Goal: Task Accomplishment & Management: Use online tool/utility

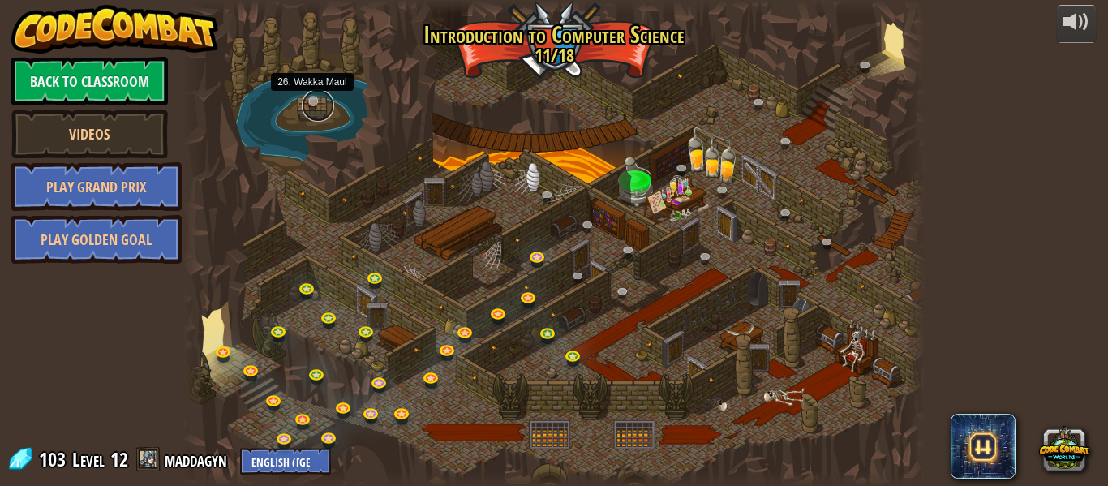
click at [320, 103] on link at bounding box center [318, 105] width 32 height 32
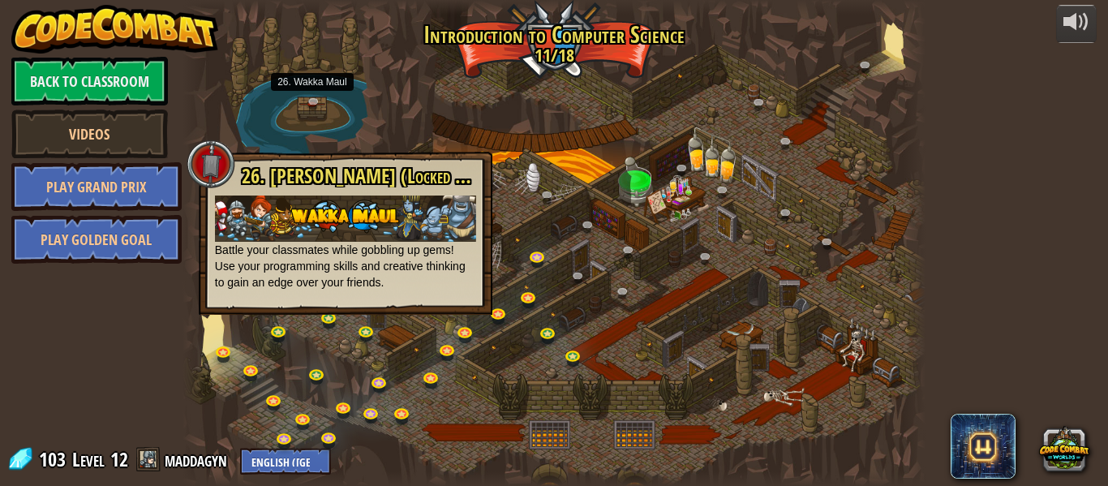
click at [386, 120] on div at bounding box center [554, 243] width 743 height 486
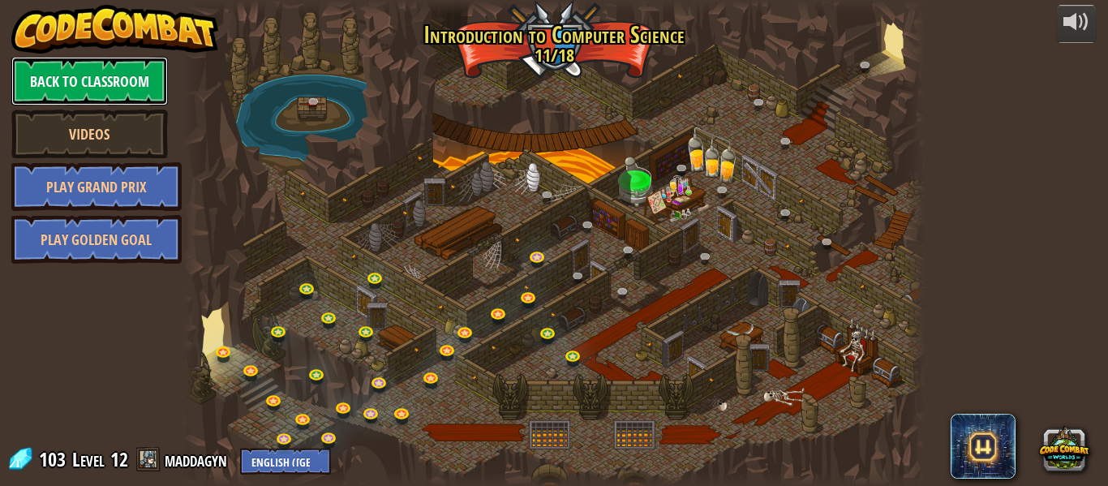
click at [47, 75] on link "Back to Classroom" at bounding box center [89, 81] width 157 height 49
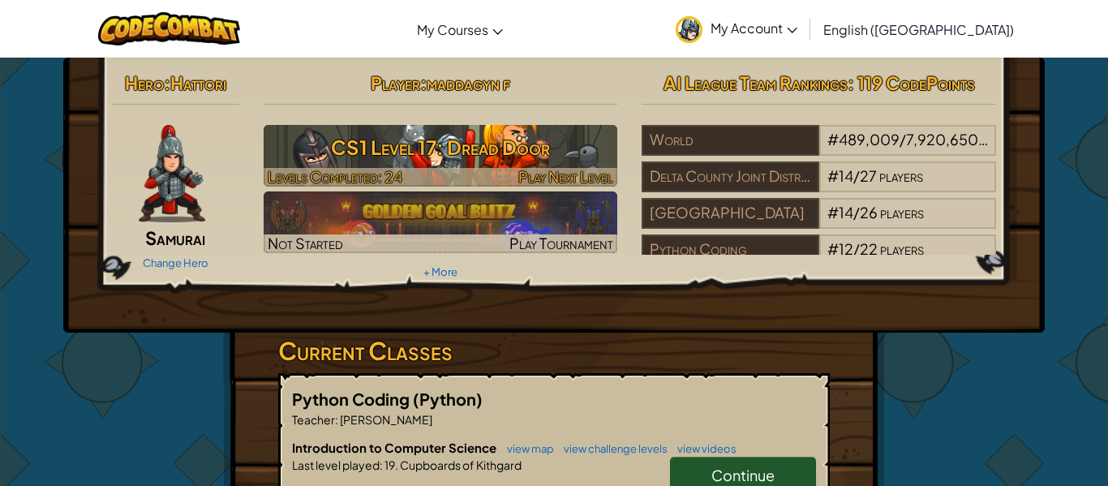
click at [517, 163] on h3 "CS1 Level 17: Dread Door" at bounding box center [441, 147] width 354 height 37
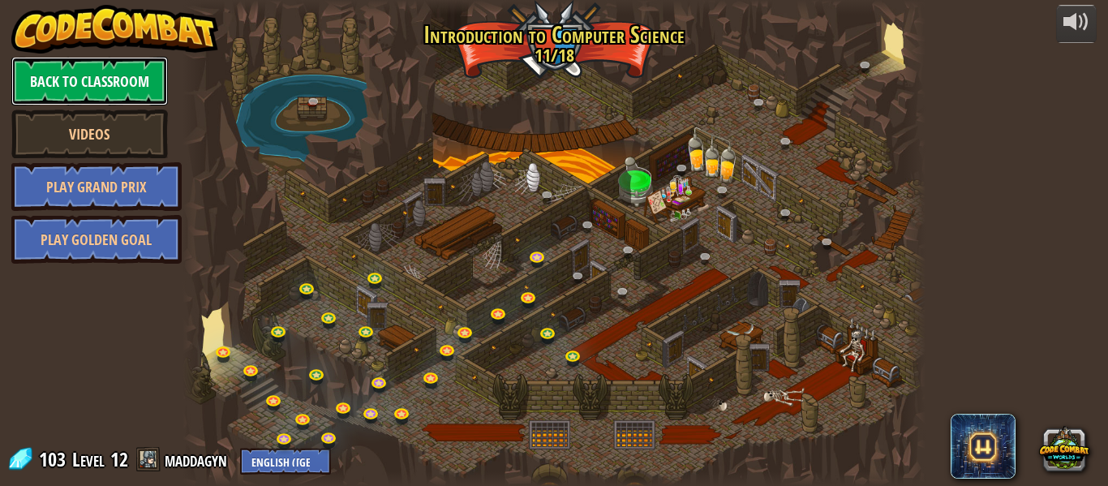
click at [97, 88] on link "Back to Classroom" at bounding box center [89, 81] width 157 height 49
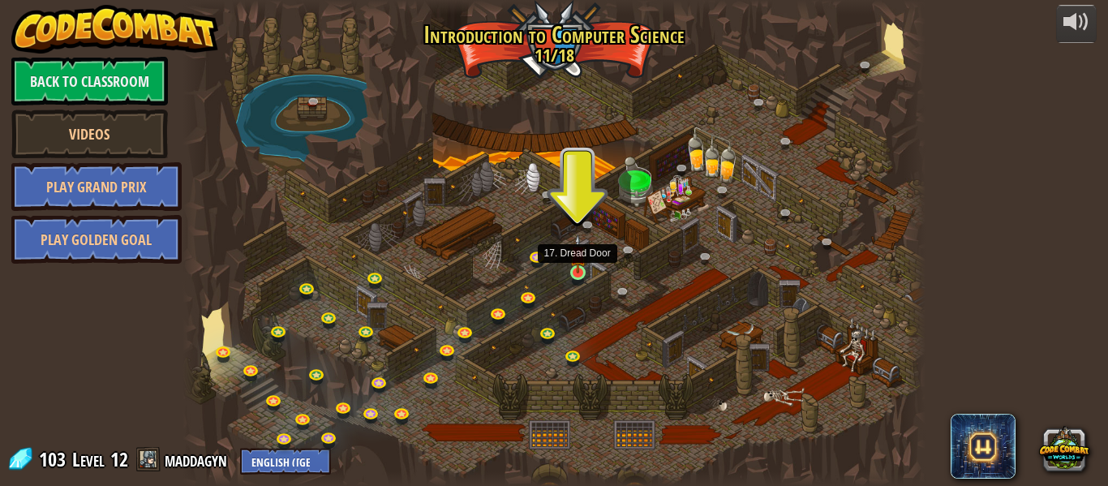
click at [574, 273] on img at bounding box center [577, 253] width 17 height 39
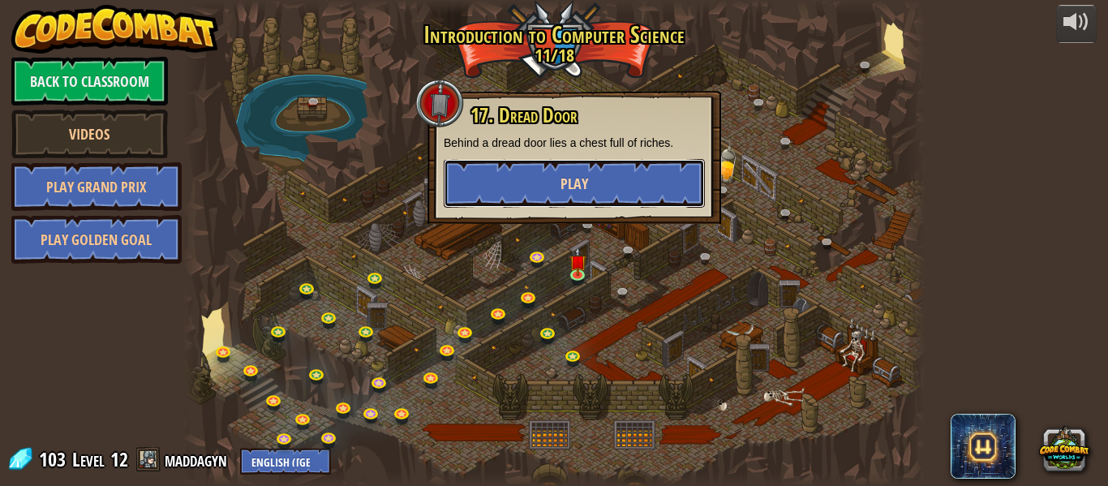
click at [549, 194] on button "Play" at bounding box center [574, 183] width 261 height 49
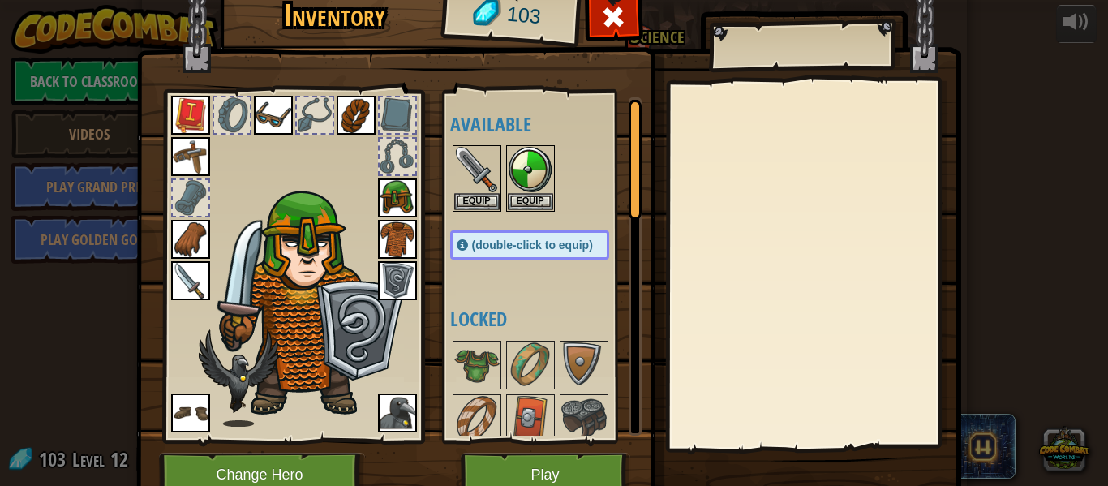
click at [513, 449] on img at bounding box center [548, 219] width 825 height 589
click at [516, 461] on button "Play" at bounding box center [546, 475] width 170 height 45
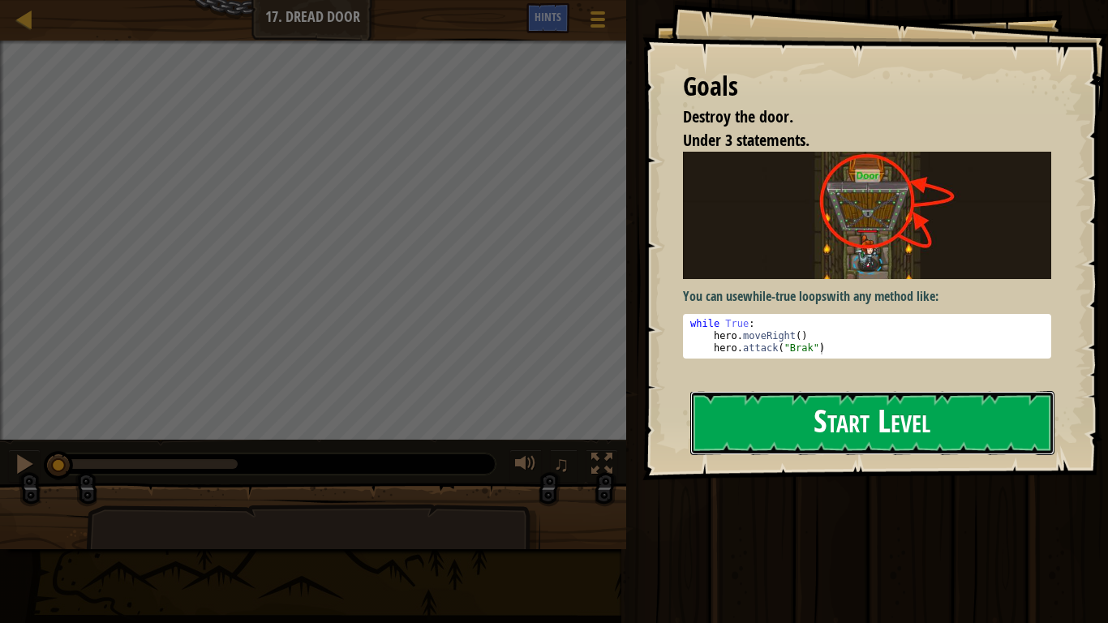
click at [876, 434] on button "Start Level" at bounding box center [872, 423] width 364 height 64
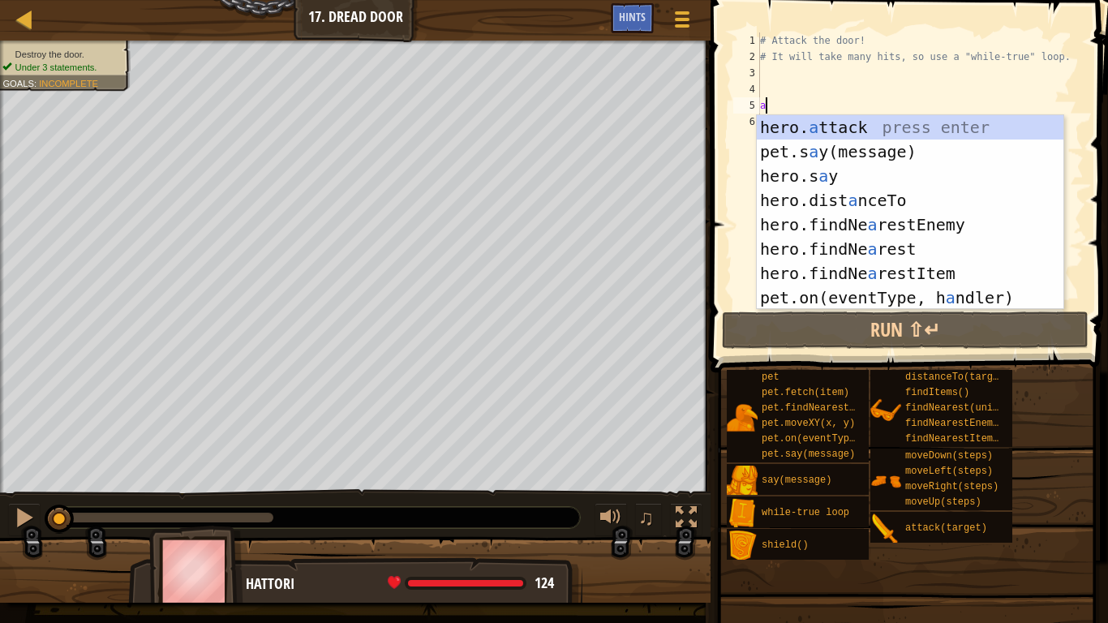
scroll to position [7, 0]
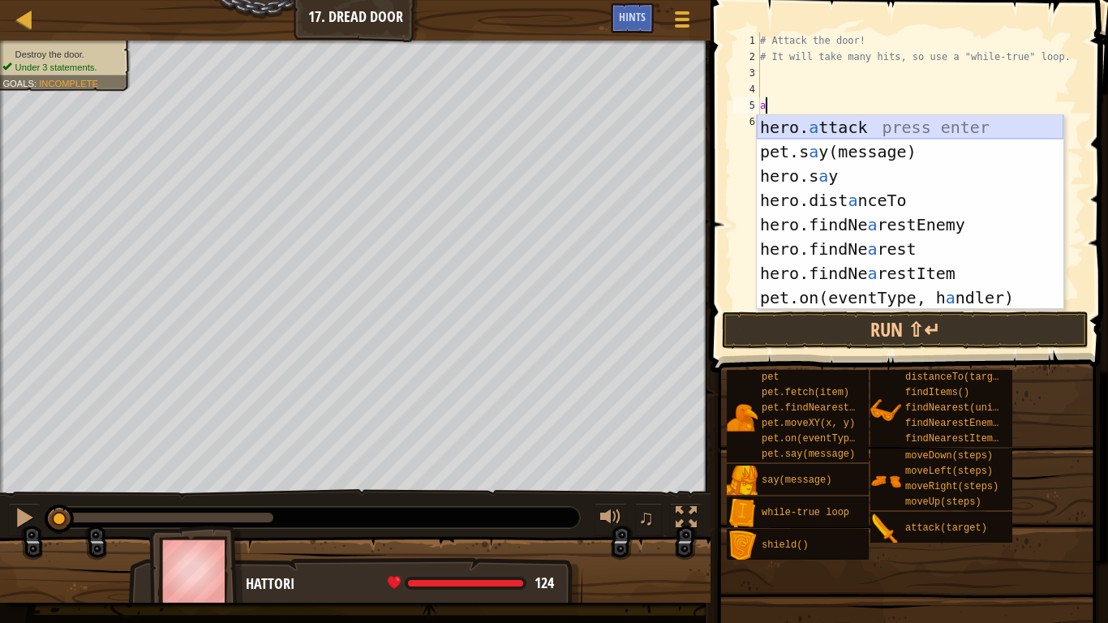
click at [958, 124] on div "hero. a ttack press enter pet.s a y(message) press enter hero.s a y press enter…" at bounding box center [910, 236] width 307 height 243
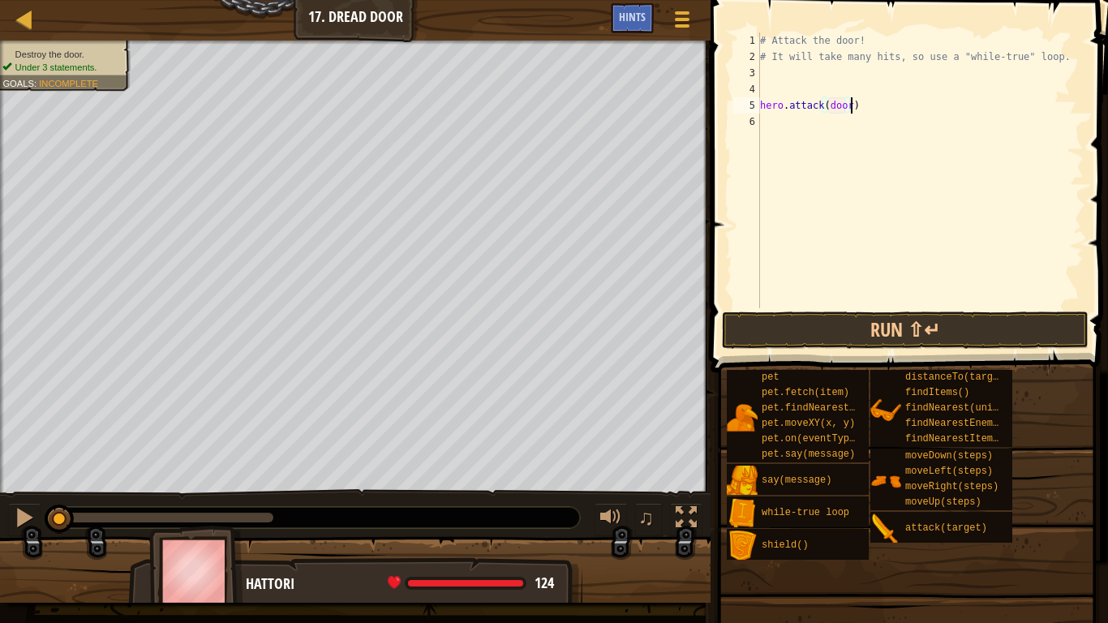
scroll to position [7, 13]
click at [907, 322] on button "Run ⇧↵" at bounding box center [905, 329] width 367 height 37
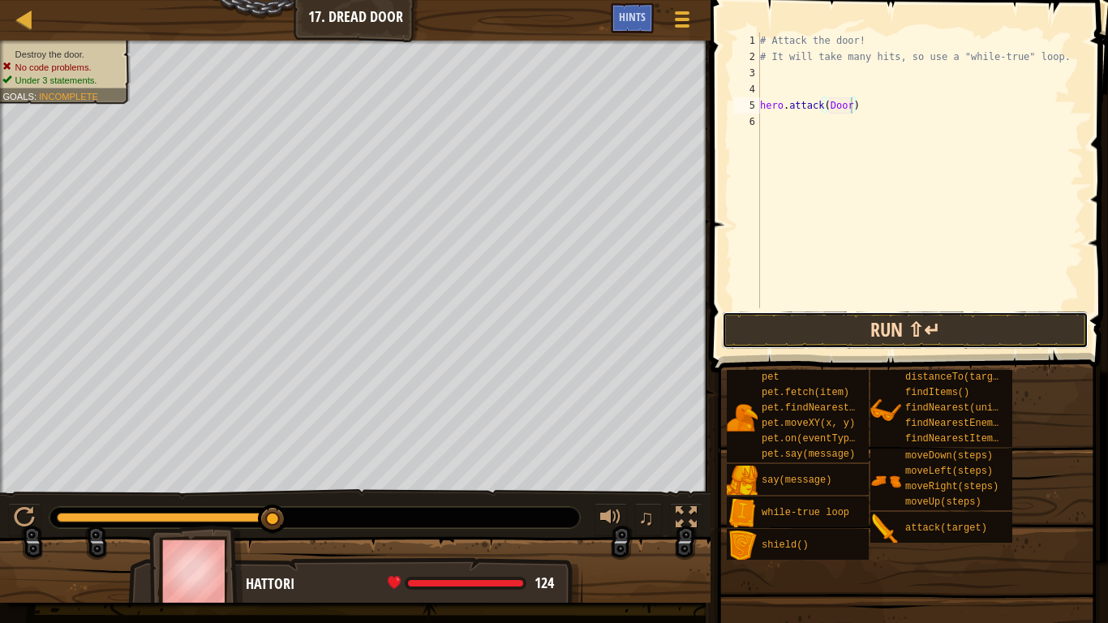
click at [894, 322] on button "Run ⇧↵" at bounding box center [905, 329] width 367 height 37
click at [870, 104] on div "# Attack the door! # It will take many hits, so use a "while-true" loop. hero .…" at bounding box center [920, 186] width 327 height 308
type textarea "h"
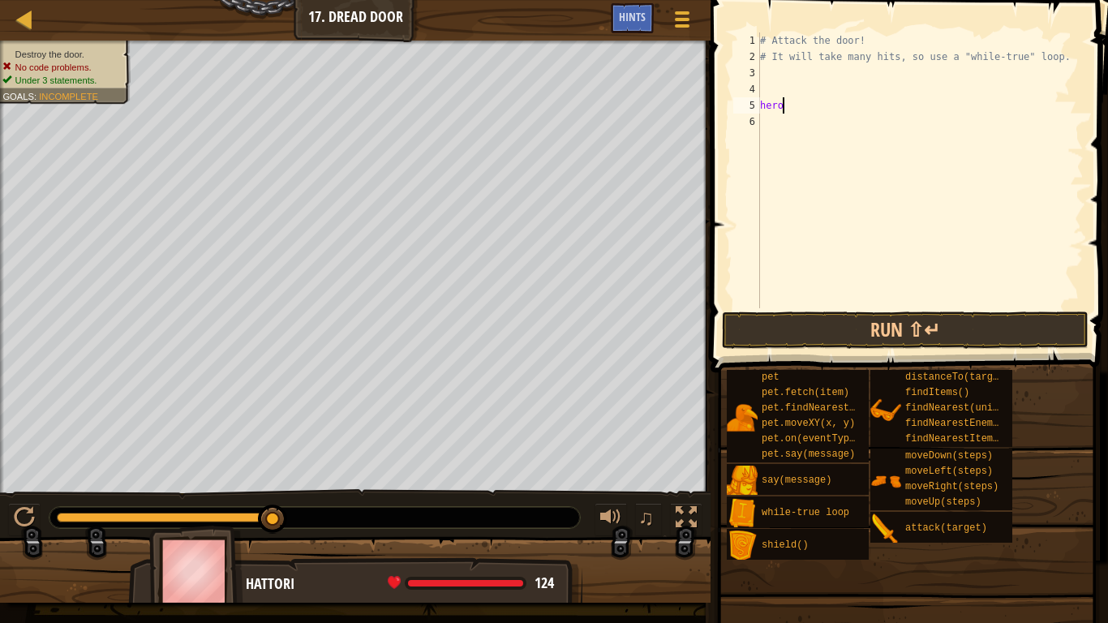
scroll to position [7, 0]
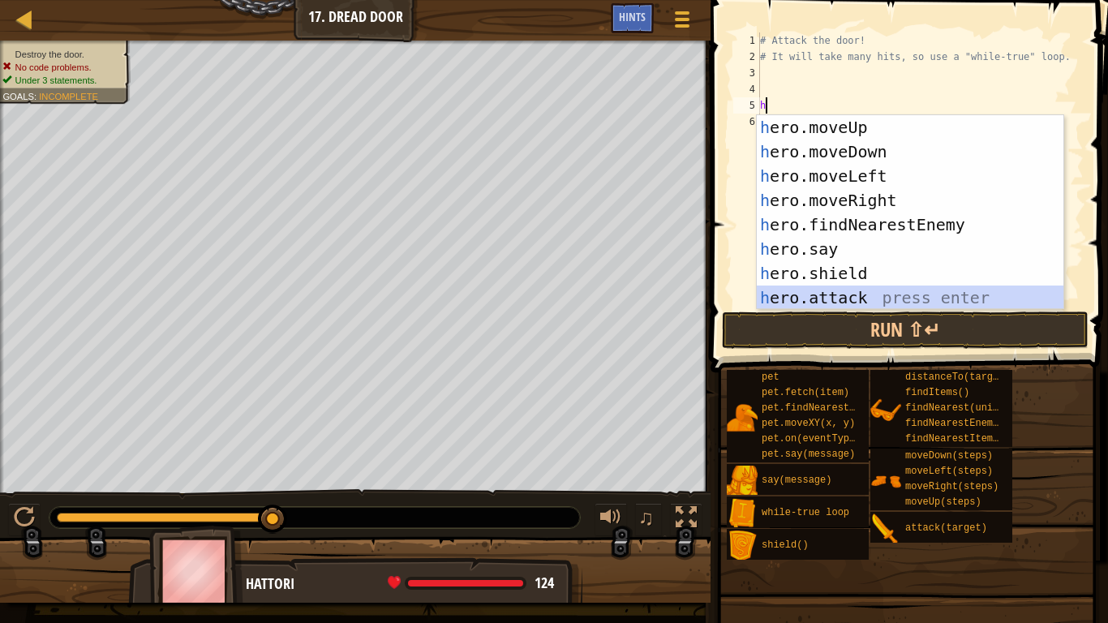
click at [879, 303] on div "h ero.moveUp press enter h ero.moveDown press enter h ero.moveLeft press enter …" at bounding box center [910, 236] width 307 height 243
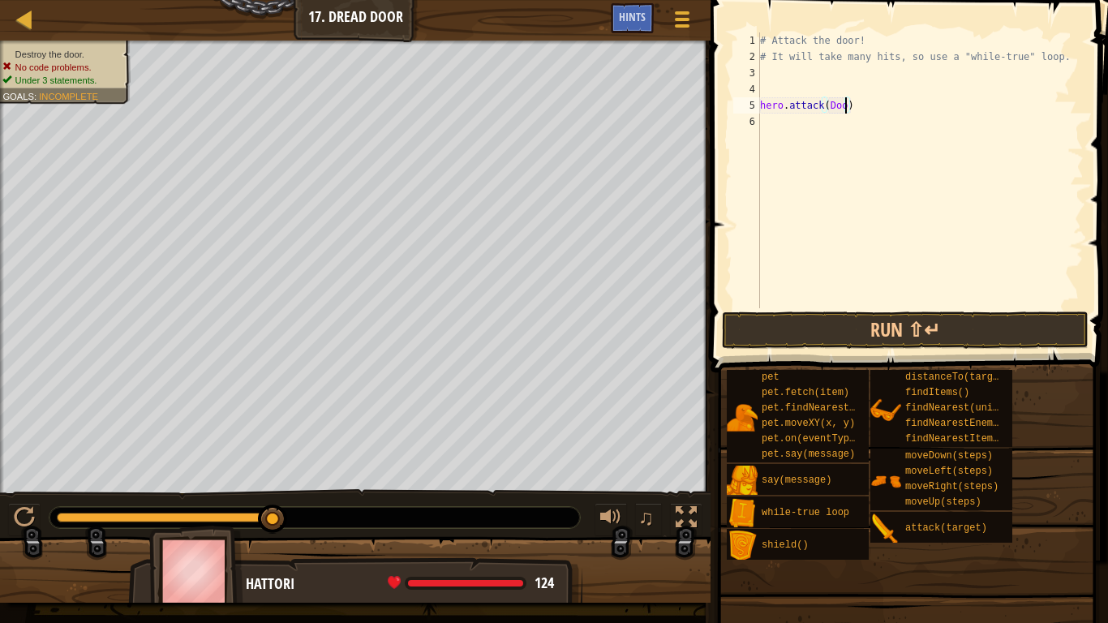
scroll to position [7, 13]
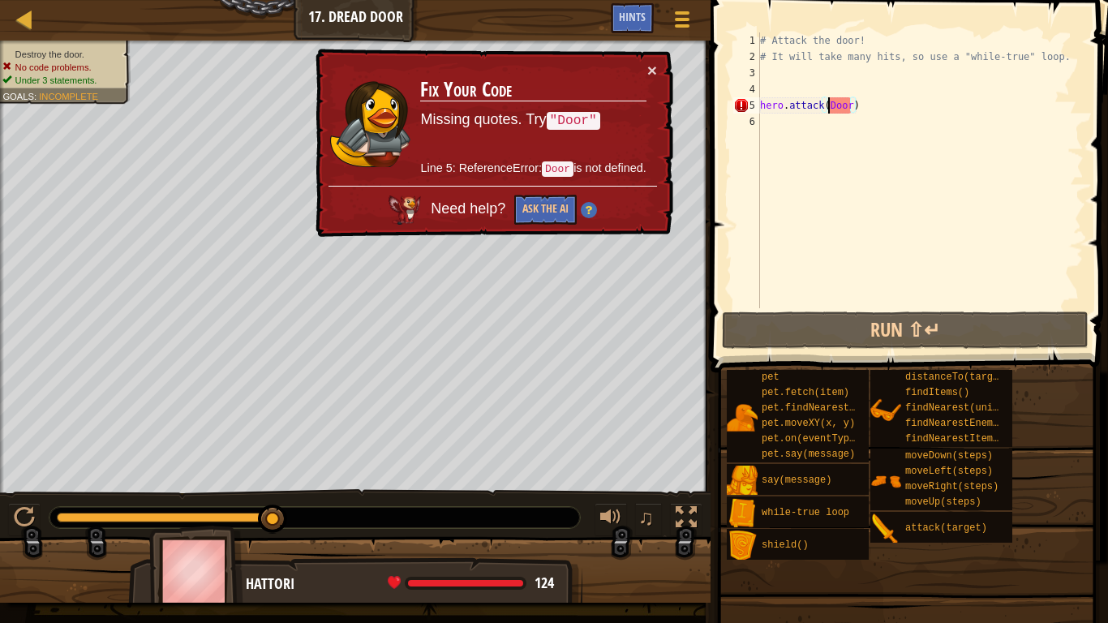
click at [829, 106] on div "# Attack the door! # It will take many hits, so use a "while-true" loop. hero .…" at bounding box center [920, 186] width 327 height 308
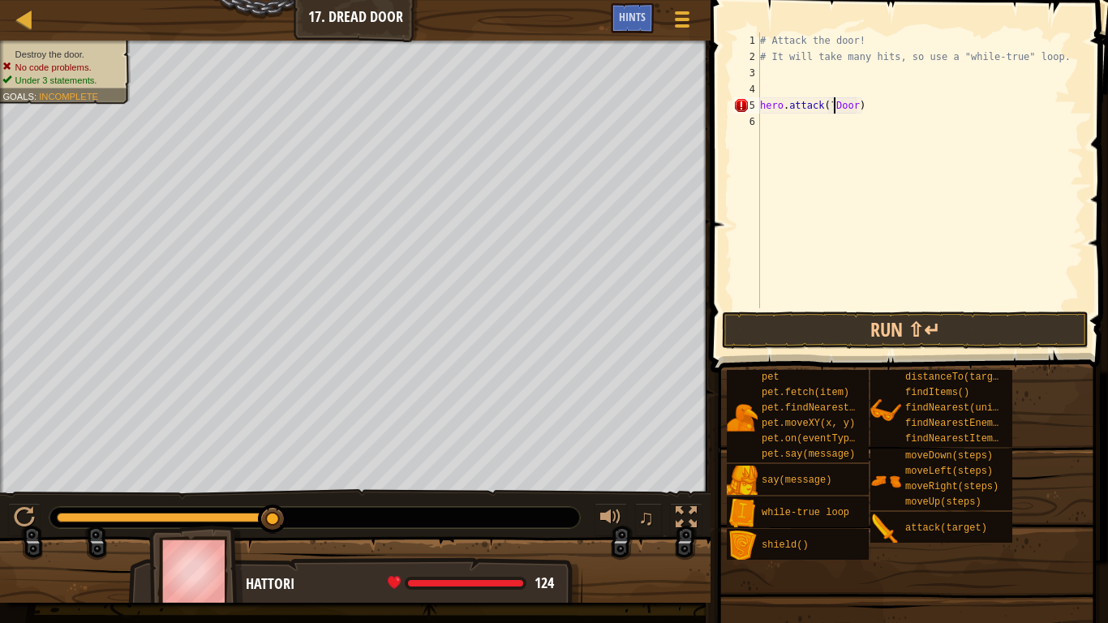
click at [855, 106] on div "# Attack the door! # It will take many hits, so use a "while-true" loop. hero .…" at bounding box center [920, 186] width 327 height 308
click at [861, 320] on button "Run ⇧↵" at bounding box center [905, 329] width 367 height 37
type textarea ")"
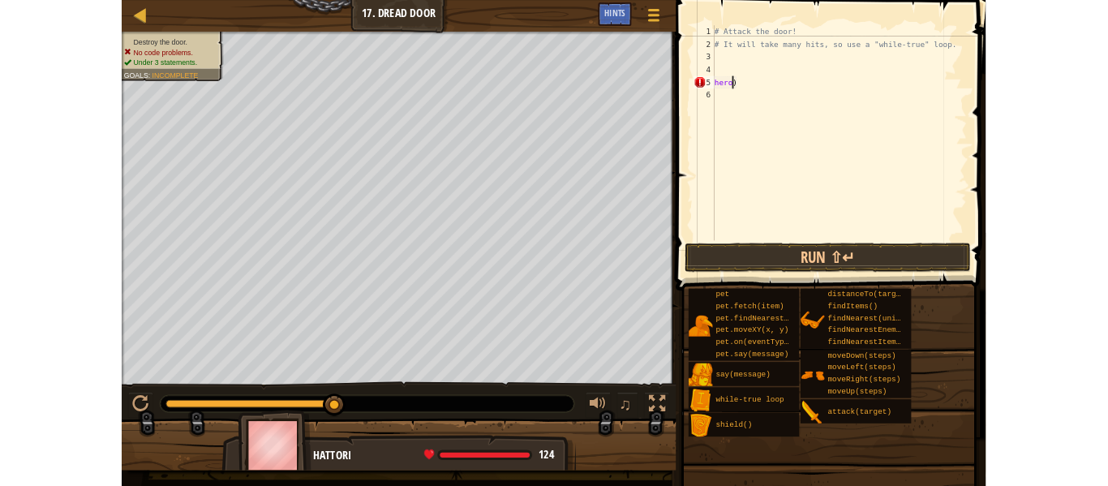
scroll to position [7, 0]
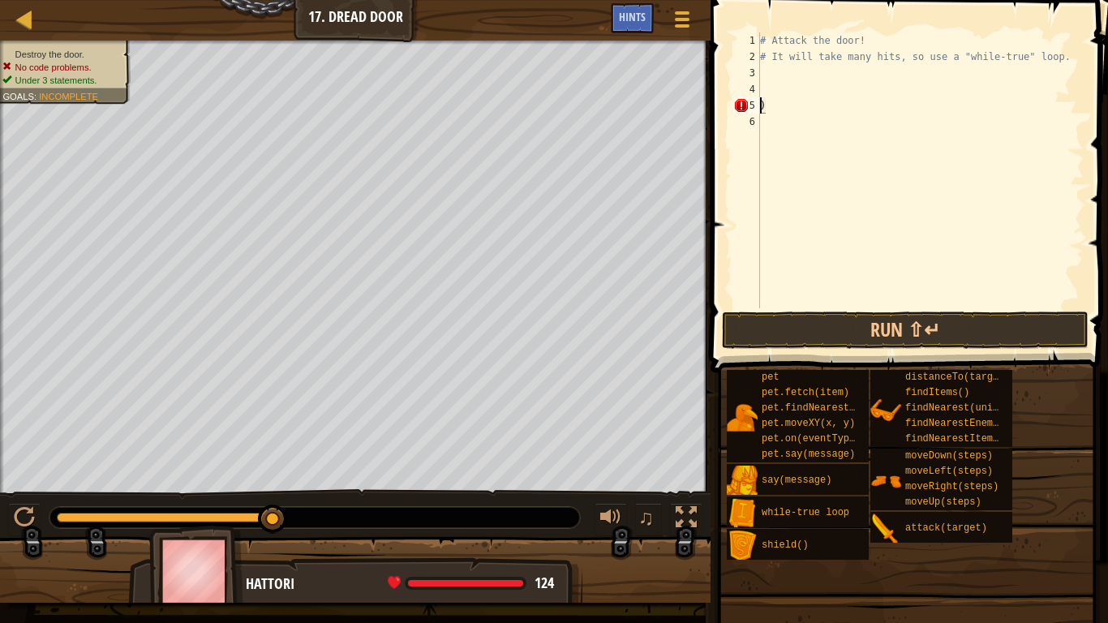
click at [807, 104] on div "# Attack the door! # It will take many hits, so use a "while-true" loop. )" at bounding box center [920, 186] width 327 height 308
click at [774, 82] on div "# Attack the door! # It will take many hits, so use a "while-true" loop." at bounding box center [920, 186] width 327 height 308
click at [780, 72] on div "# Attack the door! # It will take many hits, so use a "while-true" loop." at bounding box center [920, 186] width 327 height 308
click at [32, 20] on div at bounding box center [25, 19] width 20 height 20
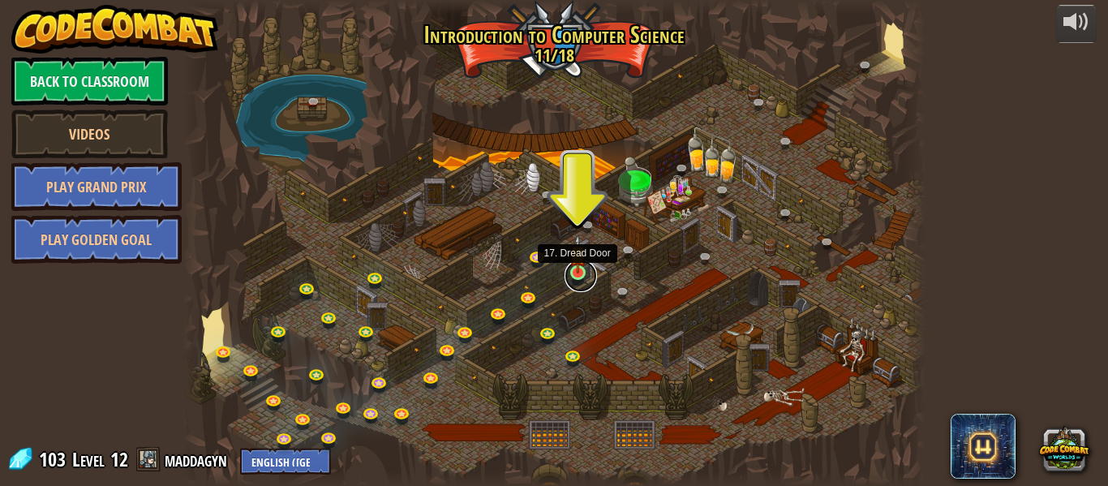
click at [583, 277] on link at bounding box center [581, 276] width 32 height 32
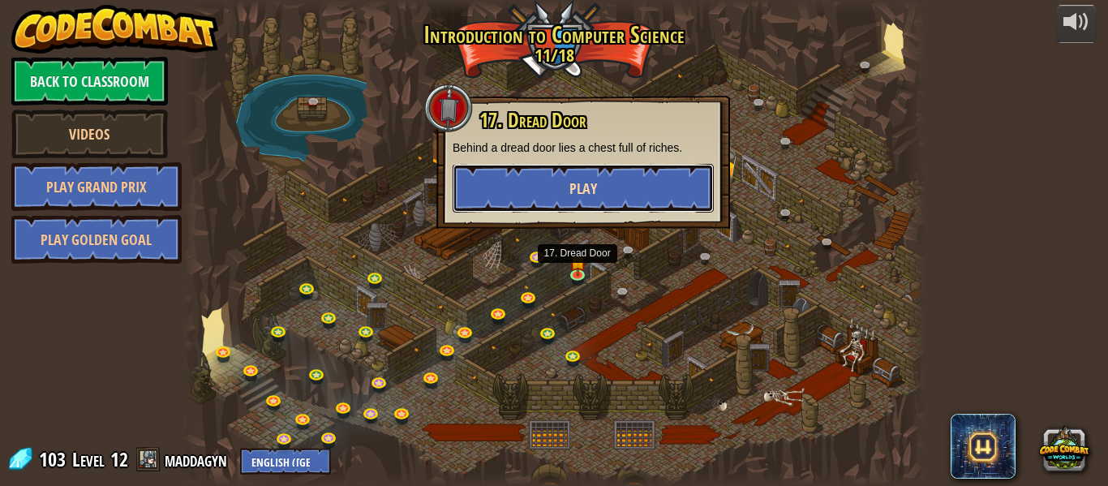
click at [514, 186] on button "Play" at bounding box center [583, 188] width 261 height 49
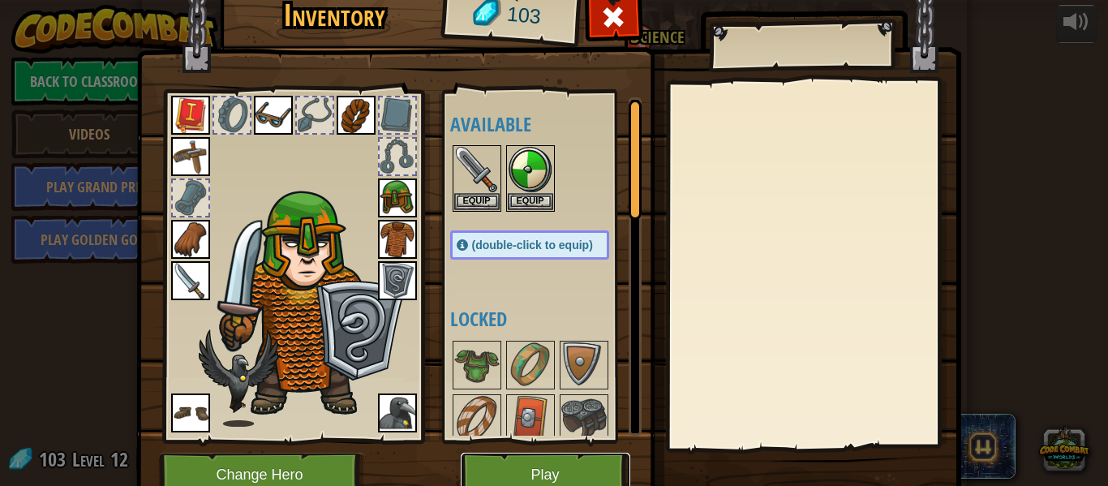
click at [562, 468] on button "Play" at bounding box center [546, 475] width 170 height 45
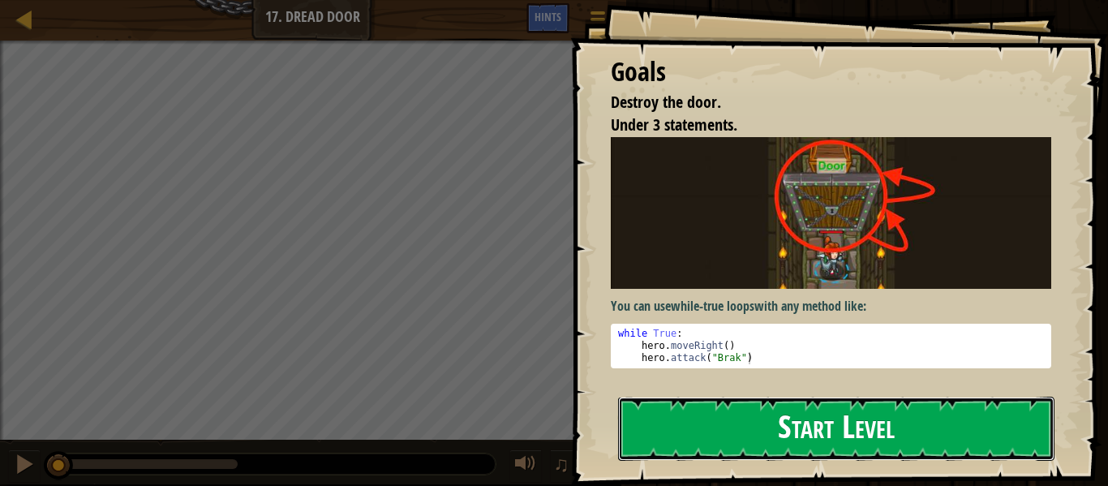
click at [839, 425] on button "Start Level" at bounding box center [836, 429] width 436 height 64
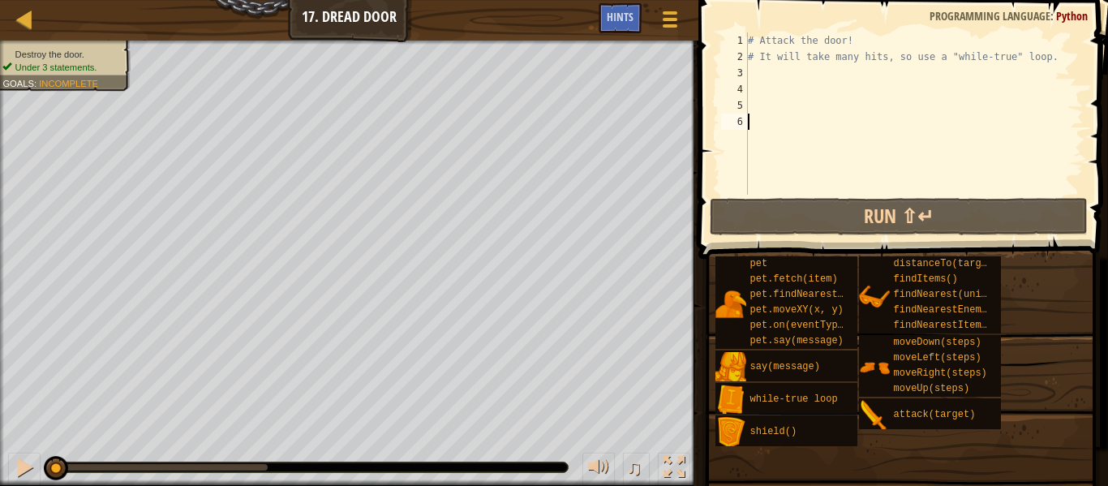
click at [766, 71] on div "# Attack the door! # It will take many hits, so use a "while-true" loop." at bounding box center [914, 129] width 339 height 195
type textarea "h"
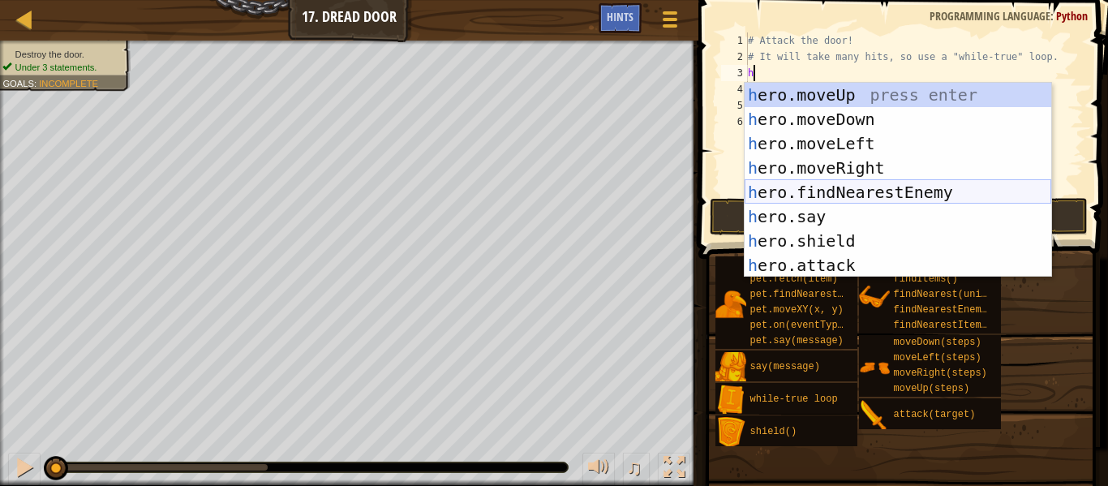
click at [881, 189] on div "h ero.moveUp press enter h ero.moveDown press enter h ero.moveLeft press enter …" at bounding box center [898, 204] width 307 height 243
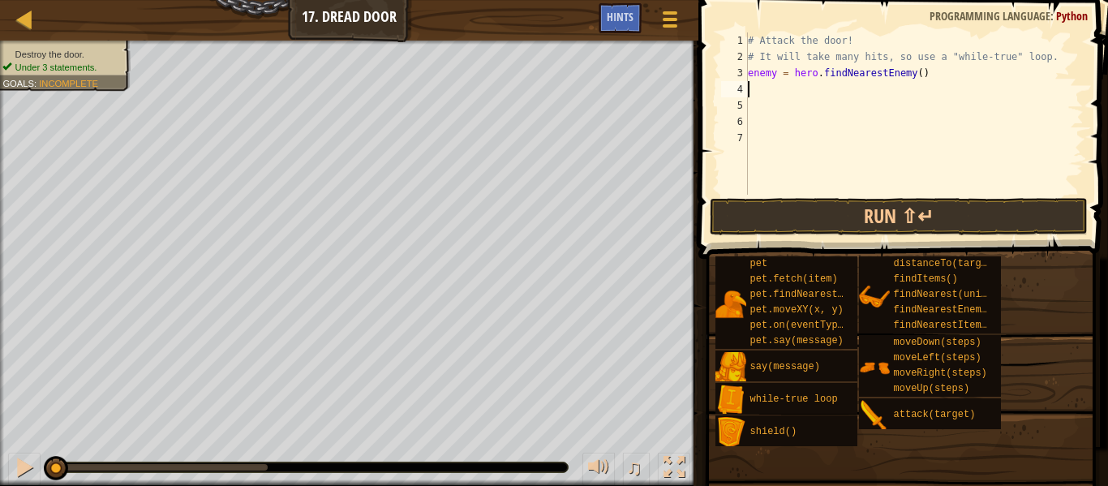
type textarea "h"
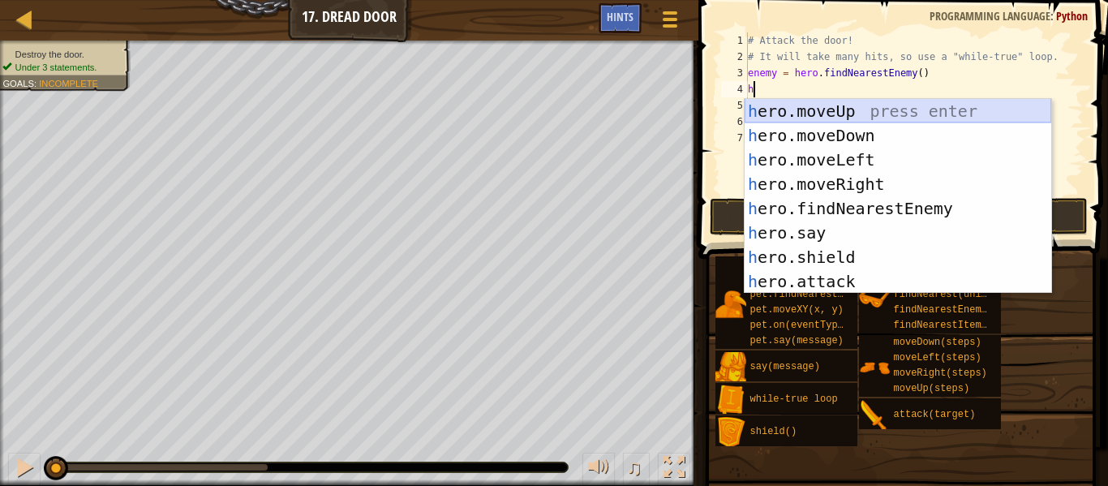
click at [852, 117] on div "h ero.moveUp press enter h ero.moveDown press enter h ero.moveLeft press enter …" at bounding box center [898, 220] width 307 height 243
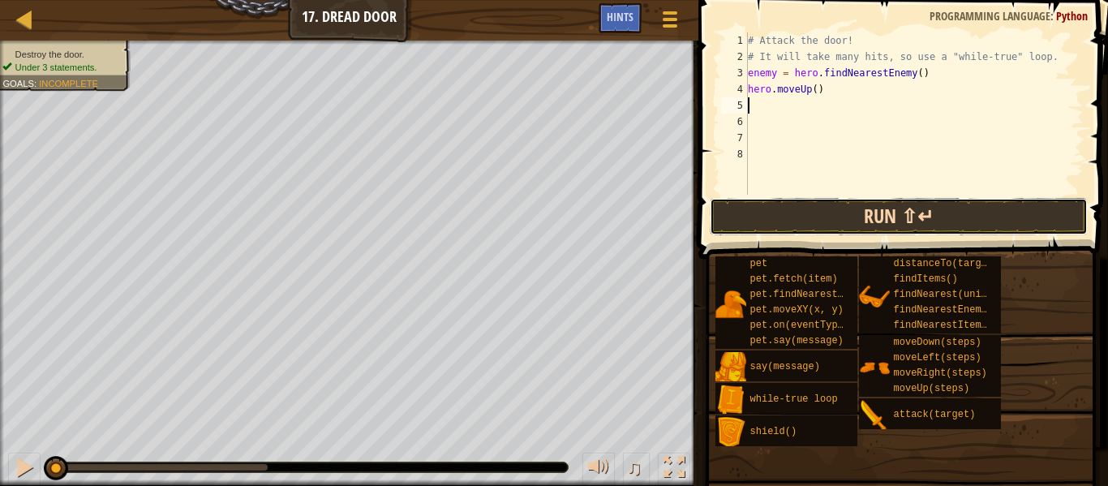
click at [857, 225] on button "Run ⇧↵" at bounding box center [899, 216] width 378 height 37
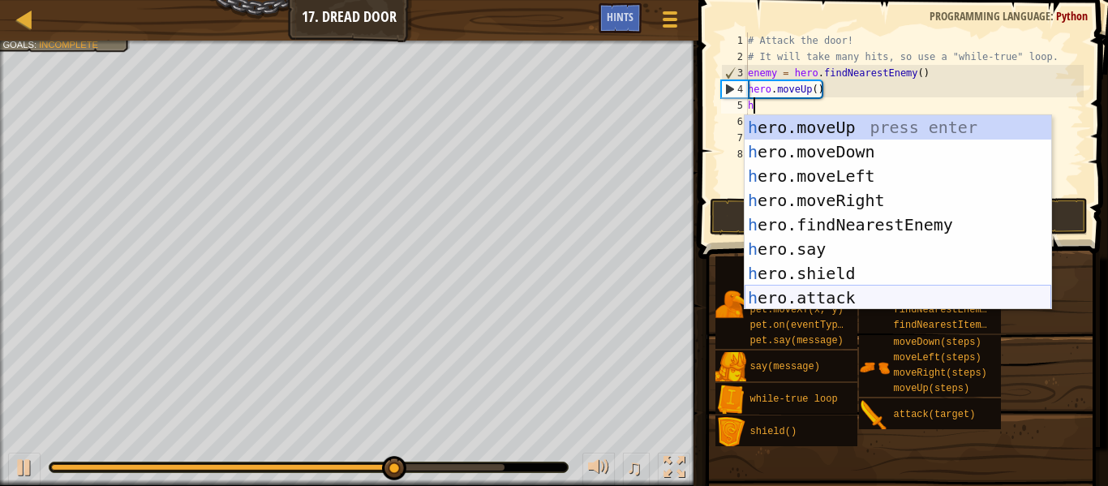
click at [839, 286] on div "h ero.moveUp press enter h ero.moveDown press enter h ero.moveLeft press enter …" at bounding box center [898, 236] width 307 height 243
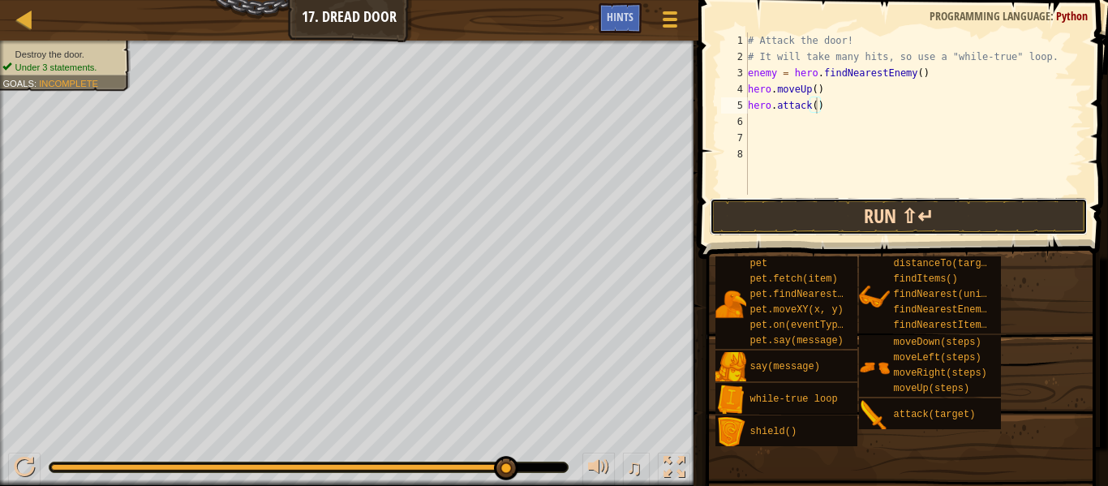
click at [852, 210] on button "Run ⇧↵" at bounding box center [899, 216] width 378 height 37
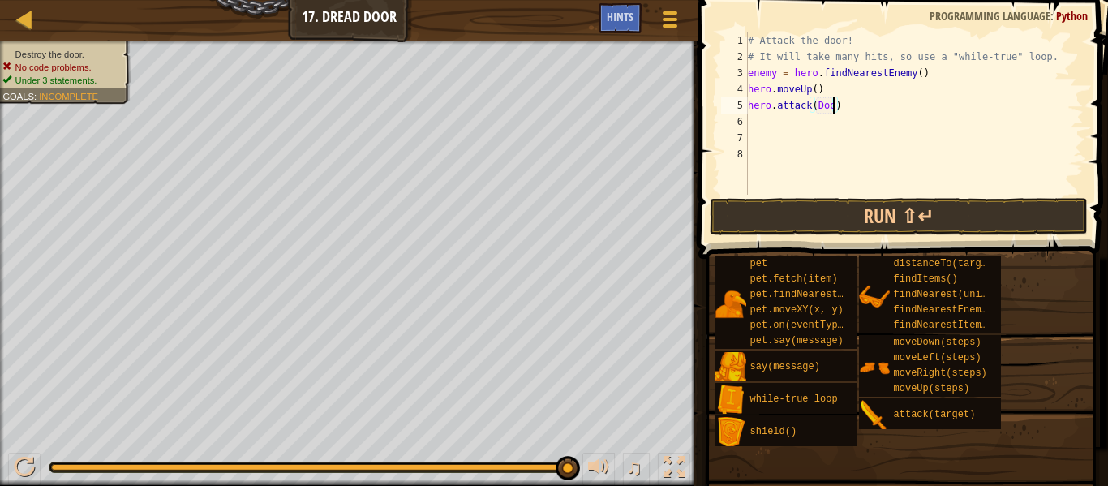
scroll to position [7, 13]
click at [918, 219] on button "Run ⇧↵" at bounding box center [899, 216] width 378 height 37
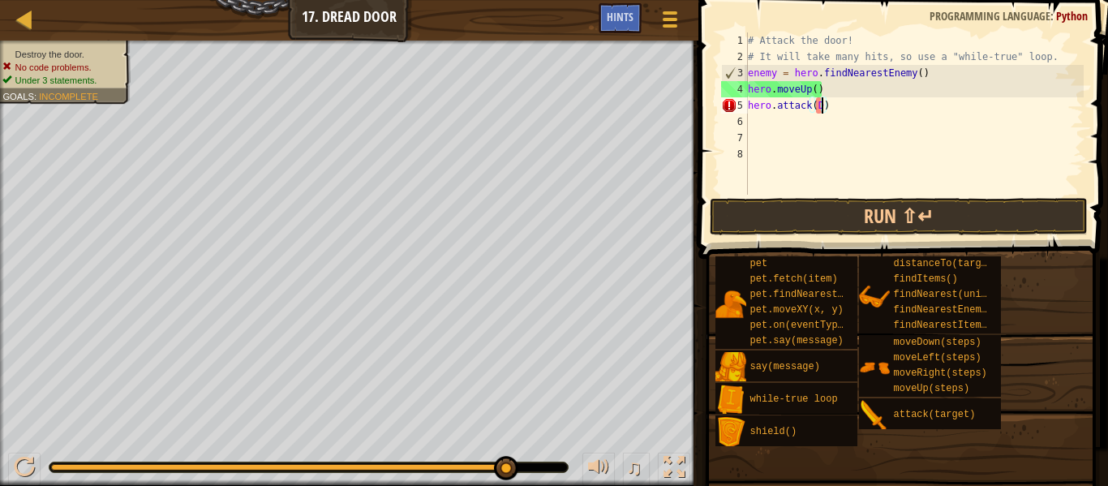
type textarea "hero.attack()"
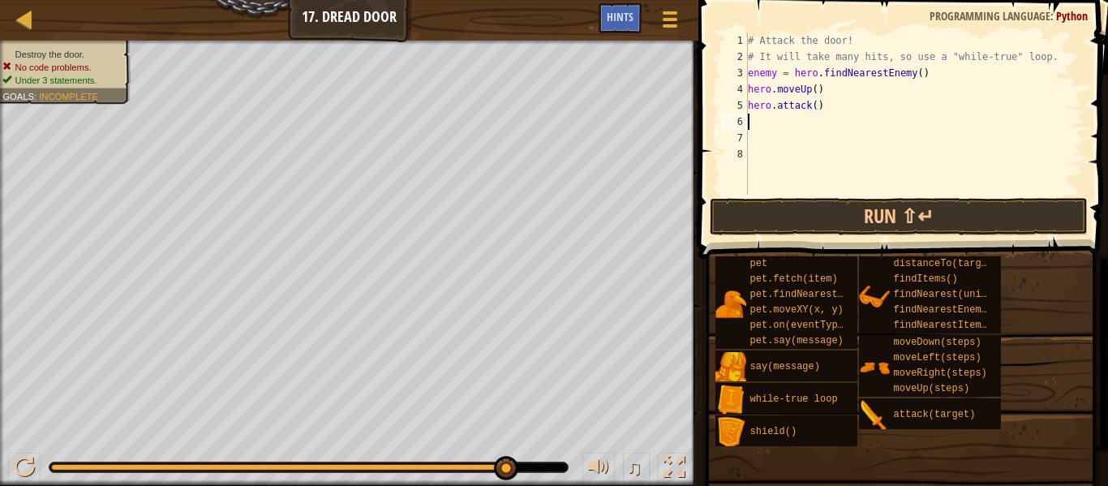
click at [775, 119] on div "# Attack the door! # It will take many hits, so use a "while-true" loop. enemy …" at bounding box center [914, 129] width 339 height 195
click at [835, 86] on div "# Attack the door! # It will take many hits, so use a "while-true" loop. enemy …" at bounding box center [914, 129] width 339 height 195
type textarea "h"
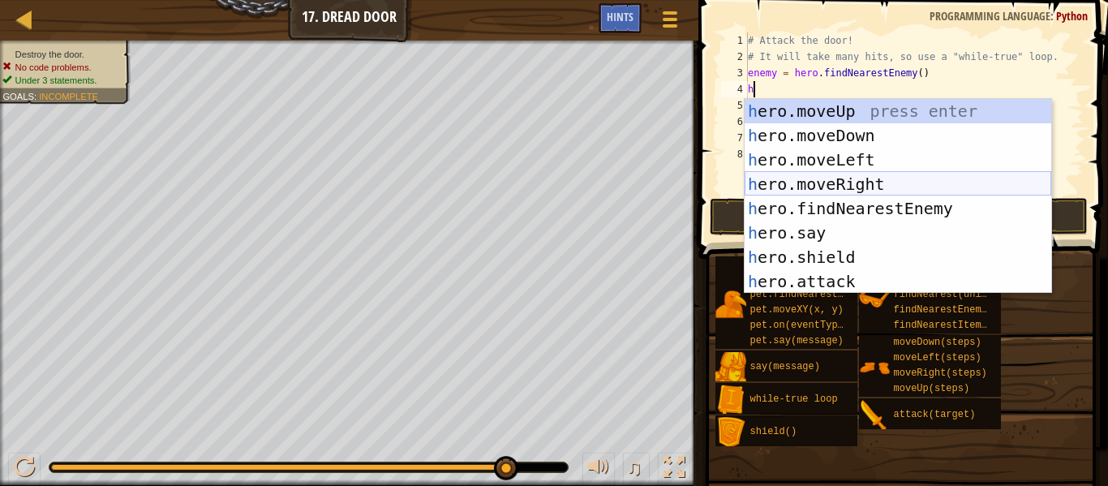
click at [881, 186] on div "h ero.moveUp press enter h ero.moveDown press enter h ero.moveLeft press enter …" at bounding box center [898, 220] width 307 height 243
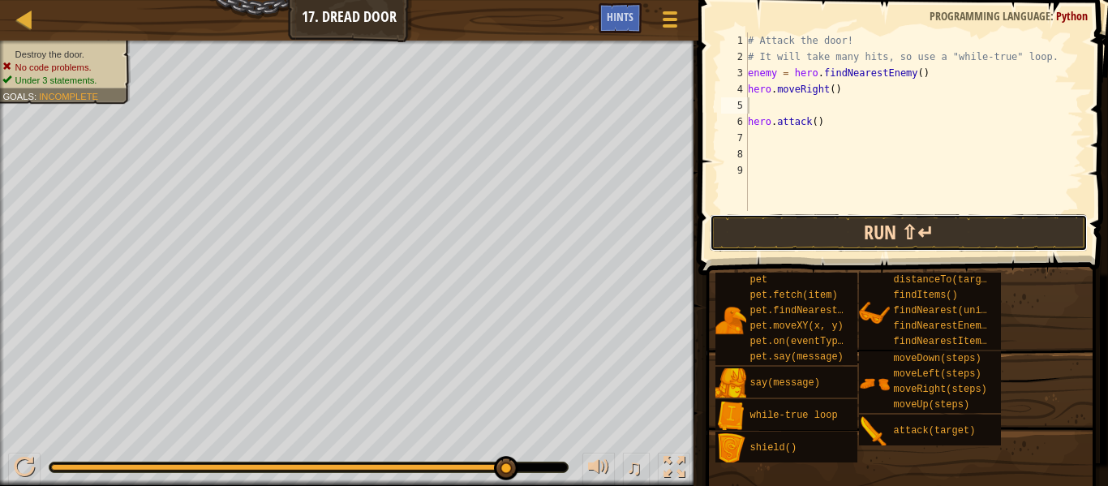
click at [879, 221] on button "Run ⇧↵" at bounding box center [899, 232] width 378 height 37
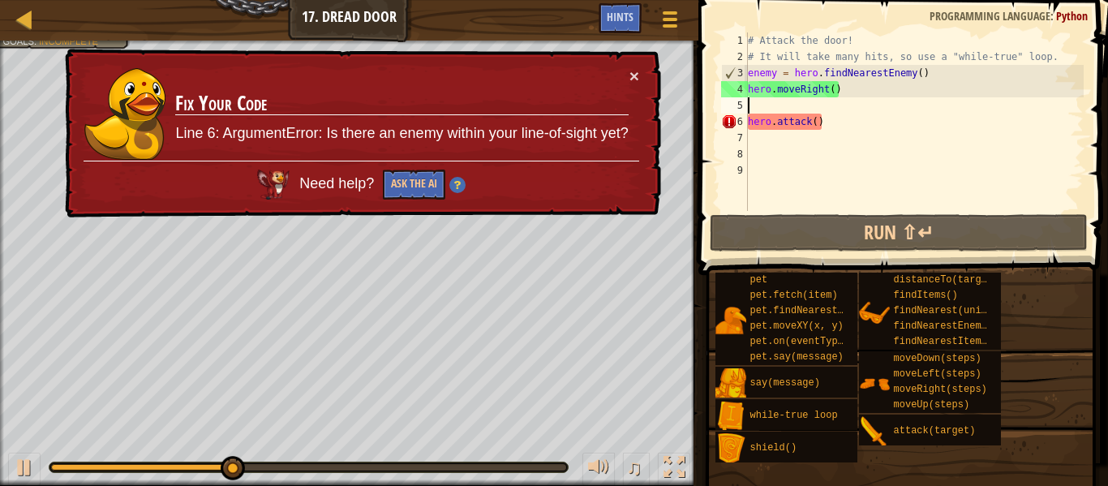
click at [840, 120] on div "# Attack the door! # It will take many hits, so use a "while-true" loop. enemy …" at bounding box center [914, 137] width 339 height 211
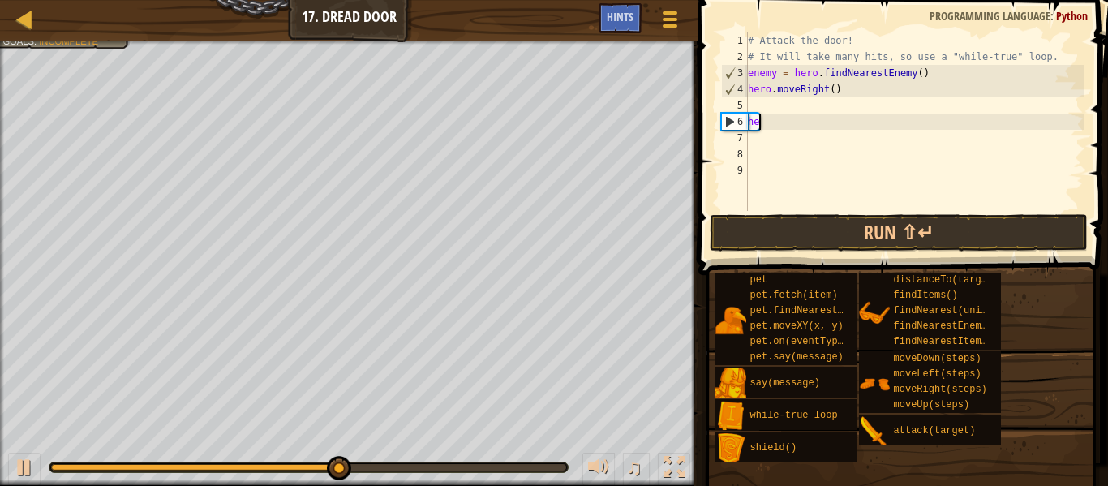
type textarea "h"
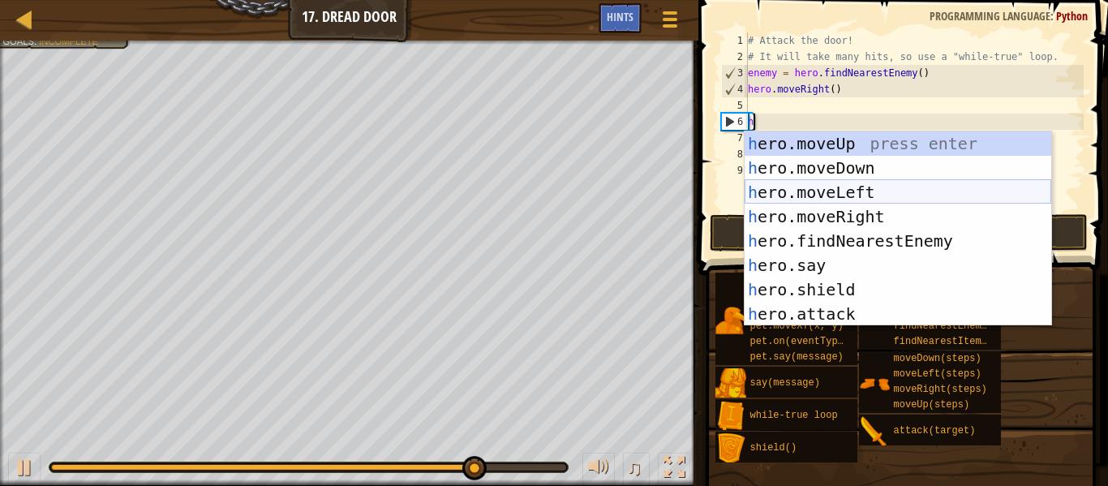
click at [850, 191] on div "h ero.moveUp press enter h ero.moveDown press enter h ero.moveLeft press enter …" at bounding box center [898, 252] width 307 height 243
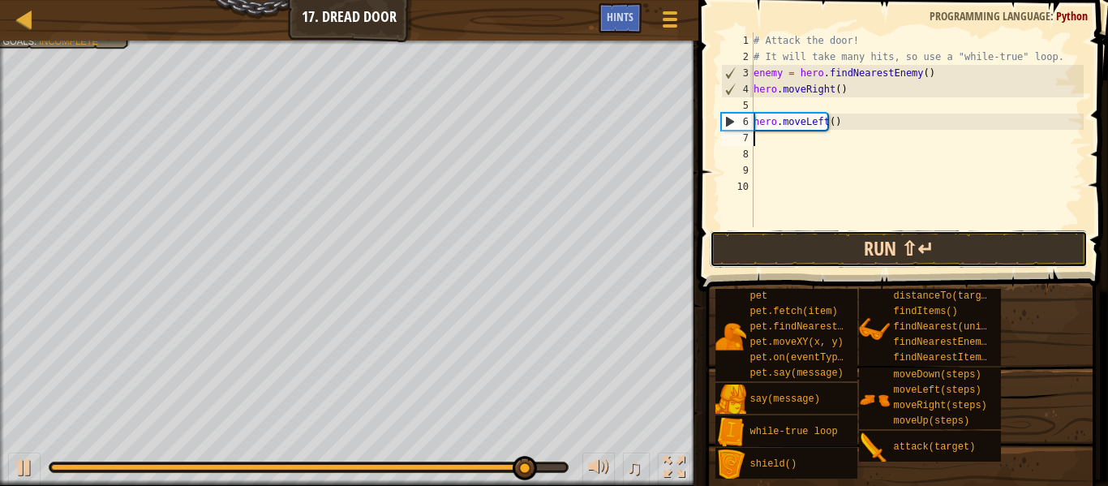
click at [878, 258] on button "Run ⇧↵" at bounding box center [899, 248] width 378 height 37
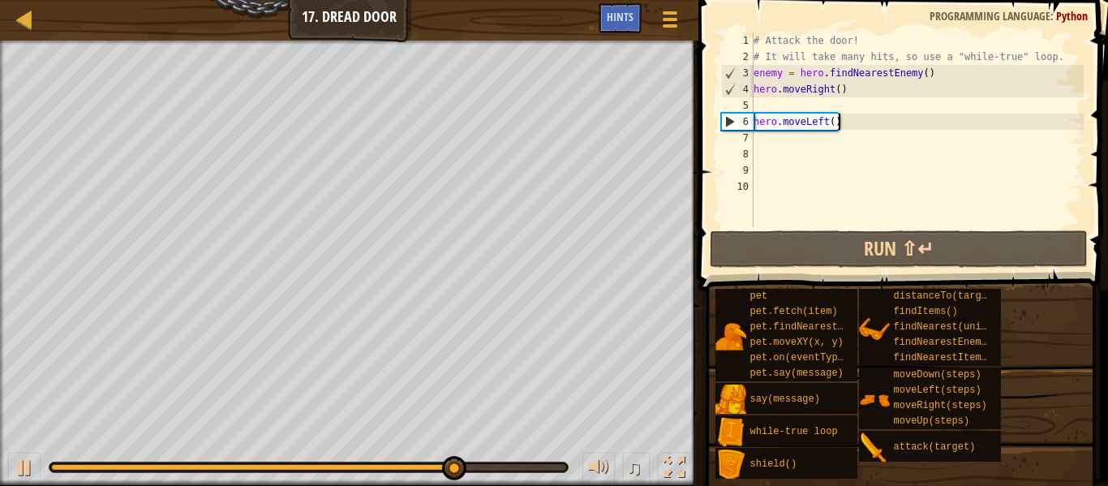
click at [844, 124] on div "# Attack the door! # It will take many hits, so use a "while-true" loop. enemy …" at bounding box center [916, 145] width 333 height 227
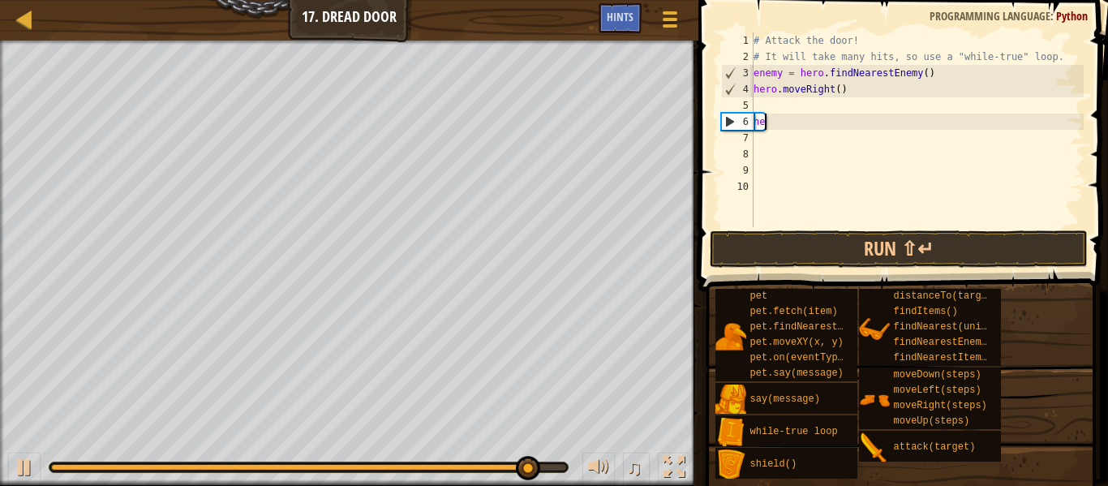
type textarea "h"
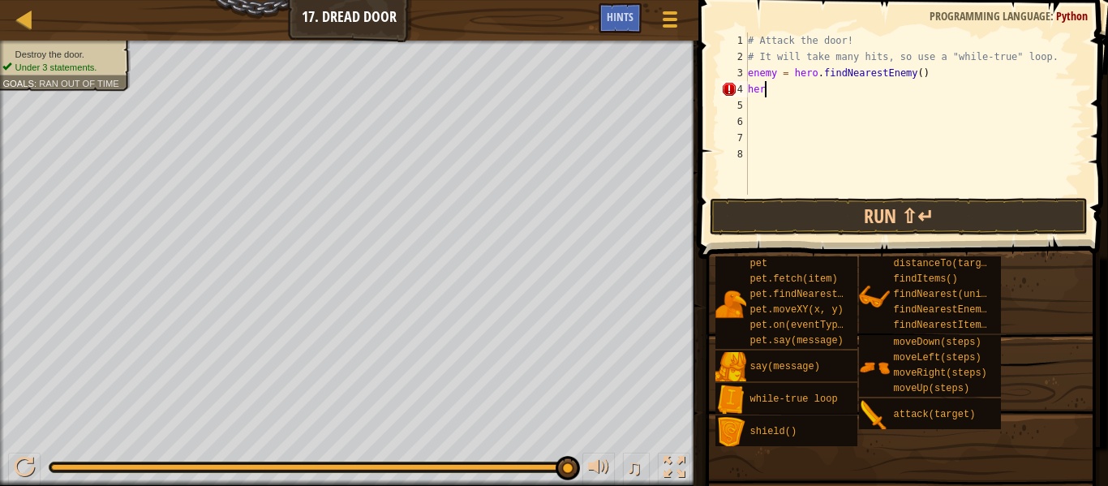
type textarea "h"
type textarea "e"
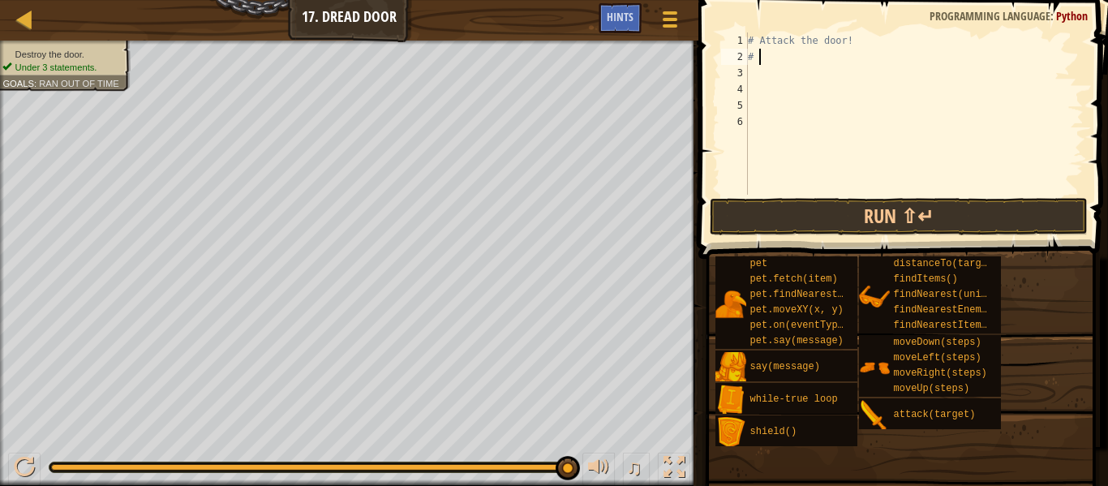
type textarea "#"
type textarea "l"
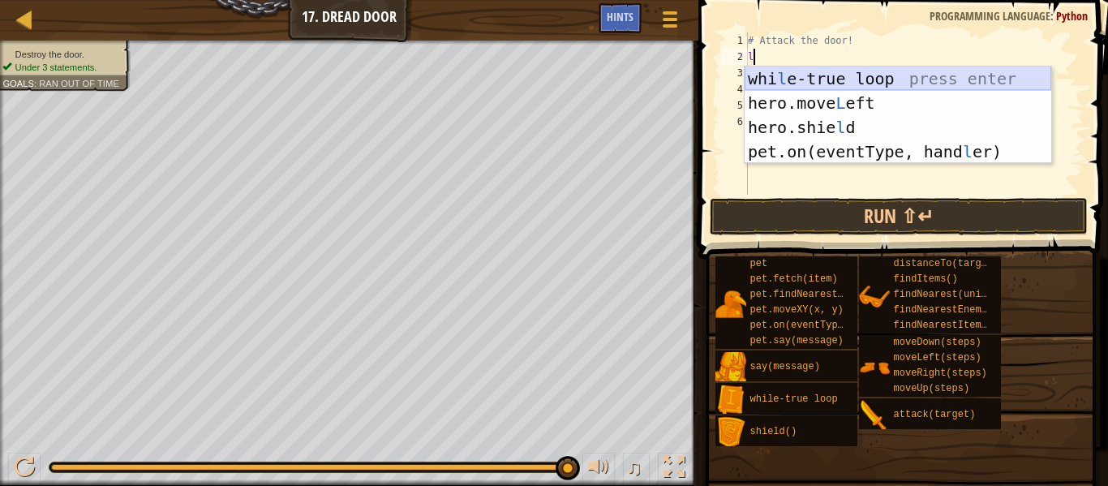
click at [804, 82] on div "whi l e-true loop press enter hero.move L eft press enter hero.[PERSON_NAME] pr…" at bounding box center [898, 140] width 307 height 146
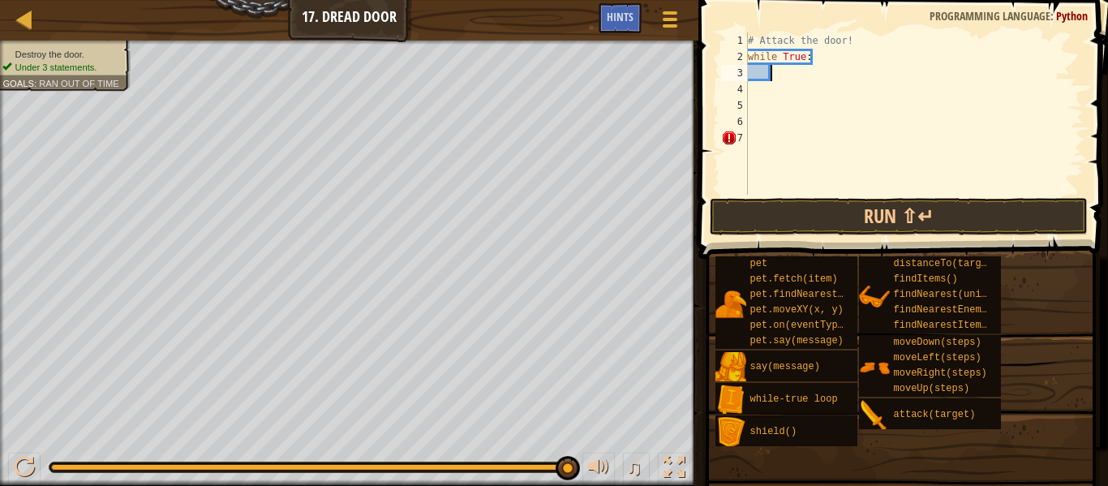
scroll to position [7, 3]
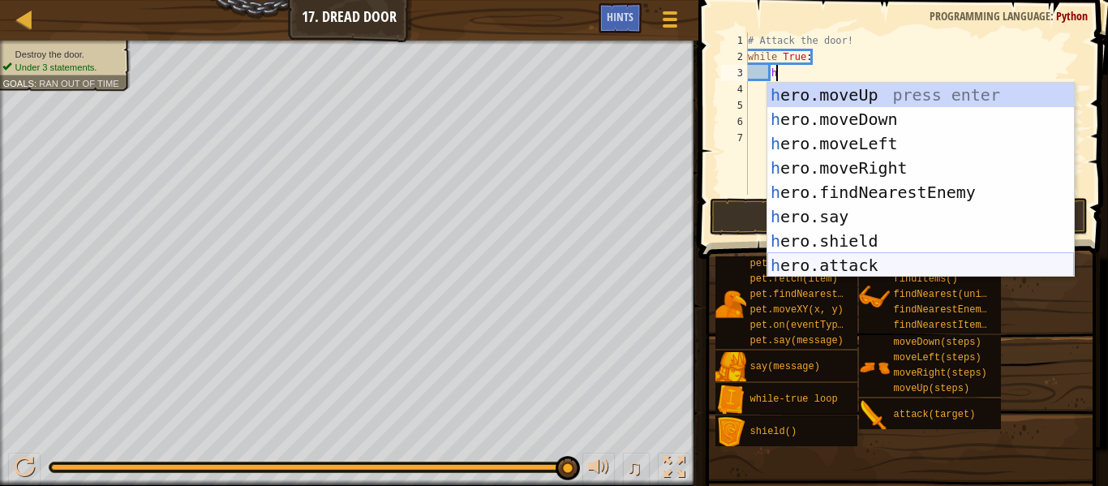
click at [848, 257] on div "h ero.moveUp press enter h ero.moveDown press enter h ero.moveLeft press enter …" at bounding box center [920, 204] width 307 height 243
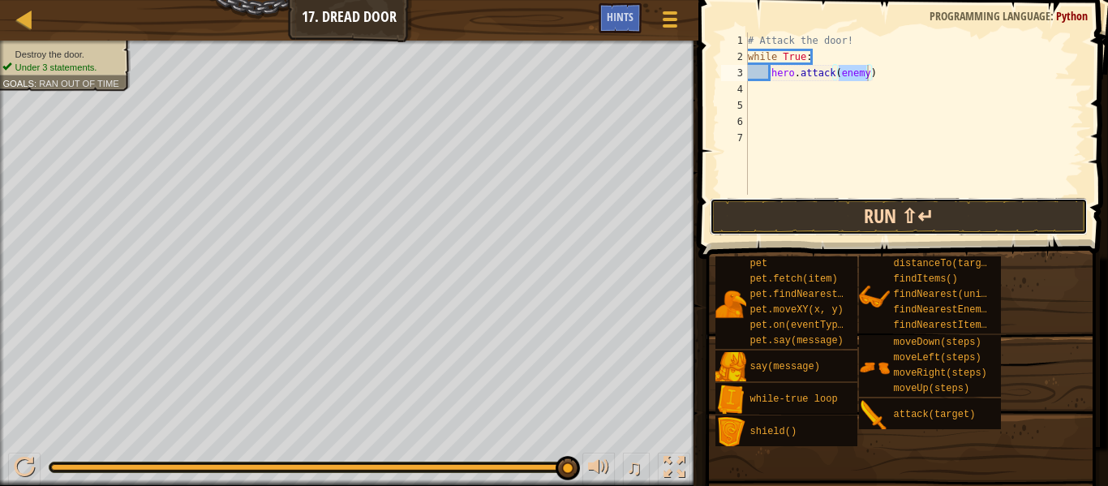
click at [961, 204] on button "Run ⇧↵" at bounding box center [899, 216] width 378 height 37
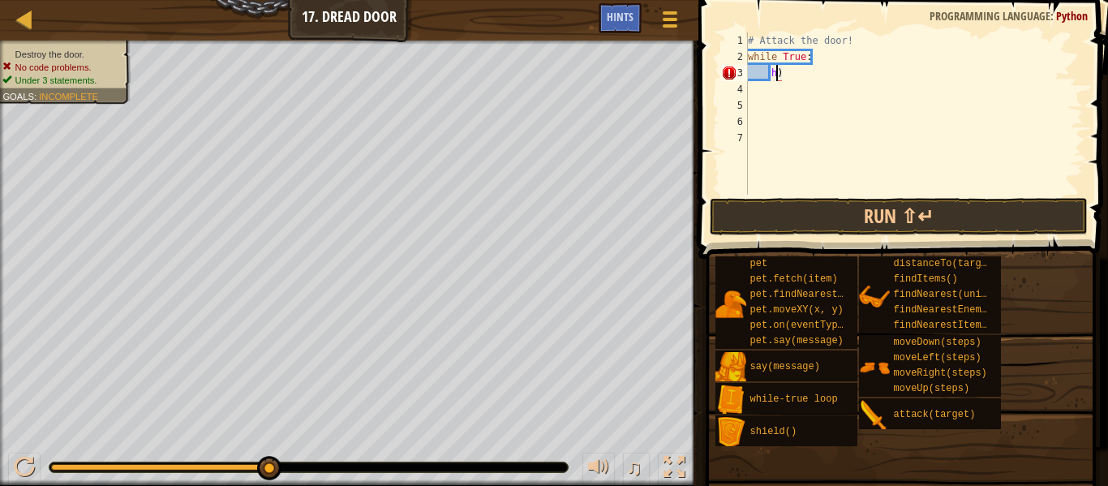
type textarea ")"
click at [790, 67] on div "# Attack the door! while True : )" at bounding box center [914, 129] width 339 height 195
type textarea "h"
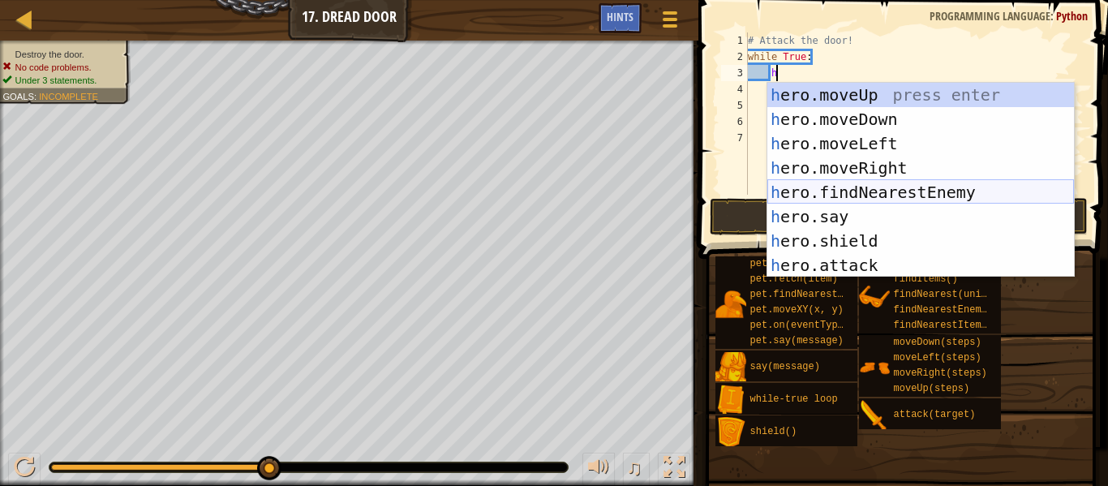
click at [889, 195] on div "h ero.moveUp press enter h ero.moveDown press enter h ero.moveLeft press enter …" at bounding box center [920, 204] width 307 height 243
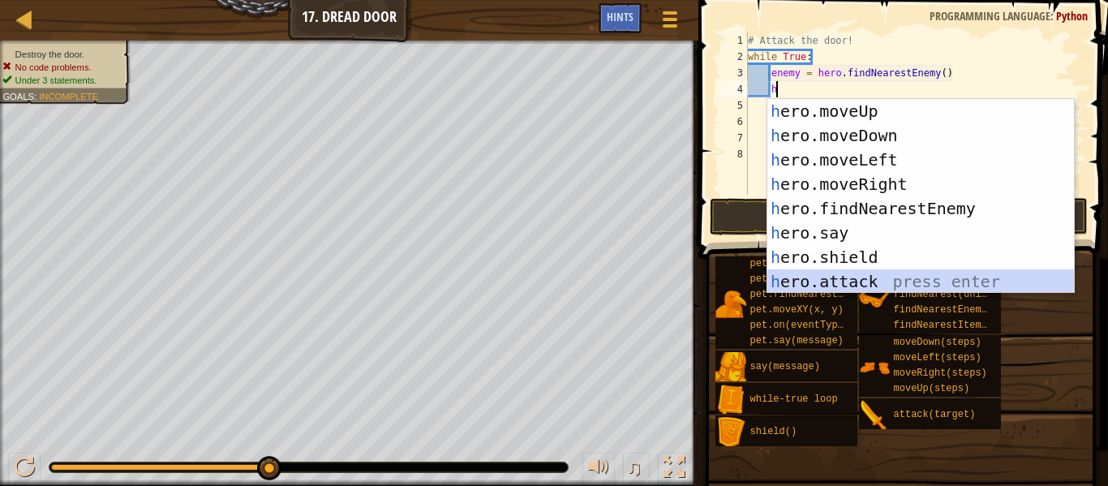
click at [879, 273] on div "h ero.moveUp press enter h ero.moveDown press enter h ero.moveLeft press enter …" at bounding box center [920, 220] width 307 height 243
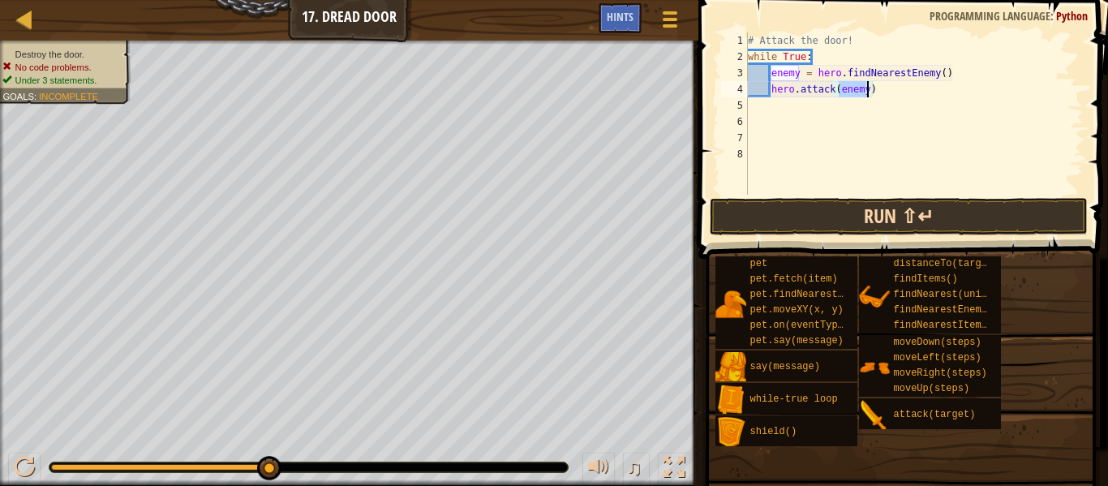
type textarea "hero.attack(enemy)"
click at [895, 223] on button "Run ⇧↵" at bounding box center [899, 216] width 378 height 37
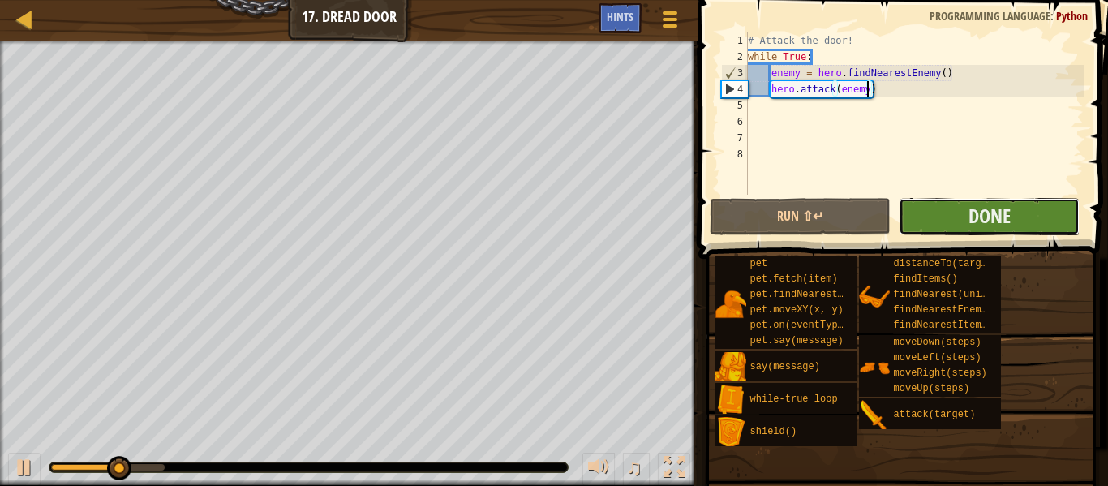
click at [918, 222] on button "Done" at bounding box center [989, 216] width 181 height 37
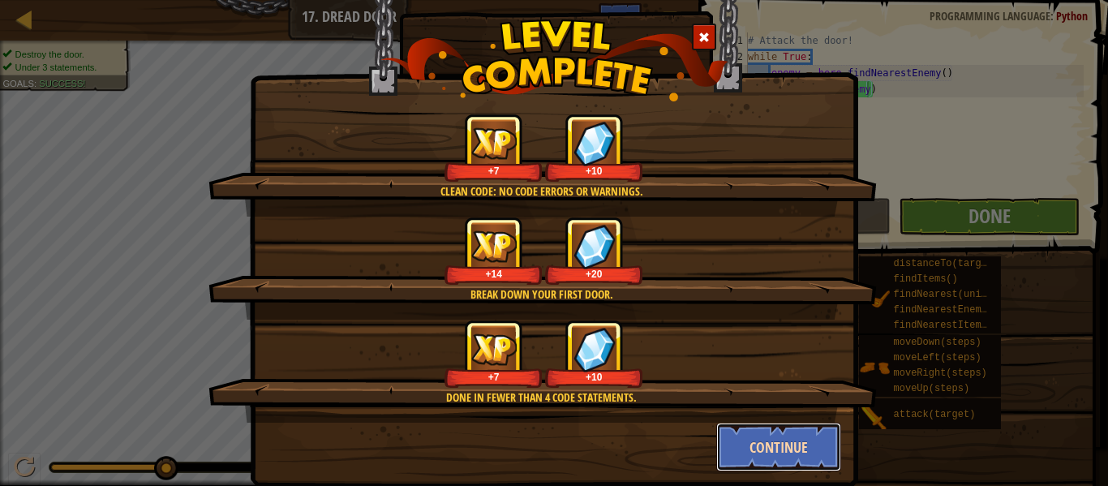
click at [796, 455] on button "Continue" at bounding box center [779, 447] width 126 height 49
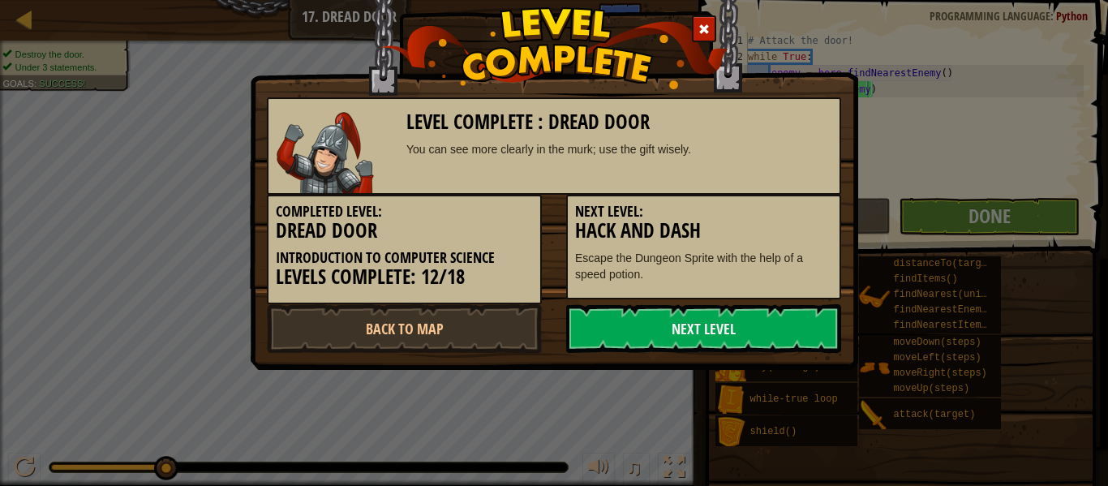
click at [756, 436] on div "Level Complete : Dread Door You can see more clearly in the murk; use the gift …" at bounding box center [554, 243] width 1108 height 486
click at [668, 322] on link "Next Level" at bounding box center [703, 328] width 275 height 49
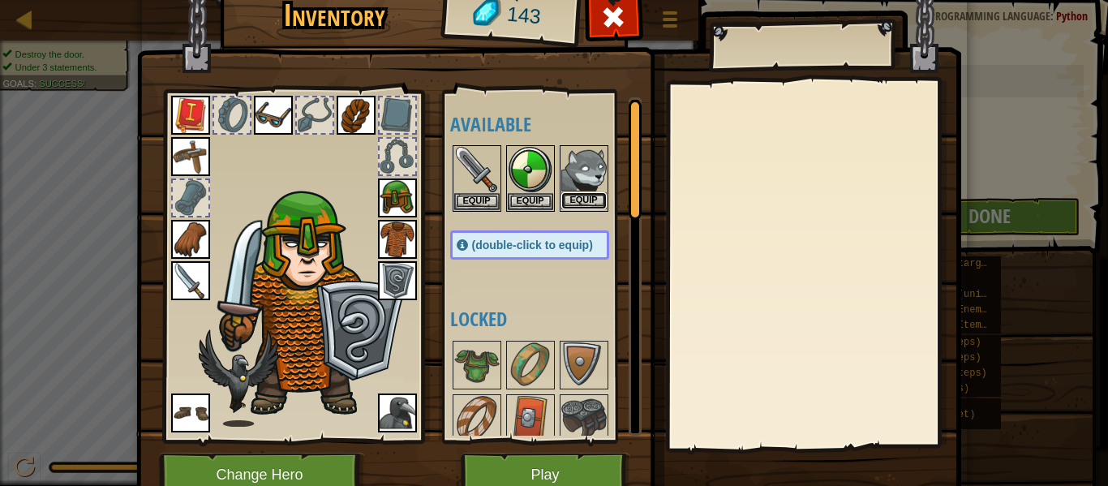
click at [570, 195] on button "Equip" at bounding box center [583, 200] width 45 height 17
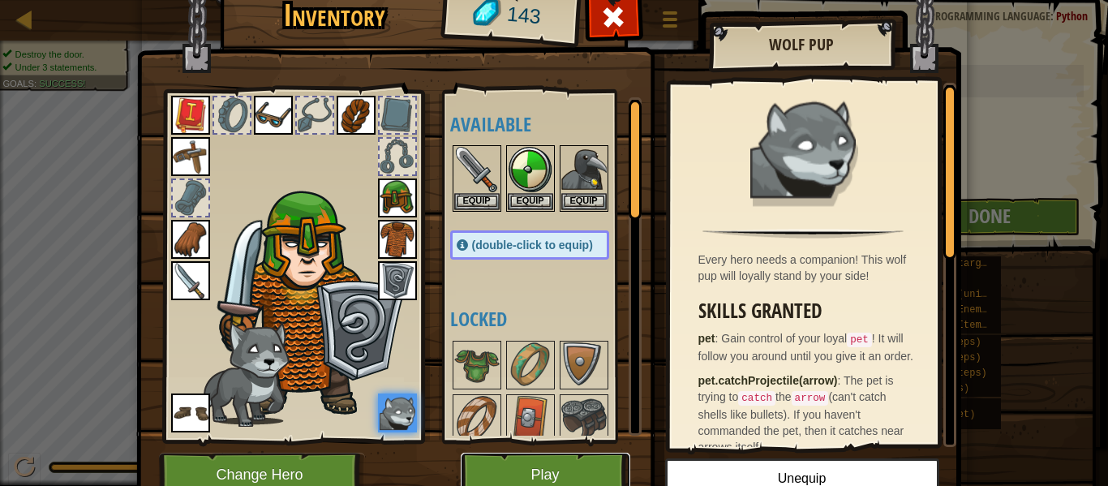
click at [573, 468] on button "Play" at bounding box center [546, 475] width 170 height 45
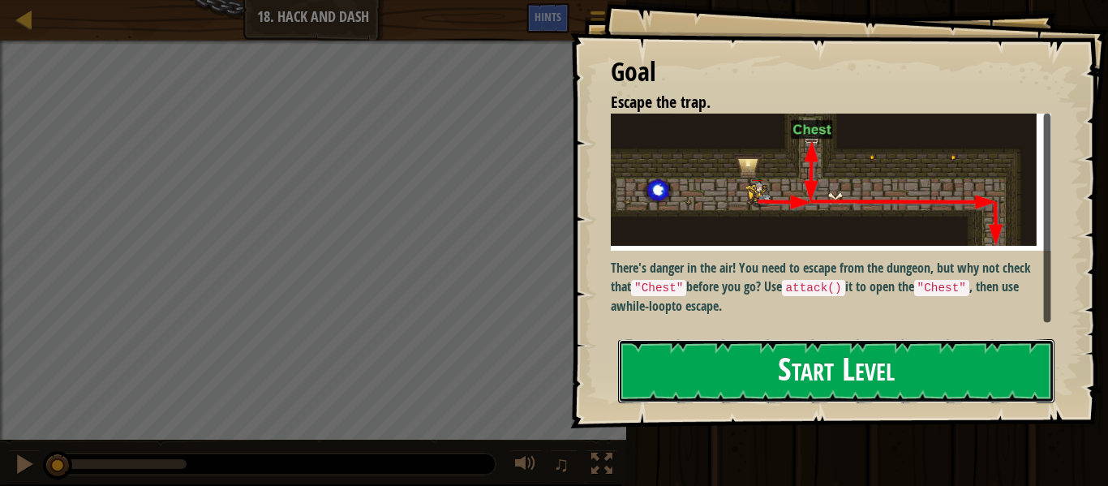
click at [860, 400] on button "Start Level" at bounding box center [836, 371] width 436 height 64
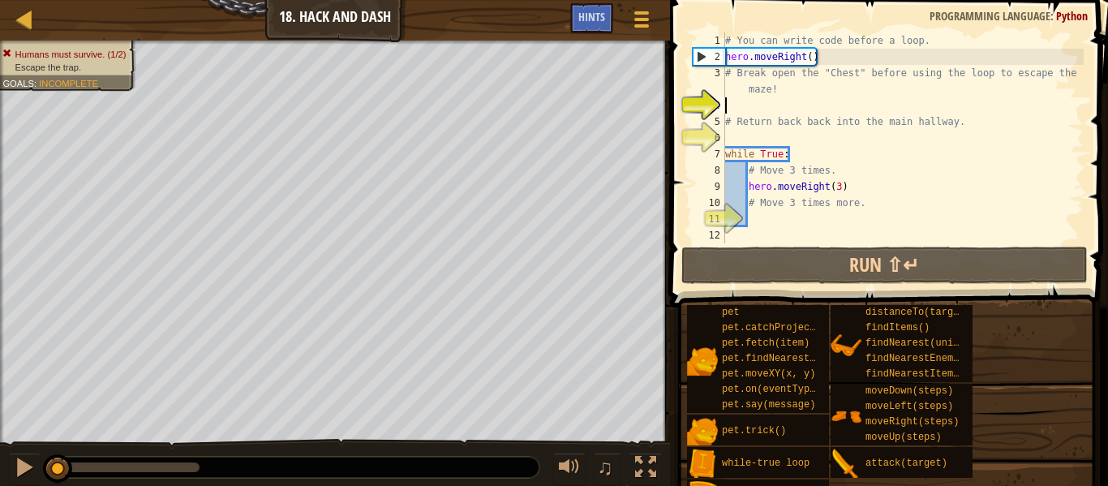
click at [762, 216] on div "# You can write code before a loop. hero . moveRight ( ) # Break open the "Ches…" at bounding box center [903, 153] width 362 height 243
click at [771, 104] on div "# You can write code before a loop. hero . moveRight ( ) # Break open the "Ches…" at bounding box center [903, 153] width 362 height 243
type textarea "h"
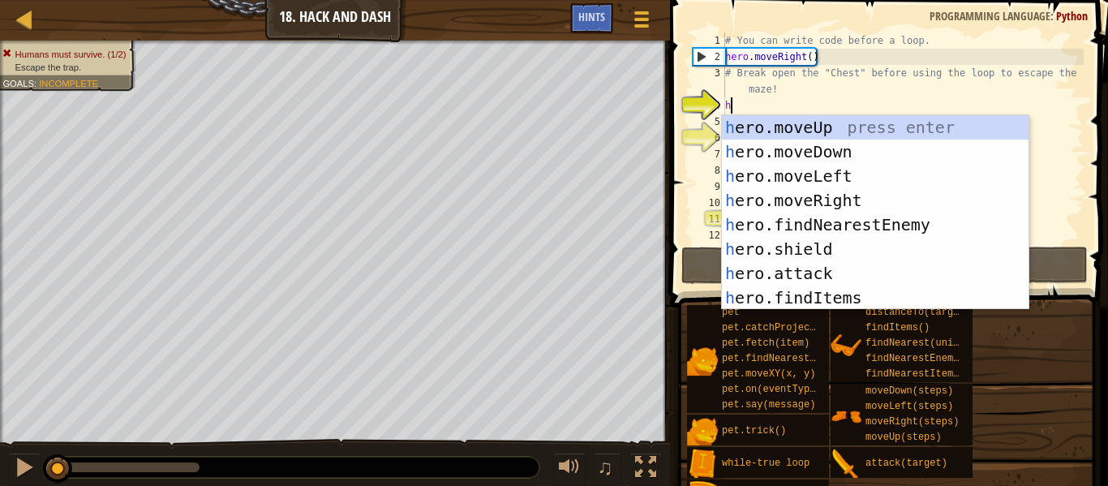
scroll to position [7, 0]
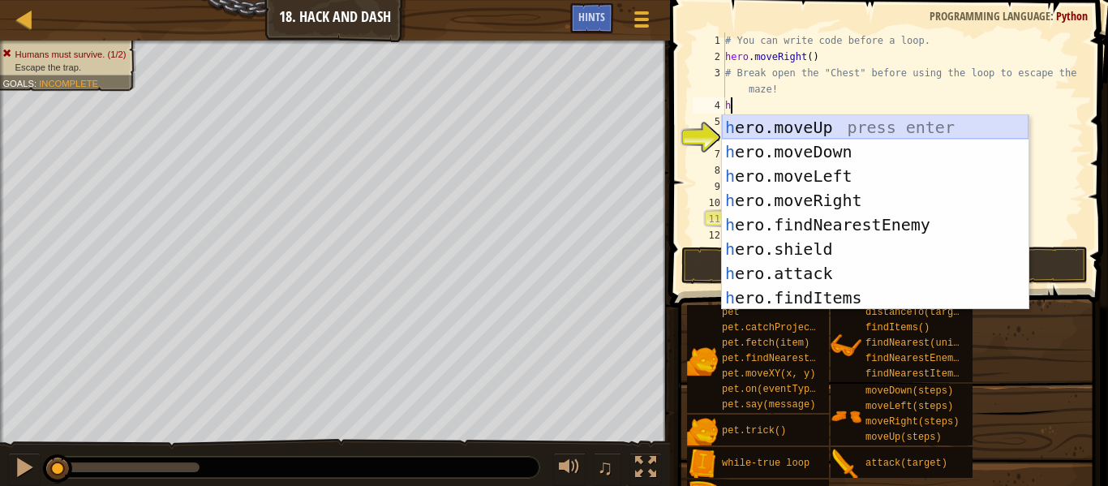
click at [792, 122] on div "h ero.moveUp press enter h ero.moveDown press enter h ero.moveLeft press enter …" at bounding box center [875, 236] width 307 height 243
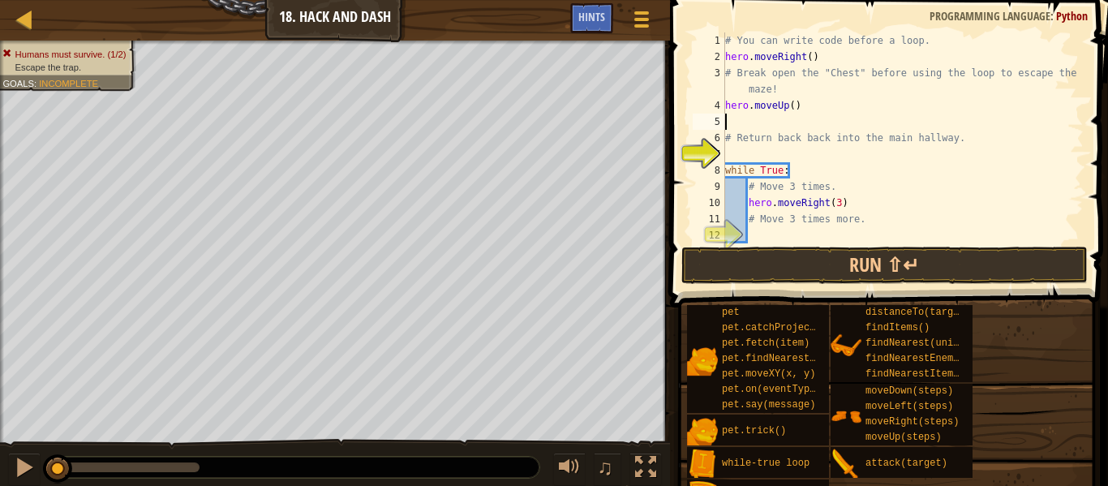
click at [732, 153] on div "# You can write code before a loop. hero . moveRight ( ) # Break open the "Ches…" at bounding box center [903, 153] width 362 height 243
type textarea "h"
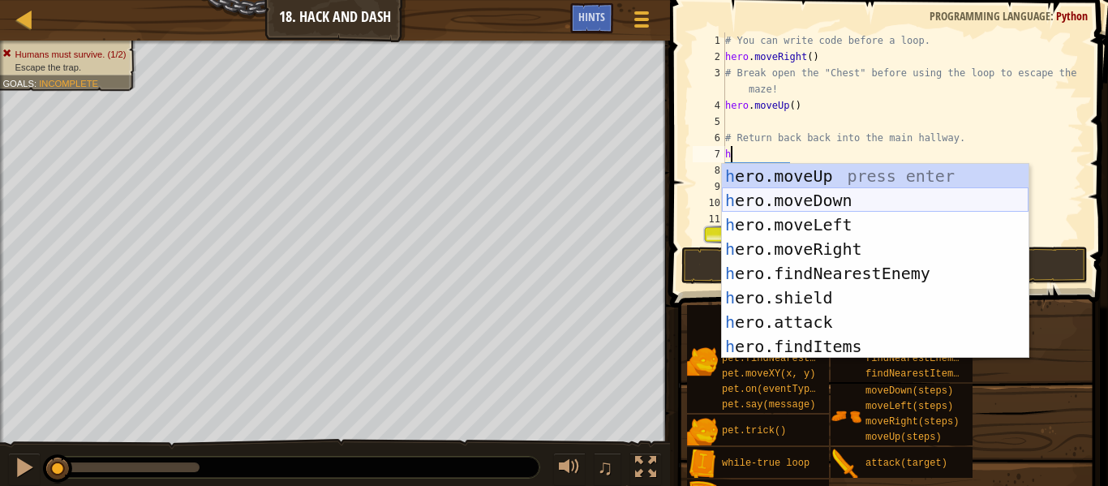
click at [818, 204] on div "h ero.moveUp press enter h ero.moveDown press enter h ero.moveLeft press enter …" at bounding box center [875, 285] width 307 height 243
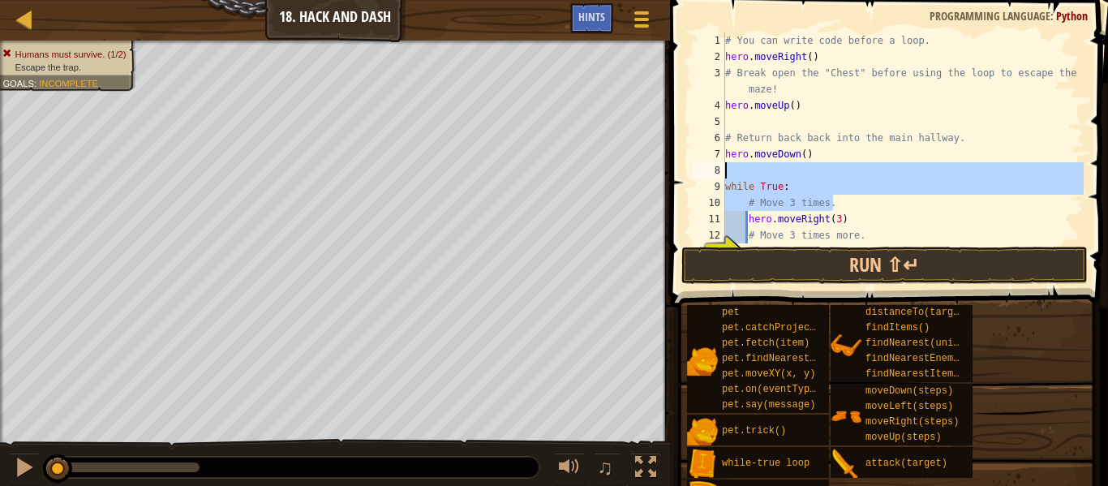
drag, startPoint x: 939, startPoint y: 195, endPoint x: 941, endPoint y: 177, distance: 17.9
click at [941, 177] on div "# You can write code before a loop. hero . moveRight ( ) # Break open the "Ches…" at bounding box center [903, 153] width 362 height 243
click at [942, 204] on div "# You can write code before a loop. hero . moveRight ( ) # Break open the "Ches…" at bounding box center [903, 137] width 362 height 211
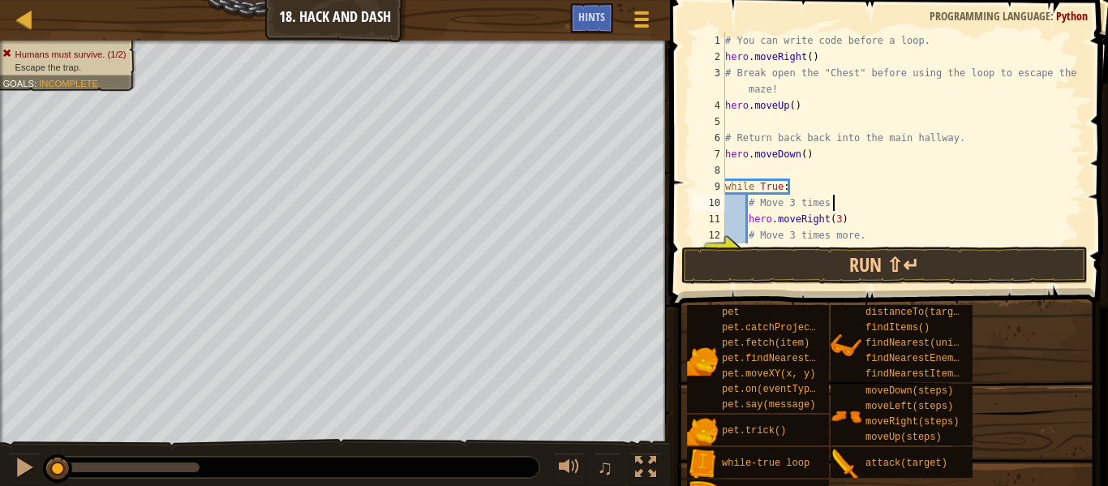
click at [944, 222] on div "# You can write code before a loop. hero . moveRight ( ) # Break open the "Ches…" at bounding box center [903, 153] width 362 height 243
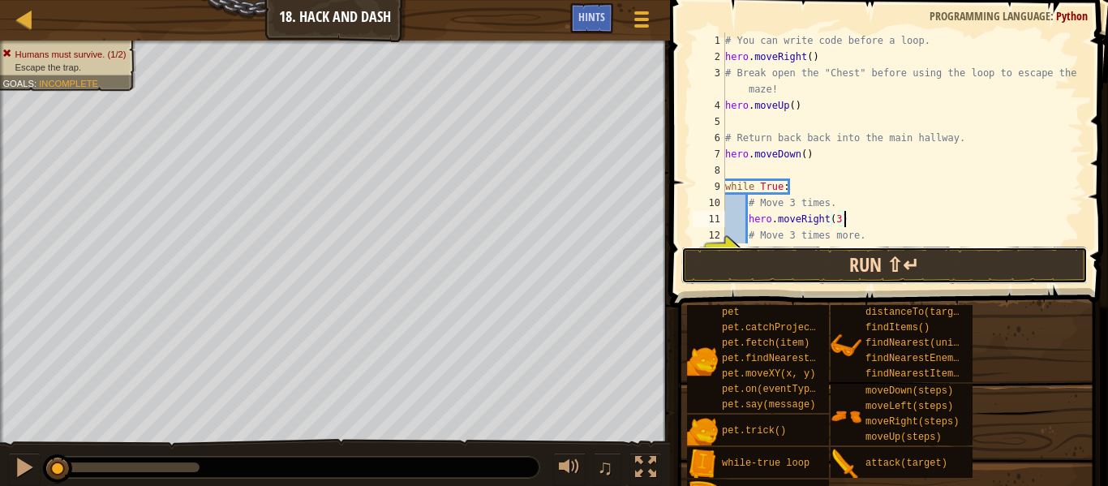
click at [949, 272] on button "Run ⇧↵" at bounding box center [884, 265] width 406 height 37
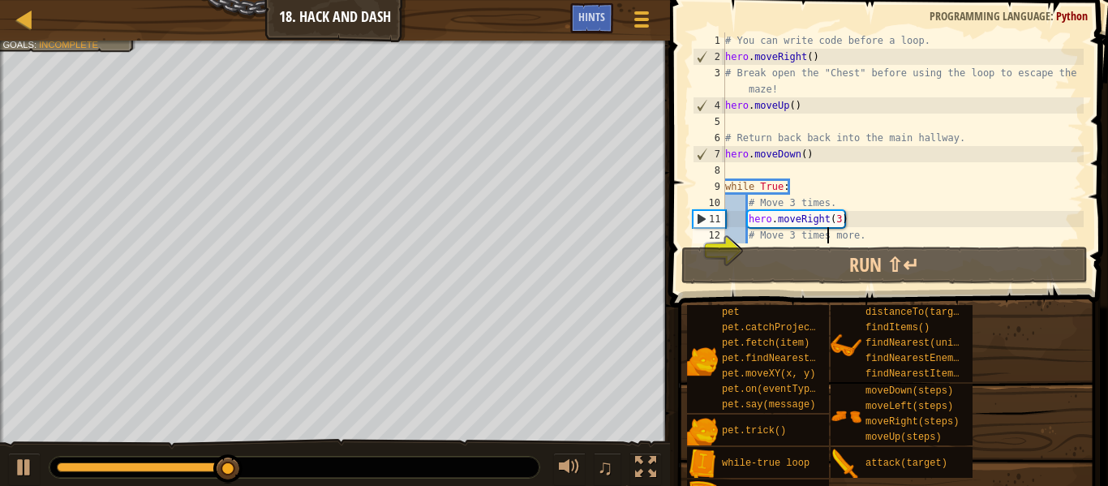
click at [828, 238] on div "# You can write code before a loop. hero . moveRight ( ) # Break open the "Ches…" at bounding box center [903, 153] width 362 height 243
type textarea "# Move 3 times more."
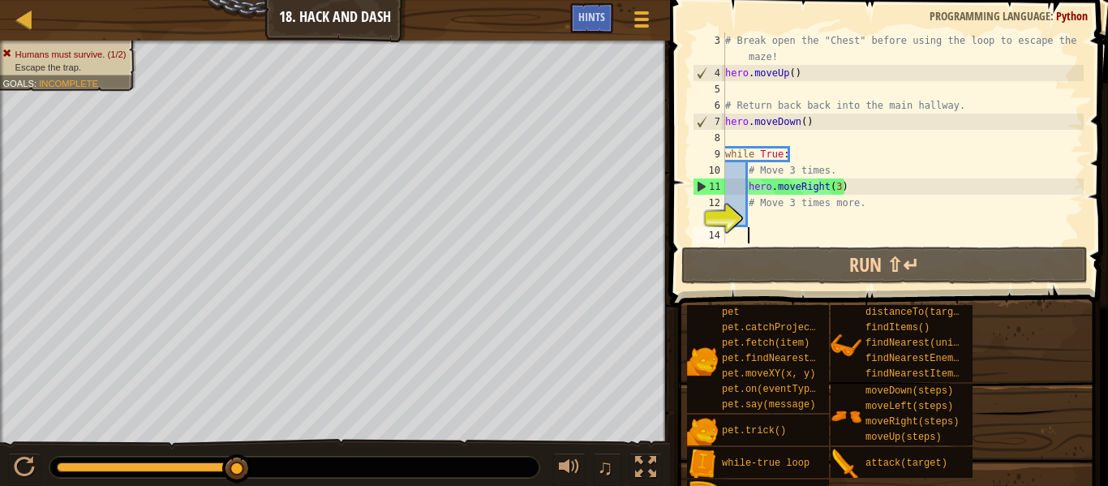
scroll to position [32, 0]
click at [787, 213] on div "# Break open the "Chest" before using the loop to escape the maze! hero . moveU…" at bounding box center [903, 162] width 362 height 260
type textarea "h"
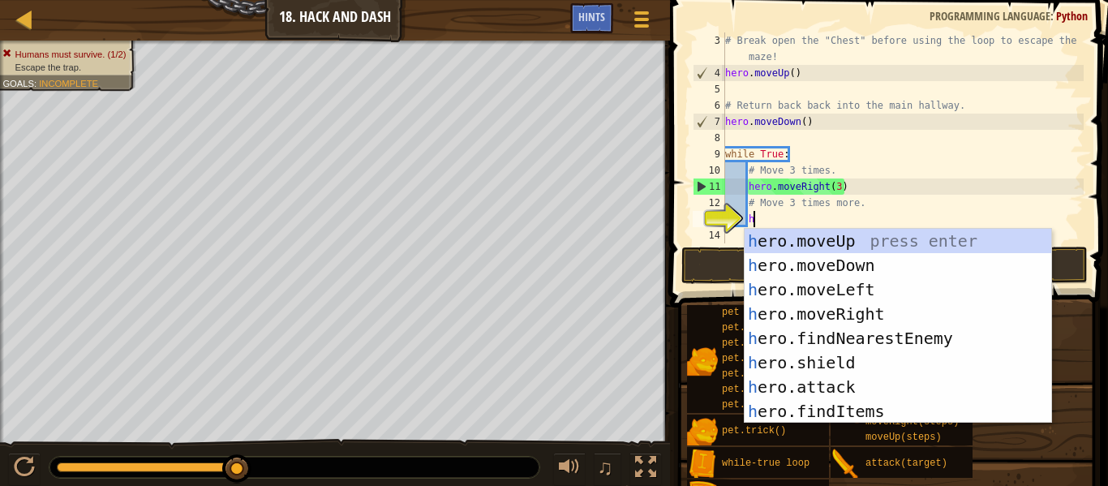
scroll to position [7, 3]
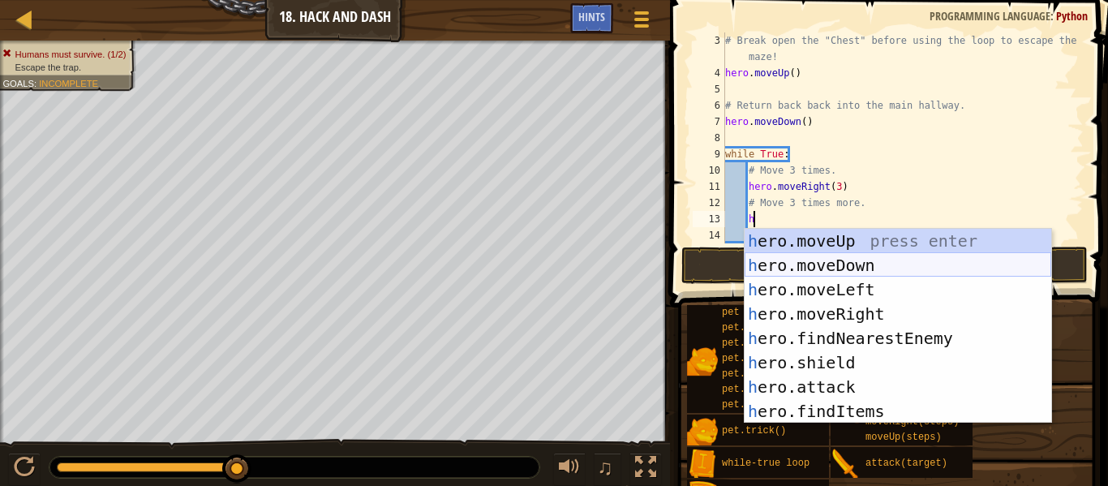
click at [820, 269] on div "h ero.moveUp press enter h ero.moveDown press enter h ero.moveLeft press enter …" at bounding box center [898, 350] width 307 height 243
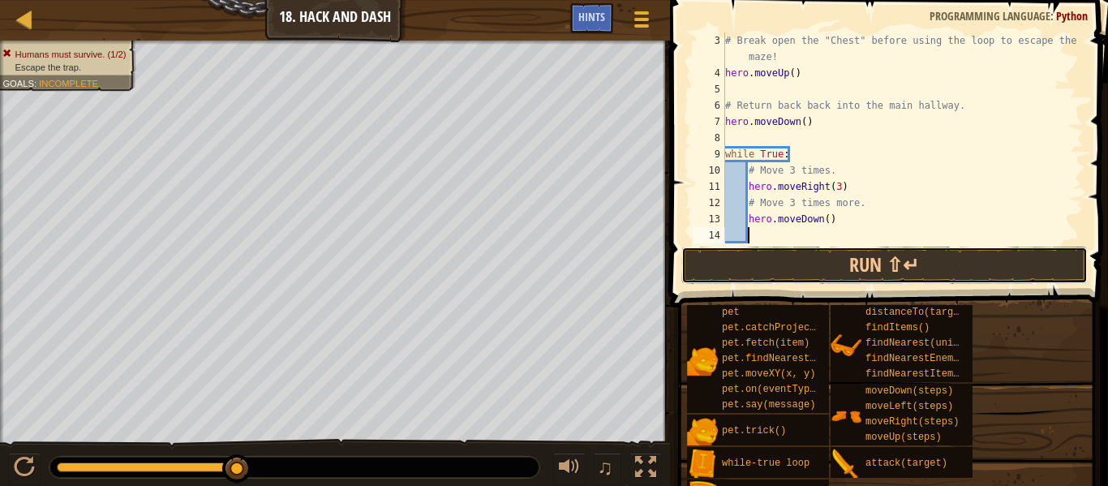
click at [820, 269] on button "Run ⇧↵" at bounding box center [884, 265] width 406 height 37
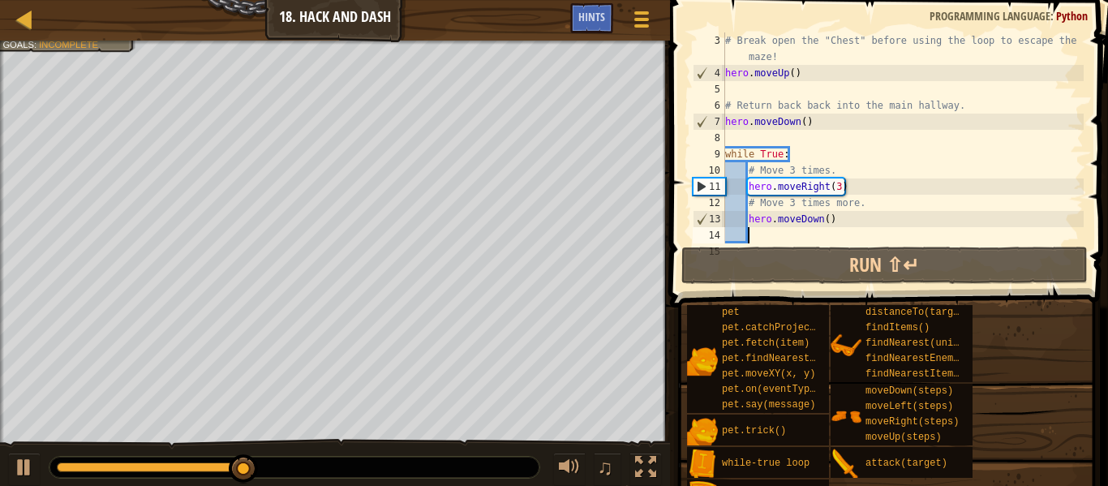
click at [827, 220] on div "# Break open the "Chest" before using the loop to escape the maze! hero . moveU…" at bounding box center [903, 162] width 362 height 260
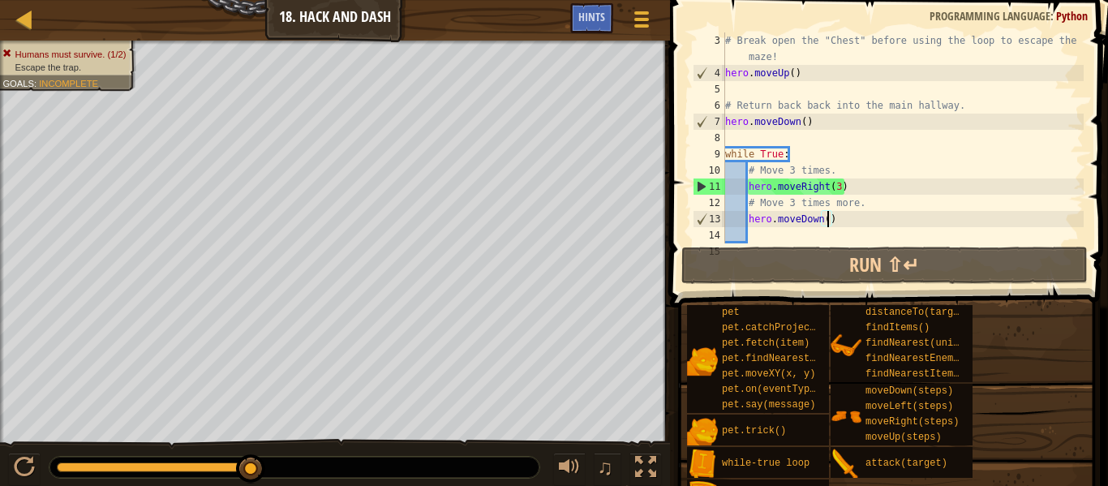
scroll to position [7, 15]
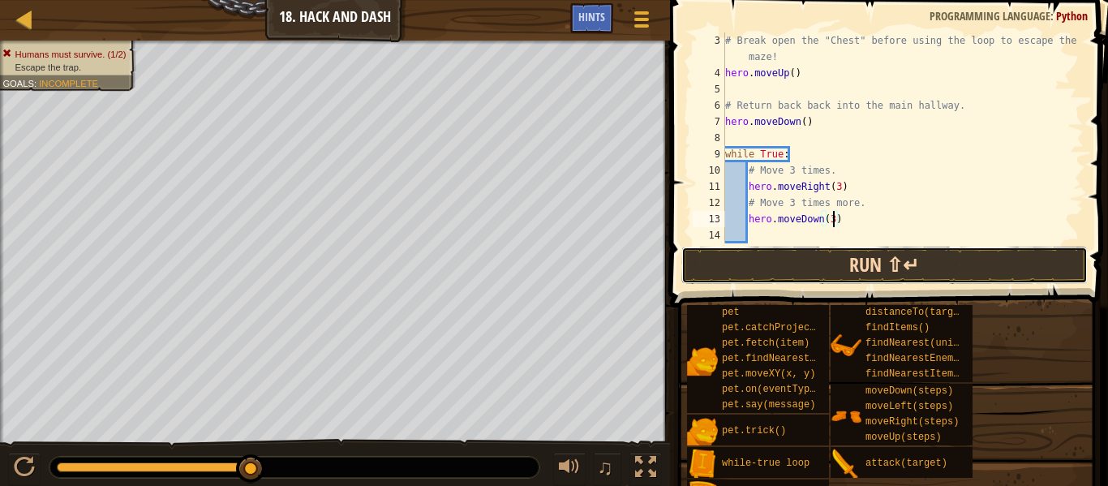
click at [848, 269] on button "Run ⇧↵" at bounding box center [884, 265] width 406 height 37
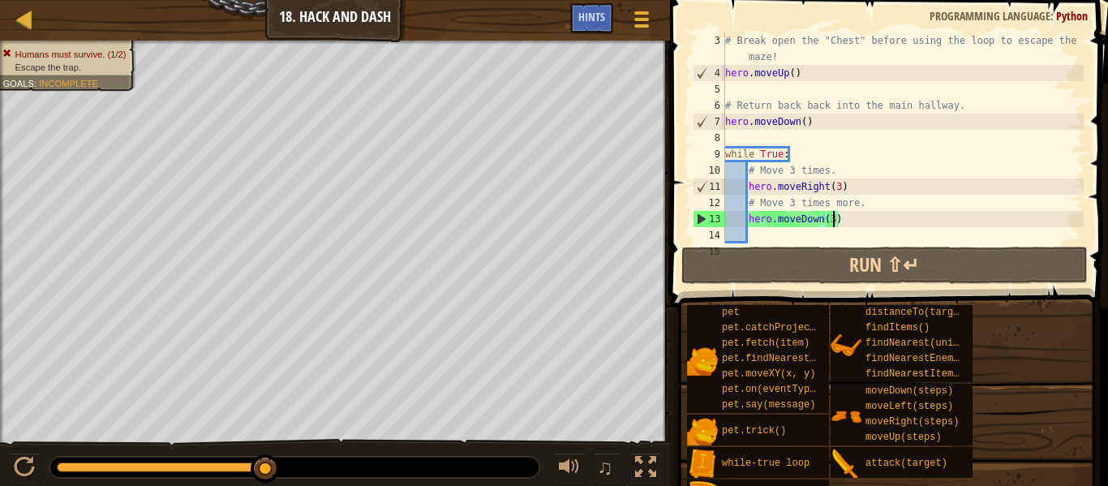
click at [809, 77] on div "# Break open the "Chest" before using the loop to escape the maze! hero . moveU…" at bounding box center [903, 162] width 362 height 260
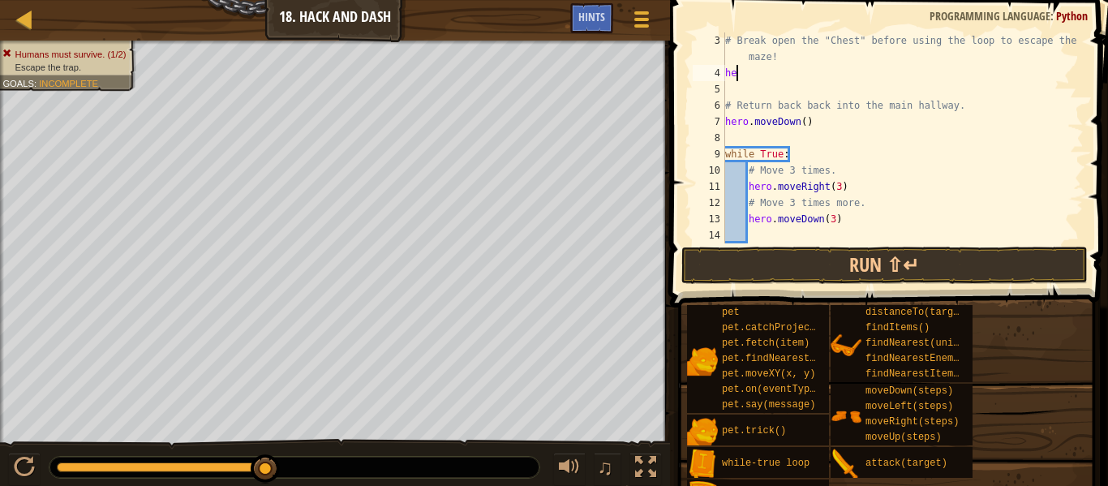
scroll to position [7, 1]
type textarea "h"
click at [814, 118] on div "# Break open the "Chest" before using the loop to escape the maze! # Return bac…" at bounding box center [903, 162] width 362 height 260
type textarea "h"
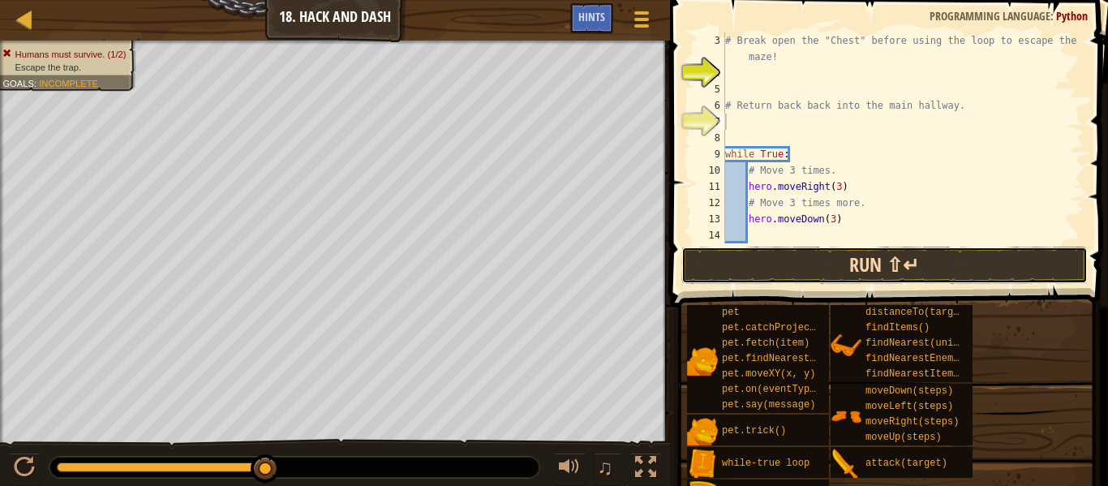
click at [874, 260] on button "Run ⇧↵" at bounding box center [884, 265] width 406 height 37
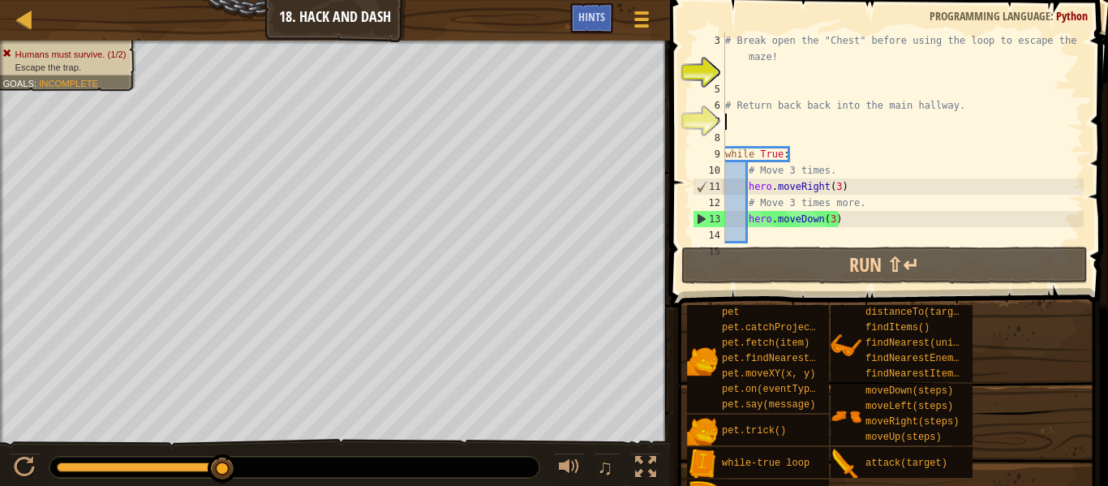
click at [735, 75] on div "# Break open the "Chest" before using the loop to escape the maze! # Return bac…" at bounding box center [903, 162] width 362 height 260
type textarea "h"
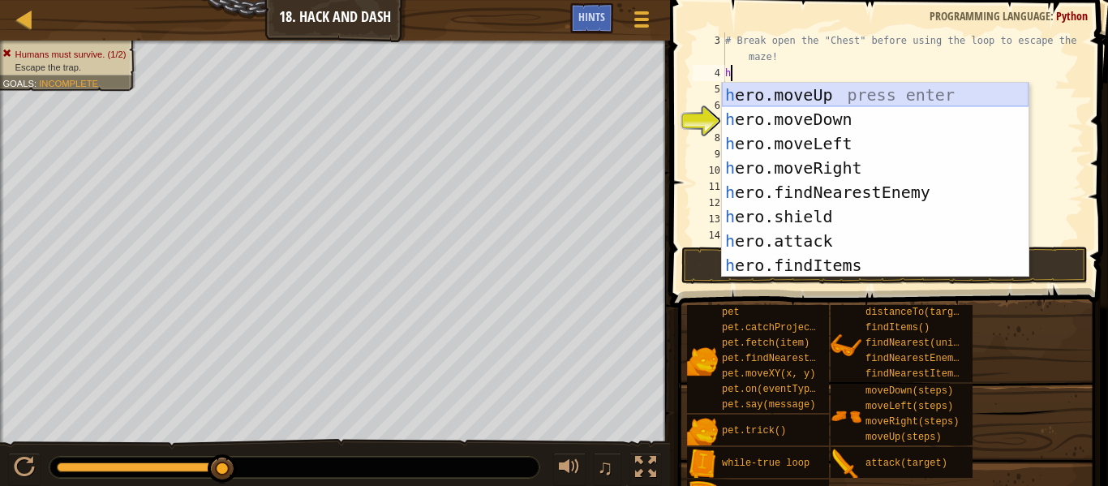
click at [822, 93] on div "h ero.moveUp press enter h ero.moveDown press enter h ero.moveLeft press enter …" at bounding box center [875, 204] width 307 height 243
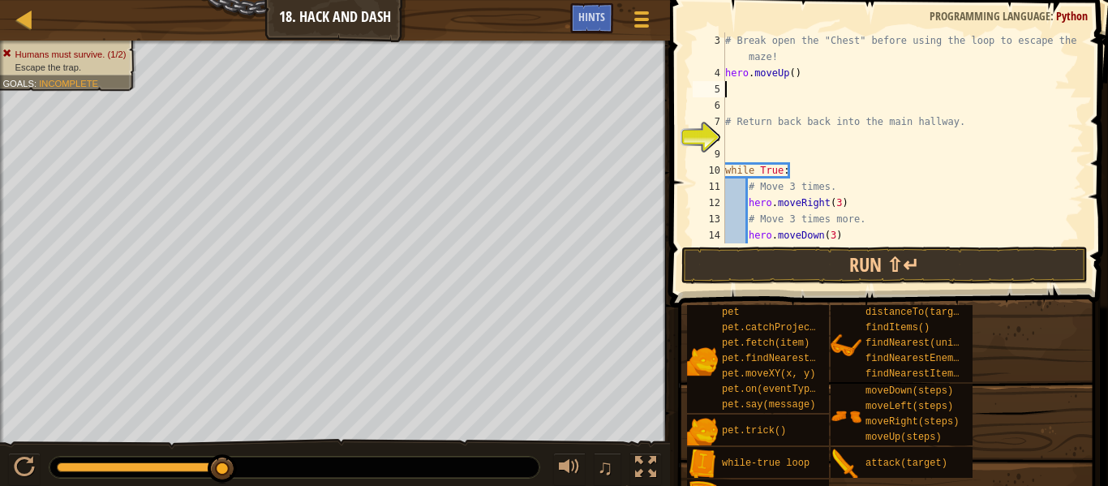
type textarea "h"
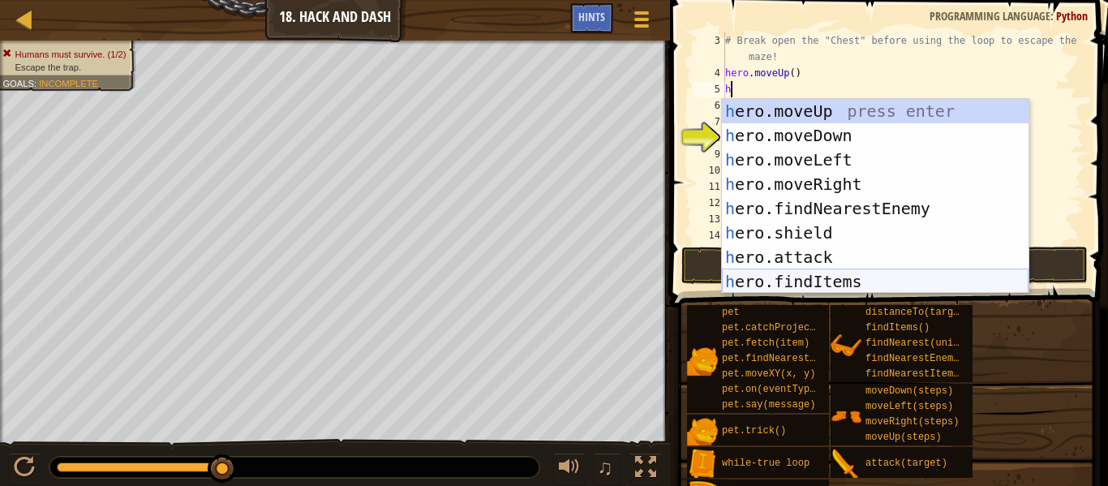
click at [797, 276] on div "h ero.moveUp press enter h ero.moveDown press enter h ero.moveLeft press enter …" at bounding box center [875, 220] width 307 height 243
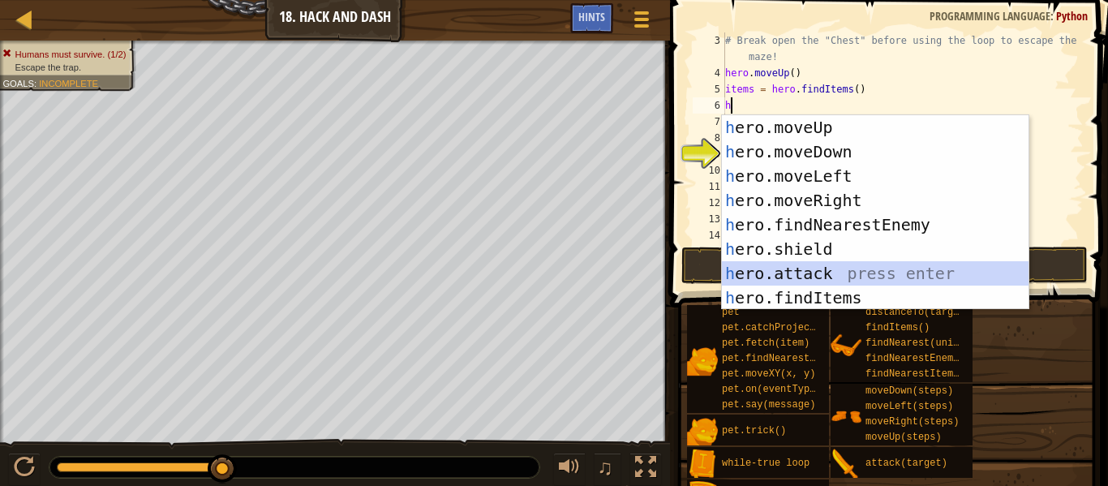
click at [807, 277] on div "h ero.moveUp press enter h ero.moveDown press enter h ero.moveLeft press enter …" at bounding box center [875, 236] width 307 height 243
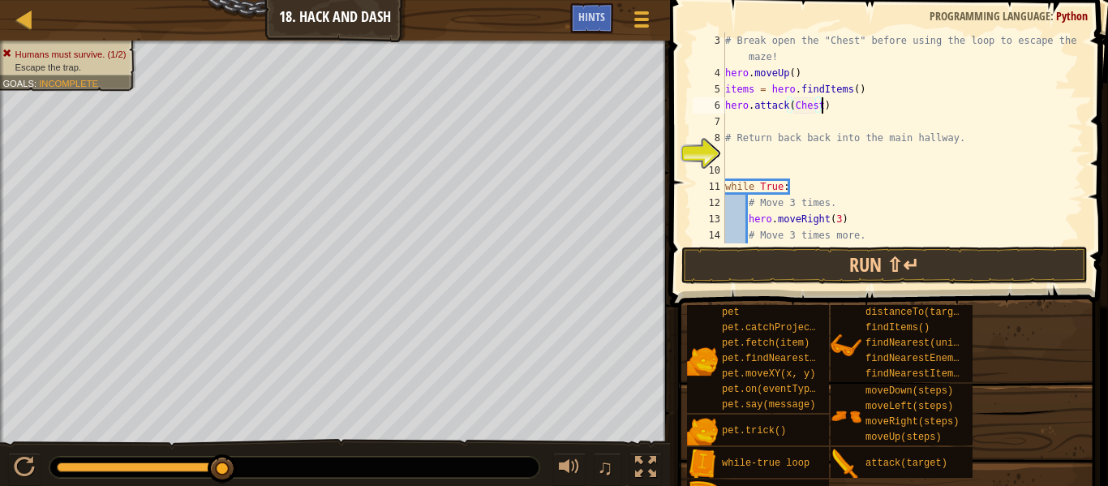
scroll to position [7, 14]
click at [875, 277] on button "Run ⇧↵" at bounding box center [884, 265] width 406 height 37
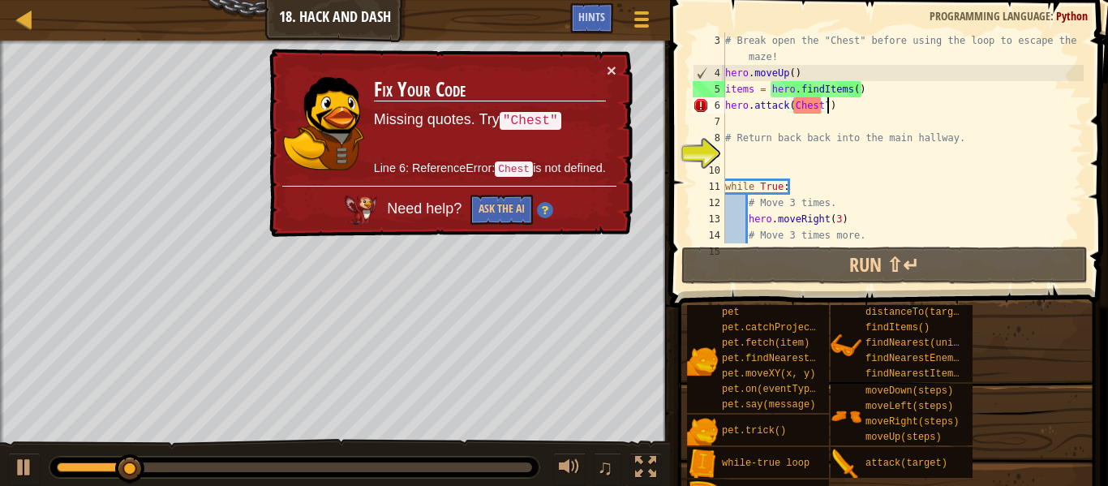
scroll to position [7, 15]
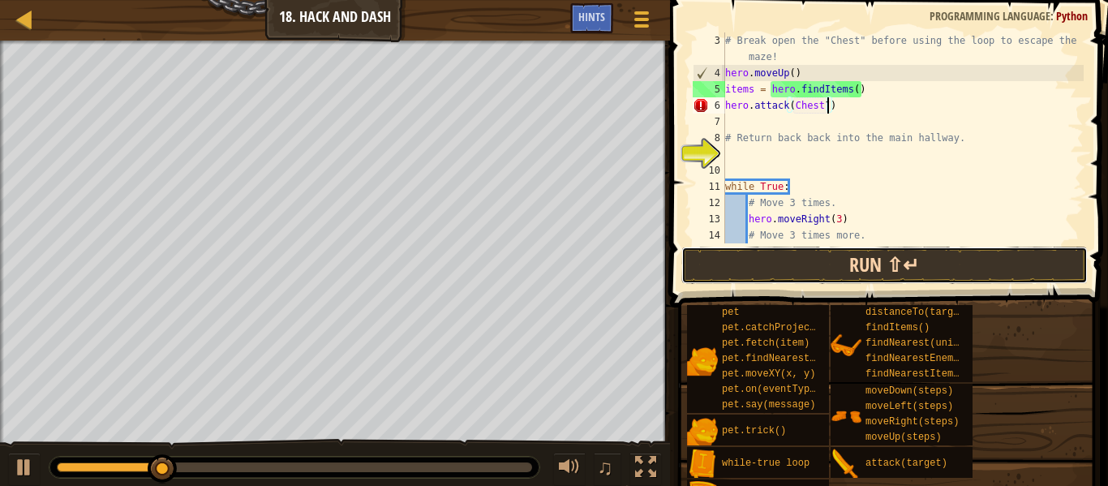
click at [902, 263] on button "Run ⇧↵" at bounding box center [884, 265] width 406 height 37
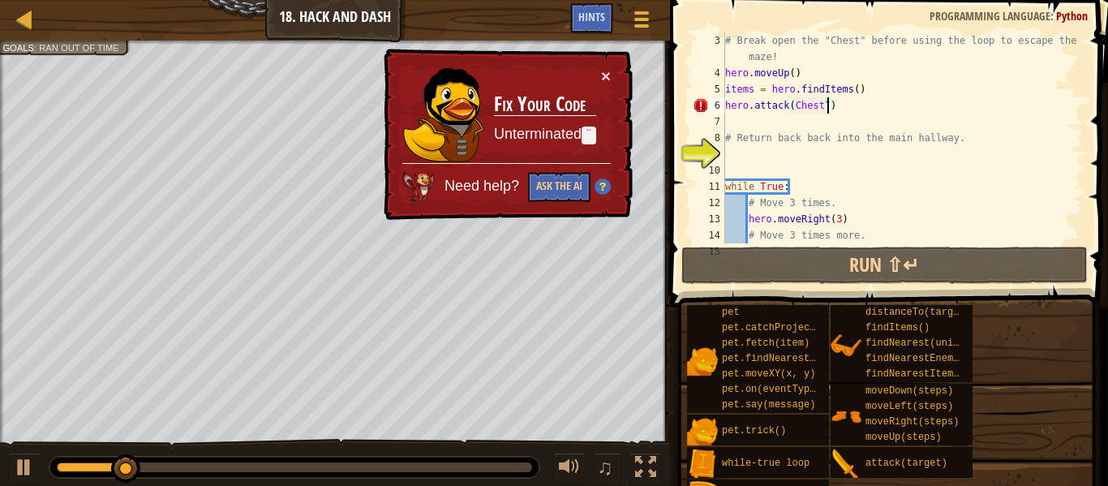
scroll to position [7, 14]
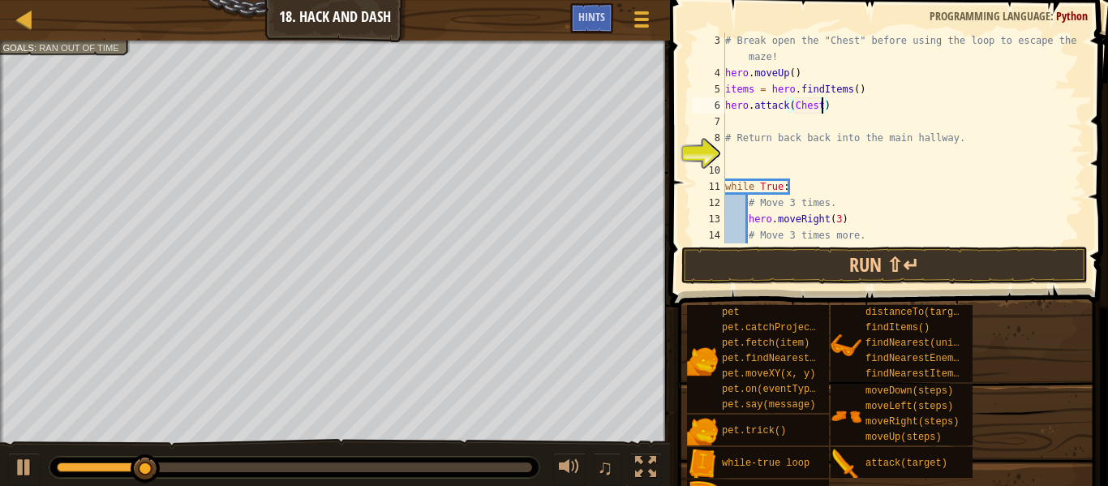
click at [792, 102] on div "# Break open the "Chest" before using the loop to escape the maze! hero . moveU…" at bounding box center [903, 162] width 362 height 260
click at [826, 105] on div "# Break open the "Chest" before using the loop to escape the maze! hero . moveU…" at bounding box center [903, 162] width 362 height 260
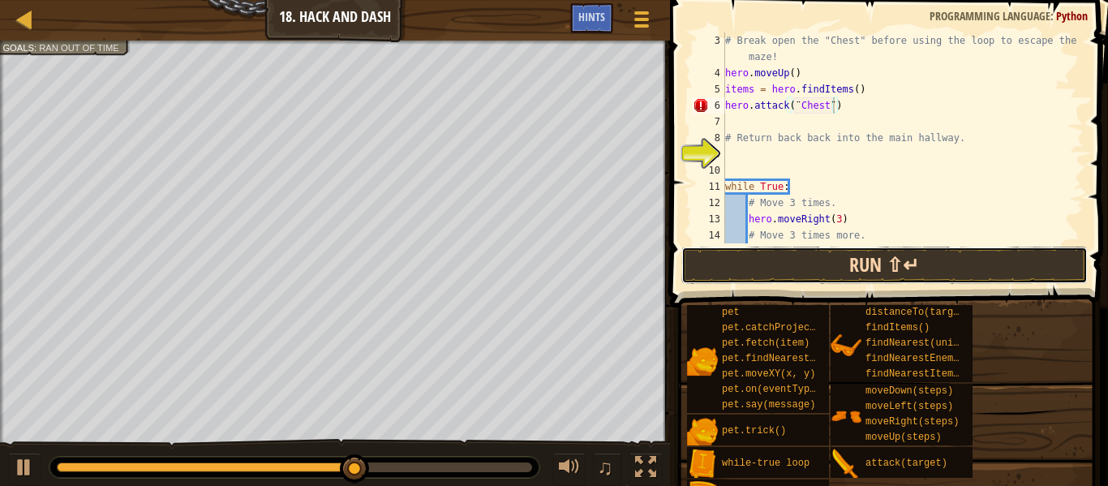
click at [825, 280] on button "Run ⇧↵" at bounding box center [884, 265] width 406 height 37
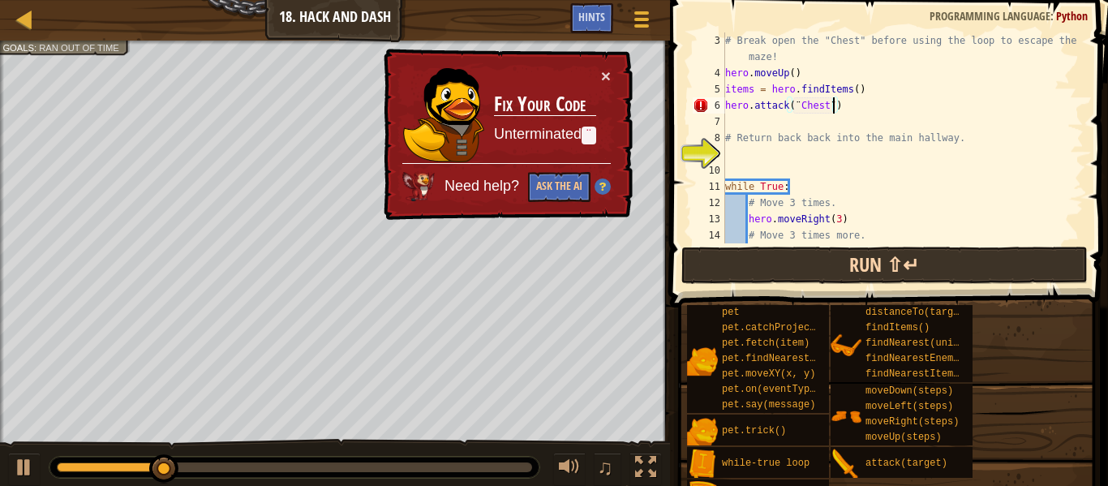
scroll to position [7, 15]
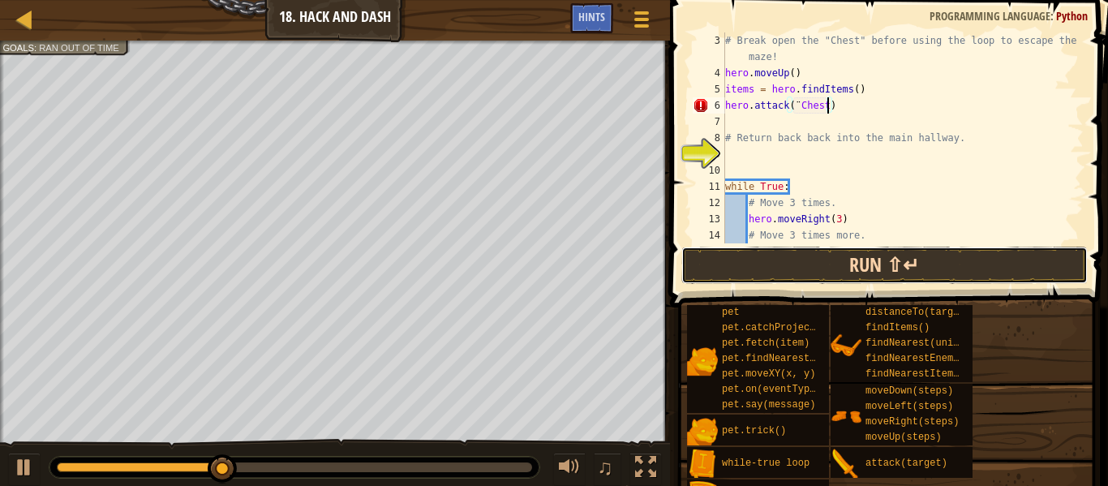
click at [839, 274] on button "Run ⇧↵" at bounding box center [884, 265] width 406 height 37
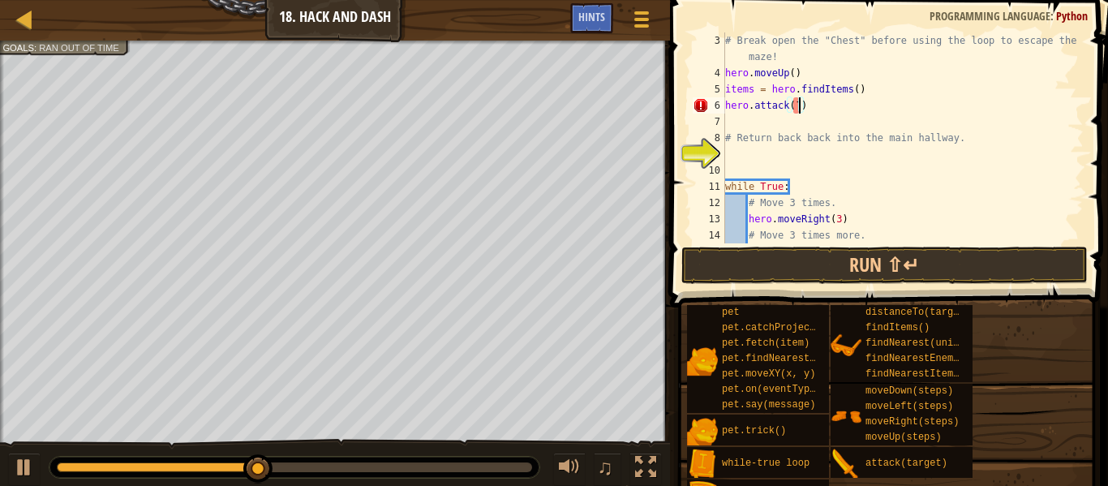
scroll to position [7, 10]
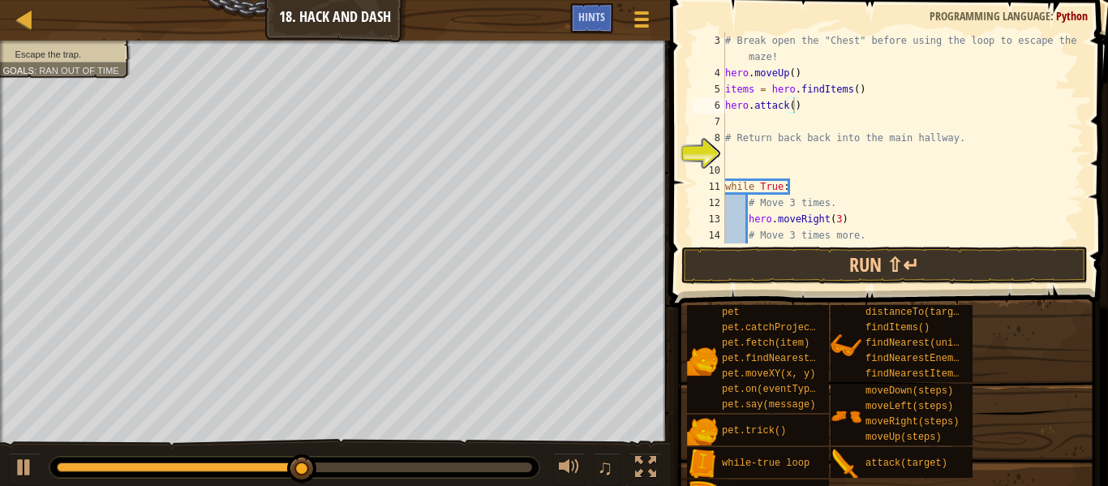
click at [34, 52] on div "Escape the trap. Goals : Ran out of time" at bounding box center [55, 54] width 149 height 48
click at [47, 74] on span "Ran out of time" at bounding box center [79, 70] width 80 height 11
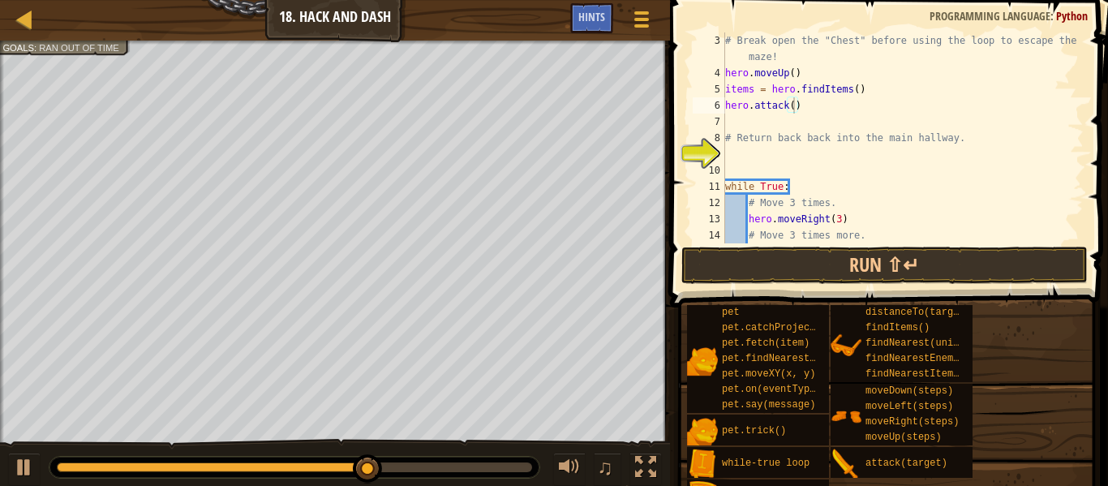
click at [861, 98] on div "# Break open the "Chest" before using the loop to escape the maze! hero . moveU…" at bounding box center [903, 162] width 362 height 260
type textarea "h"
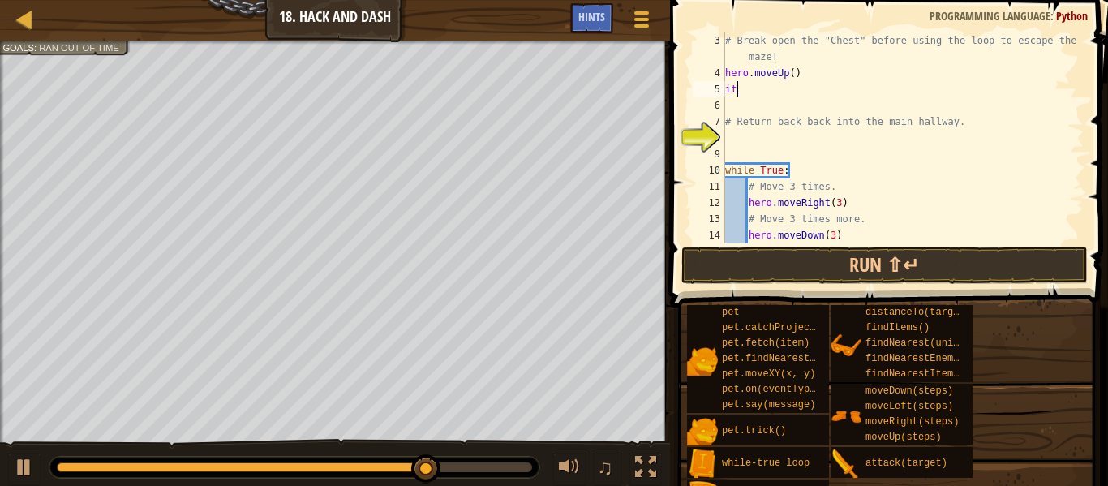
type textarea "i"
click at [791, 70] on div "# Break open the "Chest" before using the loop to escape the maze! hero . moveU…" at bounding box center [903, 162] width 362 height 260
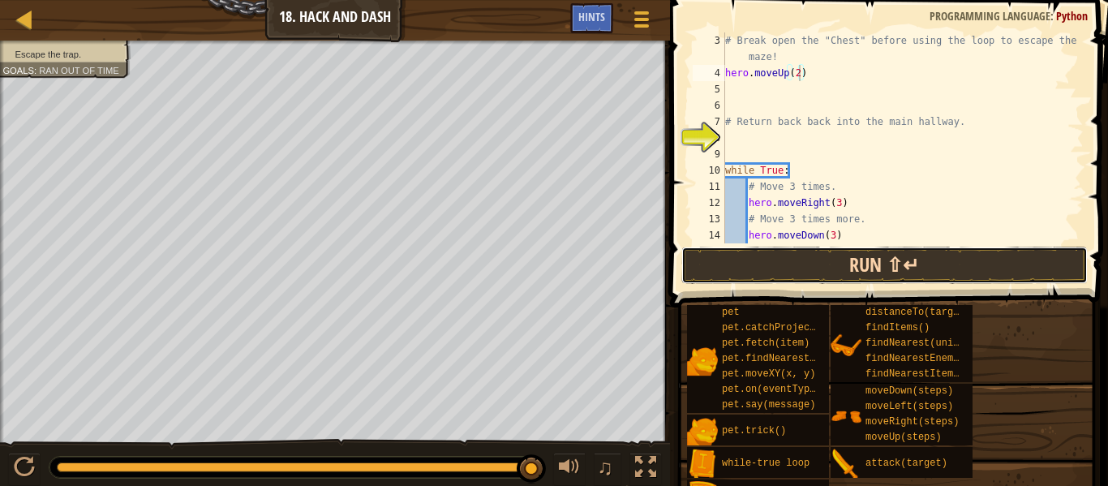
click at [804, 260] on button "Run ⇧↵" at bounding box center [884, 265] width 406 height 37
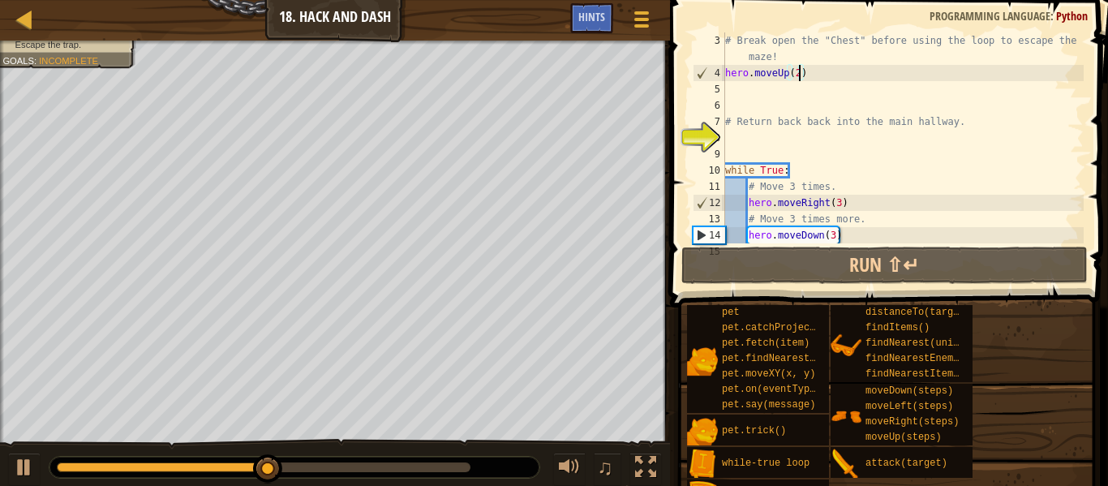
click at [920, 200] on div "# Break open the "Chest" before using the loop to escape the maze! hero . moveU…" at bounding box center [903, 162] width 362 height 260
type textarea "hero.moveRight(3)"
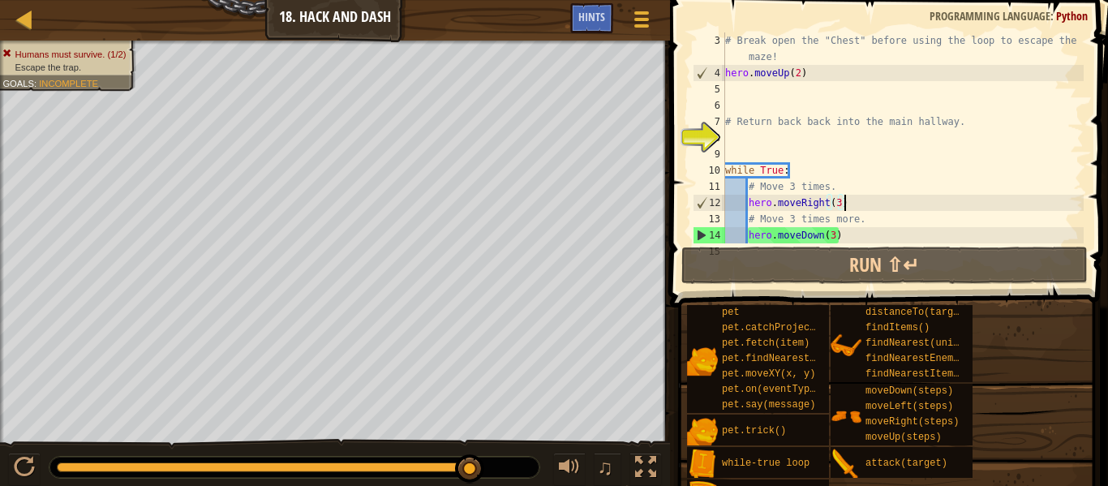
click at [740, 92] on div "# Break open the "Chest" before using the loop to escape the maze! hero . moveU…" at bounding box center [903, 162] width 362 height 260
type textarea "h"
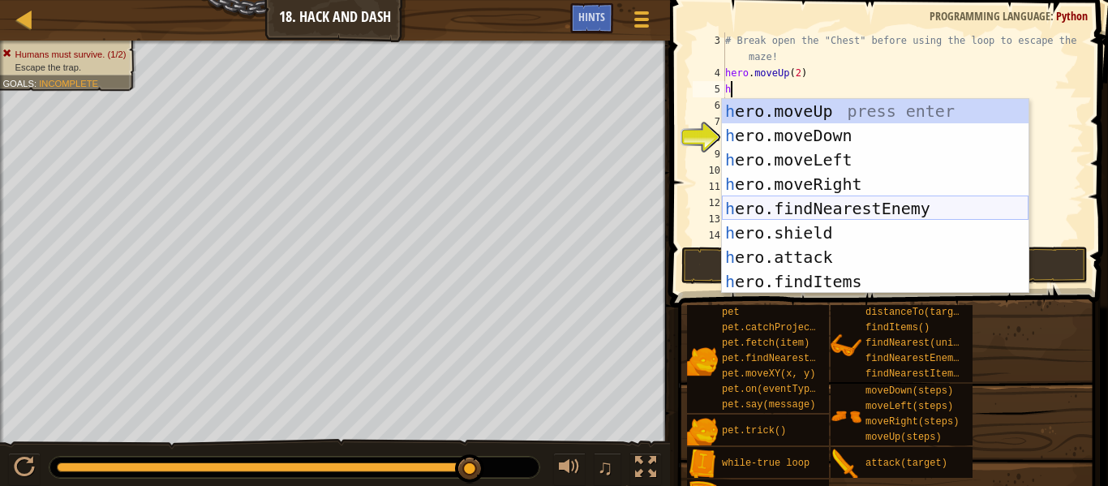
click at [878, 211] on div "h ero.moveUp press enter h ero.moveDown press enter h ero.moveLeft press enter …" at bounding box center [875, 220] width 307 height 243
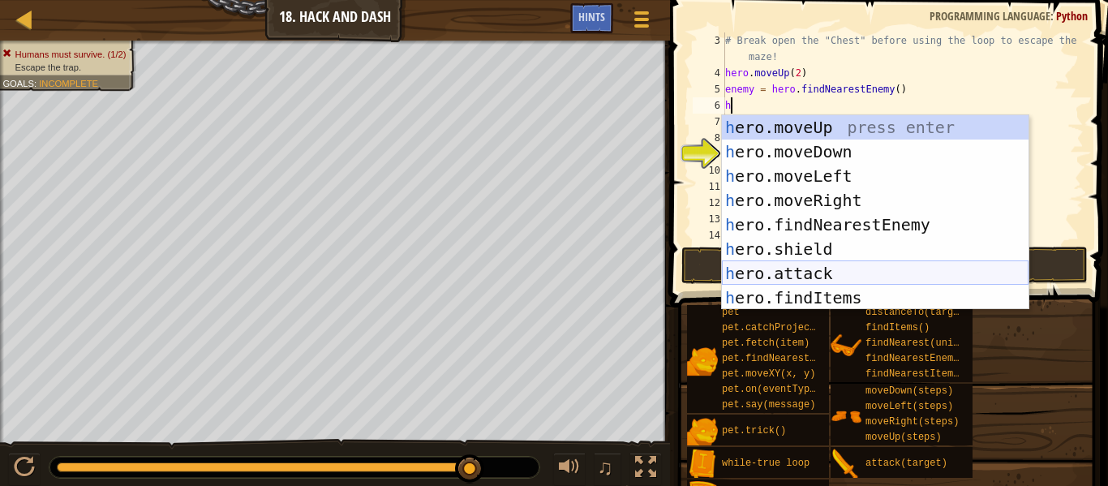
click at [834, 276] on div "h ero.moveUp press enter h ero.moveDown press enter h ero.moveLeft press enter …" at bounding box center [875, 236] width 307 height 243
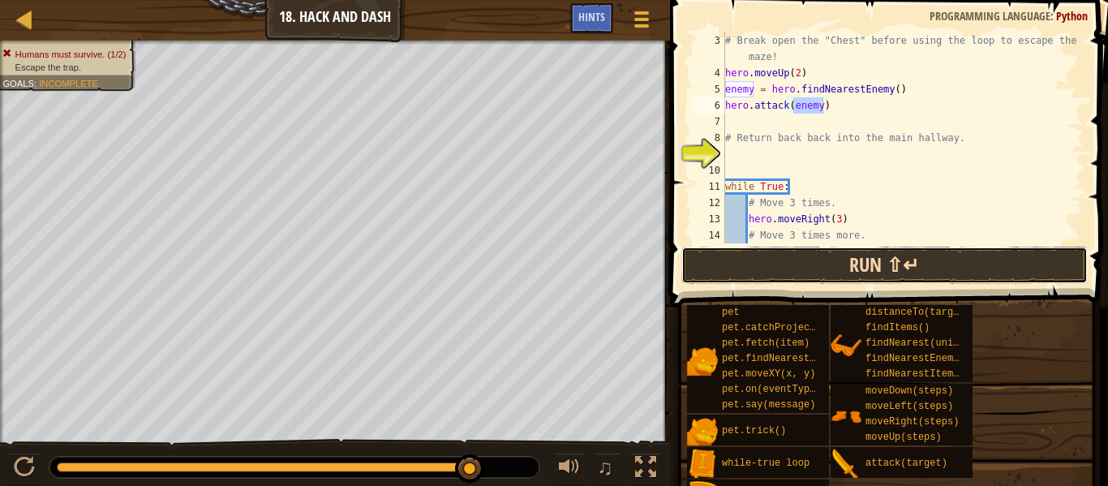
click at [835, 275] on button "Run ⇧↵" at bounding box center [884, 265] width 406 height 37
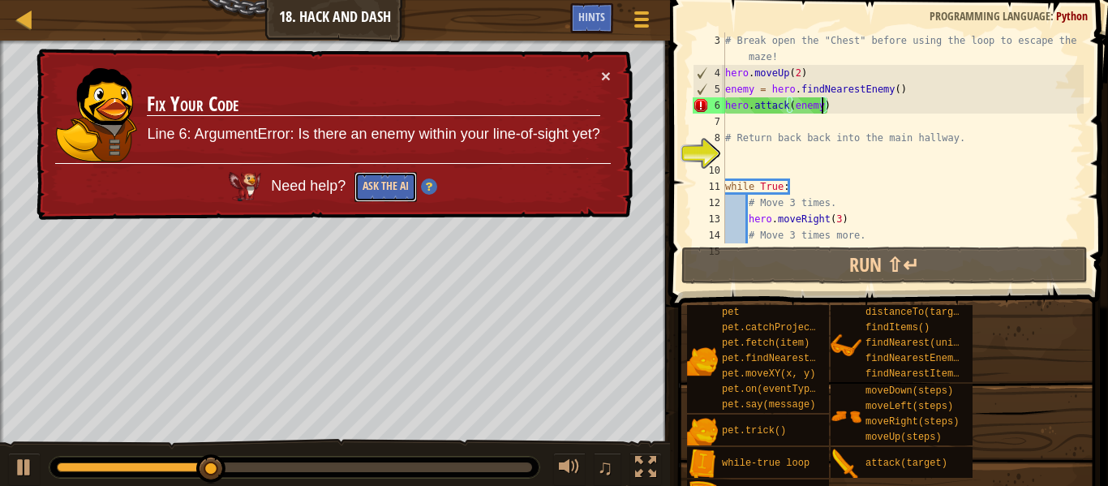
click at [363, 184] on button "Ask the AI" at bounding box center [385, 187] width 62 height 30
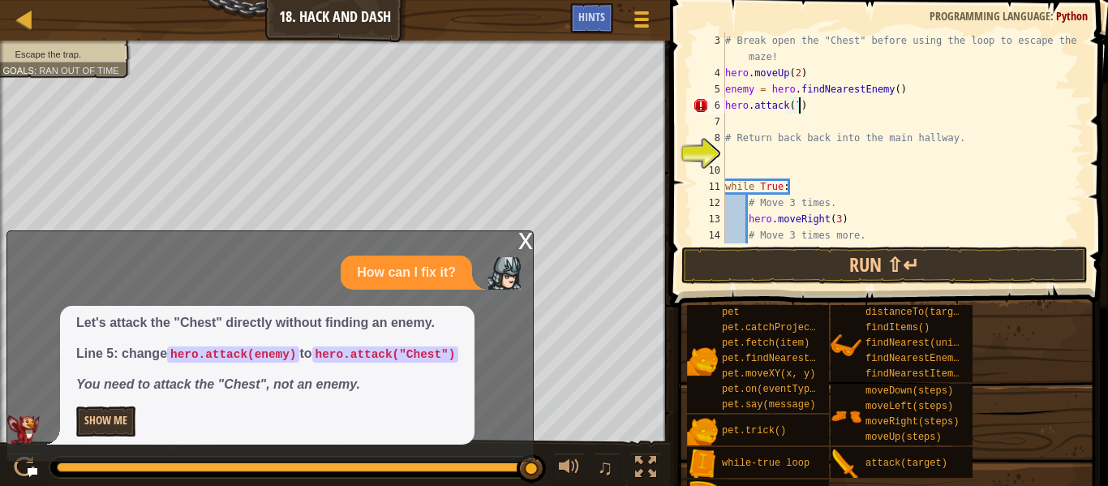
scroll to position [7, 10]
click at [1072, 482] on div "pet pet.catchProjectile(arrow) pet.fetch(item) pet.findNearestByType(type) pet.…" at bounding box center [891, 407] width 410 height 207
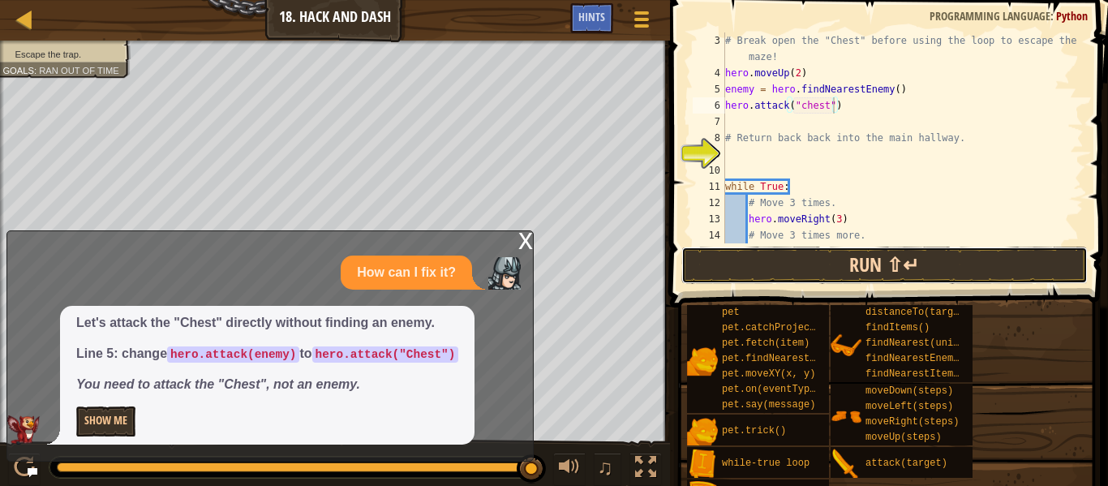
click at [844, 267] on button "Run ⇧↵" at bounding box center [884, 265] width 406 height 37
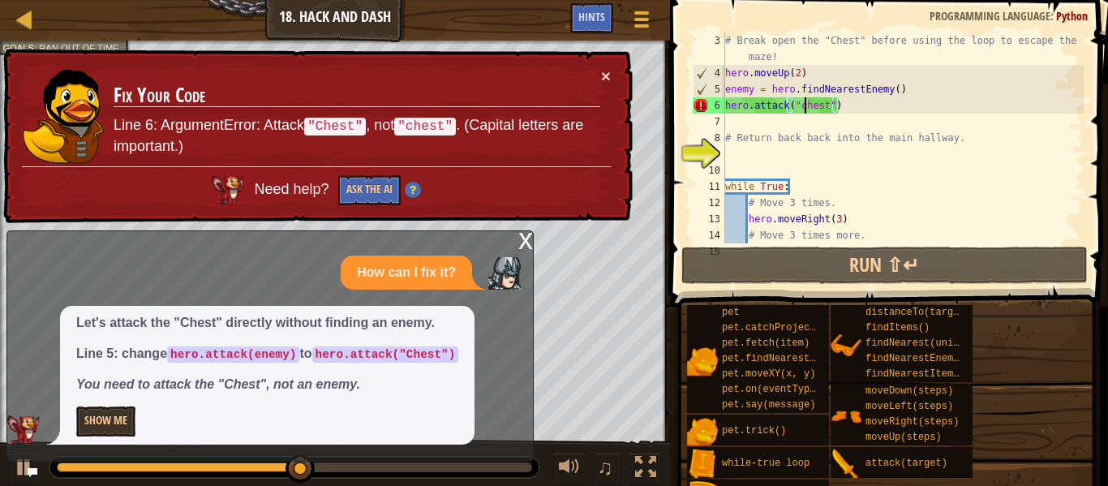
click at [802, 101] on div "# Break open the "Chest" before using the loop to escape the maze! hero . moveU…" at bounding box center [903, 162] width 362 height 260
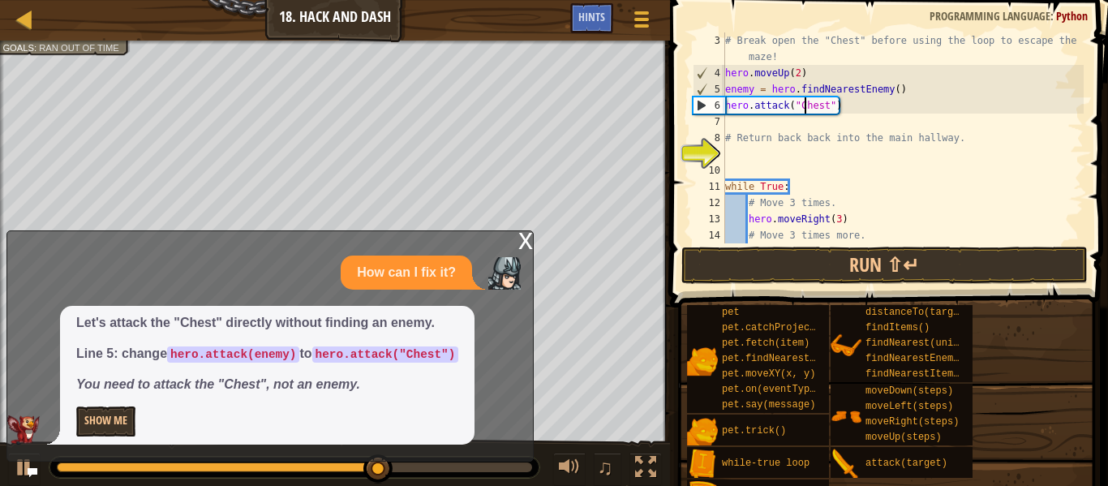
scroll to position [7, 11]
type textarea "hero.attack("Chest")"
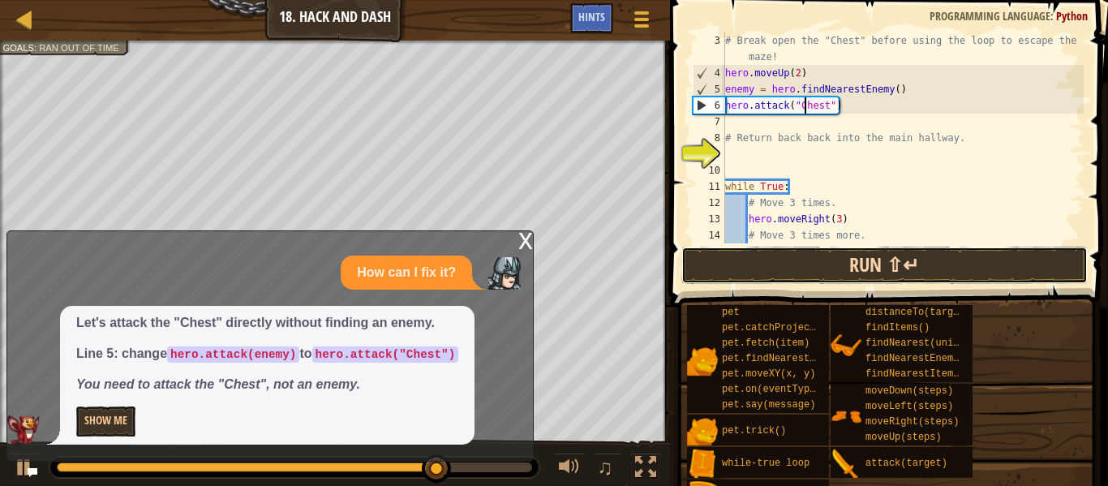
click at [870, 252] on button "Run ⇧↵" at bounding box center [884, 265] width 406 height 37
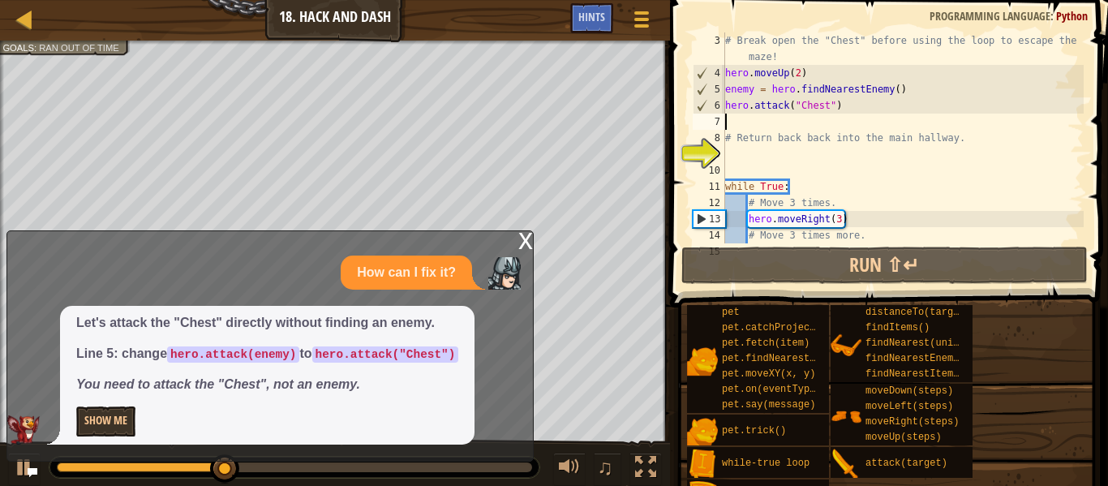
click at [777, 119] on div "# Break open the "Chest" before using the loop to escape the maze! hero . moveU…" at bounding box center [903, 162] width 362 height 260
type textarea "h"
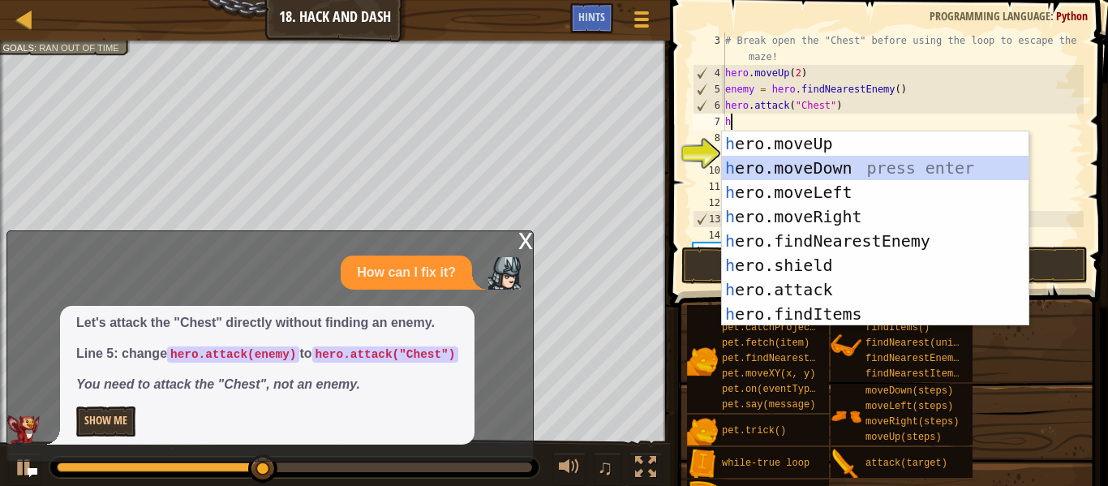
click at [789, 177] on div "h ero.moveUp press enter h ero.moveDown press enter h ero.moveLeft press enter …" at bounding box center [875, 252] width 307 height 243
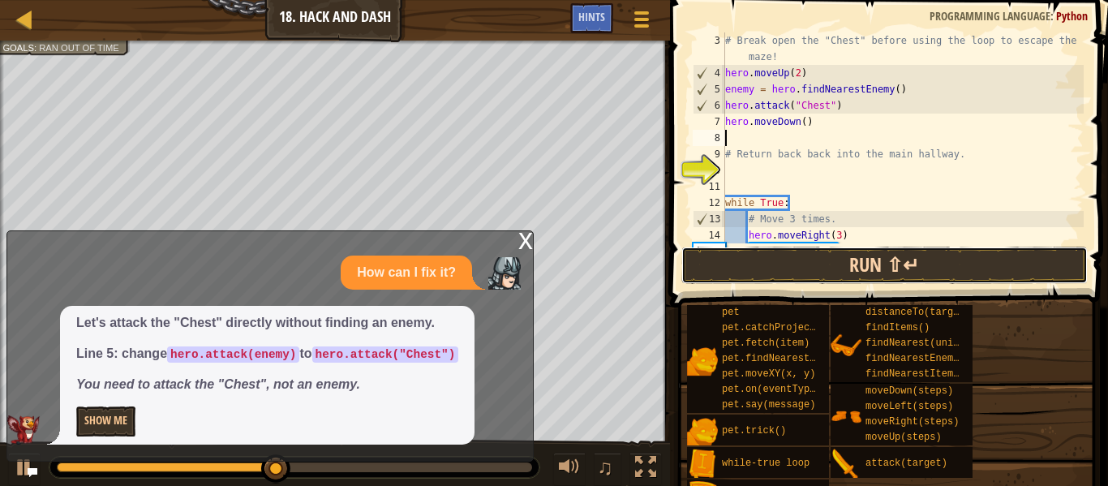
click at [836, 271] on button "Run ⇧↵" at bounding box center [884, 265] width 406 height 37
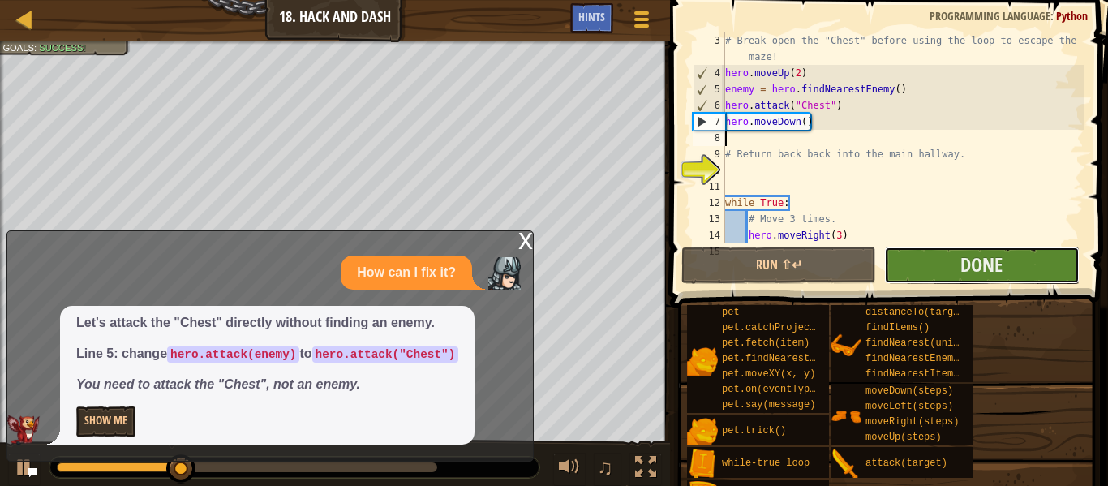
click at [924, 274] on button "Done" at bounding box center [981, 265] width 195 height 37
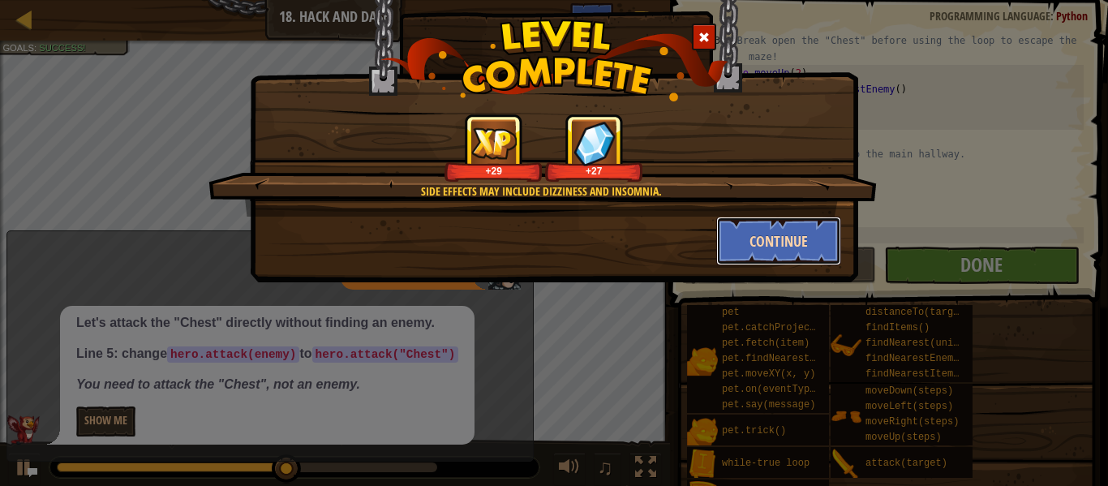
click at [791, 236] on button "Continue" at bounding box center [779, 241] width 126 height 49
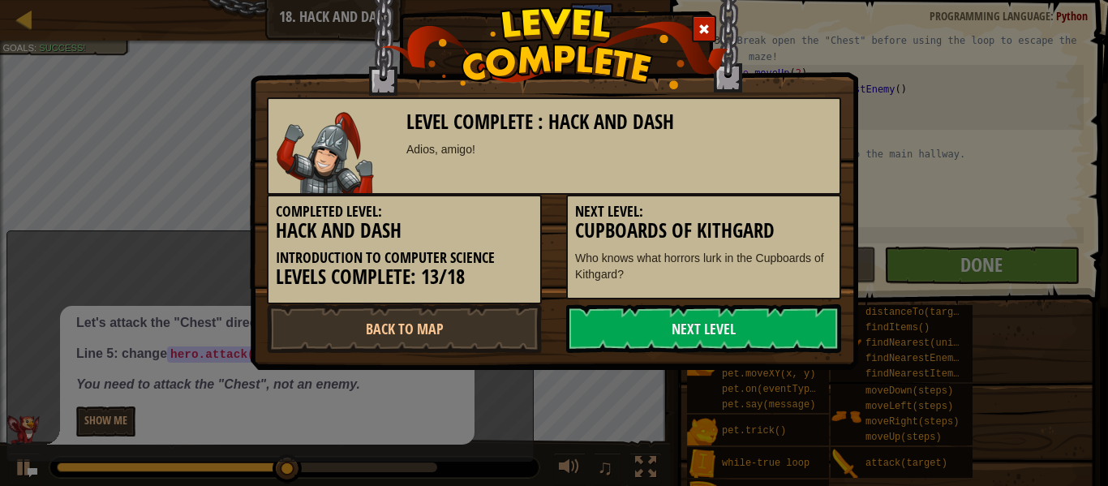
click at [779, 231] on h3 "Cupboards of Kithgard" at bounding box center [703, 231] width 257 height 22
click at [733, 316] on link "Next Level" at bounding box center [703, 328] width 275 height 49
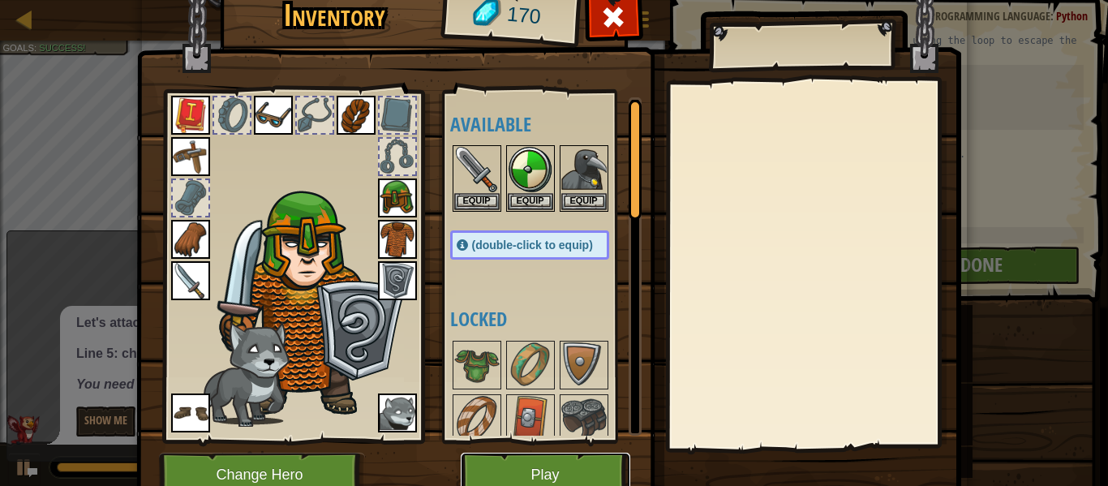
click at [487, 464] on button "Play" at bounding box center [546, 475] width 170 height 45
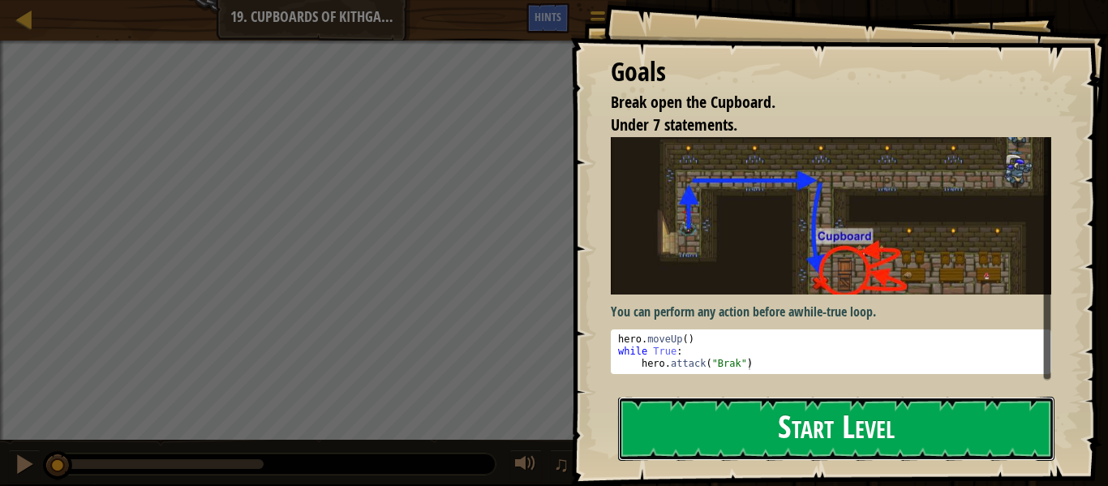
click at [715, 453] on button "Start Level" at bounding box center [836, 429] width 436 height 64
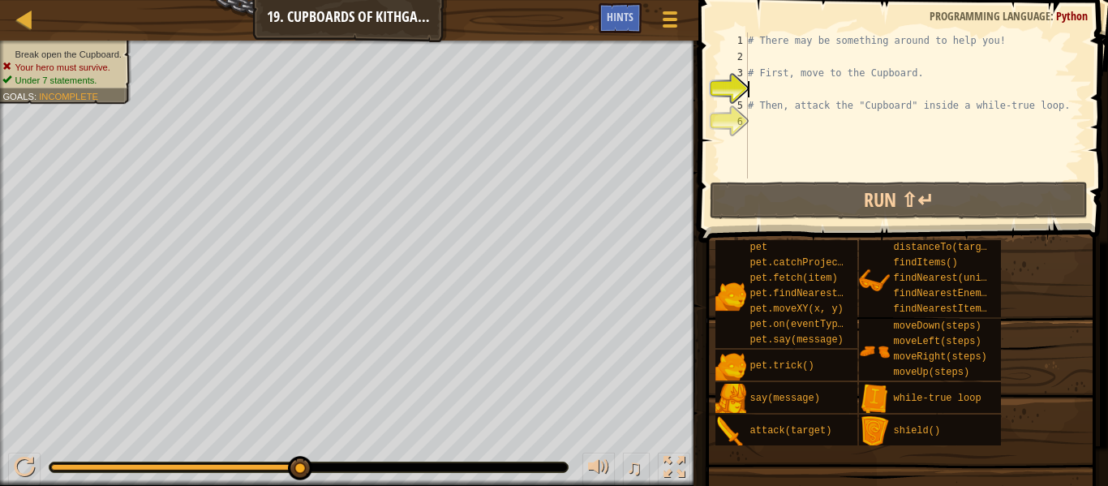
type textarea "h"
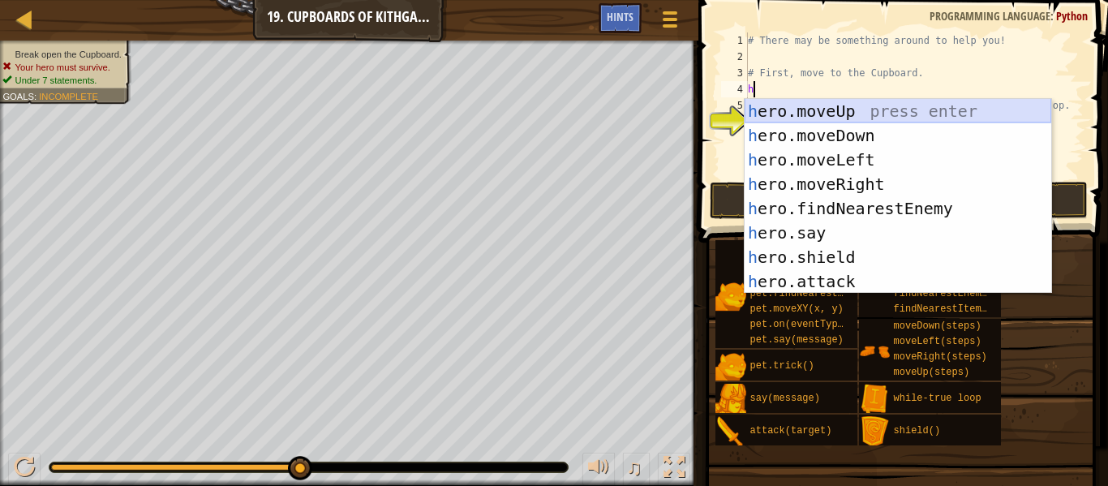
click at [778, 103] on div "h ero.moveUp press enter h ero.moveDown press enter h ero.moveLeft press enter …" at bounding box center [898, 220] width 307 height 243
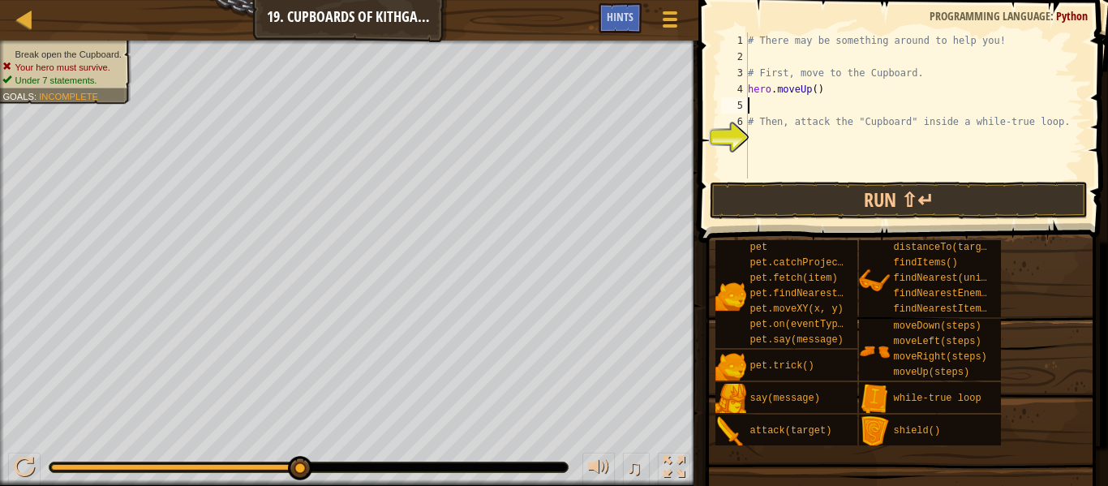
type textarea "h"
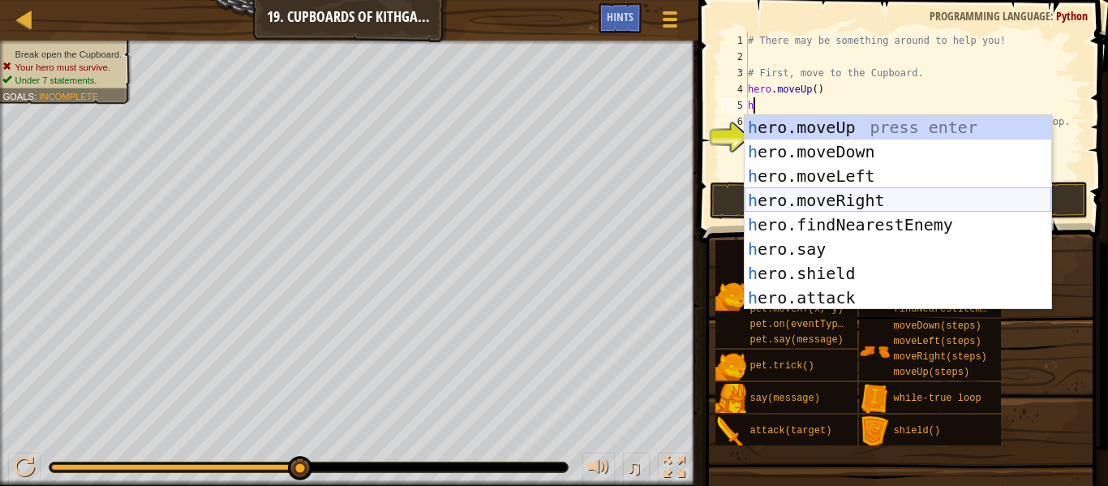
click at [836, 194] on div "h ero.moveUp press enter h ero.moveDown press enter h ero.moveLeft press enter …" at bounding box center [898, 236] width 307 height 243
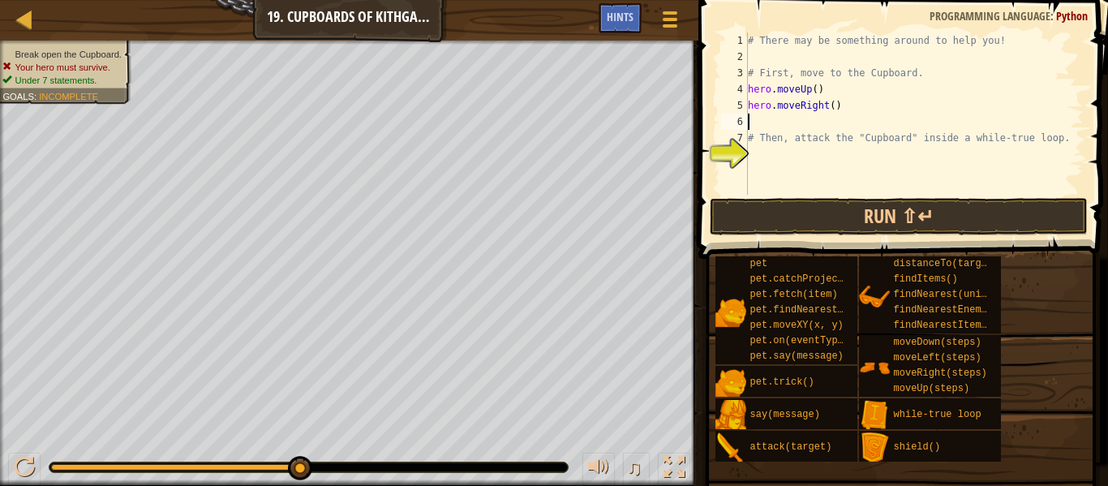
type textarea "h"
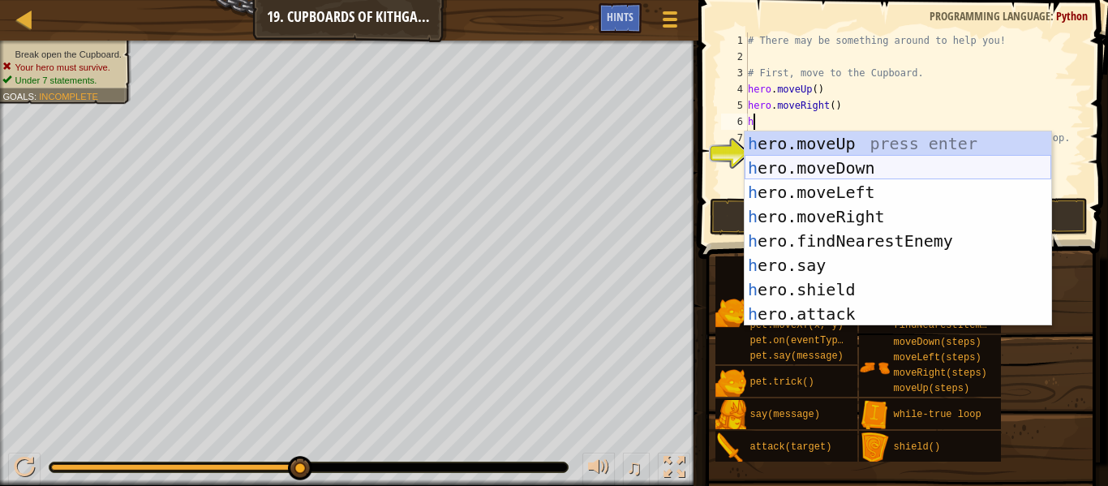
click at [855, 170] on div "h ero.moveUp press enter h ero.moveDown press enter h ero.moveLeft press enter …" at bounding box center [898, 252] width 307 height 243
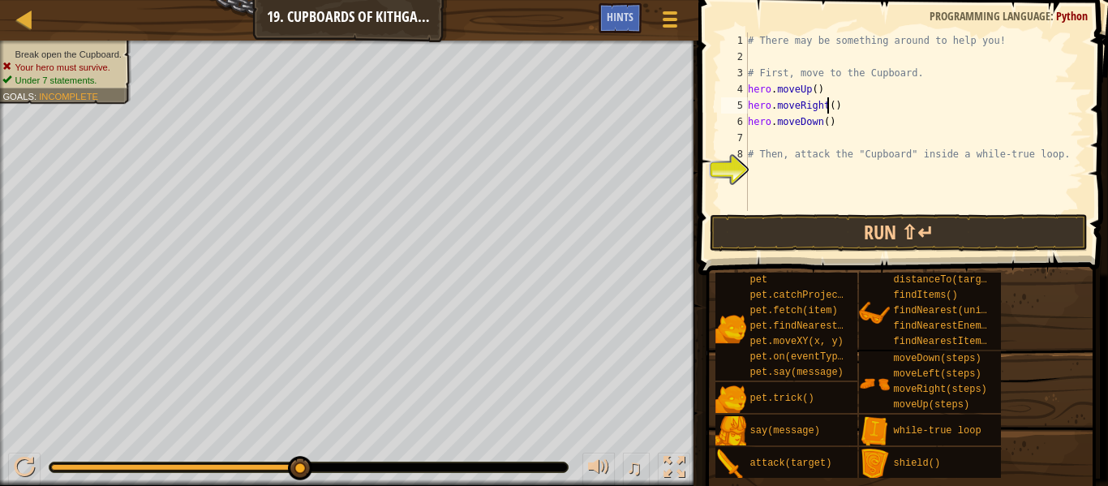
click at [827, 105] on div "# There may be something around to help you! # First, move to the Cupboard. her…" at bounding box center [914, 137] width 339 height 211
click at [831, 107] on div "# There may be something around to help you! # First, move to the Cupboard. her…" at bounding box center [914, 137] width 339 height 211
click at [905, 215] on button "Run ⇧↵" at bounding box center [899, 232] width 378 height 37
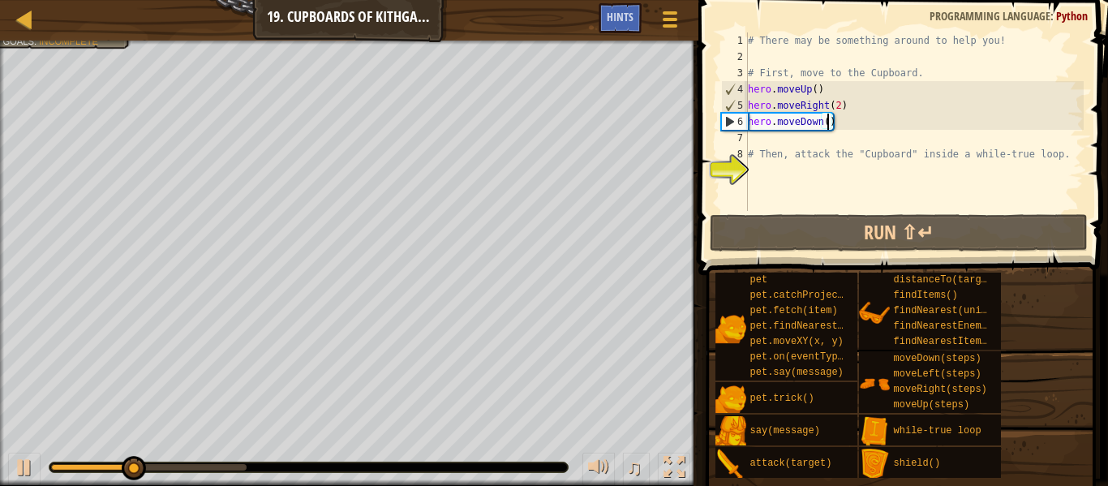
click at [828, 127] on div "# There may be something around to help you! # First, move to the Cupboard. her…" at bounding box center [914, 137] width 339 height 211
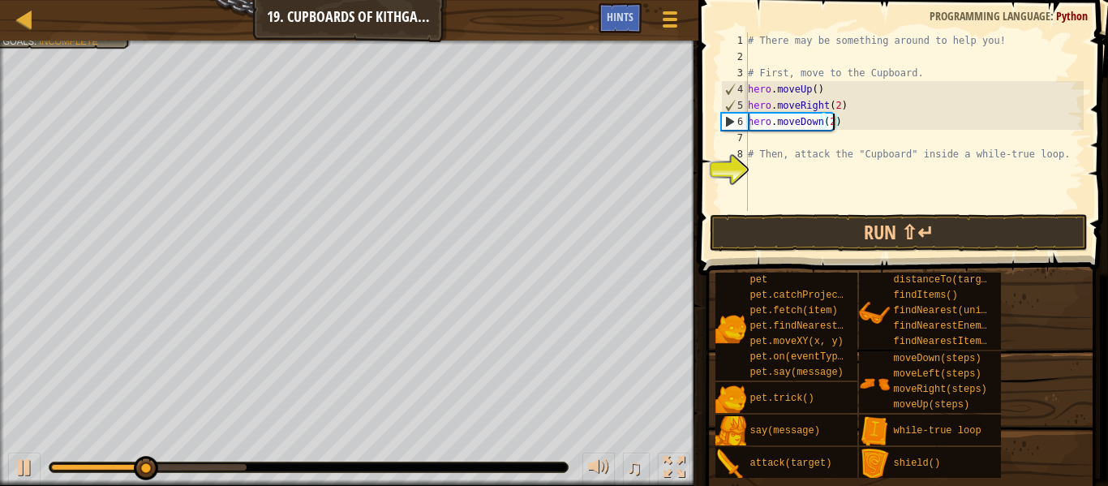
scroll to position [7, 12]
type textarea "hero.moveDown(2)"
click at [906, 233] on button "Run ⇧↵" at bounding box center [899, 232] width 378 height 37
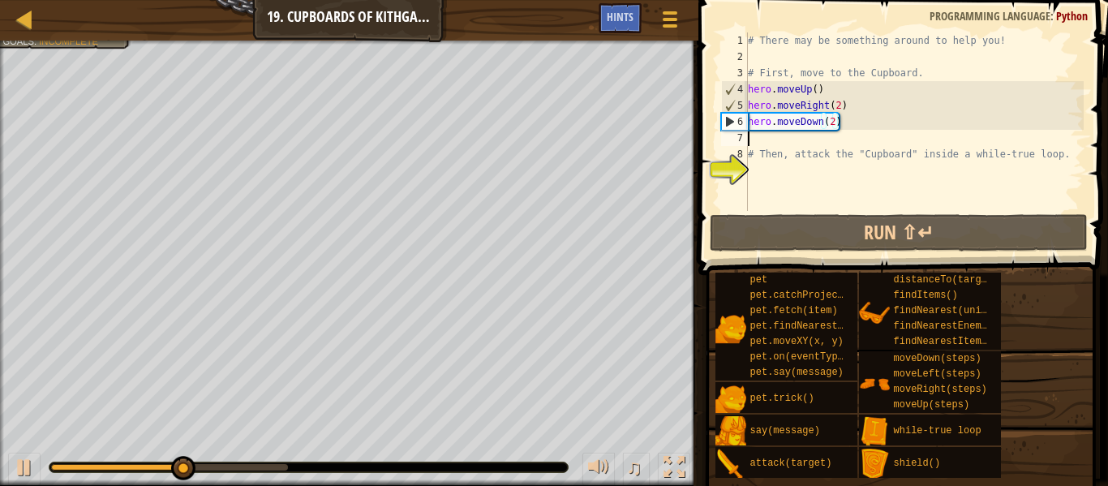
click at [795, 141] on div "# There may be something around to help you! # First, move to the Cupboard. her…" at bounding box center [914, 137] width 339 height 211
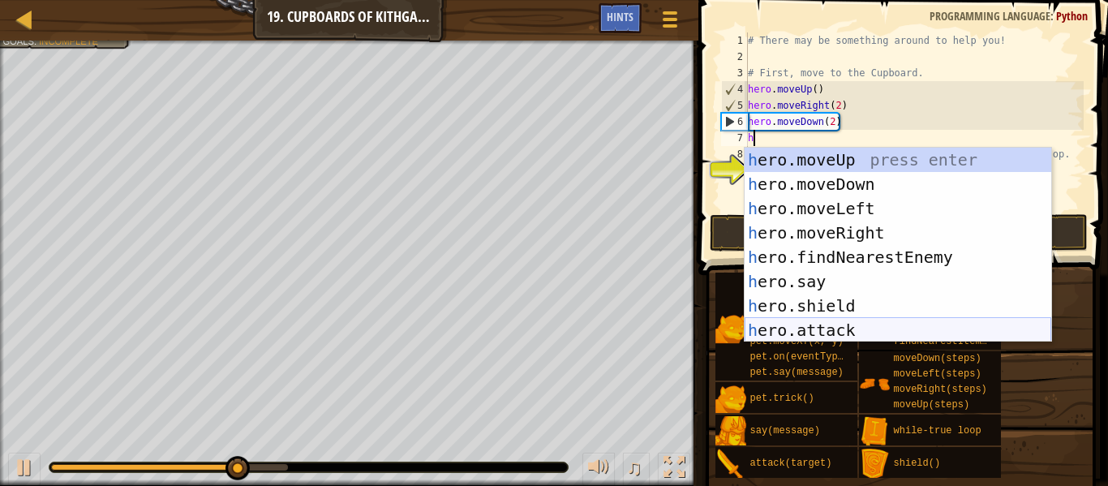
click at [822, 328] on div "h ero.moveUp press enter h ero.moveDown press enter h ero.moveLeft press enter …" at bounding box center [898, 269] width 307 height 243
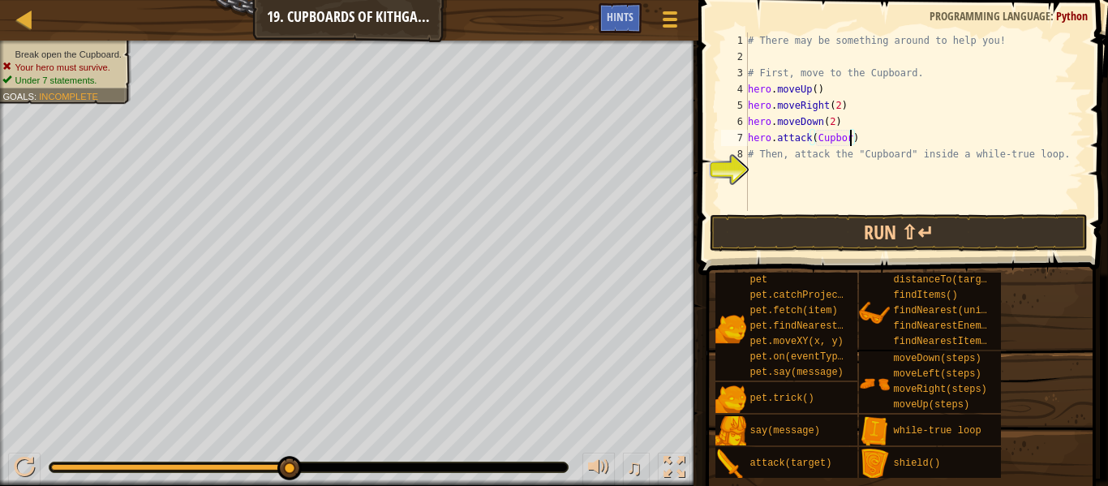
scroll to position [7, 15]
click at [817, 142] on div "# There may be something around to help you! # First, move to the Cupboard. her…" at bounding box center [914, 137] width 339 height 211
click at [861, 138] on div "# There may be something around to help you! # First, move to the Cupboard. her…" at bounding box center [914, 137] width 339 height 211
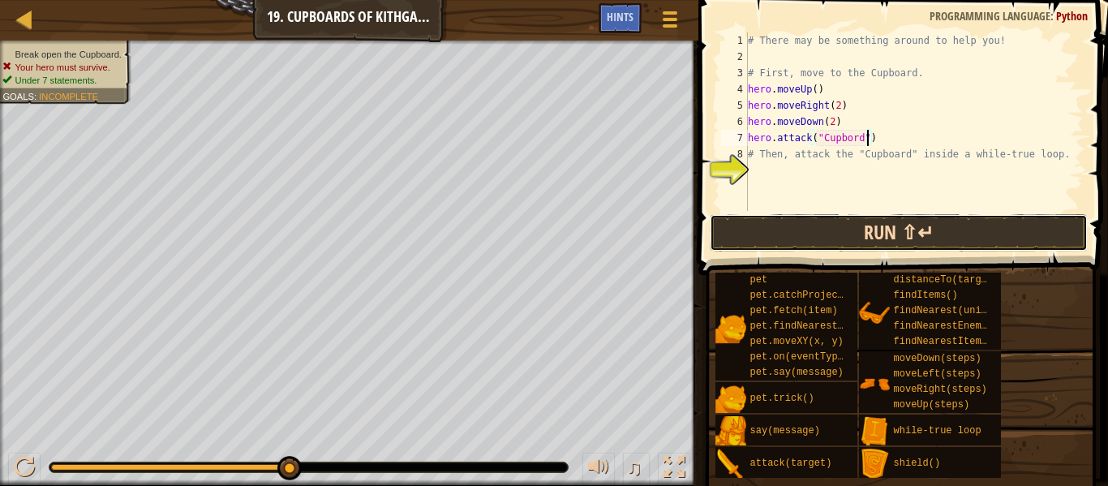
click at [840, 244] on button "Run ⇧↵" at bounding box center [899, 232] width 378 height 37
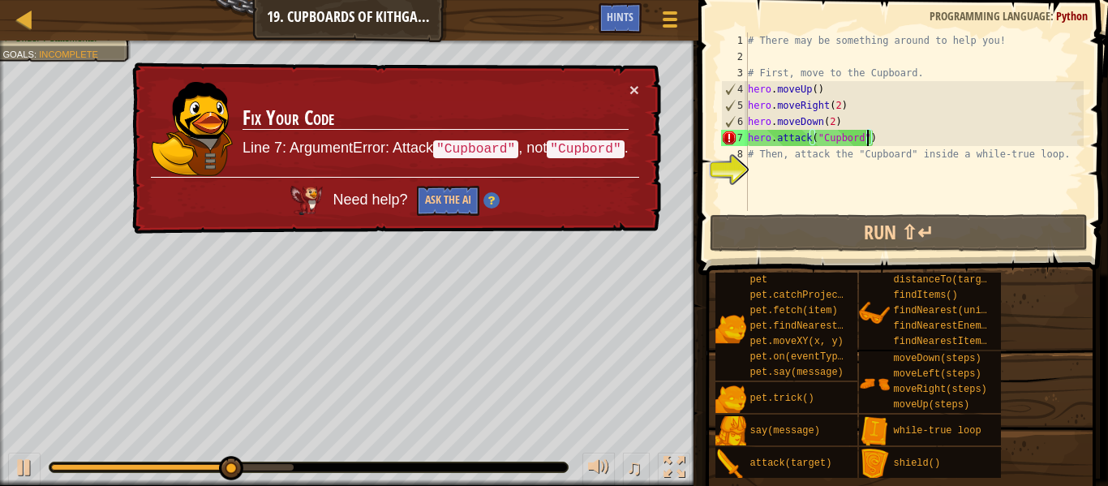
click at [849, 137] on div "# There may be something around to help you! # First, move to the Cupboard. her…" at bounding box center [914, 137] width 339 height 211
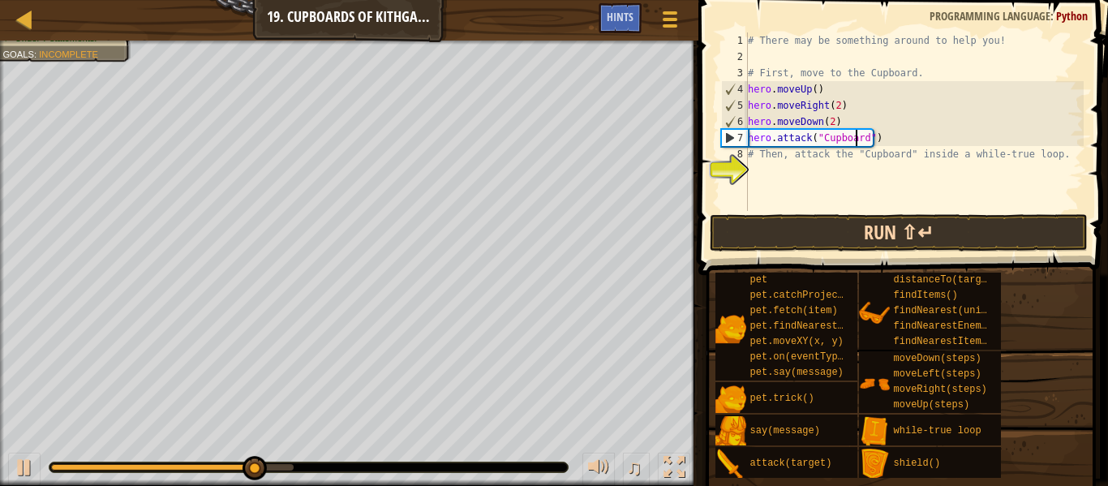
type textarea "hero.attack("Cupboard")"
click at [891, 235] on button "Run ⇧↵" at bounding box center [899, 232] width 378 height 37
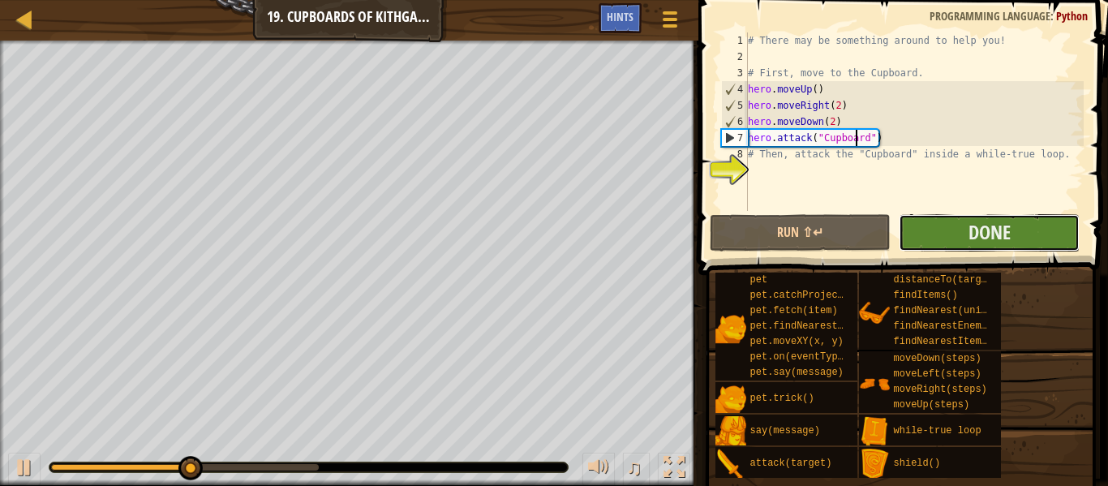
click at [943, 243] on button "Done" at bounding box center [989, 232] width 181 height 37
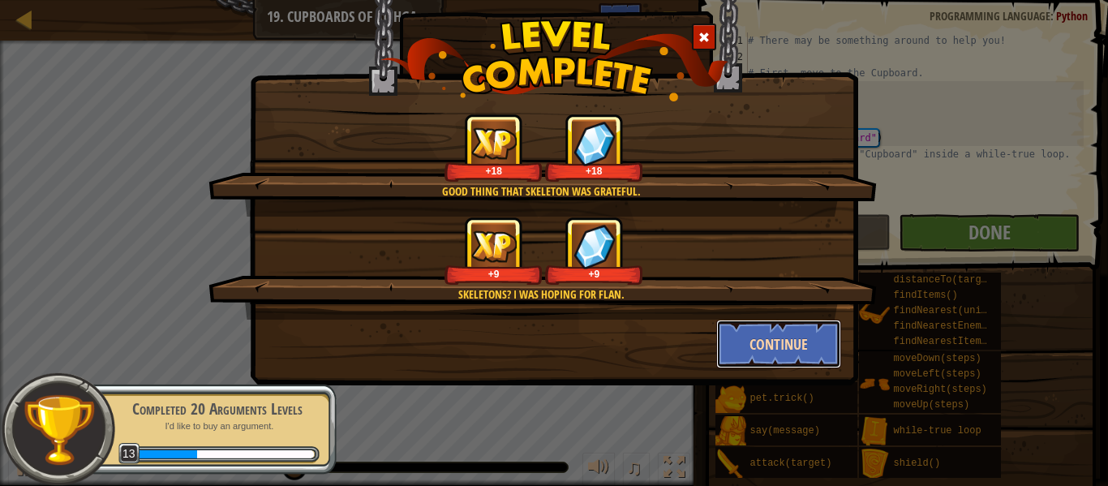
click at [756, 359] on button "Continue" at bounding box center [779, 344] width 126 height 49
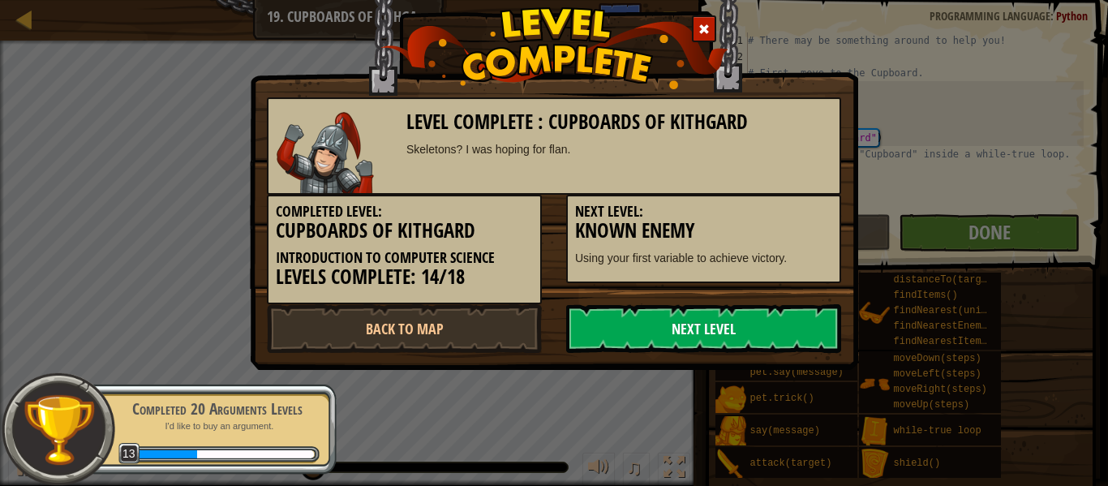
click at [742, 349] on link "Next Level" at bounding box center [703, 328] width 275 height 49
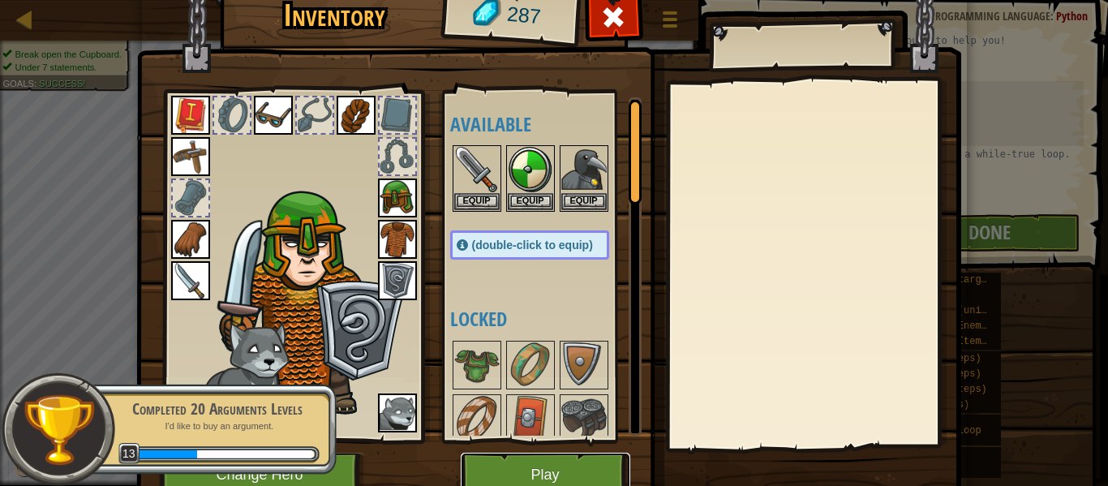
click at [551, 467] on button "Play" at bounding box center [546, 475] width 170 height 45
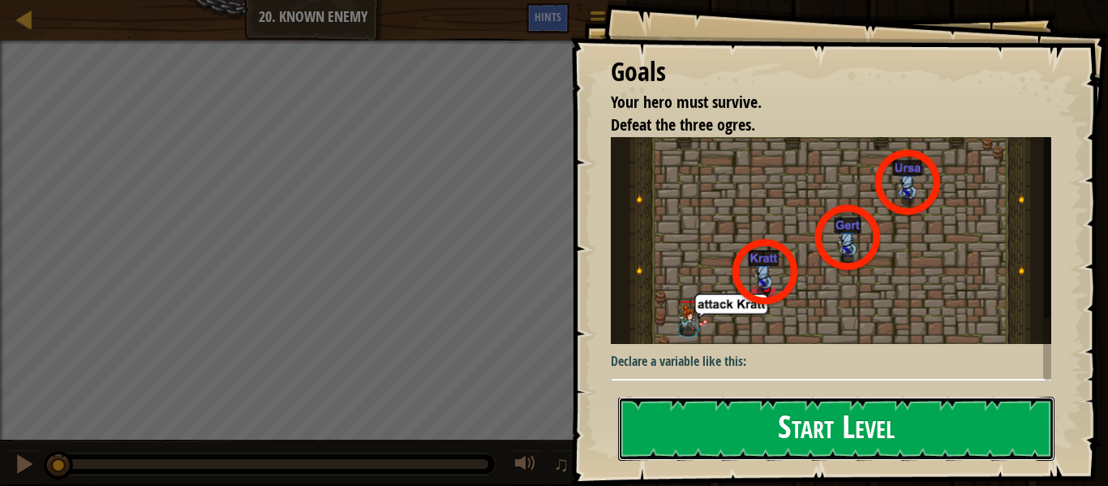
click at [826, 427] on button "Start Level" at bounding box center [836, 429] width 436 height 64
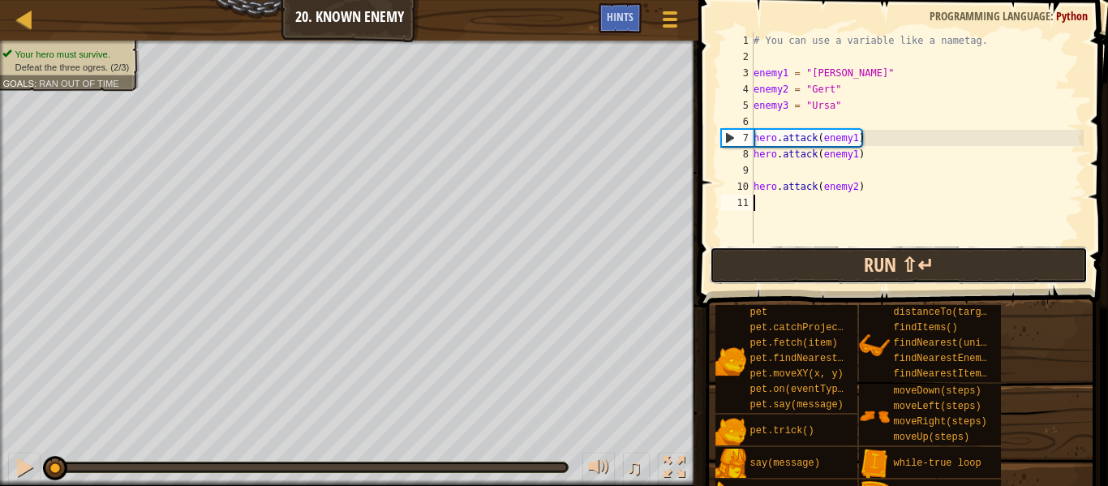
click at [890, 268] on button "Run ⇧↵" at bounding box center [899, 265] width 378 height 37
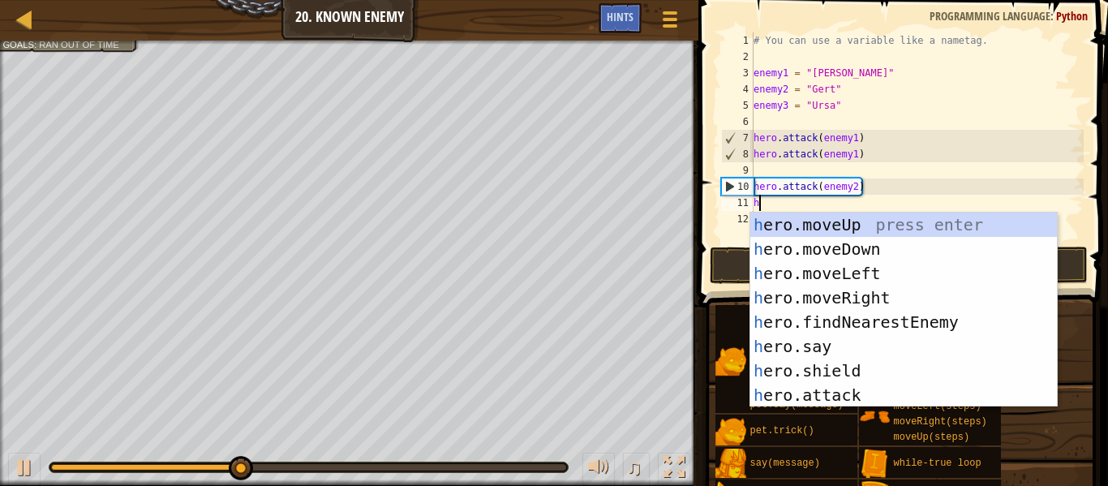
scroll to position [7, 0]
click at [878, 392] on div "h ero.moveUp press enter h ero.moveDown press enter h ero.moveLeft press enter …" at bounding box center [903, 334] width 307 height 243
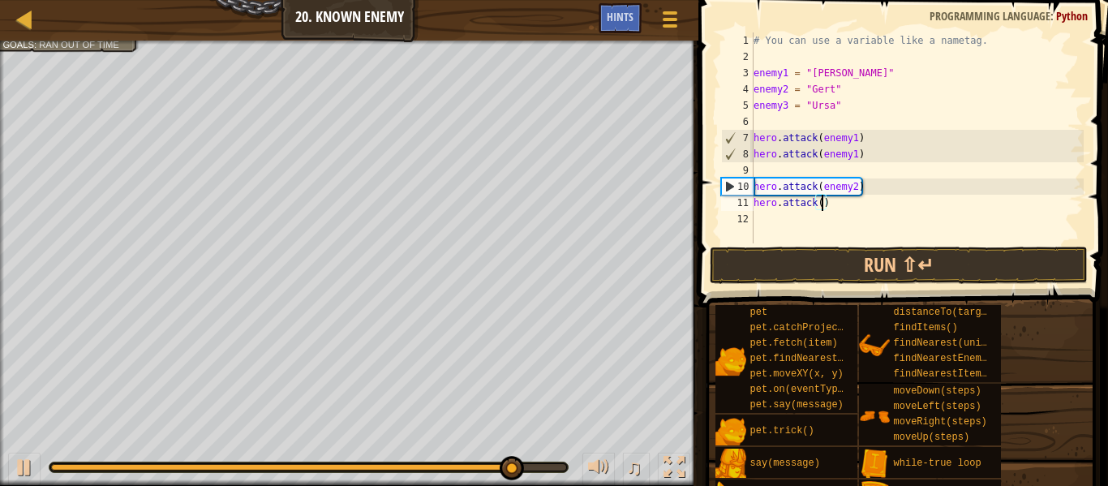
scroll to position [7, 11]
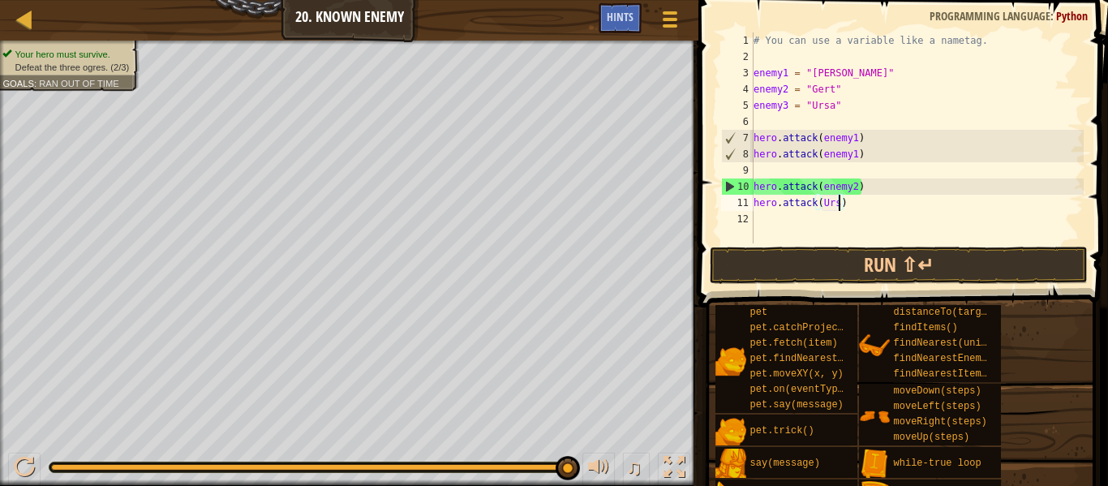
type textarea "hero.attack(Ursa)"
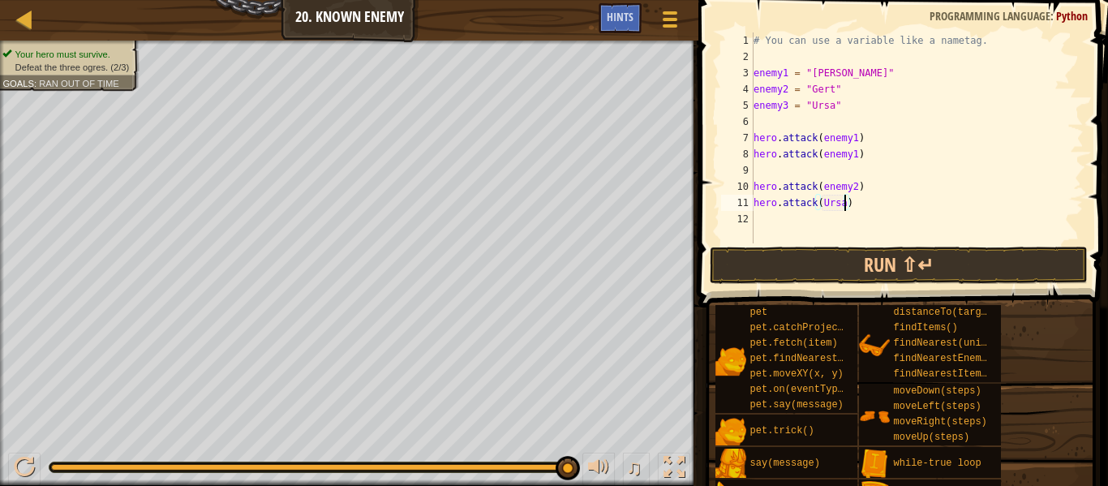
click at [776, 220] on div "# You can use a variable like a nametag. enemy1 = "[PERSON_NAME]" enemy2 = "[PE…" at bounding box center [916, 153] width 333 height 243
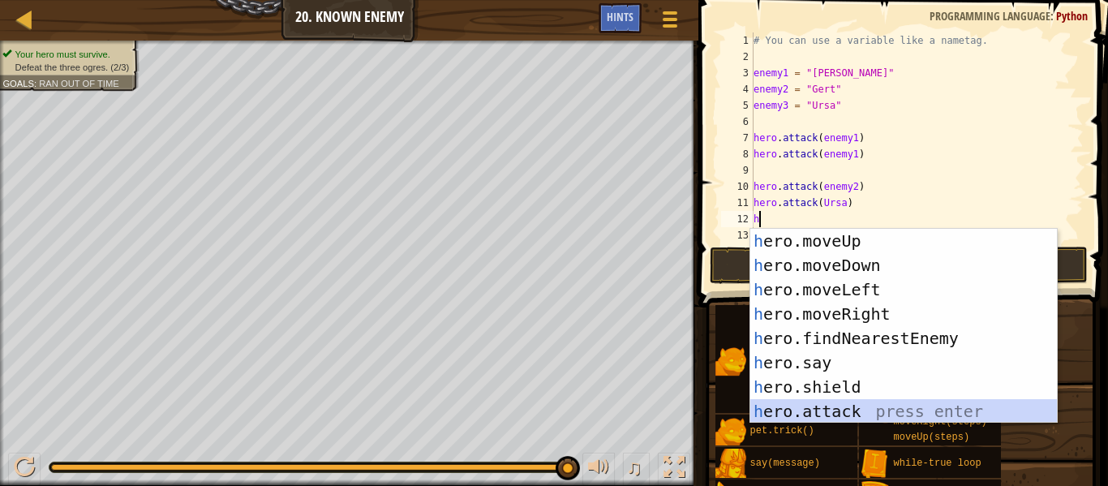
click at [844, 403] on div "h ero.moveUp press enter h ero.moveDown press enter h ero.moveLeft press enter …" at bounding box center [903, 350] width 307 height 243
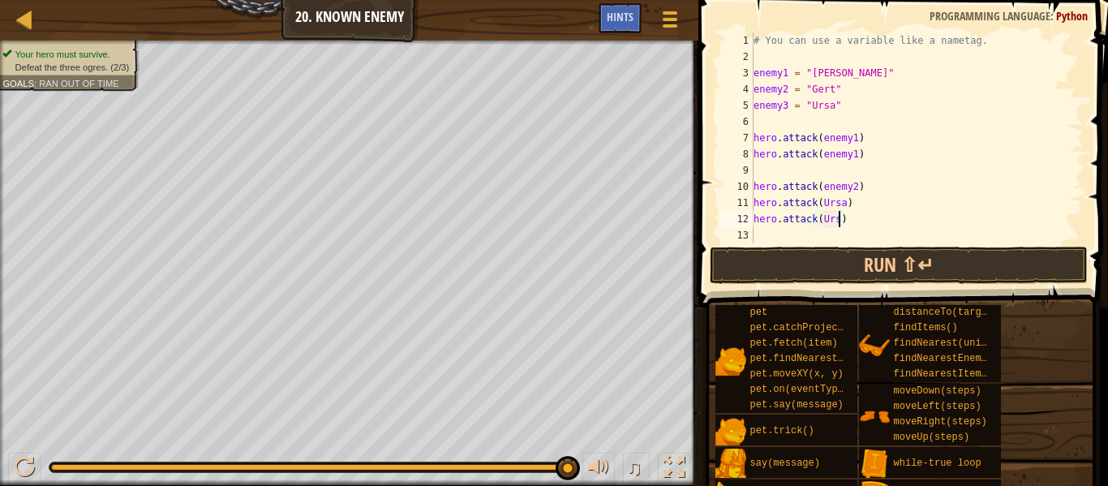
scroll to position [7, 13]
click at [900, 253] on button "Run ⇧↵" at bounding box center [899, 265] width 378 height 37
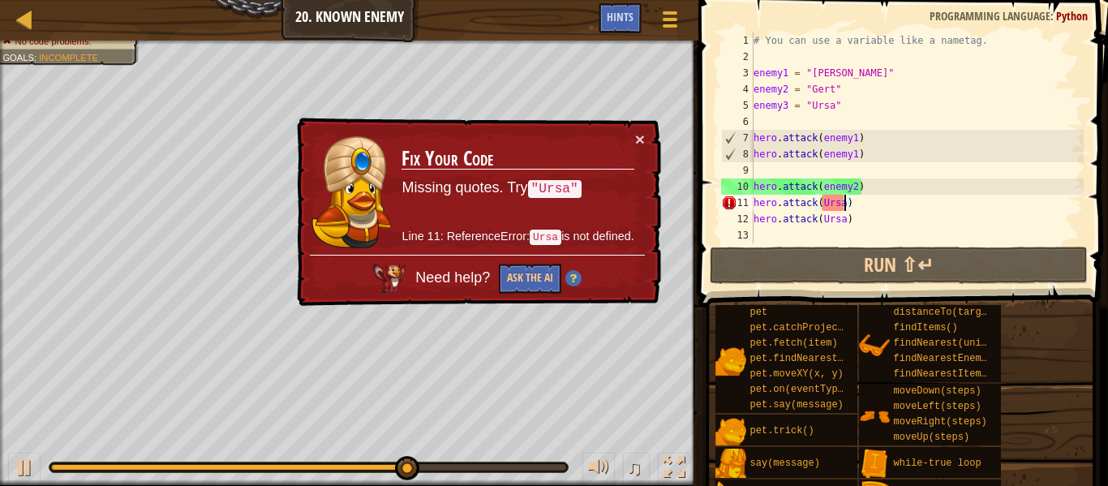
click at [846, 204] on div "# You can use a variable like a nametag. enemy1 = "[PERSON_NAME]" enemy2 = "[PE…" at bounding box center [916, 153] width 333 height 243
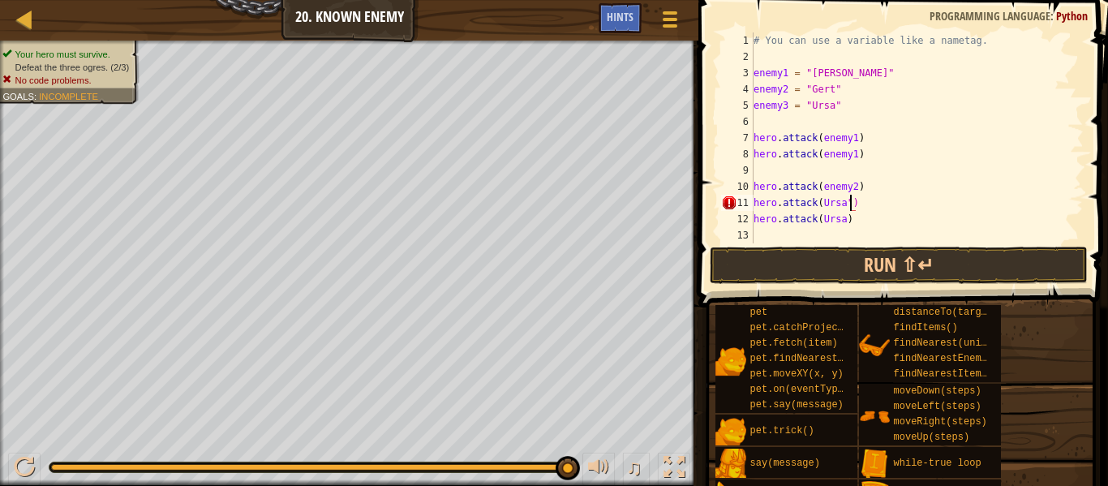
click at [820, 202] on div "# You can use a variable like a nametag. enemy1 = "[PERSON_NAME]" enemy2 = "[PE…" at bounding box center [916, 153] width 333 height 243
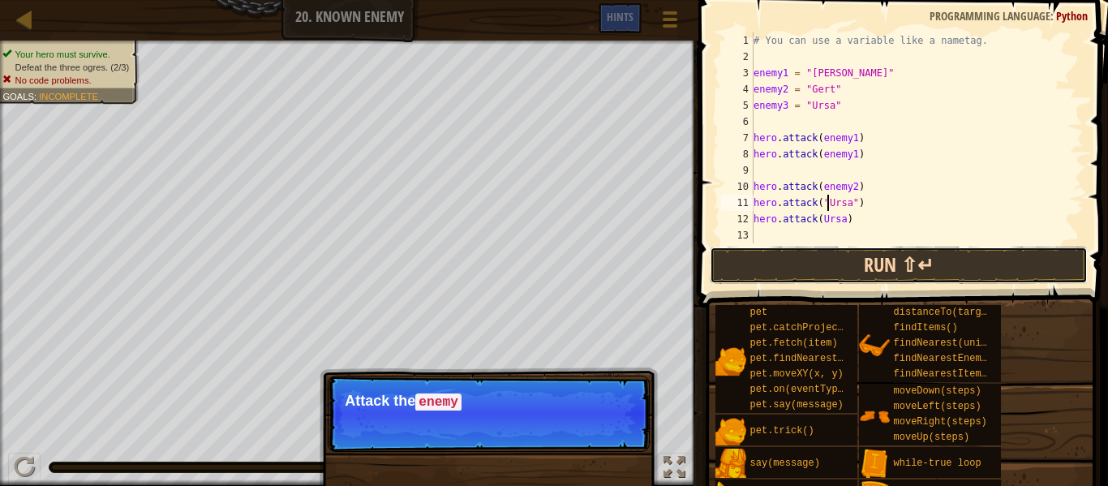
click at [856, 251] on button "Run ⇧↵" at bounding box center [899, 265] width 378 height 37
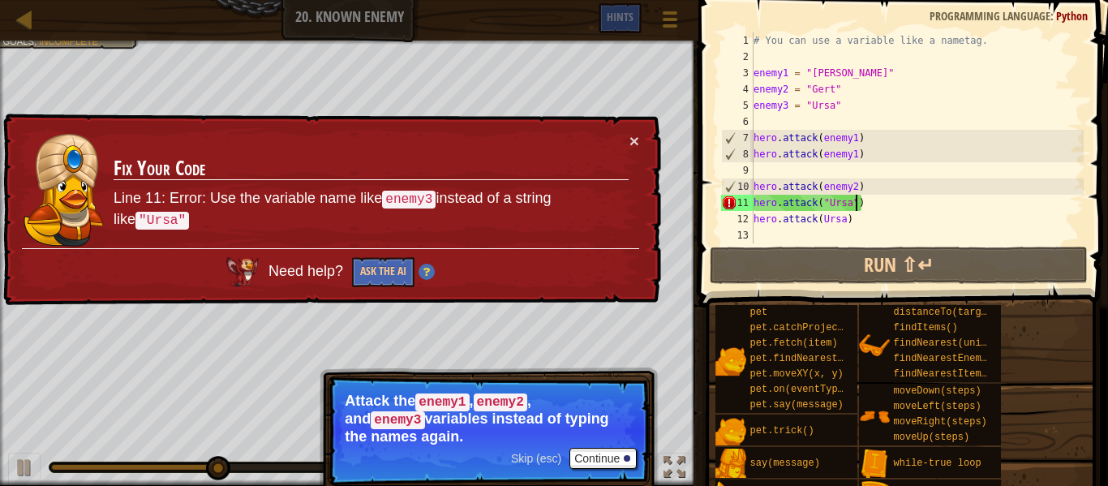
click at [856, 202] on div "# You can use a variable like a nametag. enemy1 = "[PERSON_NAME]" enemy2 = "[PE…" at bounding box center [916, 153] width 333 height 243
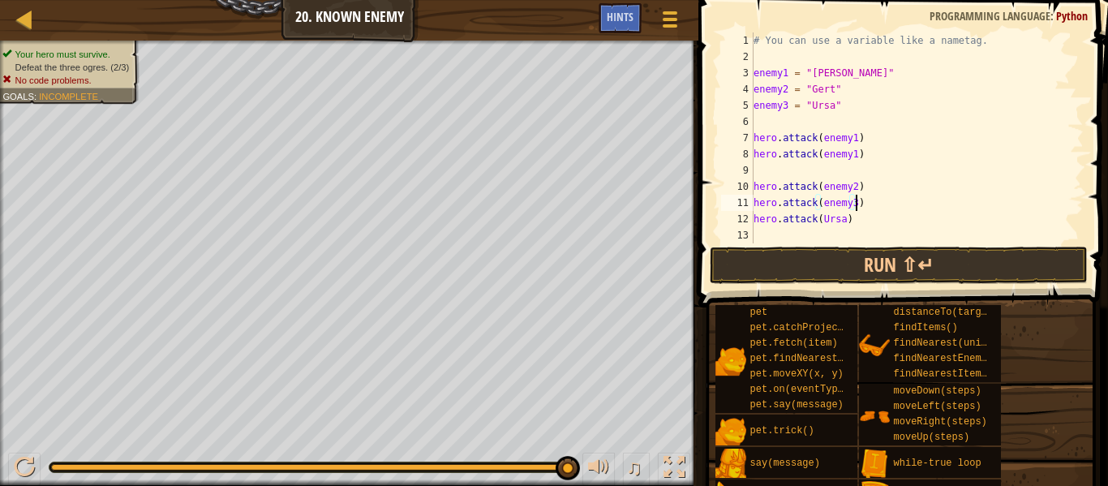
scroll to position [7, 15]
click at [841, 219] on div "# You can use a variable like a nametag. enemy1 = "[PERSON_NAME]" enemy2 = "[PE…" at bounding box center [916, 153] width 333 height 243
click at [844, 220] on div "# You can use a variable like a nametag. enemy1 = "[PERSON_NAME]" enemy2 = "[PE…" at bounding box center [916, 153] width 333 height 243
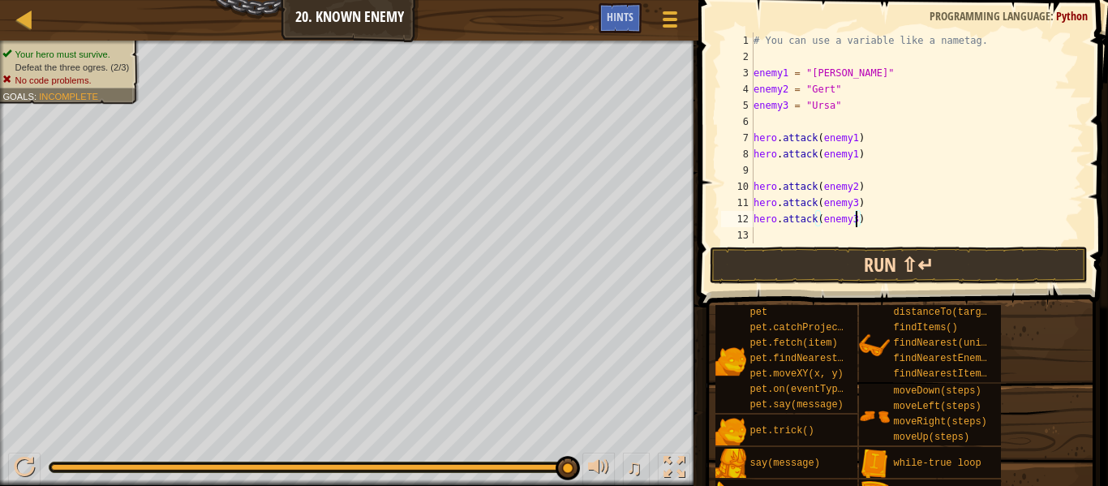
type textarea "hero.attack(enemy3)"
click at [870, 256] on button "Run ⇧↵" at bounding box center [899, 265] width 378 height 37
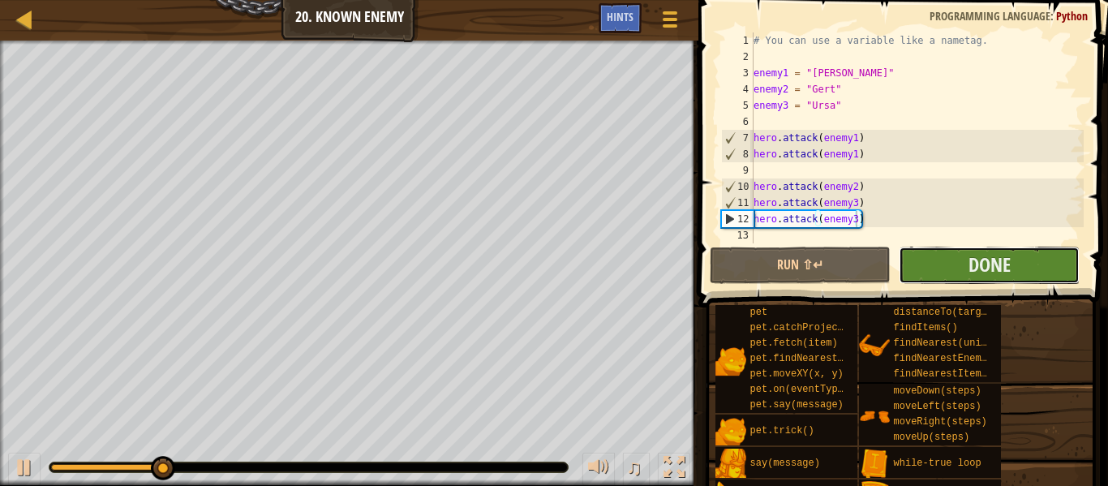
click at [912, 264] on button "Done" at bounding box center [989, 265] width 181 height 37
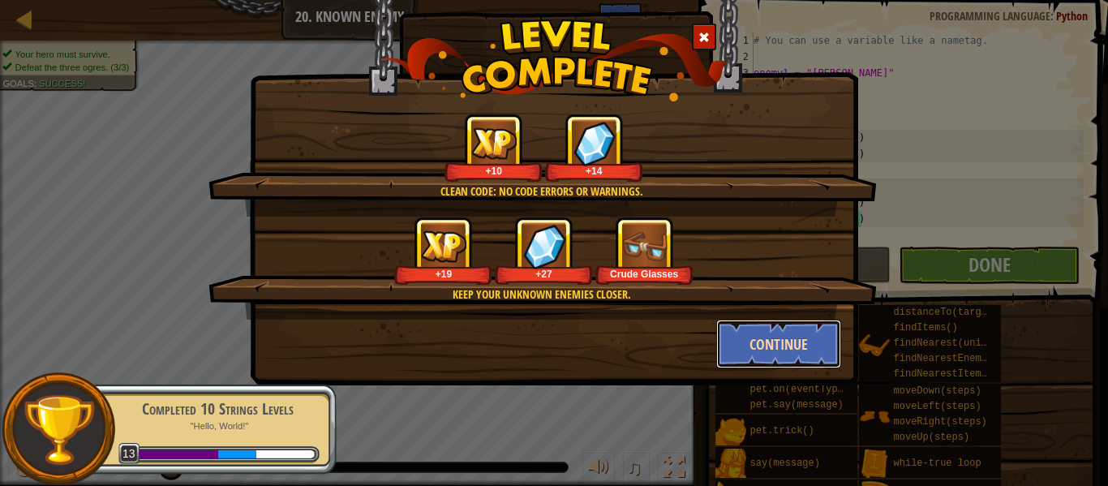
click at [762, 344] on button "Continue" at bounding box center [779, 344] width 126 height 49
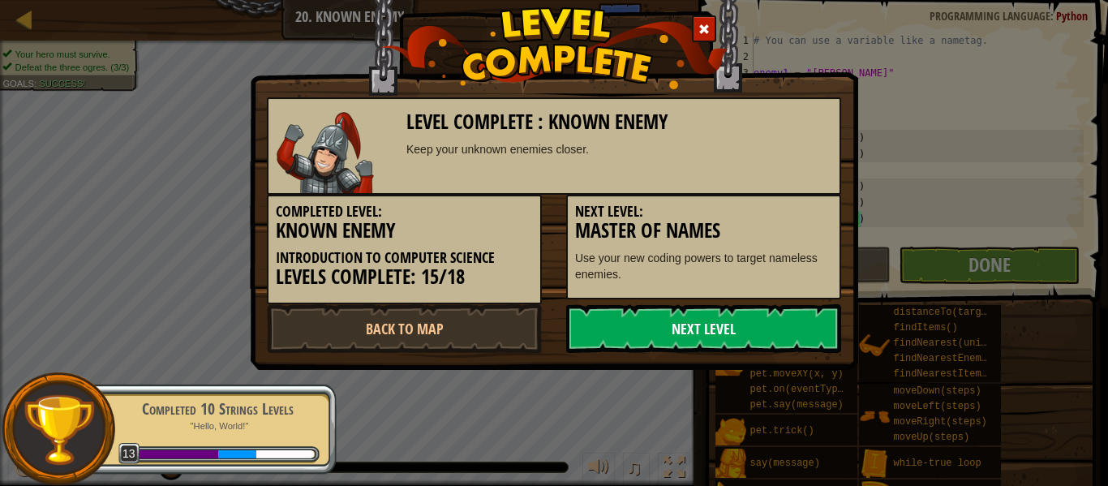
click at [753, 318] on link "Next Level" at bounding box center [703, 328] width 275 height 49
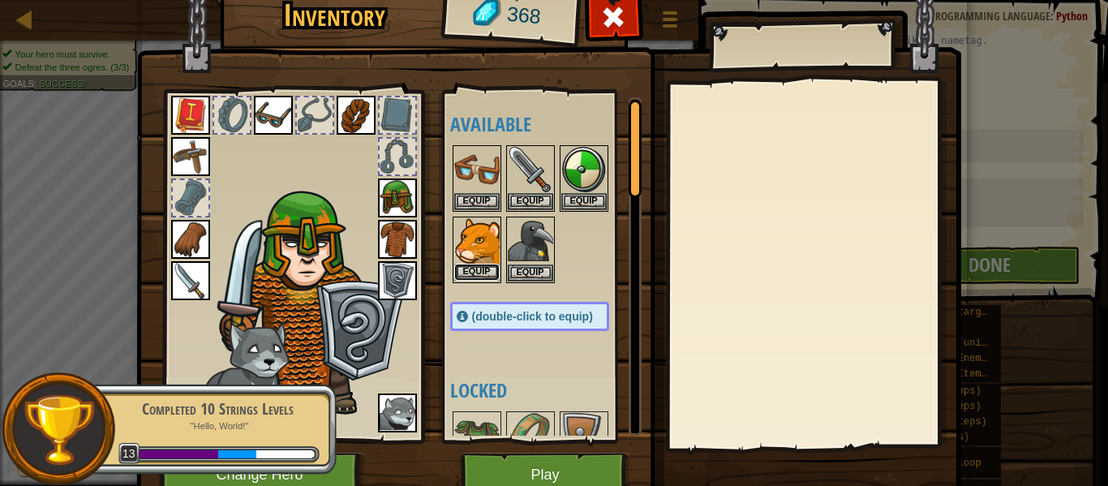
click at [487, 270] on button "Equip" at bounding box center [476, 272] width 45 height 17
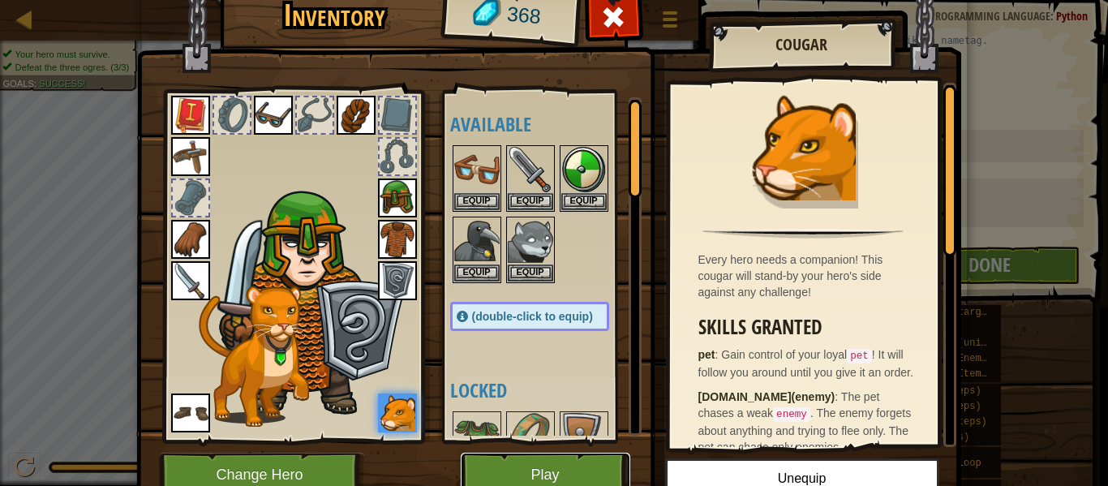
click at [559, 466] on button "Play" at bounding box center [546, 475] width 170 height 45
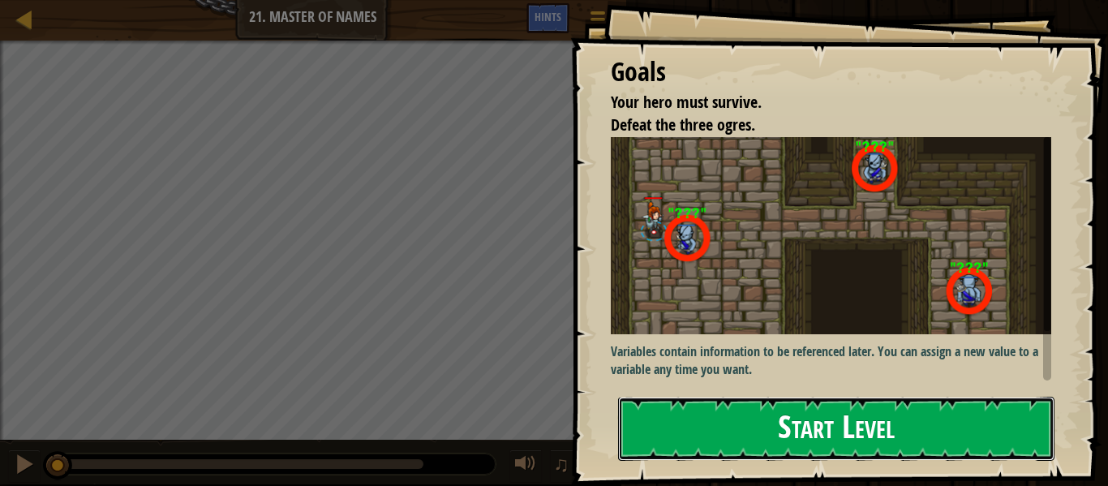
click at [771, 403] on button "Start Level" at bounding box center [836, 429] width 436 height 64
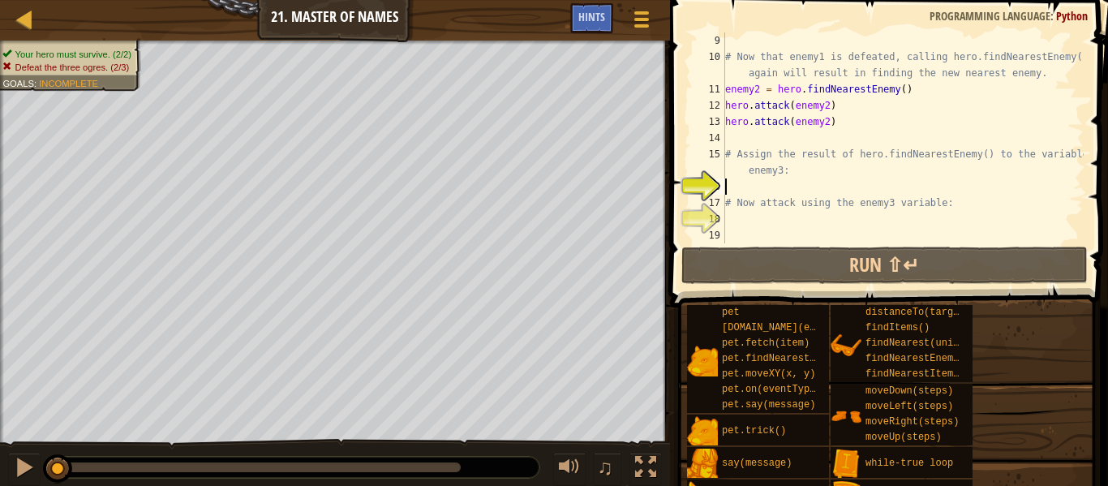
scroll to position [7, 0]
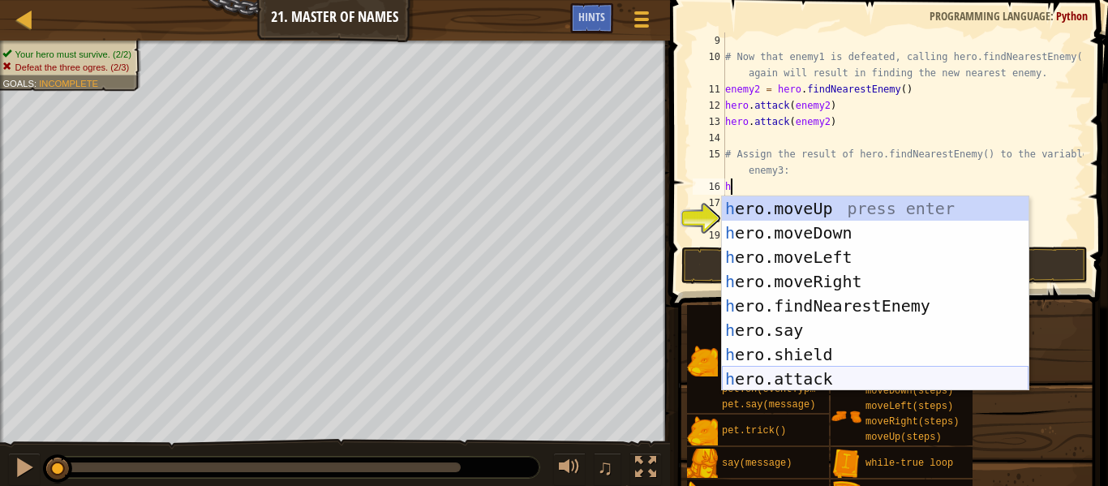
click at [778, 383] on div "h ero.moveUp press enter h ero.moveDown press enter h ero.moveLeft press enter …" at bounding box center [875, 317] width 307 height 243
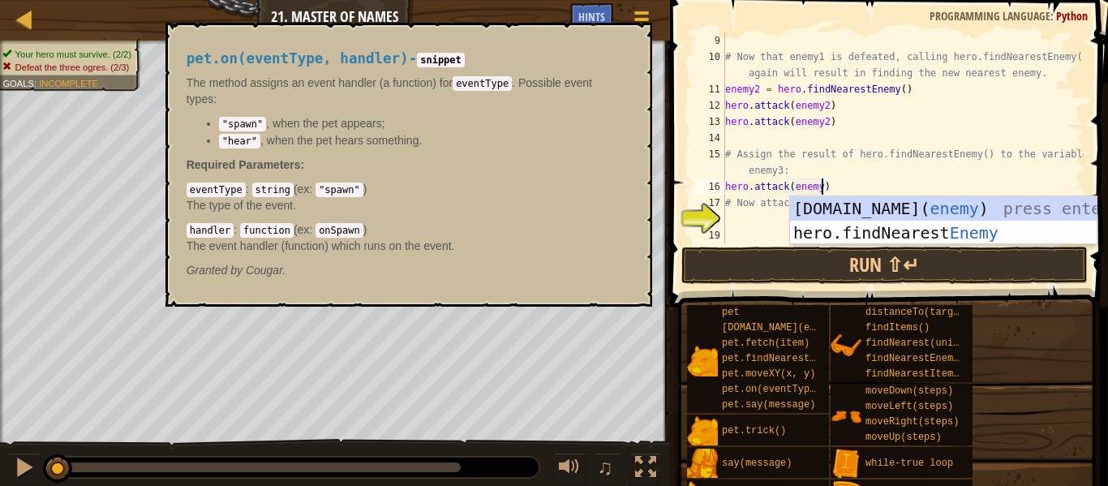
type textarea "hero.attack(enemy3)"
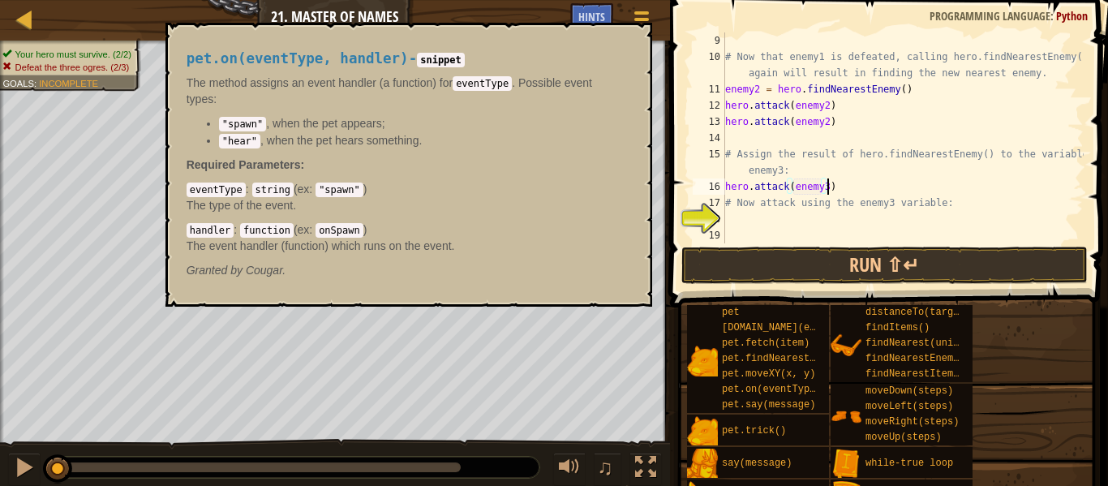
scroll to position [7, 15]
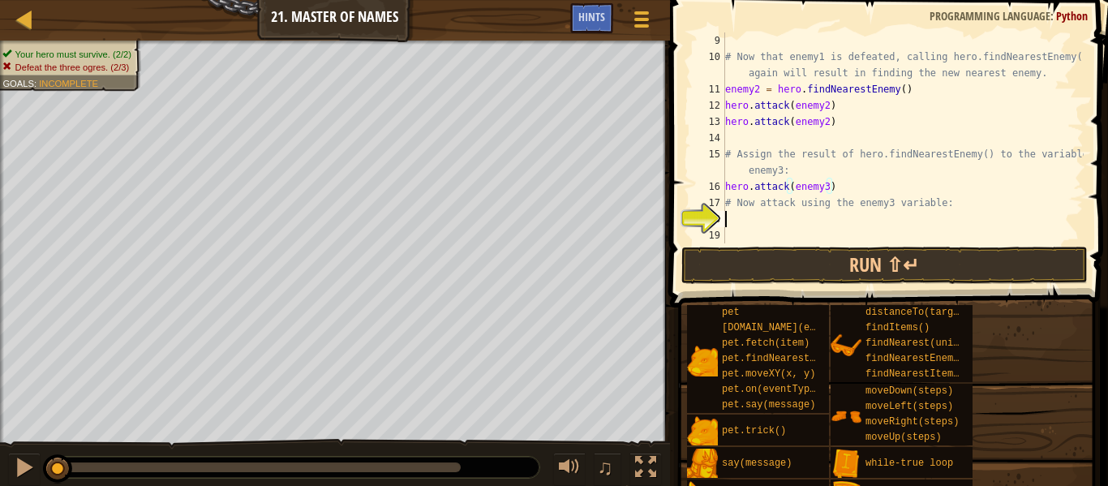
click at [770, 221] on div "# Now that enemy1 is defeated, calling hero.findNearestEnemy() again will resul…" at bounding box center [903, 153] width 362 height 243
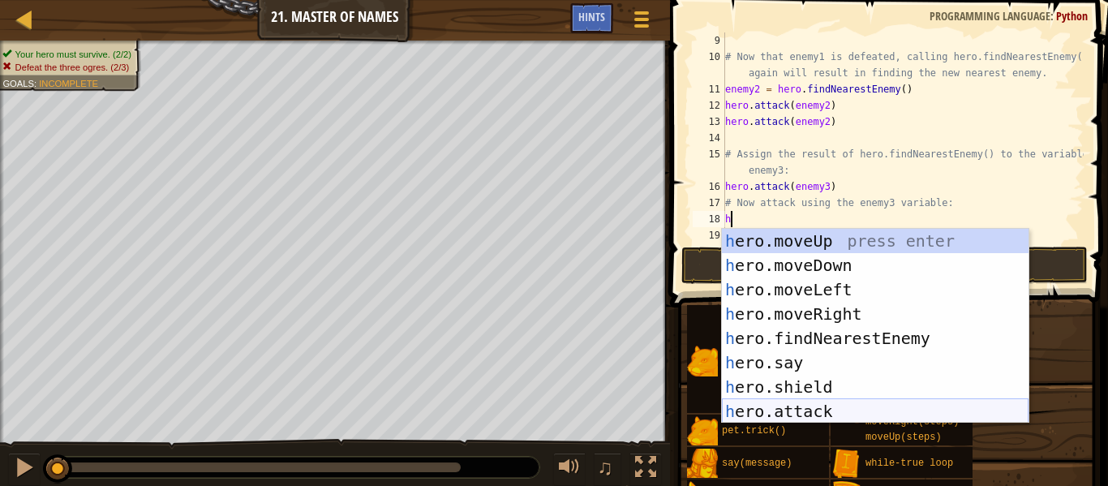
click at [792, 416] on div "h ero.moveUp press enter h ero.moveDown press enter h ero.moveLeft press enter …" at bounding box center [875, 350] width 307 height 243
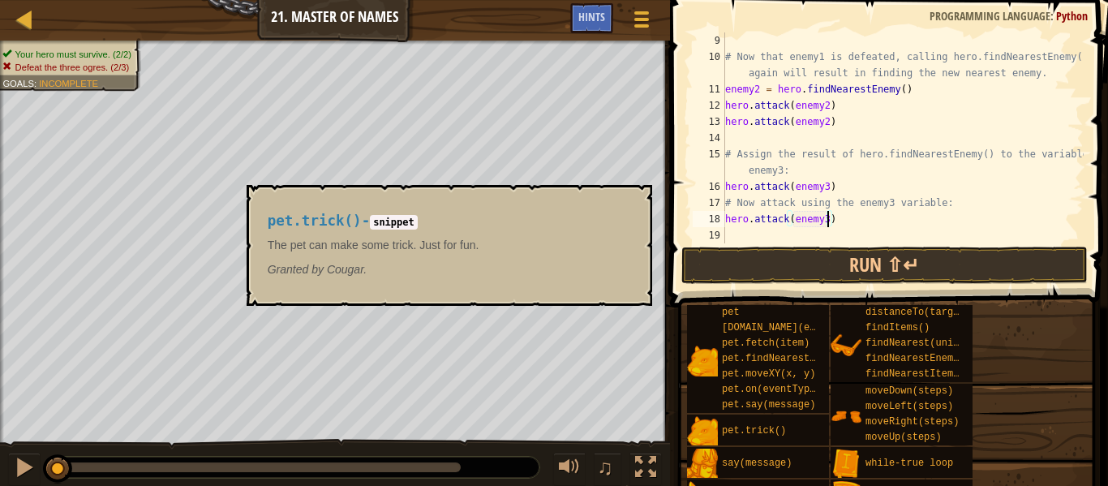
scroll to position [7, 15]
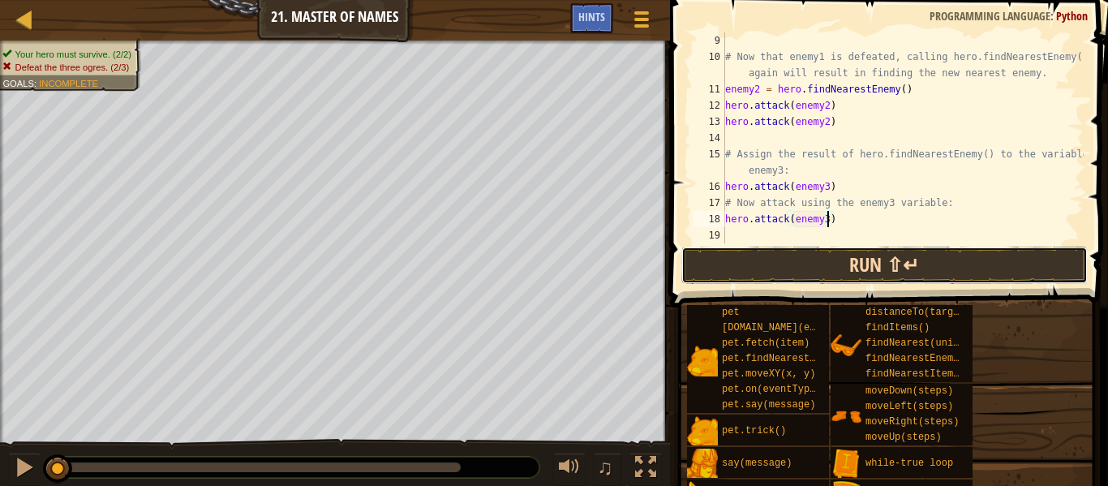
click at [895, 259] on button "Run ⇧↵" at bounding box center [884, 265] width 406 height 37
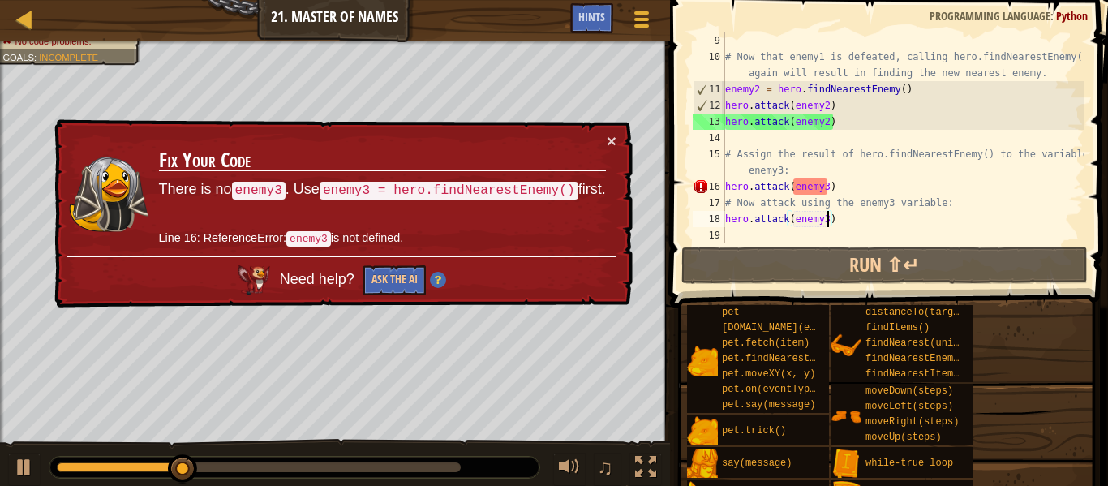
click at [845, 186] on div "# Now that enemy1 is defeated, calling hero.findNearestEnemy() again will resul…" at bounding box center [903, 153] width 362 height 243
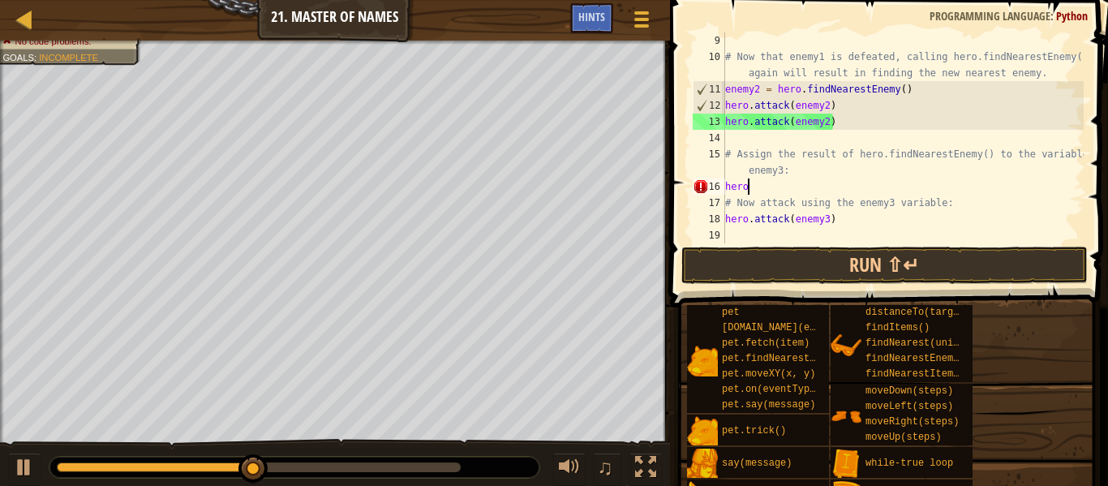
scroll to position [7, 1]
type textarea "h"
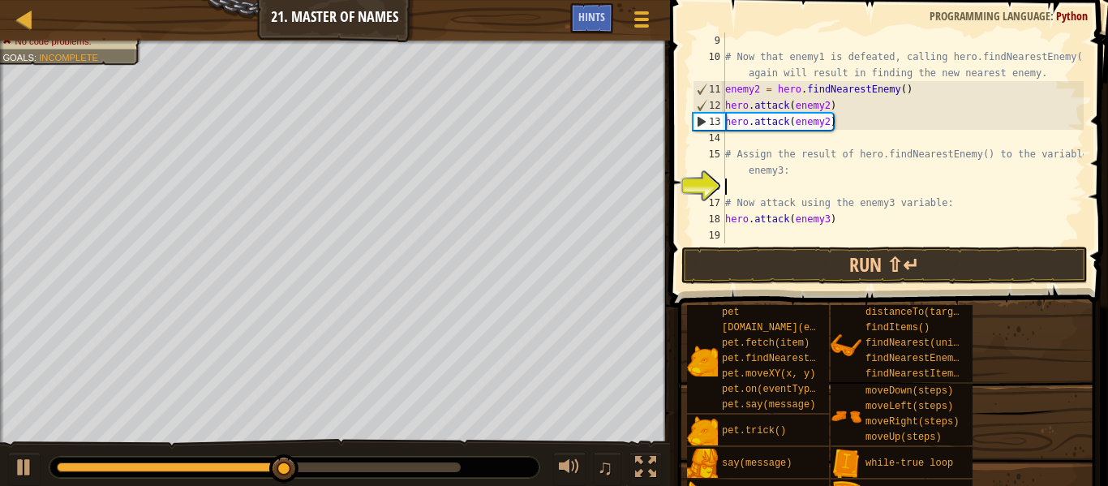
type textarea "h"
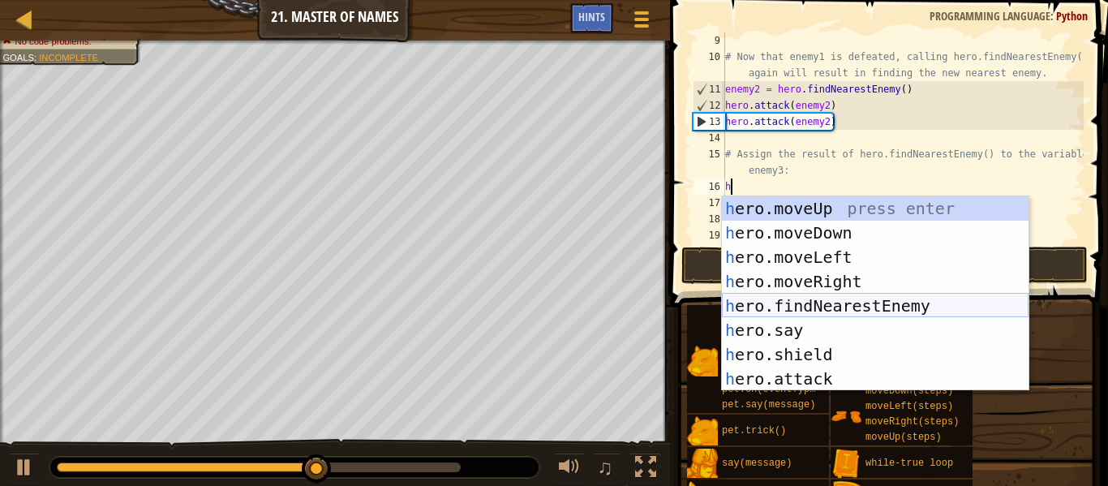
click at [865, 307] on div "h ero.moveUp press enter h ero.moveDown press enter h ero.moveLeft press enter …" at bounding box center [875, 317] width 307 height 243
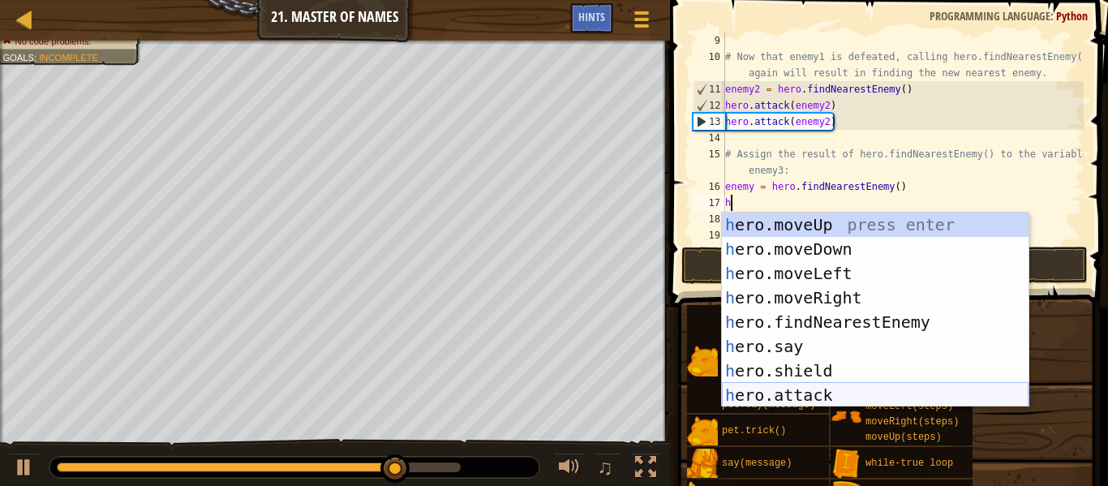
click at [810, 395] on div "h ero.moveUp press enter h ero.moveDown press enter h ero.moveLeft press enter …" at bounding box center [875, 334] width 307 height 243
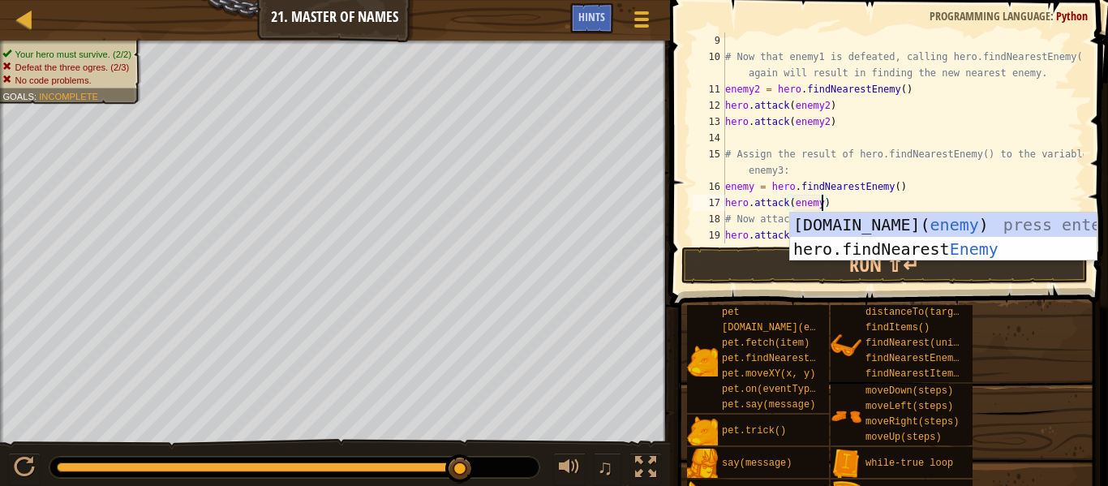
scroll to position [7, 15]
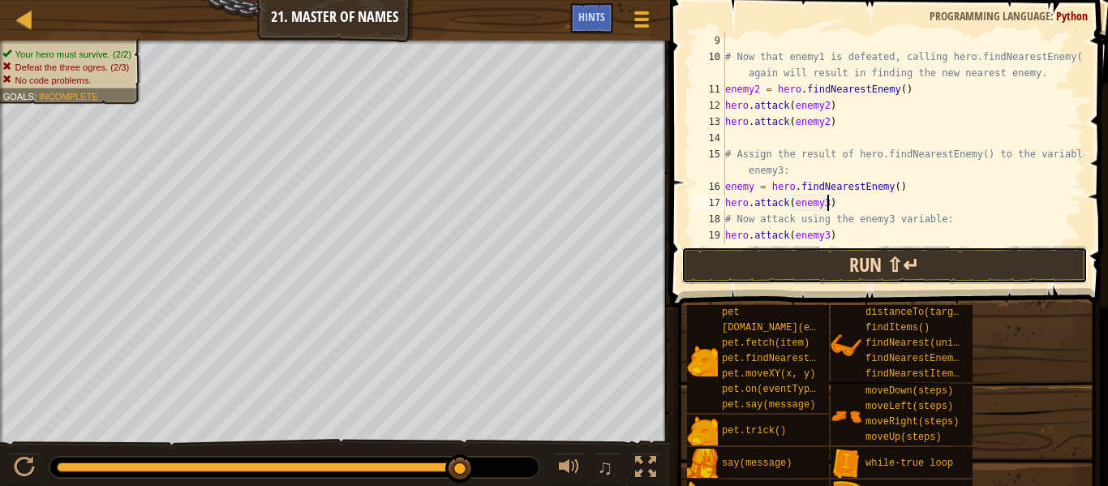
click at [981, 264] on button "Run ⇧↵" at bounding box center [884, 265] width 406 height 37
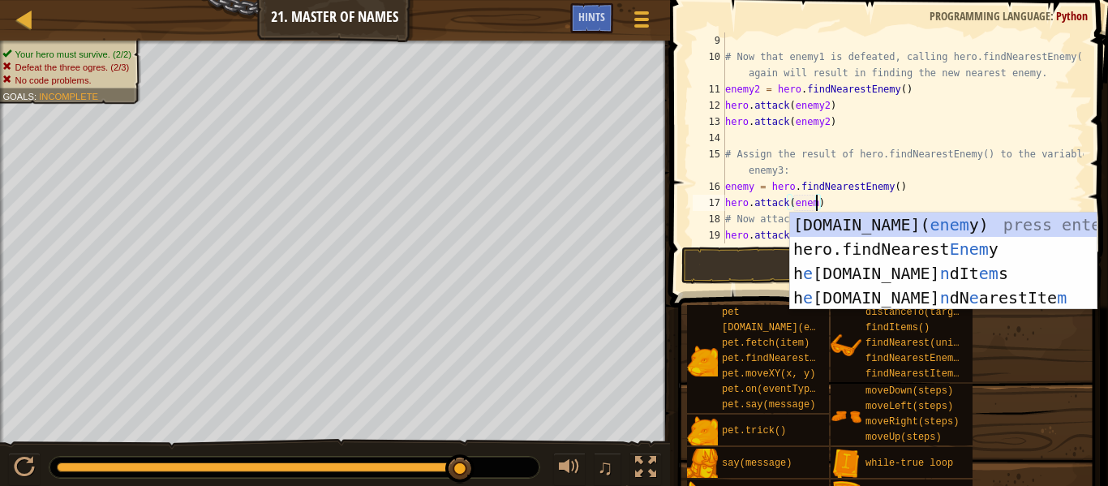
scroll to position [7, 14]
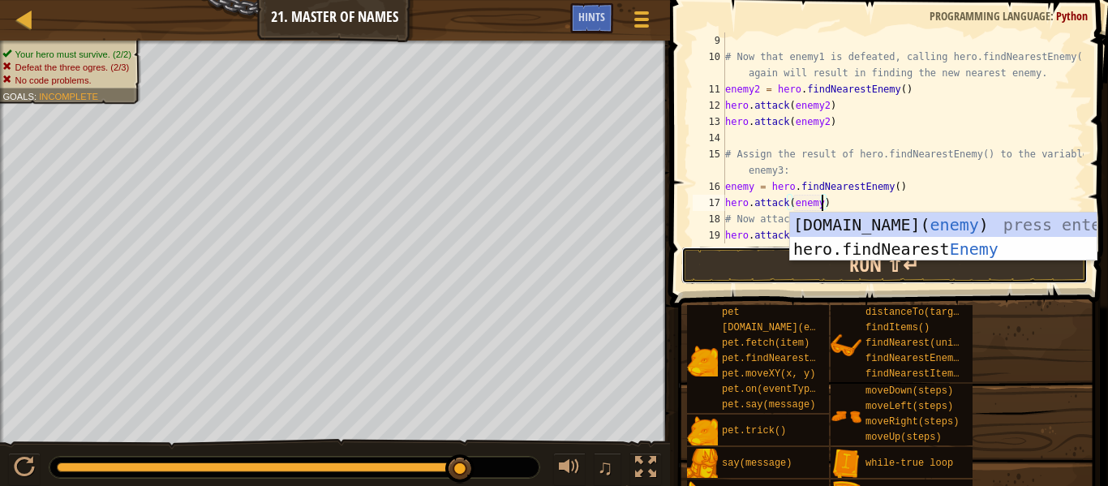
click at [1004, 274] on button "Run ⇧↵" at bounding box center [884, 265] width 406 height 37
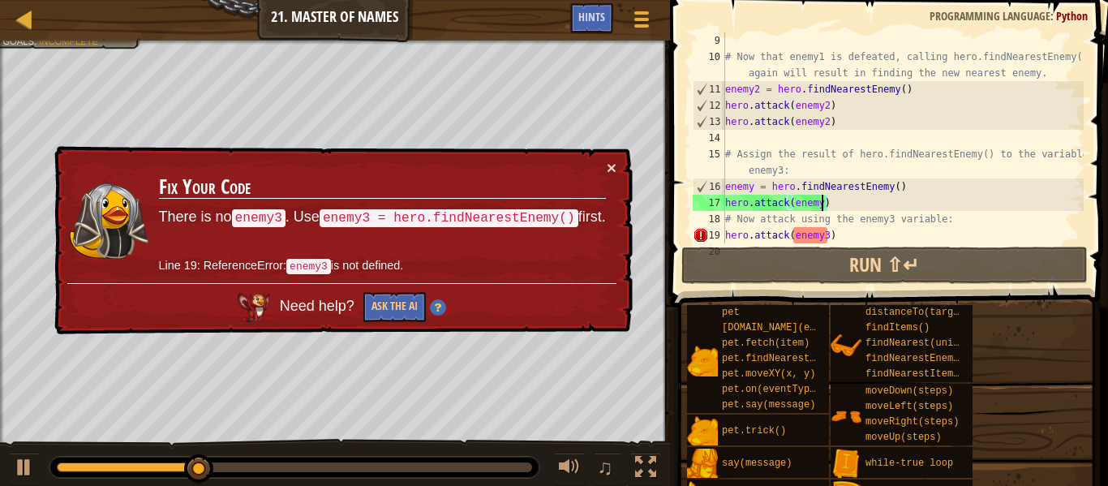
click at [827, 236] on div "# Now that enemy1 is defeated, calling hero.findNearestEnemy() again will resul…" at bounding box center [903, 153] width 362 height 243
type textarea "hero.attack(enemy)"
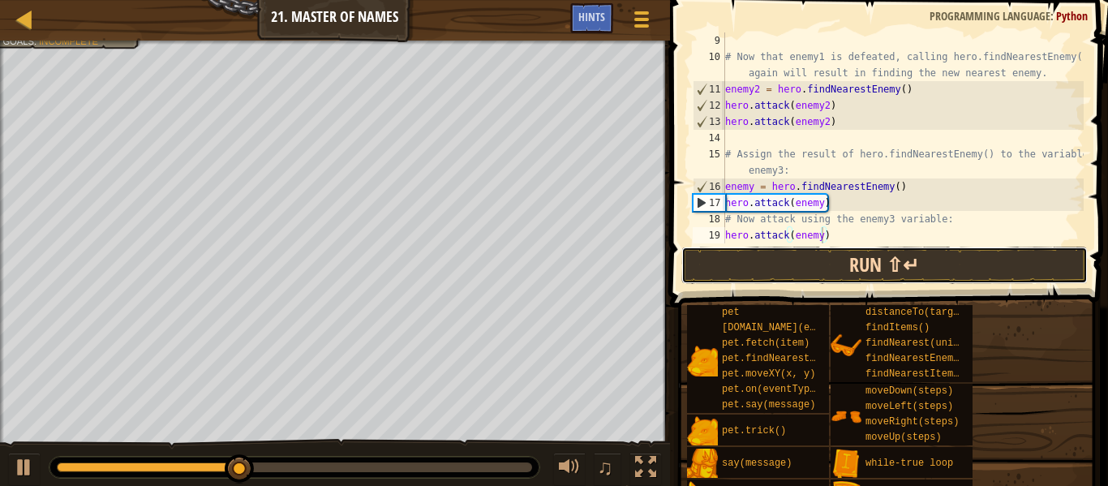
click at [852, 276] on button "Run ⇧↵" at bounding box center [884, 265] width 406 height 37
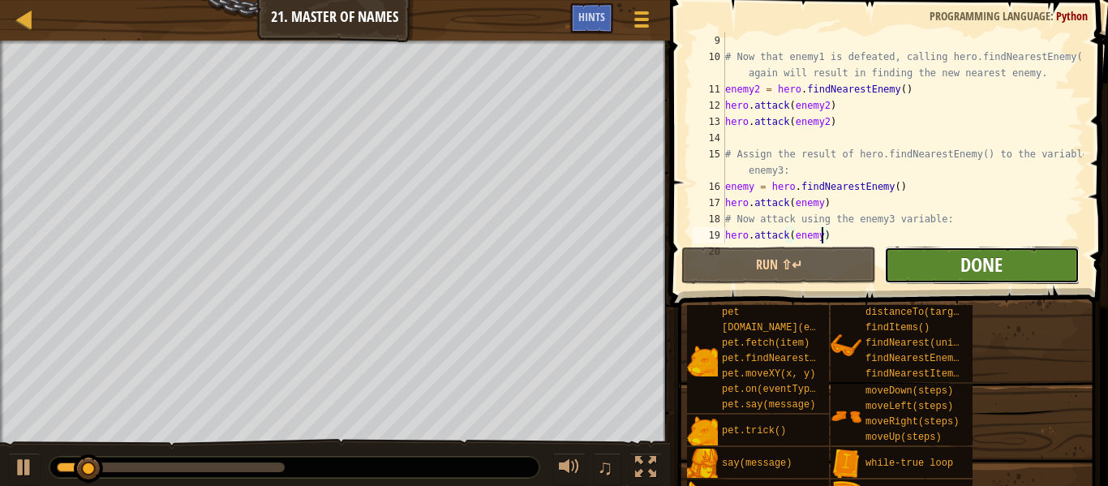
click at [986, 268] on span "Done" at bounding box center [981, 264] width 42 height 26
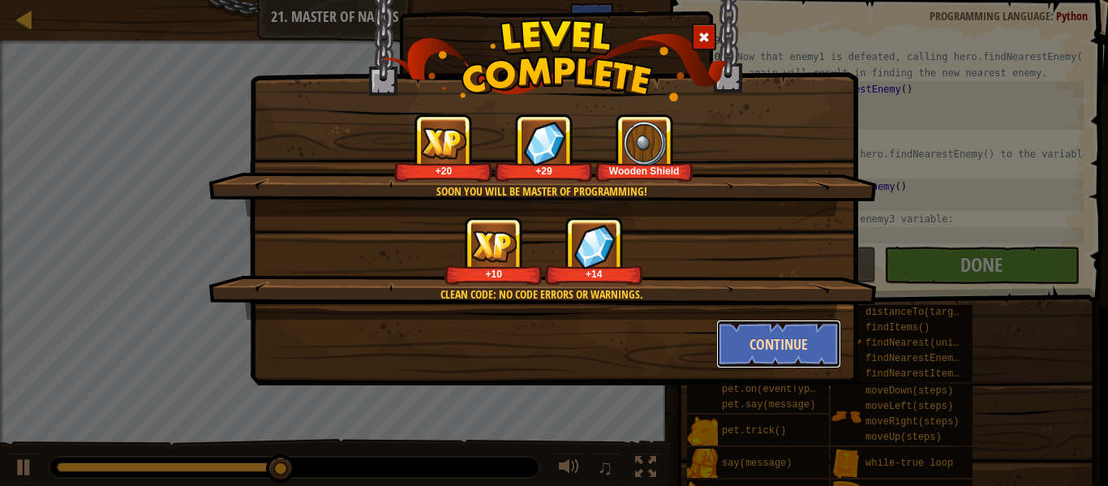
click at [781, 347] on button "Continue" at bounding box center [779, 344] width 126 height 49
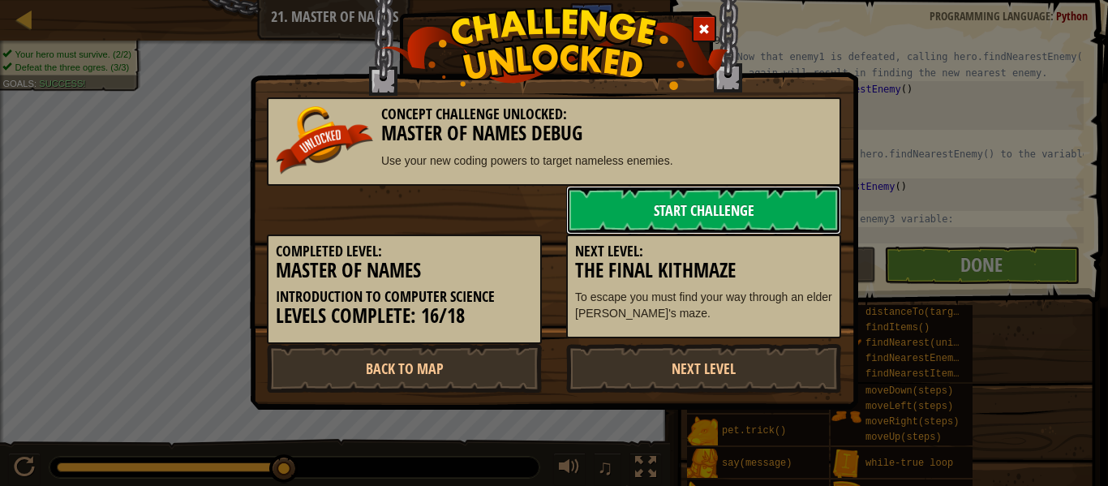
click at [648, 221] on link "Start Challenge" at bounding box center [703, 210] width 275 height 49
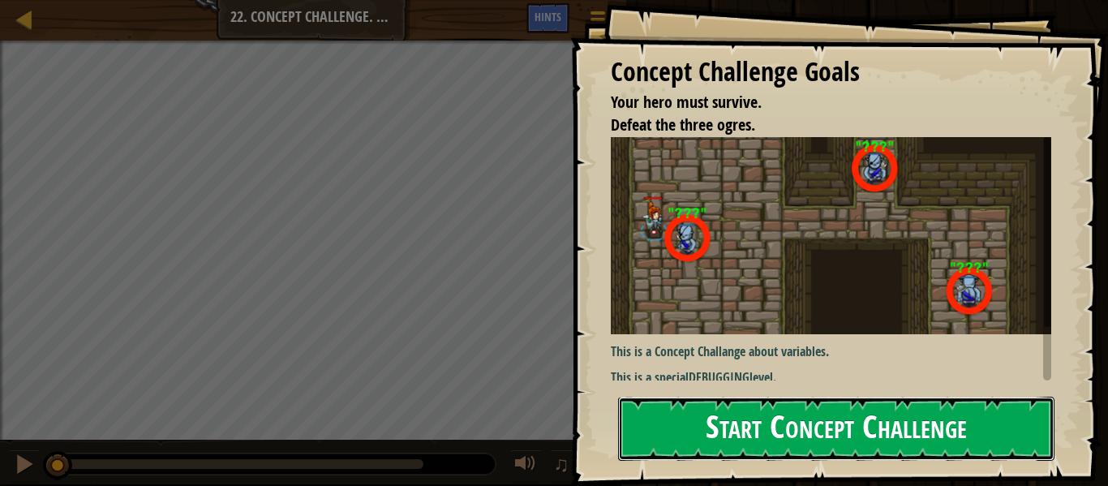
click at [766, 430] on button "Start Concept Challenge" at bounding box center [836, 429] width 436 height 64
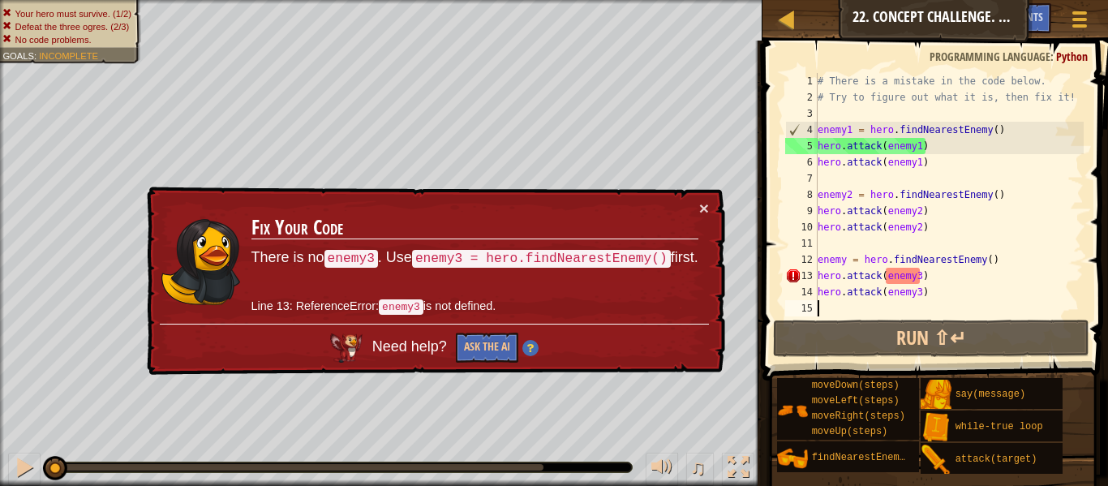
click at [921, 276] on div "# There is a mistake in the code below. # Try to figure out what it is, then fi…" at bounding box center [948, 211] width 269 height 276
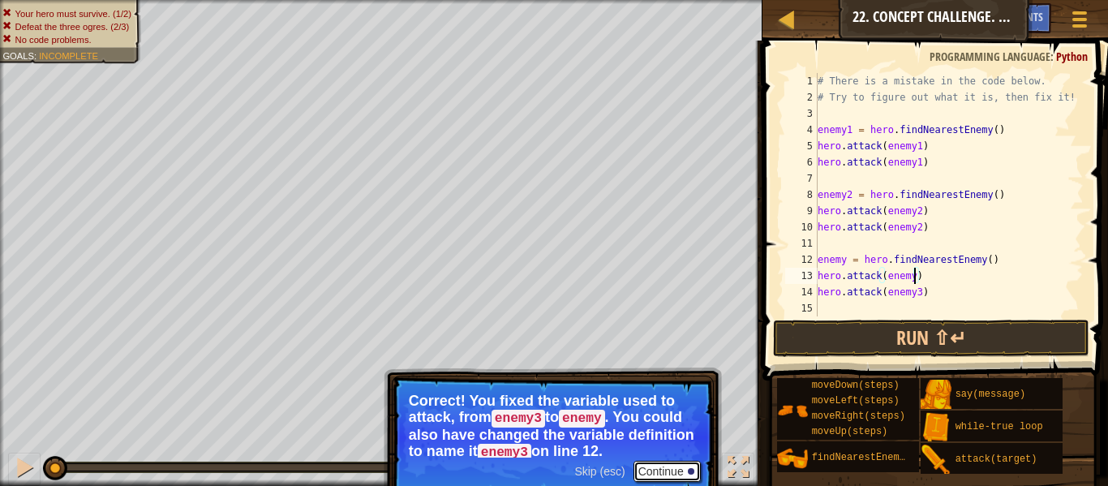
click at [668, 472] on button "Continue" at bounding box center [666, 471] width 67 height 21
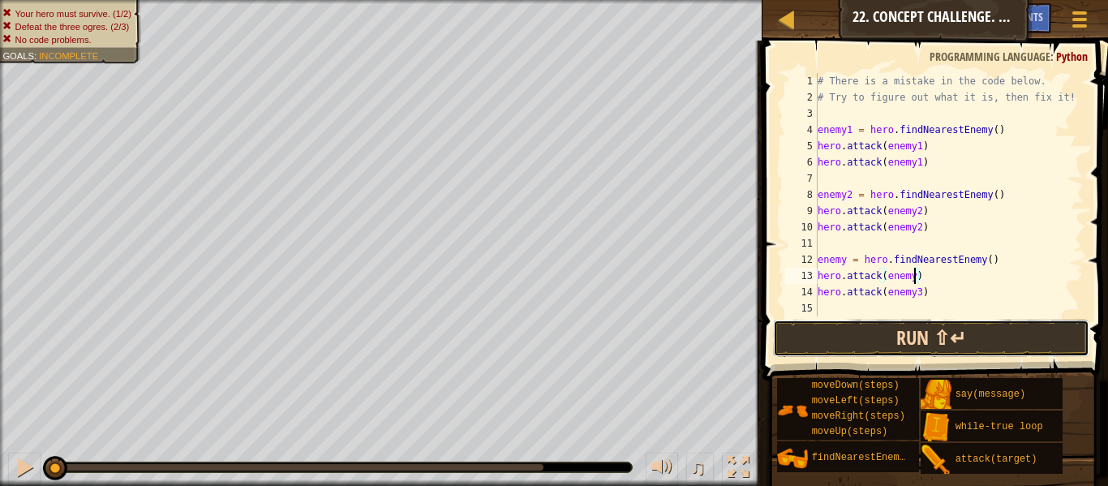
click at [939, 342] on button "Run ⇧↵" at bounding box center [931, 338] width 316 height 37
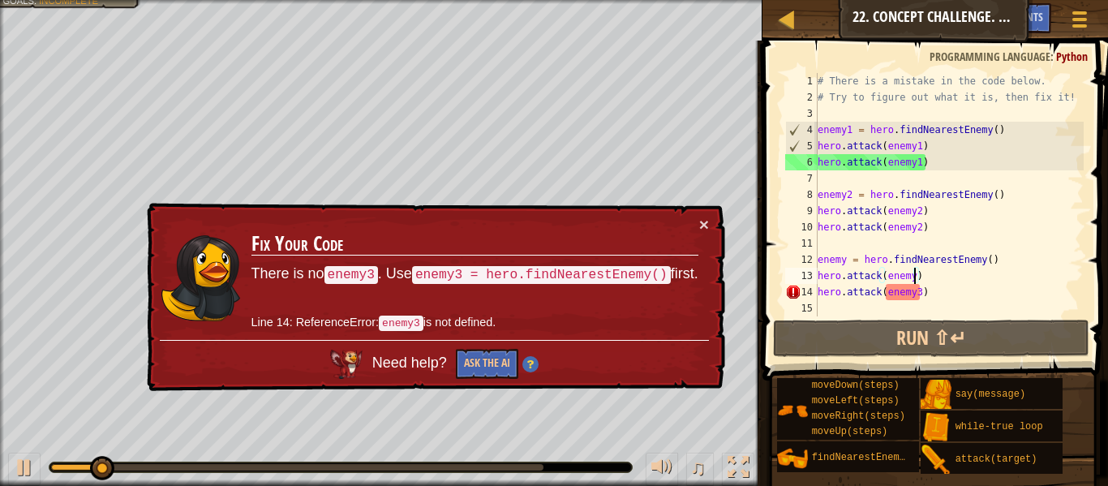
click at [920, 290] on div "# There is a mistake in the code below. # Try to figure out what it is, then fi…" at bounding box center [948, 211] width 269 height 276
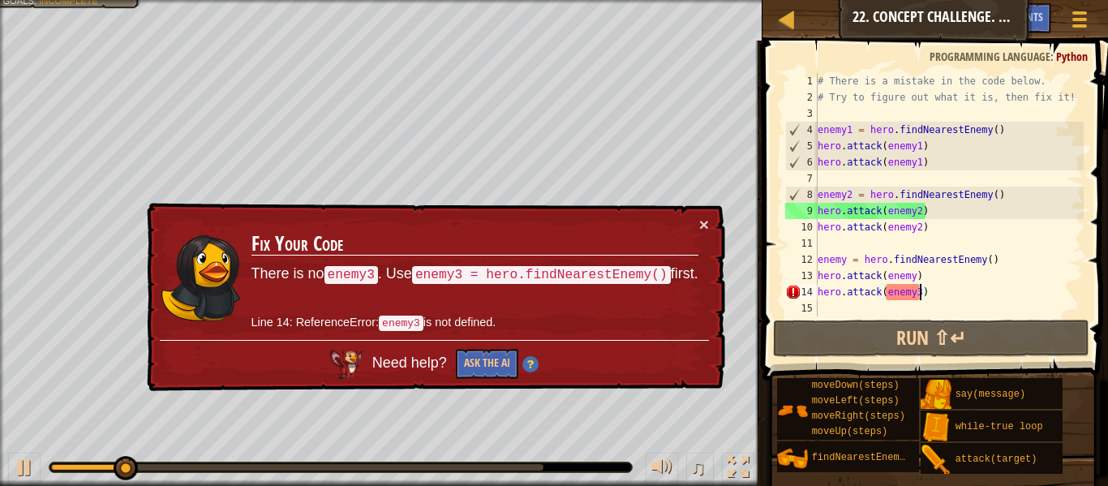
type textarea "hero.attack(enemy)"
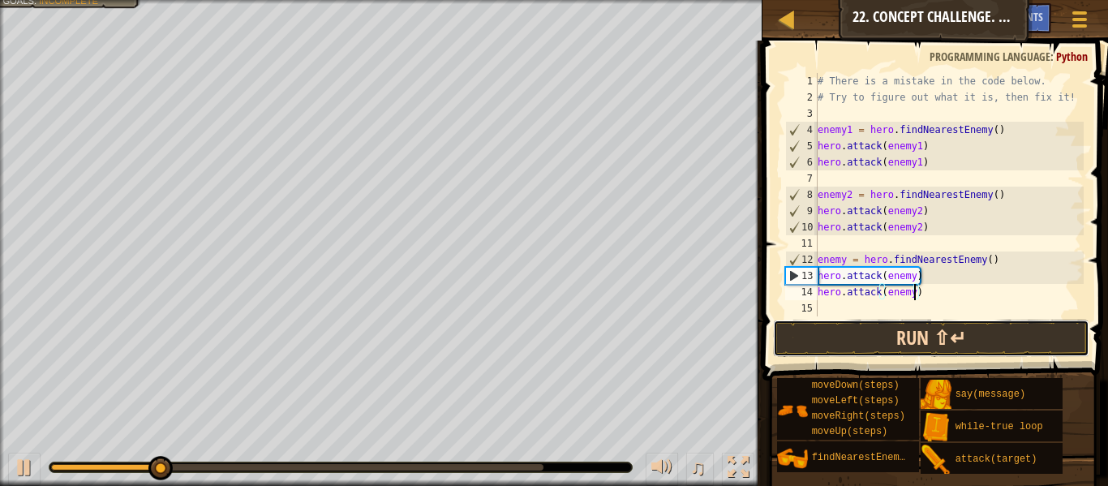
click at [930, 340] on button "Run ⇧↵" at bounding box center [931, 338] width 316 height 37
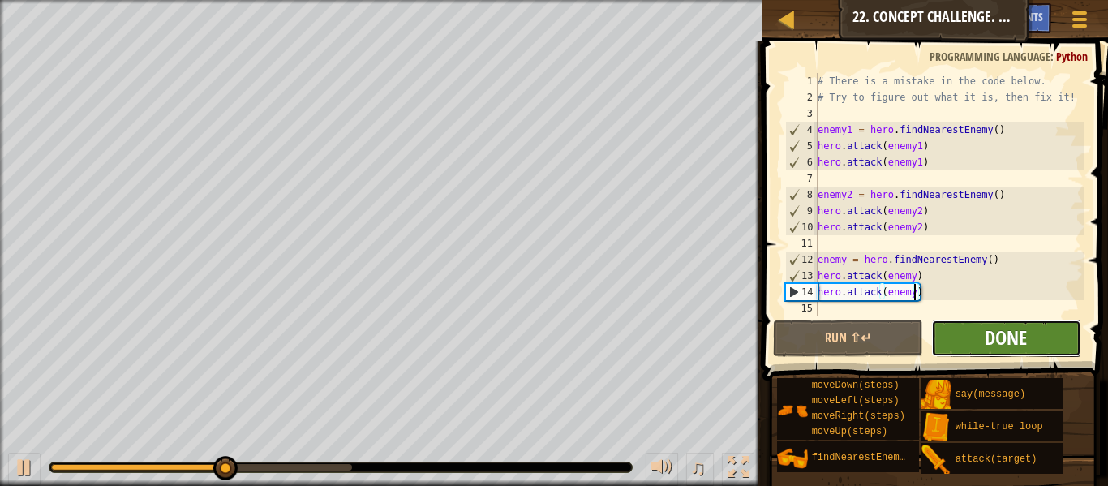
click at [1007, 344] on span "Done" at bounding box center [1006, 337] width 42 height 26
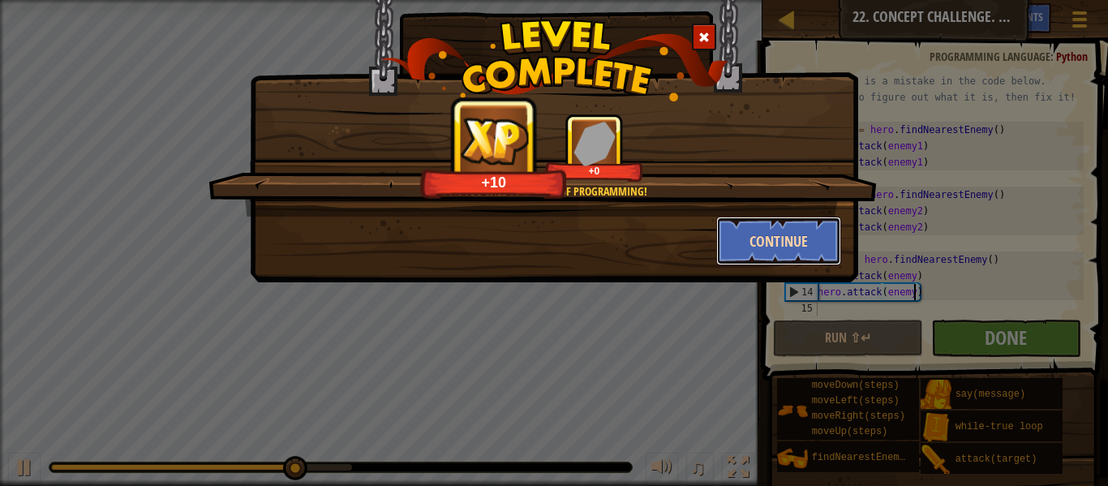
click at [751, 243] on button "Continue" at bounding box center [779, 241] width 126 height 49
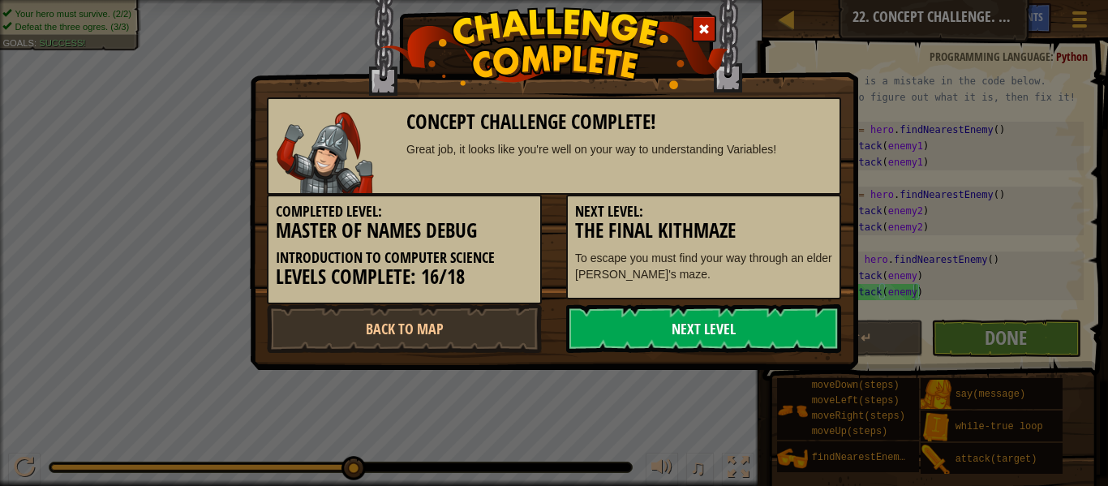
click at [663, 330] on link "Next Level" at bounding box center [703, 328] width 275 height 49
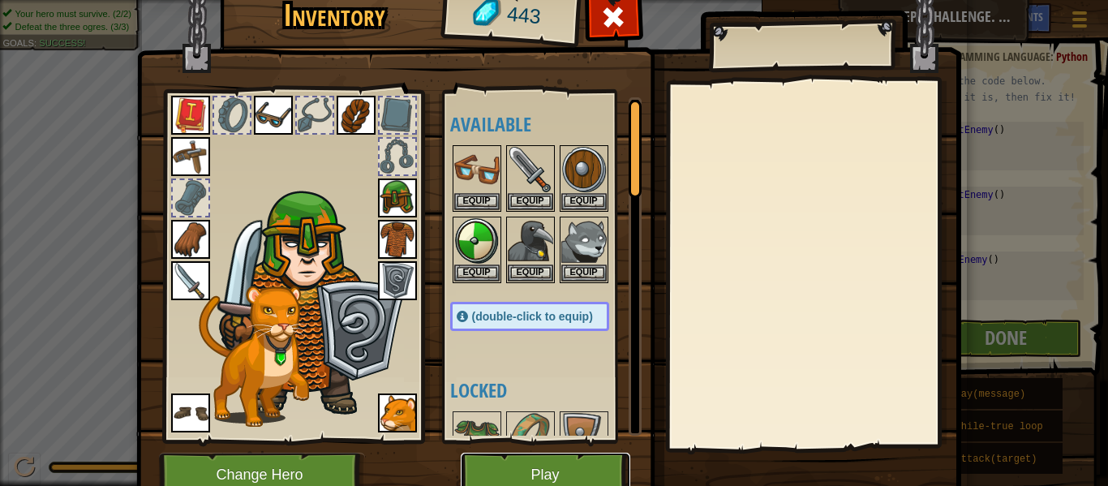
click at [557, 469] on button "Play" at bounding box center [546, 475] width 170 height 45
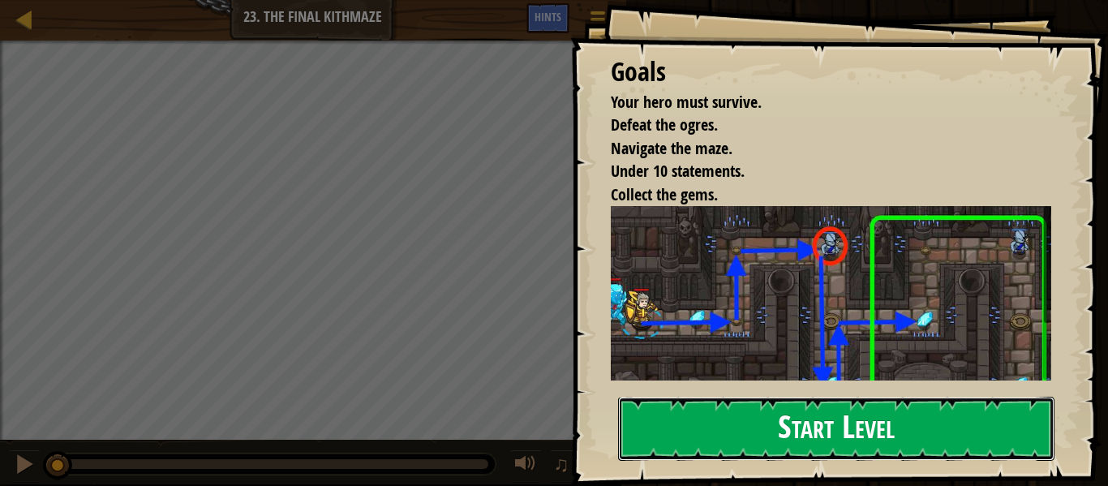
click at [818, 433] on button "Start Level" at bounding box center [836, 429] width 436 height 64
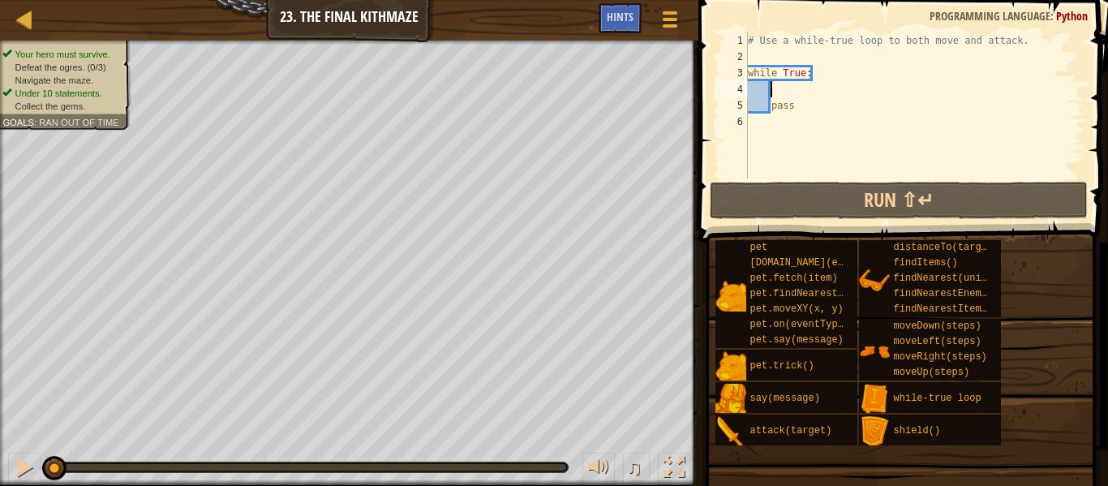
click at [801, 91] on div "# Use a while-true loop to both move and attack. while True : pass" at bounding box center [914, 121] width 339 height 178
type textarea "h"
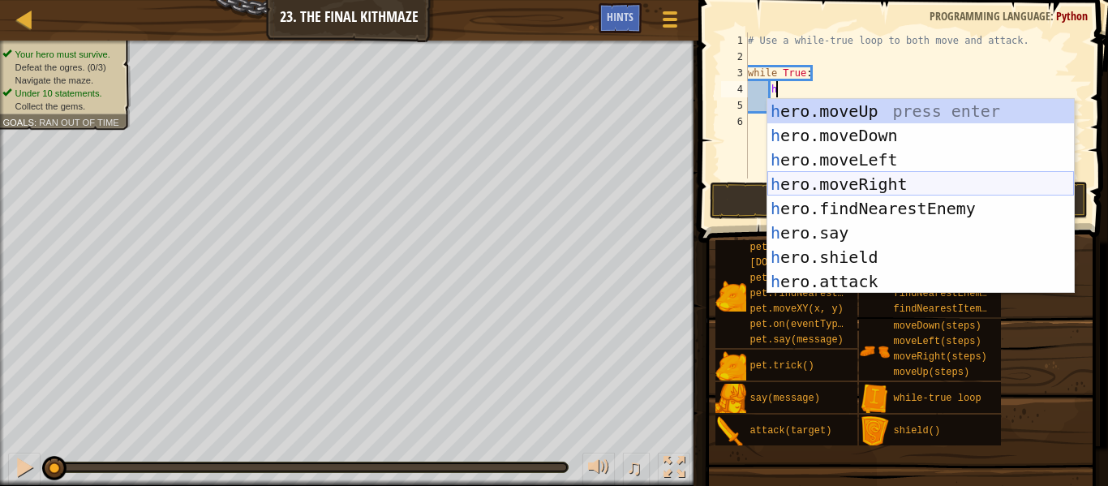
click at [880, 185] on div "h ero.moveUp press enter h ero.moveDown press enter h ero.moveLeft press enter …" at bounding box center [920, 220] width 307 height 243
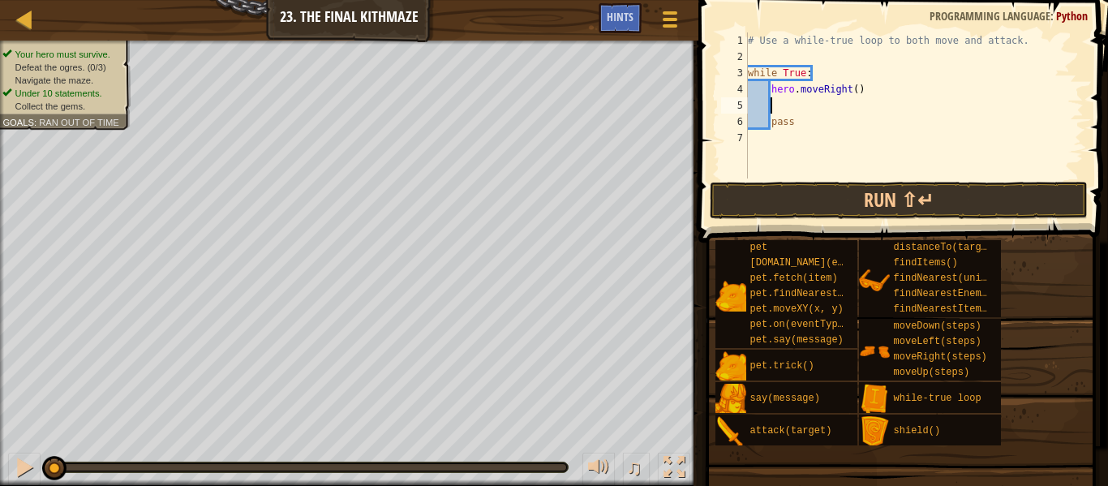
type textarea "h"
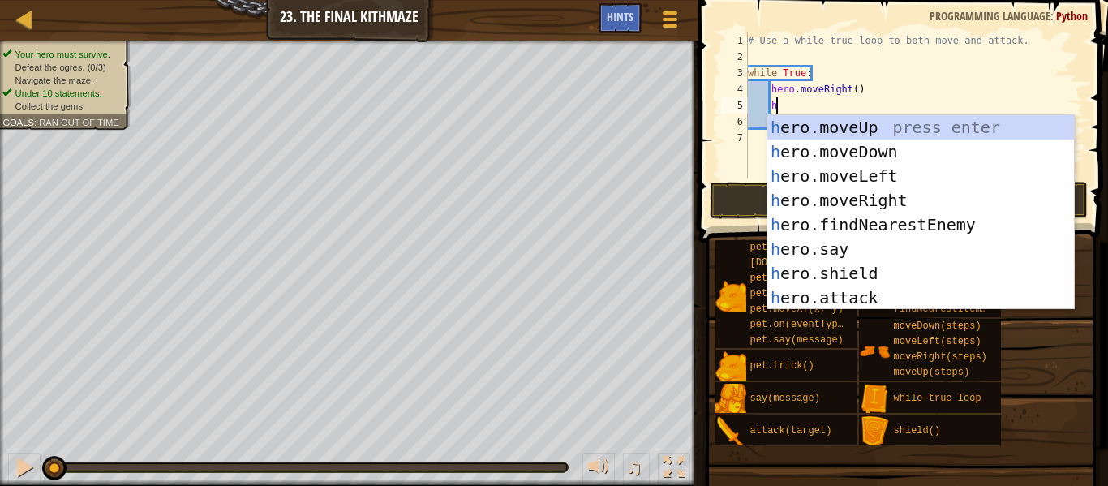
scroll to position [7, 3]
click at [869, 131] on div "h ero.moveUp press enter h ero.moveDown press enter h ero.moveLeft press enter …" at bounding box center [920, 236] width 307 height 243
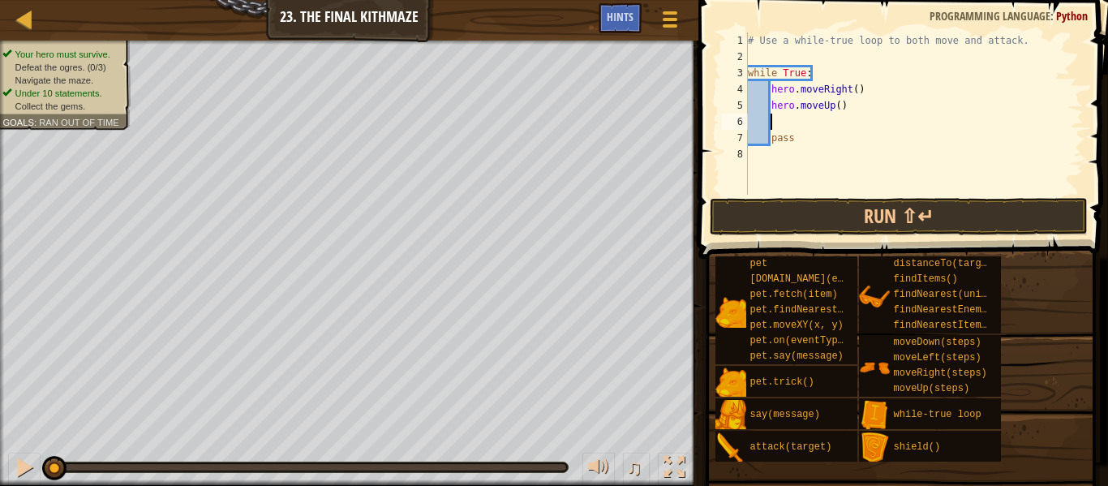
scroll to position [7, 2]
type textarea "h"
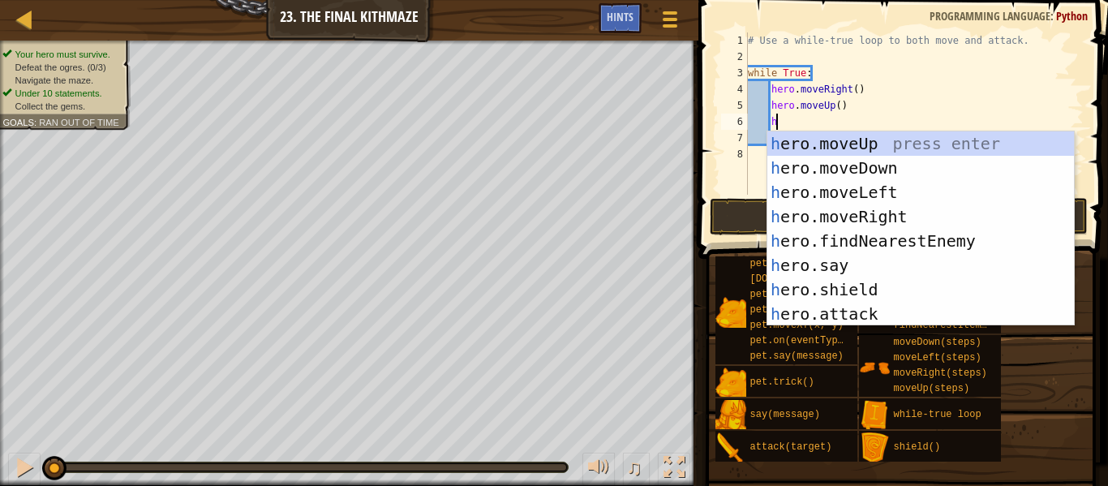
scroll to position [7, 3]
click at [885, 217] on div "h ero.moveUp press enter h ero.moveDown press enter h ero.moveLeft press enter …" at bounding box center [920, 252] width 307 height 243
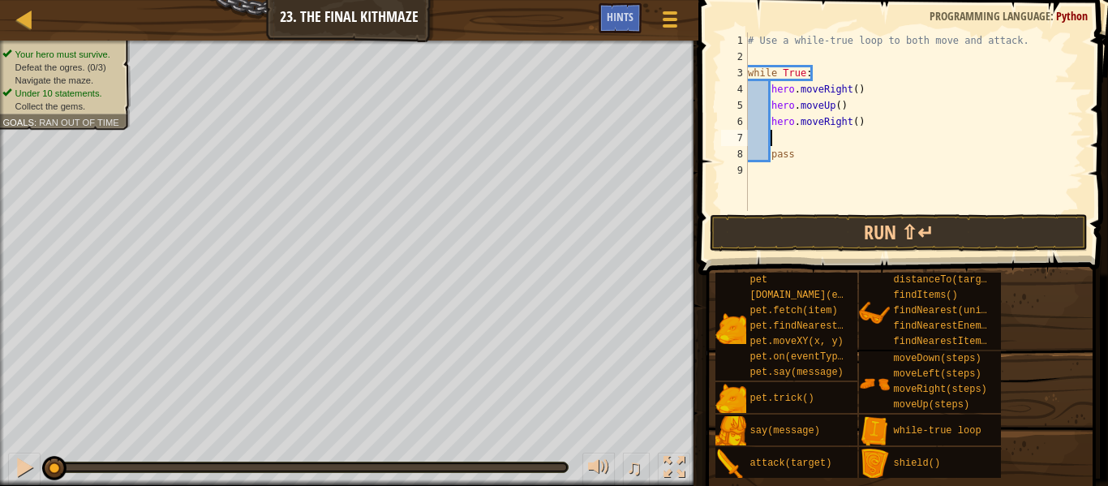
scroll to position [7, 2]
type textarea "h"
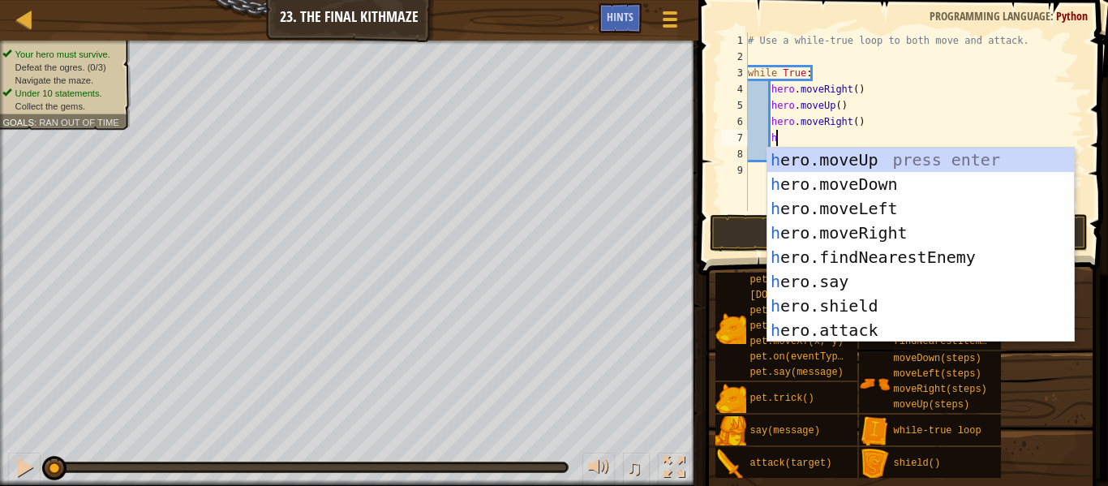
scroll to position [7, 3]
click at [851, 191] on div "h ero.moveUp press enter h ero.moveDown press enter h ero.moveLeft press enter …" at bounding box center [920, 269] width 307 height 243
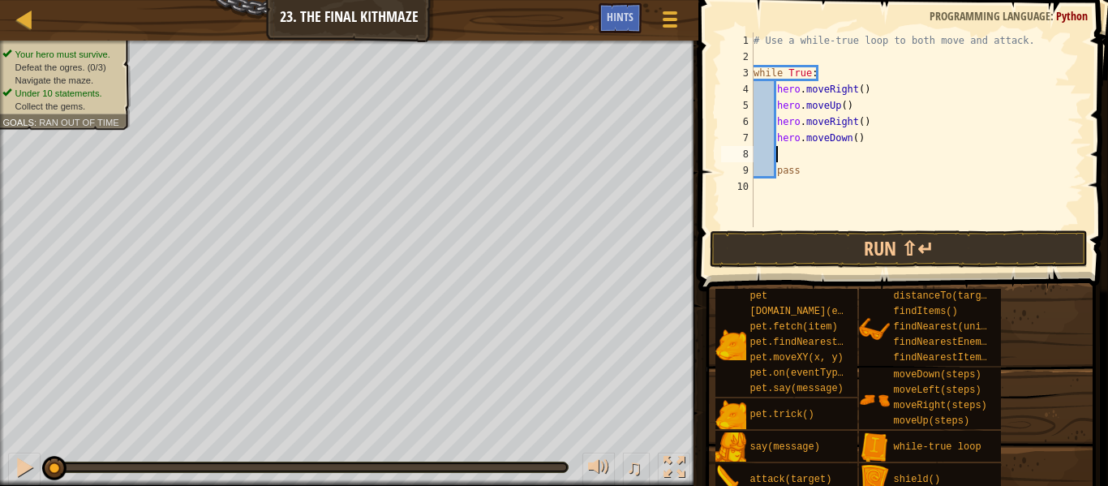
scroll to position [7, 2]
click at [888, 256] on button "Run ⇧↵" at bounding box center [899, 248] width 378 height 37
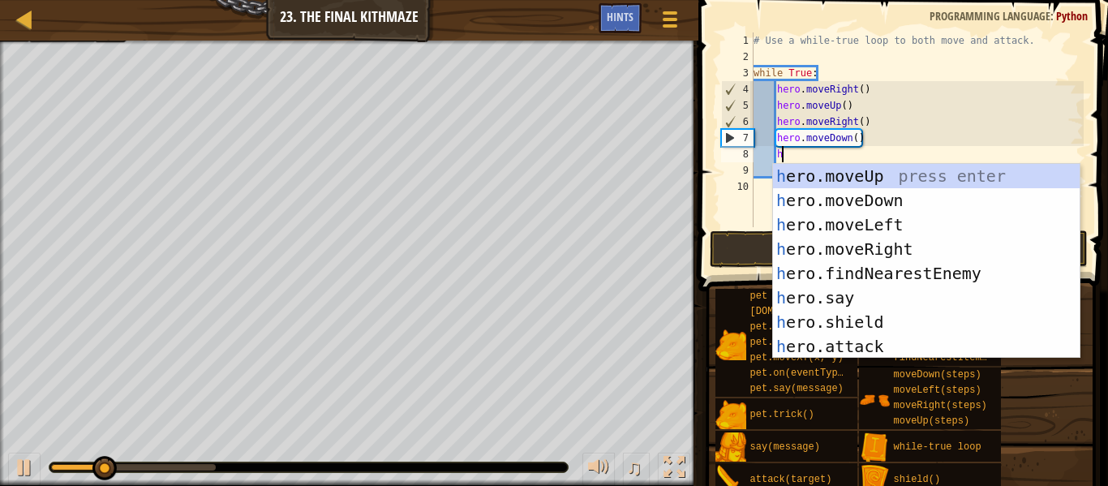
scroll to position [7, 3]
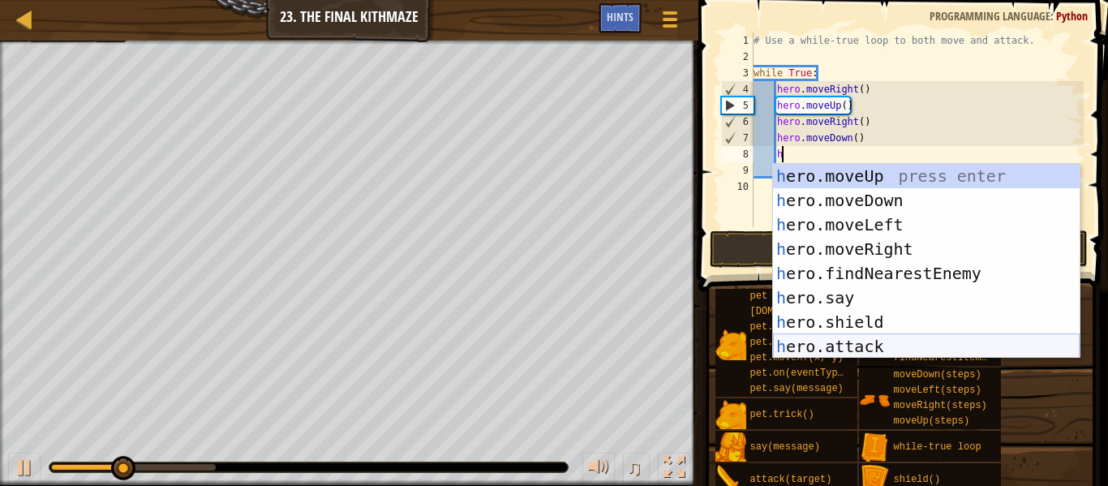
click at [886, 343] on div "h ero.moveUp press enter h ero.moveDown press enter h ero.moveLeft press enter …" at bounding box center [926, 285] width 307 height 243
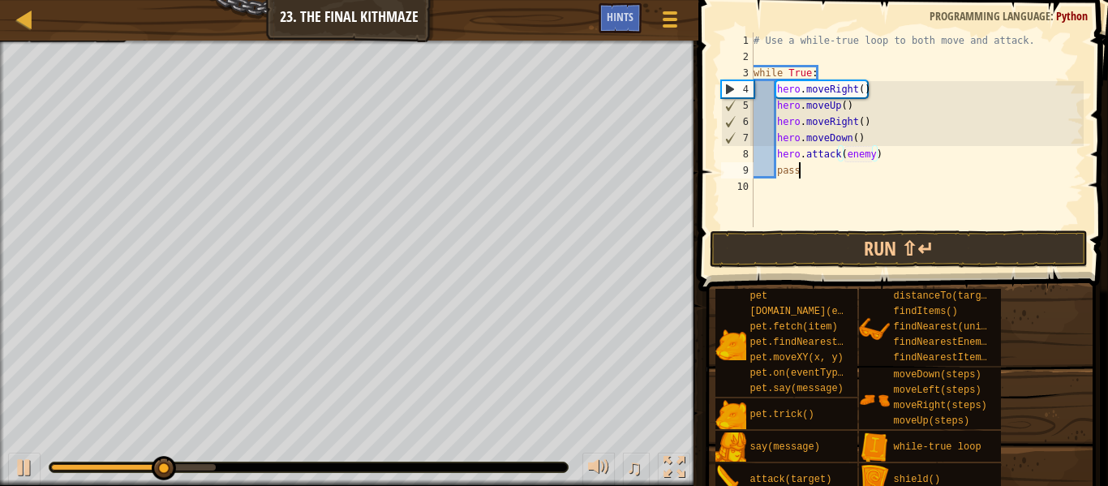
click at [841, 166] on div "# Use a while-true loop to both move and attack. while True : hero . moveRight …" at bounding box center [916, 145] width 333 height 227
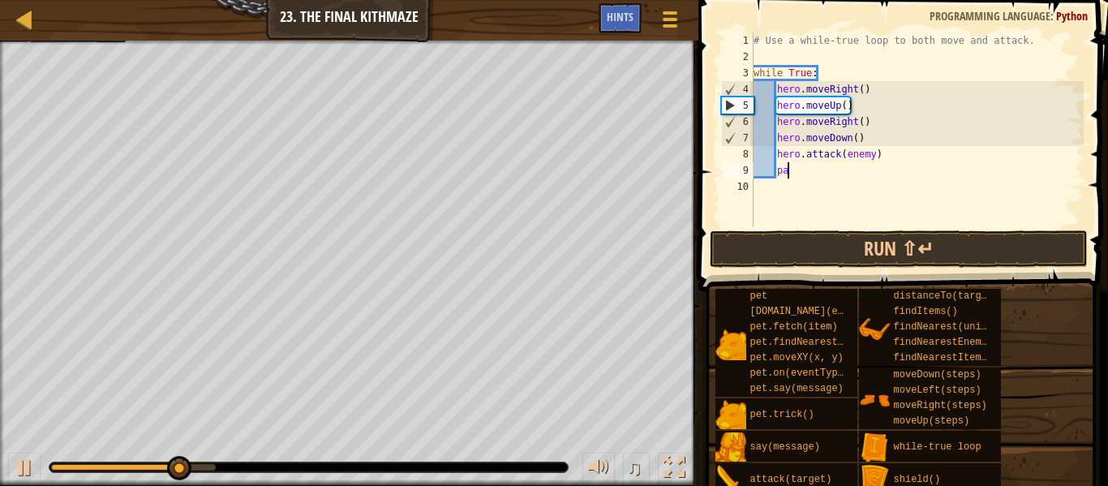
type textarea "p"
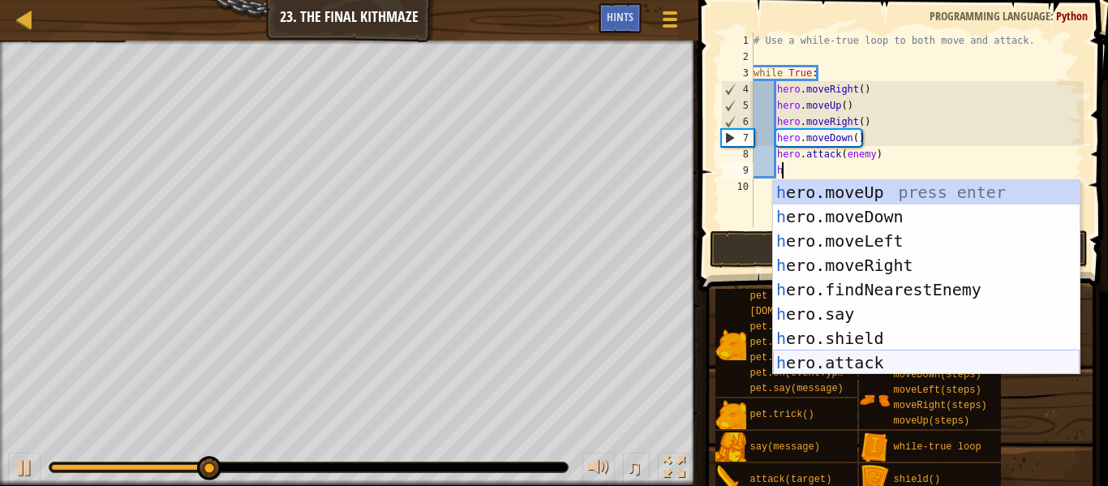
click at [844, 355] on div "h ero.moveUp press enter h ero.moveDown press enter h ero.moveLeft press enter …" at bounding box center [926, 301] width 307 height 243
type textarea "hero.attack(enemy)"
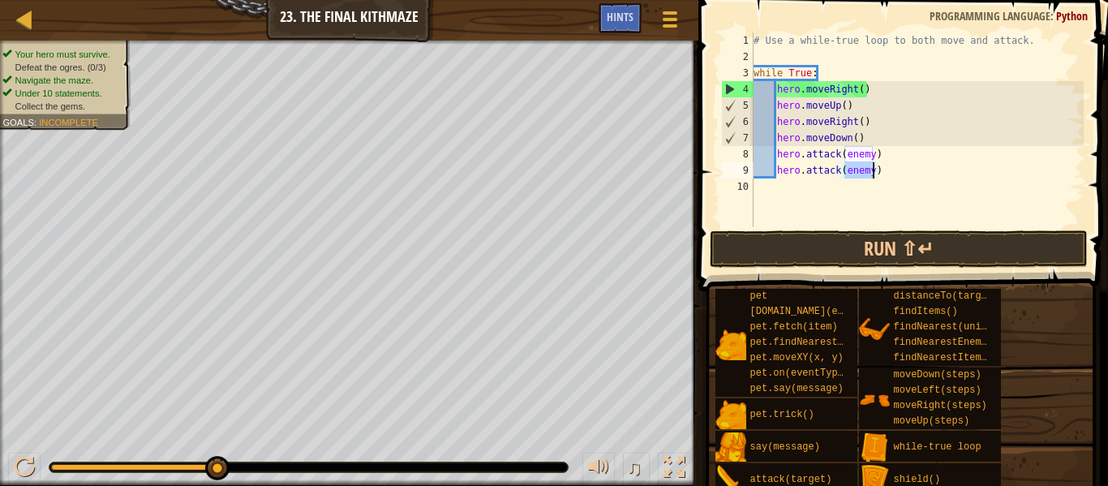
click at [785, 188] on div "# Use a while-true loop to both move and attack. while True : hero . moveRight …" at bounding box center [916, 145] width 333 height 227
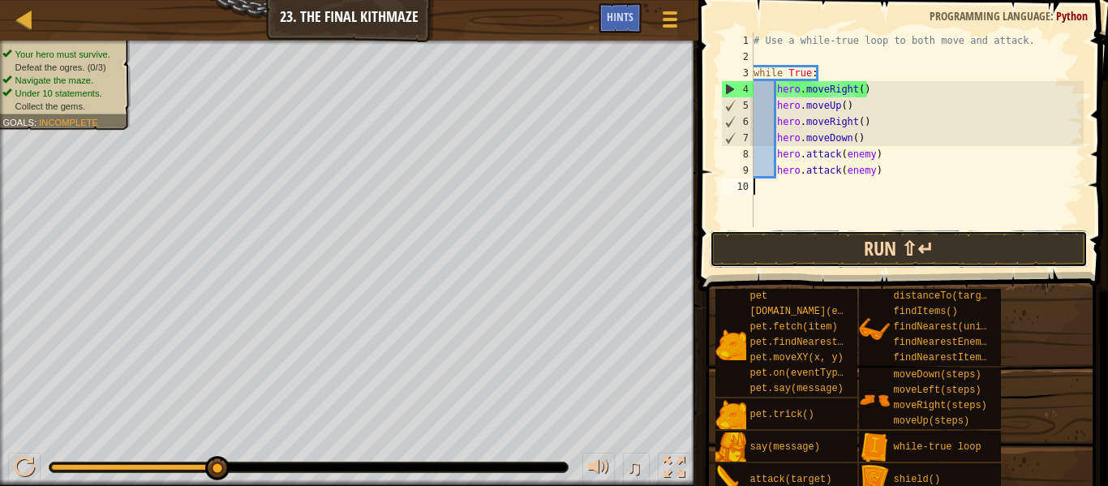
click at [889, 234] on button "Run ⇧↵" at bounding box center [899, 248] width 378 height 37
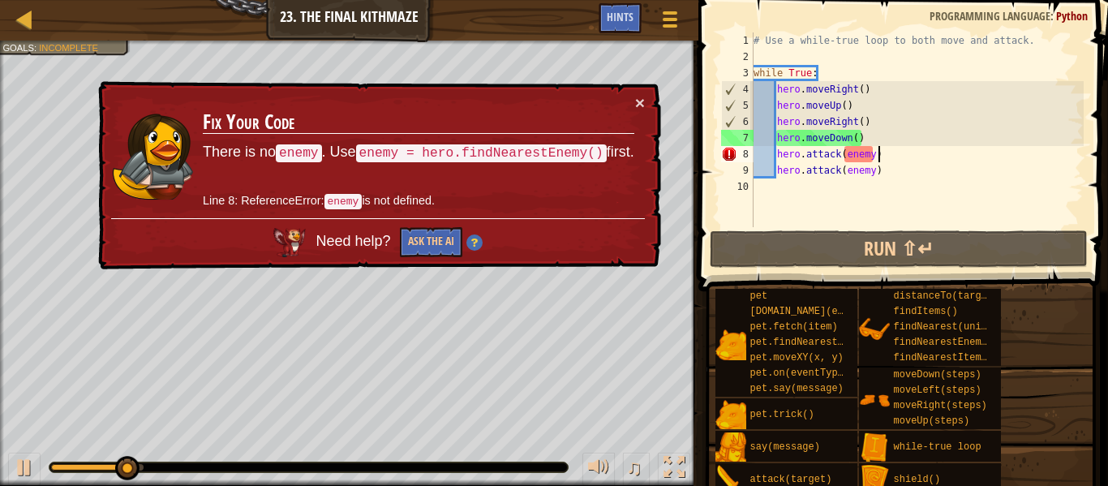
click at [890, 158] on div "# Use a while-true loop to both move and attack. while True : hero . moveRight …" at bounding box center [916, 145] width 333 height 227
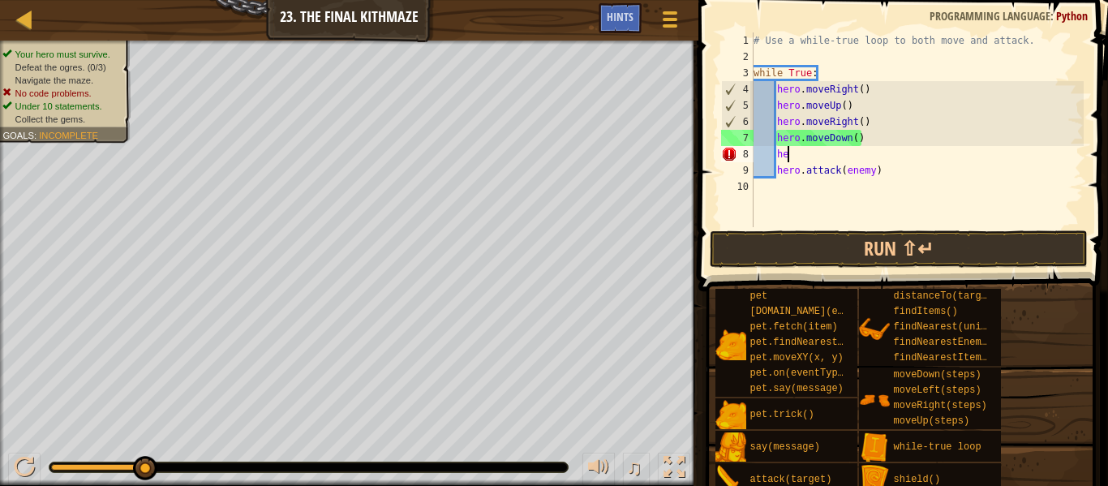
type textarea "h"
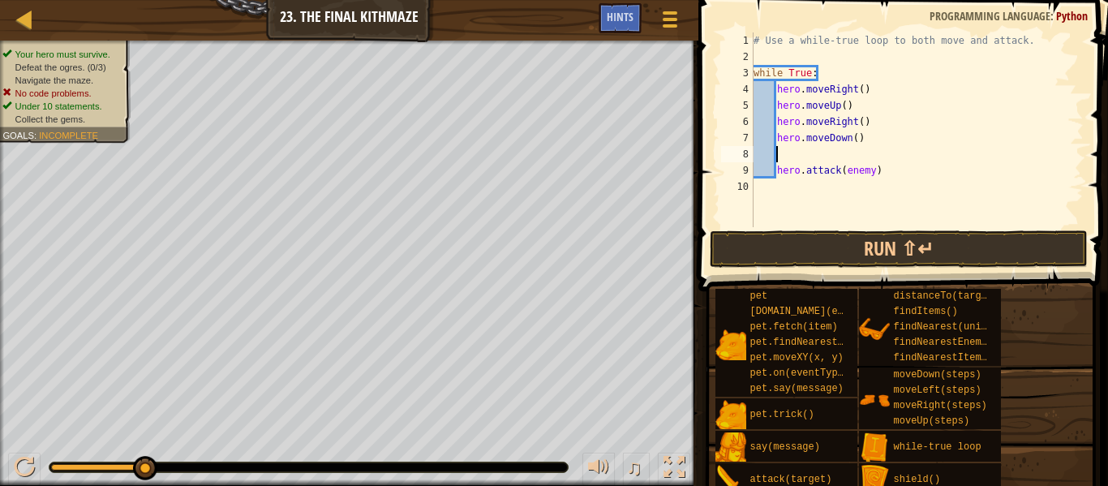
type textarea "h"
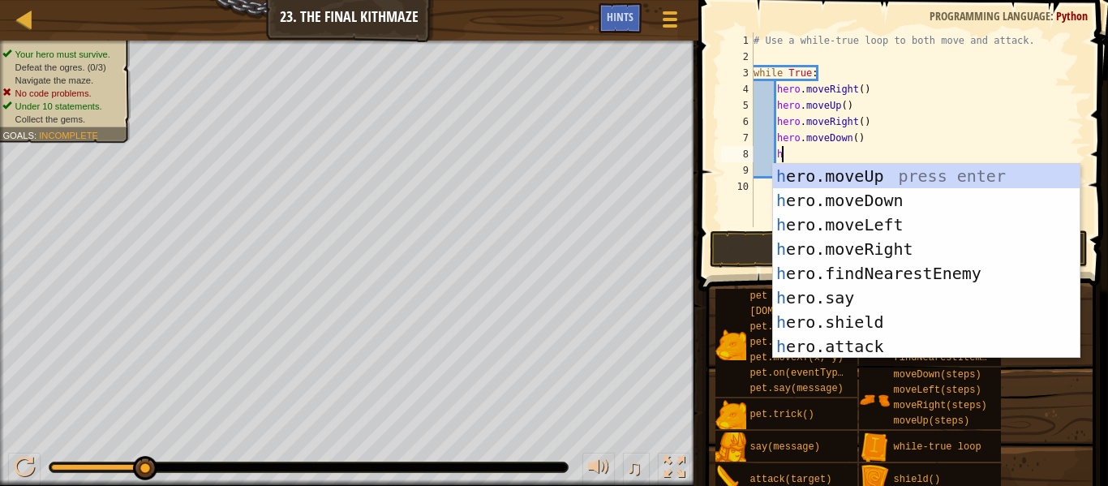
scroll to position [7, 3]
click at [954, 278] on div "h ero.moveUp press enter h ero.moveDown press enter h ero.moveLeft press enter …" at bounding box center [926, 285] width 307 height 243
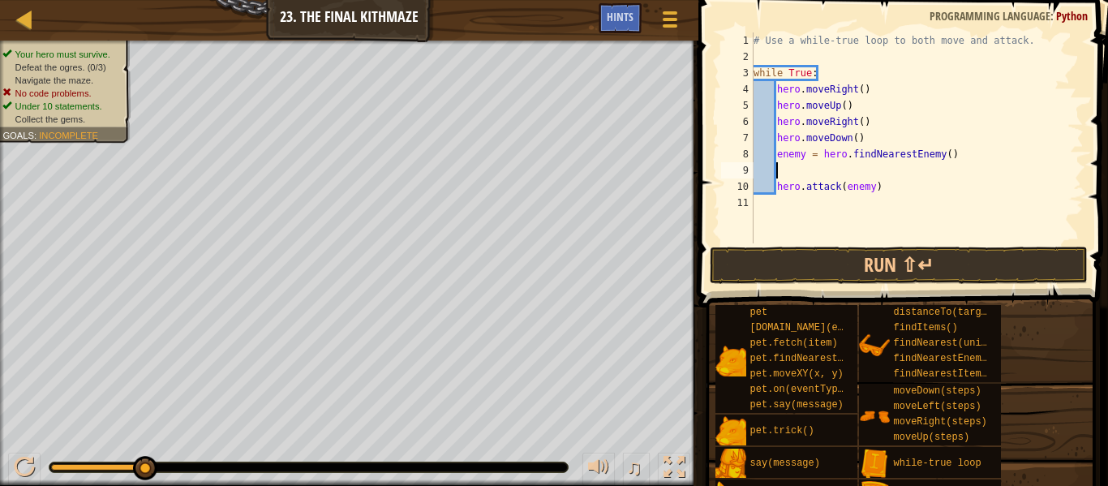
scroll to position [7, 2]
click at [951, 264] on button "Run ⇧↵" at bounding box center [899, 265] width 378 height 37
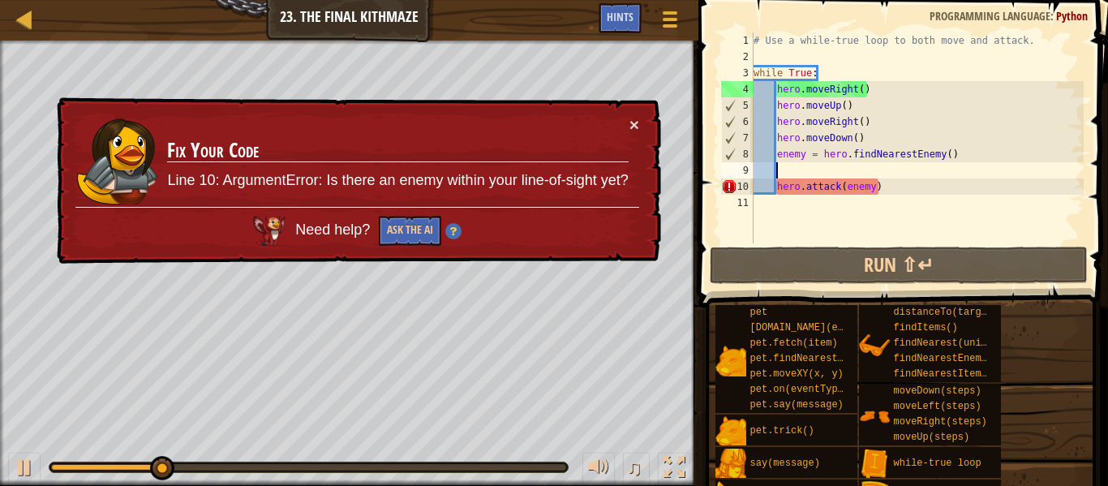
click at [888, 187] on div "# Use a while-true loop to both move and attack. while True : hero . moveRight …" at bounding box center [916, 153] width 333 height 243
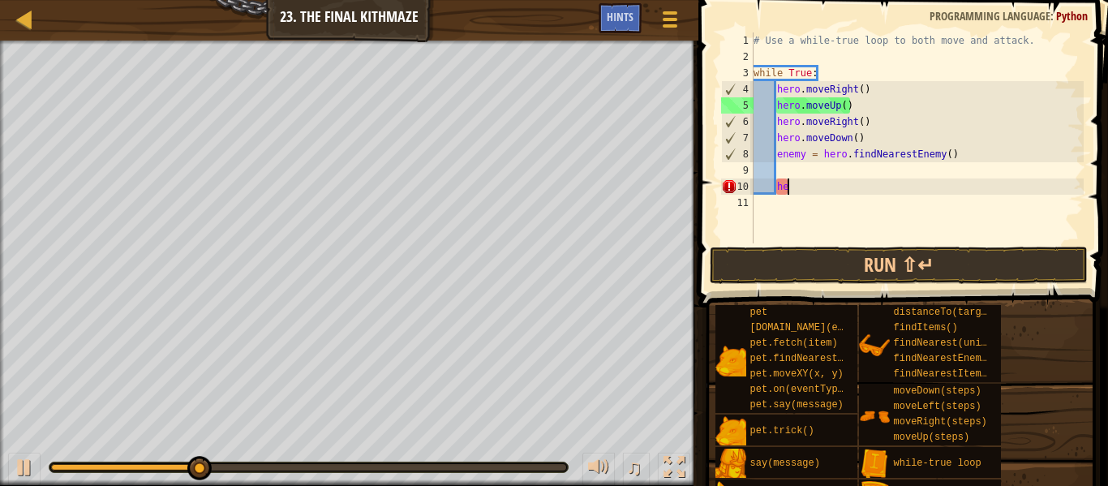
type textarea "h"
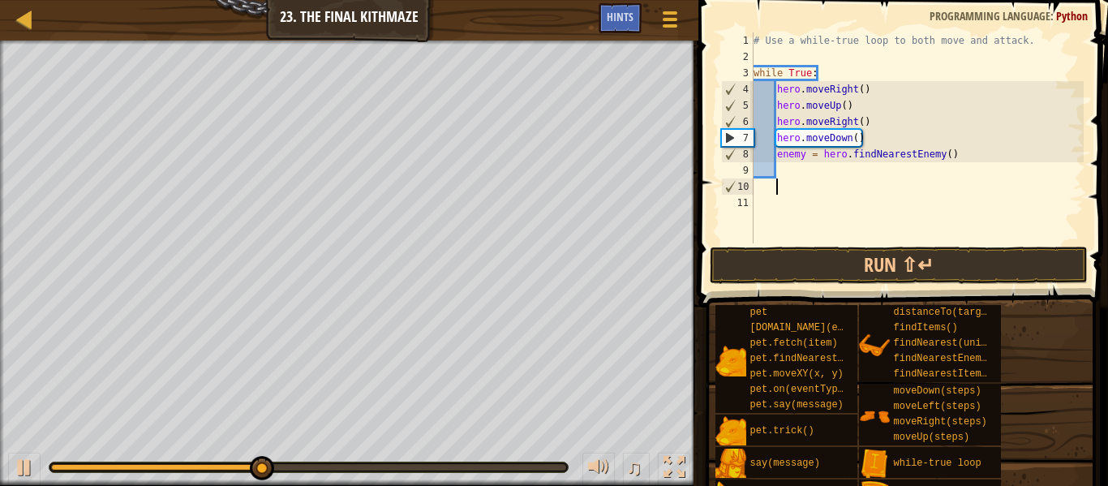
click at [875, 130] on div "# Use a while-true loop to both move and attack. while True : hero . moveRight …" at bounding box center [916, 153] width 333 height 243
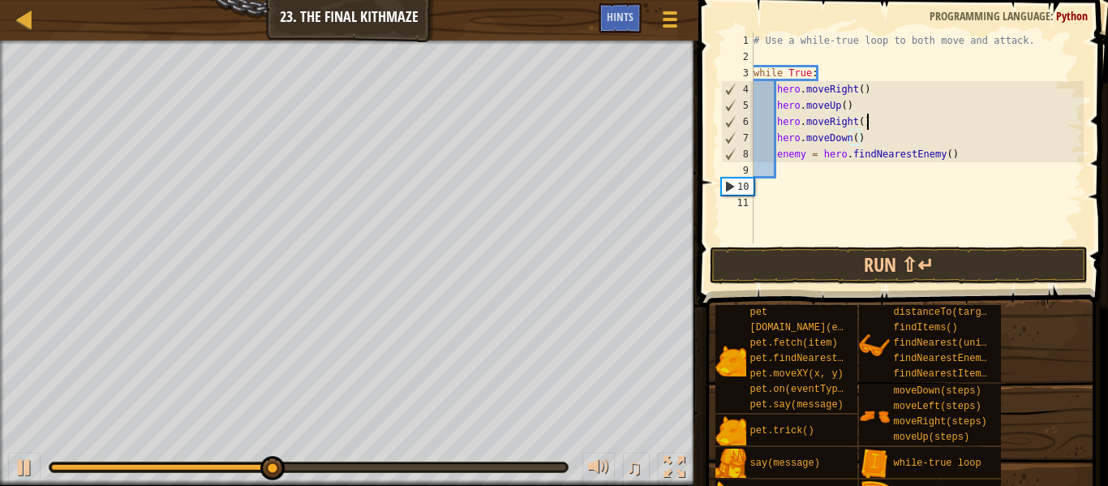
click at [870, 123] on div "# Use a while-true loop to both move and attack. while True : hero . moveRight …" at bounding box center [916, 153] width 333 height 243
type textarea "h"
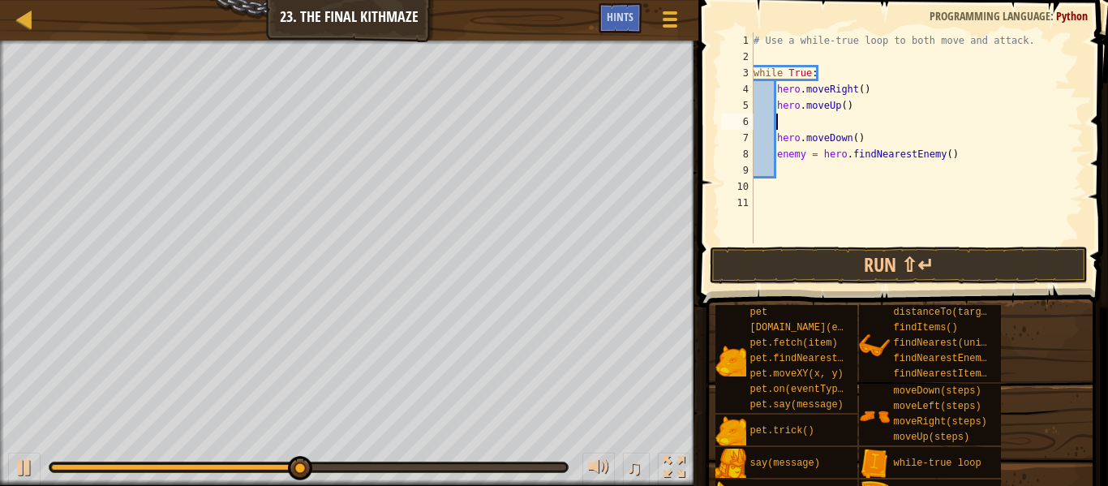
type textarea "h"
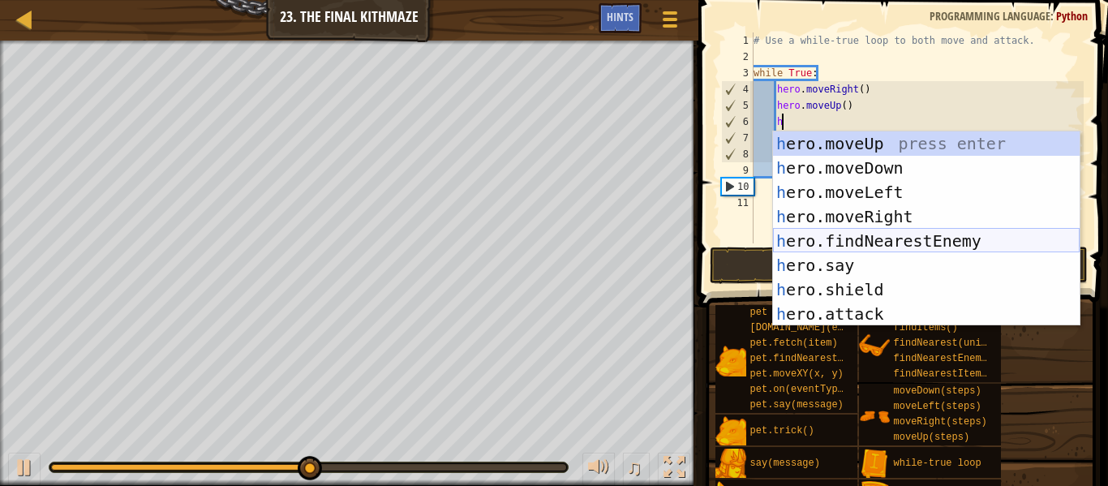
click at [874, 239] on div "h ero.moveUp press enter h ero.moveDown press enter h ero.moveLeft press enter …" at bounding box center [926, 252] width 307 height 243
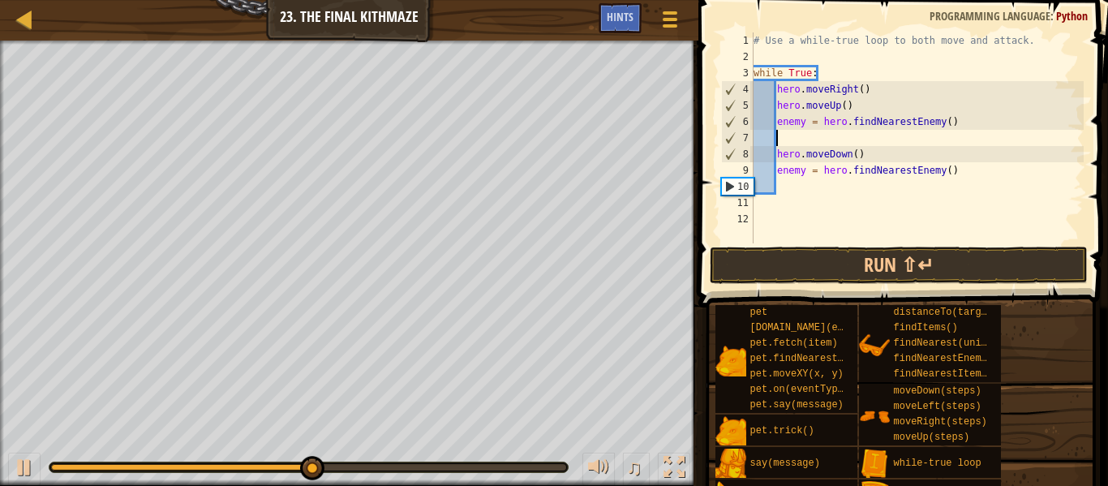
scroll to position [7, 2]
type textarea "h"
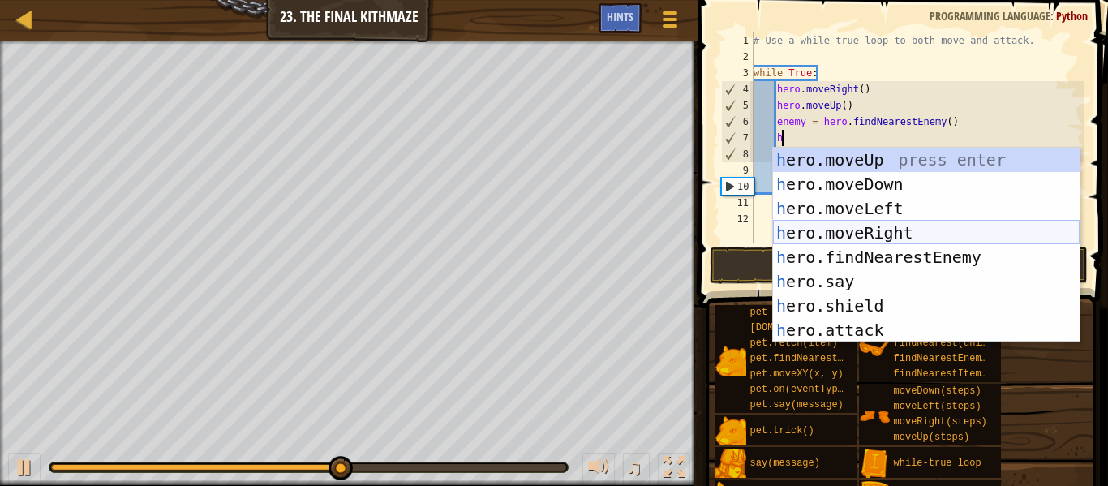
click at [886, 239] on div "h ero.moveUp press enter h ero.moveDown press enter h ero.moveLeft press enter …" at bounding box center [926, 269] width 307 height 243
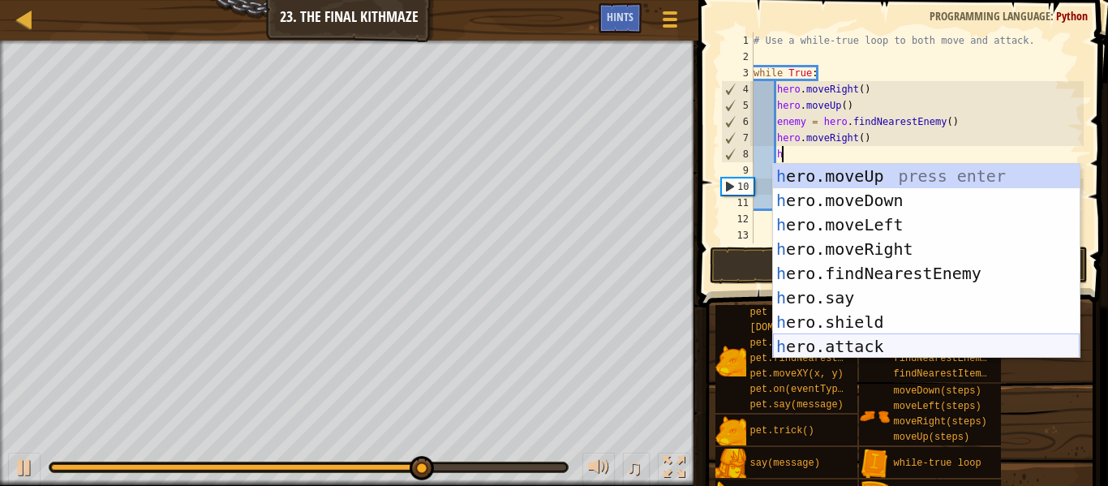
click at [864, 344] on div "h ero.moveUp press enter h ero.moveDown press enter h ero.moveLeft press enter …" at bounding box center [926, 285] width 307 height 243
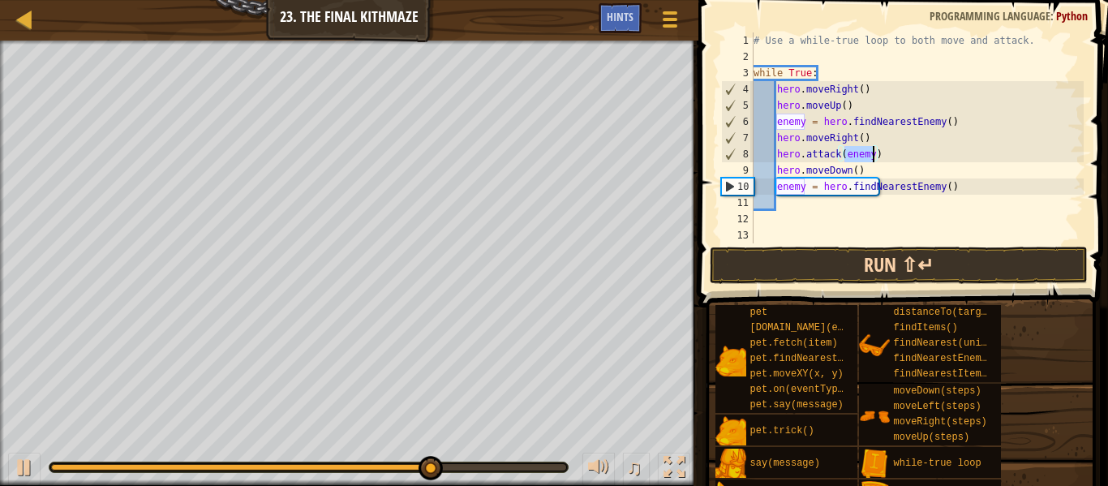
type textarea "hero.attack(enemy)"
click at [898, 279] on button "Run ⇧↵" at bounding box center [899, 265] width 378 height 37
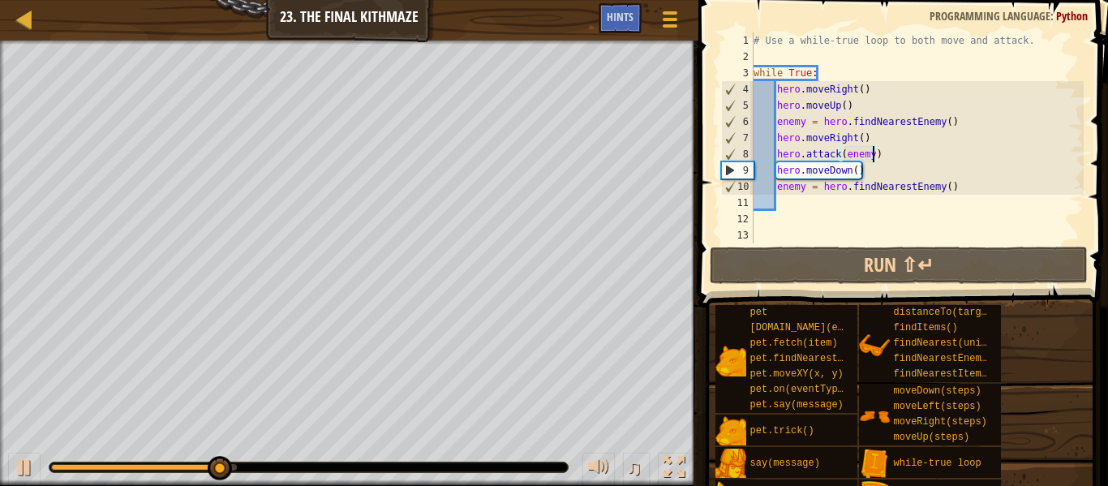
click at [794, 207] on div "# Use a while-true loop to both move and attack. while True : hero . moveRight …" at bounding box center [916, 153] width 333 height 243
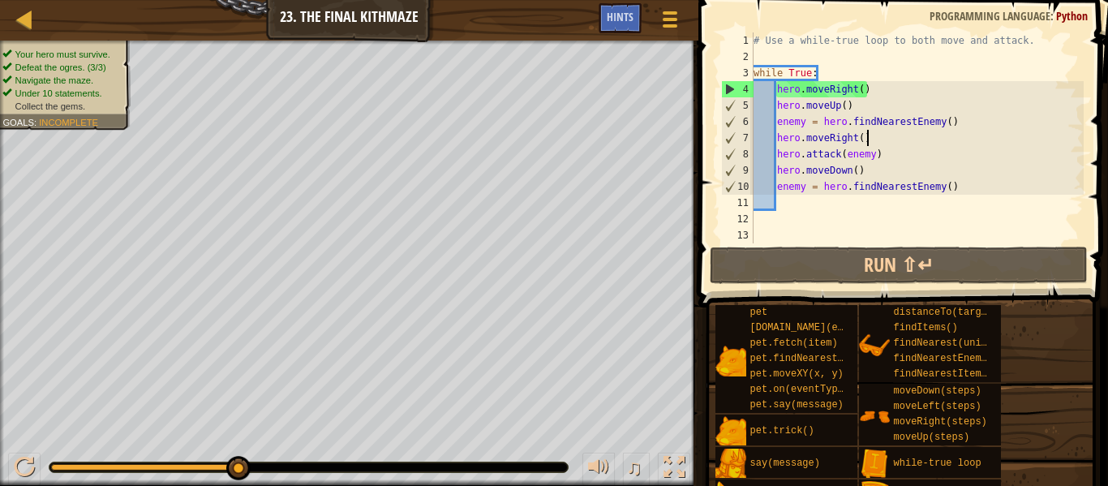
click at [896, 132] on div "# Use a while-true loop to both move and attack. while True : hero . moveRight …" at bounding box center [916, 153] width 333 height 243
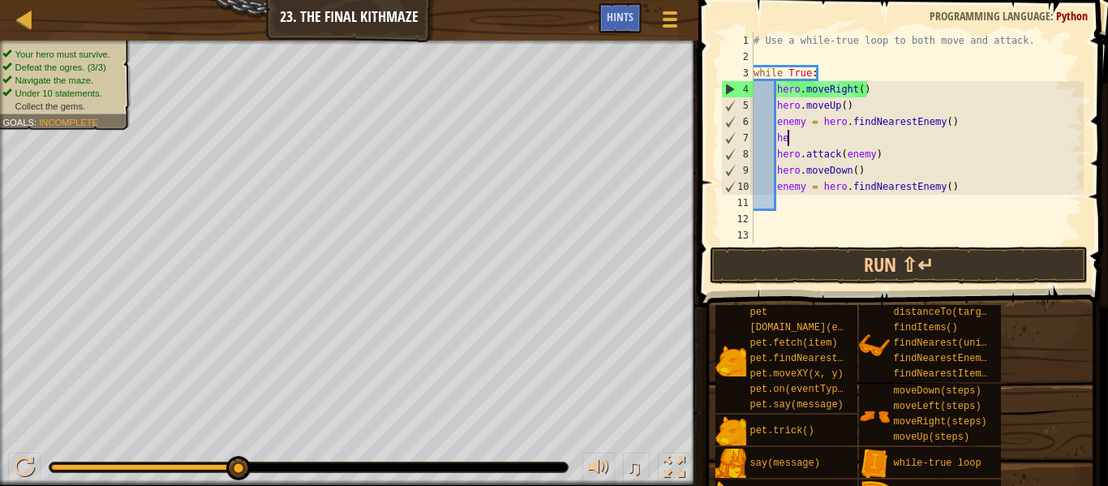
type textarea "h"
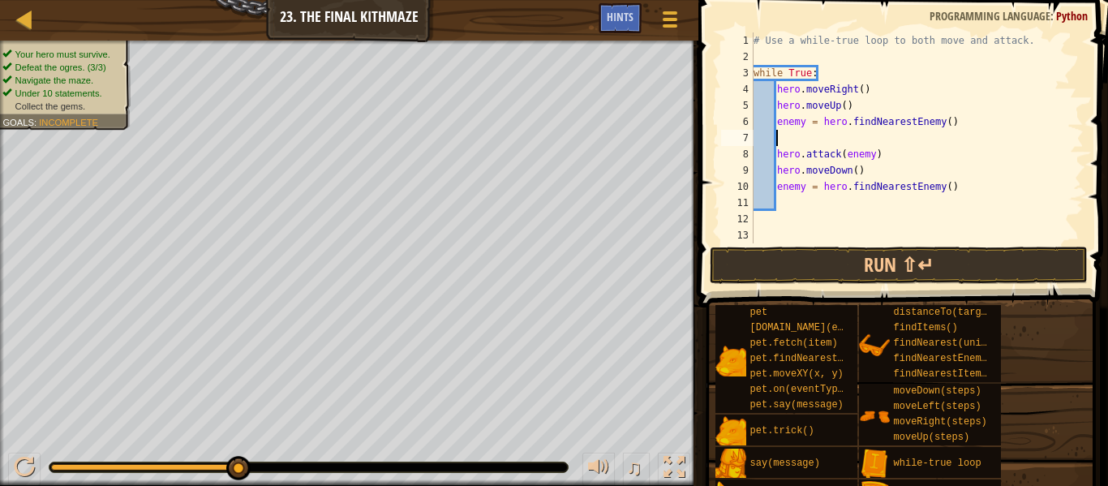
type textarea "h"
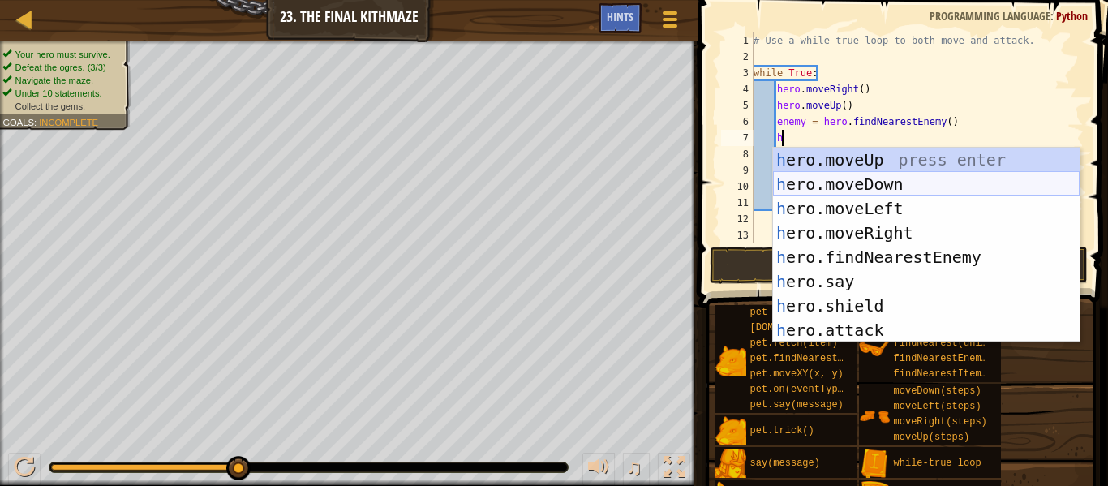
click at [886, 187] on div "h ero.moveUp press enter h ero.moveDown press enter h ero.moveLeft press enter …" at bounding box center [926, 269] width 307 height 243
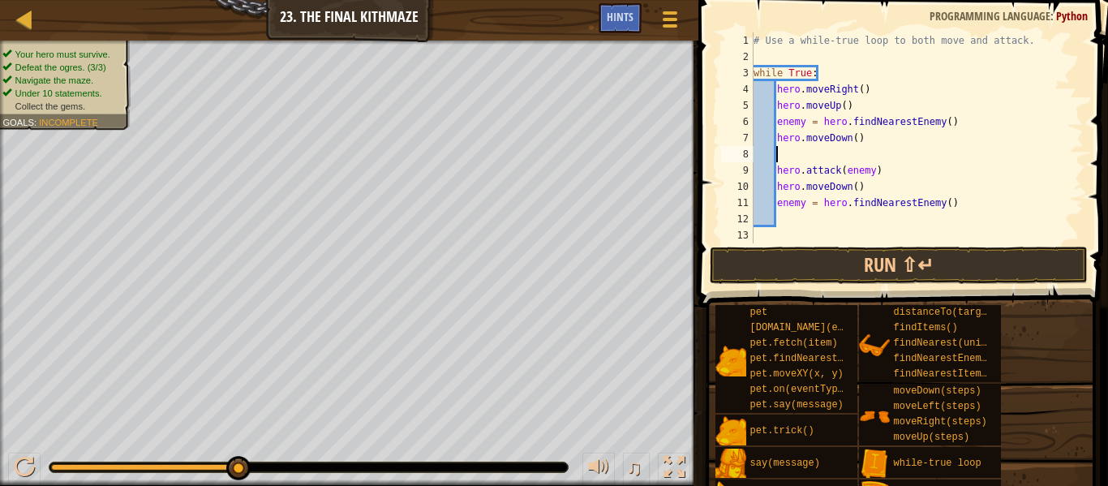
type textarea "h"
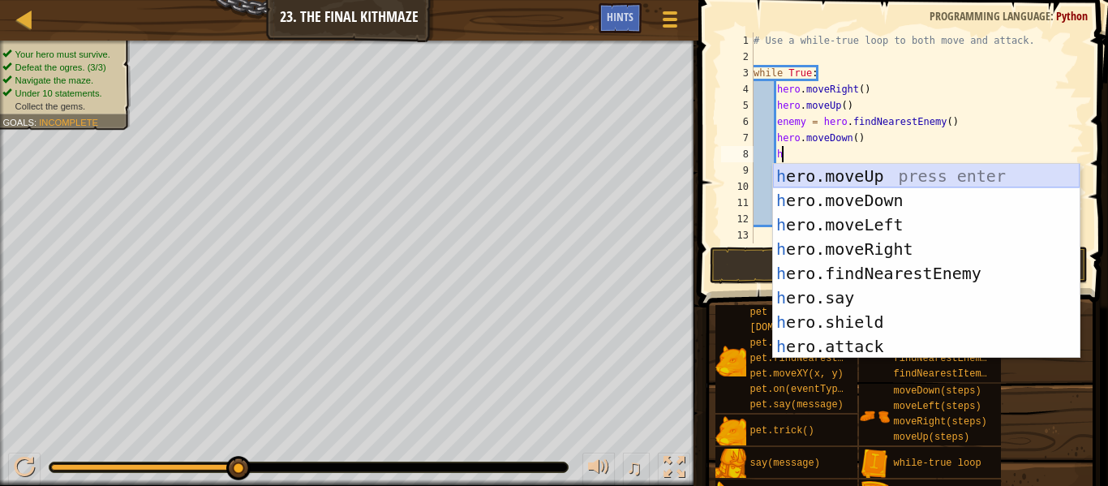
click at [891, 182] on div "h ero.moveUp press enter h ero.moveDown press enter h ero.moveLeft press enter …" at bounding box center [926, 285] width 307 height 243
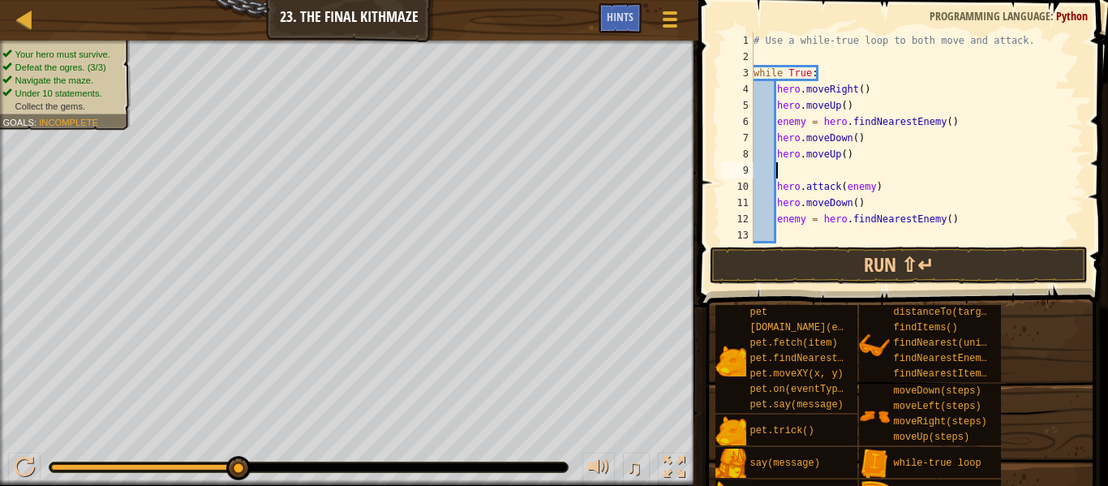
type textarea "h"
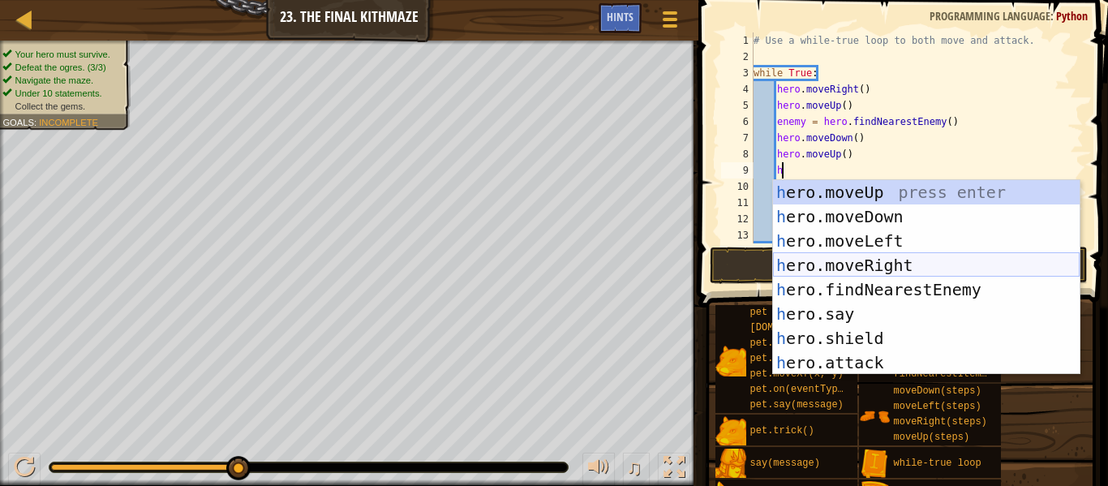
click at [899, 269] on div "h ero.moveUp press enter h ero.moveDown press enter h ero.moveLeft press enter …" at bounding box center [926, 301] width 307 height 243
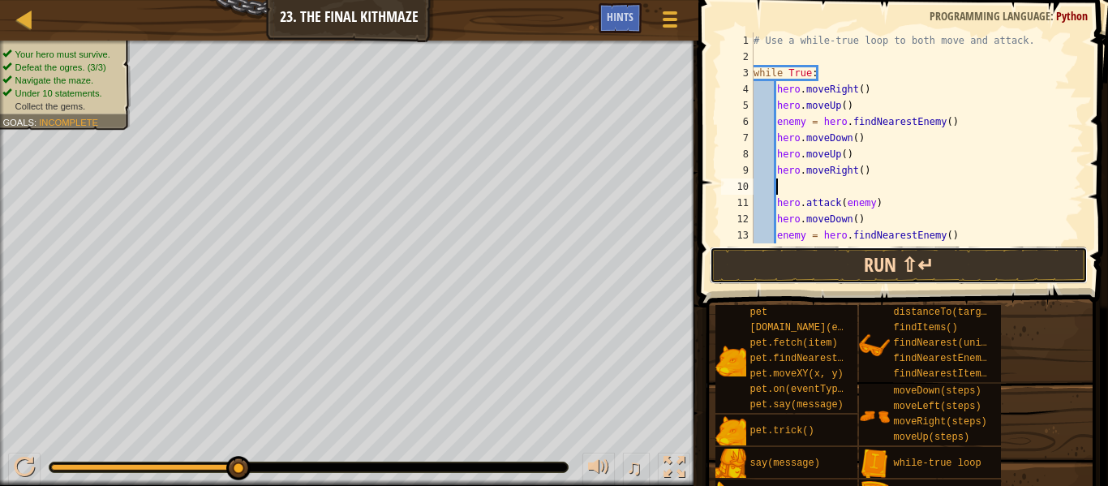
click at [899, 270] on button "Run ⇧↵" at bounding box center [899, 265] width 378 height 37
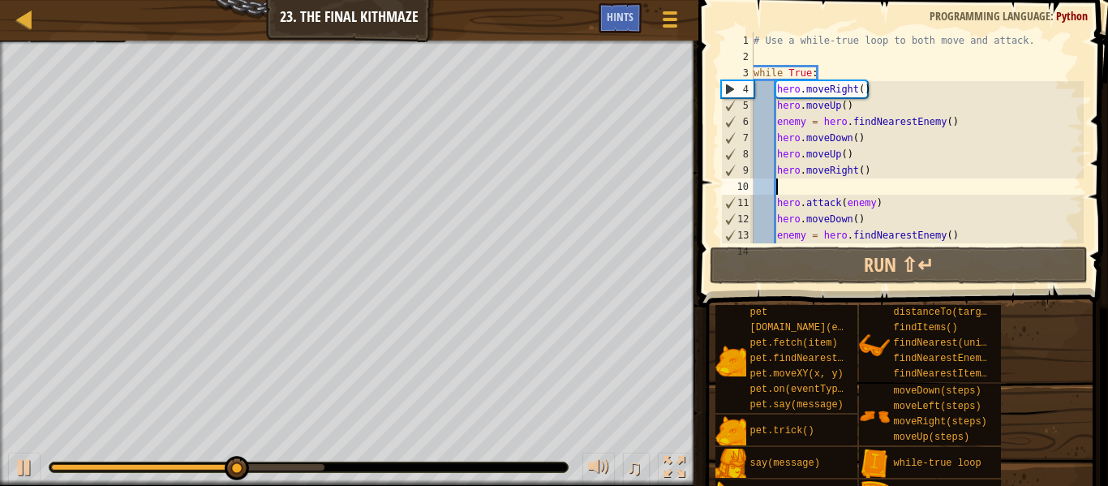
click at [952, 131] on div "# Use a while-true loop to both move and attack. while True : hero . moveRight …" at bounding box center [916, 153] width 333 height 243
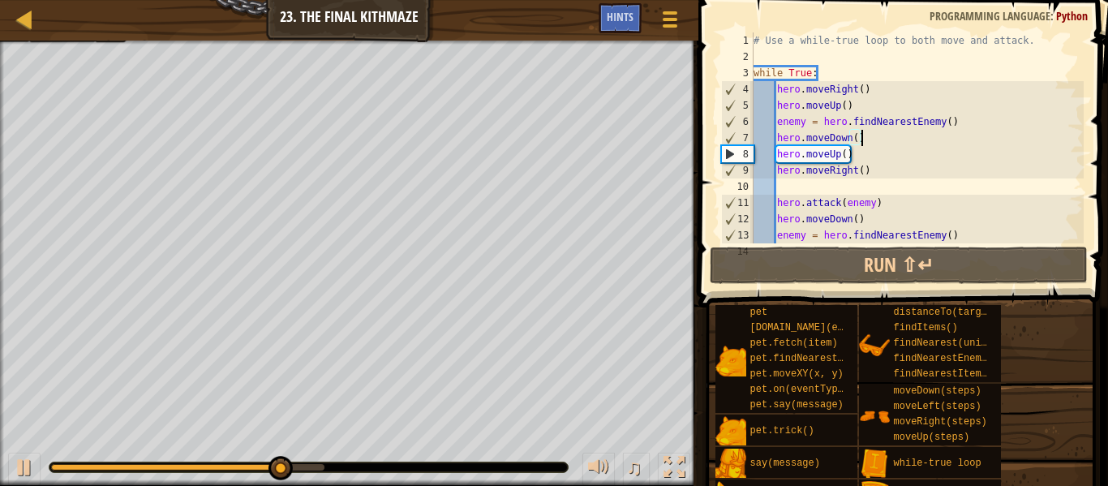
click at [961, 122] on div "# Use a while-true loop to both move and attack. while True : hero . moveRight …" at bounding box center [916, 153] width 333 height 243
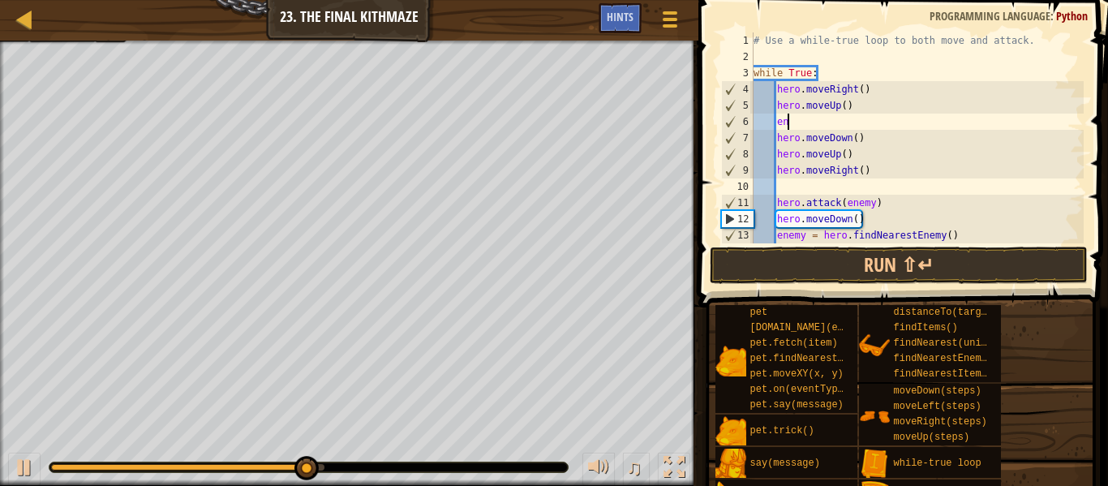
type textarea "e"
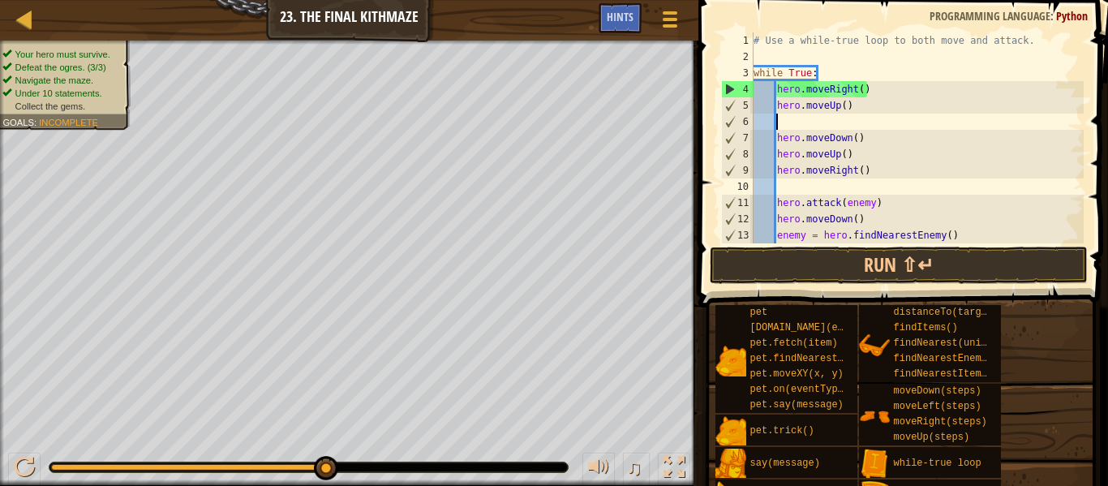
type textarea "h"
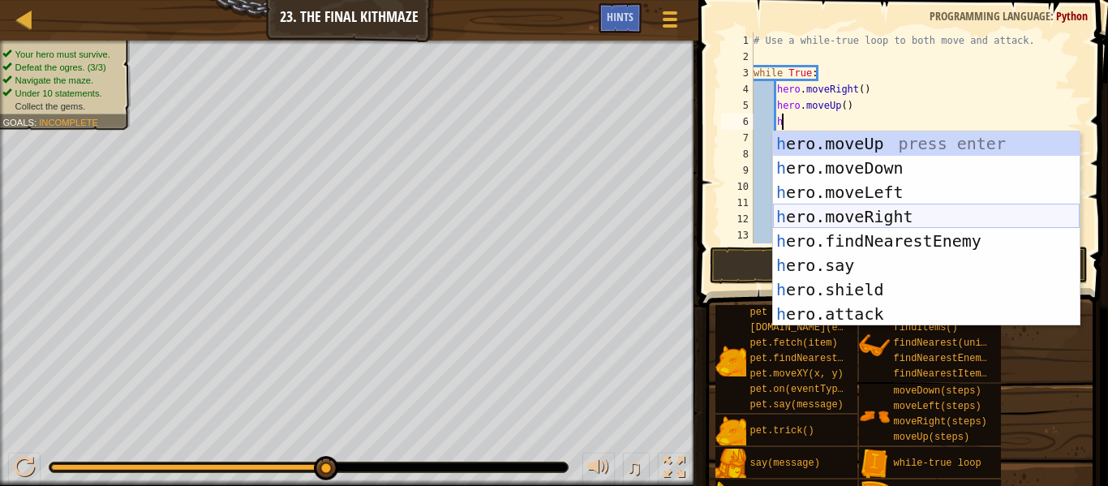
click at [910, 211] on div "h ero.moveUp press enter h ero.moveDown press enter h ero.moveLeft press enter …" at bounding box center [926, 252] width 307 height 243
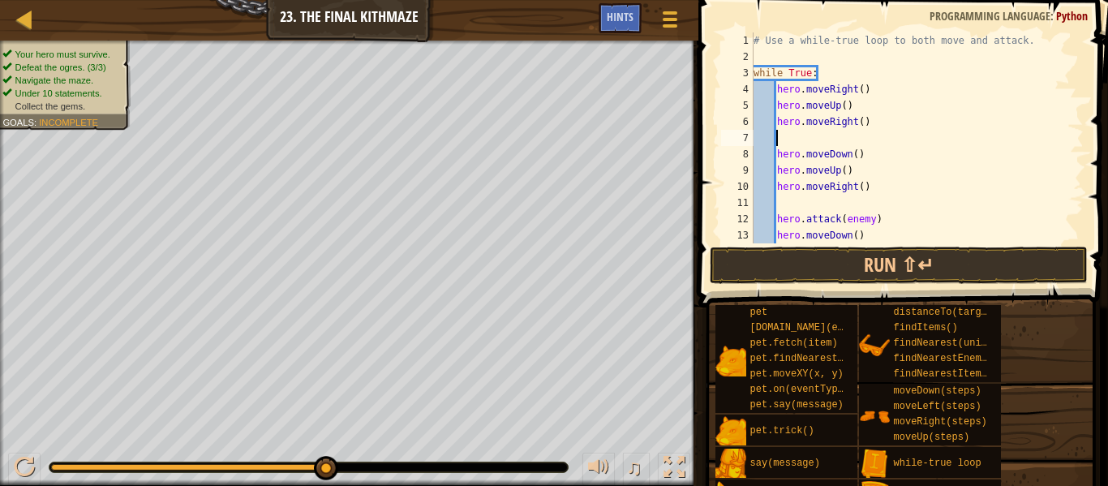
scroll to position [7, 2]
type textarea "h"
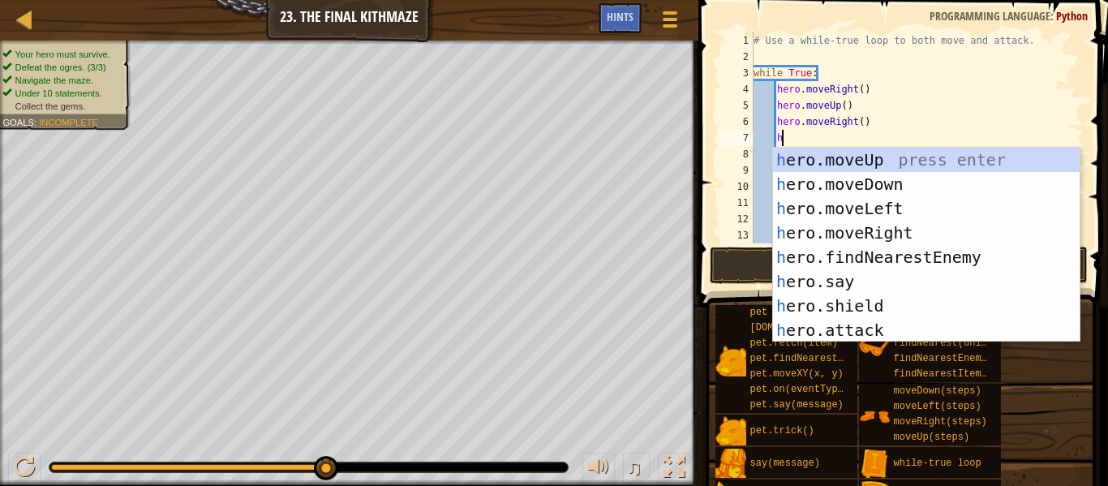
scroll to position [7, 3]
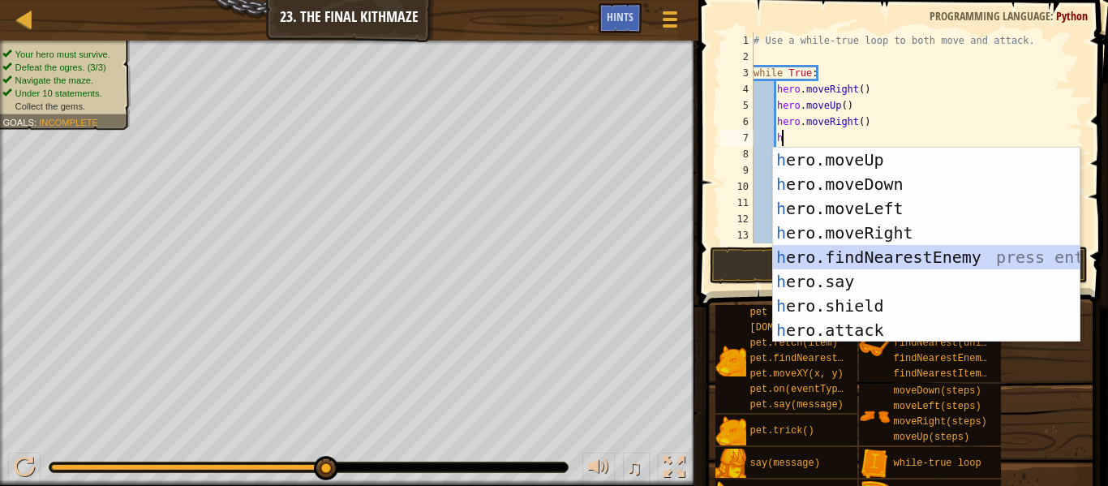
click at [883, 256] on div "h ero.moveUp press enter h ero.moveDown press enter h ero.moveLeft press enter …" at bounding box center [926, 269] width 307 height 243
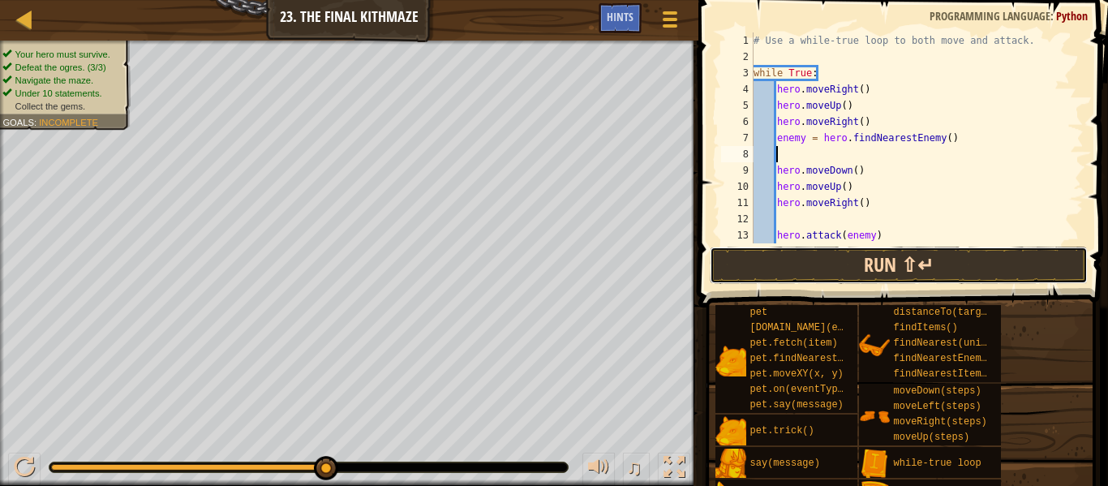
click at [883, 274] on button "Run ⇧↵" at bounding box center [899, 265] width 378 height 37
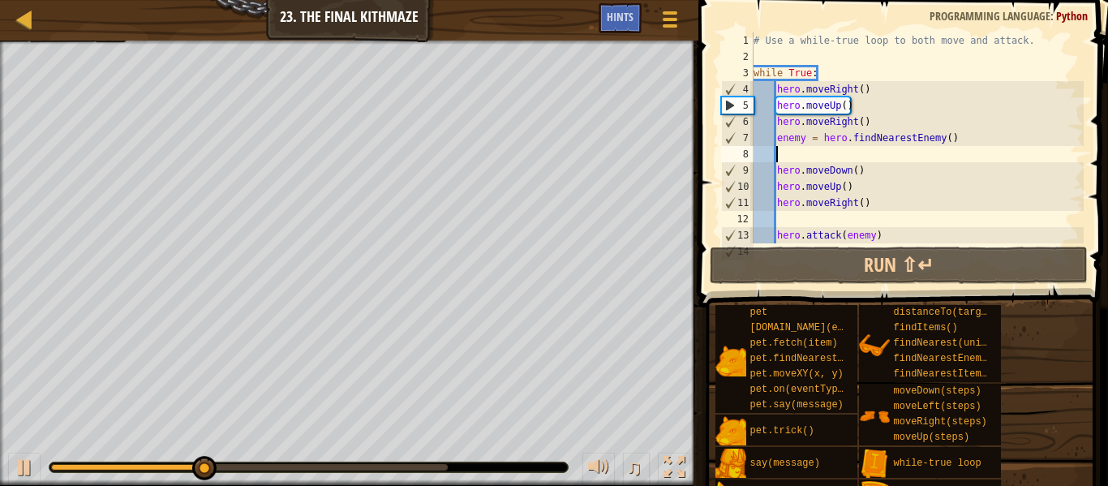
scroll to position [7, 3]
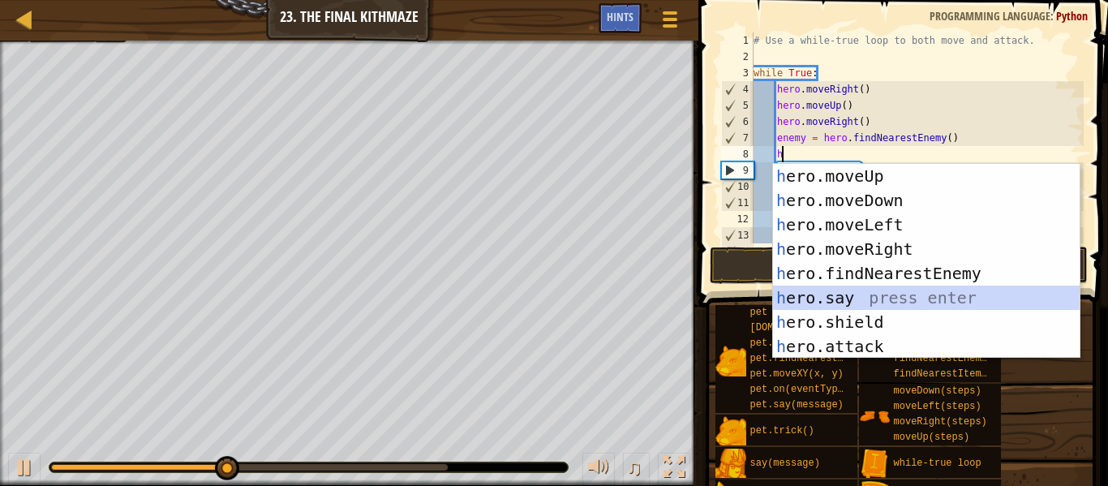
click at [860, 300] on div "h ero.moveUp press enter h ero.moveDown press enter h ero.moveLeft press enter …" at bounding box center [926, 285] width 307 height 243
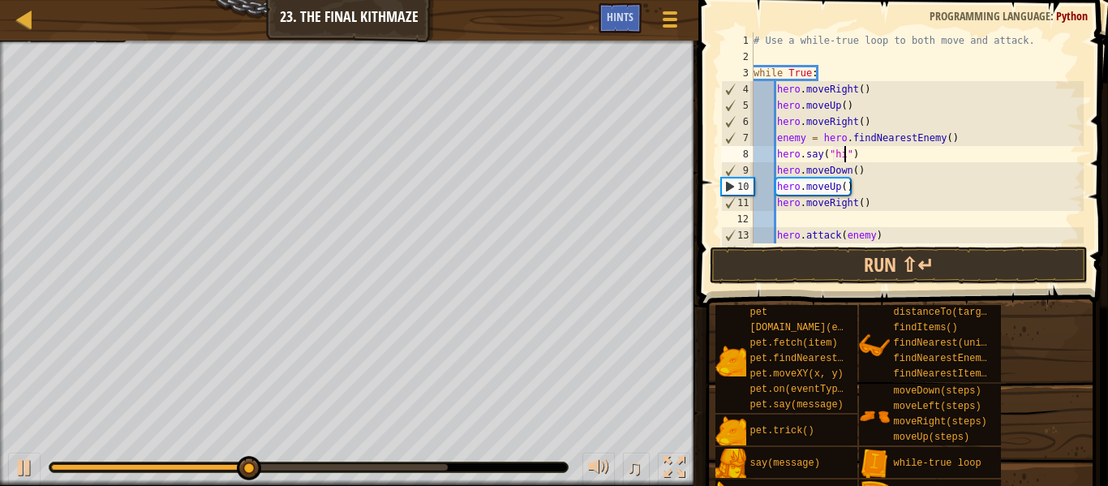
scroll to position [7, 14]
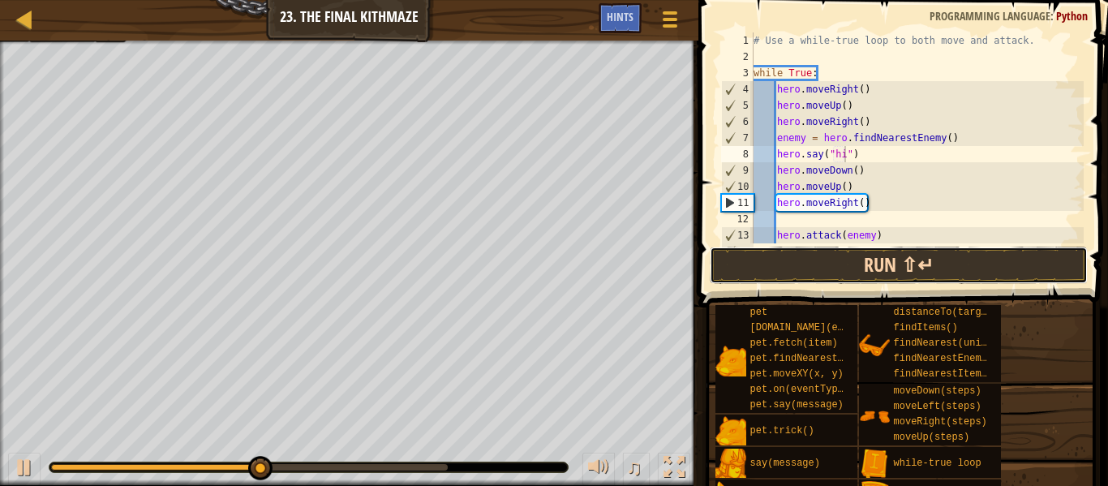
click at [844, 256] on button "Run ⇧↵" at bounding box center [899, 265] width 378 height 37
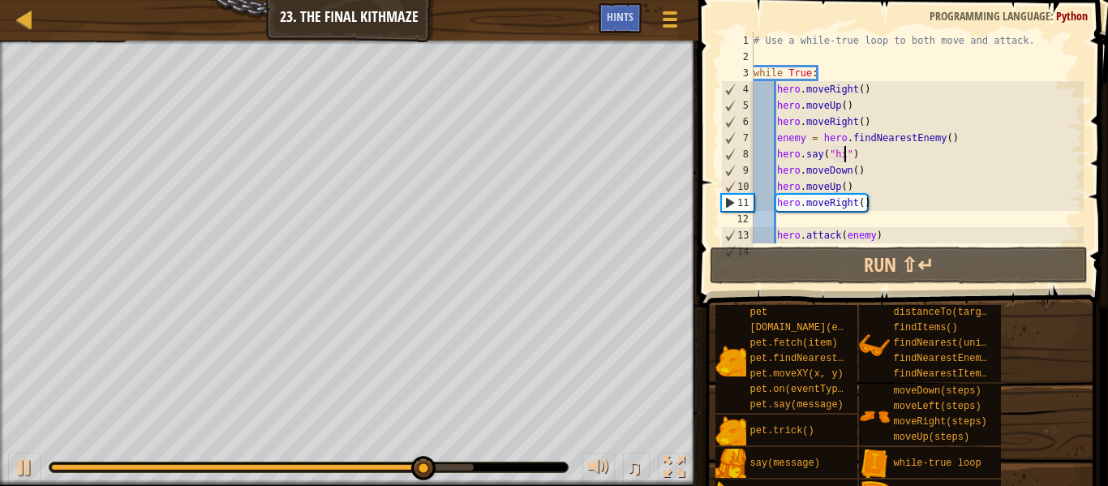
click at [872, 125] on div "# Use a while-true loop to both move and attack. while True : hero . moveRight …" at bounding box center [916, 153] width 333 height 243
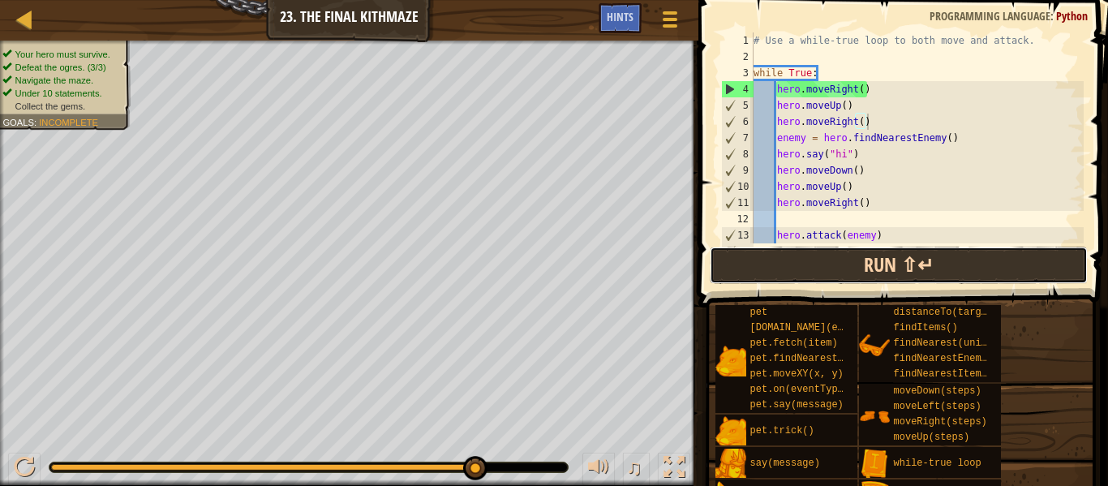
click at [766, 247] on button "Run ⇧↵" at bounding box center [899, 265] width 378 height 37
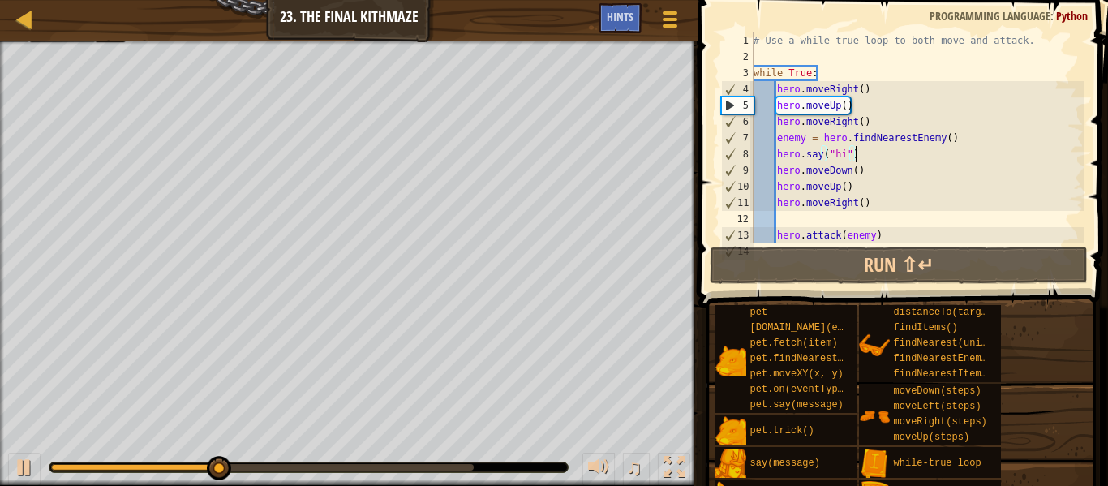
click at [879, 152] on div "# Use a while-true loop to both move and attack. while True : hero . moveRight …" at bounding box center [916, 153] width 333 height 243
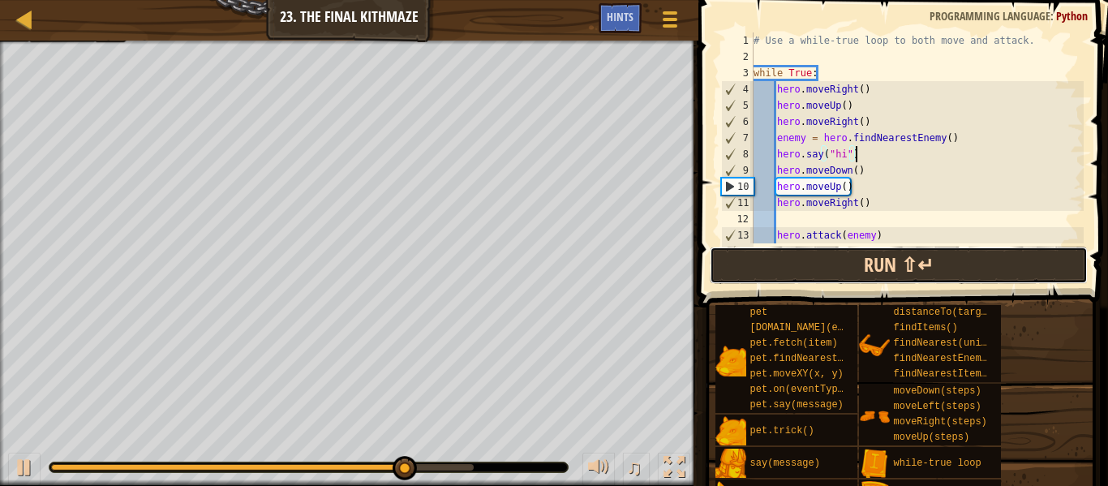
click at [862, 280] on button "Run ⇧↵" at bounding box center [899, 265] width 378 height 37
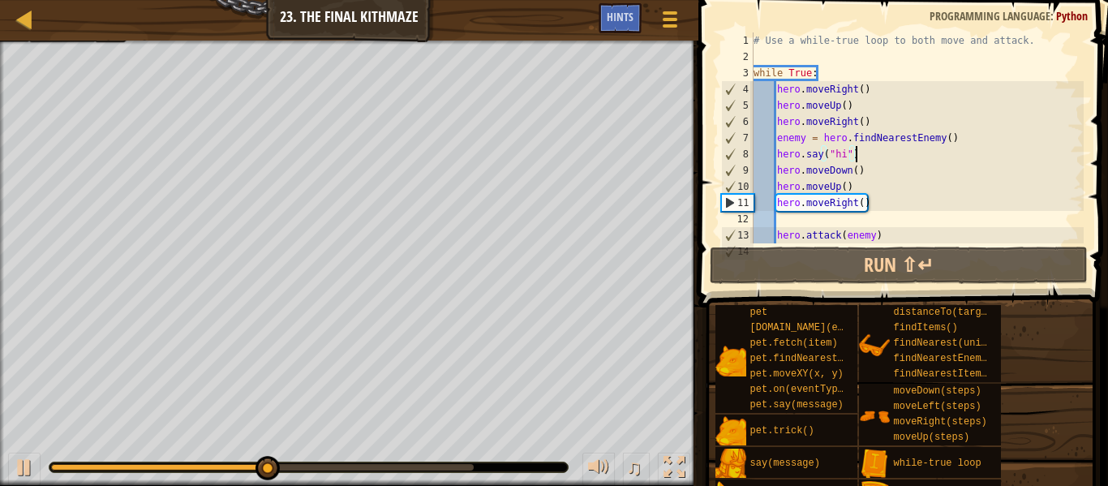
click at [853, 171] on div "# Use a while-true loop to both move and attack. while True : hero . moveRight …" at bounding box center [916, 153] width 333 height 243
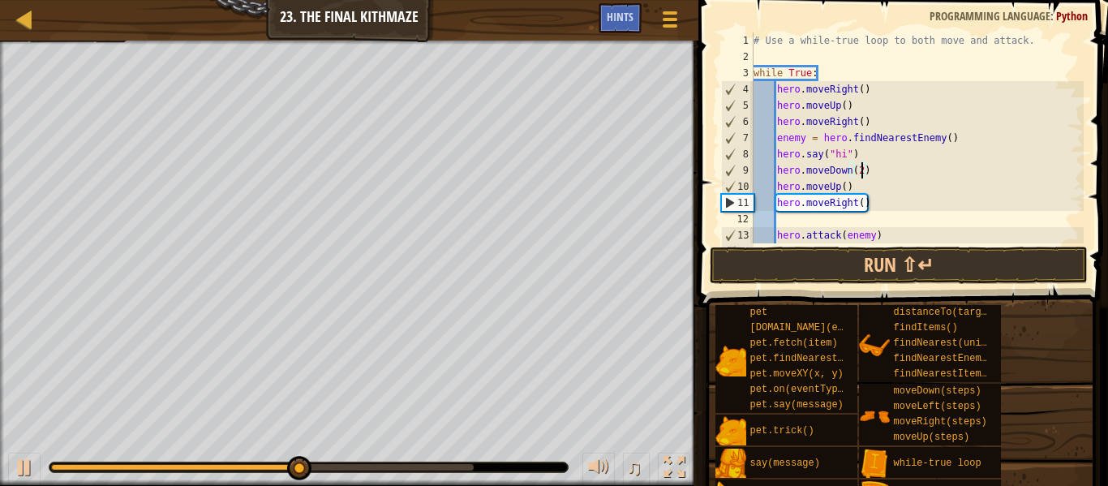
scroll to position [7, 15]
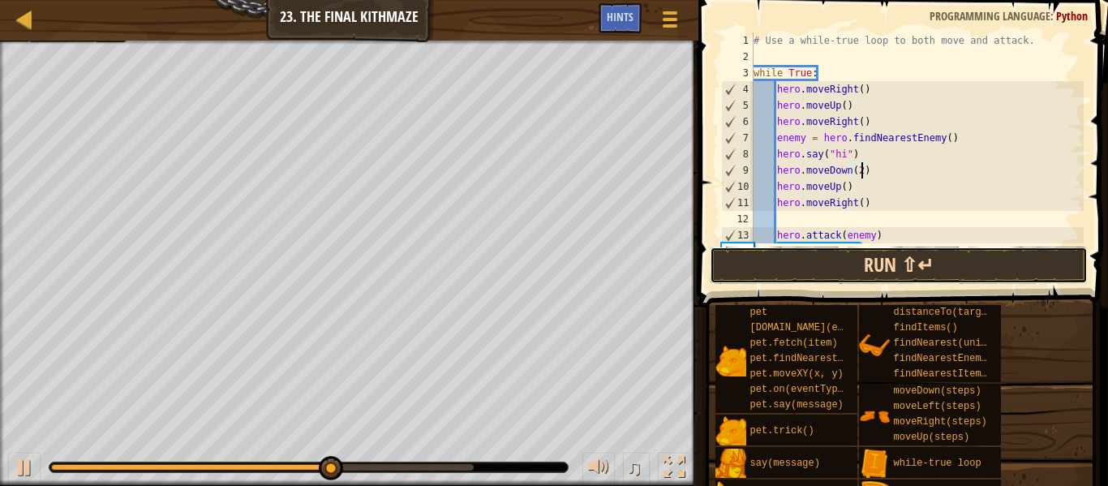
click at [916, 274] on button "Run ⇧↵" at bounding box center [899, 265] width 378 height 37
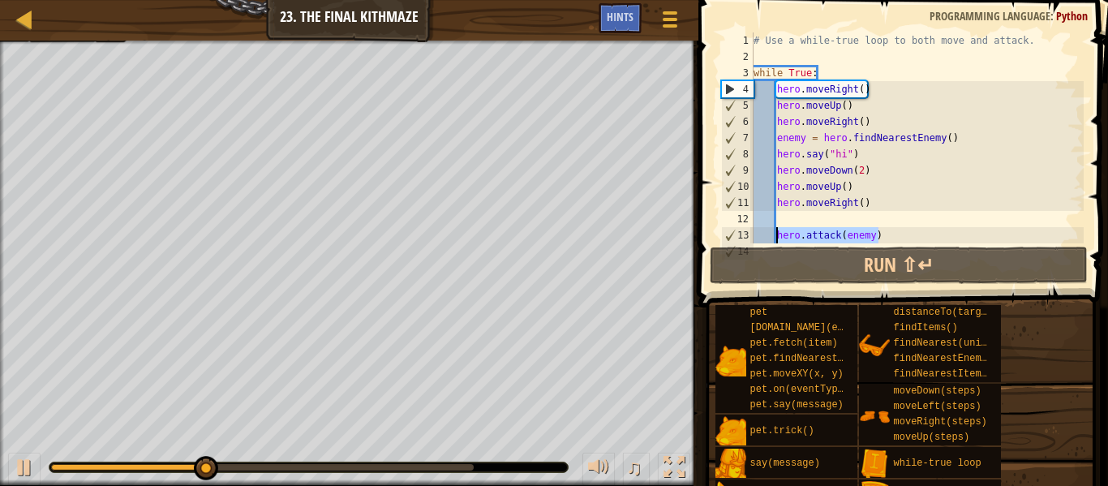
drag, startPoint x: 916, startPoint y: 236, endPoint x: 777, endPoint y: 234, distance: 138.7
click at [777, 234] on div "# Use a while-true loop to both move and attack. while True : hero . moveRight …" at bounding box center [916, 153] width 333 height 243
type textarea "hero.attack(enemy)"
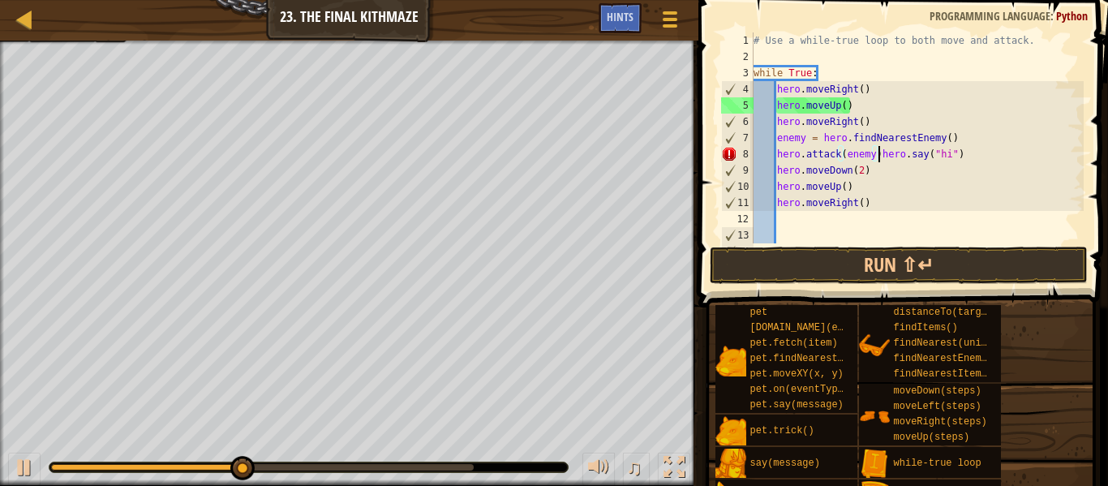
type textarea "hero.say("hi")"
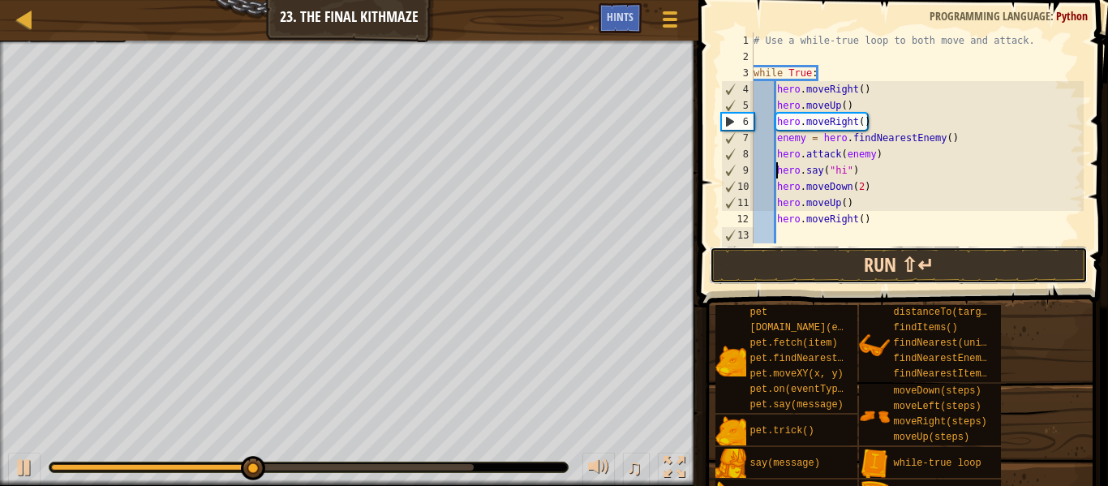
click at [938, 259] on button "Run ⇧↵" at bounding box center [899, 265] width 378 height 37
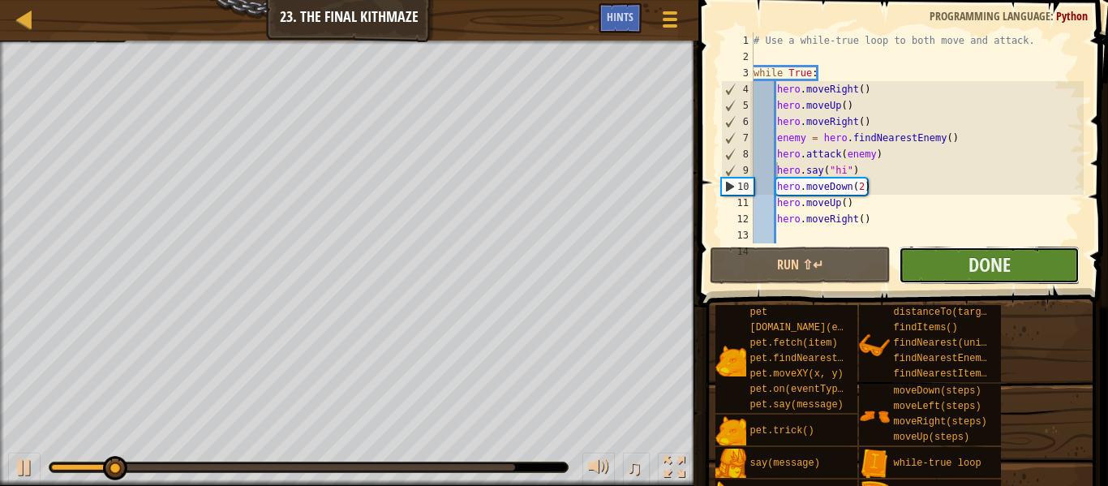
click at [925, 268] on button "Done" at bounding box center [989, 265] width 181 height 37
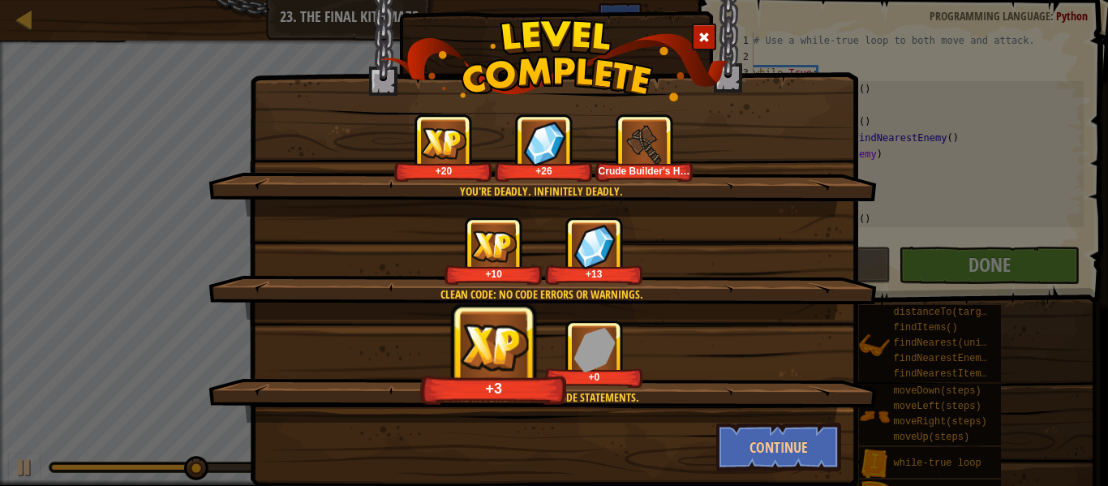
click at [768, 316] on div "Clean code: no code errors or warnings. +10 +13" at bounding box center [542, 268] width 668 height 103
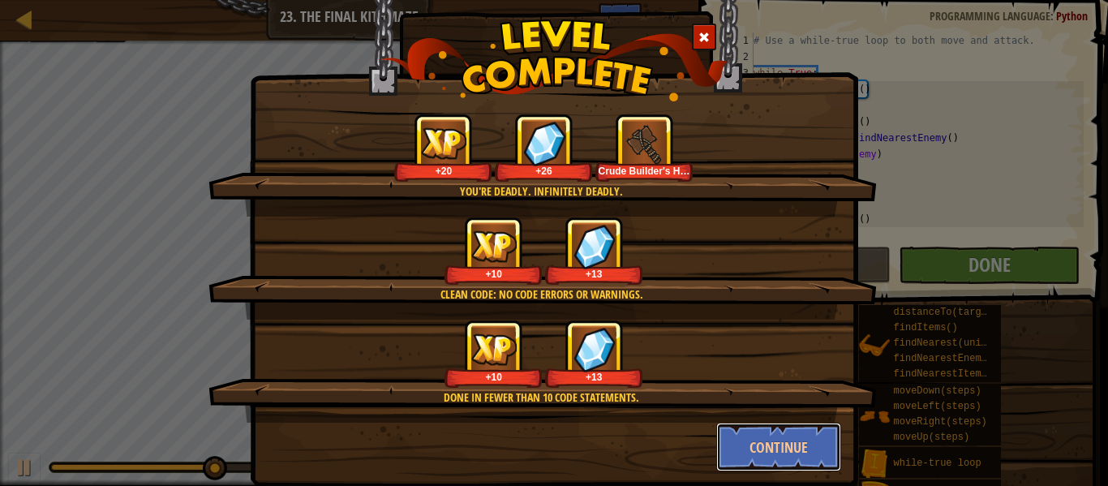
click at [761, 440] on button "Continue" at bounding box center [779, 447] width 126 height 49
click at [764, 452] on div "You're deadly. Infinitely deadly. +20 +26 Crude Builder's Hammer Clean code: no…" at bounding box center [554, 243] width 1108 height 486
click at [768, 441] on div "You're deadly. Infinitely deadly. +20 +26 Crude Builder's Hammer Clean code: no…" at bounding box center [554, 243] width 1108 height 486
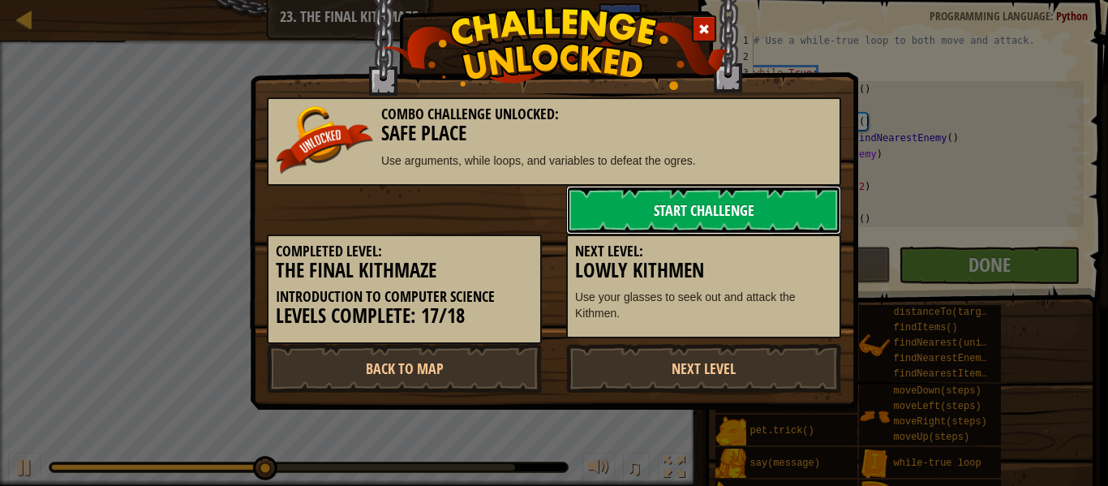
click at [688, 215] on link "Start Challenge" at bounding box center [703, 210] width 275 height 49
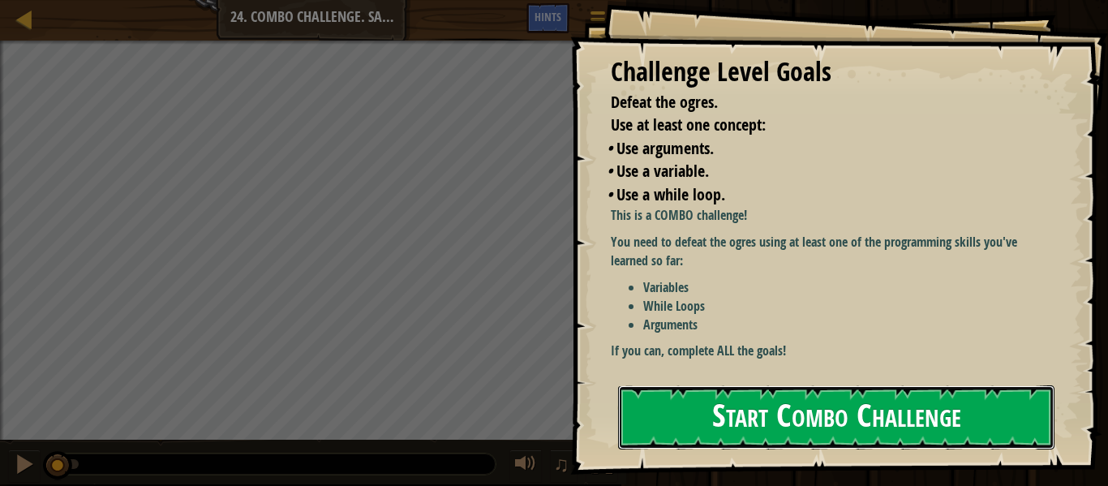
click at [745, 411] on button "Start Combo Challenge" at bounding box center [836, 417] width 436 height 64
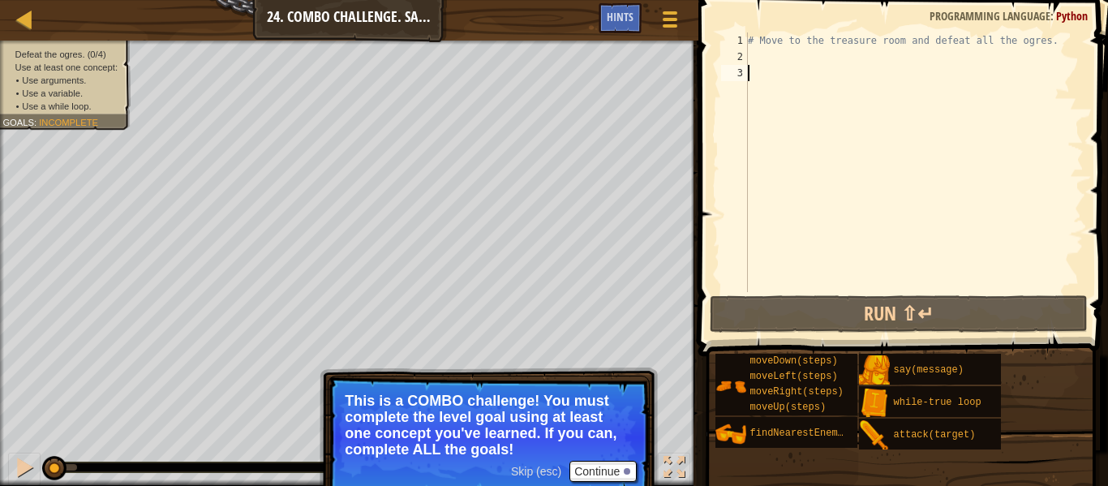
click at [749, 54] on div "# Move to the treasure room and defeat all the ogres." at bounding box center [914, 178] width 339 height 292
type textarea "h"
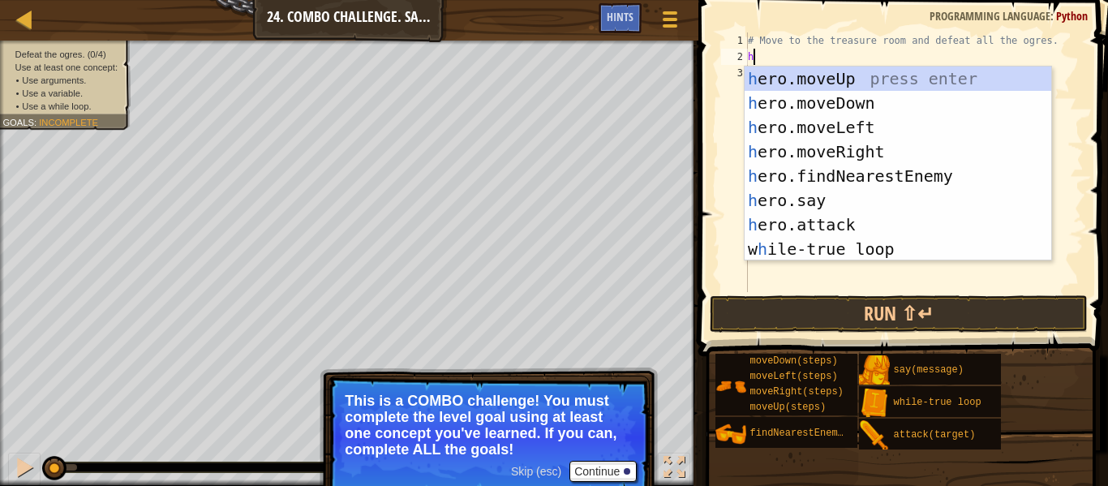
scroll to position [7, 0]
click at [859, 75] on div "h ero.moveUp press enter h ero.moveDown press enter h ero.moveLeft press enter …" at bounding box center [898, 188] width 307 height 243
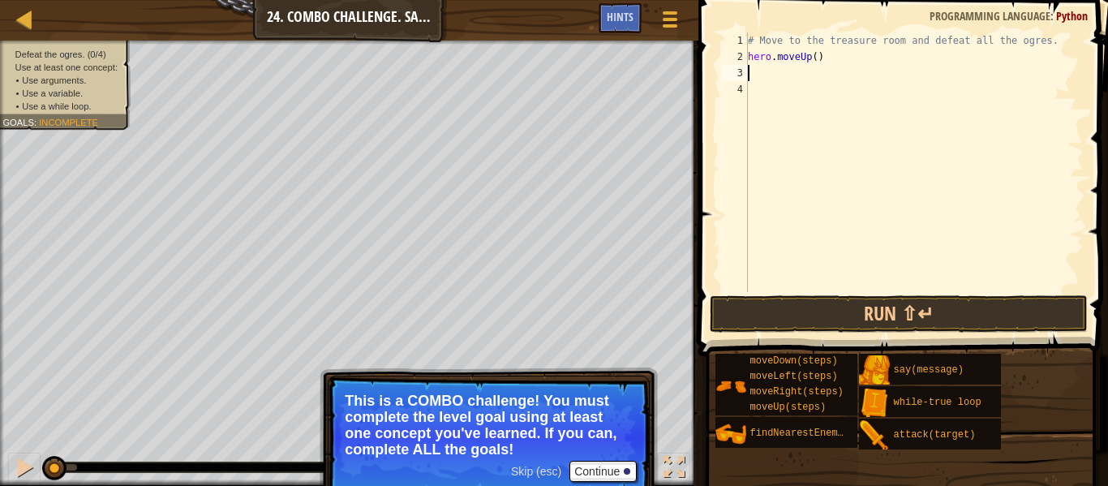
click at [814, 54] on div "# Move to the treasure room and defeat all the ogres. hero . moveUp ( )" at bounding box center [914, 178] width 339 height 292
type textarea "hero.moveUp(5)"
click at [766, 75] on div "# Move to the treasure room and defeat all the ogres. hero . moveUp ( 5 )" at bounding box center [914, 178] width 339 height 292
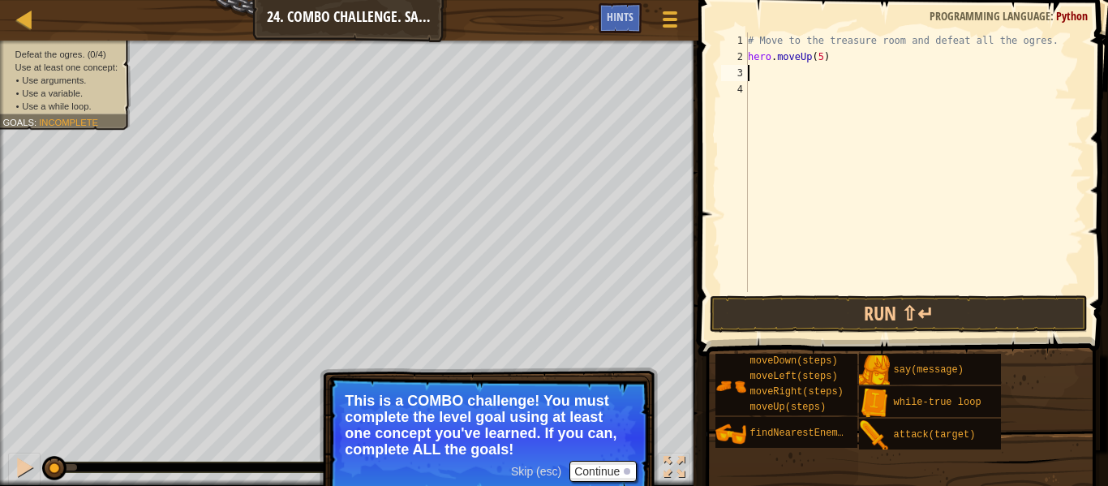
type textarea "h"
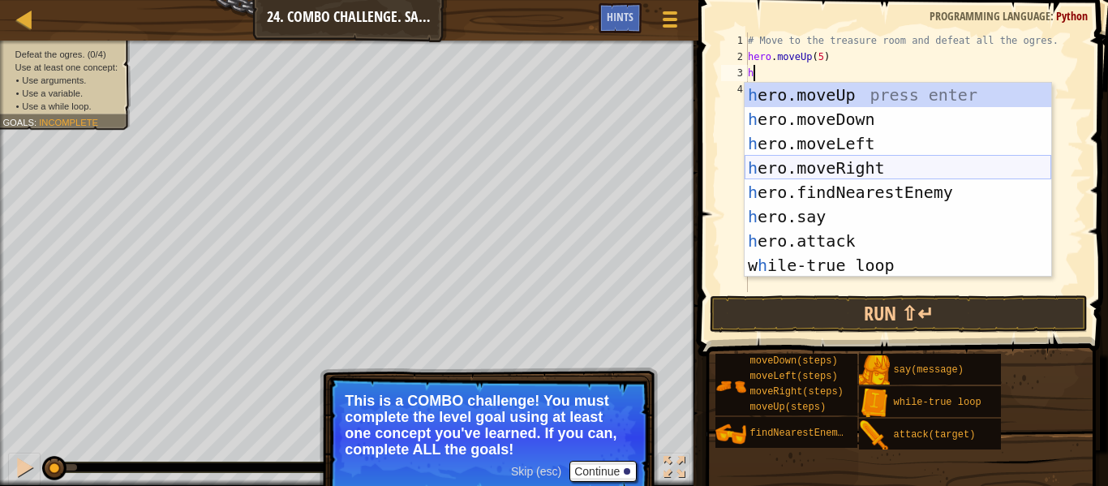
click at [817, 169] on div "h ero.moveUp press enter h ero.moveDown press enter h ero.moveLeft press enter …" at bounding box center [898, 204] width 307 height 243
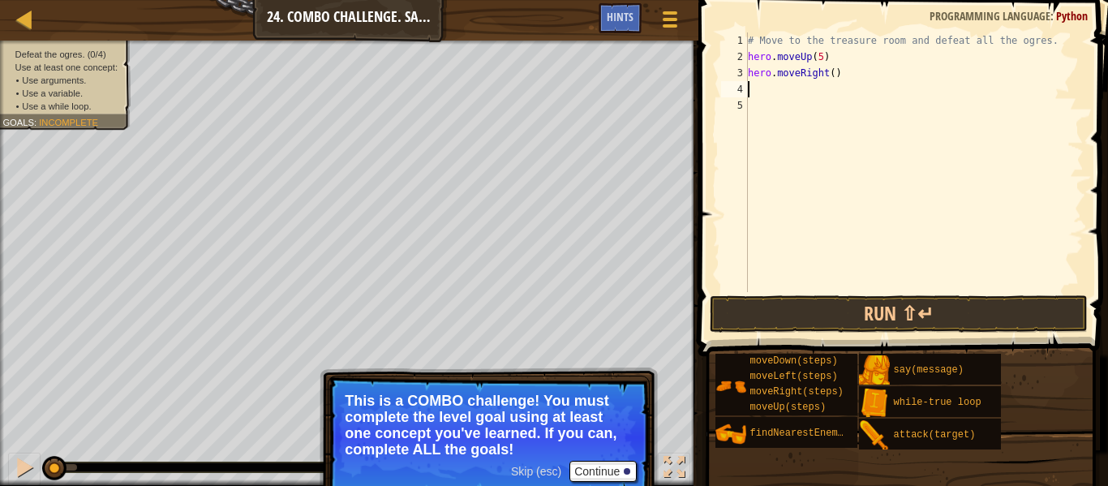
click at [829, 77] on div "# Move to the treasure room and defeat all the ogres. hero . moveUp ( 5 ) hero …" at bounding box center [914, 178] width 339 height 292
click at [831, 74] on div "# Move to the treasure room and defeat all the ogres. hero . moveUp ( 5 ) hero …" at bounding box center [914, 178] width 339 height 292
type textarea "hero.moveRight(5)"
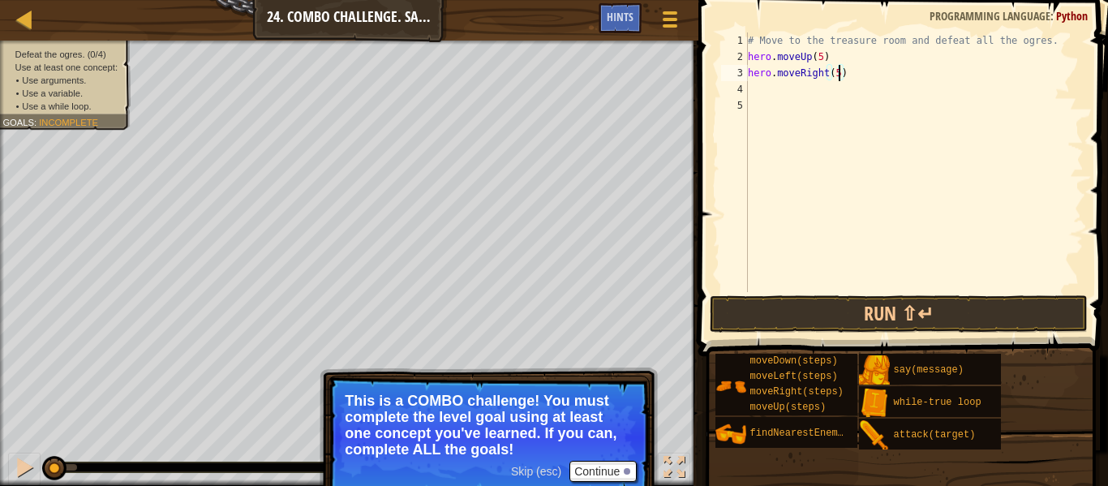
click at [800, 89] on div "# Move to the treasure room and defeat all the ogres. hero . moveUp ( 5 ) hero …" at bounding box center [914, 178] width 339 height 292
type textarea "h"
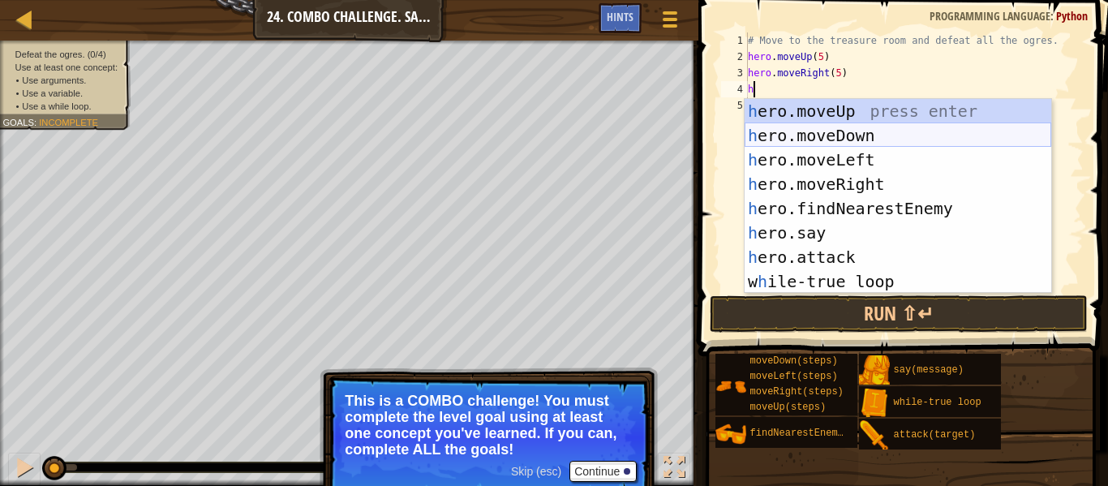
click at [844, 139] on div "h ero.moveUp press enter h ero.moveDown press enter h ero.moveLeft press enter …" at bounding box center [898, 220] width 307 height 243
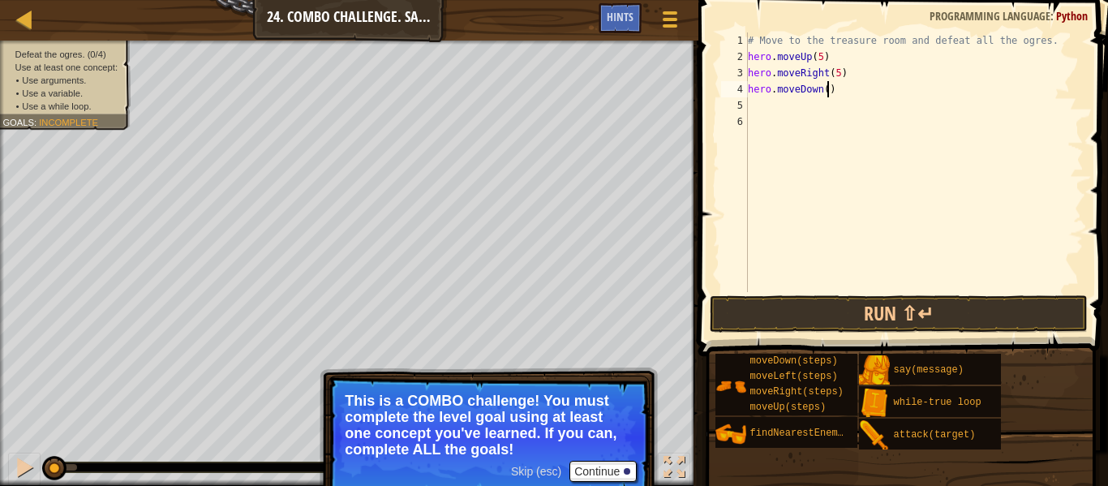
click at [827, 91] on div "# Move to the treasure room and defeat all the ogres. hero . moveUp ( 5 ) hero …" at bounding box center [914, 178] width 339 height 292
type textarea "hero.moveDown(5)"
click at [792, 105] on div "# Move to the treasure room and defeat all the ogres. hero . moveUp ( 5 ) hero …" at bounding box center [914, 178] width 339 height 292
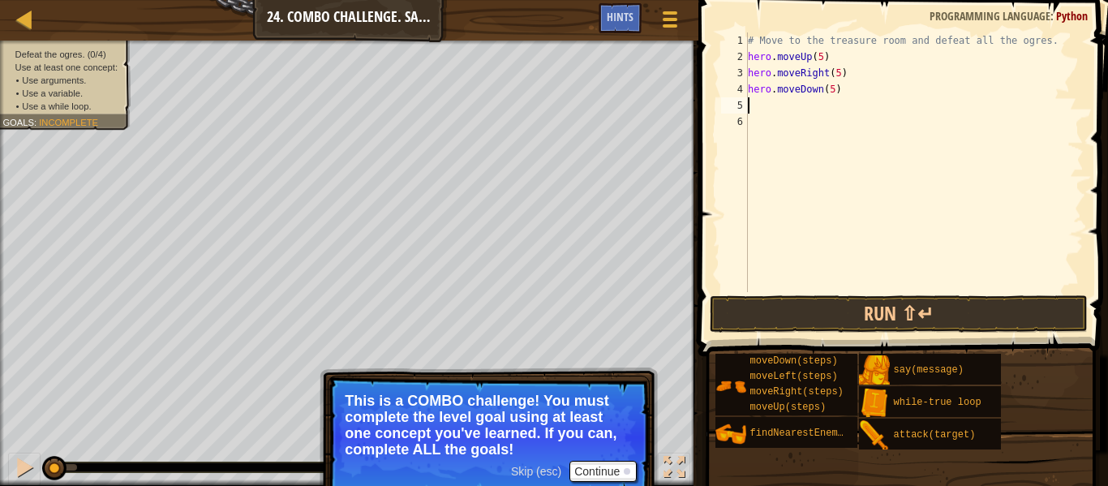
type textarea "h"
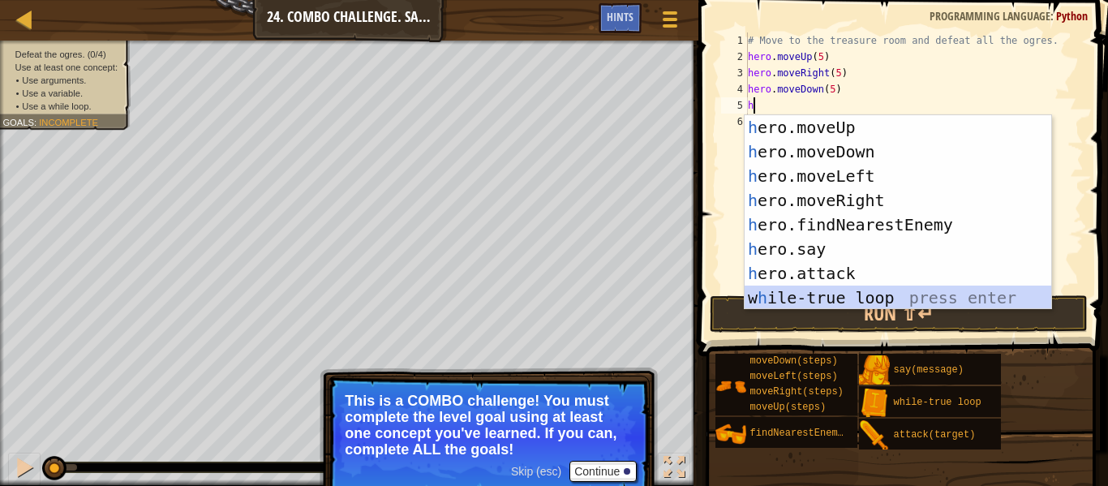
click at [841, 286] on div "h ero.moveUp press enter h ero.moveDown press enter h ero.moveLeft press enter …" at bounding box center [898, 236] width 307 height 243
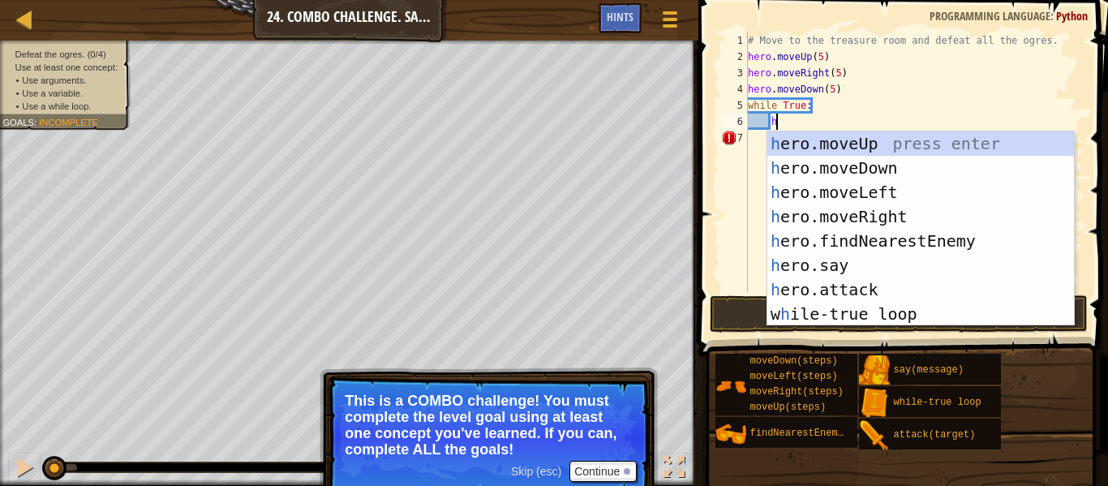
scroll to position [7, 3]
click at [830, 286] on div "h ero.moveUp press enter h ero.moveDown press enter h ero.moveLeft press enter …" at bounding box center [920, 252] width 307 height 243
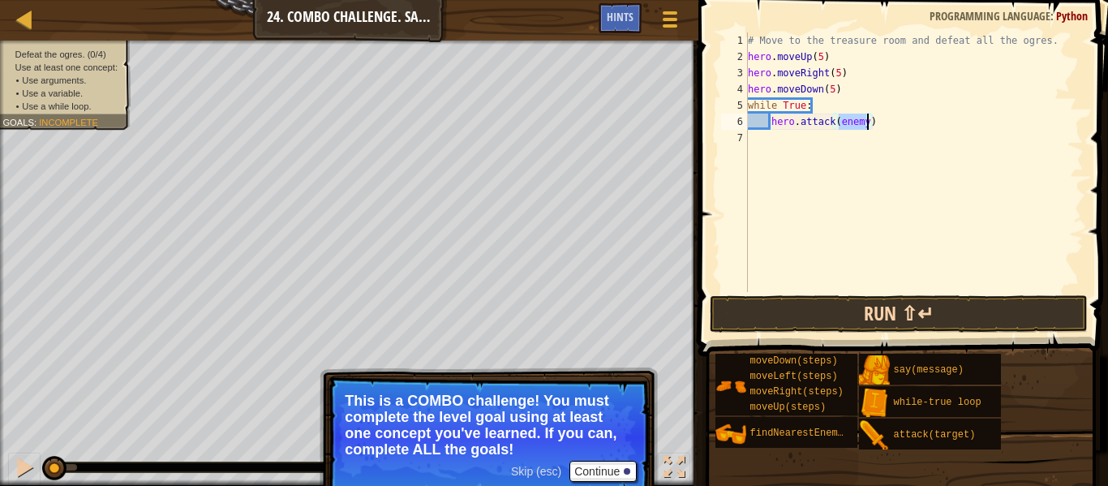
type textarea "hero.attack(enemy)"
click at [842, 308] on button "Run ⇧↵" at bounding box center [899, 313] width 378 height 37
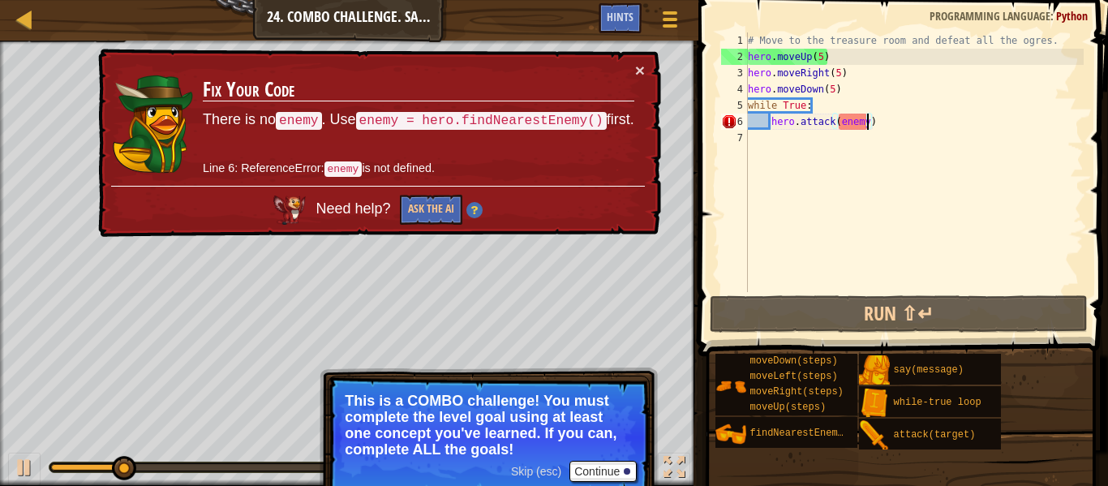
click at [876, 130] on div "# Move to the treasure room and defeat all the ogres. hero . moveUp ( 5 ) hero …" at bounding box center [914, 178] width 339 height 292
click at [874, 115] on div "# Move to the treasure room and defeat all the ogres. hero . moveUp ( 5 ) hero …" at bounding box center [914, 178] width 339 height 292
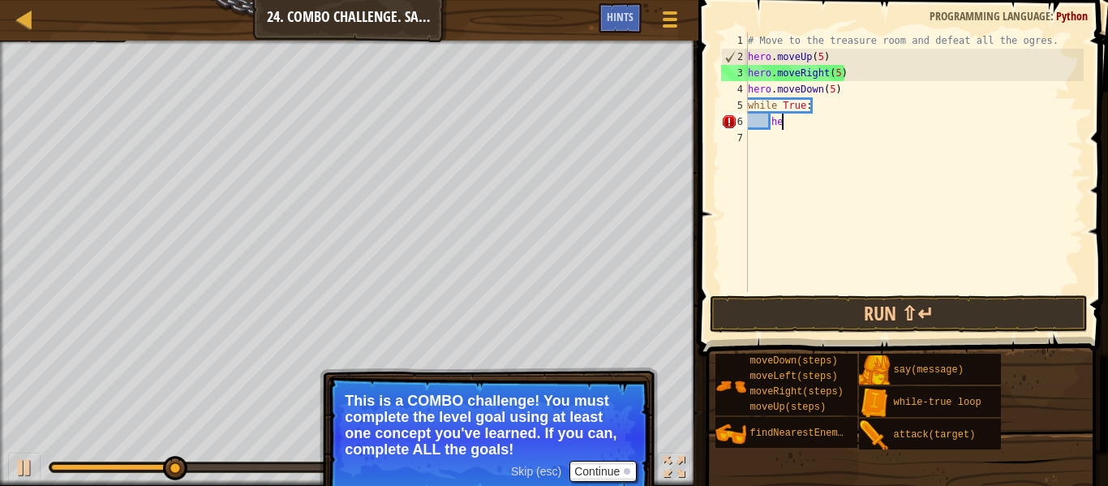
type textarea "h"
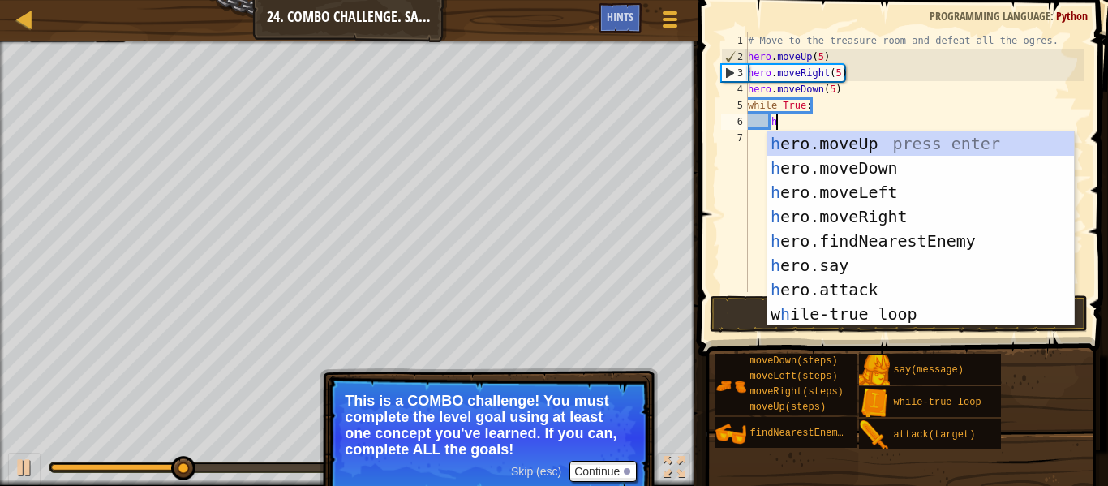
scroll to position [7, 3]
click at [895, 239] on div "h ero.moveUp press enter h ero.moveDown press enter h ero.moveLeft press enter …" at bounding box center [920, 252] width 307 height 243
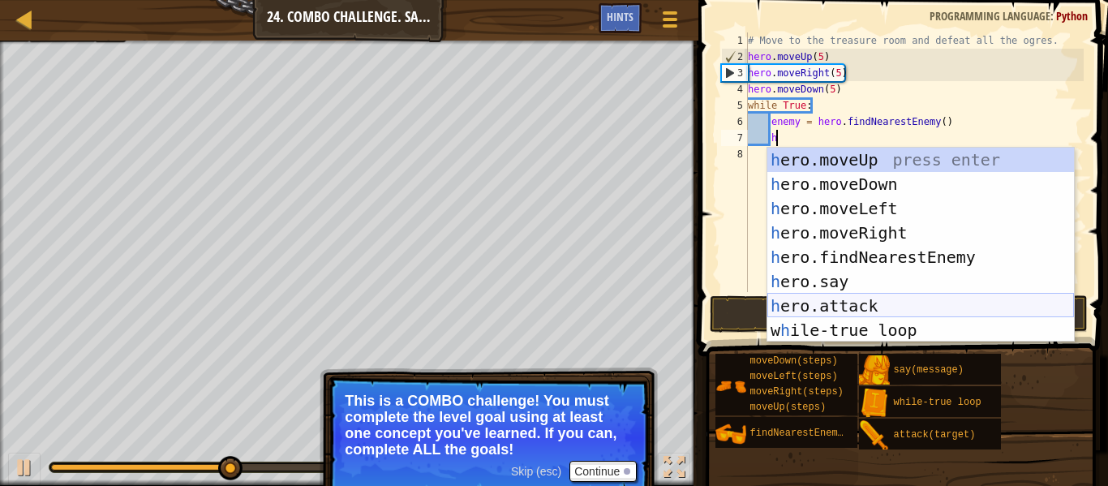
click at [877, 305] on div "h ero.moveUp press enter h ero.moveDown press enter h ero.moveLeft press enter …" at bounding box center [920, 269] width 307 height 243
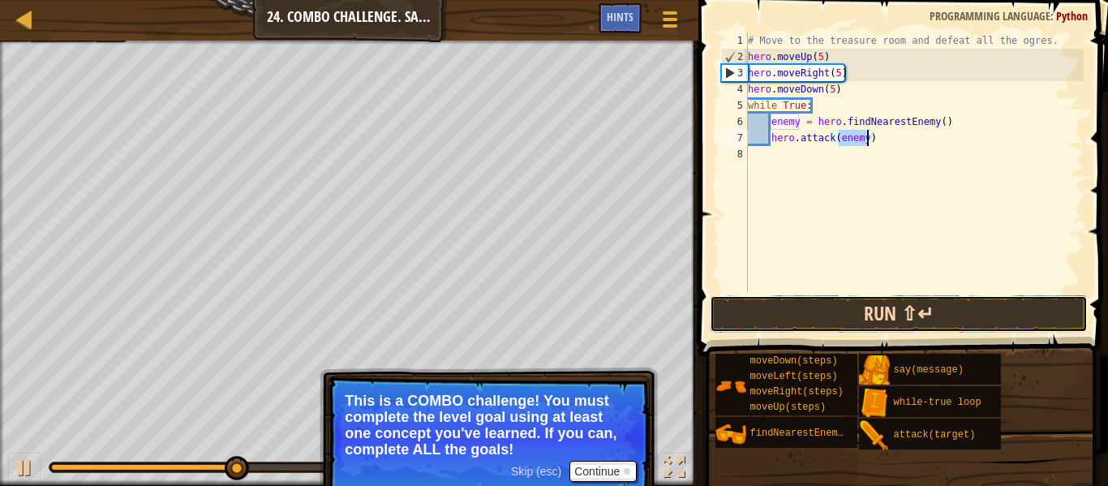
click at [877, 305] on button "Run ⇧↵" at bounding box center [899, 313] width 378 height 37
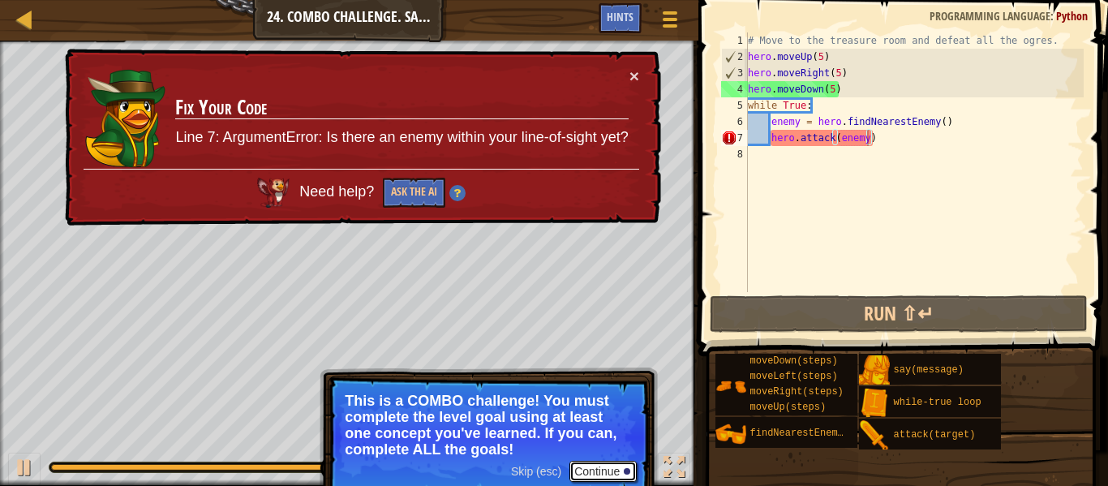
click at [618, 473] on button "Continue" at bounding box center [602, 471] width 67 height 21
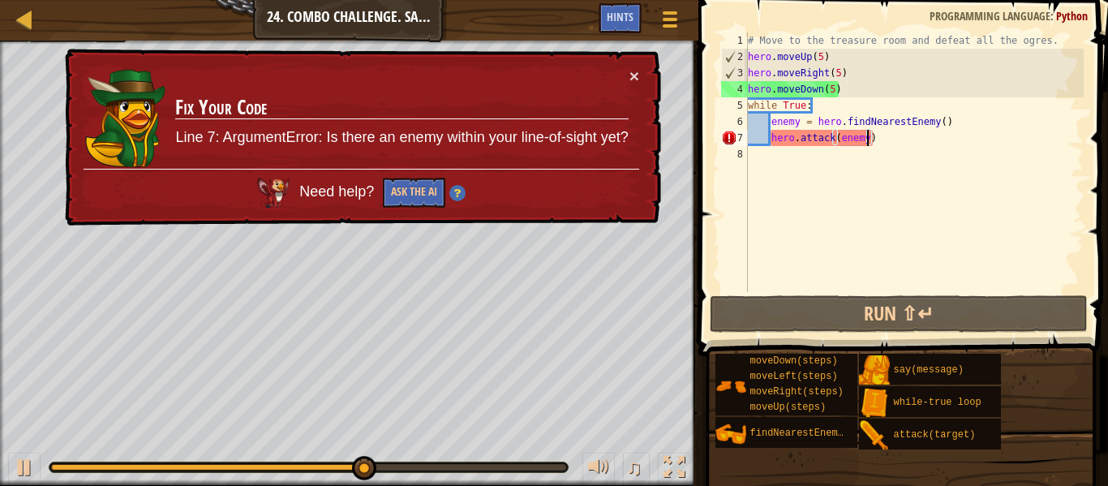
click at [830, 88] on div "# Move to the treasure room and defeat all the ogres. hero . moveUp ( 5 ) hero …" at bounding box center [914, 178] width 339 height 292
click at [834, 90] on div "# Move to the treasure room and defeat all the ogres. hero . moveUp ( 5 ) hero …" at bounding box center [914, 178] width 339 height 292
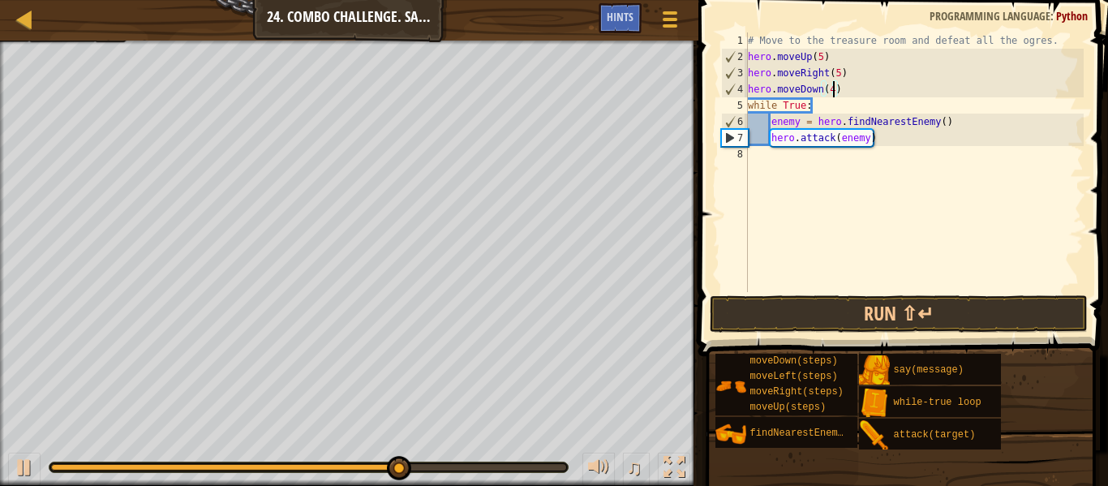
scroll to position [7, 12]
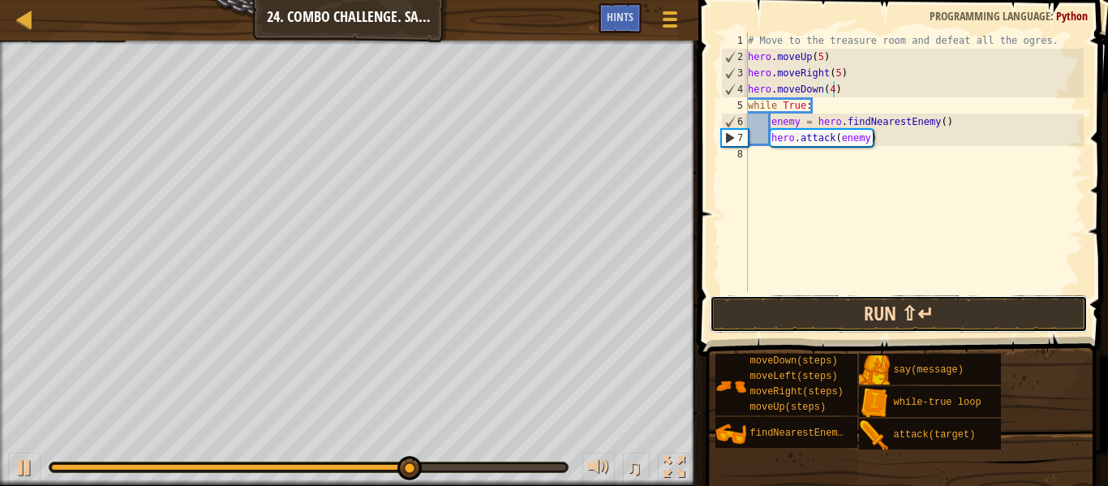
click at [811, 319] on button "Run ⇧↵" at bounding box center [899, 313] width 378 height 37
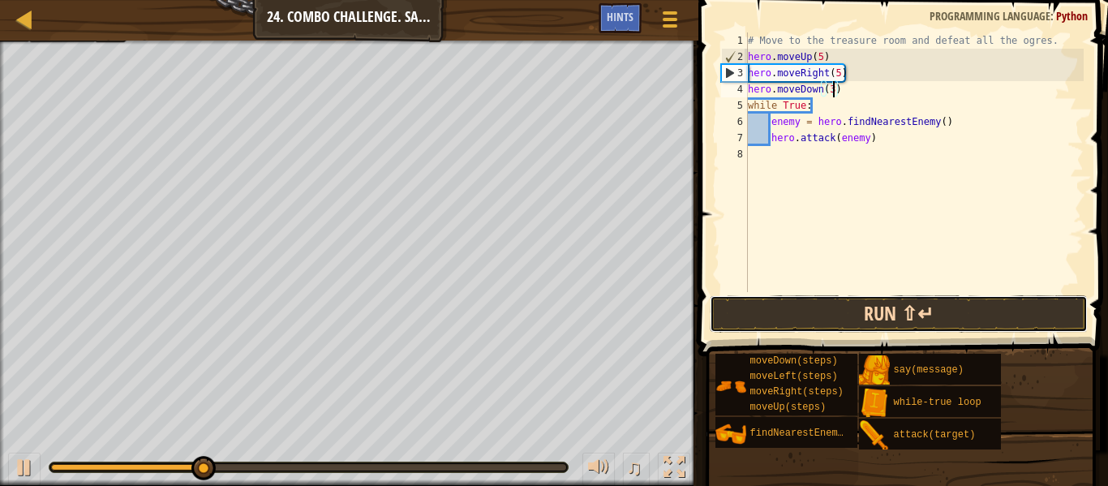
click at [874, 324] on button "Run ⇧↵" at bounding box center [899, 313] width 378 height 37
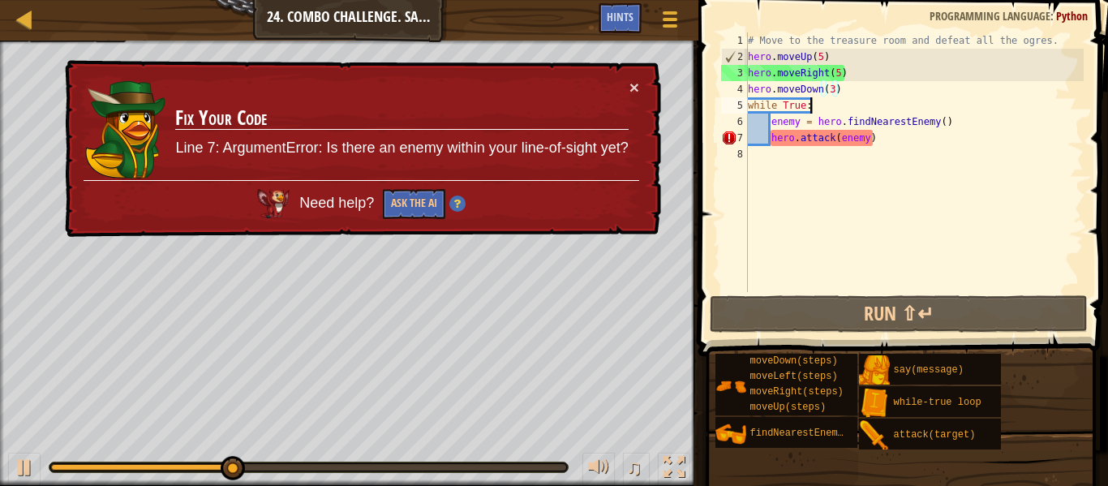
click at [833, 108] on div "# Move to the treasure room and defeat all the ogres. hero . moveUp ( 5 ) hero …" at bounding box center [914, 178] width 339 height 292
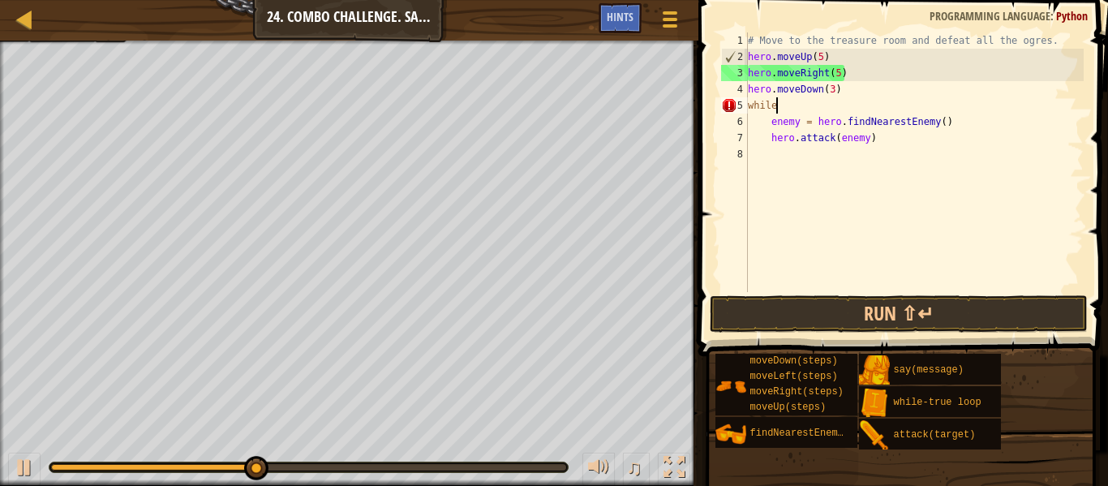
scroll to position [7, 1]
type textarea "w"
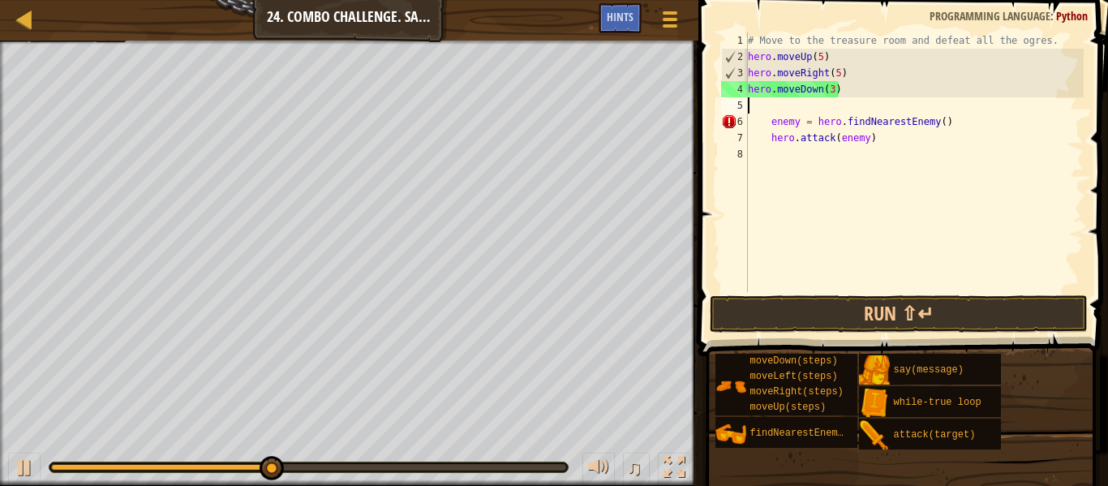
click at [873, 141] on div "# Move to the treasure room and defeat all the ogres. hero . moveUp ( 5 ) hero …" at bounding box center [914, 178] width 339 height 292
type textarea "h"
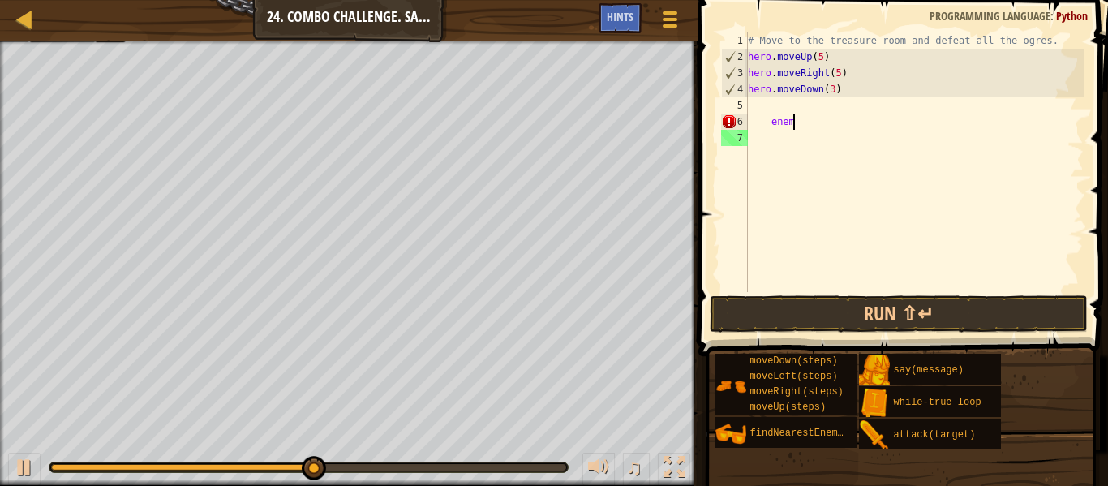
type textarea "e"
click at [775, 102] on div "# Move to the treasure room and defeat all the ogres. hero . moveUp ( 5 ) hero …" at bounding box center [914, 178] width 339 height 292
type textarea "h"
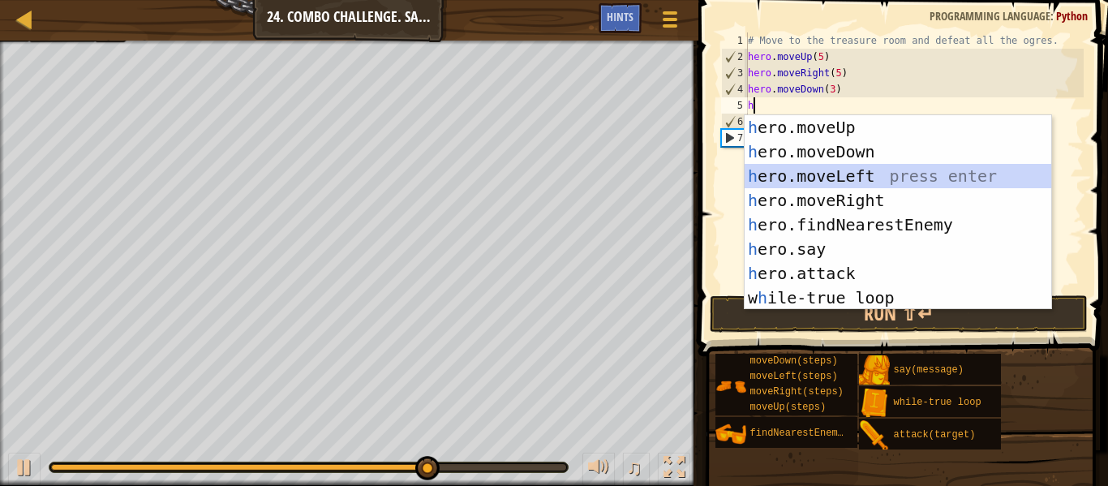
click at [887, 173] on div "h ero.moveUp press enter h ero.moveDown press enter h ero.moveLeft press enter …" at bounding box center [898, 236] width 307 height 243
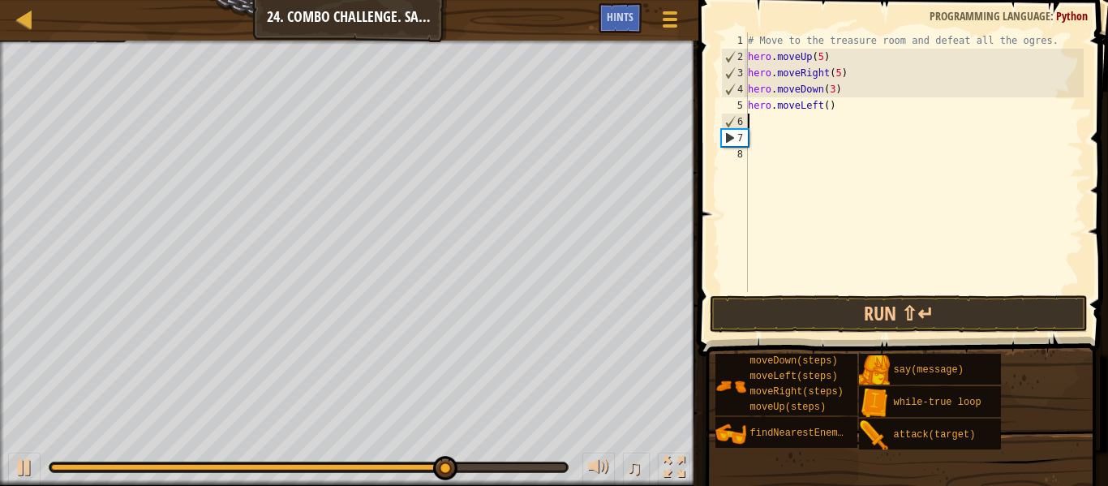
type textarea "h"
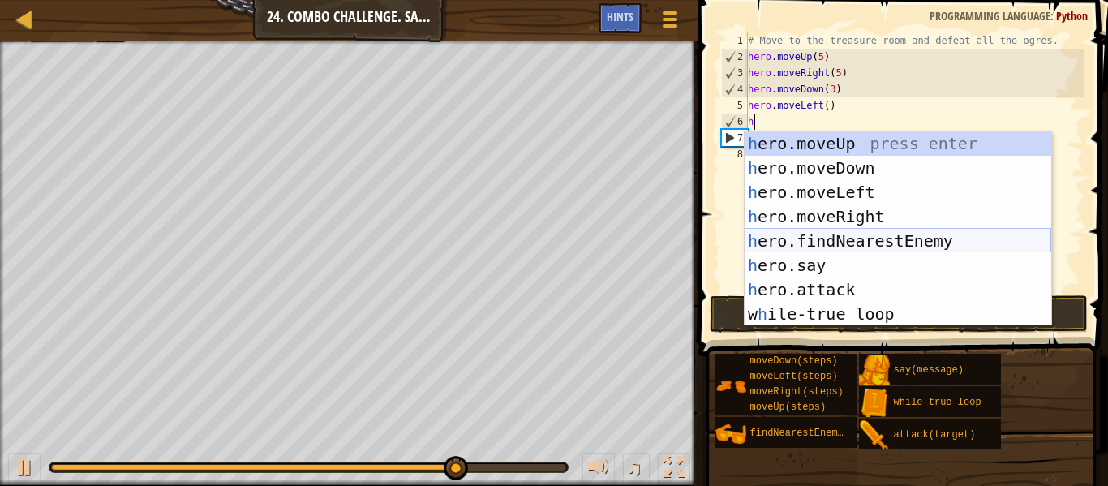
click at [891, 241] on div "h ero.moveUp press enter h ero.moveDown press enter h ero.moveLeft press enter …" at bounding box center [898, 252] width 307 height 243
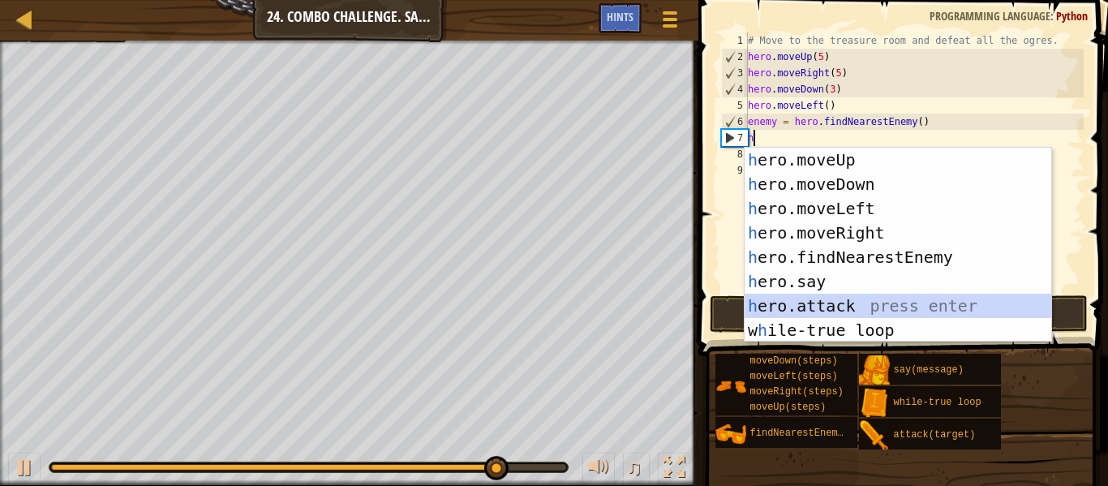
click at [840, 305] on div "h ero.moveUp press enter h ero.moveDown press enter h ero.moveLeft press enter …" at bounding box center [898, 269] width 307 height 243
type textarea "hero.attack(enemy)"
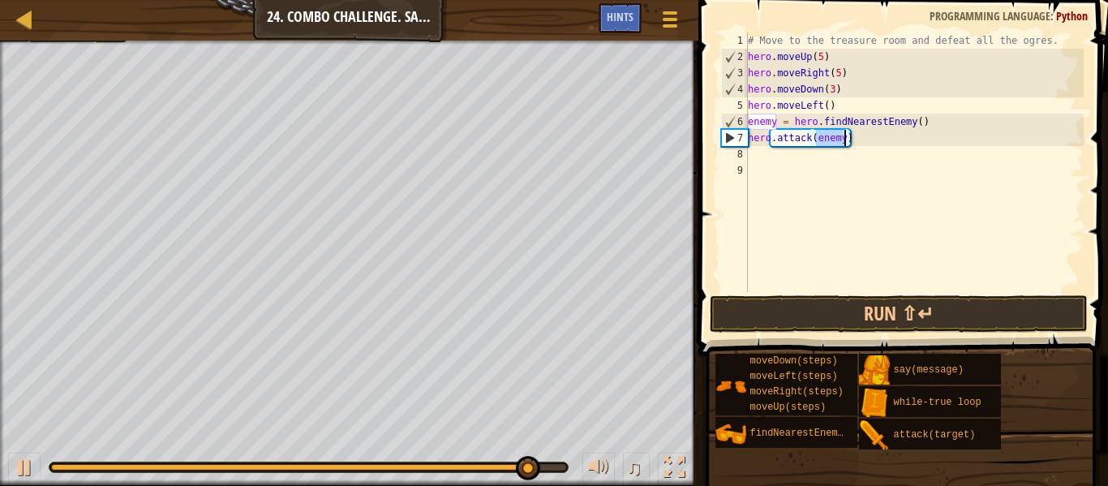
click at [778, 157] on div "# Move to the treasure room and defeat all the ogres. hero . moveUp ( 5 ) hero …" at bounding box center [914, 178] width 339 height 292
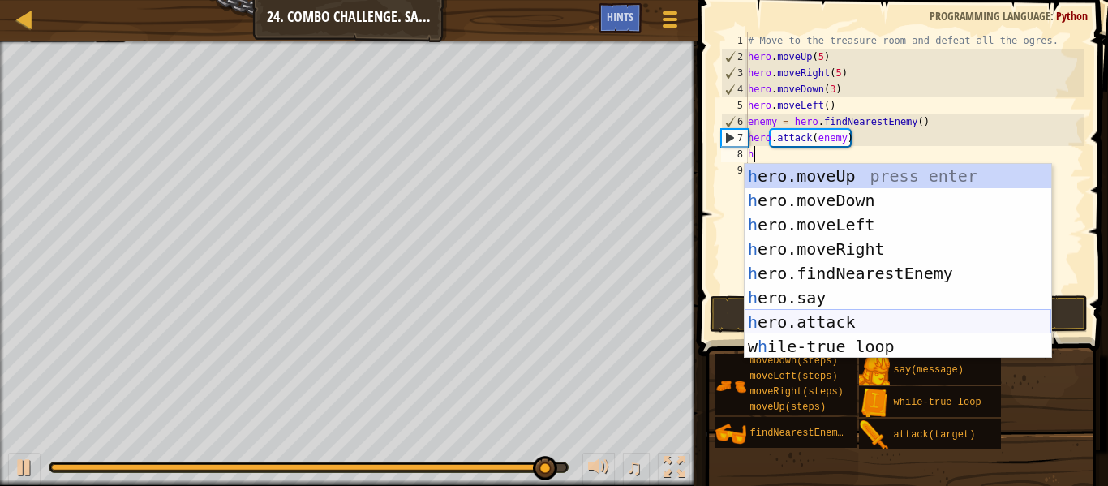
click at [800, 329] on div "h ero.moveUp press enter h ero.moveDown press enter h ero.moveLeft press enter …" at bounding box center [898, 285] width 307 height 243
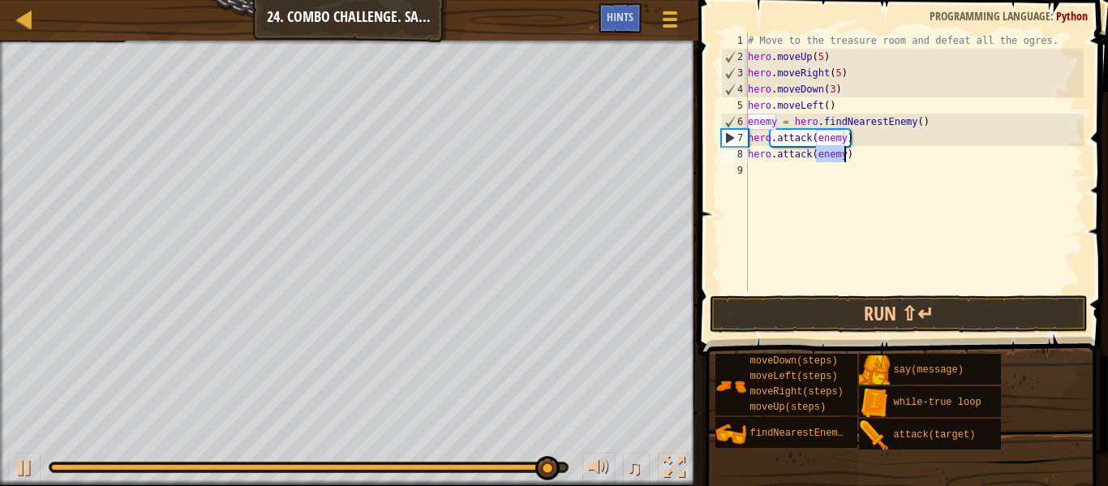
type textarea "hero.attack(enemy)"
click at [791, 168] on div "# Move to the treasure room and defeat all the ogres. hero . moveUp ( 5 ) hero …" at bounding box center [914, 178] width 339 height 292
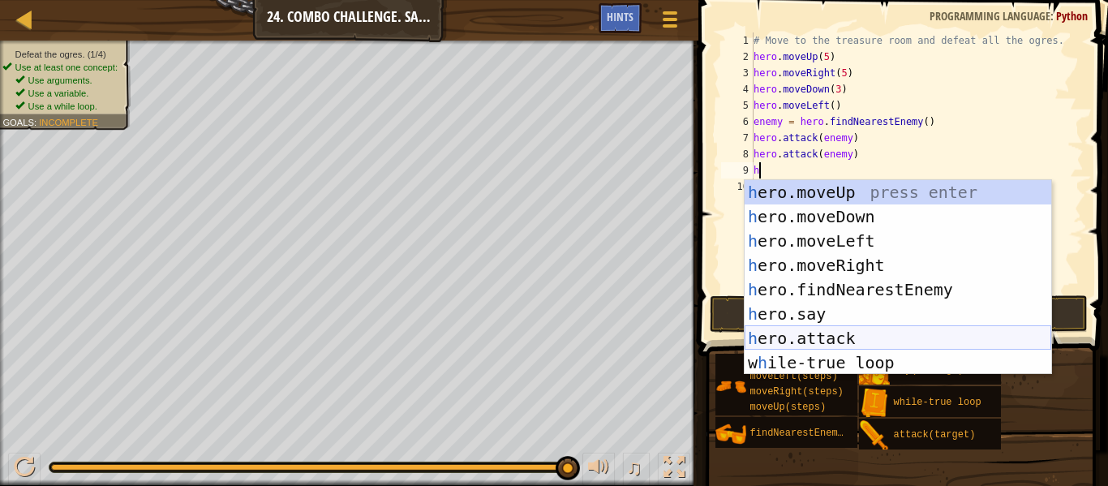
click at [795, 333] on div "h ero.moveUp press enter h ero.moveDown press enter h ero.moveLeft press enter …" at bounding box center [898, 301] width 307 height 243
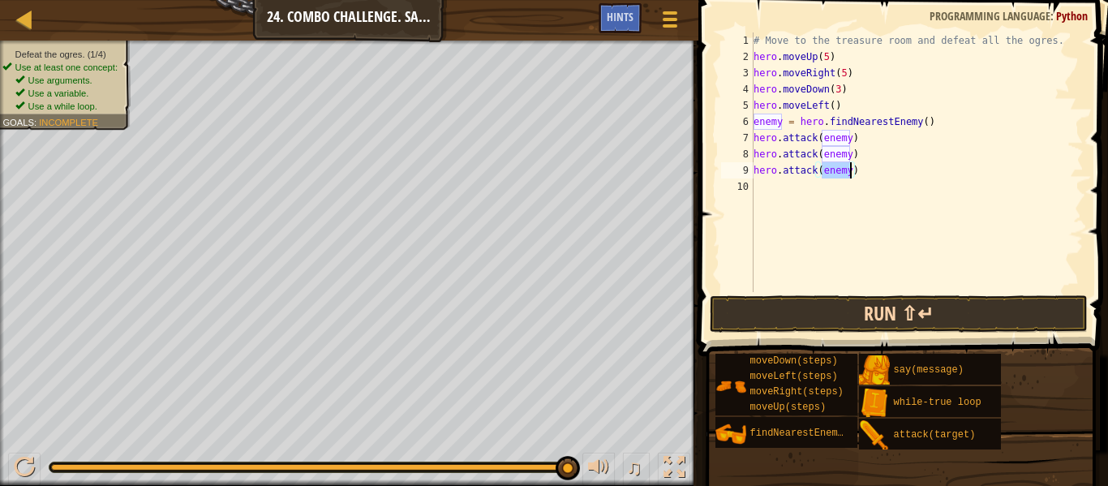
type textarea "hero.attack(enemy)"
click at [797, 315] on button "Run ⇧↵" at bounding box center [899, 313] width 378 height 37
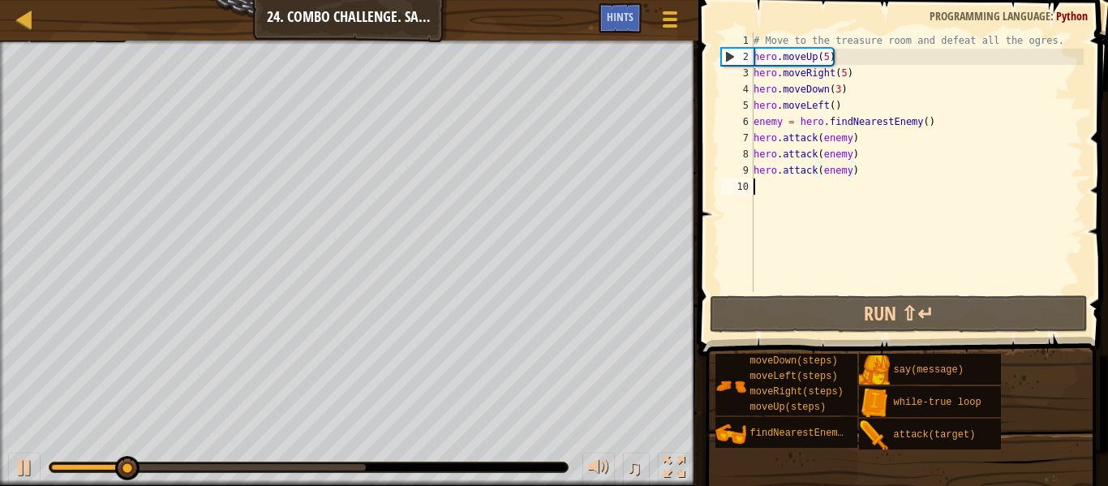
click at [820, 191] on div "# Move to the treasure room and defeat all the ogres. hero . moveUp ( 5 ) hero …" at bounding box center [916, 178] width 333 height 292
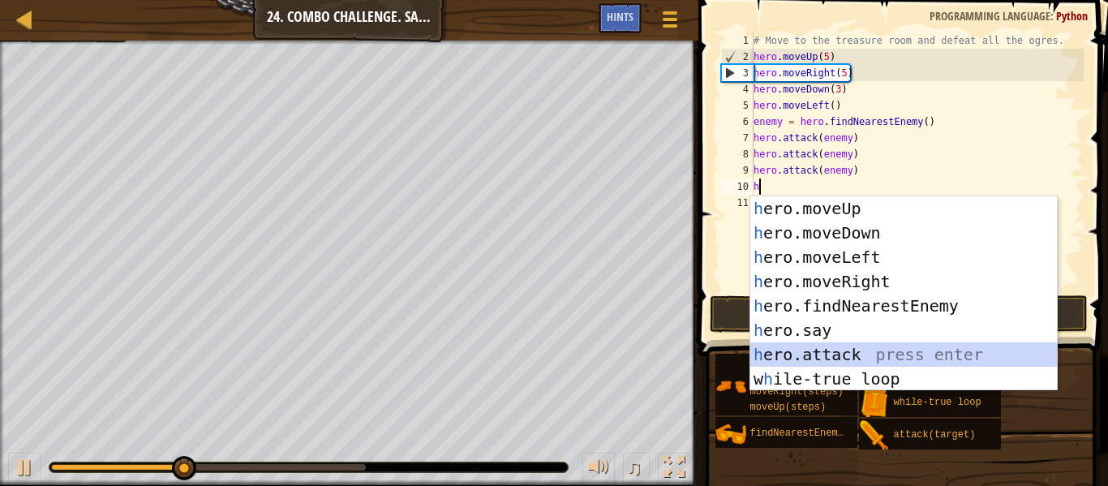
click at [832, 354] on div "h ero.moveUp press enter h ero.moveDown press enter h ero.moveLeft press enter …" at bounding box center [903, 317] width 307 height 243
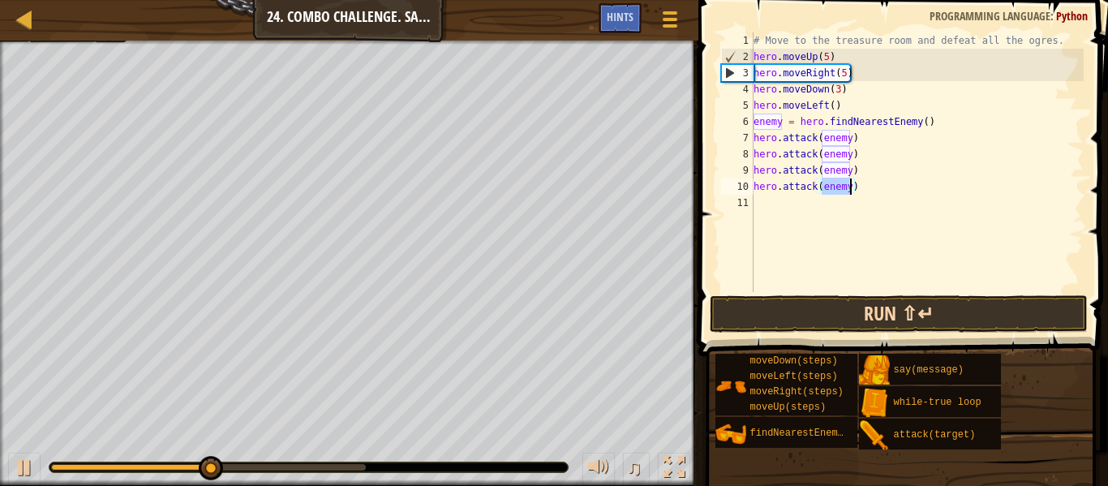
type textarea "hero.attack(enemy)"
click at [866, 311] on button "Run ⇧↵" at bounding box center [899, 313] width 378 height 37
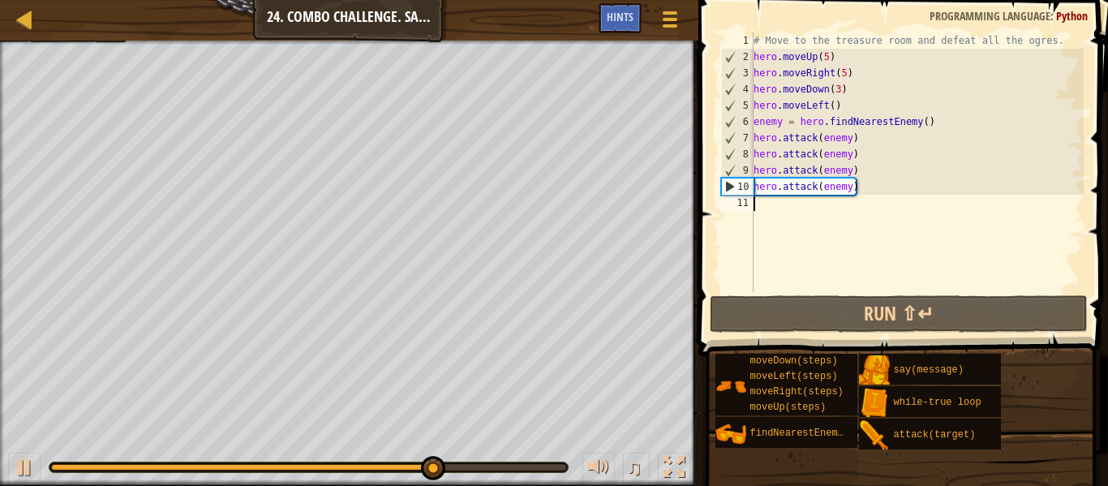
click at [864, 211] on div "# Move to the treasure room and defeat all the ogres. hero . moveUp ( 5 ) hero …" at bounding box center [916, 178] width 333 height 292
click at [863, 139] on div "# Move to the treasure room and defeat all the ogres. hero . moveUp ( 5 ) hero …" at bounding box center [916, 178] width 333 height 292
click at [926, 122] on div "# Move to the treasure room and defeat all the ogres. hero . moveUp ( 5 ) hero …" at bounding box center [916, 178] width 333 height 292
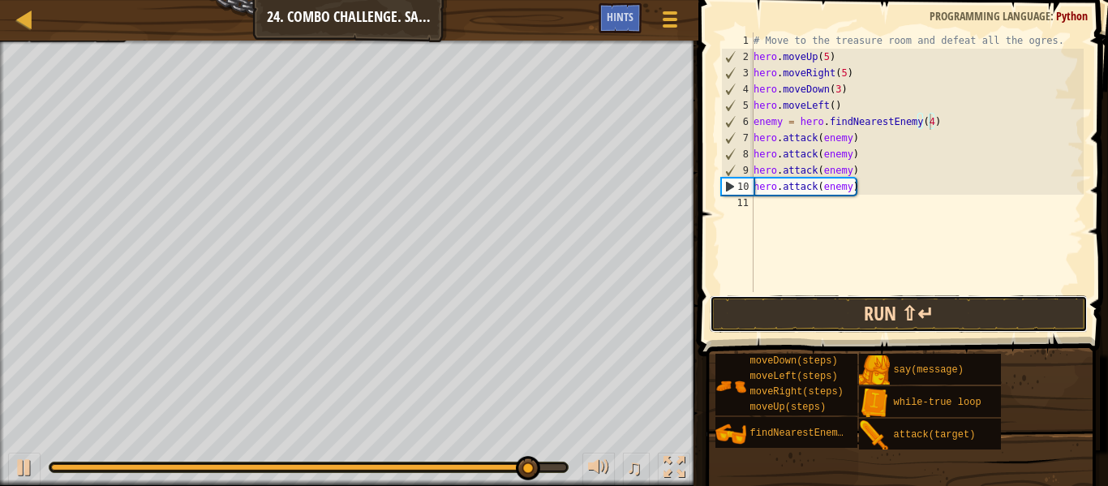
click at [934, 325] on button "Run ⇧↵" at bounding box center [899, 313] width 378 height 37
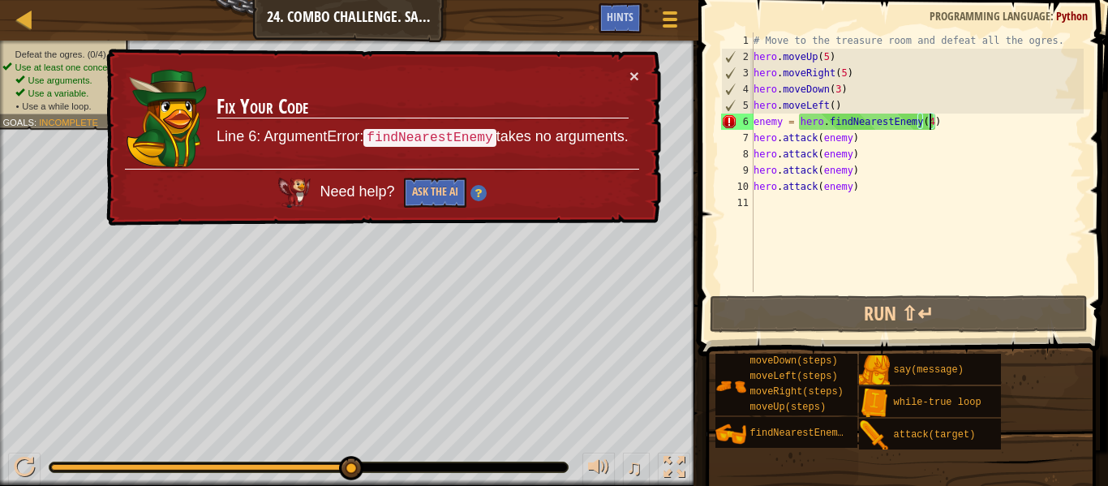
scroll to position [7, 24]
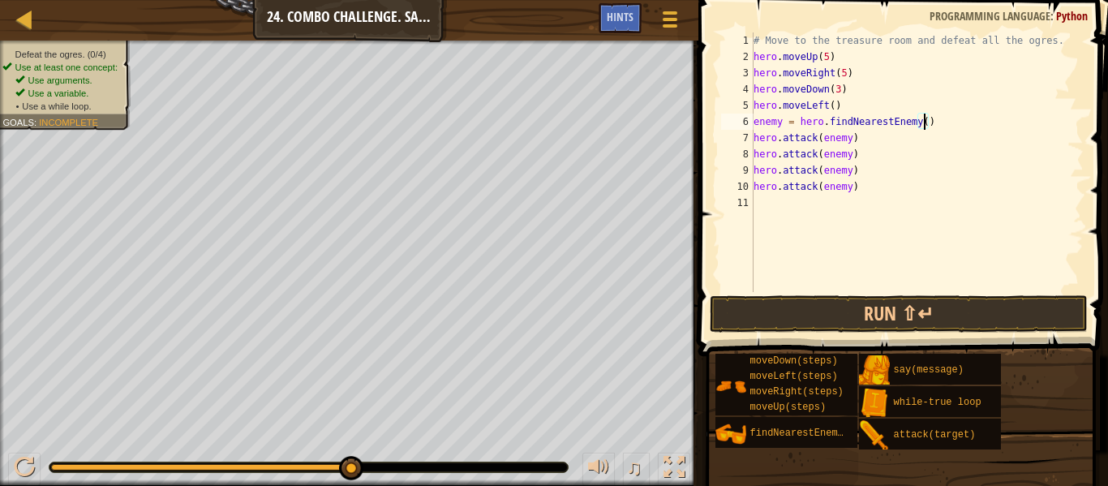
click at [940, 183] on div "# Move to the treasure room and defeat all the ogres. hero . moveUp ( 5 ) hero …" at bounding box center [916, 178] width 333 height 292
click at [844, 109] on div "# Move to the treasure room and defeat all the ogres. hero . moveUp ( 5 ) hero …" at bounding box center [916, 178] width 333 height 292
type textarea "h"
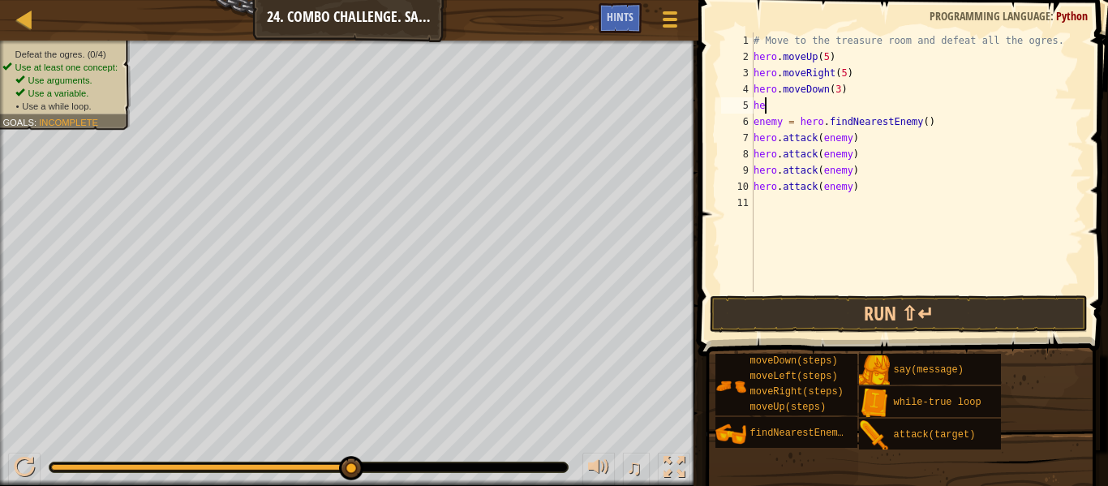
scroll to position [7, 0]
type textarea "h"
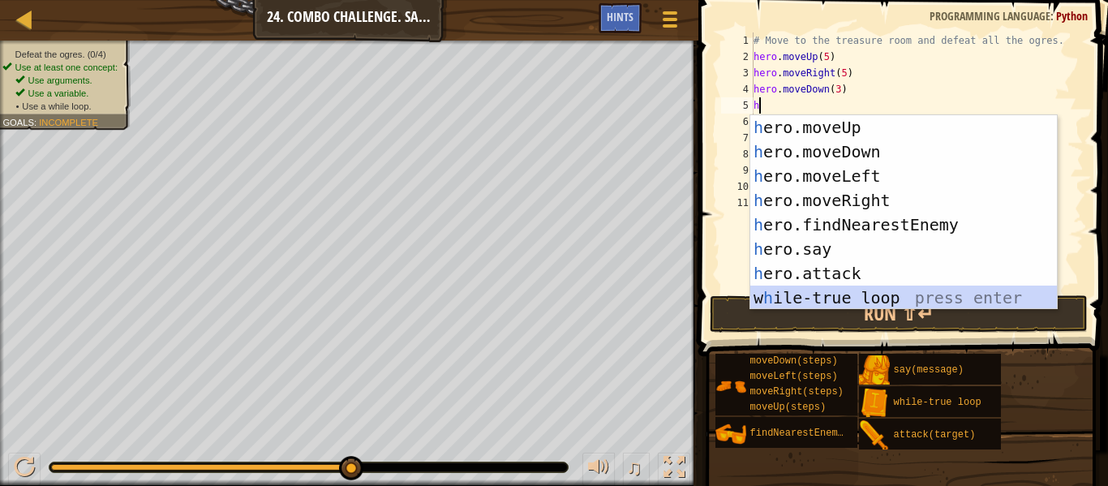
click at [846, 298] on div "h ero.moveUp press enter h ero.moveDown press enter h ero.moveLeft press enter …" at bounding box center [903, 236] width 307 height 243
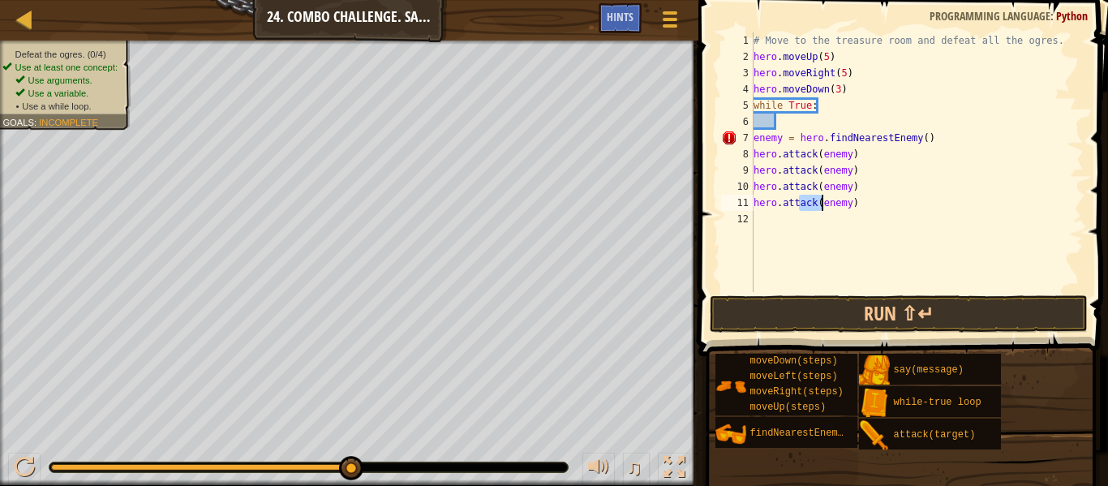
drag, startPoint x: 798, startPoint y: 210, endPoint x: 822, endPoint y: 203, distance: 25.4
click at [822, 203] on div "# Move to the treasure room and defeat all the ogres. hero . moveUp ( 5 ) hero …" at bounding box center [916, 178] width 333 height 292
type textarea "hero.attack(enemy)"
click at [878, 220] on div "# Move to the treasure room and defeat all the ogres. hero . moveUp ( 5 ) hero …" at bounding box center [916, 178] width 333 height 292
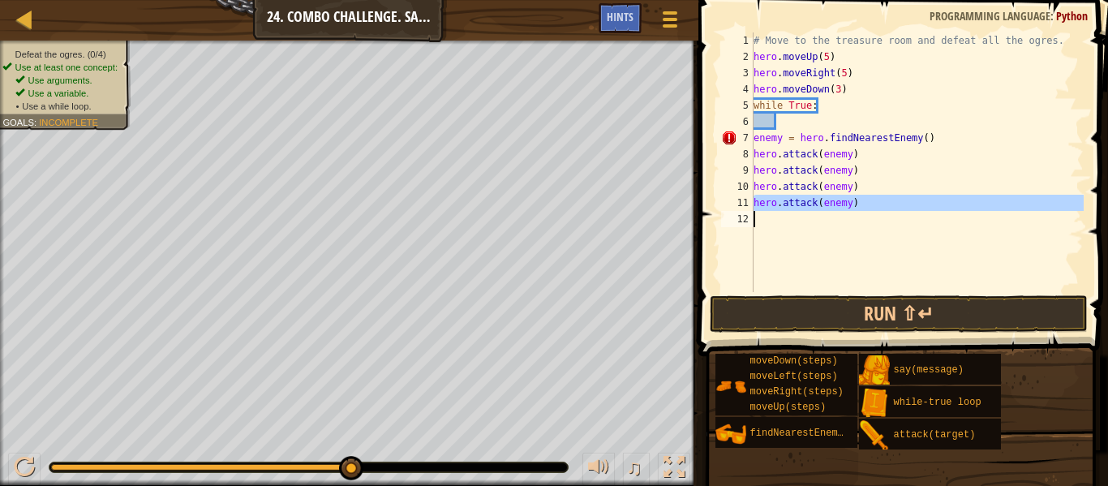
drag, startPoint x: 753, startPoint y: 201, endPoint x: 871, endPoint y: 200, distance: 118.4
click at [871, 200] on div "1 2 3 4 5 6 7 8 9 10 11 12 # Move to the treasure room and defeat all the ogres…" at bounding box center [901, 162] width 366 height 260
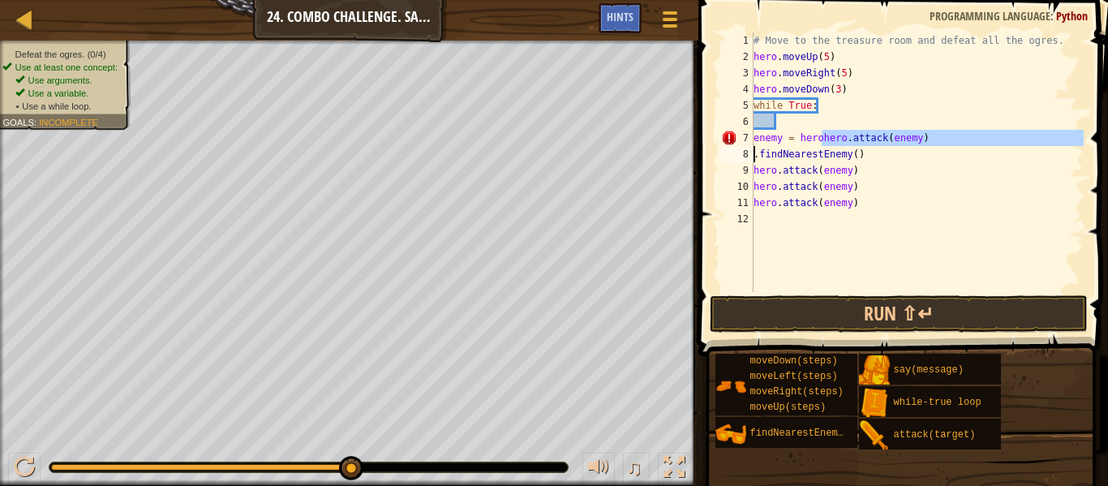
type textarea "enemy = herohero.attack(enemy)"
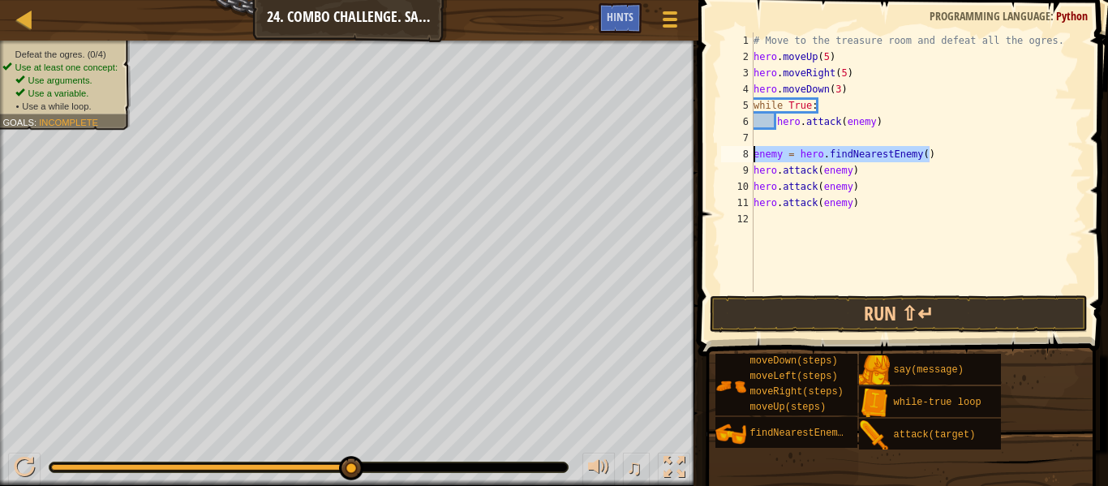
drag, startPoint x: 929, startPoint y: 157, endPoint x: 752, endPoint y: 154, distance: 176.9
click at [752, 154] on div "hero.attack(enemy) 1 2 3 4 5 6 7 8 9 10 11 12 # Move to the treasure room and d…" at bounding box center [901, 162] width 366 height 260
type textarea "enemy = hero.findNearestEnemy()"
type textarea "hero.attack(enemy)"
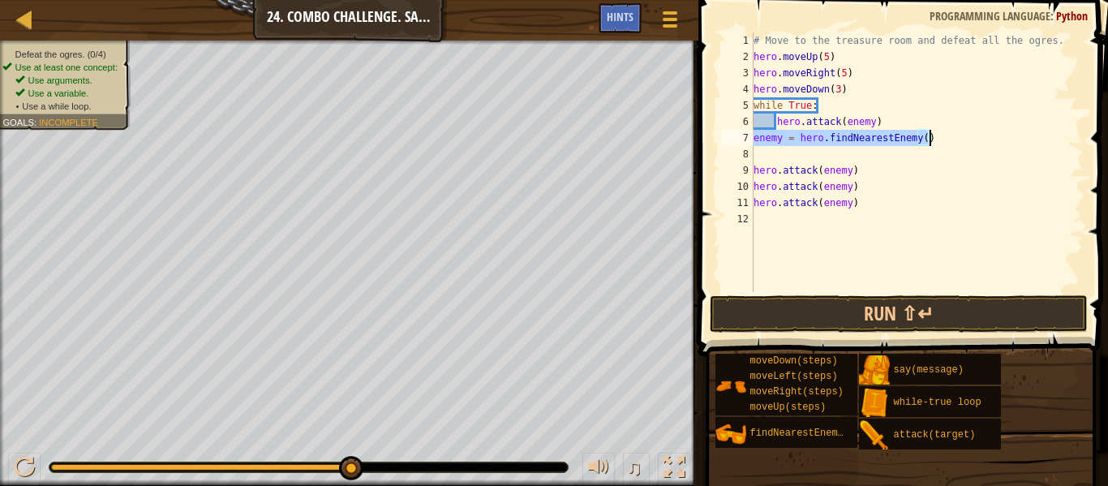
drag, startPoint x: 754, startPoint y: 140, endPoint x: 927, endPoint y: 144, distance: 173.6
click at [927, 144] on div "# Move to the treasure room and defeat all the ogres. hero . moveUp ( 5 ) hero …" at bounding box center [916, 178] width 333 height 292
drag, startPoint x: 902, startPoint y: 139, endPoint x: 928, endPoint y: 155, distance: 30.6
click at [928, 155] on div "# Move to the treasure room and defeat all the ogres. hero . moveUp ( 5 ) hero …" at bounding box center [916, 178] width 333 height 292
type textarea "enemy = hero.findNearestEnemy()"
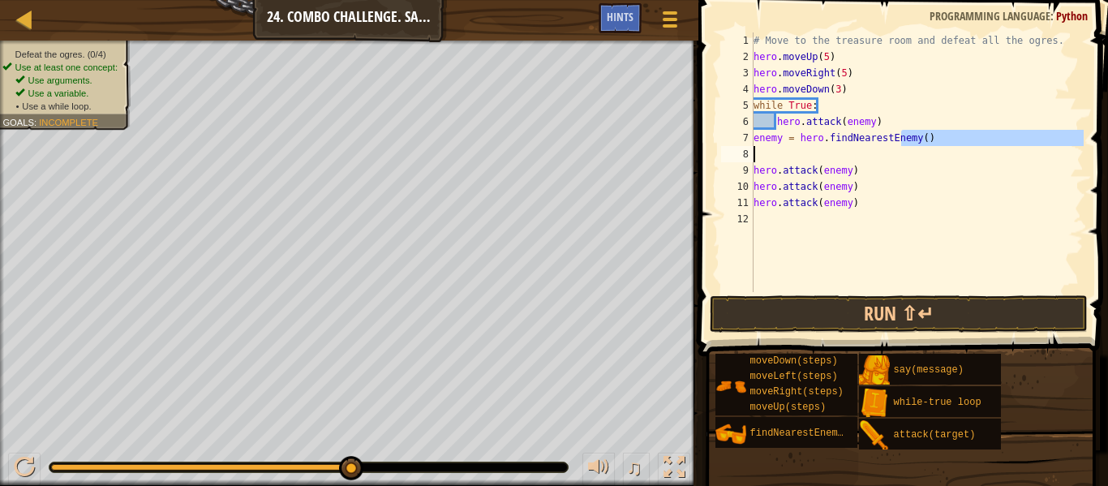
click at [951, 161] on div "# Move to the treasure room and defeat all the ogres. hero . moveUp ( 5 ) hero …" at bounding box center [916, 162] width 333 height 260
drag, startPoint x: 753, startPoint y: 139, endPoint x: 876, endPoint y: 157, distance: 124.7
click at [876, 157] on div "1 2 3 4 5 6 7 8 9 10 11 12 # Move to the treasure room and defeat all the ogres…" at bounding box center [901, 162] width 366 height 260
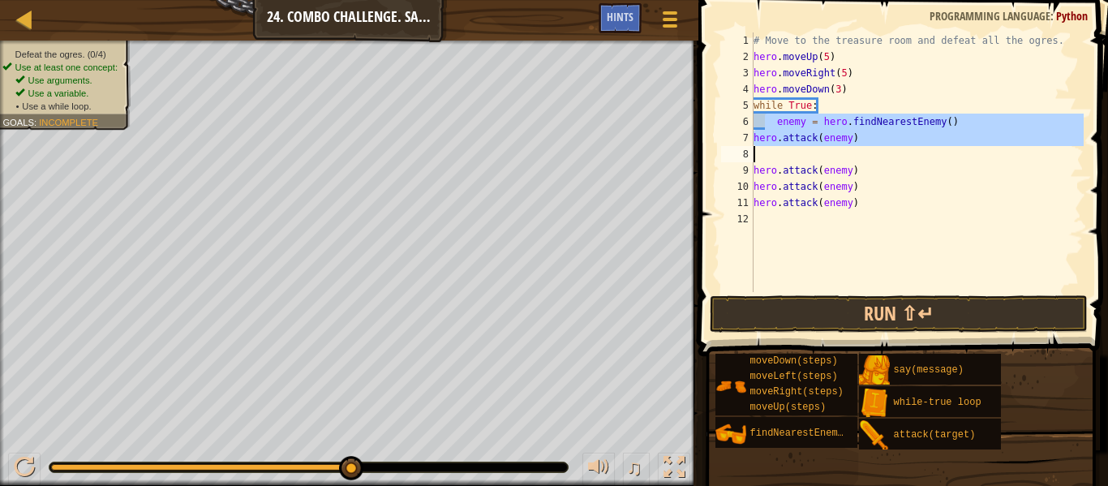
drag, startPoint x: 767, startPoint y: 125, endPoint x: 767, endPoint y: 164, distance: 38.9
click at [767, 164] on div "# Move to the treasure room and defeat all the ogres. hero . moveUp ( 5 ) hero …" at bounding box center [916, 178] width 333 height 292
type textarea "hero.attack(enemy)"
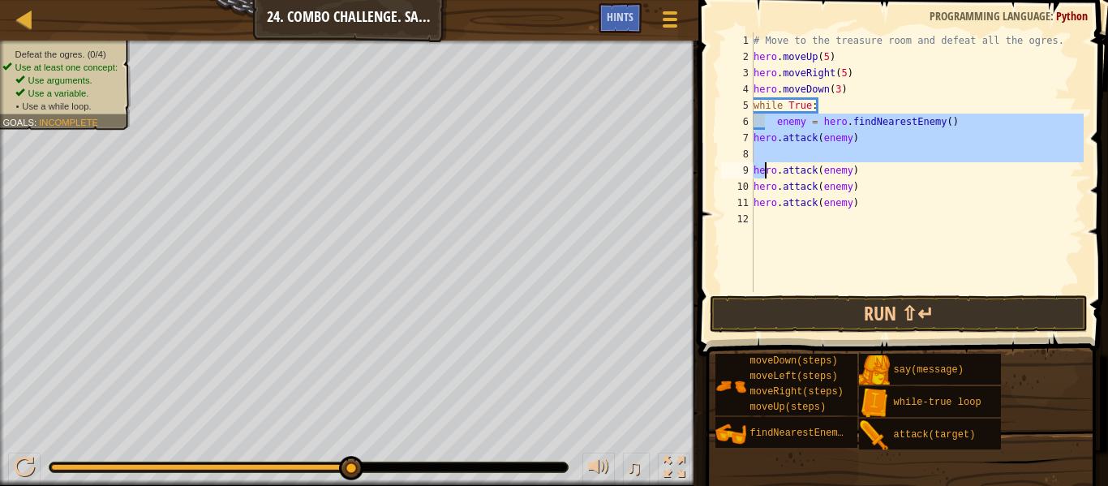
click at [899, 148] on div "# Move to the treasure room and defeat all the ogres. hero . moveUp ( 5 ) hero …" at bounding box center [916, 162] width 333 height 260
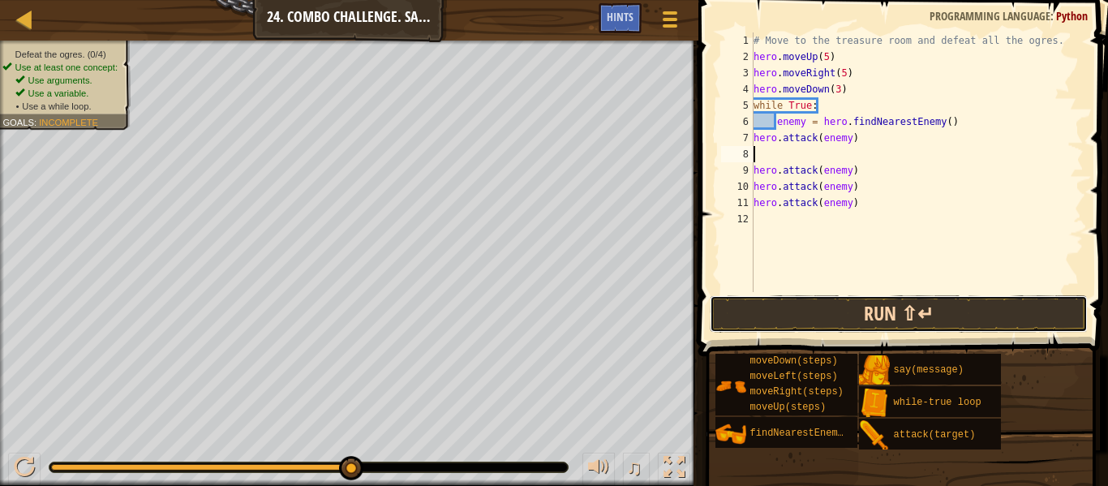
click at [972, 329] on button "Run ⇧↵" at bounding box center [899, 313] width 378 height 37
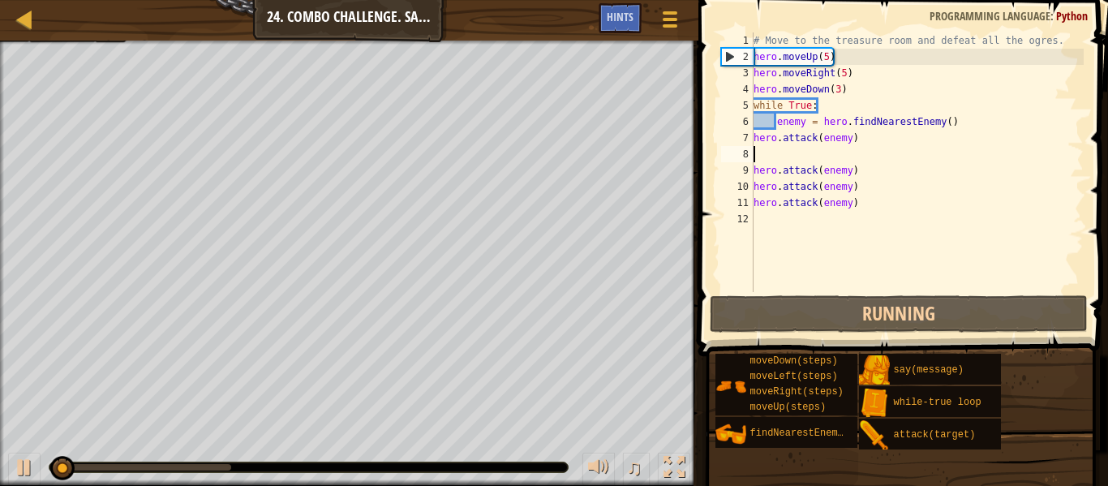
click at [875, 135] on div "# Move to the treasure room and defeat all the ogres. hero . moveUp ( 5 ) hero …" at bounding box center [916, 178] width 333 height 292
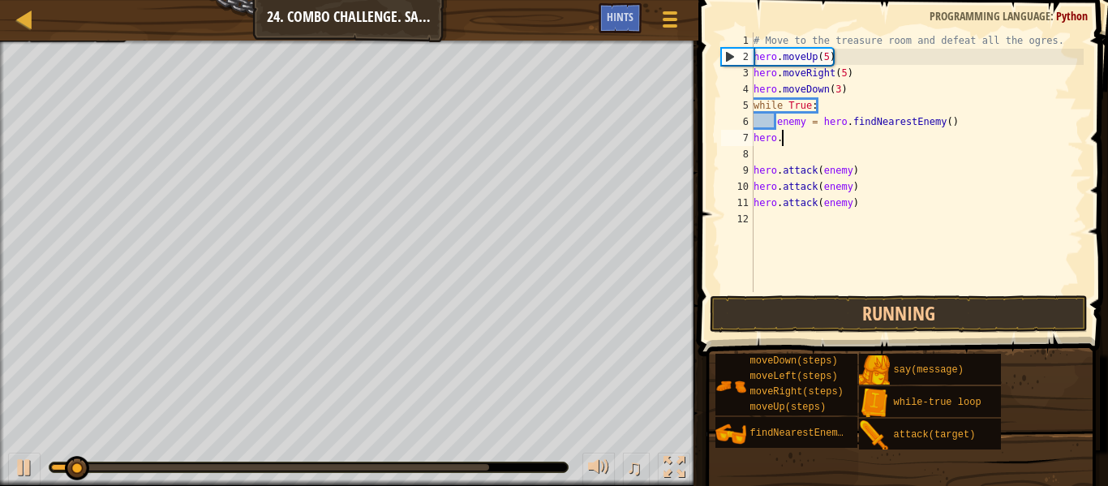
type textarea "h"
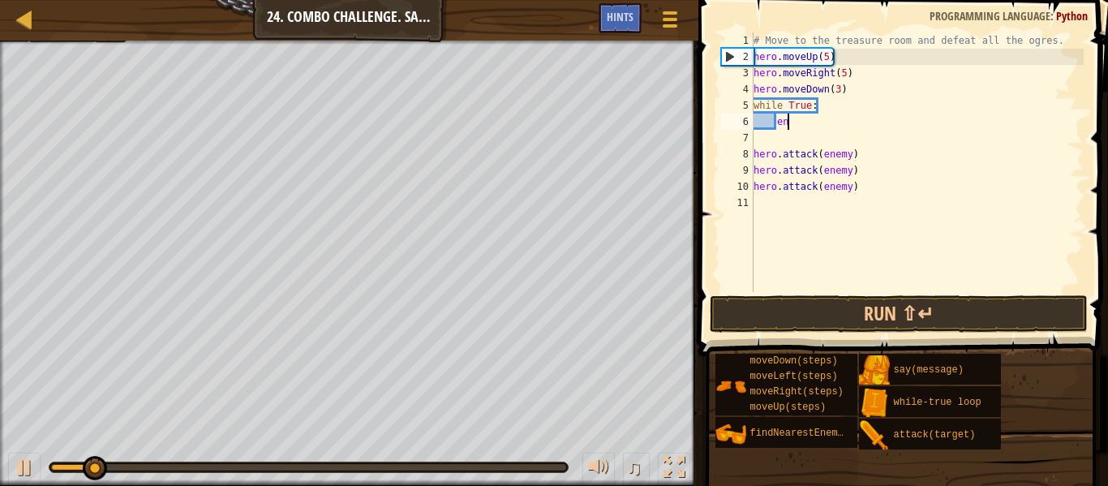
type textarea "e"
type textarea "h"
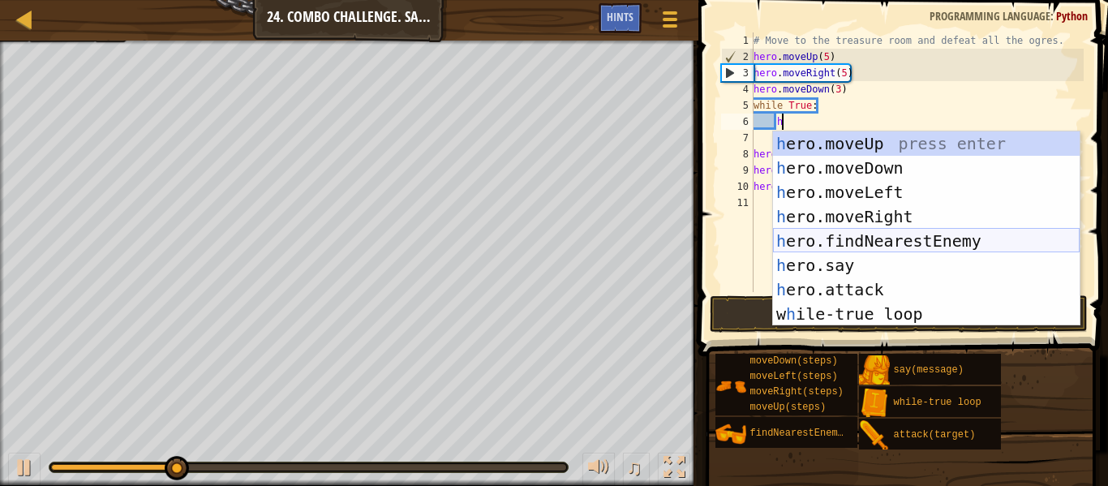
click at [984, 234] on div "h ero.moveUp press enter h ero.moveDown press enter h ero.moveLeft press enter …" at bounding box center [926, 252] width 307 height 243
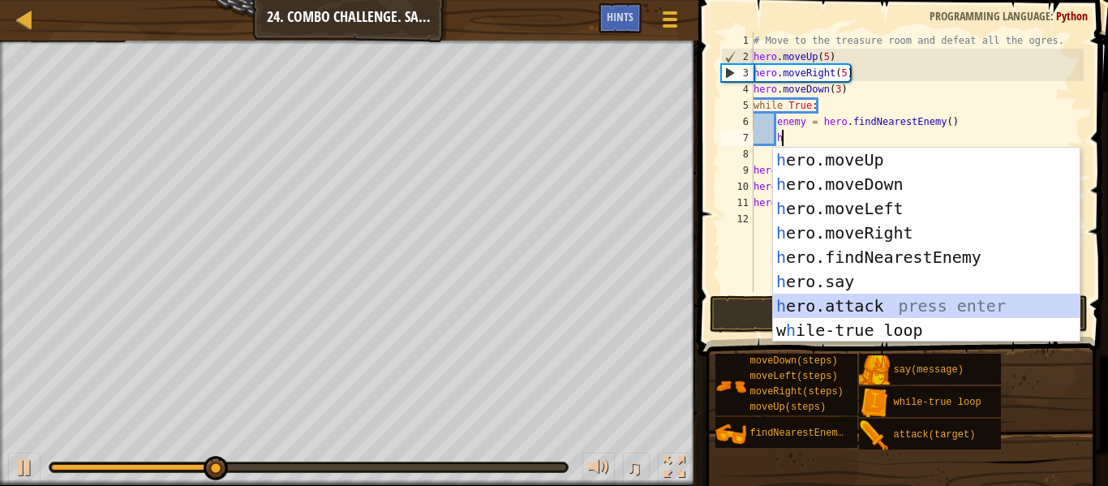
click at [889, 309] on div "h ero.moveUp press enter h ero.moveDown press enter h ero.moveLeft press enter …" at bounding box center [926, 269] width 307 height 243
type textarea "hero.attack(enemy)"
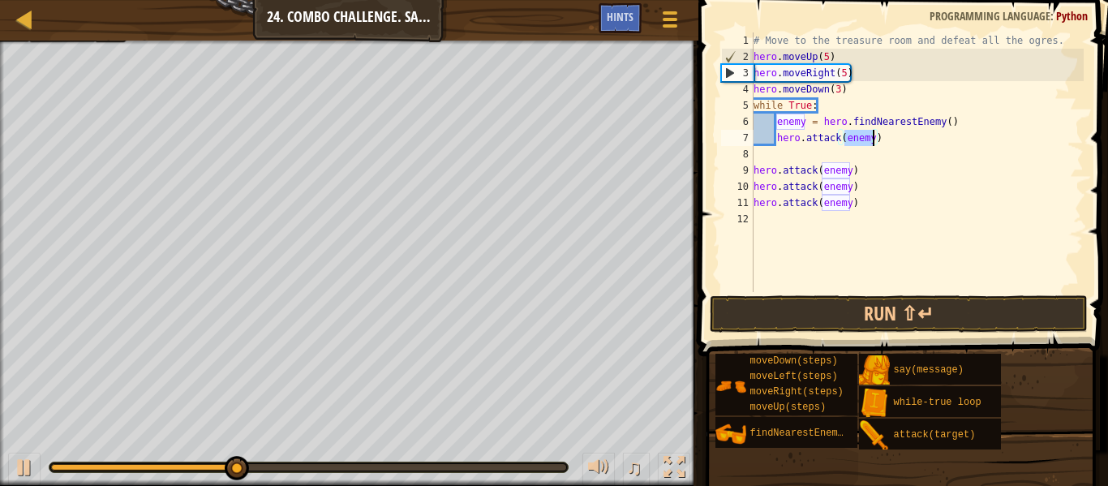
click at [900, 158] on div "# Move to the treasure room and defeat all the ogres. hero . moveUp ( 5 ) hero …" at bounding box center [916, 178] width 333 height 292
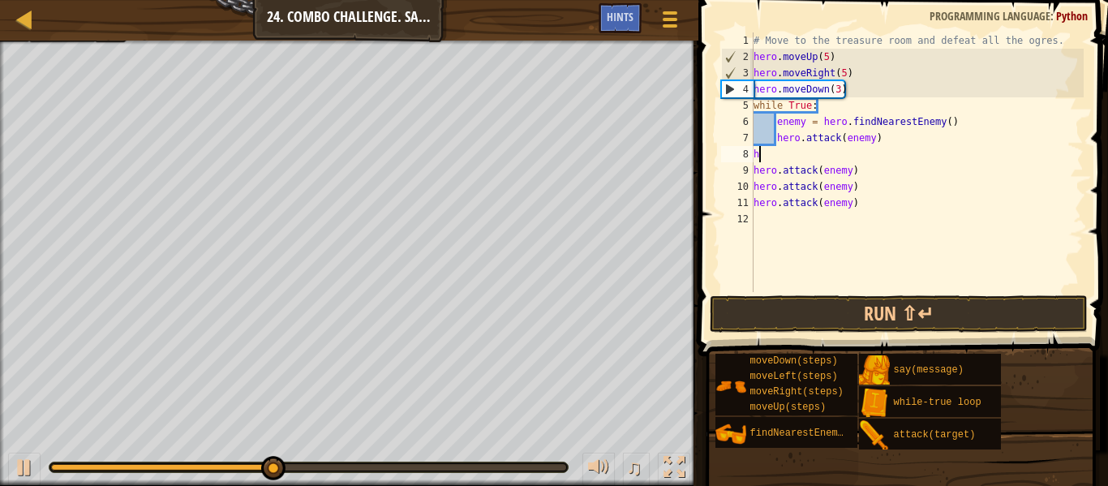
click at [977, 148] on div "# Move to the treasure room and defeat all the ogres. hero . moveUp ( 5 ) hero …" at bounding box center [916, 178] width 333 height 292
click at [870, 140] on div "# Move to the treasure room and defeat all the ogres. hero . moveUp ( 5 ) hero …" at bounding box center [916, 178] width 333 height 292
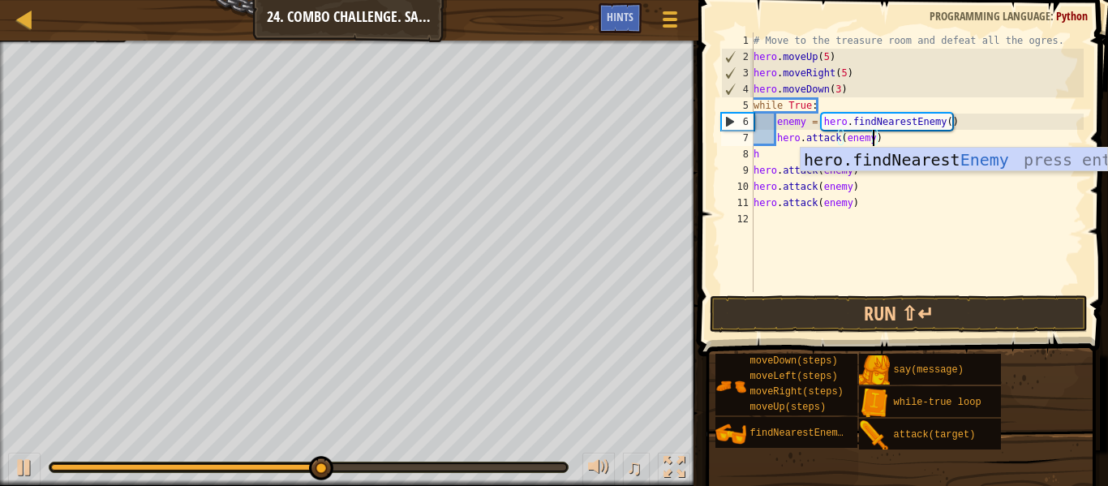
click at [947, 190] on div "# Move to the treasure room and defeat all the ogres. hero . moveUp ( 5 ) hero …" at bounding box center [916, 178] width 333 height 292
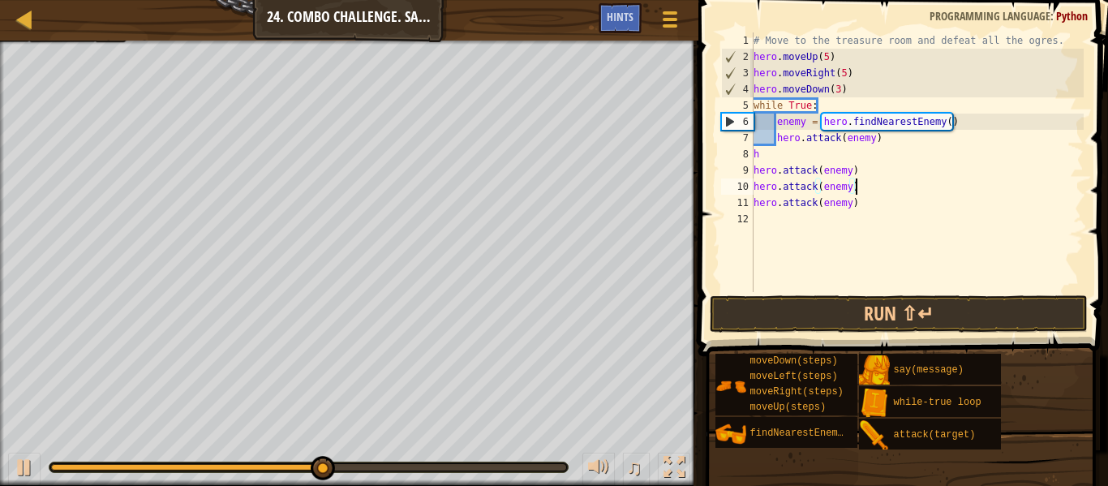
scroll to position [7, 14]
click at [860, 162] on div "# Move to the treasure room and defeat all the ogres. hero . moveUp ( 5 ) hero …" at bounding box center [916, 178] width 333 height 292
click at [858, 207] on div "# Move to the treasure room and defeat all the ogres. hero . moveUp ( 5 ) hero …" at bounding box center [916, 178] width 333 height 292
type textarea "h"
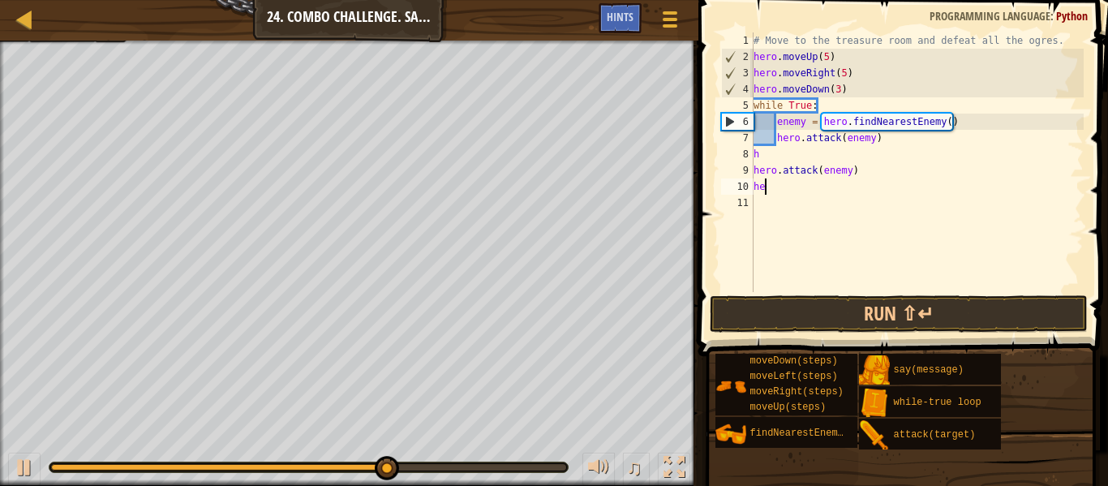
type textarea "h"
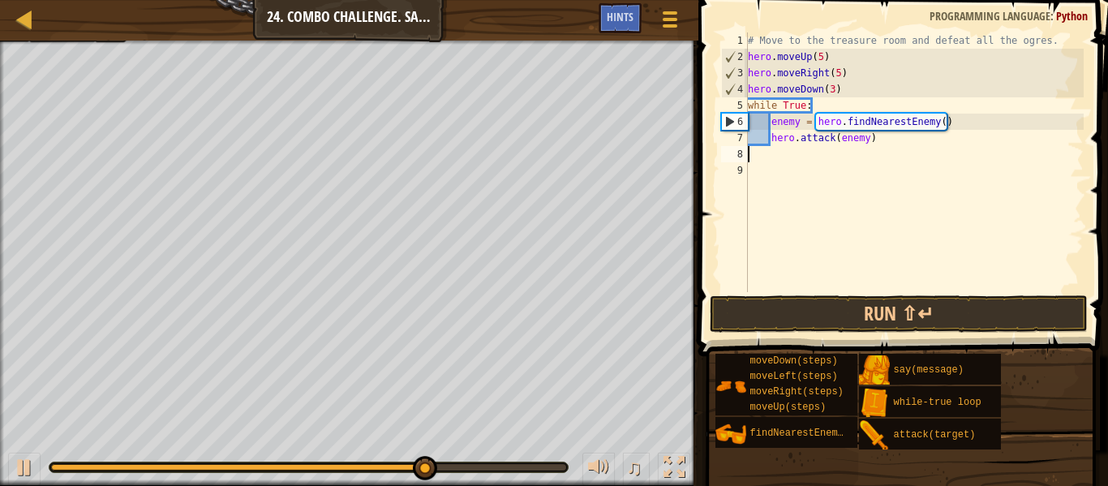
click at [878, 140] on div "# Move to the treasure room and defeat all the ogres. hero . moveUp ( 5 ) hero …" at bounding box center [914, 178] width 339 height 292
type textarea "h"
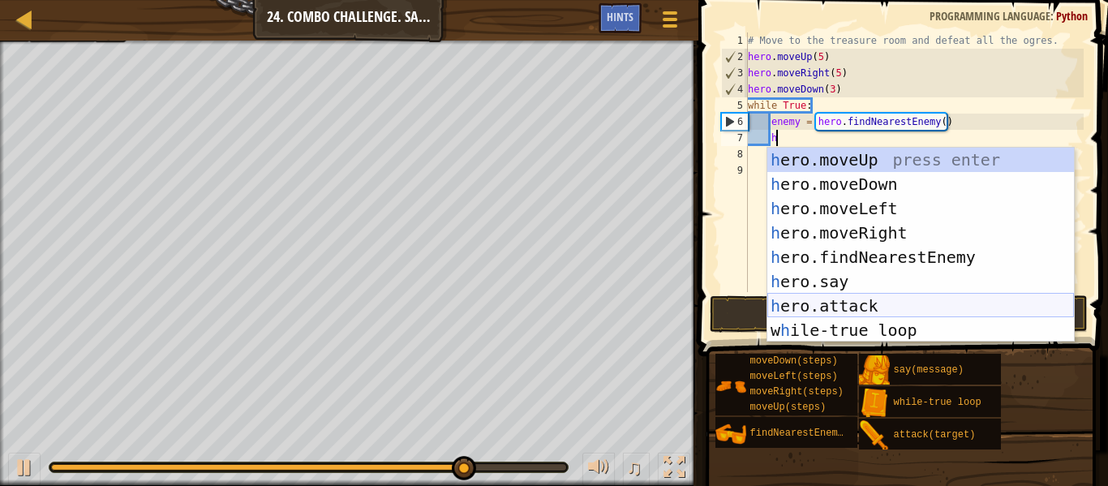
click at [831, 305] on div "h ero.moveUp press enter h ero.moveDown press enter h ero.moveLeft press enter …" at bounding box center [920, 269] width 307 height 243
type textarea "hero.attack(enemy)"
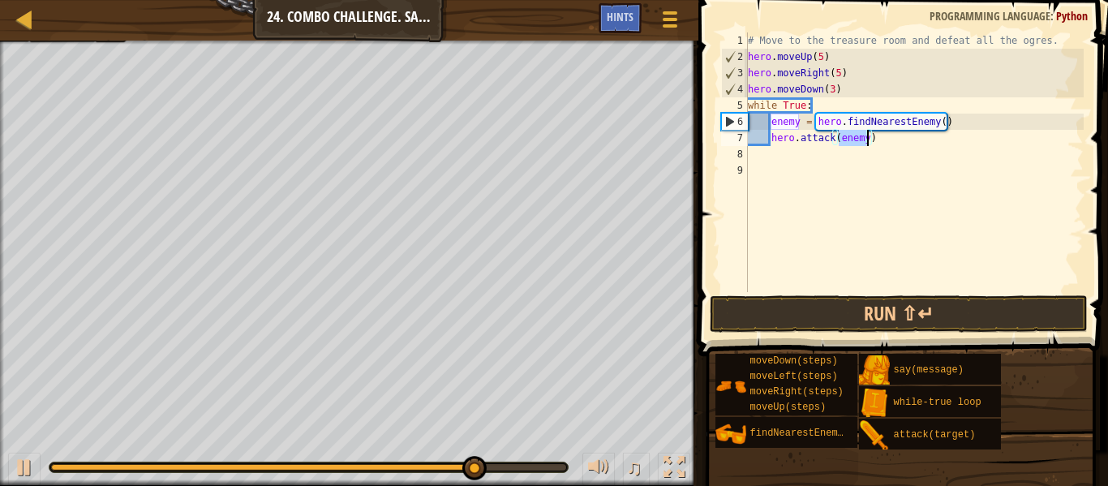
click at [917, 241] on div "# Move to the treasure room and defeat all the ogres. hero . moveUp ( 5 ) hero …" at bounding box center [914, 178] width 339 height 292
click at [945, 138] on div "# Move to the treasure room and defeat all the ogres. hero . moveUp ( 5 ) hero …" at bounding box center [914, 178] width 339 height 292
type textarea "h"
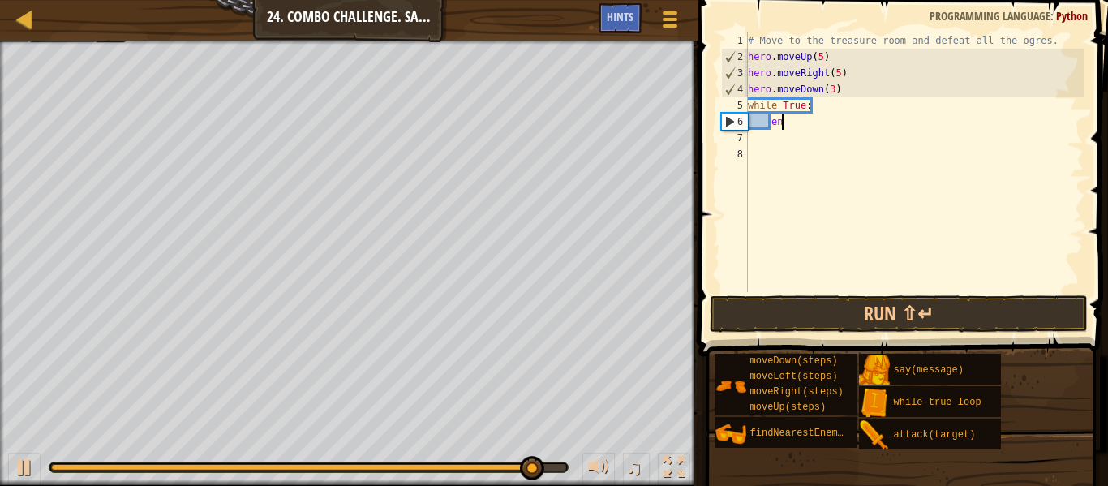
type textarea "e"
type textarea "h"
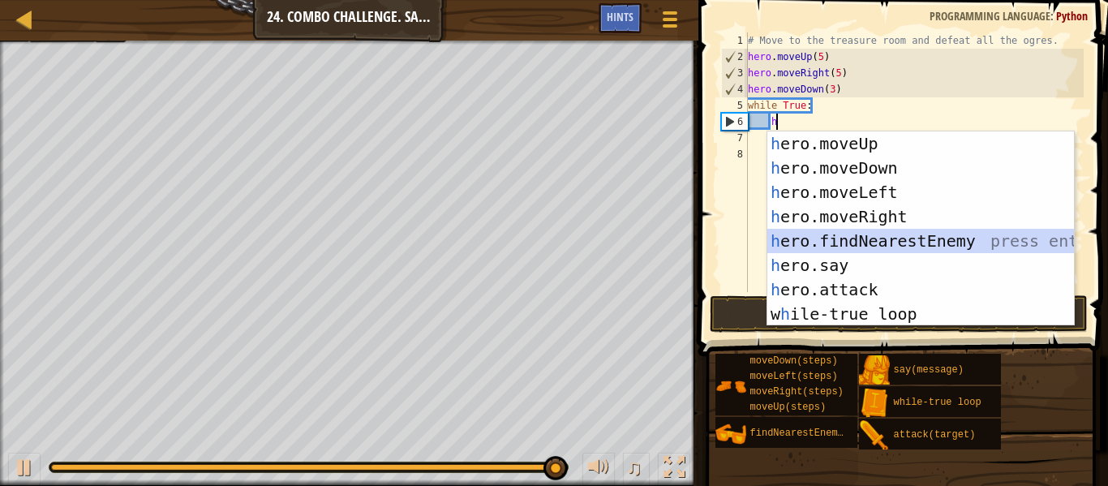
click at [956, 240] on div "h ero.moveUp press enter h ero.moveDown press enter h ero.moveLeft press enter …" at bounding box center [920, 252] width 307 height 243
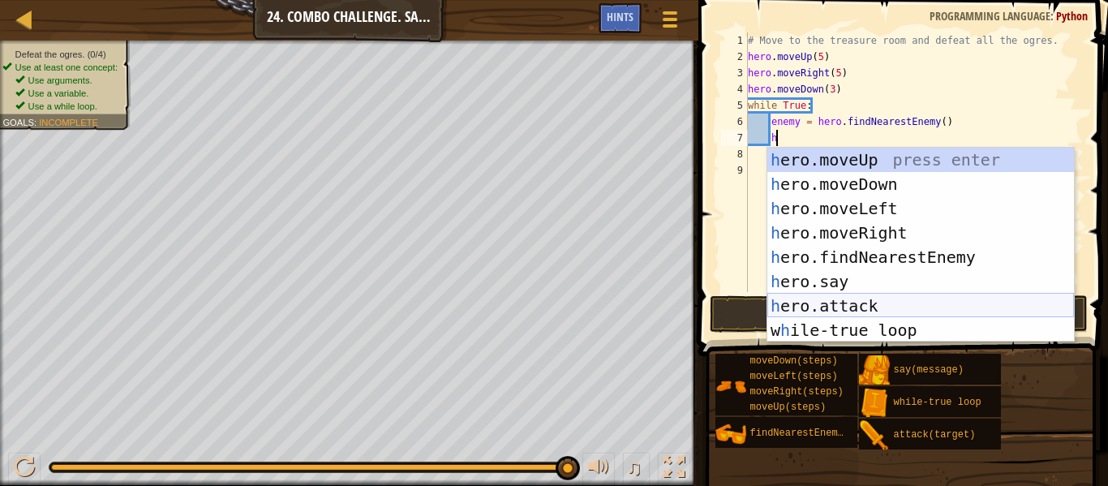
click at [840, 297] on div "h ero.moveUp press enter h ero.moveDown press enter h ero.moveLeft press enter …" at bounding box center [920, 269] width 307 height 243
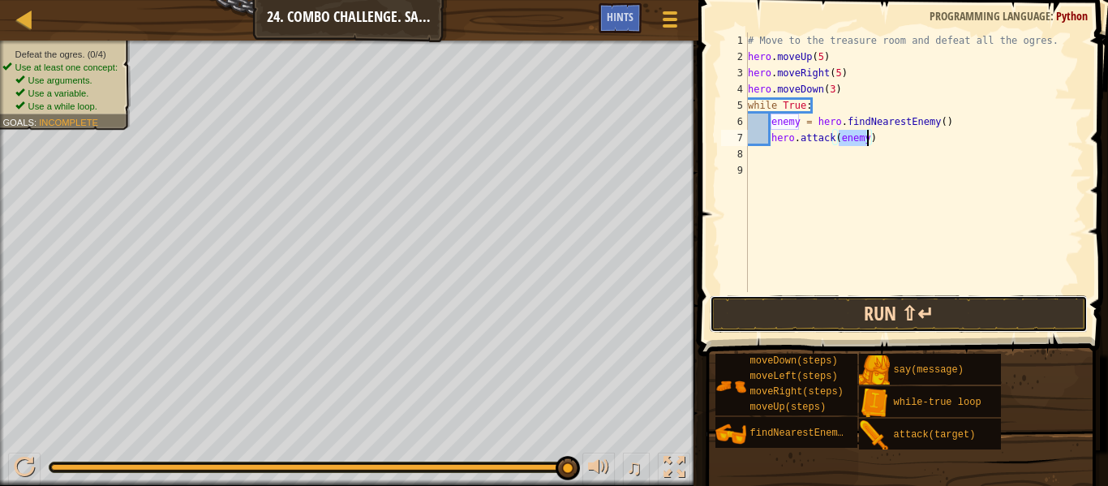
click at [848, 313] on button "Run ⇧↵" at bounding box center [899, 313] width 378 height 37
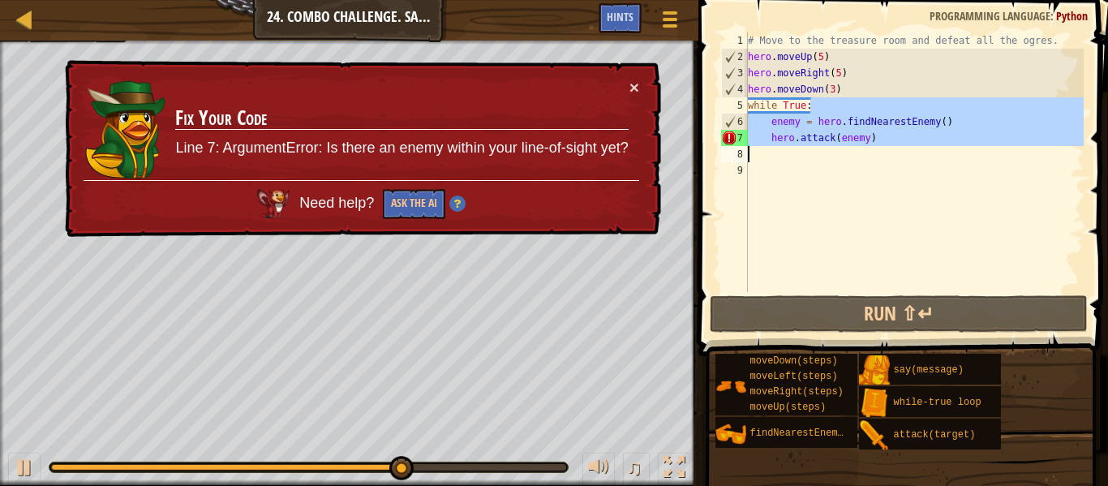
drag, startPoint x: 827, startPoint y: 104, endPoint x: 764, endPoint y: 152, distance: 79.8
click at [764, 152] on div "# Move to the treasure room and defeat all the ogres. hero . moveUp ( 5 ) hero …" at bounding box center [914, 178] width 339 height 292
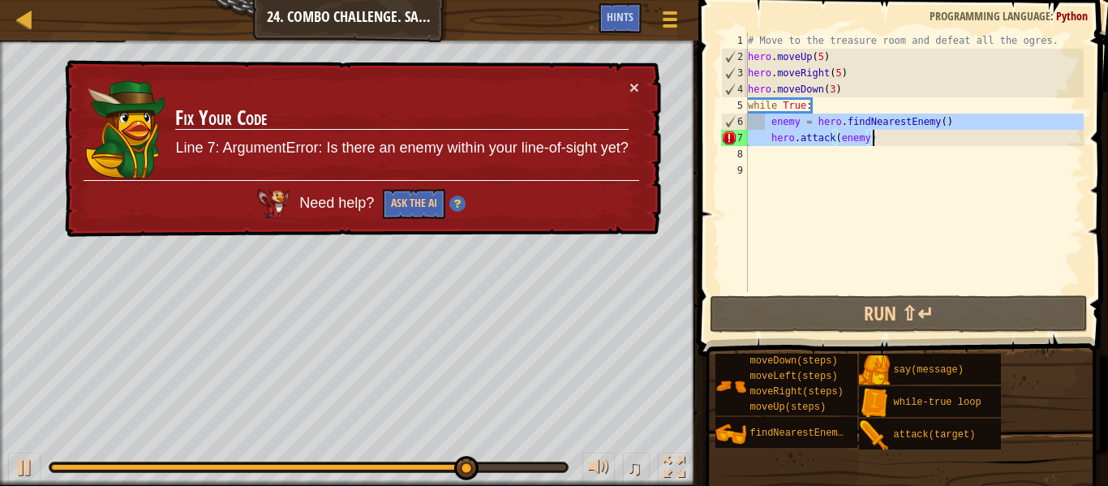
drag, startPoint x: 766, startPoint y: 123, endPoint x: 953, endPoint y: 145, distance: 188.6
click at [953, 145] on div "# Move to the treasure room and defeat all the ogres. hero . moveUp ( 5 ) hero …" at bounding box center [914, 178] width 339 height 292
type textarea "hero.attack(enemy)"
type textarea "enemy = hero.findNearestEnemy()"
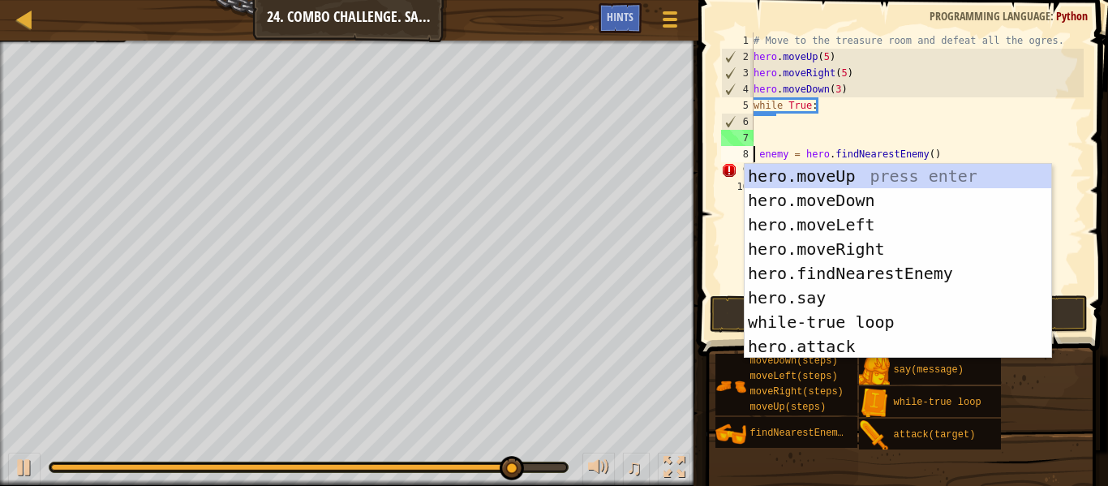
click at [915, 117] on div "# Move to the treasure room and defeat all the ogres. hero . moveUp ( 5 ) hero …" at bounding box center [916, 178] width 333 height 292
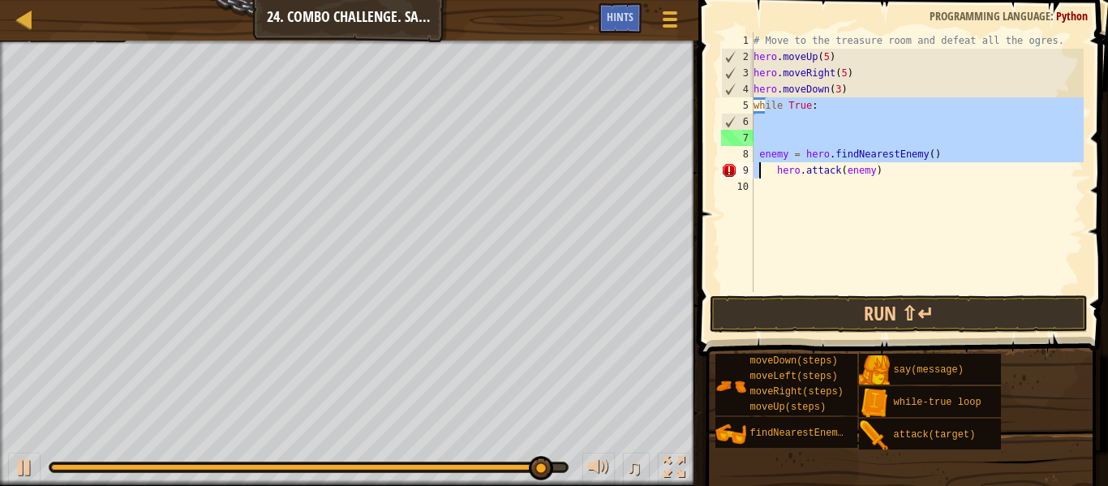
drag, startPoint x: 764, startPoint y: 105, endPoint x: 761, endPoint y: 169, distance: 64.2
click at [761, 169] on div "# Move to the treasure room and defeat all the ogres. hero . moveUp ( 5 ) hero …" at bounding box center [916, 178] width 333 height 292
type textarea "enemy = hero.findNearestEnemy() hero.attack(enemy)"
click at [796, 136] on div "# Move to the treasure room and defeat all the ogres. hero . moveUp ( 5 ) hero …" at bounding box center [916, 162] width 333 height 260
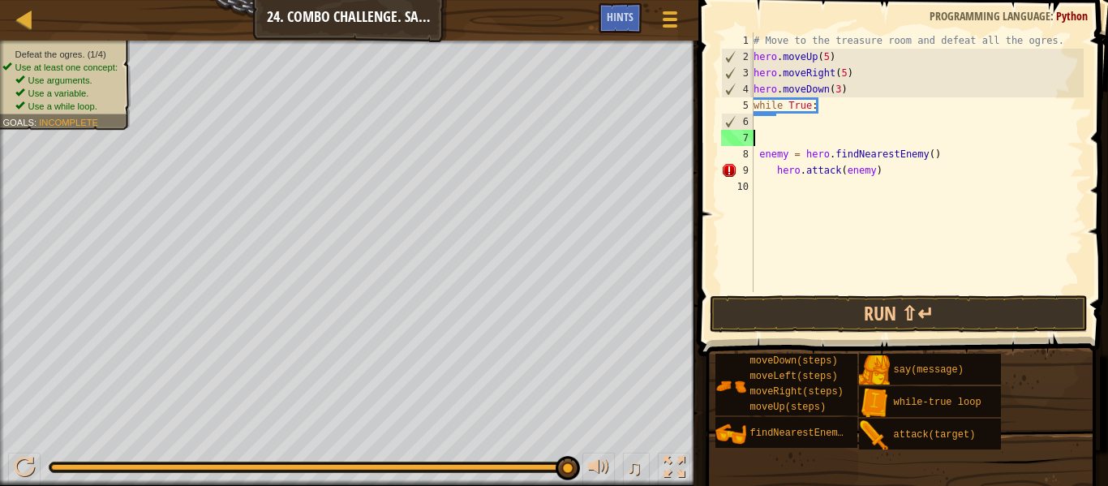
click at [907, 174] on div "# Move to the treasure room and defeat all the ogres. hero . moveUp ( 5 ) hero …" at bounding box center [916, 178] width 333 height 292
type textarea "h"
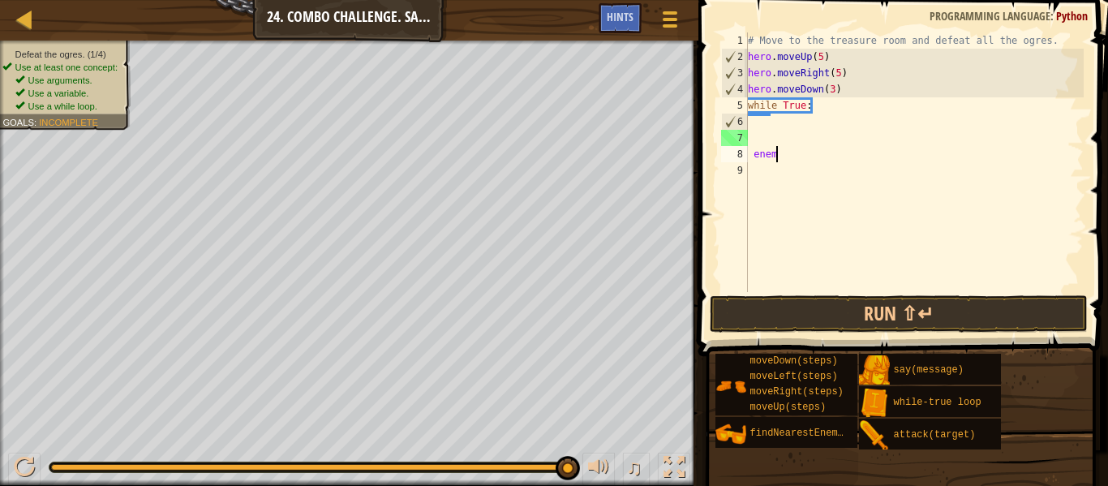
type textarea "e"
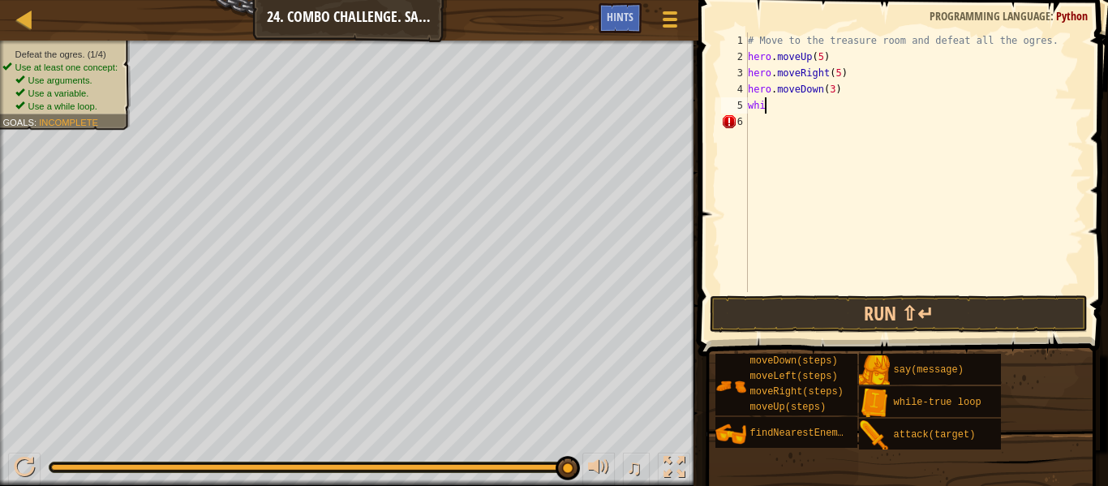
type textarea "w"
type textarea "h"
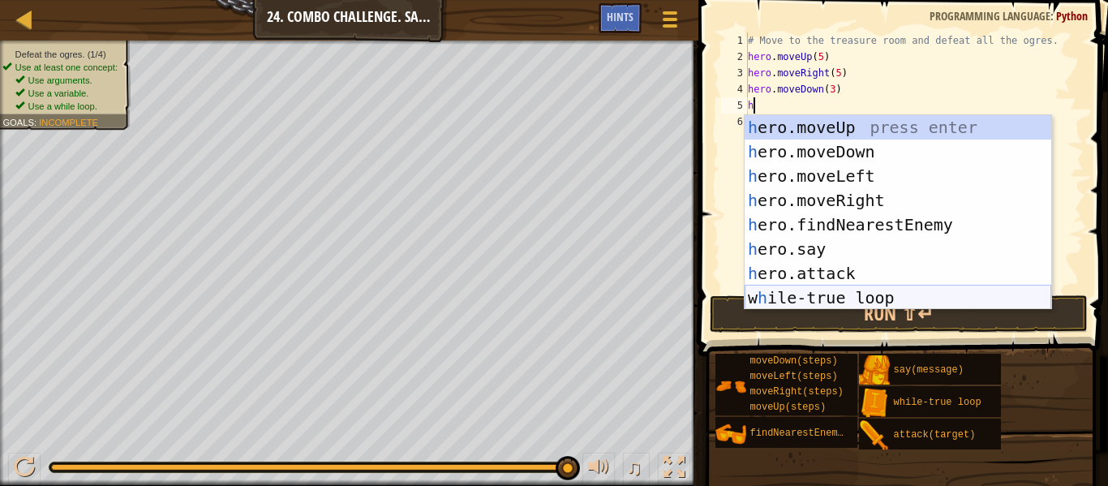
click at [934, 299] on div "h ero.moveUp press enter h ero.moveDown press enter h ero.moveLeft press enter …" at bounding box center [898, 236] width 307 height 243
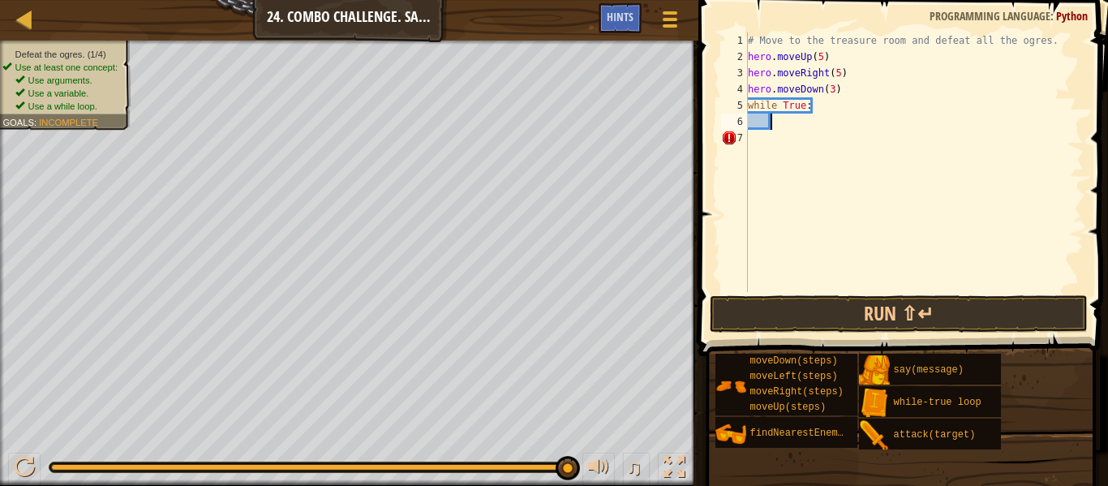
type textarea "h"
type textarea "w"
type textarea "h"
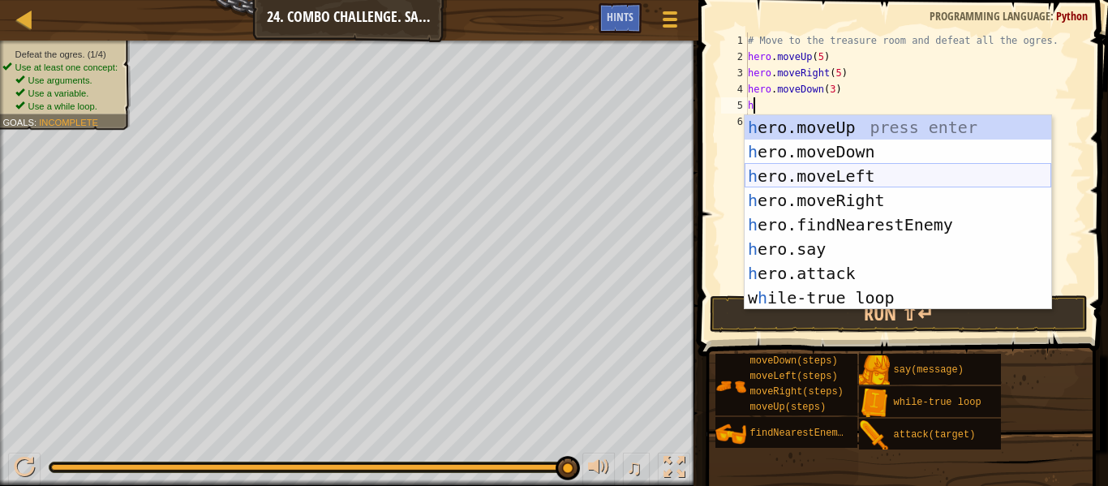
click at [813, 182] on div "h ero.moveUp press enter h ero.moveDown press enter h ero.moveLeft press enter …" at bounding box center [898, 236] width 307 height 243
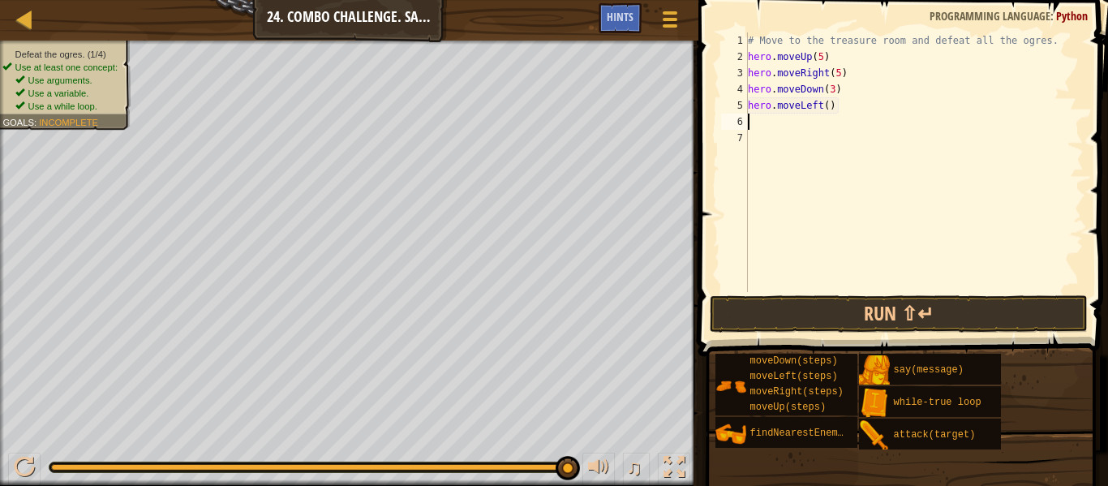
type textarea "h"
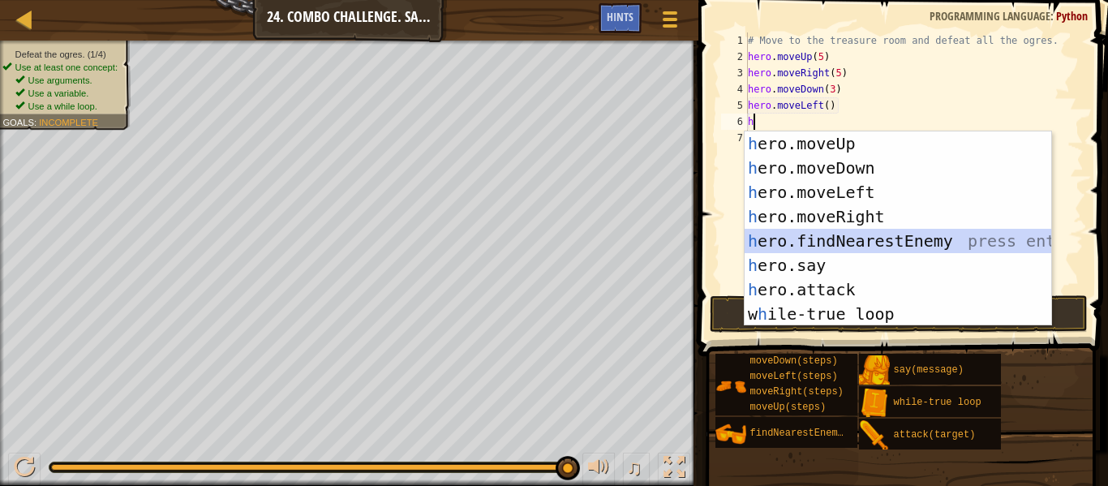
click at [855, 245] on div "h ero.moveUp press enter h ero.moveDown press enter h ero.moveLeft press enter …" at bounding box center [898, 252] width 307 height 243
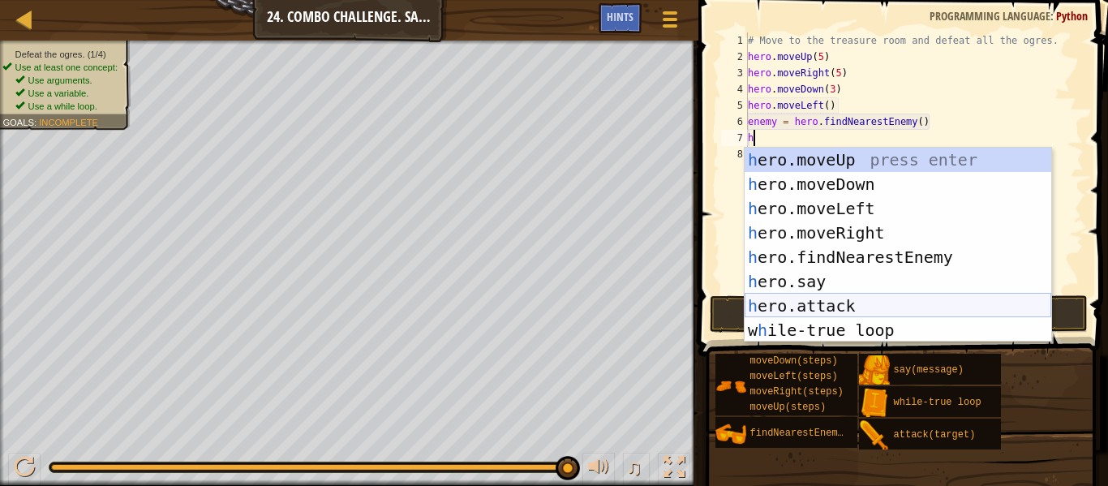
click at [858, 303] on div "h ero.moveUp press enter h ero.moveDown press enter h ero.moveLeft press enter …" at bounding box center [898, 269] width 307 height 243
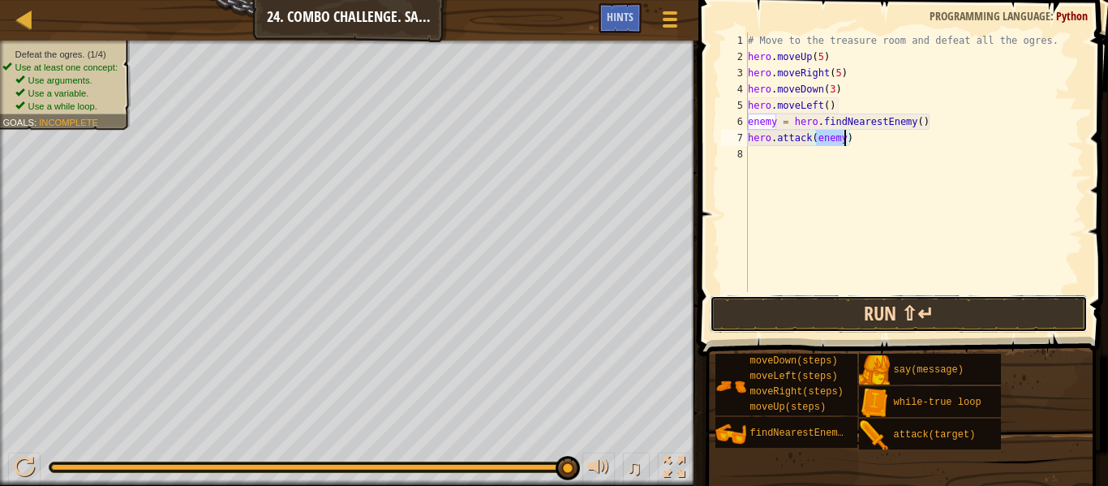
click at [861, 307] on button "Run ⇧↵" at bounding box center [899, 313] width 378 height 37
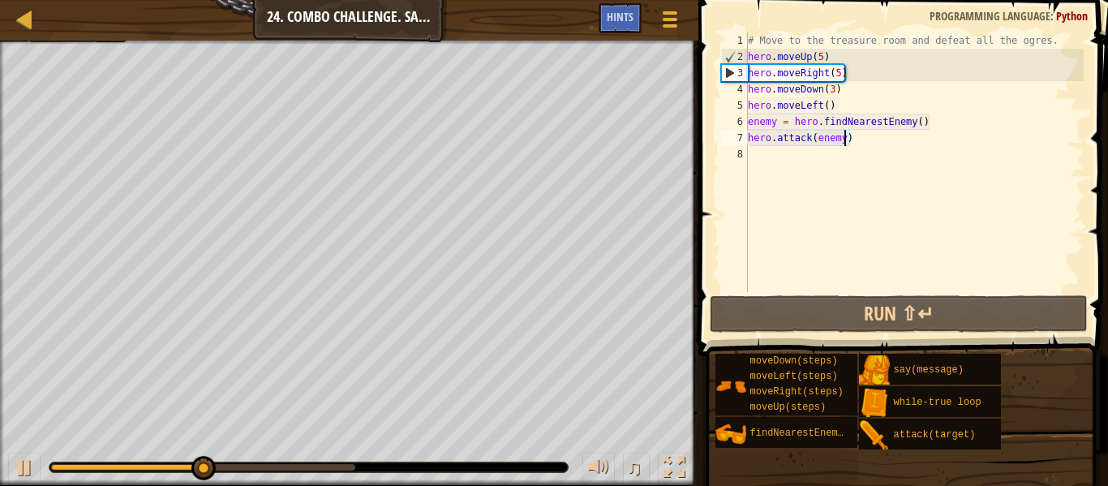
click at [820, 58] on div "# Move to the treasure room and defeat all the ogres. hero . moveUp ( 5 ) hero …" at bounding box center [914, 178] width 339 height 292
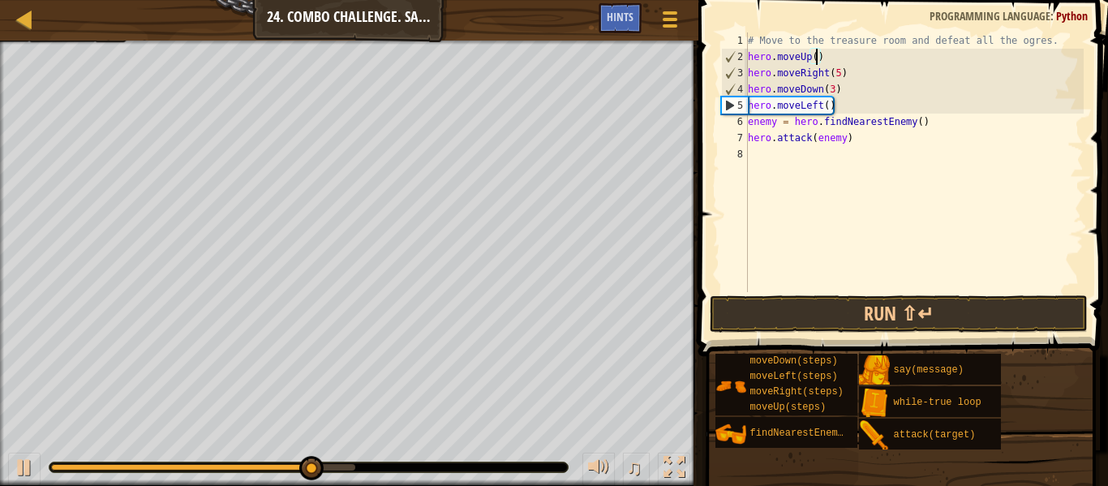
scroll to position [7, 11]
click at [838, 75] on div "# Move to the treasure room and defeat all the ogres. hero . moveUp ( 4 ) hero …" at bounding box center [914, 178] width 339 height 292
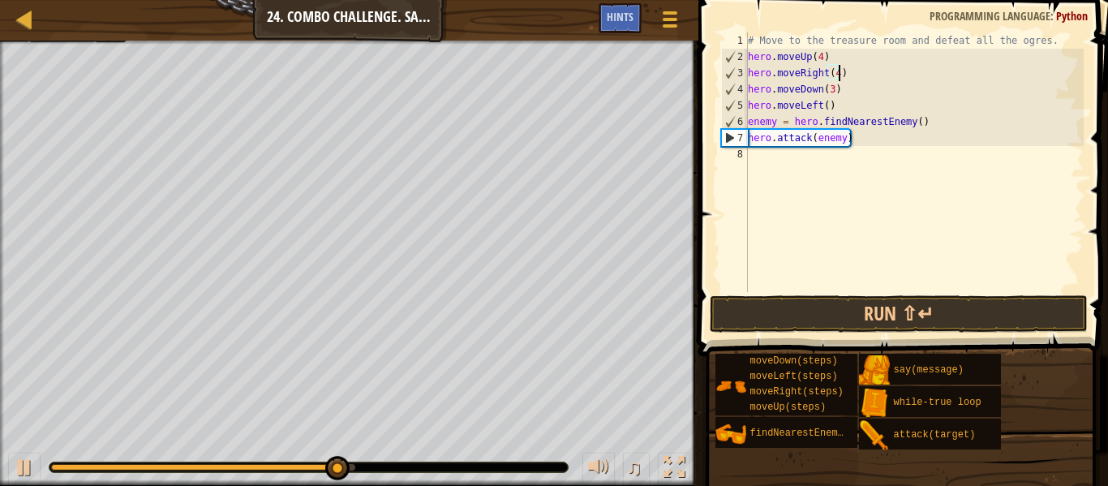
scroll to position [7, 13]
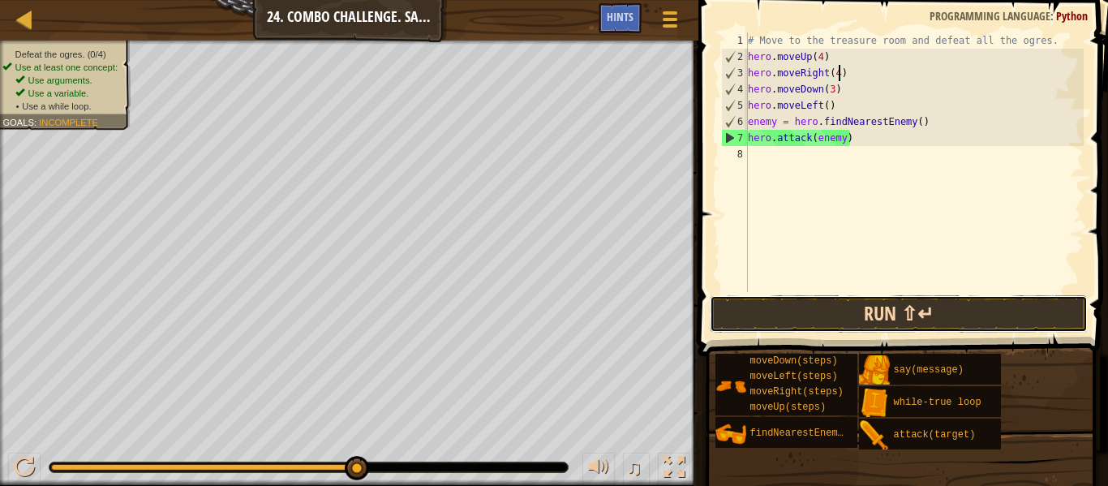
click at [814, 299] on button "Run ⇧↵" at bounding box center [899, 313] width 378 height 37
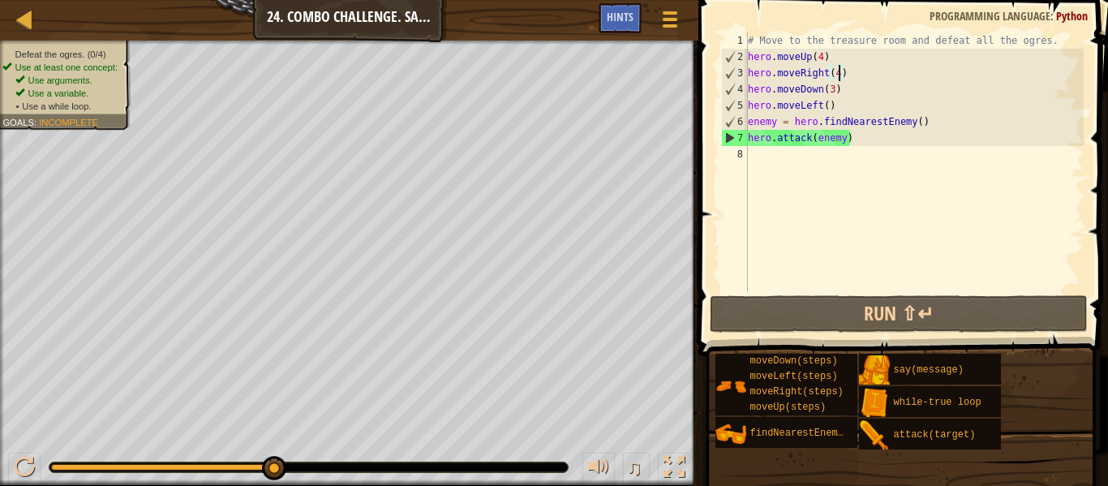
click at [860, 137] on div "# Move to the treasure room and defeat all the ogres. hero . moveUp ( 4 ) hero …" at bounding box center [914, 178] width 339 height 292
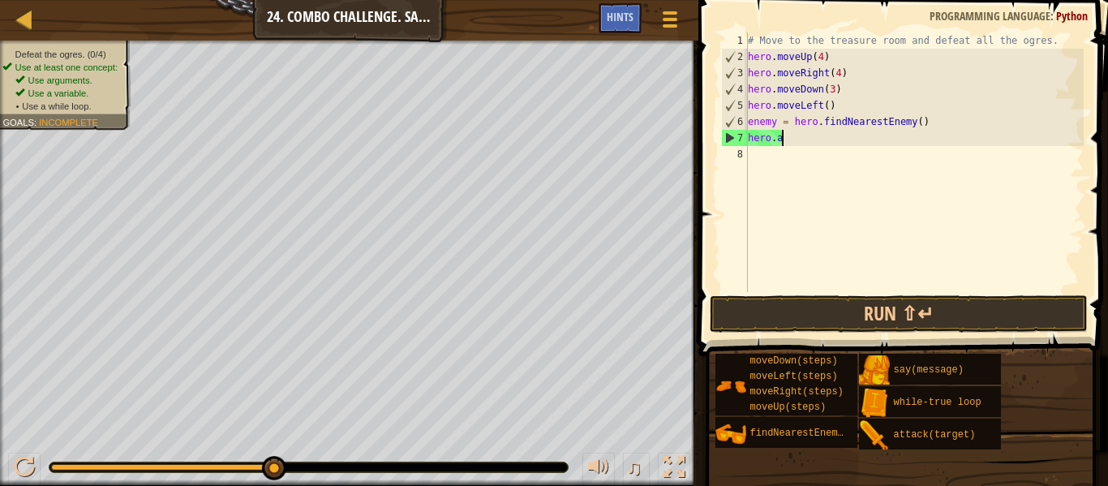
scroll to position [7, 2]
type textarea "h"
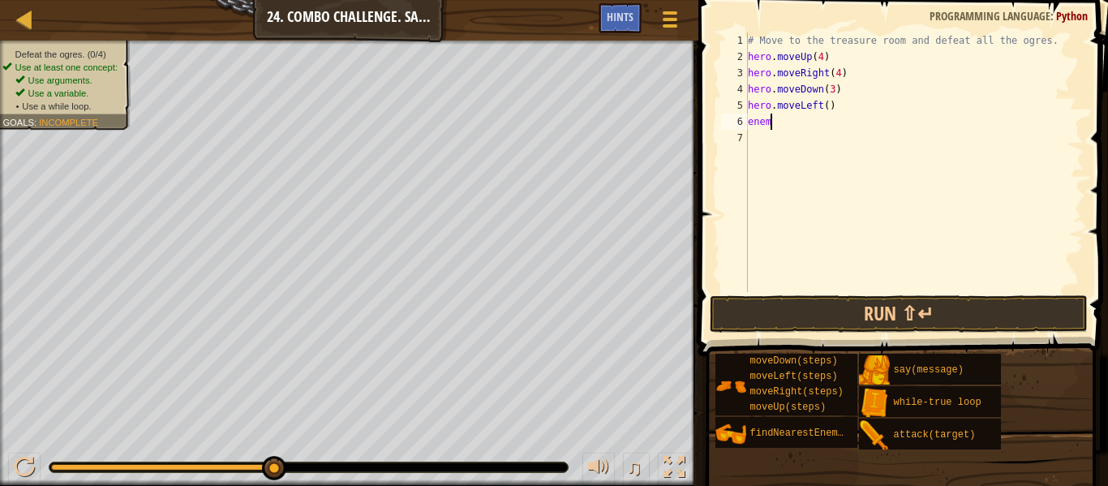
type textarea "e"
type textarea "w"
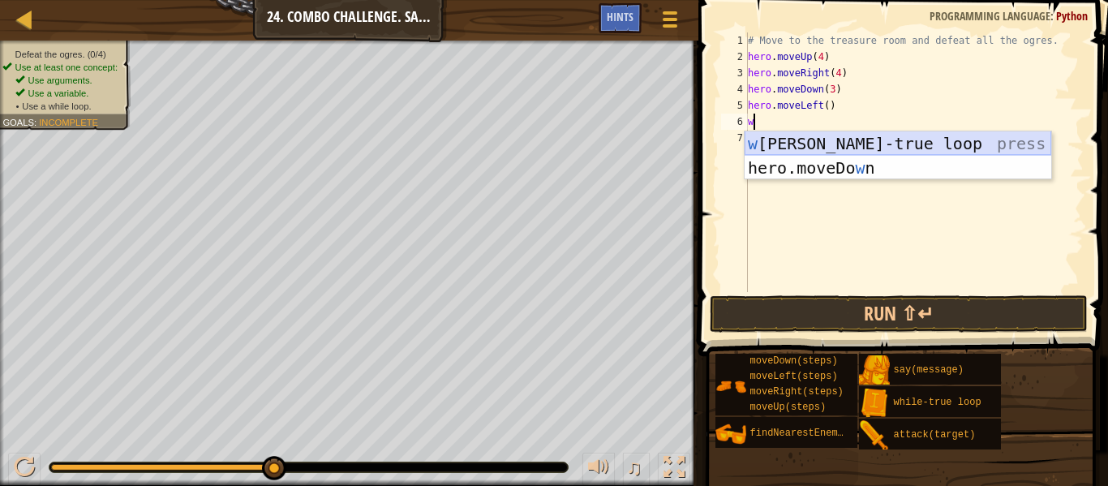
click at [896, 149] on div "w [PERSON_NAME]-true loop press enter hero.moveDo w n press enter" at bounding box center [898, 179] width 307 height 97
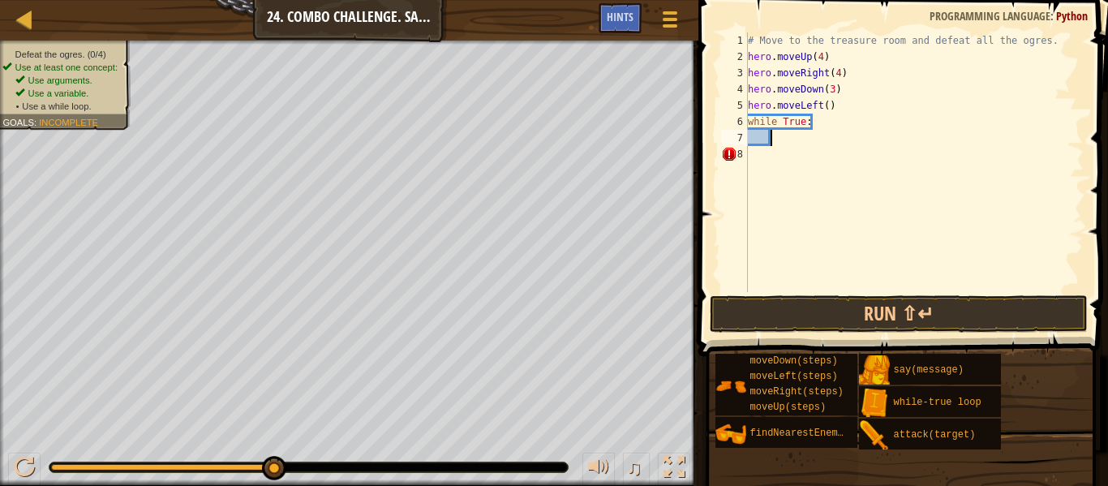
type textarea "h"
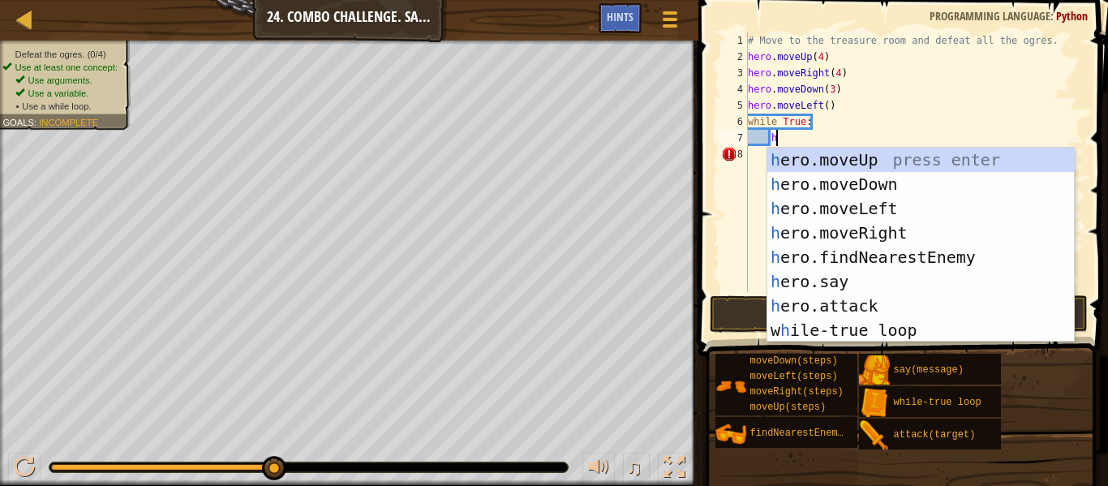
scroll to position [7, 3]
click at [894, 256] on div "h ero.moveUp press enter h ero.moveDown press enter h ero.moveLeft press enter …" at bounding box center [920, 269] width 307 height 243
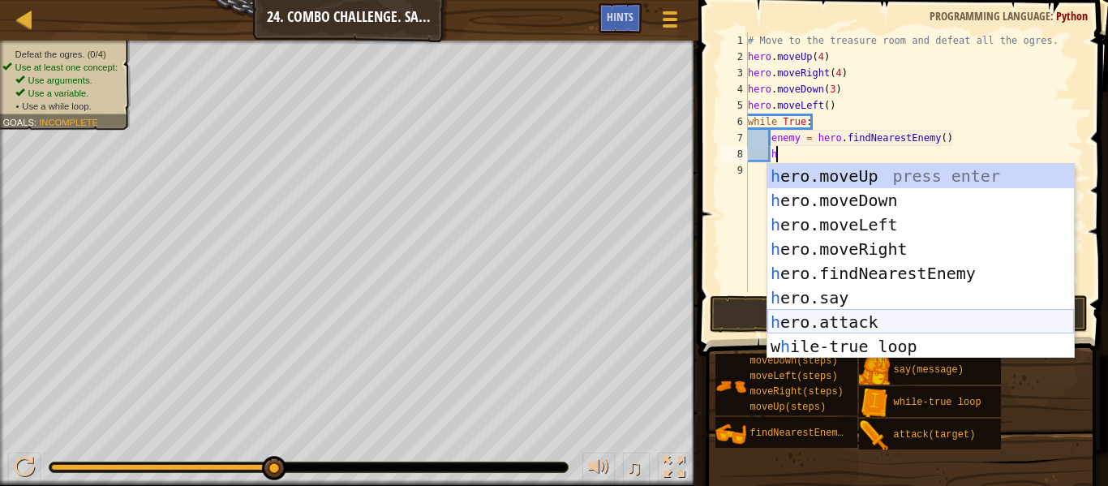
click at [866, 319] on div "h ero.moveUp press enter h ero.moveDown press enter h ero.moveLeft press enter …" at bounding box center [920, 285] width 307 height 243
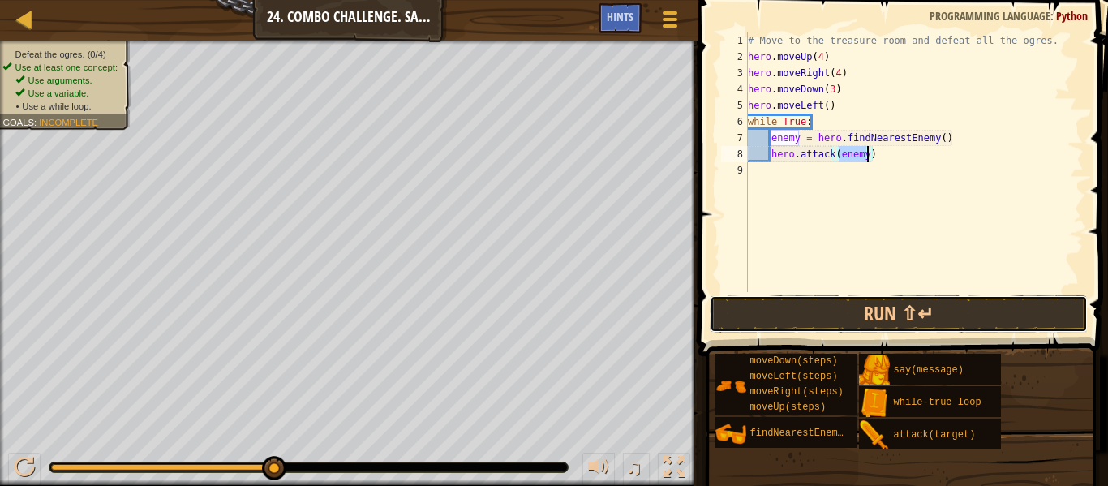
click at [866, 319] on button "Run ⇧↵" at bounding box center [899, 313] width 378 height 37
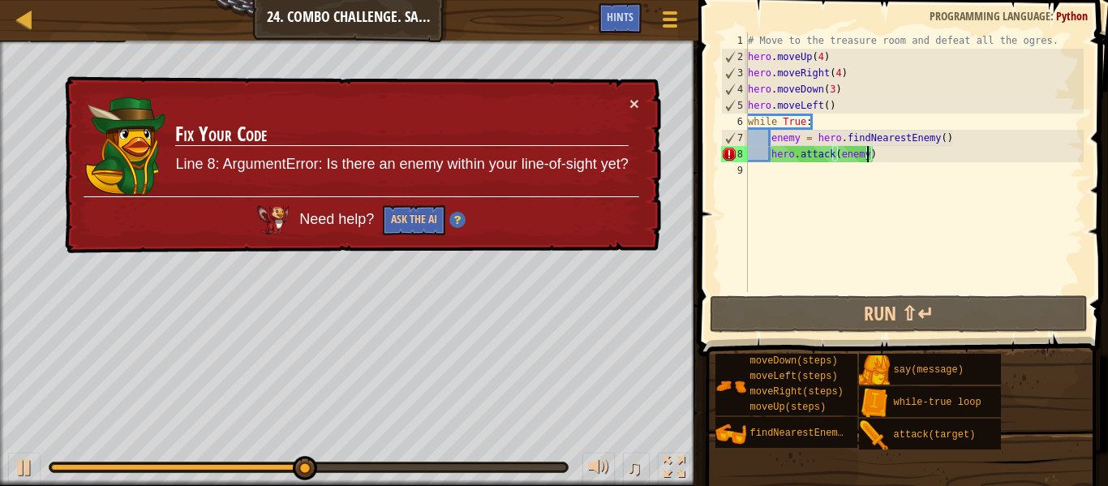
click at [827, 108] on div "# Move to the treasure room and defeat all the ogres. hero . moveUp ( 4 ) hero …" at bounding box center [914, 178] width 339 height 292
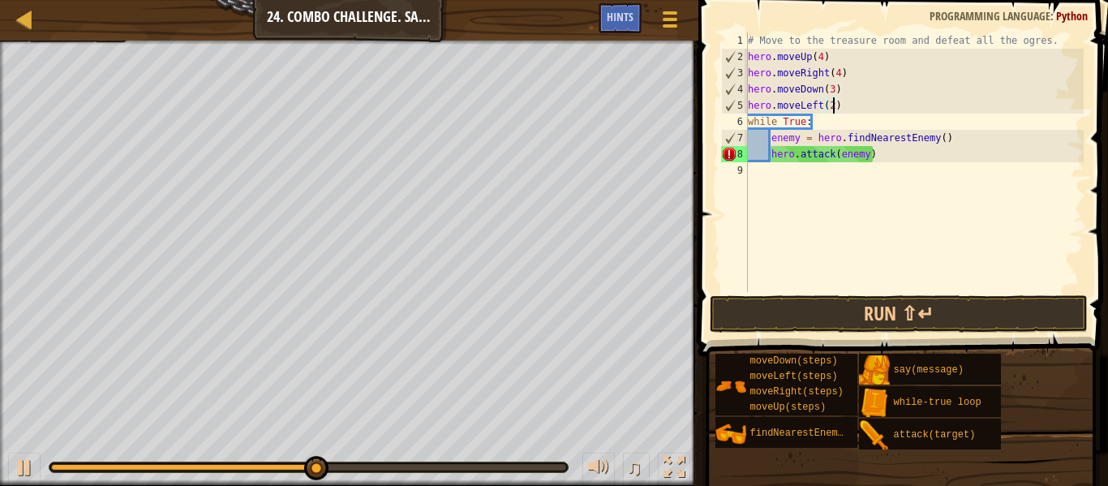
scroll to position [7, 12]
type textarea "hero.moveLeft(2)"
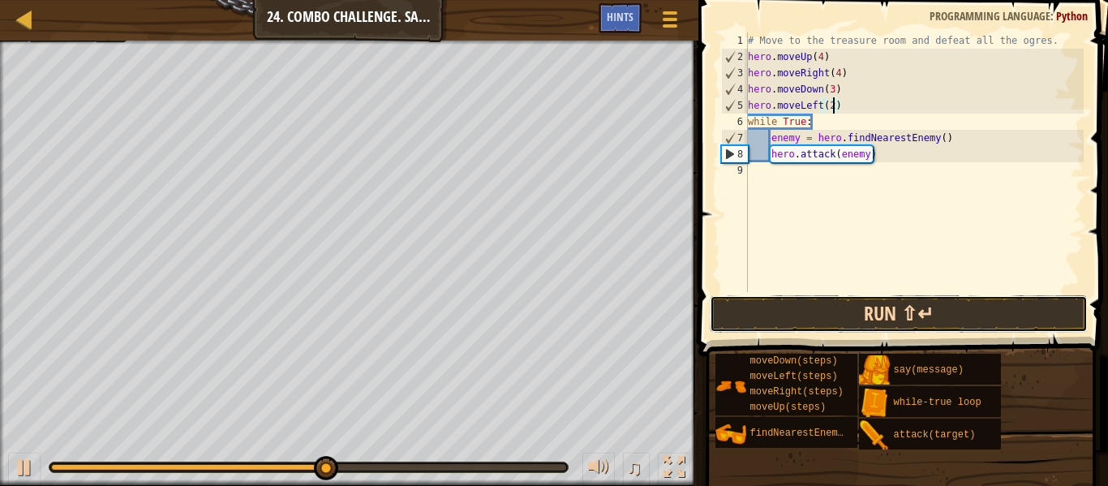
click at [775, 304] on button "Run ⇧↵" at bounding box center [899, 313] width 378 height 37
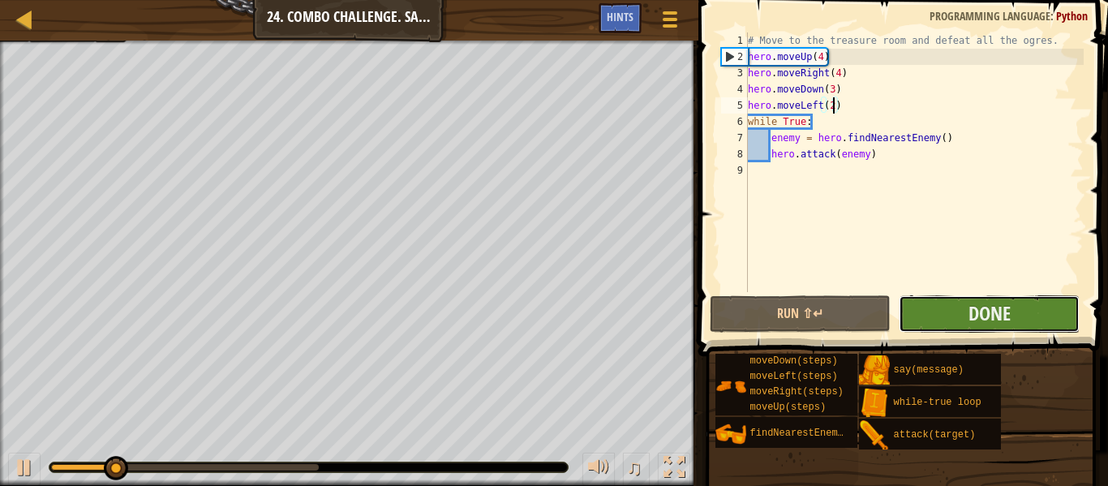
click at [940, 316] on button "Done" at bounding box center [989, 313] width 181 height 37
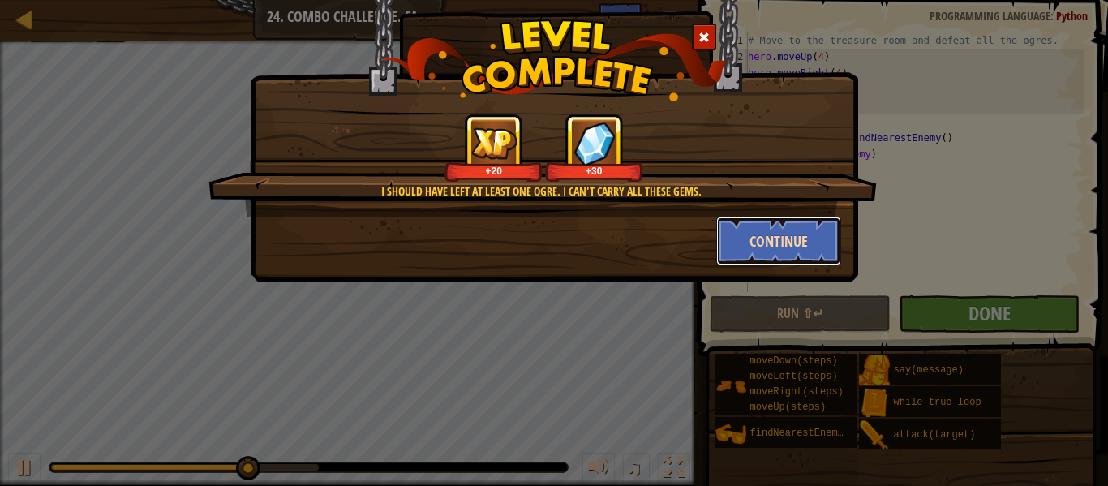
click at [759, 245] on button "Continue" at bounding box center [779, 241] width 126 height 49
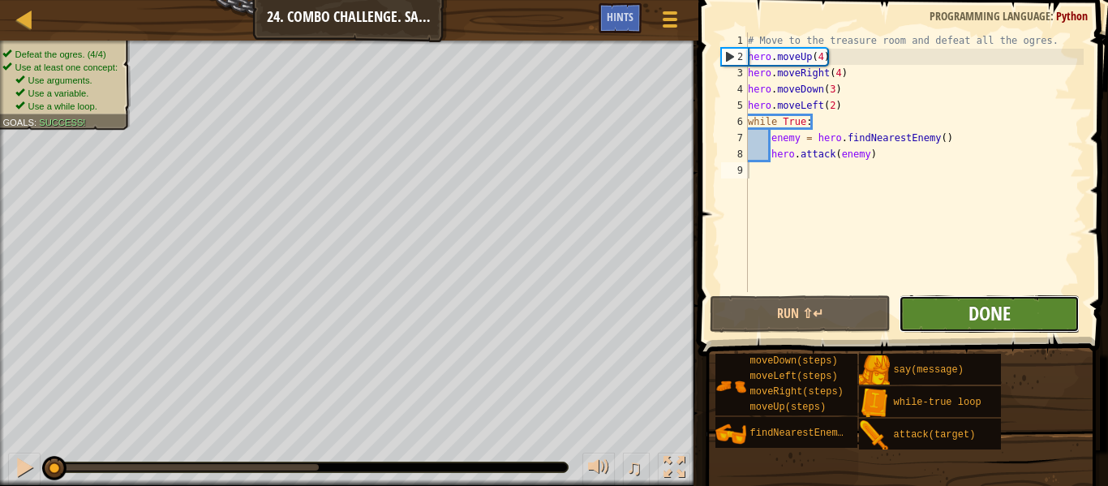
click at [996, 307] on span "Done" at bounding box center [989, 313] width 42 height 26
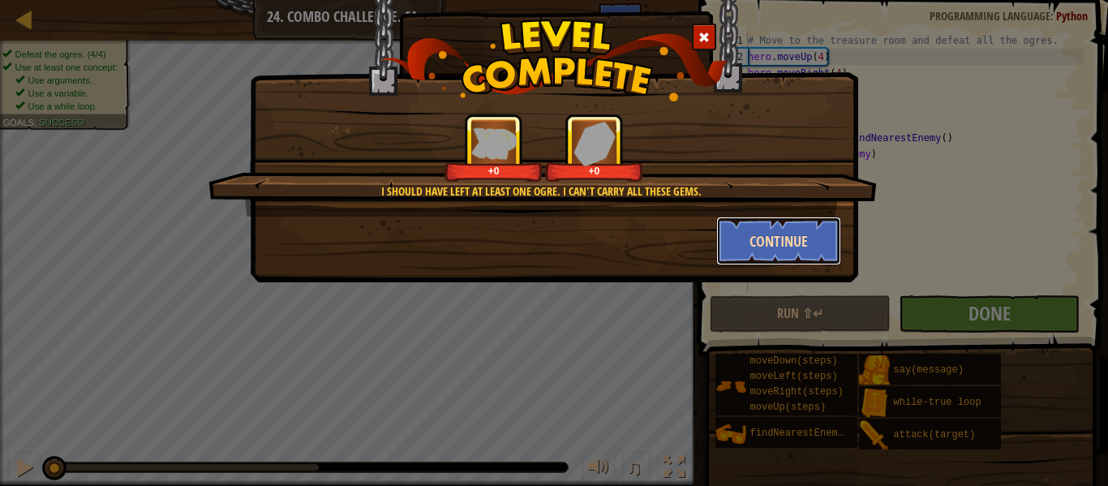
click at [741, 231] on button "Continue" at bounding box center [779, 241] width 126 height 49
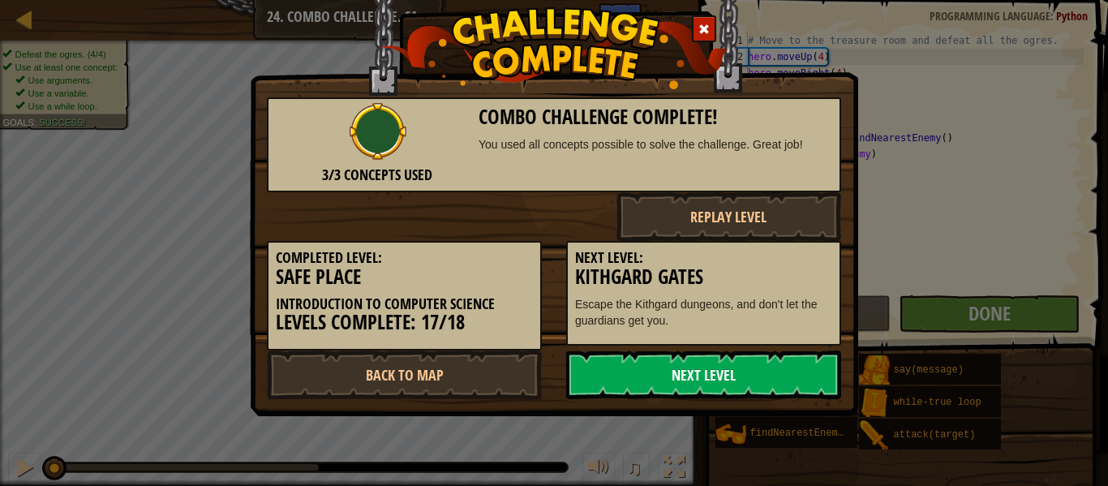
click at [725, 371] on link "Next Level" at bounding box center [703, 374] width 275 height 49
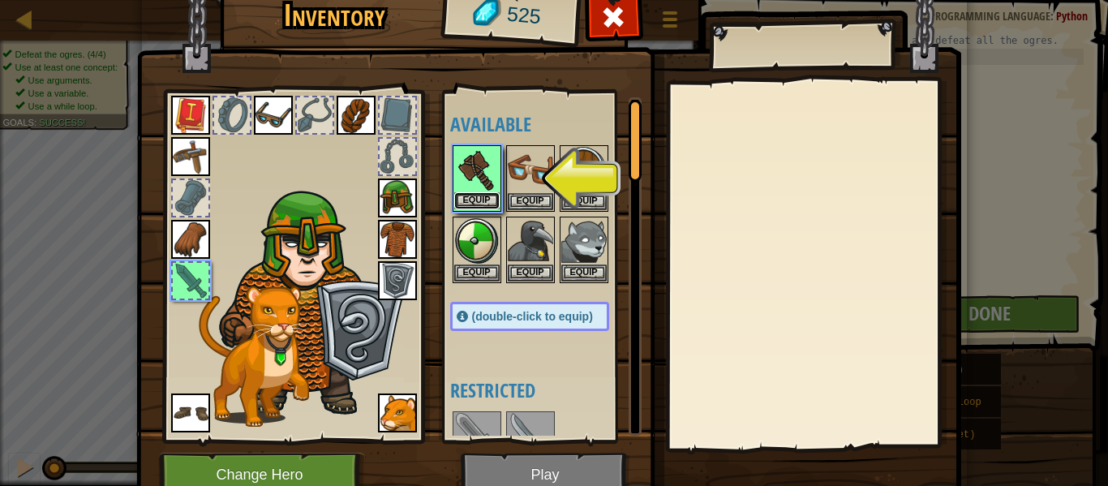
click at [486, 200] on button "Equip" at bounding box center [476, 200] width 45 height 17
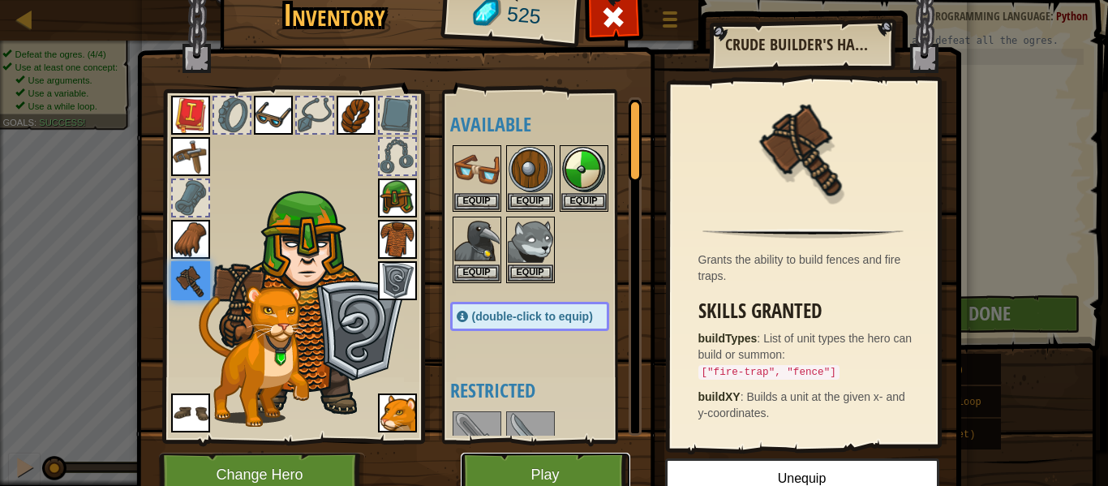
click at [566, 462] on button "Play" at bounding box center [546, 475] width 170 height 45
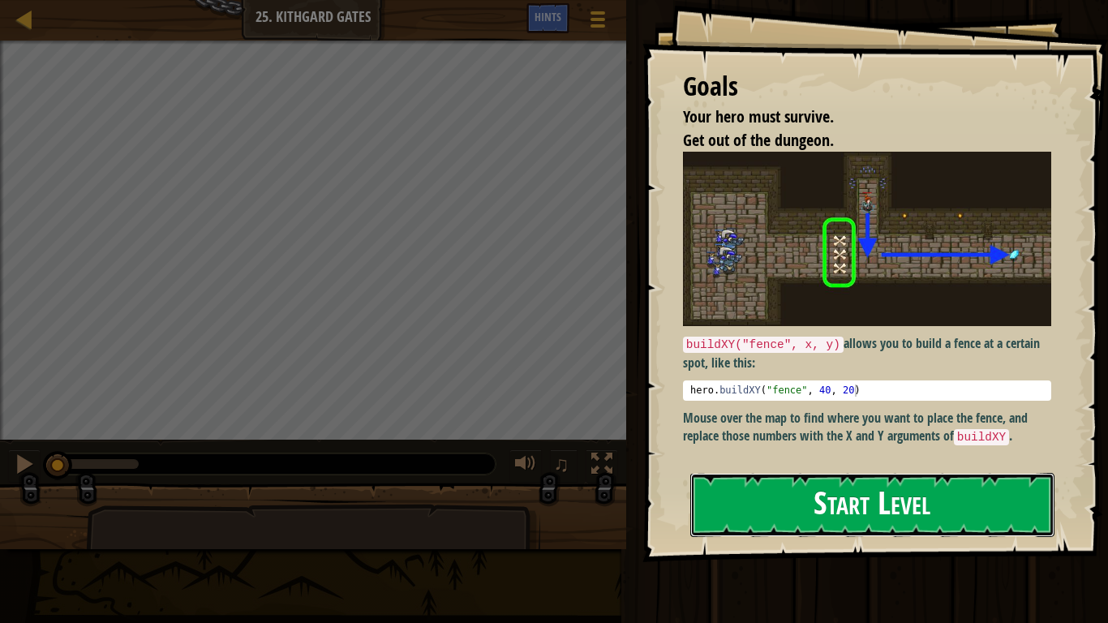
click at [780, 485] on button "Start Level" at bounding box center [872, 505] width 364 height 64
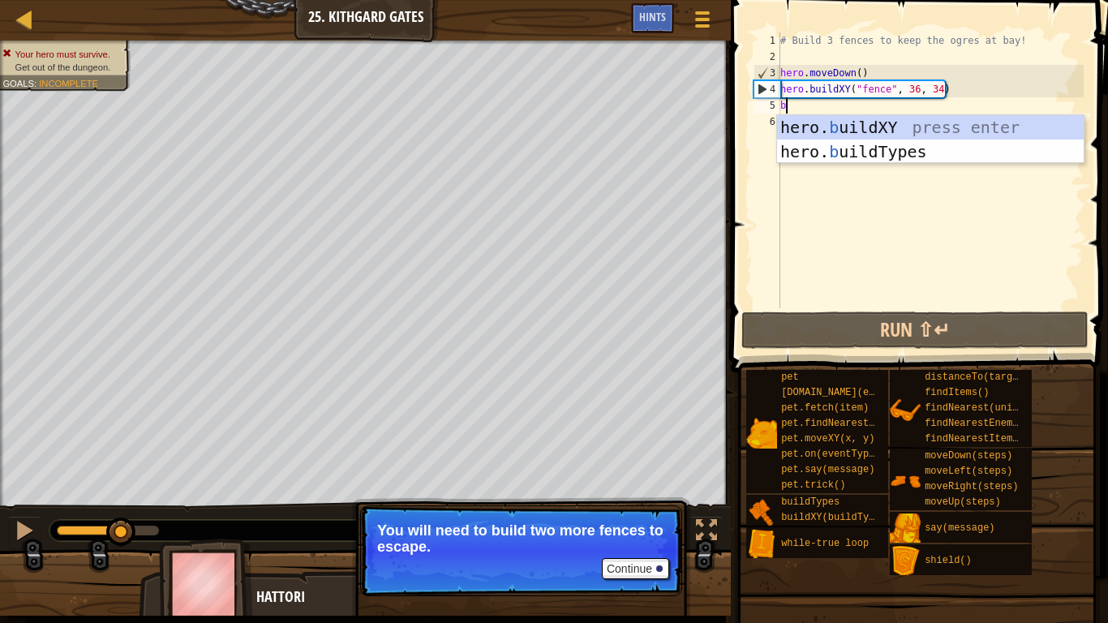
scroll to position [7, 0]
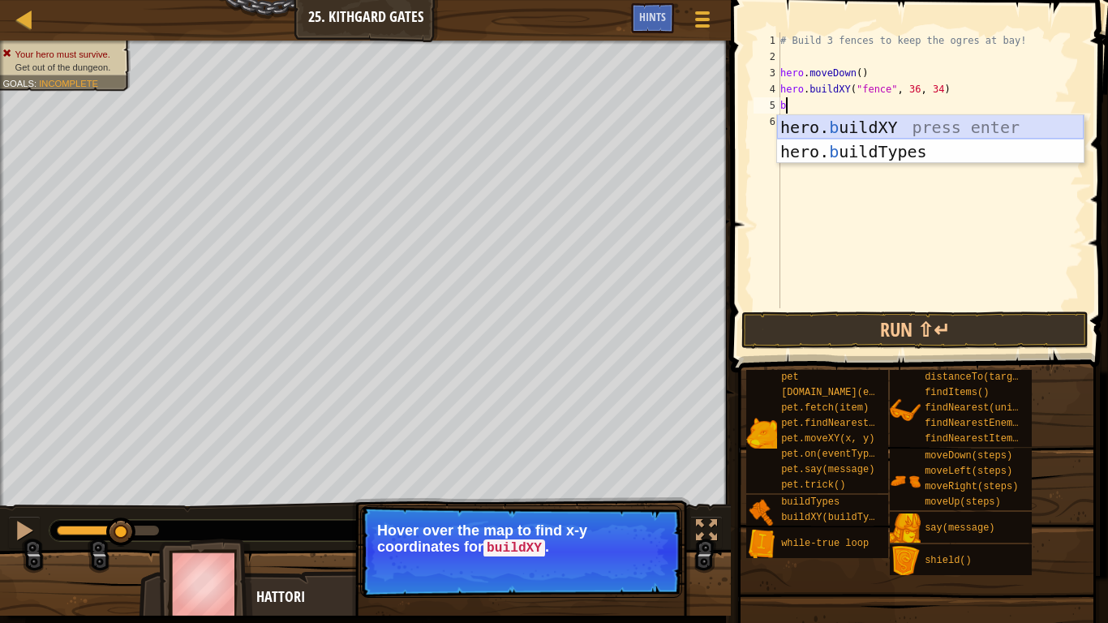
click at [921, 125] on div "hero. b uildXY press enter hero. b uildTypes press enter" at bounding box center [930, 163] width 307 height 97
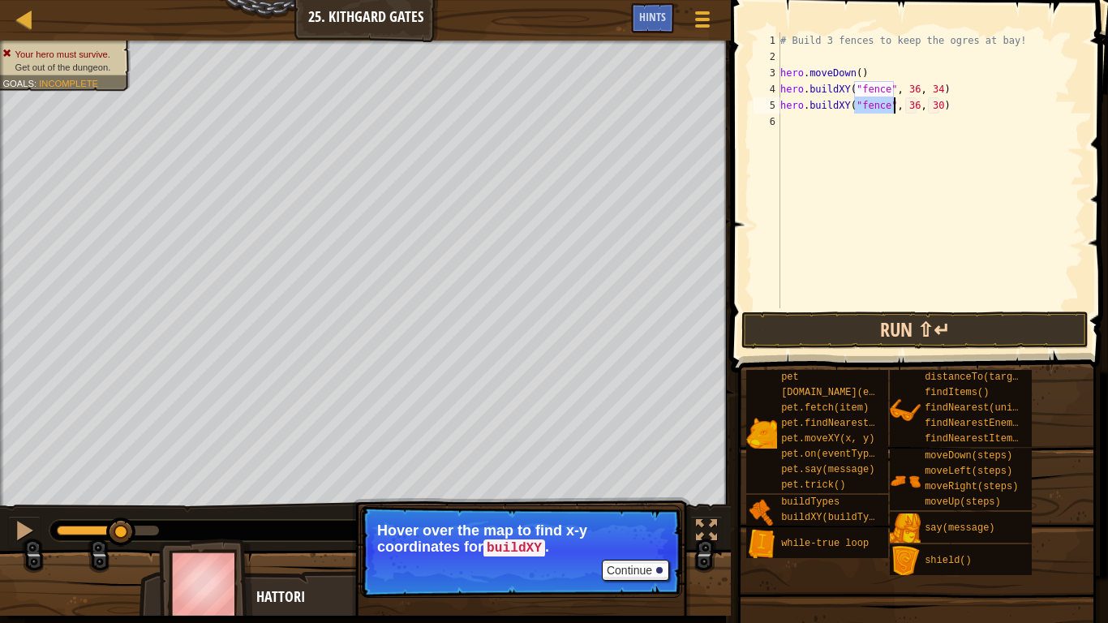
type textarea "hero.buildXY("fence", 36, 30)"
click at [938, 323] on button "Run ⇧↵" at bounding box center [914, 329] width 347 height 37
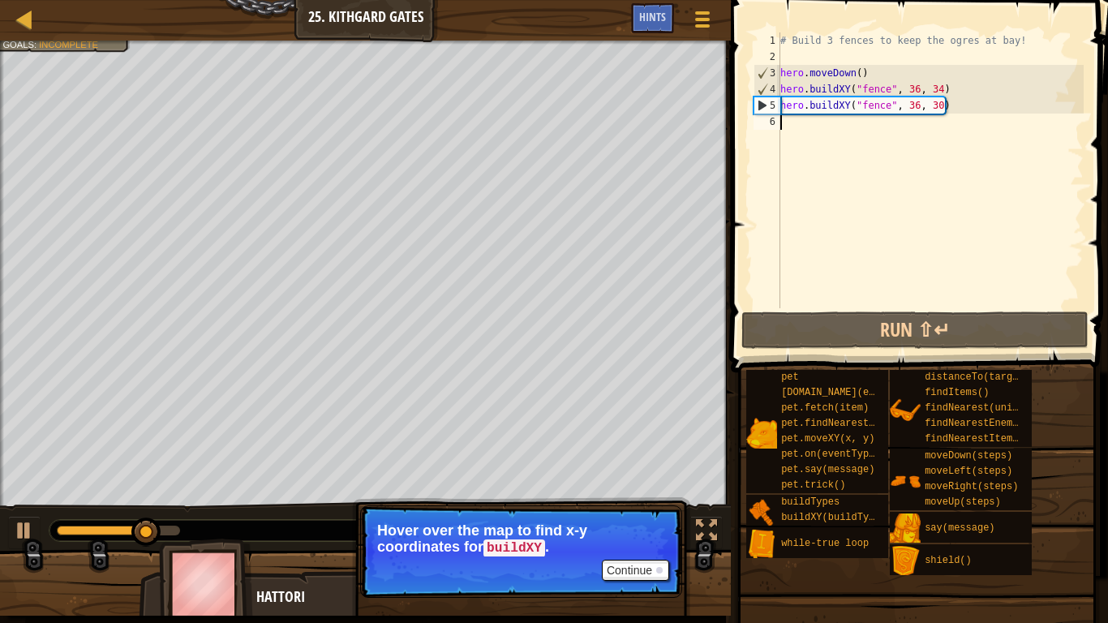
click at [840, 125] on div "# Build 3 fences to keep the ogres at bay! hero . moveDown ( ) hero . buildXY (…" at bounding box center [930, 186] width 307 height 308
type textarea "h"
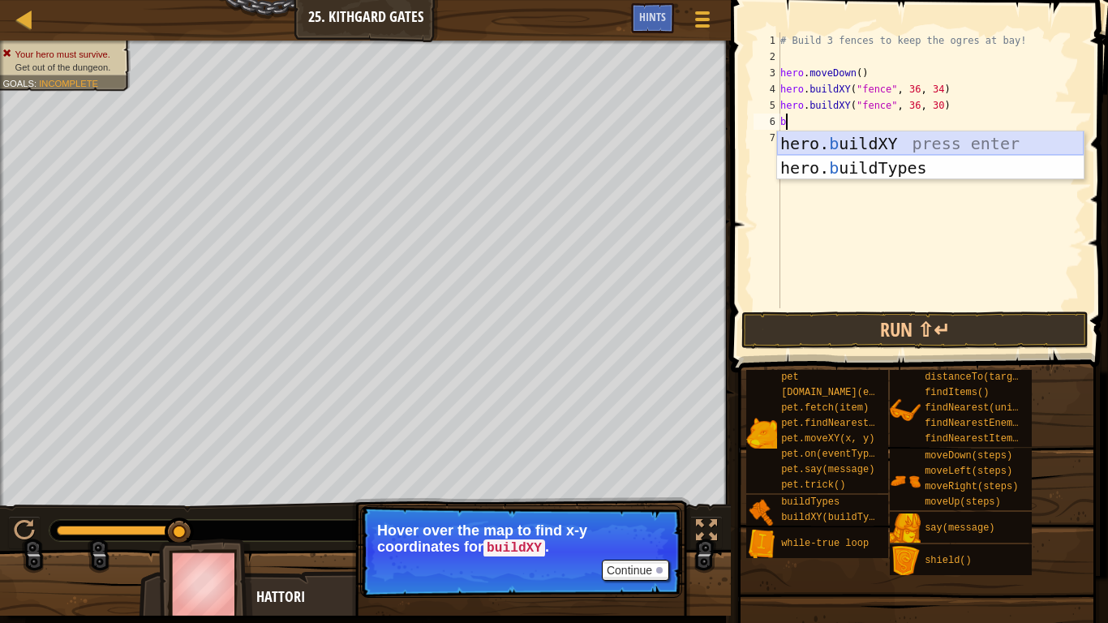
click at [938, 137] on div "hero. b uildXY press enter hero. b uildTypes press enter" at bounding box center [930, 179] width 307 height 97
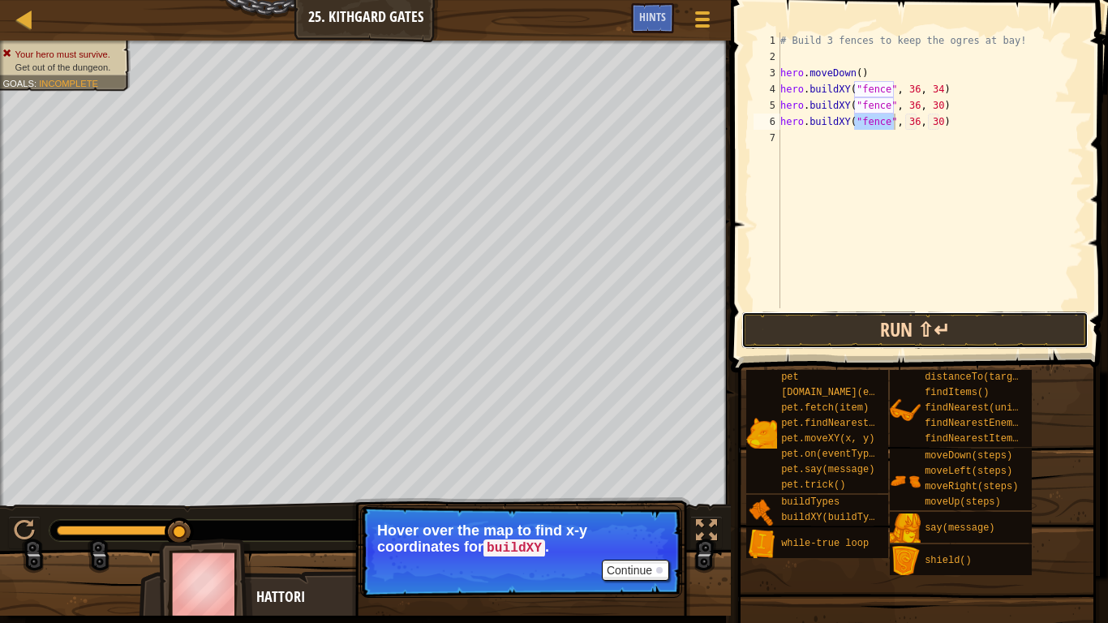
click at [932, 324] on button "Run ⇧↵" at bounding box center [914, 329] width 347 height 37
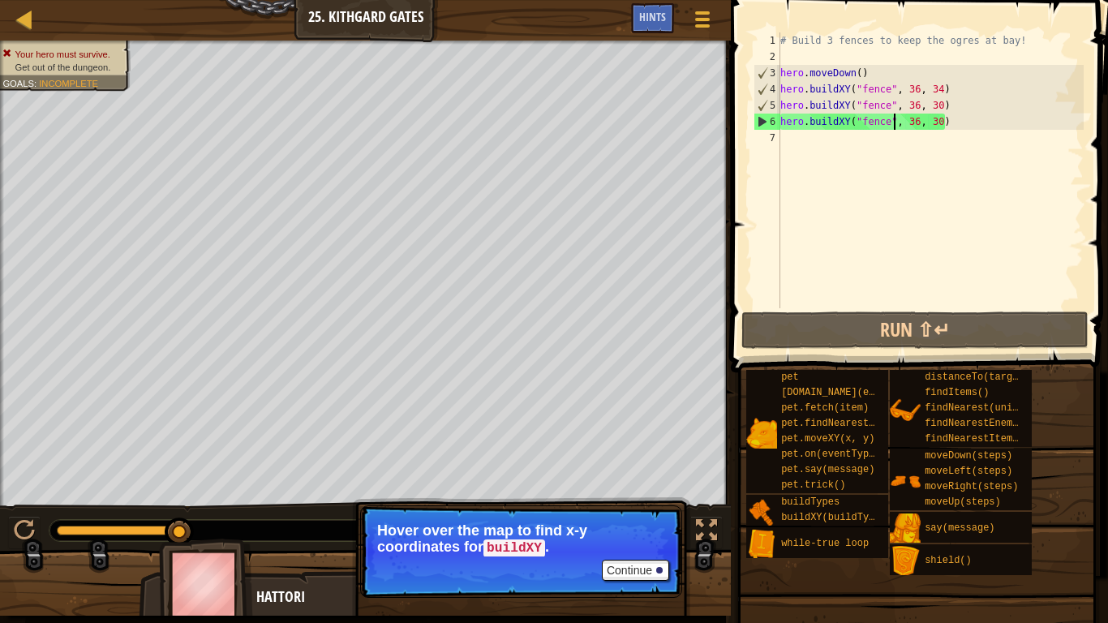
click at [934, 125] on div "# Build 3 fences to keep the ogres at bay! hero . moveDown ( ) hero . buildXY (…" at bounding box center [930, 186] width 307 height 308
click at [942, 126] on div "# Build 3 fences to keep the ogres at bay! hero . moveDown ( ) hero . buildXY (…" at bounding box center [930, 186] width 307 height 308
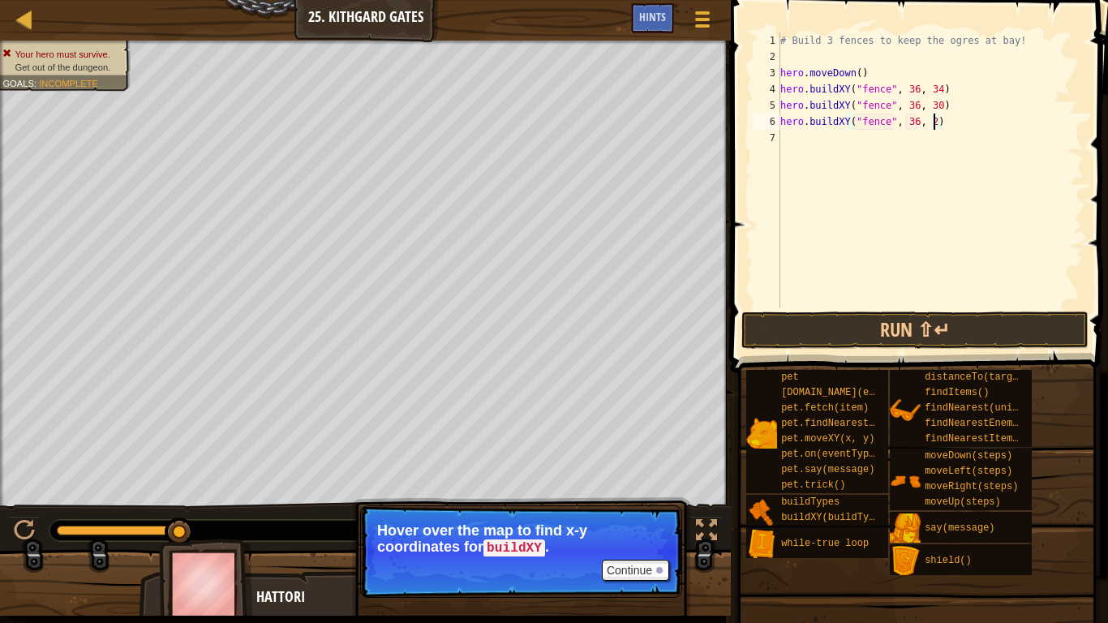
scroll to position [7, 23]
click at [908, 335] on button "Run ⇧↵" at bounding box center [914, 329] width 347 height 37
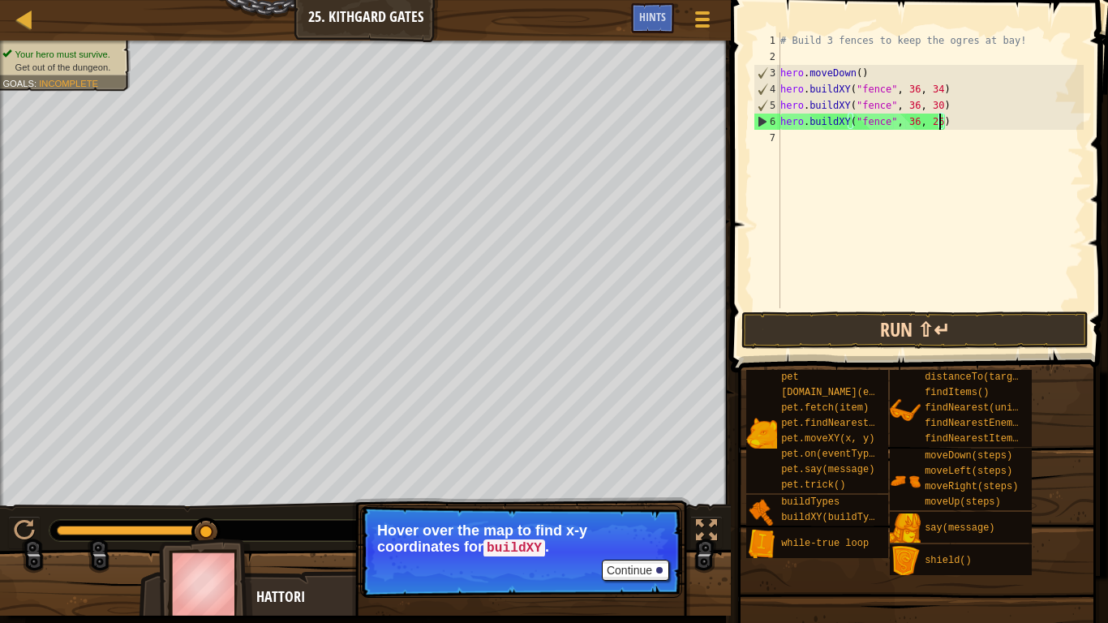
type textarea "hero.buildXY("fence", 36, 26)"
click at [895, 336] on button "Run ⇧↵" at bounding box center [914, 329] width 347 height 37
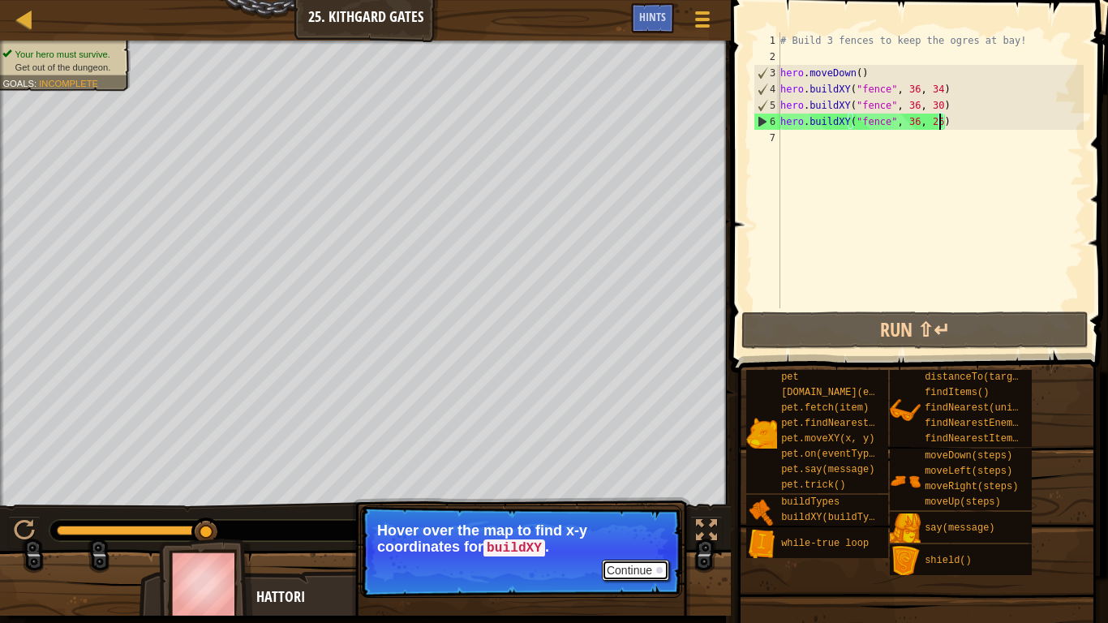
click at [646, 485] on button "Continue" at bounding box center [635, 570] width 67 height 21
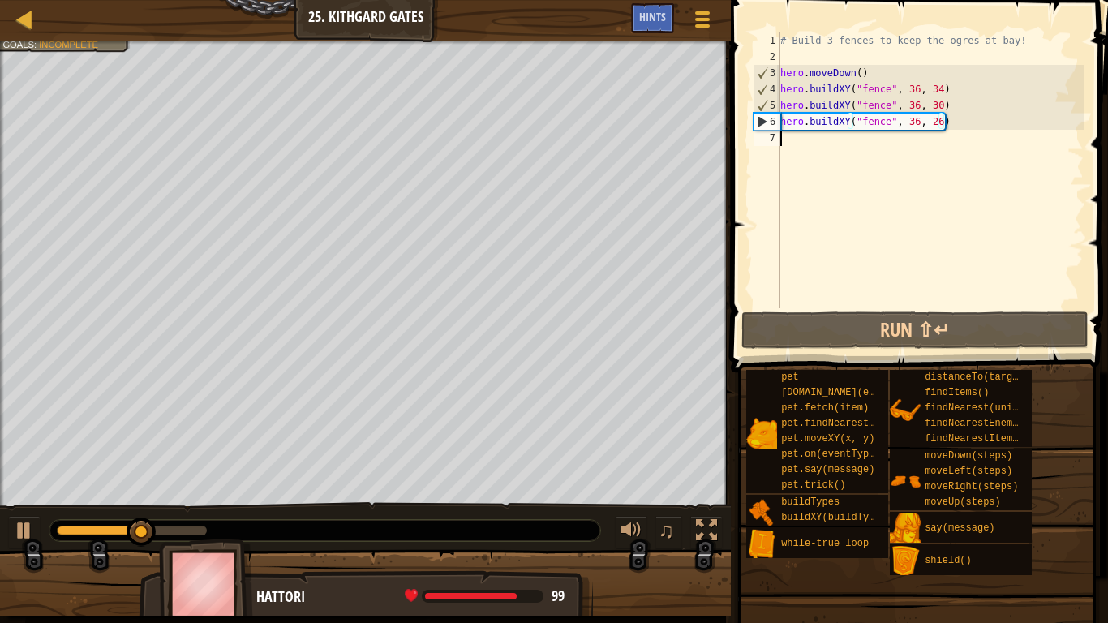
click at [821, 144] on div "# Build 3 fences to keep the ogres at bay! hero . moveDown ( ) hero . buildXY (…" at bounding box center [930, 186] width 307 height 308
type textarea "h"
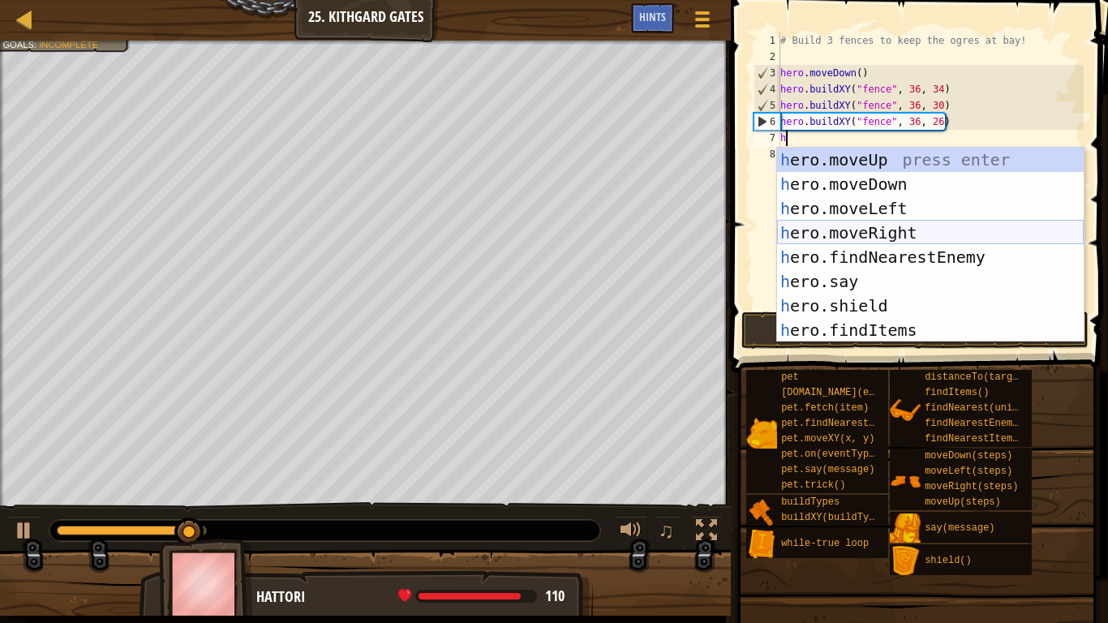
click at [917, 228] on div "h ero.moveUp press enter h ero.moveDown press enter h ero.moveLeft press enter …" at bounding box center [930, 269] width 307 height 243
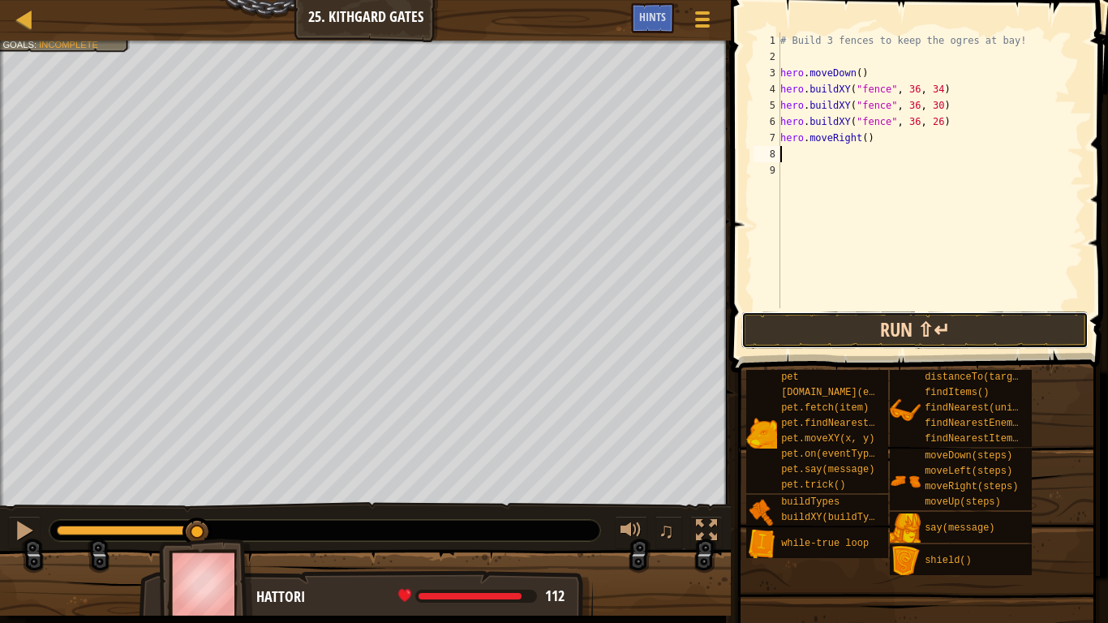
click at [918, 336] on button "Run ⇧↵" at bounding box center [914, 329] width 347 height 37
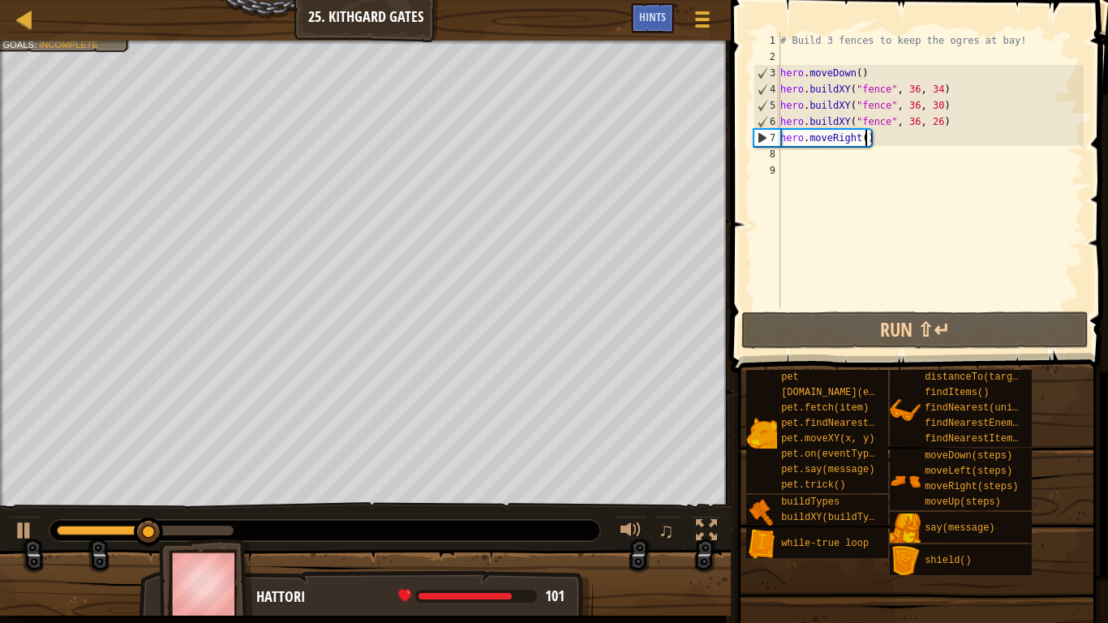
click at [865, 138] on div "# Build 3 fences to keep the ogres at bay! hero . moveDown ( ) hero . buildXY (…" at bounding box center [930, 186] width 307 height 308
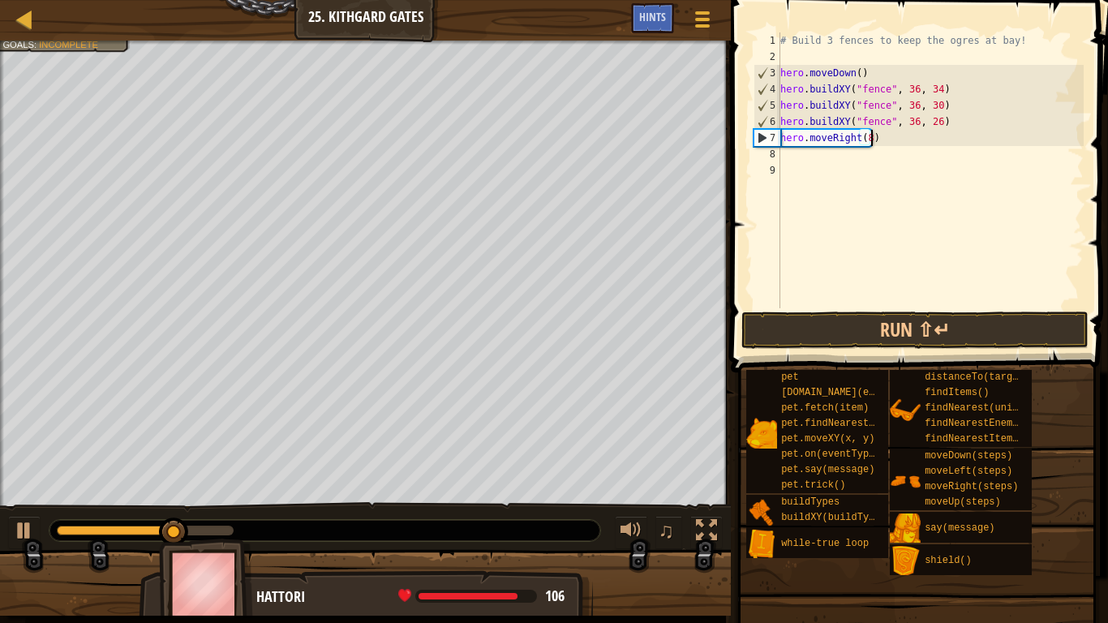
scroll to position [7, 13]
type textarea "hero.moveRight(8)"
click at [872, 328] on button "Run ⇧↵" at bounding box center [914, 329] width 347 height 37
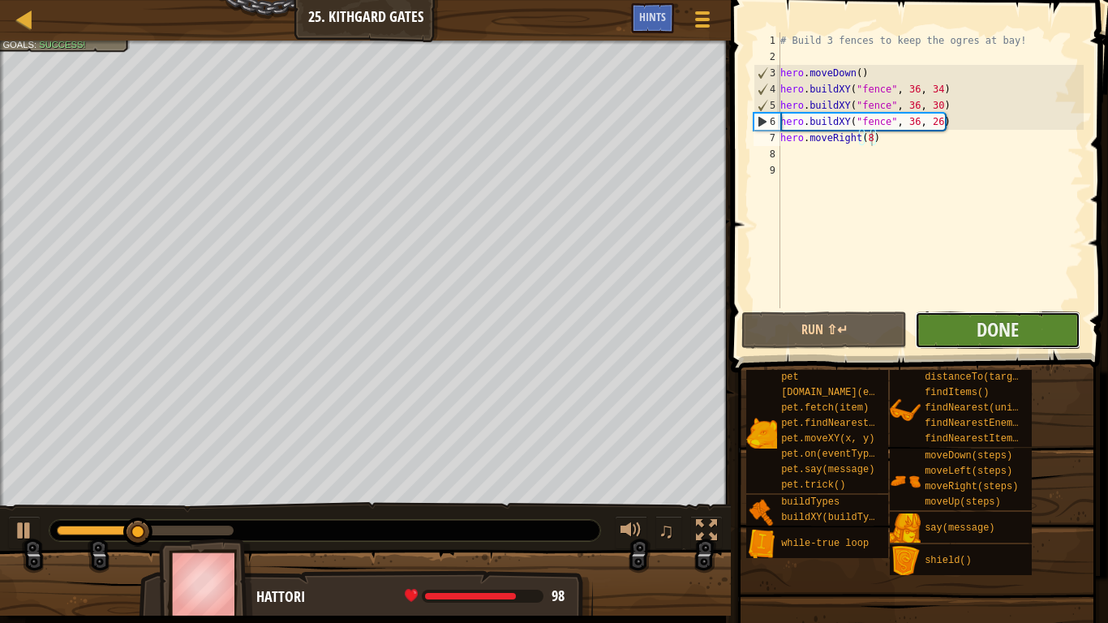
click at [933, 330] on button "Done" at bounding box center [997, 329] width 165 height 37
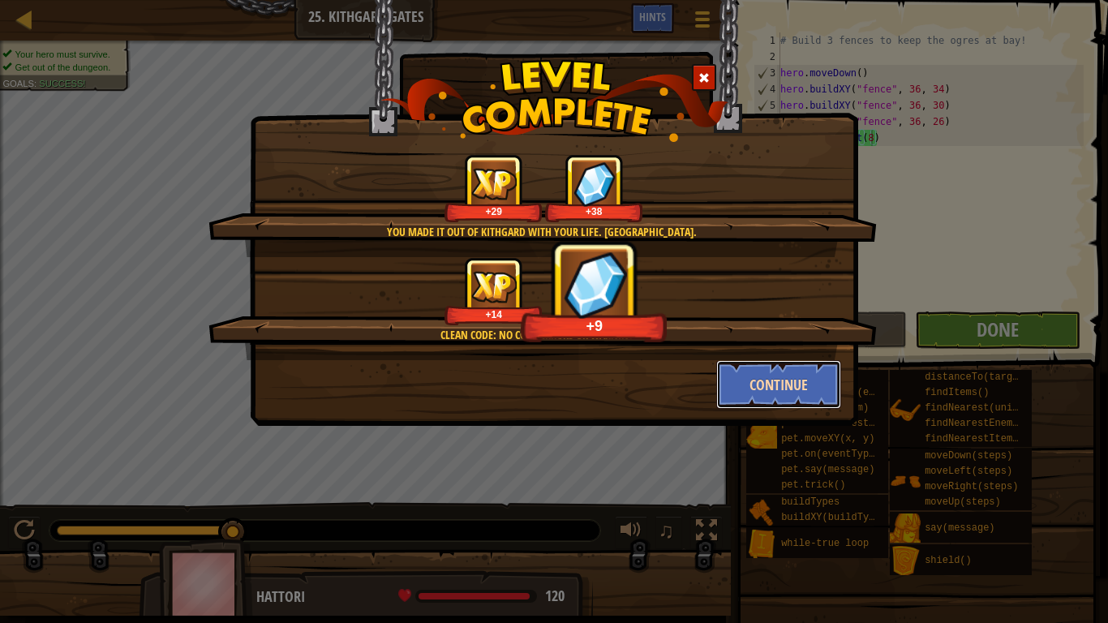
click at [736, 389] on button "Continue" at bounding box center [779, 384] width 126 height 49
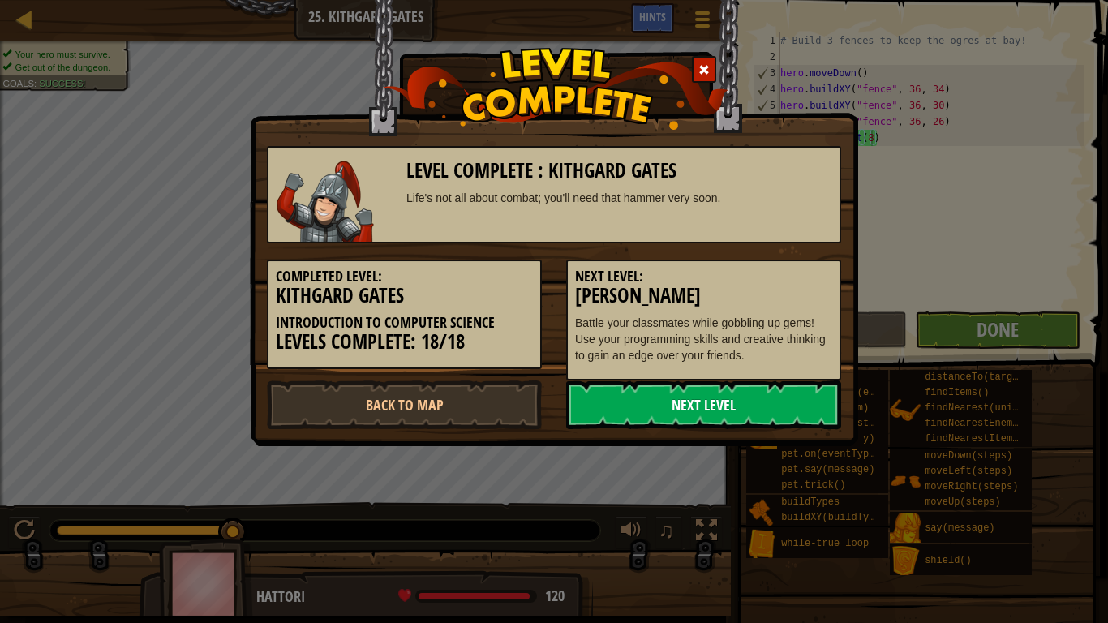
click at [706, 399] on link "Next Level" at bounding box center [703, 404] width 275 height 49
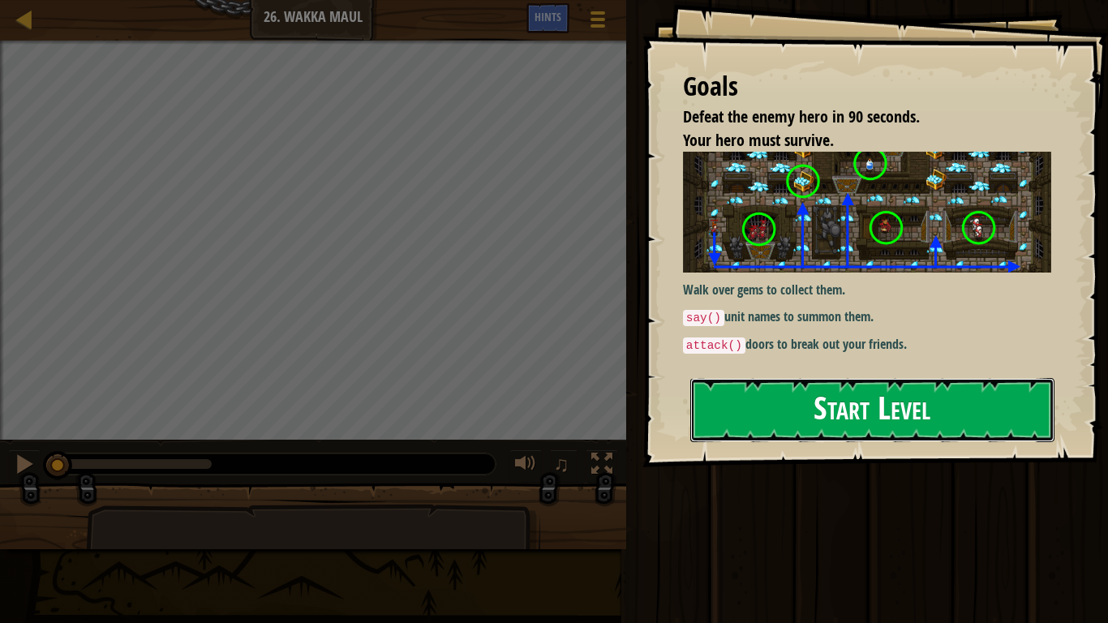
click at [805, 418] on button "Start Level" at bounding box center [872, 410] width 364 height 64
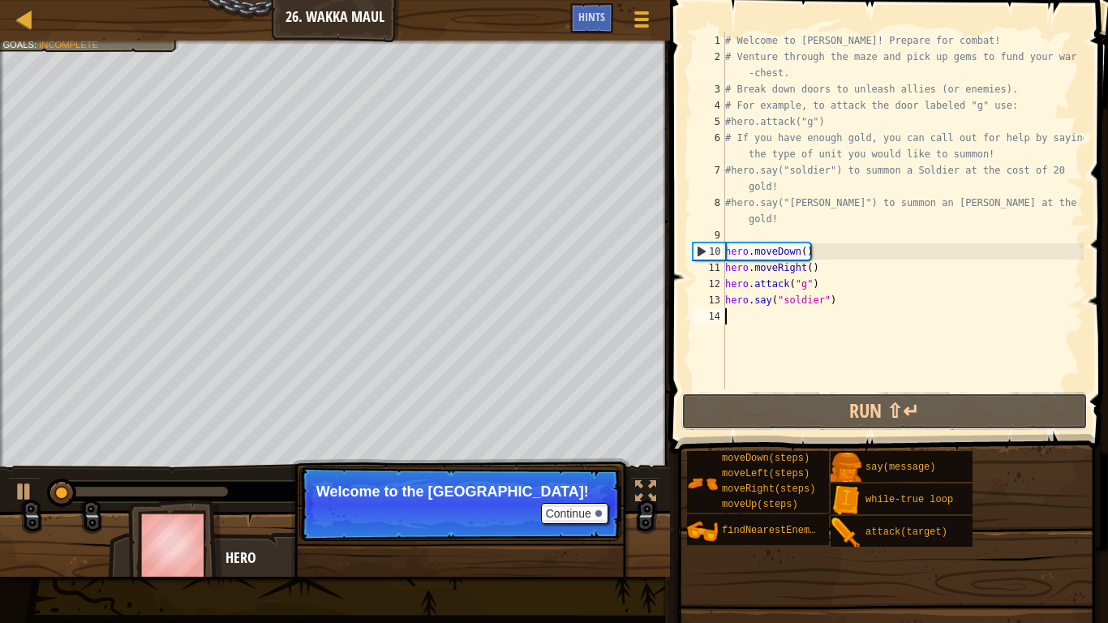
click at [805, 418] on button "Run ⇧↵" at bounding box center [884, 411] width 406 height 37
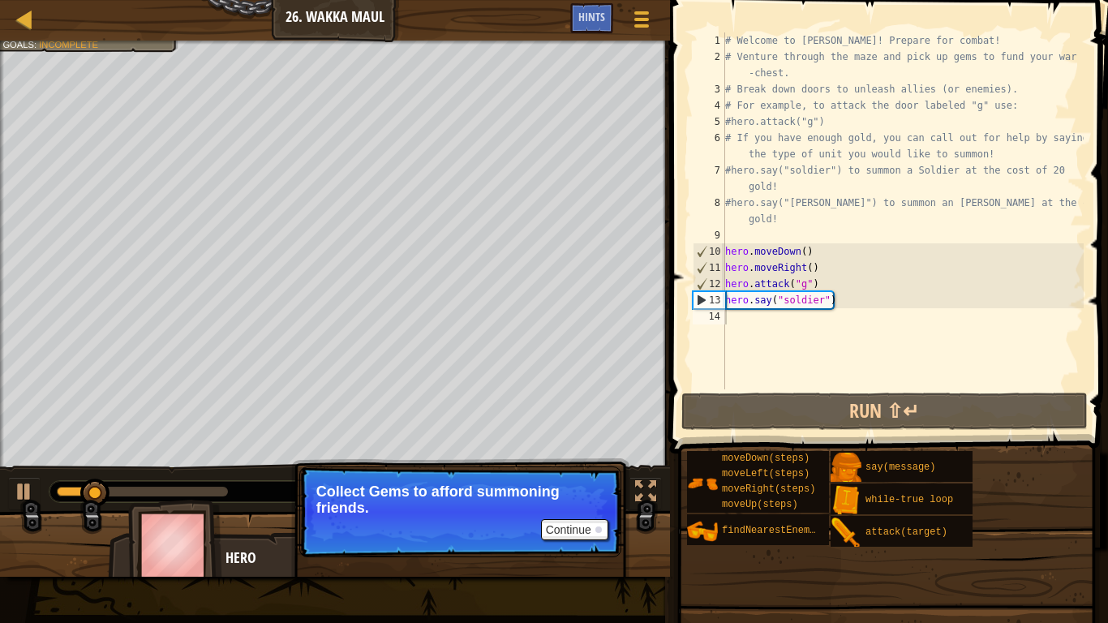
click at [571, 485] on p "Collect Gems to afford summoning friends." at bounding box center [460, 499] width 288 height 32
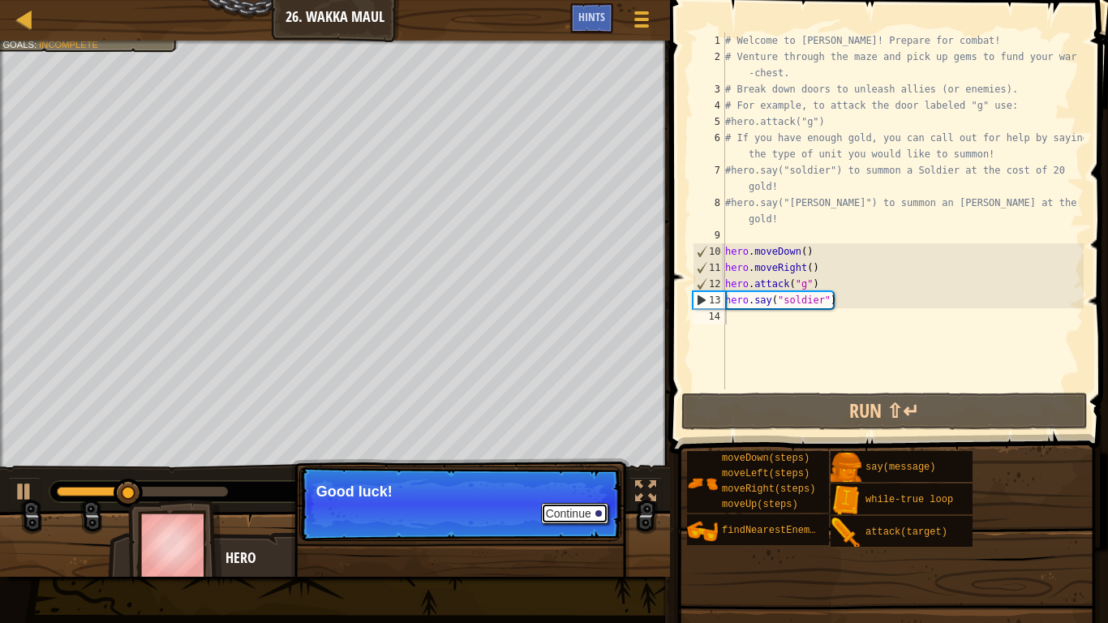
click at [580, 485] on button "Continue" at bounding box center [574, 513] width 67 height 21
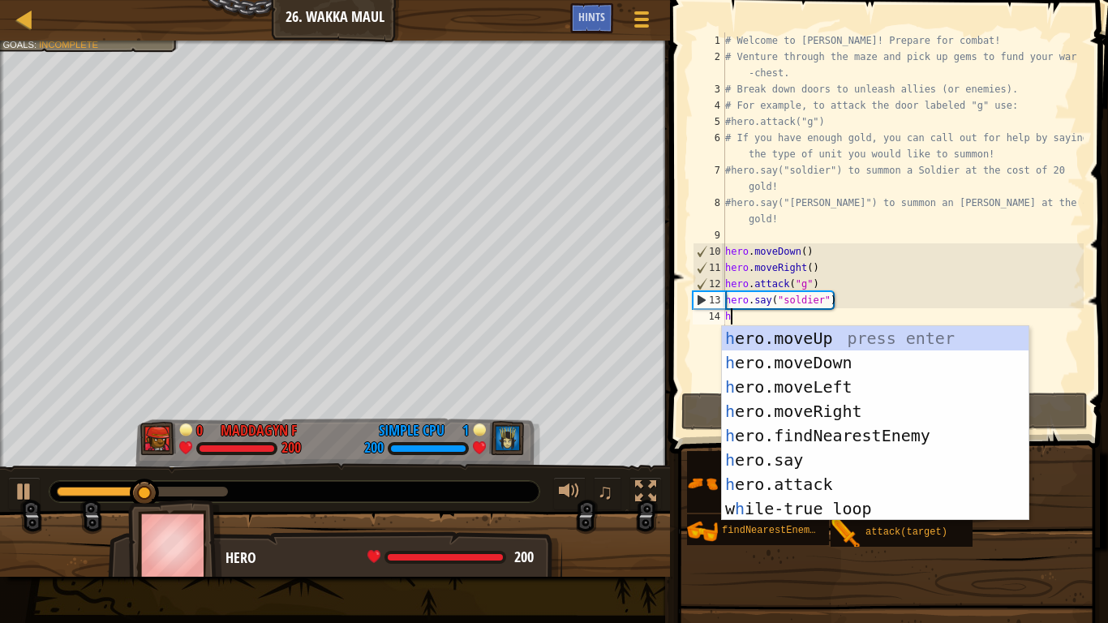
type textarea "h"
click at [827, 404] on div "h ero.moveUp press enter h ero.moveDown press enter h ero.moveLeft press enter …" at bounding box center [875, 447] width 307 height 243
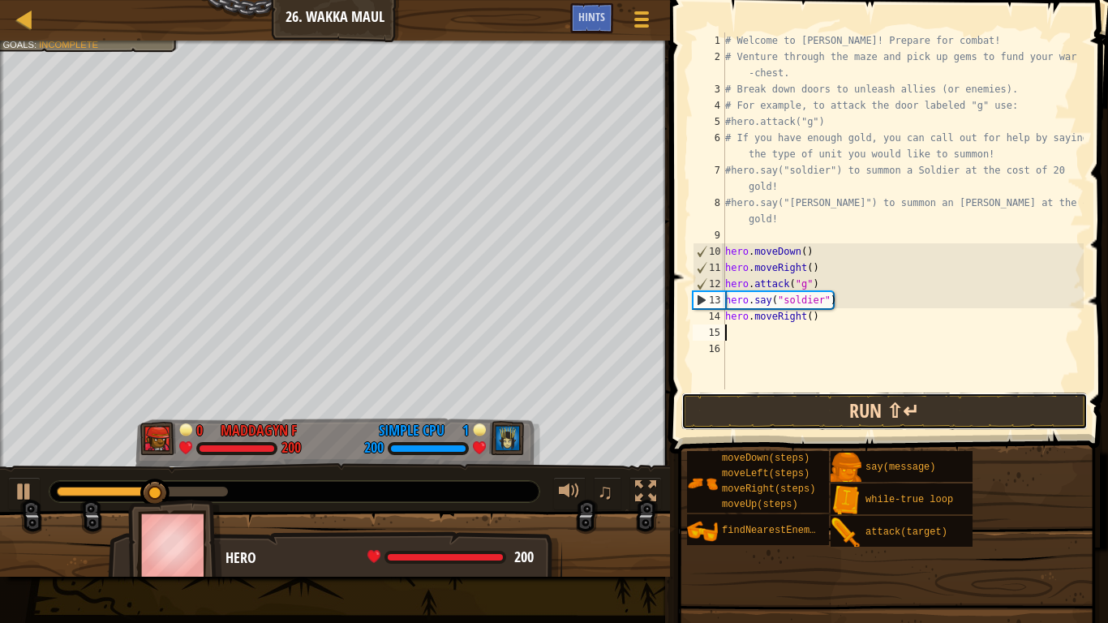
click at [828, 404] on button "Run ⇧↵" at bounding box center [884, 411] width 406 height 37
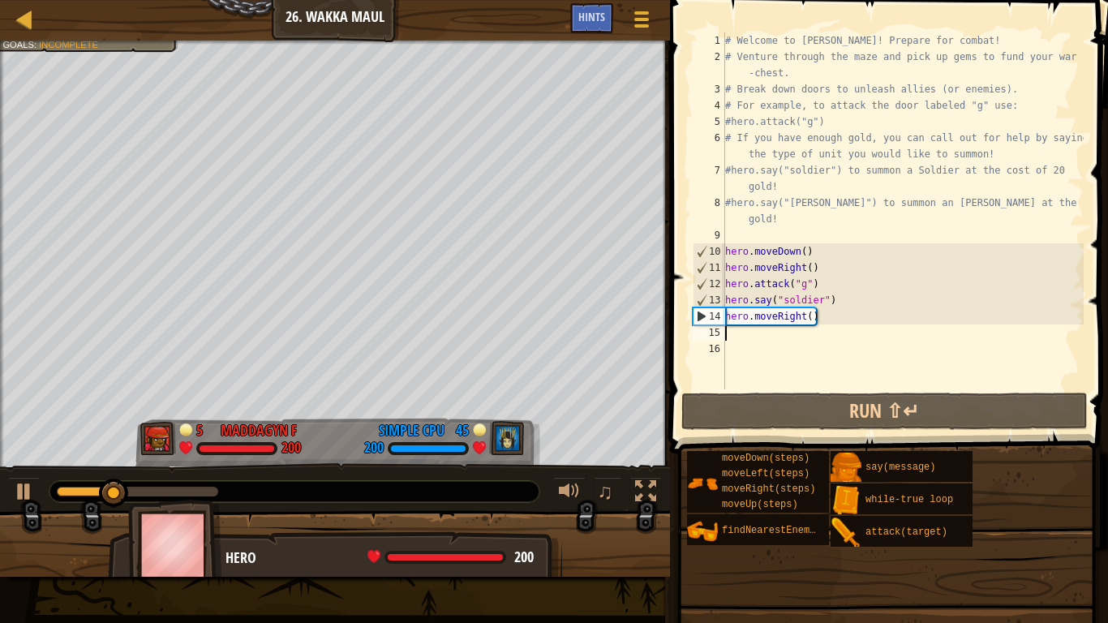
click at [811, 316] on div "# Welcome to Wakka Maul! Prepare for combat! # Venture through the maze and pic…" at bounding box center [903, 226] width 362 height 389
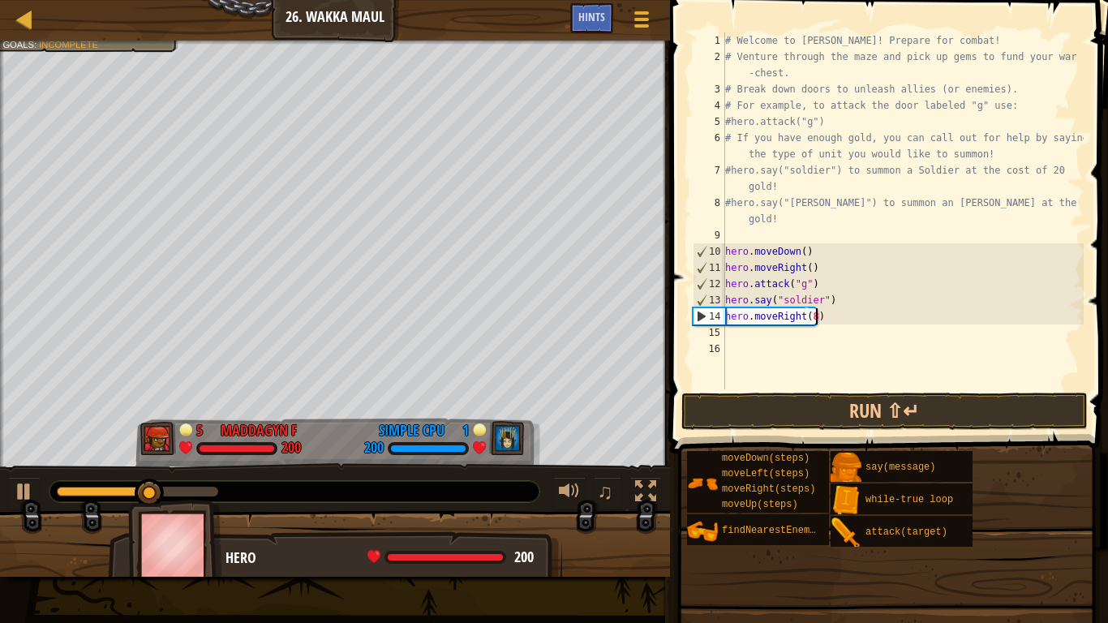
scroll to position [7, 12]
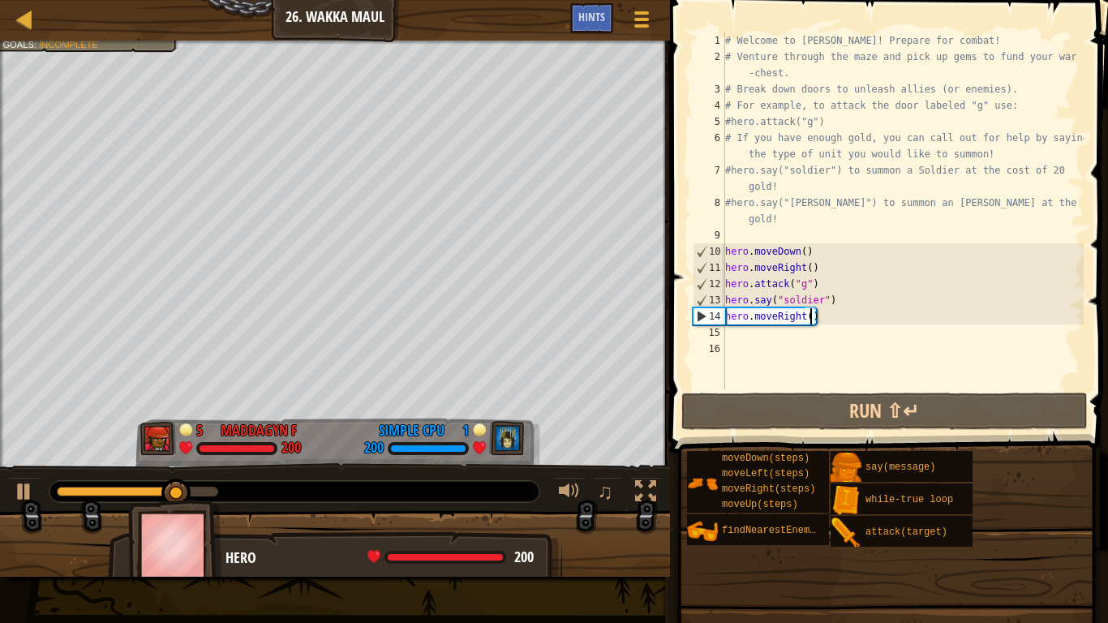
type textarea "hero.moveRight(3)"
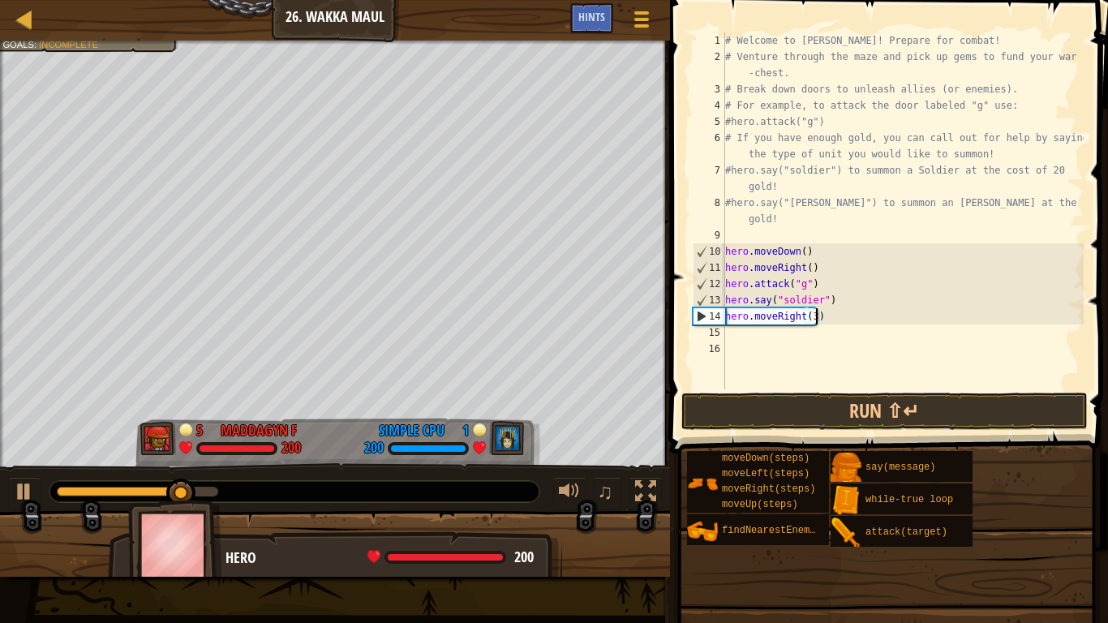
click at [782, 337] on div "# Welcome to Wakka Maul! Prepare for combat! # Venture through the maze and pic…" at bounding box center [903, 226] width 362 height 389
type textarea "h"
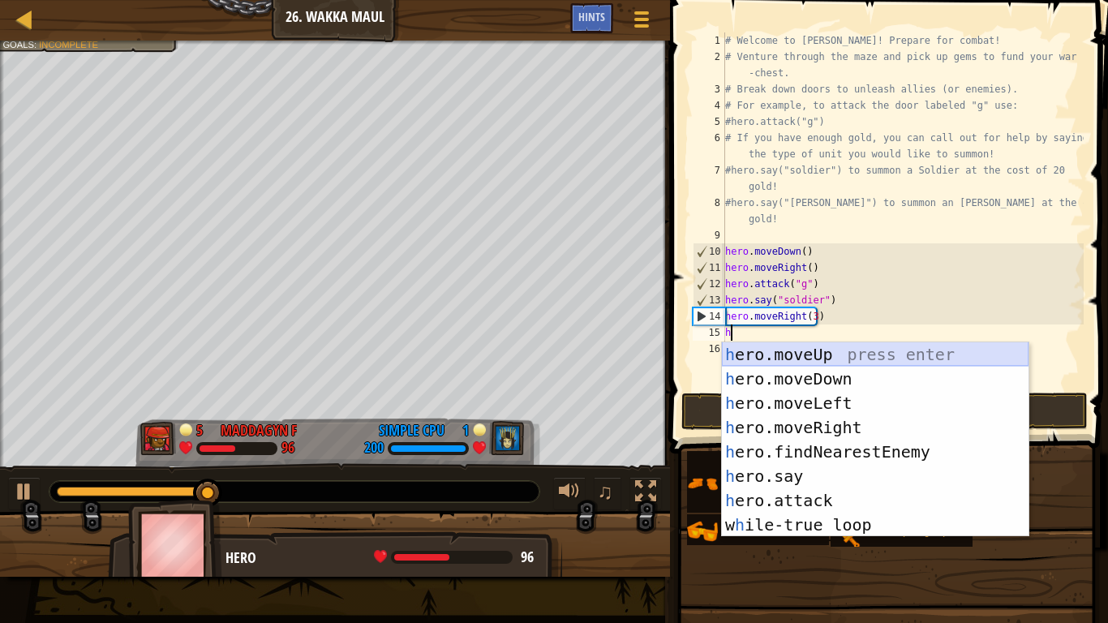
click at [828, 354] on div "h ero.moveUp press enter h ero.moveDown press enter h ero.moveLeft press enter …" at bounding box center [875, 463] width 307 height 243
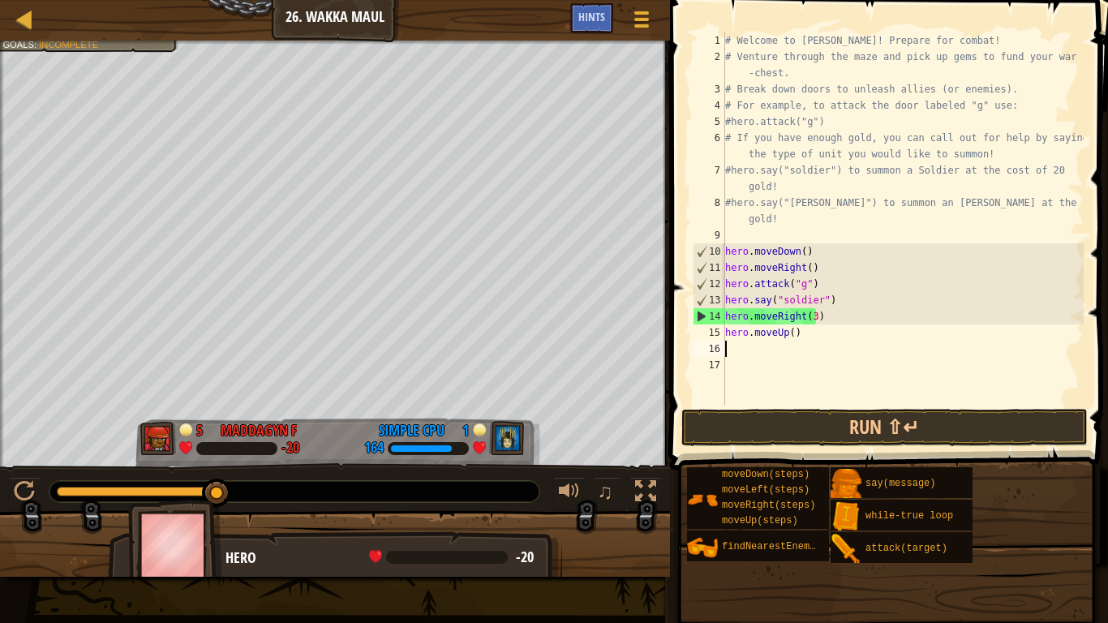
click at [794, 336] on div "# Welcome to Wakka Maul! Prepare for combat! # Venture through the maze and pic…" at bounding box center [903, 235] width 362 height 406
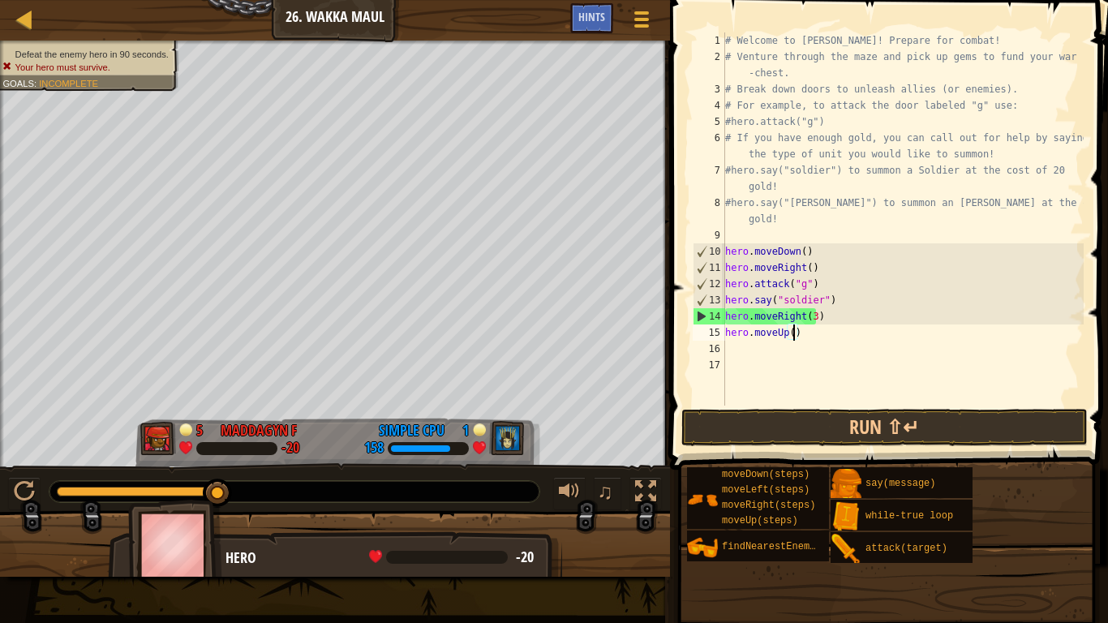
scroll to position [7, 11]
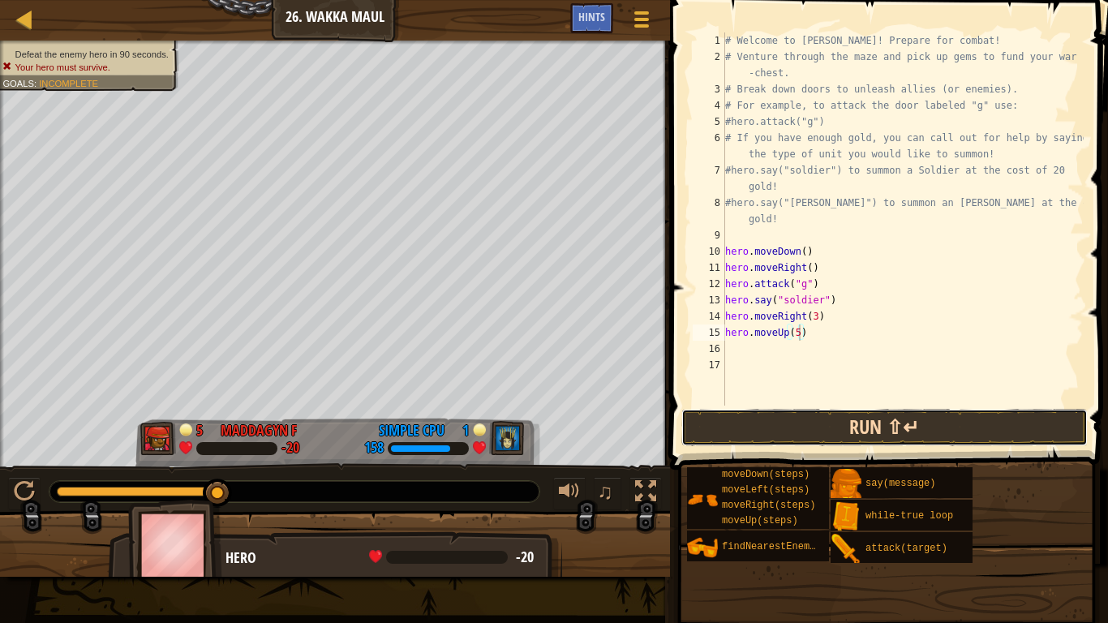
click at [874, 435] on button "Run ⇧↵" at bounding box center [884, 427] width 406 height 37
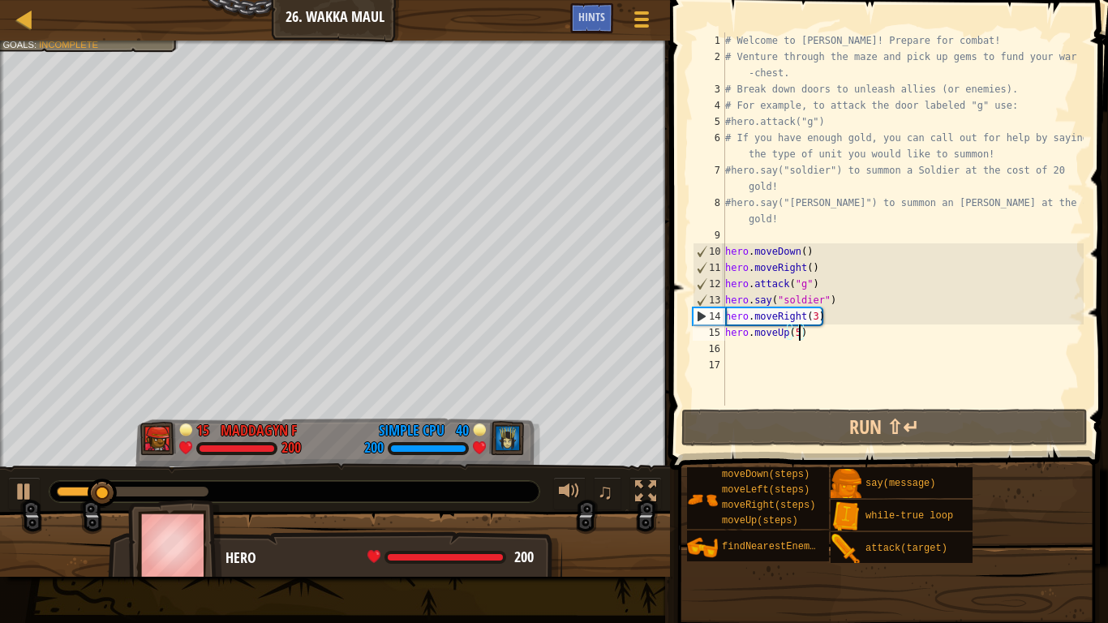
type textarea "hero.moveUp()"
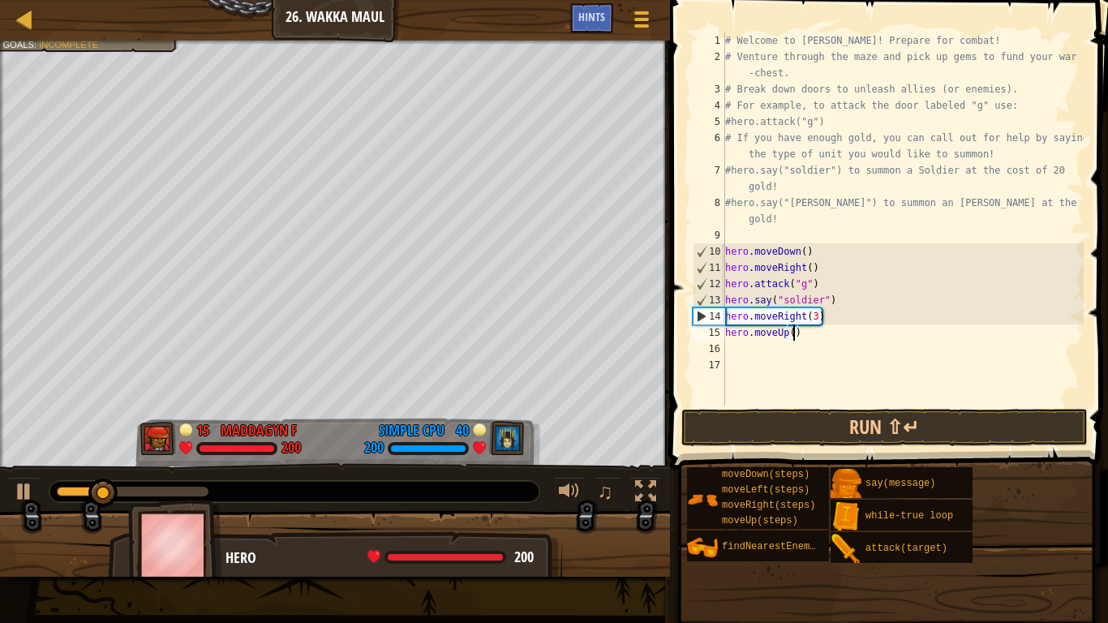
scroll to position [7, 10]
click at [792, 348] on div "# Welcome to Wakka Maul! Prepare for combat! # Venture through the maze and pic…" at bounding box center [903, 235] width 362 height 406
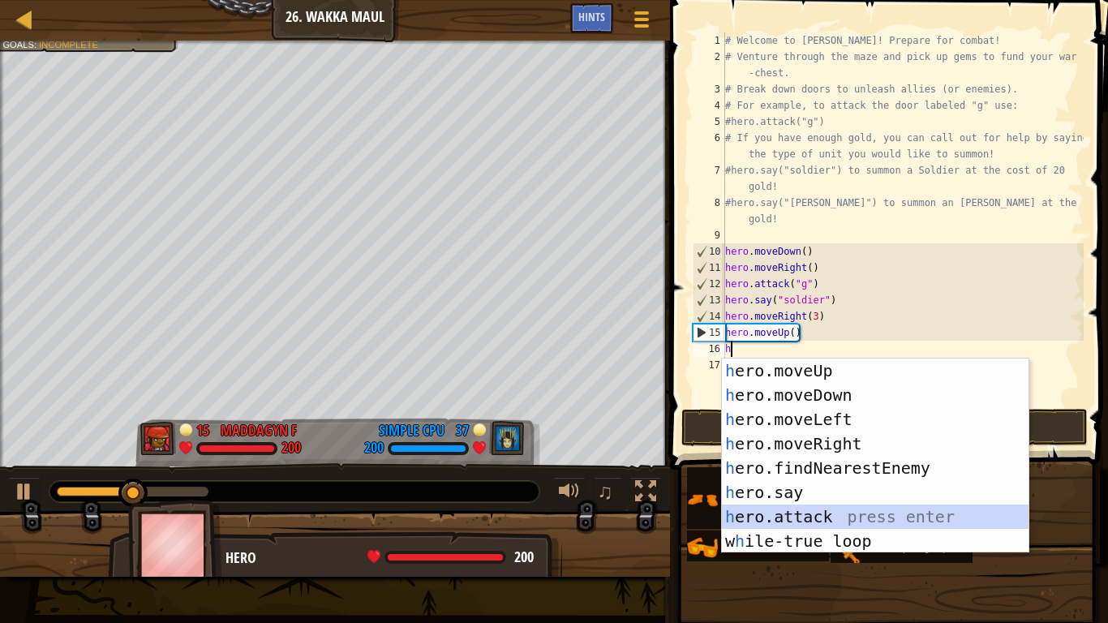
click at [848, 485] on div "h ero.moveUp press enter h ero.moveDown press enter h ero.moveLeft press enter …" at bounding box center [875, 480] width 307 height 243
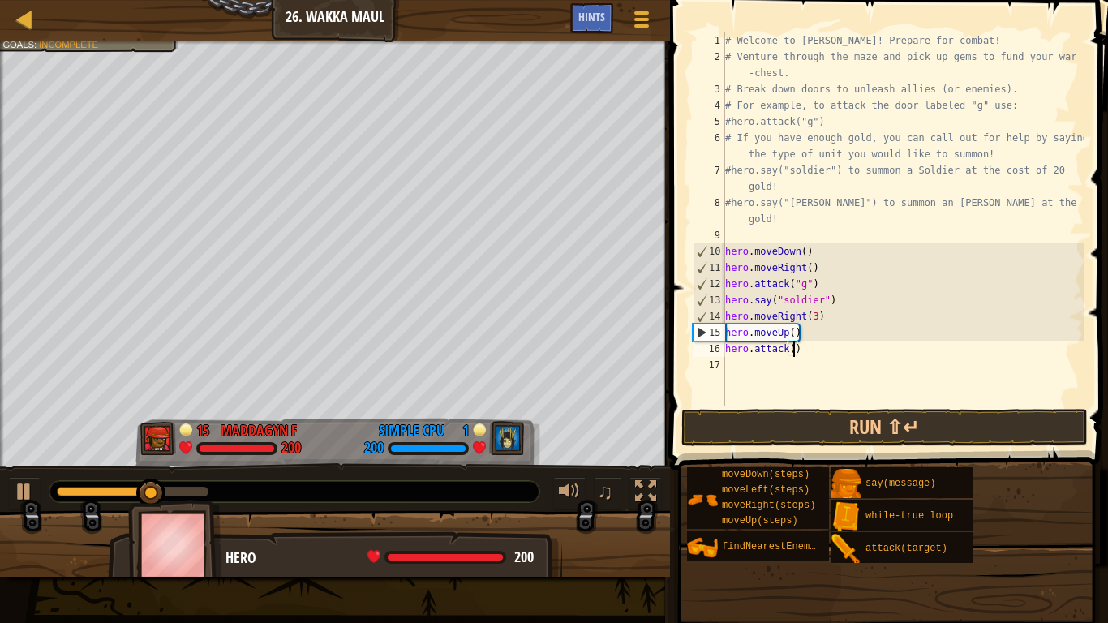
type textarea "hero.attack(h)"
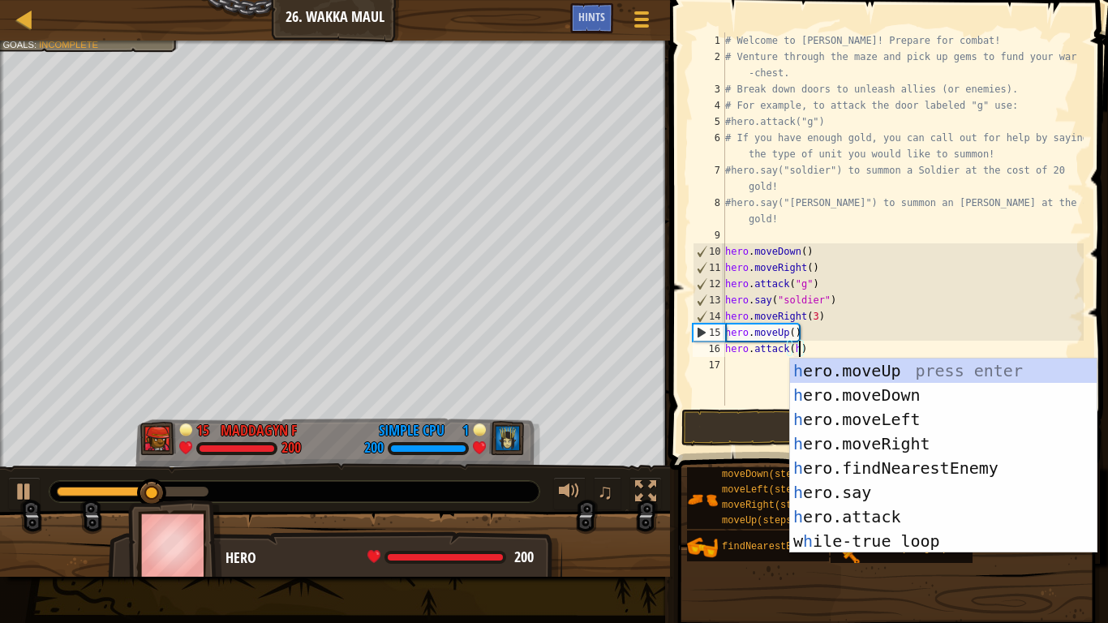
scroll to position [7, 11]
click at [974, 229] on div "# Welcome to Wakka Maul! Prepare for combat! # Venture through the maze and pic…" at bounding box center [903, 235] width 362 height 406
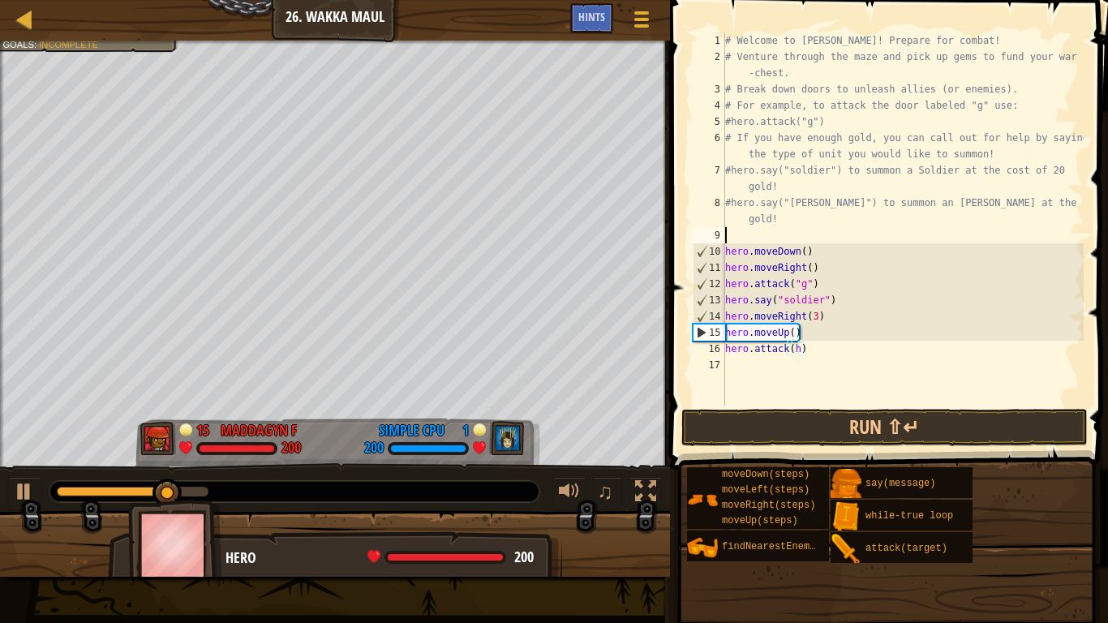
scroll to position [7, 0]
click at [780, 366] on div "# Welcome to Wakka Maul! Prepare for combat! # Venture through the maze and pic…" at bounding box center [903, 235] width 362 height 406
type textarea "j"
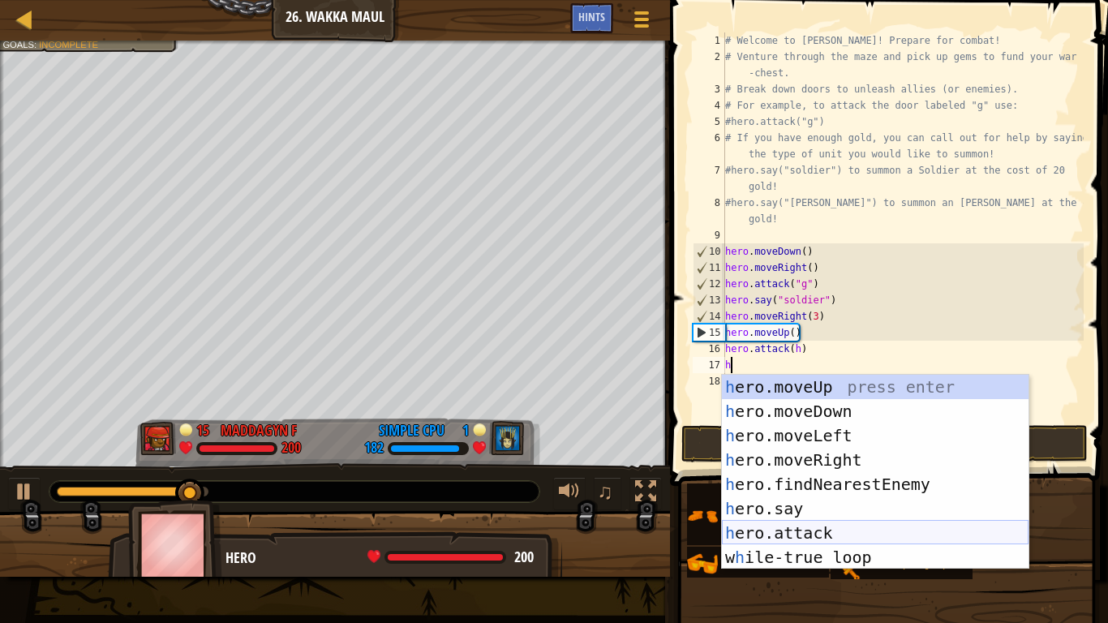
click at [818, 485] on div "h ero.moveUp press enter h ero.moveDown press enter h ero.moveLeft press enter …" at bounding box center [875, 496] width 307 height 243
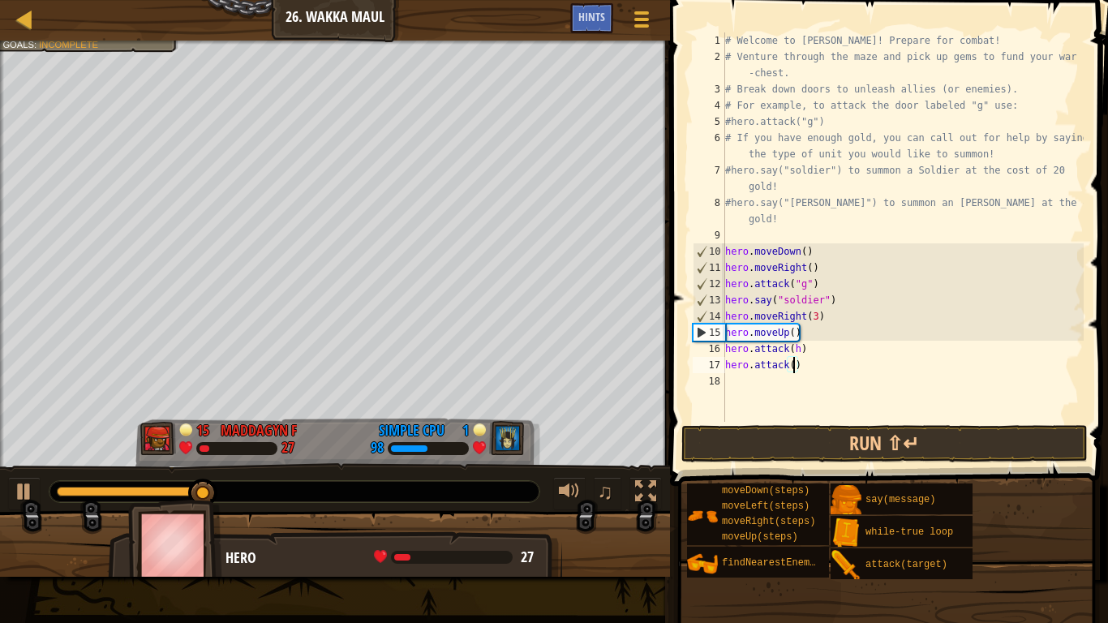
scroll to position [7, 11]
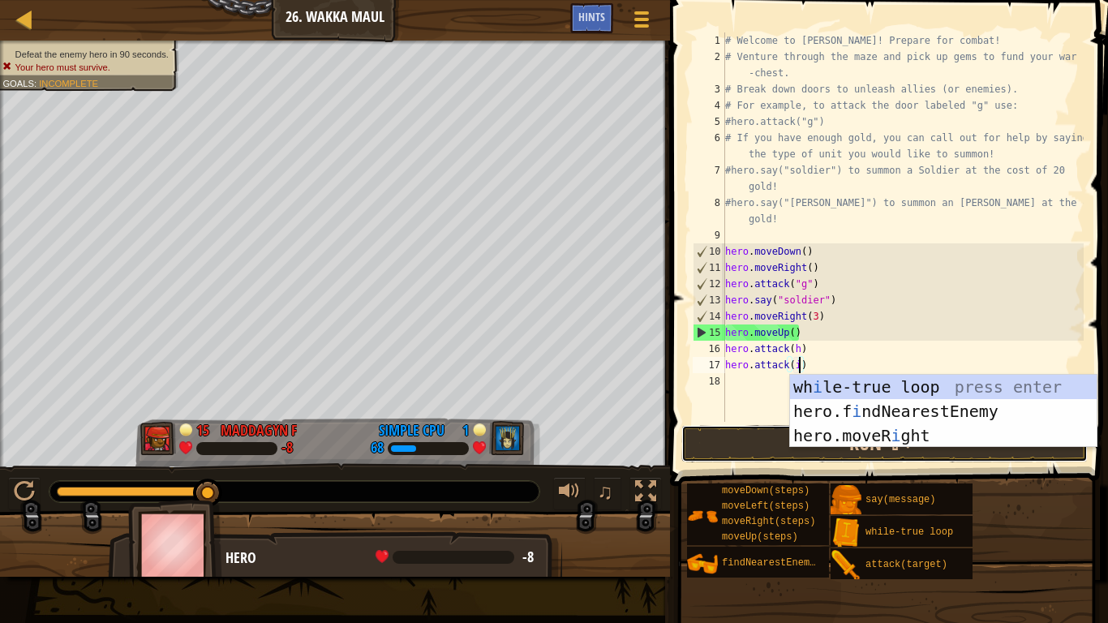
click at [745, 442] on button "Run ⇧↵" at bounding box center [884, 443] width 406 height 37
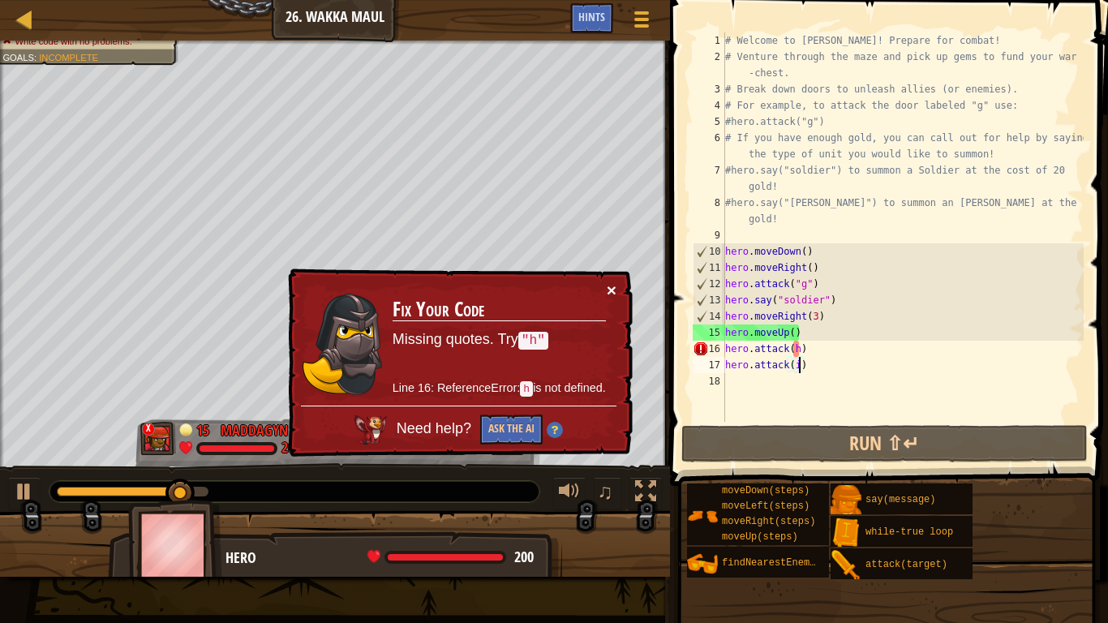
click at [614, 289] on button "×" at bounding box center [612, 289] width 10 height 17
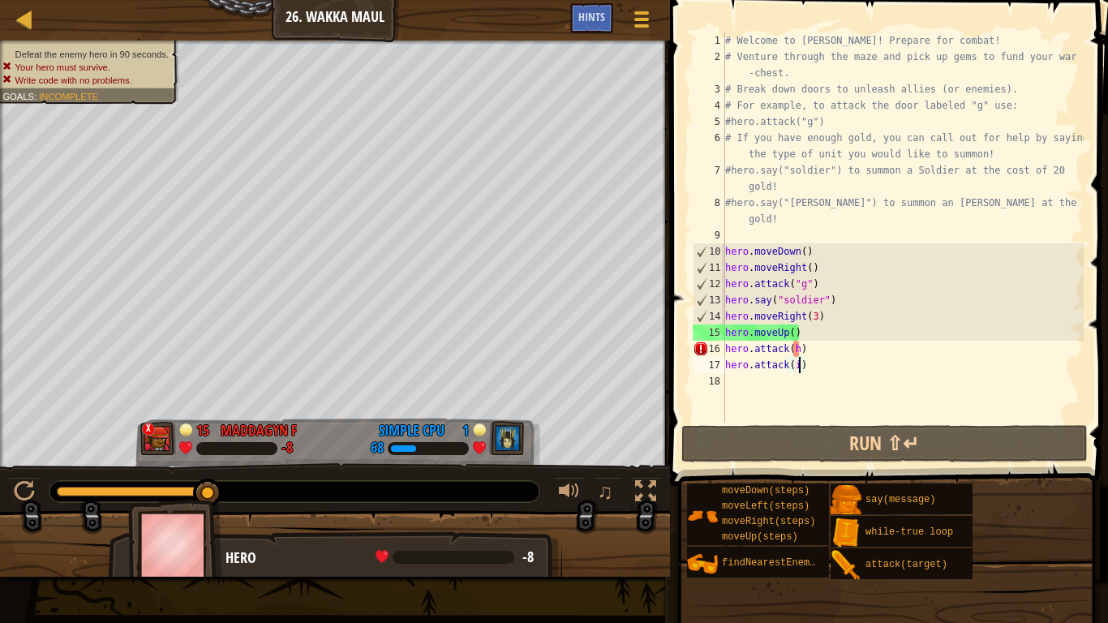
click at [816, 316] on div "# Welcome to Wakka Maul! Prepare for combat! # Venture through the maze and pic…" at bounding box center [903, 243] width 362 height 422
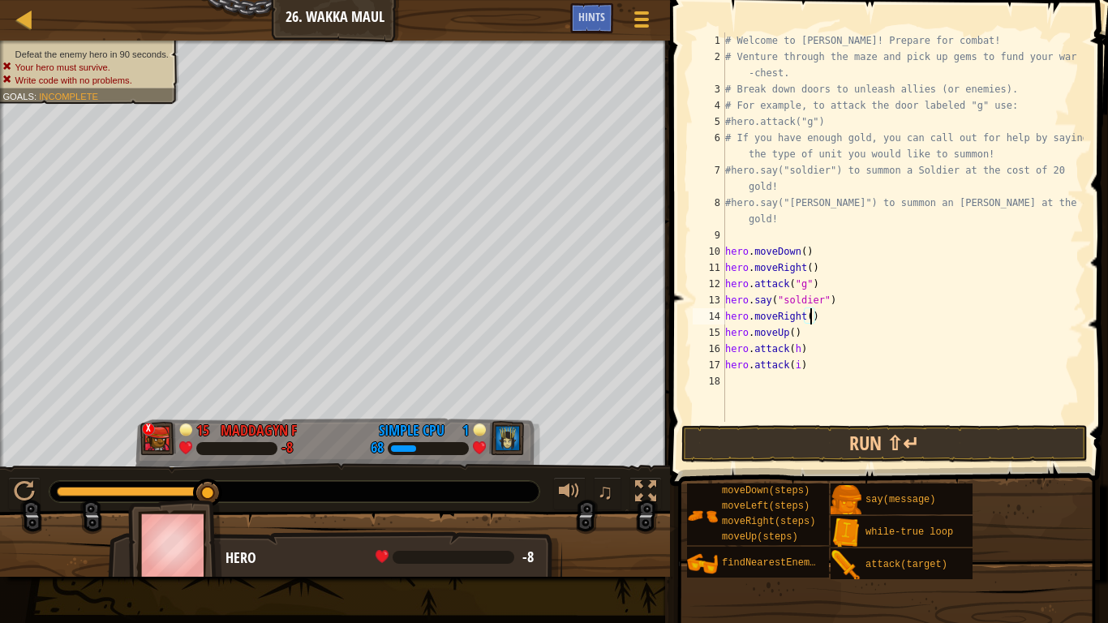
scroll to position [7, 13]
click at [797, 455] on button "Run ⇧↵" at bounding box center [884, 443] width 406 height 37
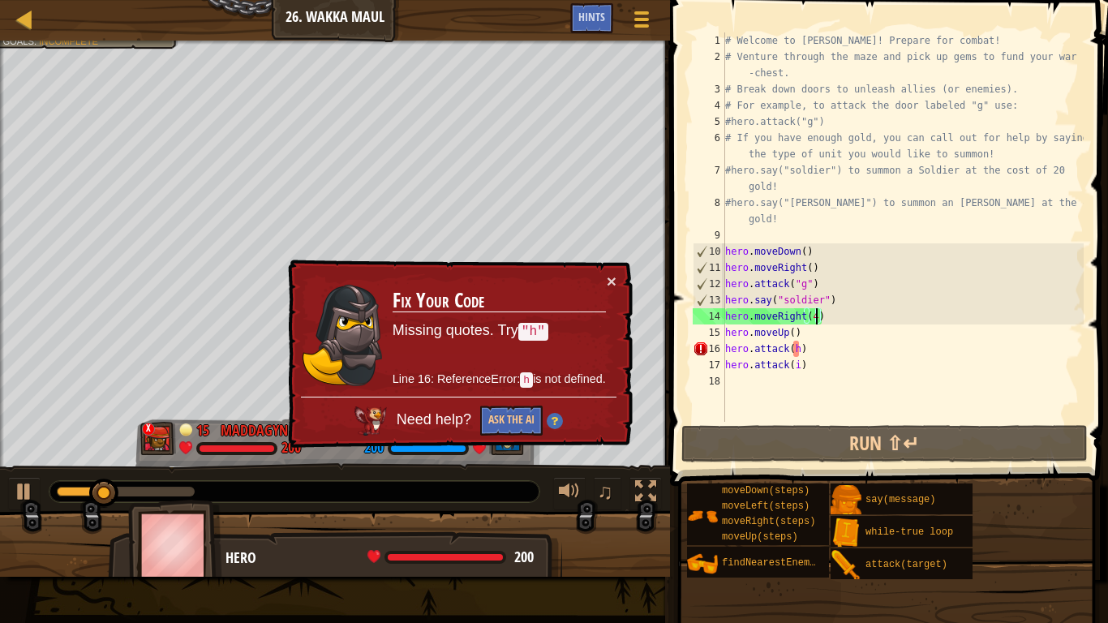
click at [799, 347] on div "# Welcome to Wakka Maul! Prepare for combat! # Venture through the maze and pic…" at bounding box center [903, 243] width 362 height 422
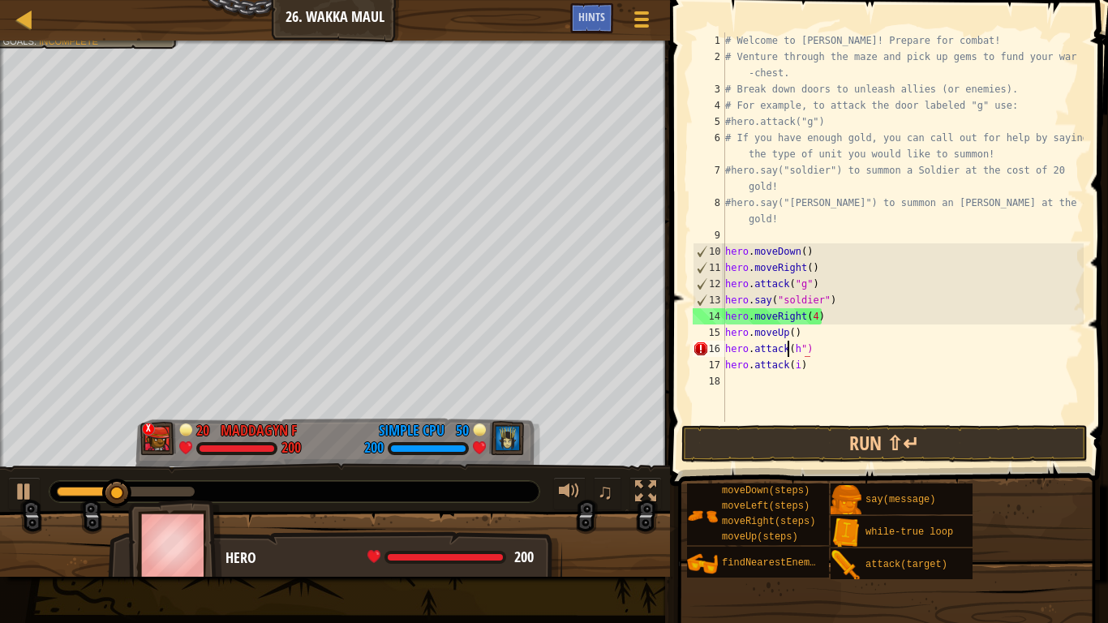
click at [790, 350] on div "# Welcome to Wakka Maul! Prepare for combat! # Venture through the maze and pic…" at bounding box center [903, 243] width 362 height 422
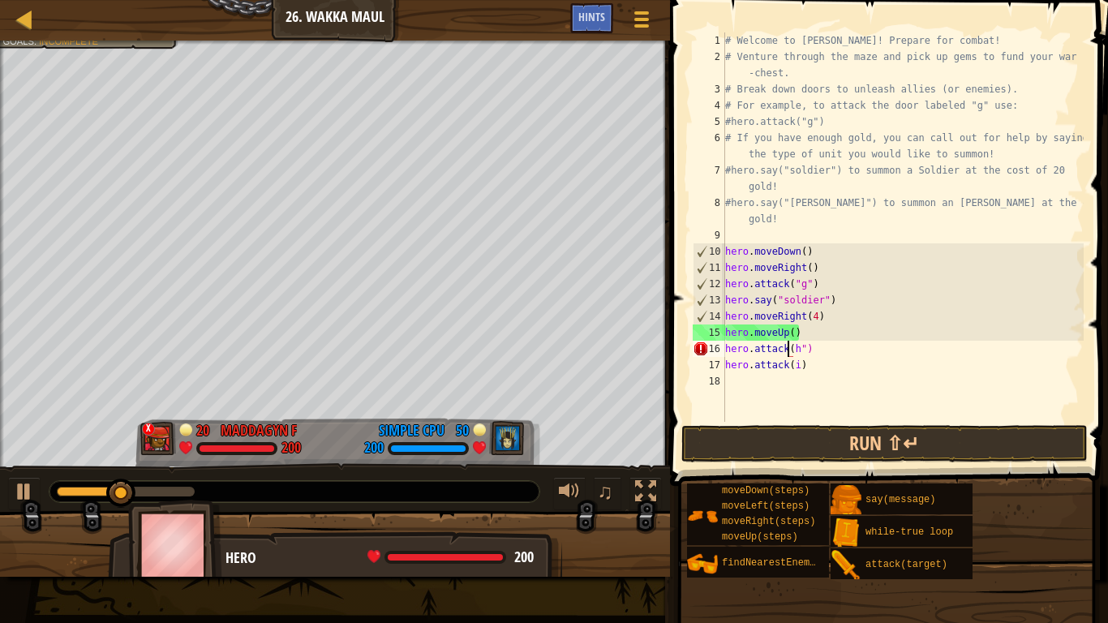
click at [790, 350] on div "# Welcome to Wakka Maul! Prepare for combat! # Venture through the maze and pic…" at bounding box center [903, 243] width 362 height 422
click at [792, 349] on div "# Welcome to Wakka Maul! Prepare for combat! # Venture through the maze and pic…" at bounding box center [903, 243] width 362 height 422
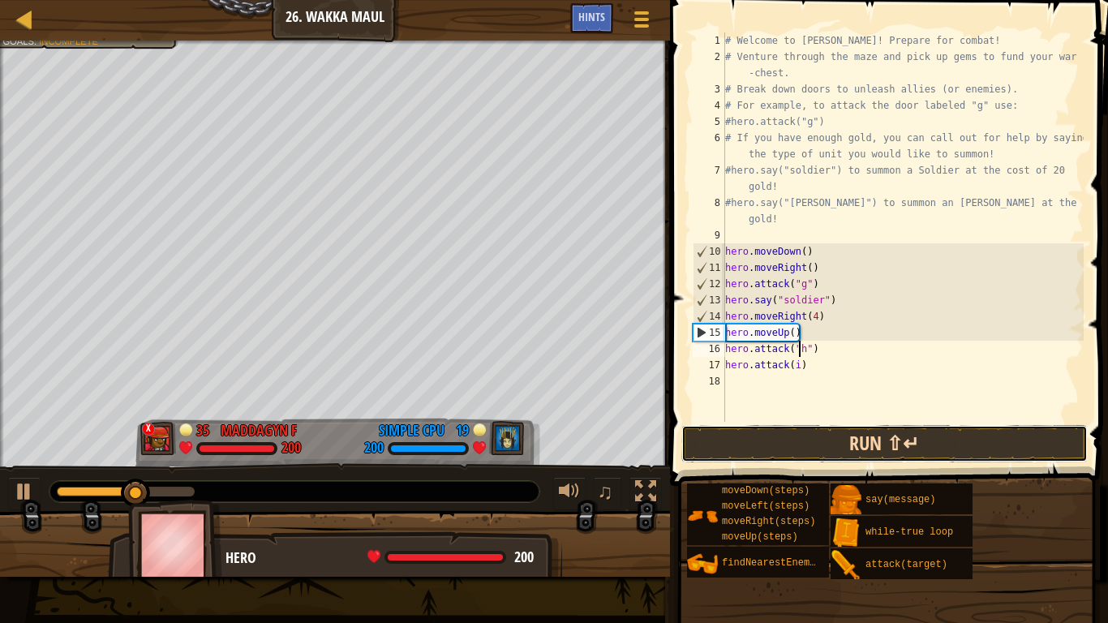
click at [846, 430] on button "Run ⇧↵" at bounding box center [884, 443] width 406 height 37
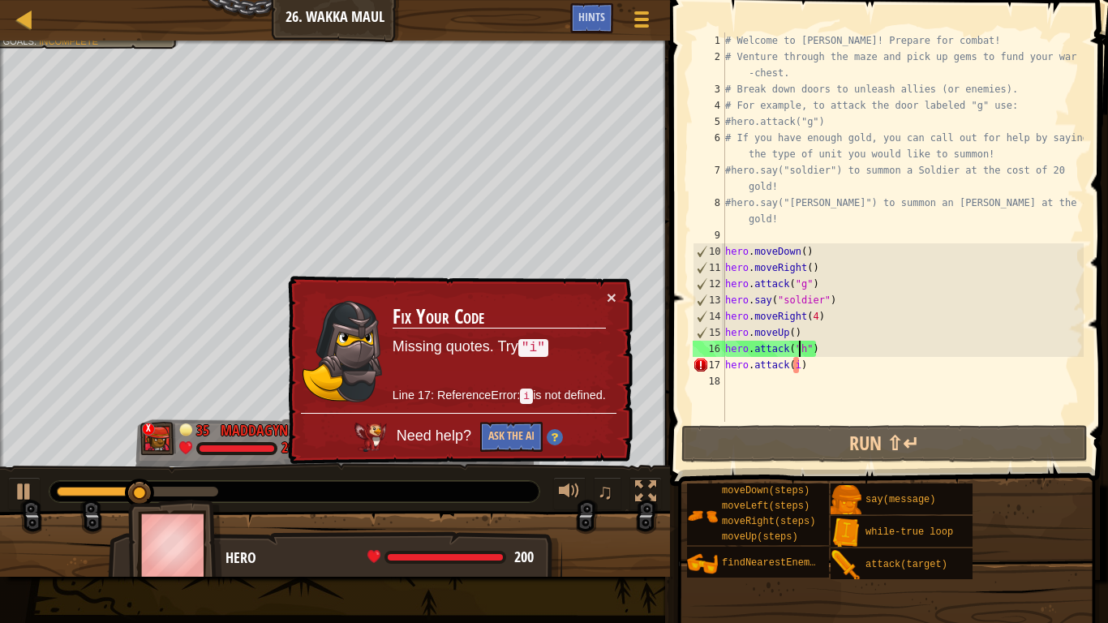
click at [801, 367] on div "# Welcome to Wakka Maul! Prepare for combat! # Venture through the maze and pic…" at bounding box center [903, 243] width 362 height 422
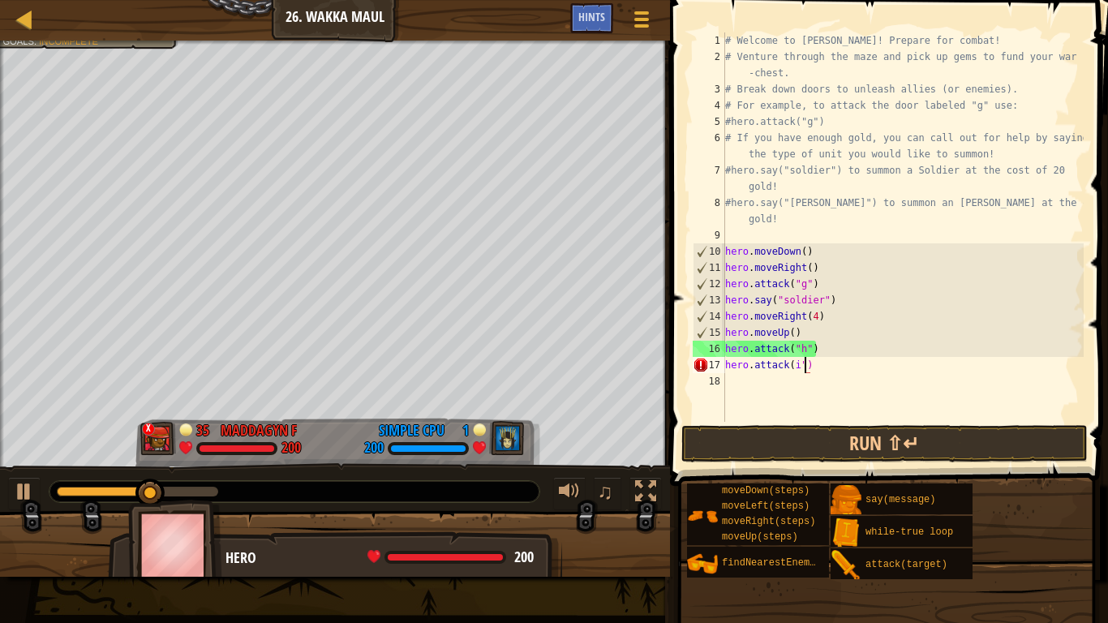
click at [792, 365] on div "# Welcome to Wakka Maul! Prepare for combat! # Venture through the maze and pic…" at bounding box center [903, 243] width 362 height 422
type textarea "hero.attack("i")"
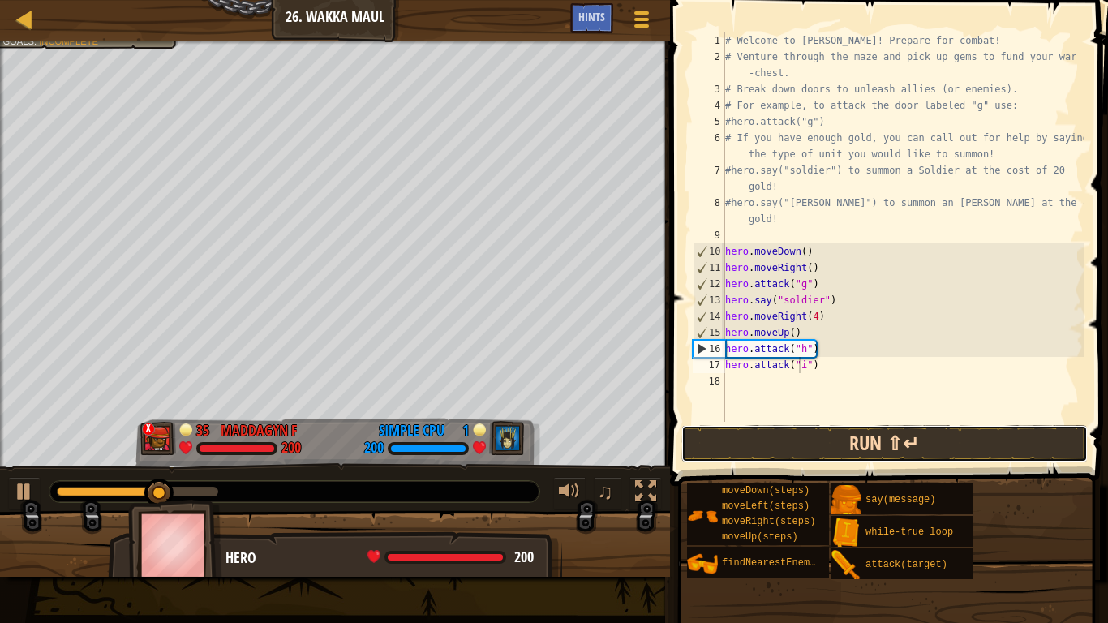
click at [827, 446] on button "Run ⇧↵" at bounding box center [884, 443] width 406 height 37
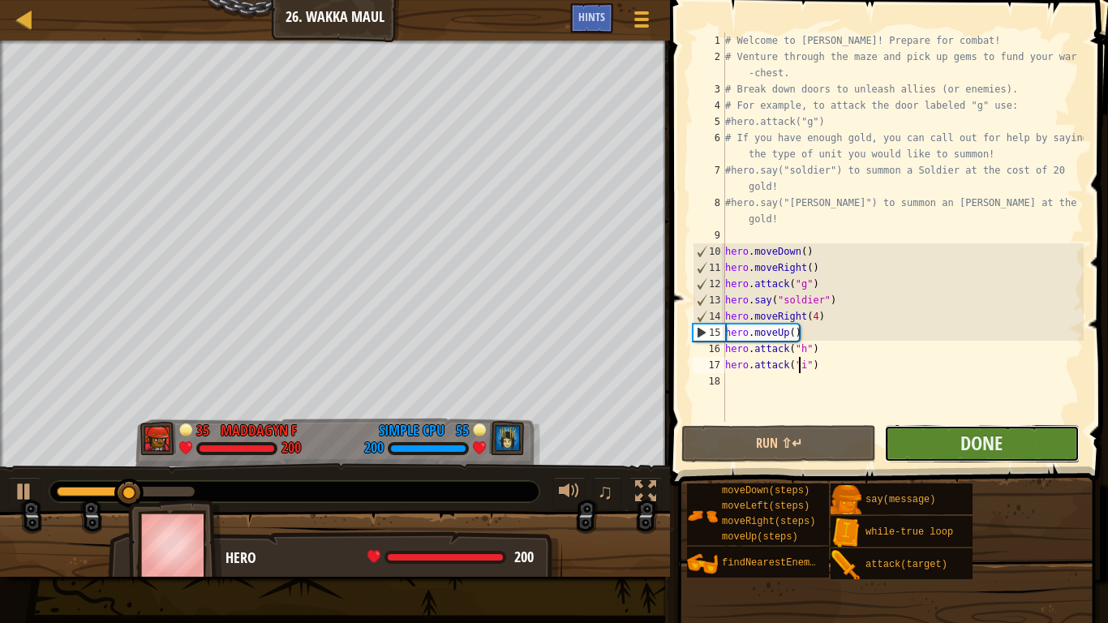
click at [951, 445] on button "Done" at bounding box center [981, 443] width 195 height 37
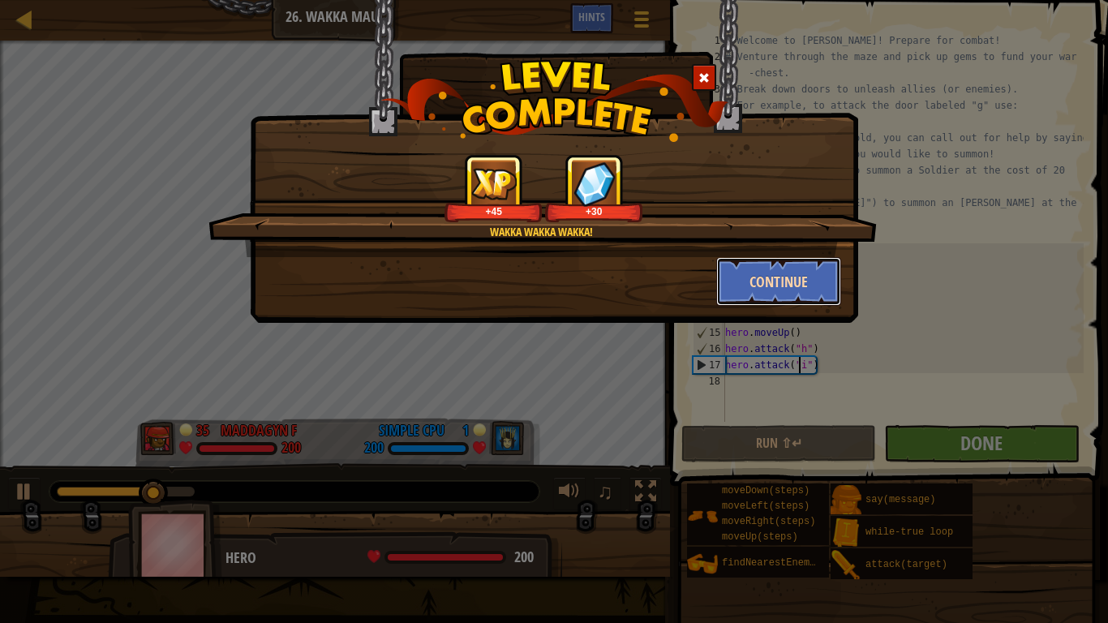
click at [762, 281] on button "Continue" at bounding box center [779, 281] width 126 height 49
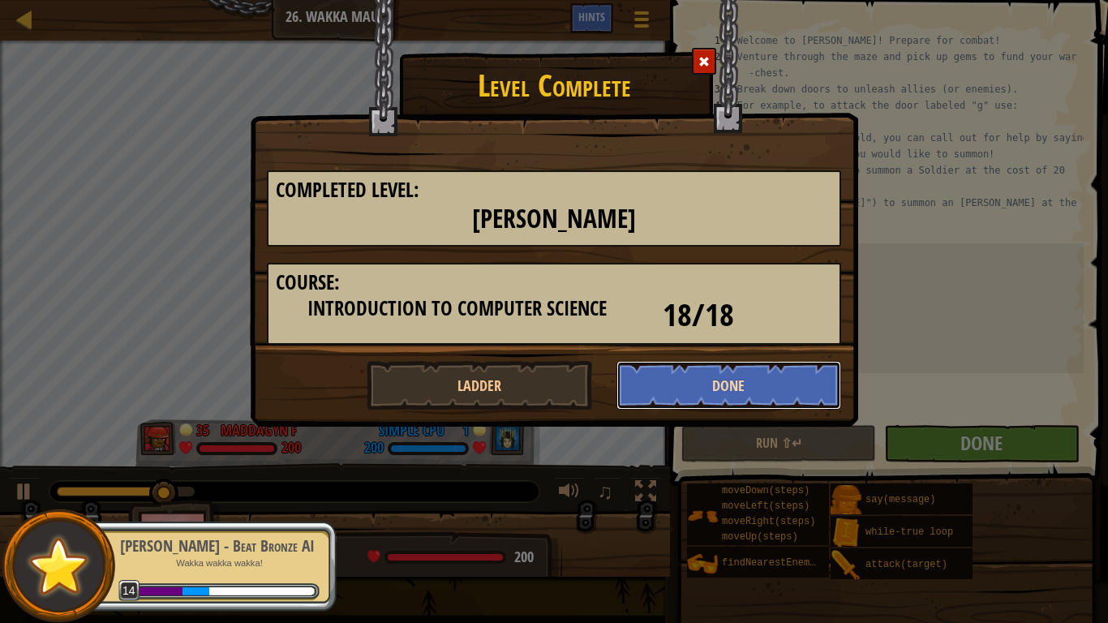
click at [719, 368] on button "Done" at bounding box center [728, 385] width 225 height 49
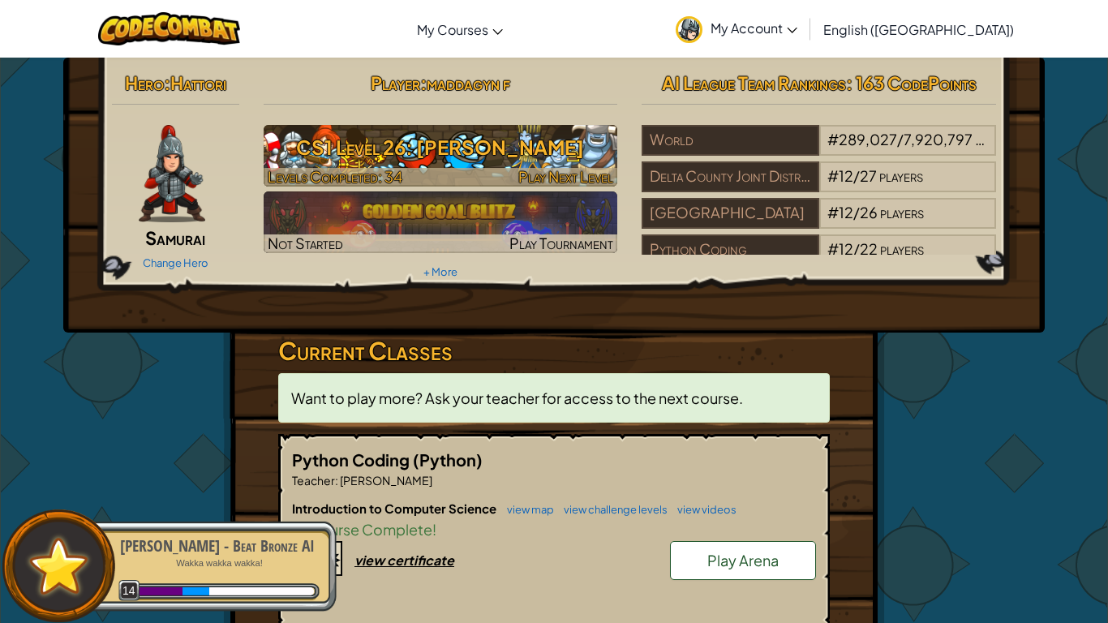
click at [448, 159] on h3 "CS1 Level 26: Wakka Maul" at bounding box center [441, 147] width 354 height 37
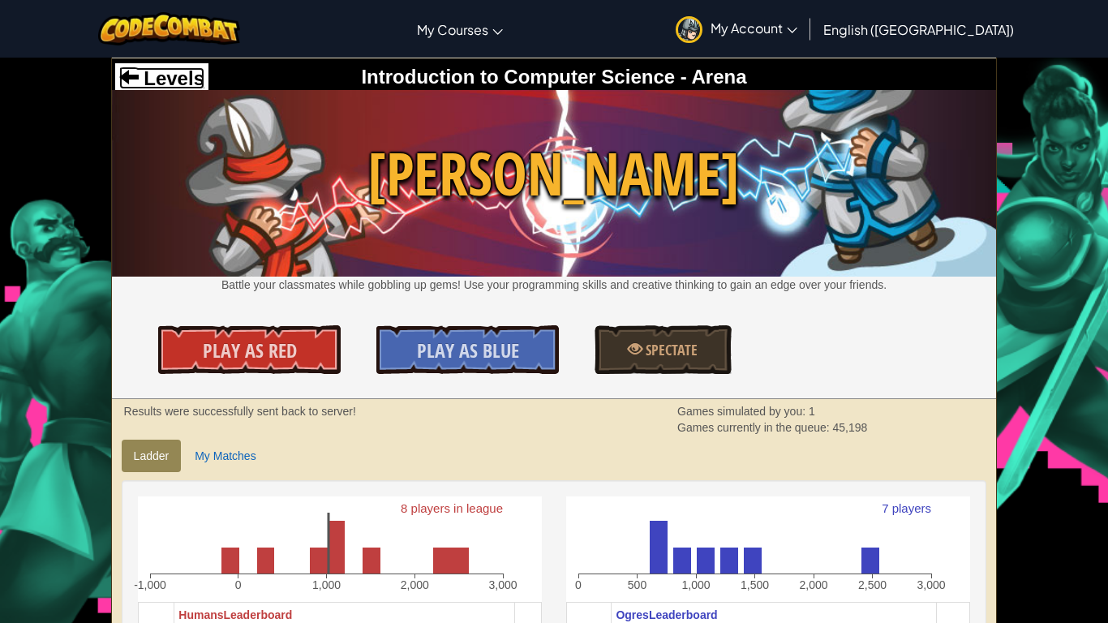
click at [140, 75] on span "Levels" at bounding box center [172, 78] width 66 height 22
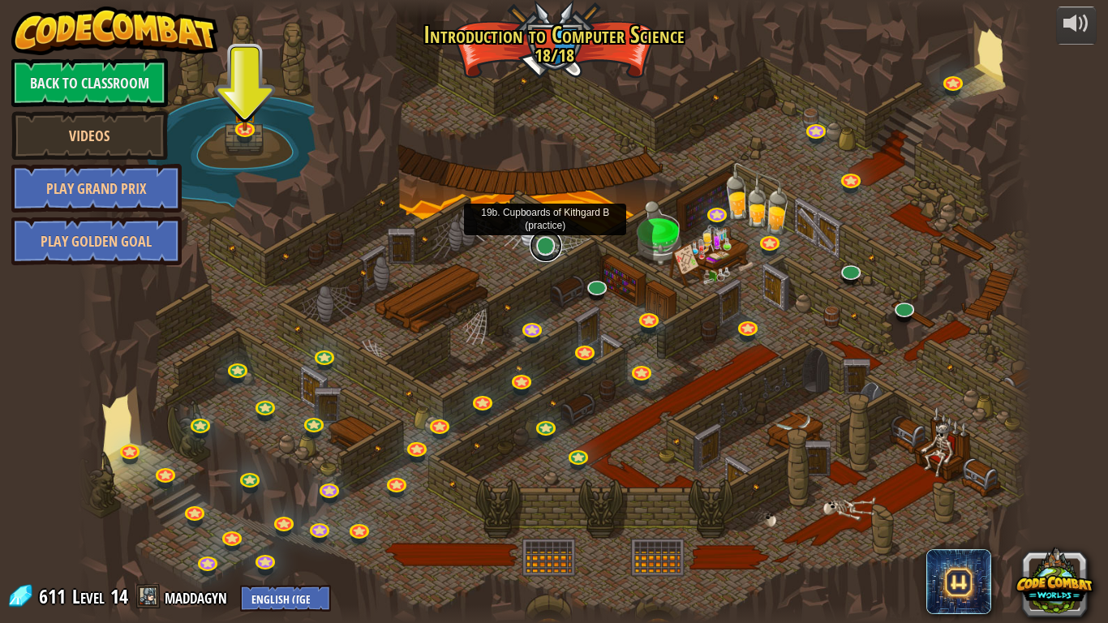
click at [548, 244] on link at bounding box center [546, 246] width 32 height 32
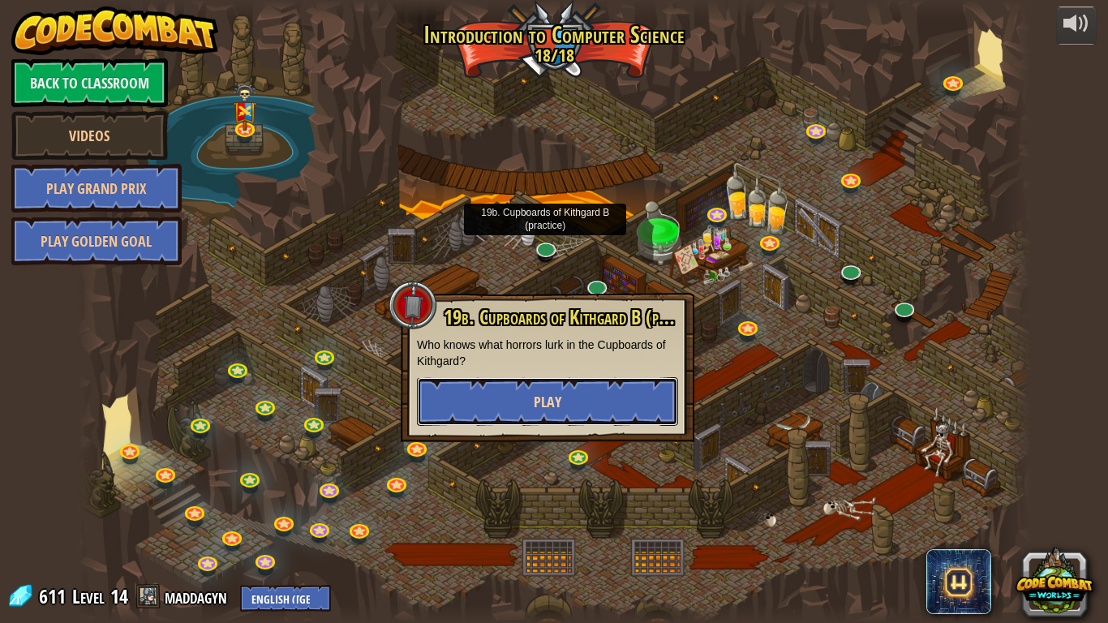
click at [511, 403] on button "Play" at bounding box center [547, 401] width 261 height 49
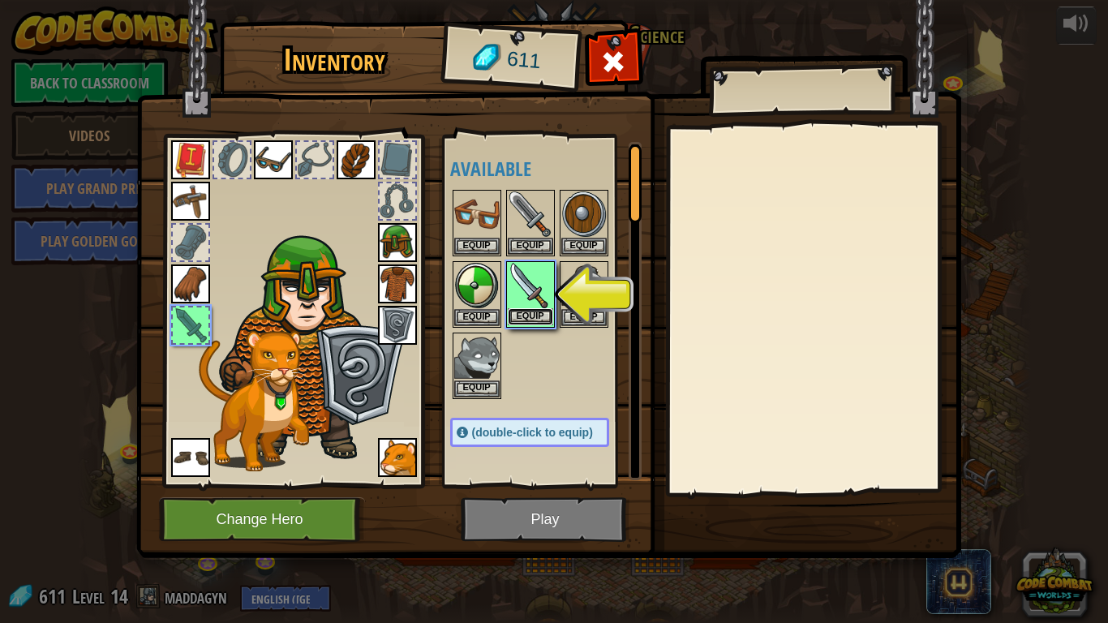
click at [538, 315] on button "Equip" at bounding box center [530, 316] width 45 height 17
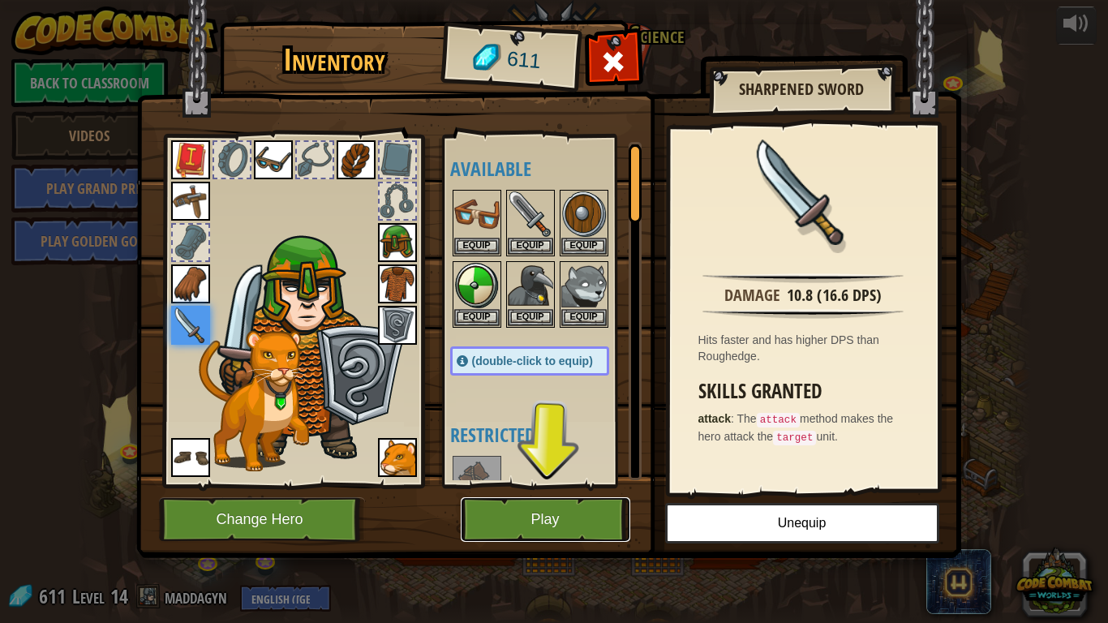
click at [556, 485] on button "Play" at bounding box center [546, 519] width 170 height 45
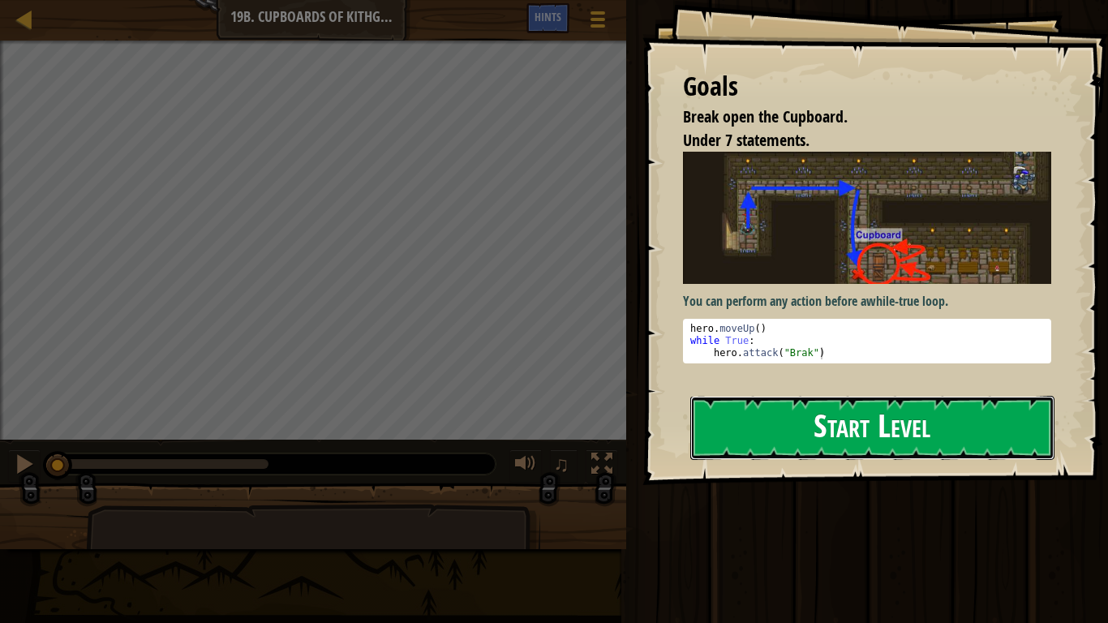
click at [816, 432] on button "Start Level" at bounding box center [872, 428] width 364 height 64
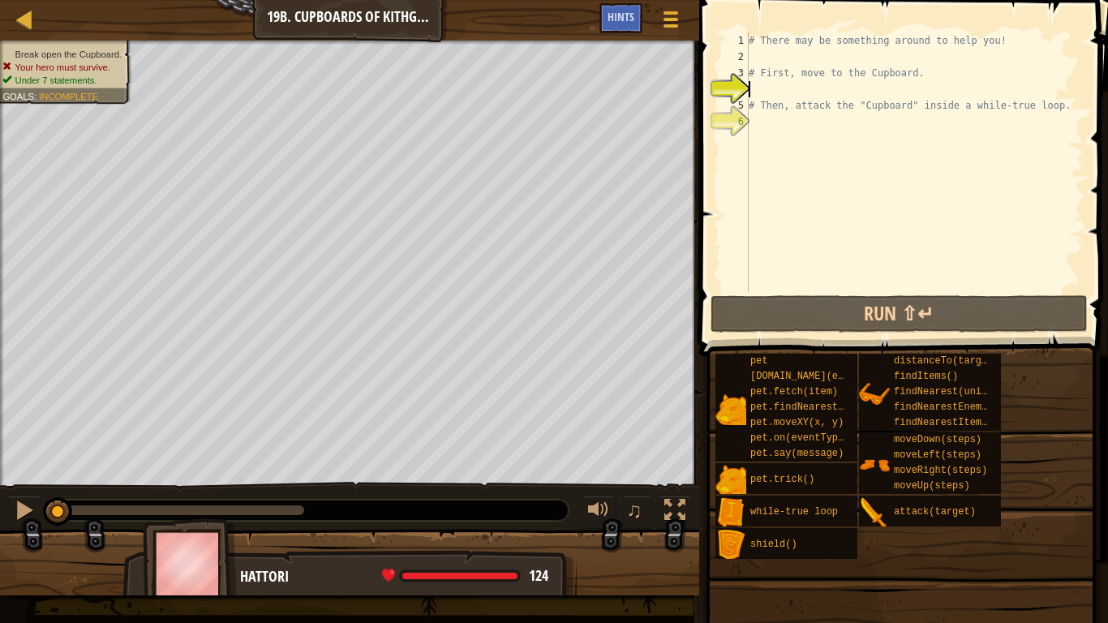
type textarea "h"
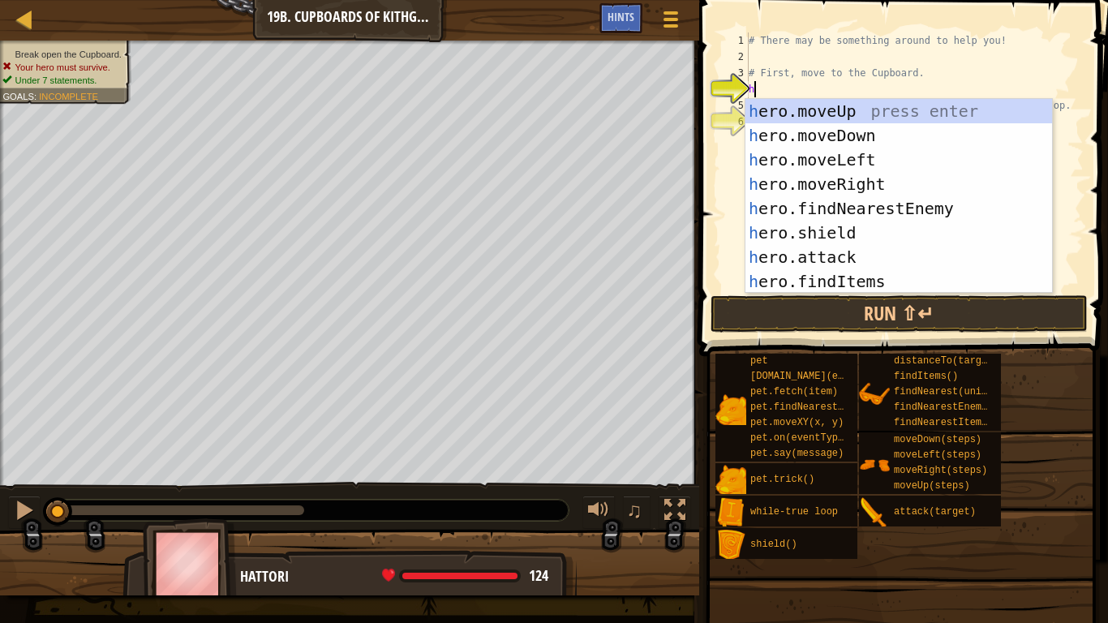
scroll to position [7, 0]
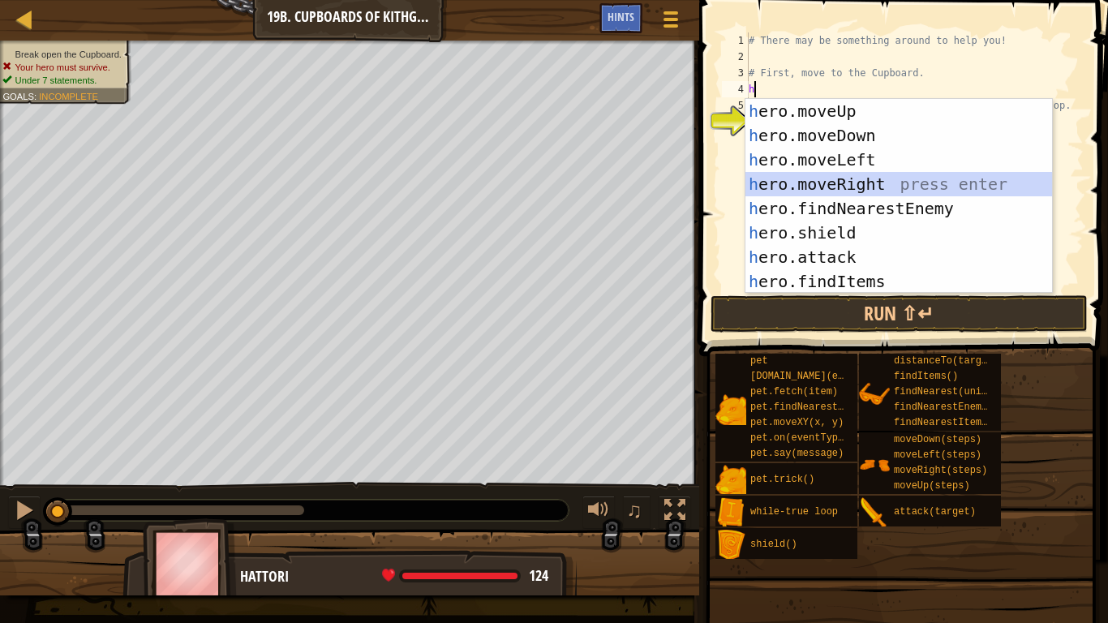
click at [883, 179] on div "h ero.moveUp press enter h ero.moveDown press enter h ero.moveLeft press enter …" at bounding box center [898, 220] width 307 height 243
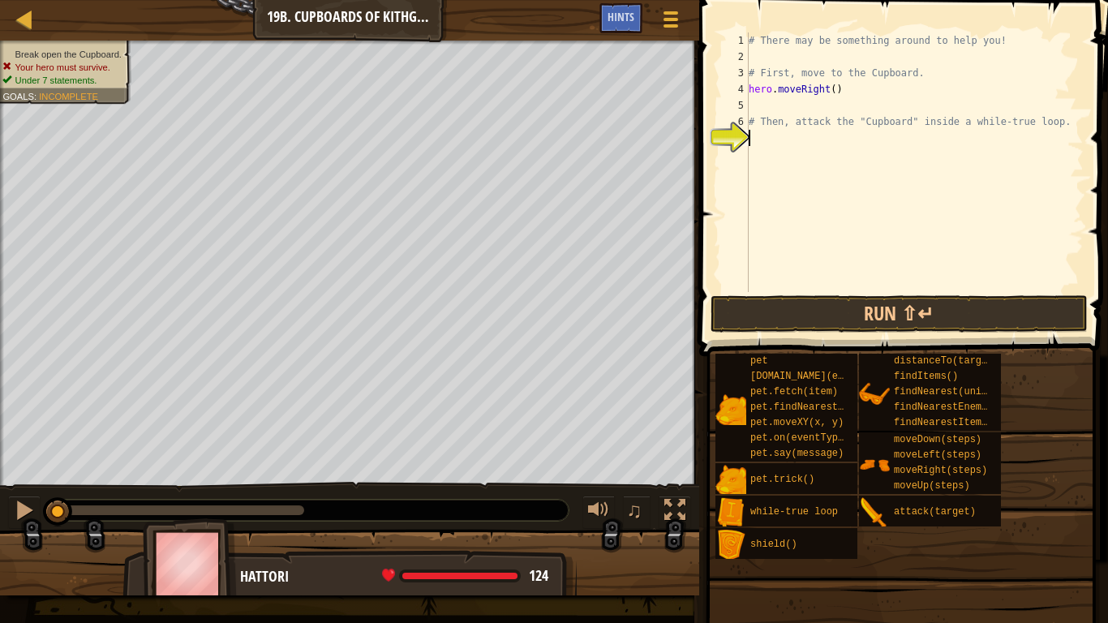
click at [779, 131] on div "# There may be something around to help you! # First, move to the Cupboard. her…" at bounding box center [914, 178] width 338 height 292
type textarea "h"
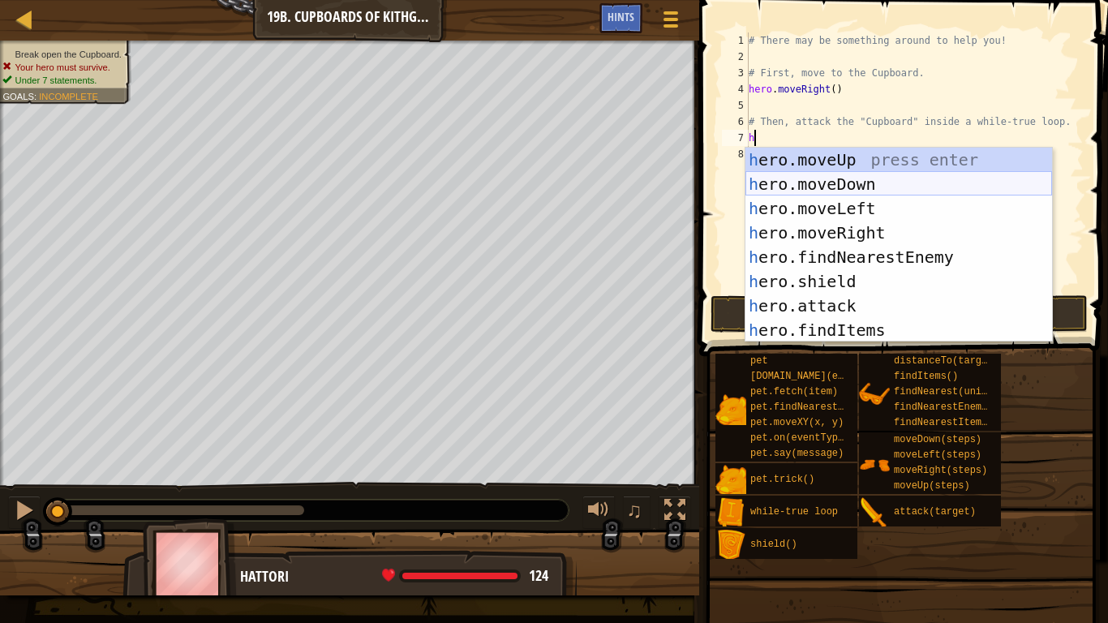
click at [854, 191] on div "h ero.moveUp press enter h ero.moveDown press enter h ero.moveLeft press enter …" at bounding box center [898, 269] width 307 height 243
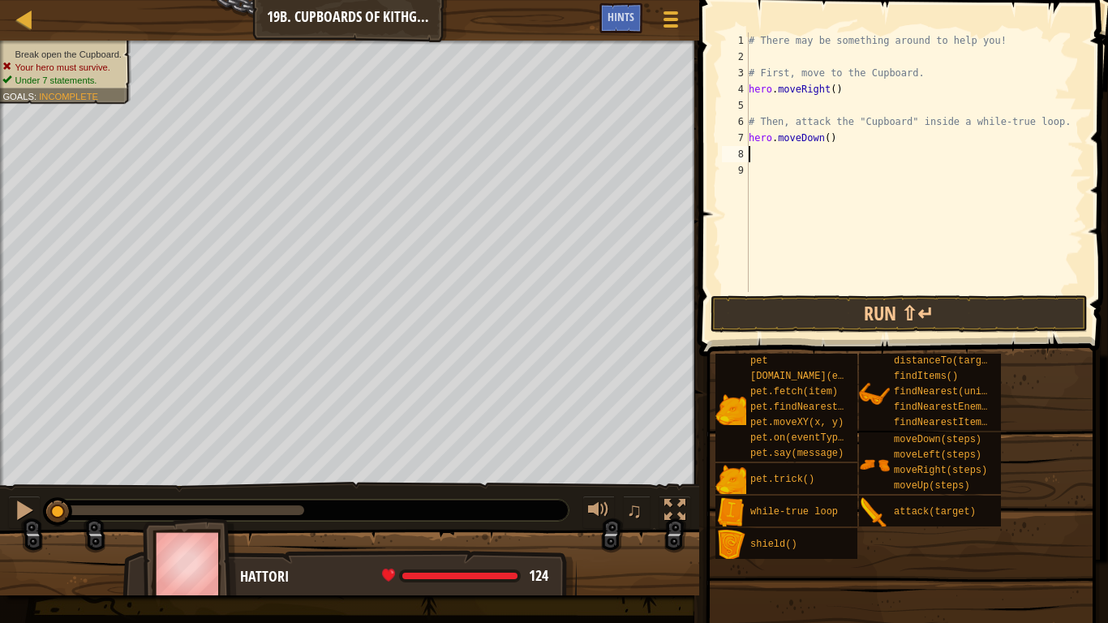
type textarea "h"
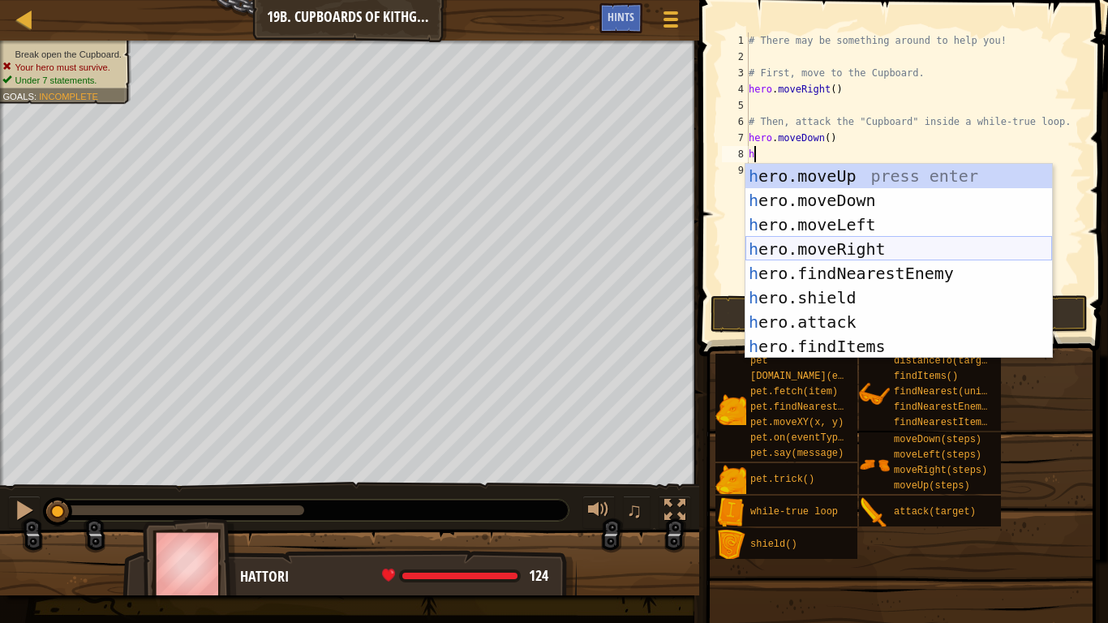
click at [864, 251] on div "h ero.moveUp press enter h ero.moveDown press enter h ero.moveLeft press enter …" at bounding box center [898, 285] width 307 height 243
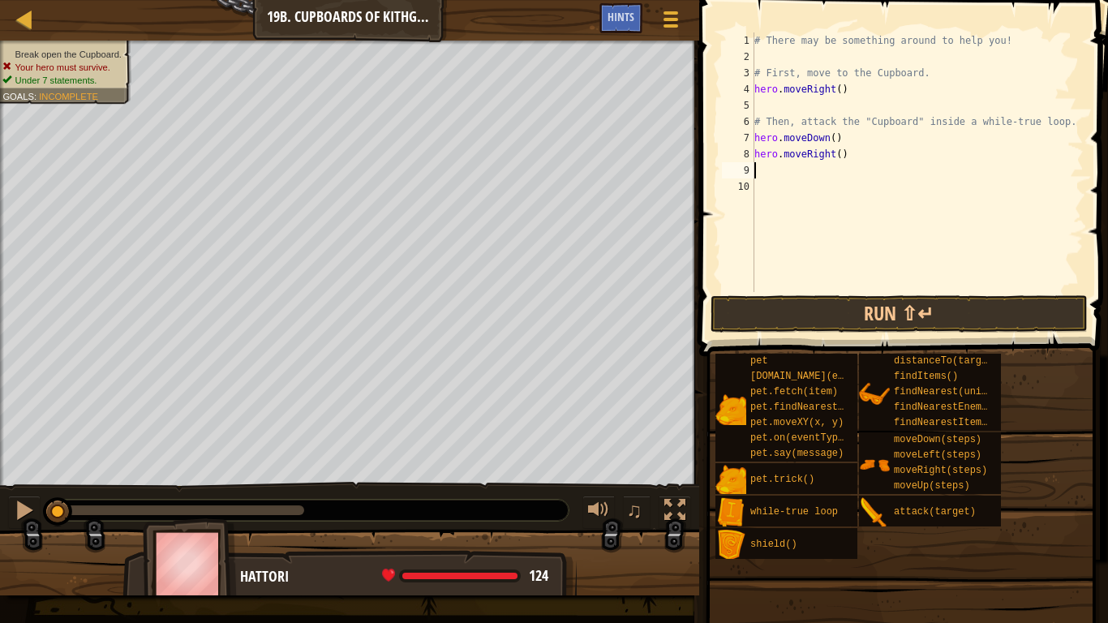
type textarea "h"
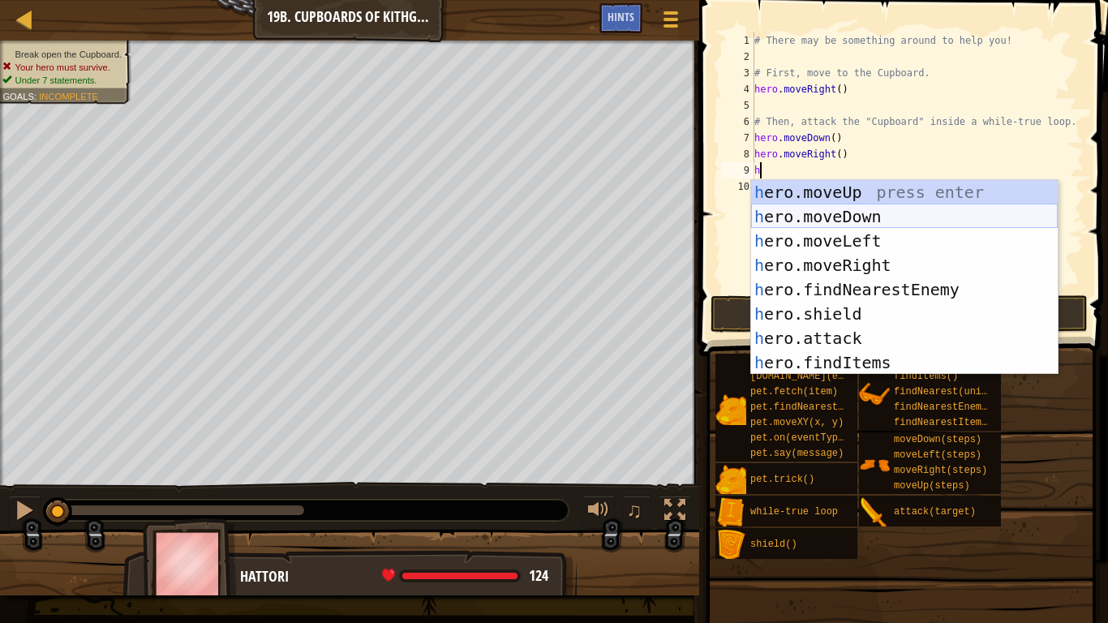
click at [892, 218] on div "h ero.moveUp press enter h ero.moveDown press enter h ero.moveLeft press enter …" at bounding box center [904, 301] width 307 height 243
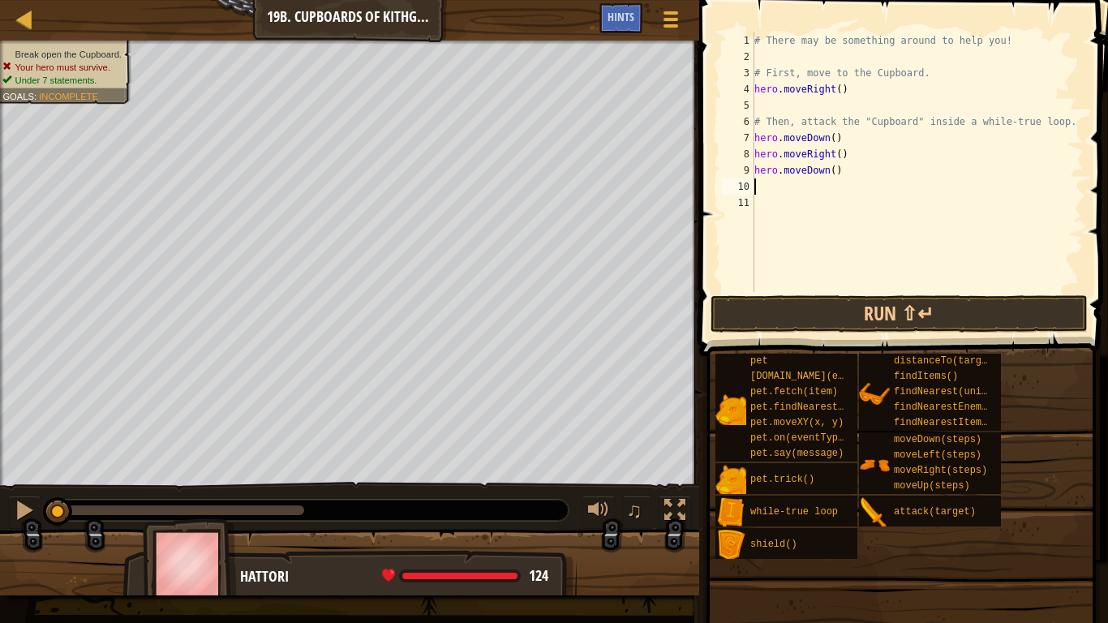
click at [833, 175] on div "# There may be something around to help you! # First, move to the Cupboard. her…" at bounding box center [917, 178] width 333 height 292
type textarea "hero.moveDown(2)"
click at [805, 192] on div "# There may be something around to help you! # First, move to the Cupboard. her…" at bounding box center [917, 178] width 333 height 292
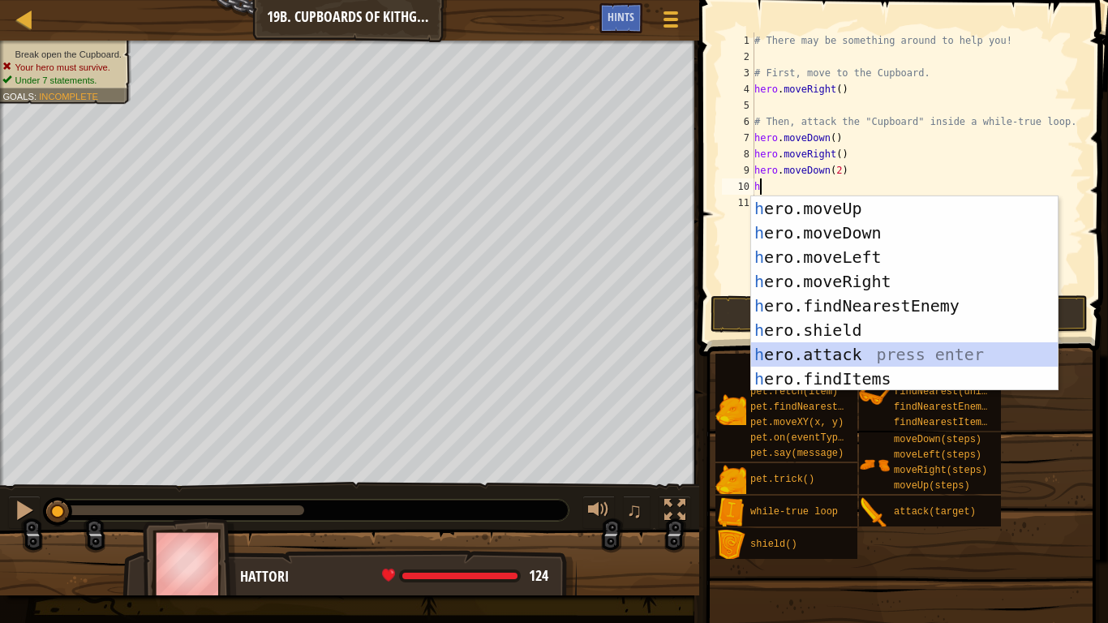
click at [822, 354] on div "h ero.moveUp press enter h ero.moveDown press enter h ero.moveLeft press enter …" at bounding box center [904, 317] width 307 height 243
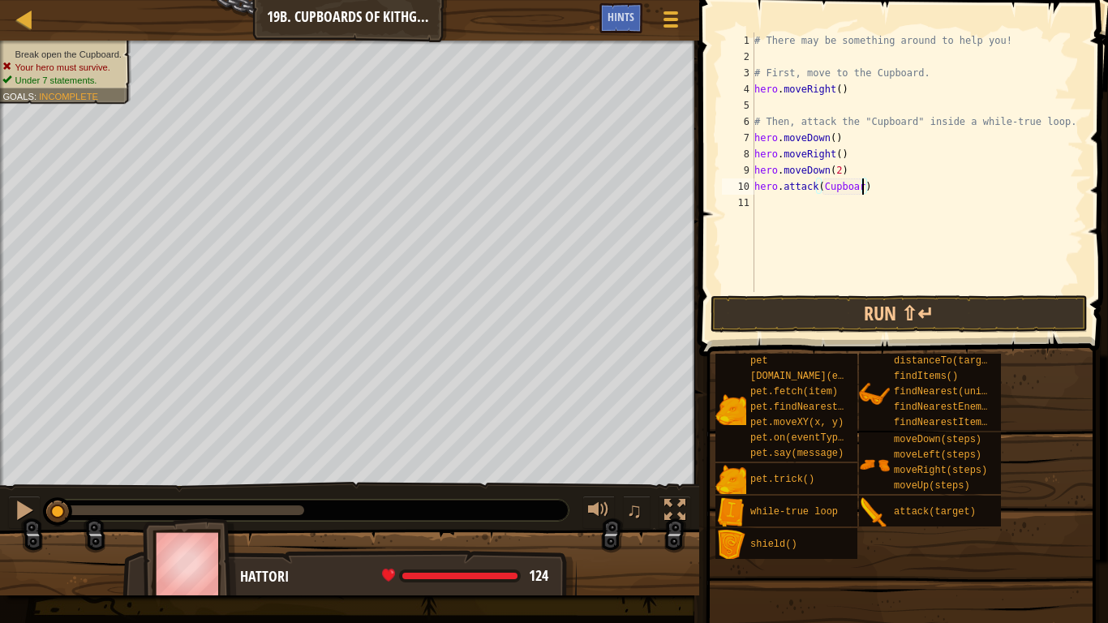
scroll to position [7, 16]
click at [948, 316] on button "Run ⇧↵" at bounding box center [900, 313] width 378 height 37
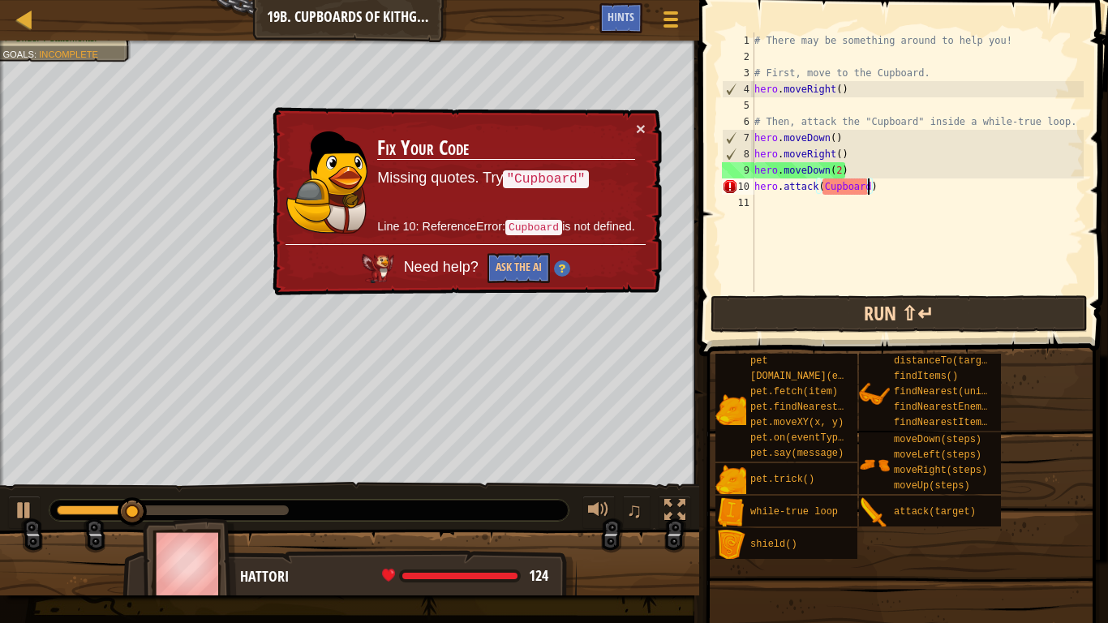
scroll to position [7, 17]
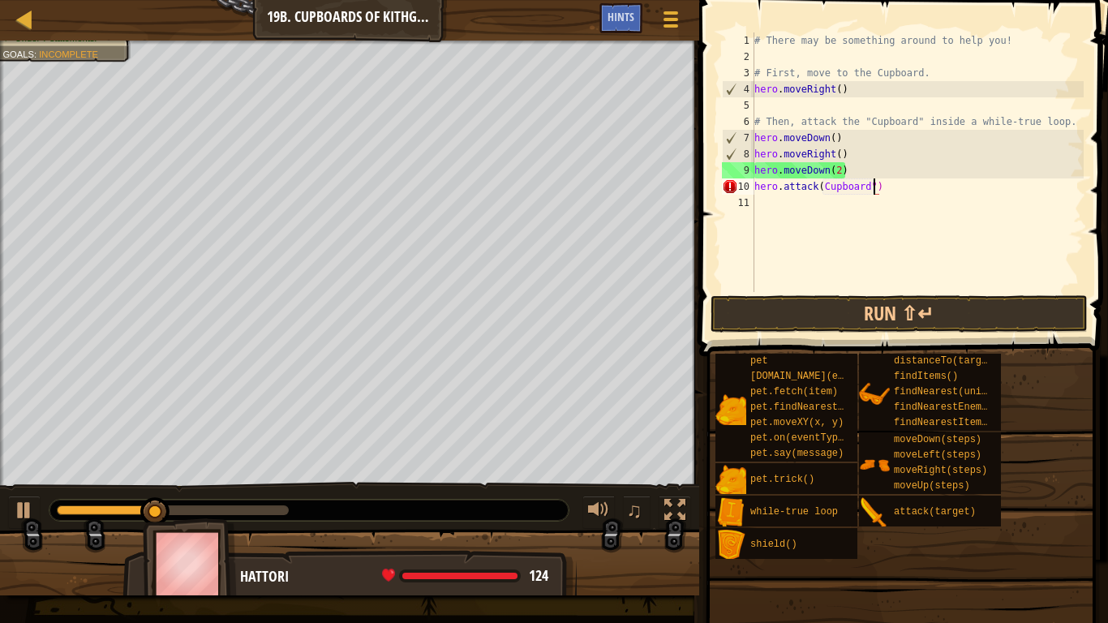
click at [822, 187] on div "# There may be something around to help you! # First, move to the Cupboard. her…" at bounding box center [917, 178] width 333 height 292
type textarea "hero.attack("Cupboard")"
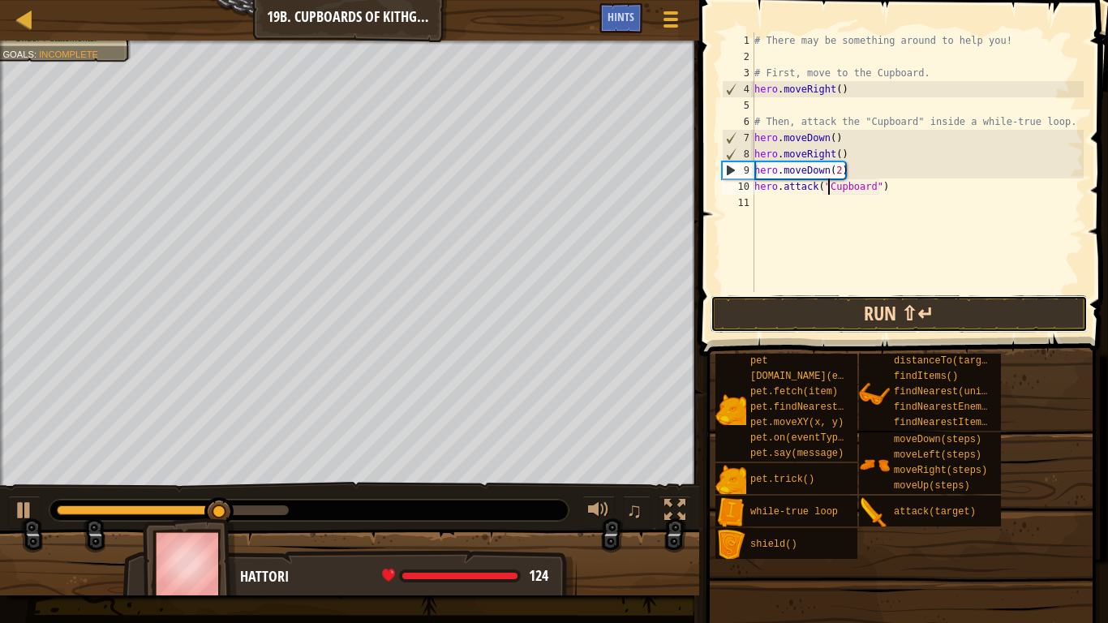
click at [842, 307] on button "Run ⇧↵" at bounding box center [900, 313] width 378 height 37
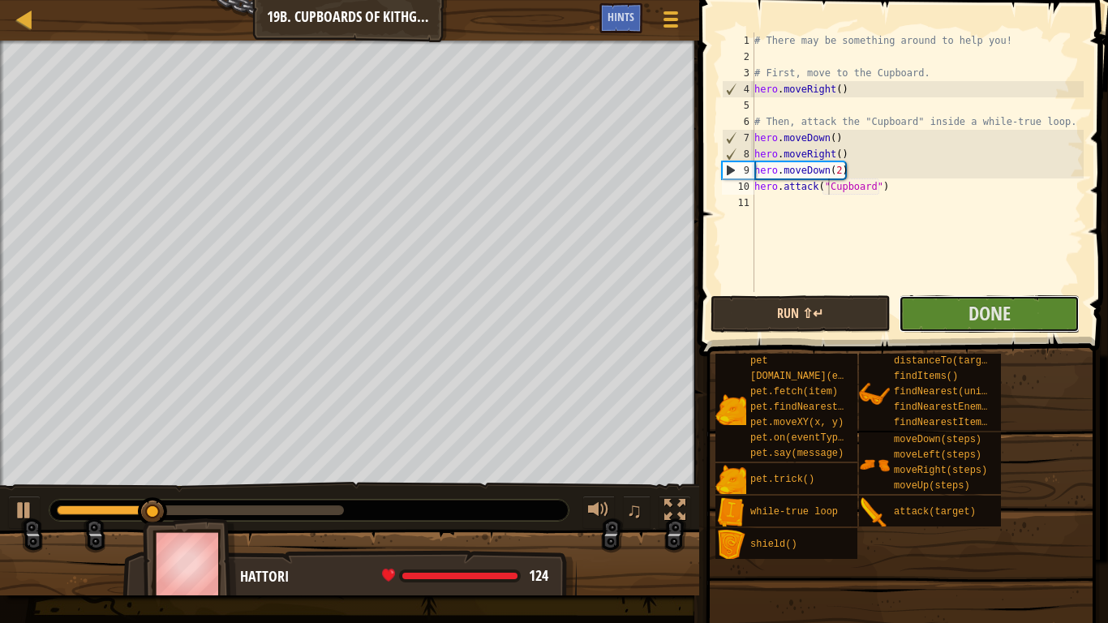
click at [994, 321] on span "Done" at bounding box center [989, 313] width 42 height 26
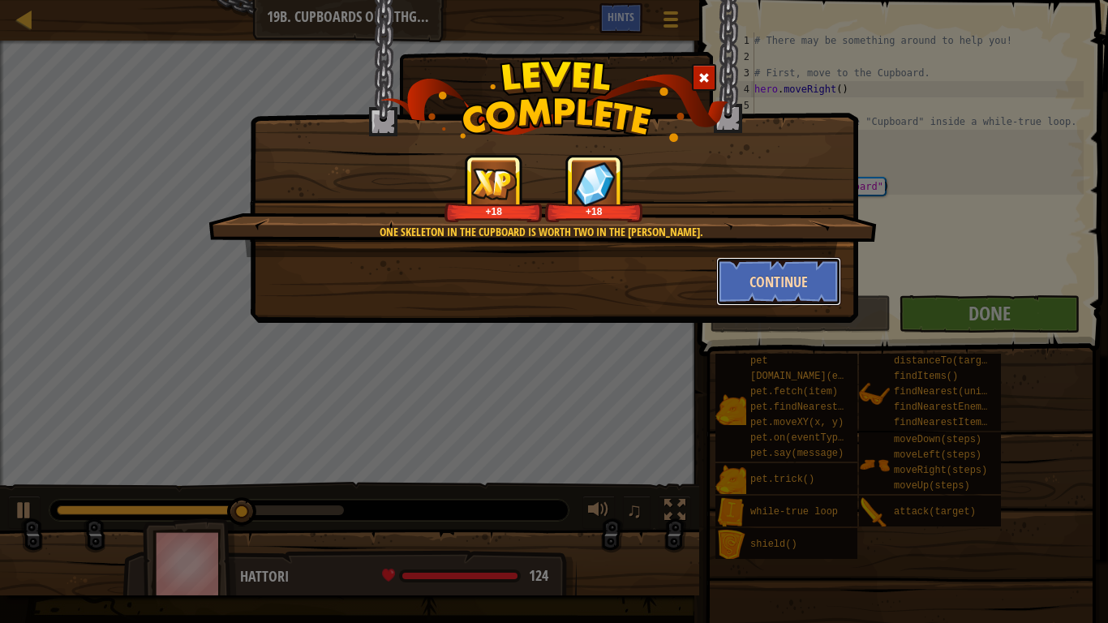
click at [752, 290] on button "Continue" at bounding box center [779, 281] width 126 height 49
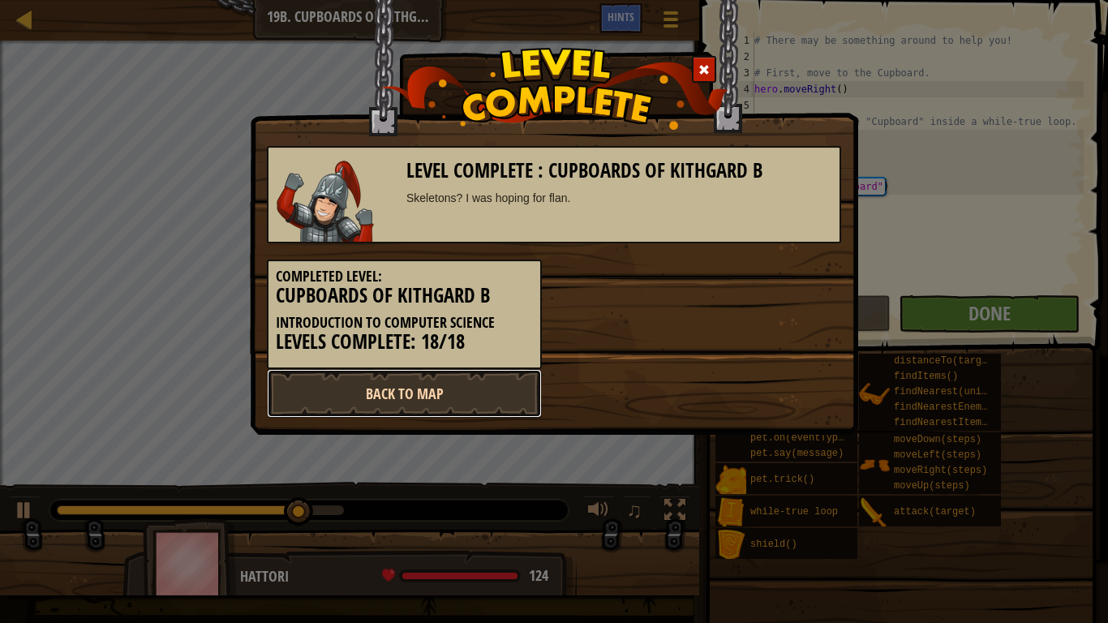
click at [473, 397] on link "Back to Map" at bounding box center [404, 393] width 275 height 49
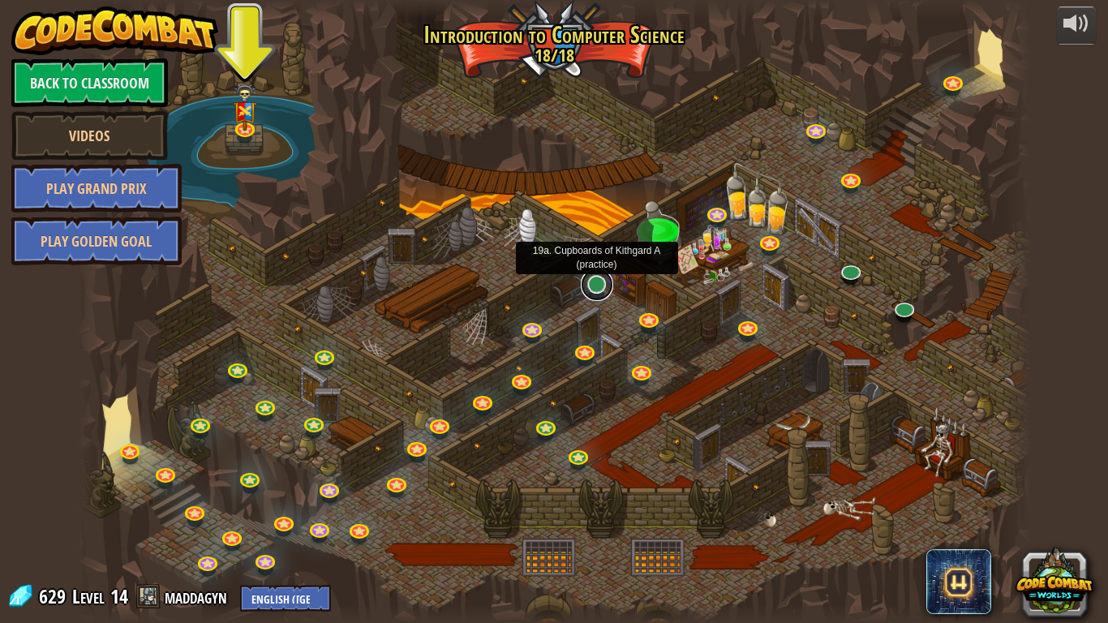
click at [602, 293] on link at bounding box center [597, 284] width 32 height 32
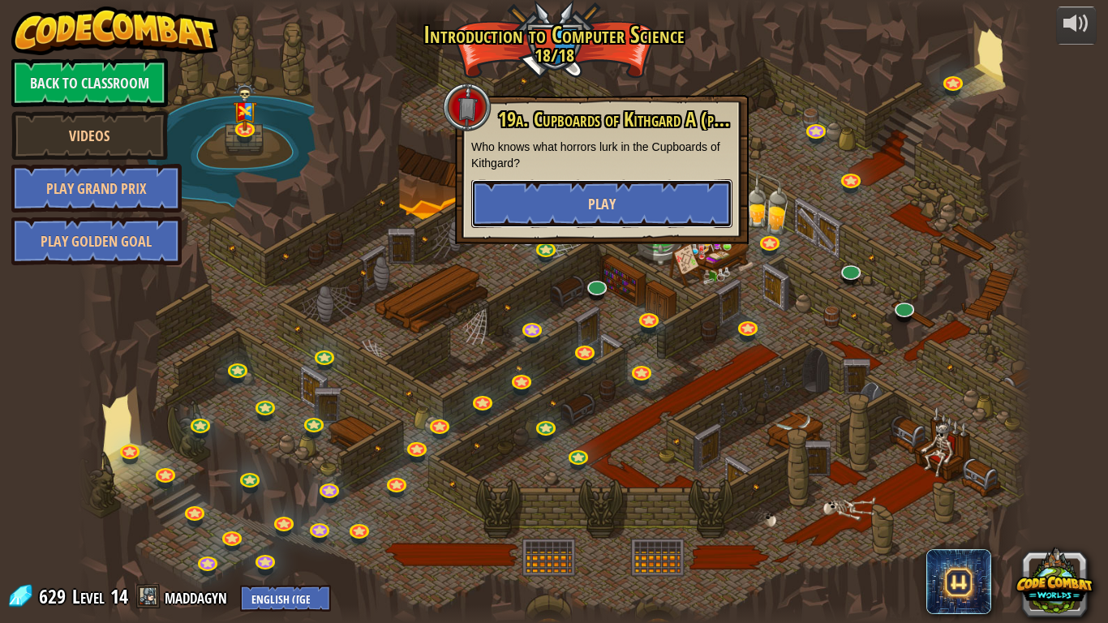
click at [588, 196] on span "Play" at bounding box center [602, 204] width 28 height 20
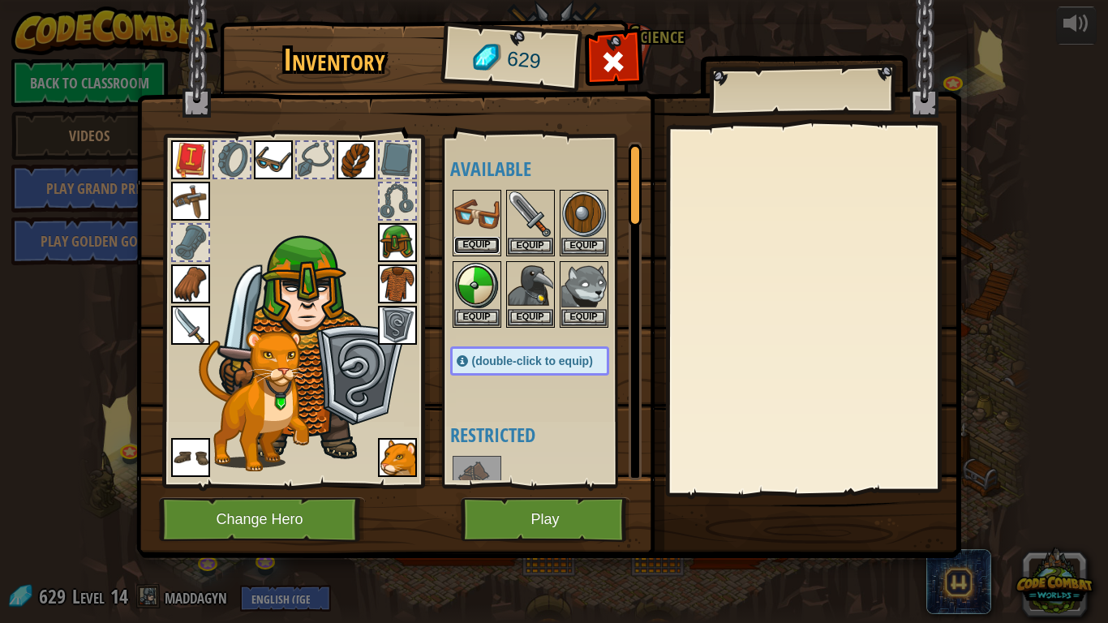
click at [475, 241] on button "Equip" at bounding box center [476, 245] width 45 height 17
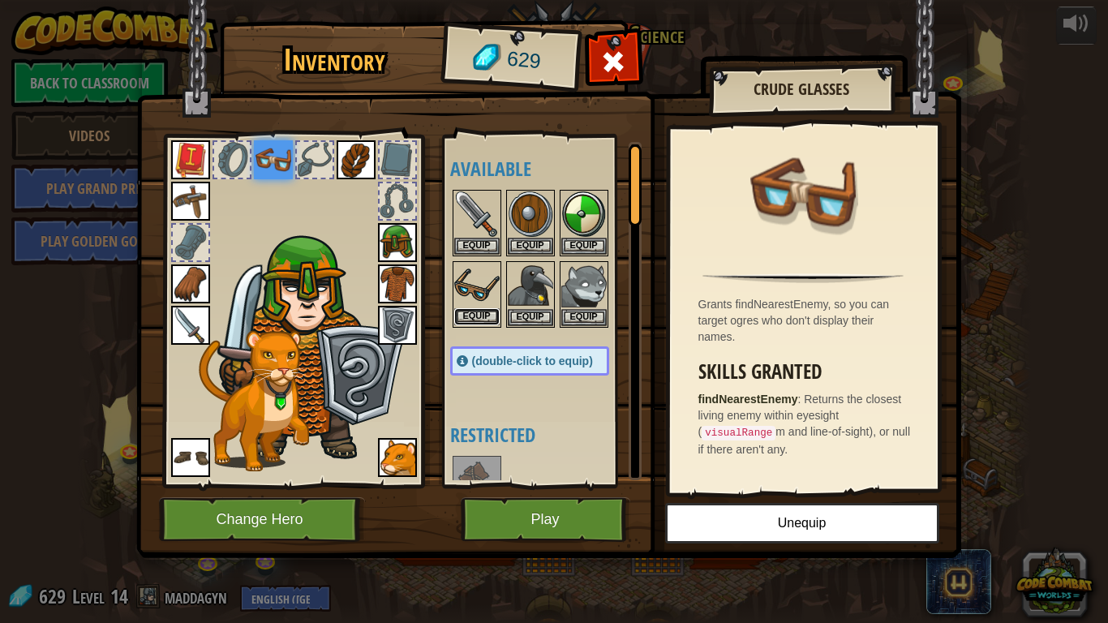
click at [472, 320] on button "Equip" at bounding box center [476, 316] width 45 height 17
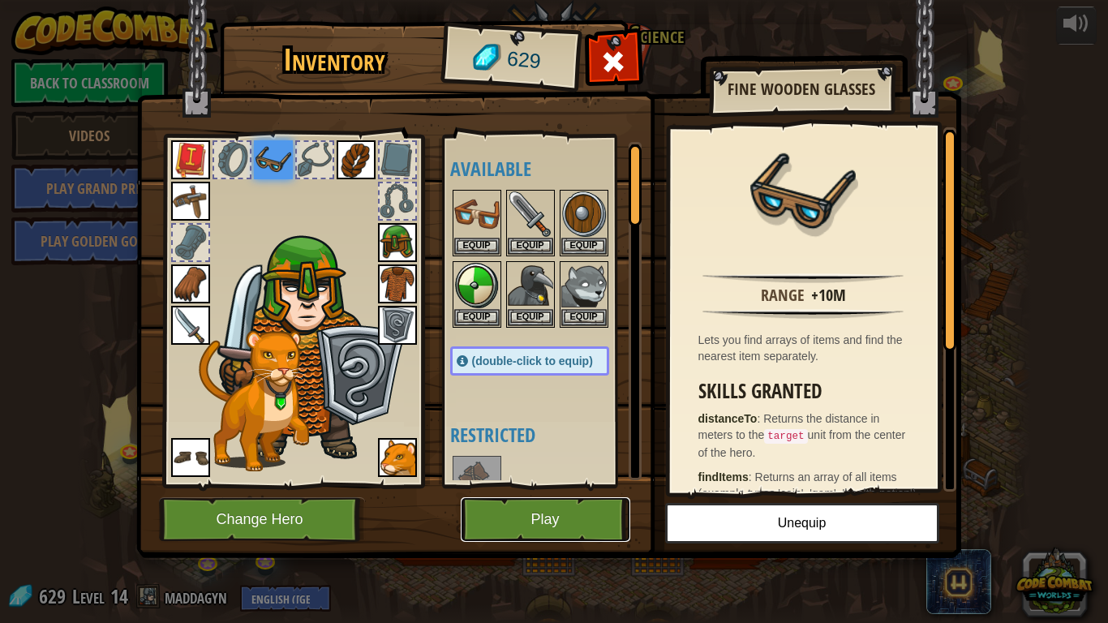
click at [577, 485] on button "Play" at bounding box center [546, 519] width 170 height 45
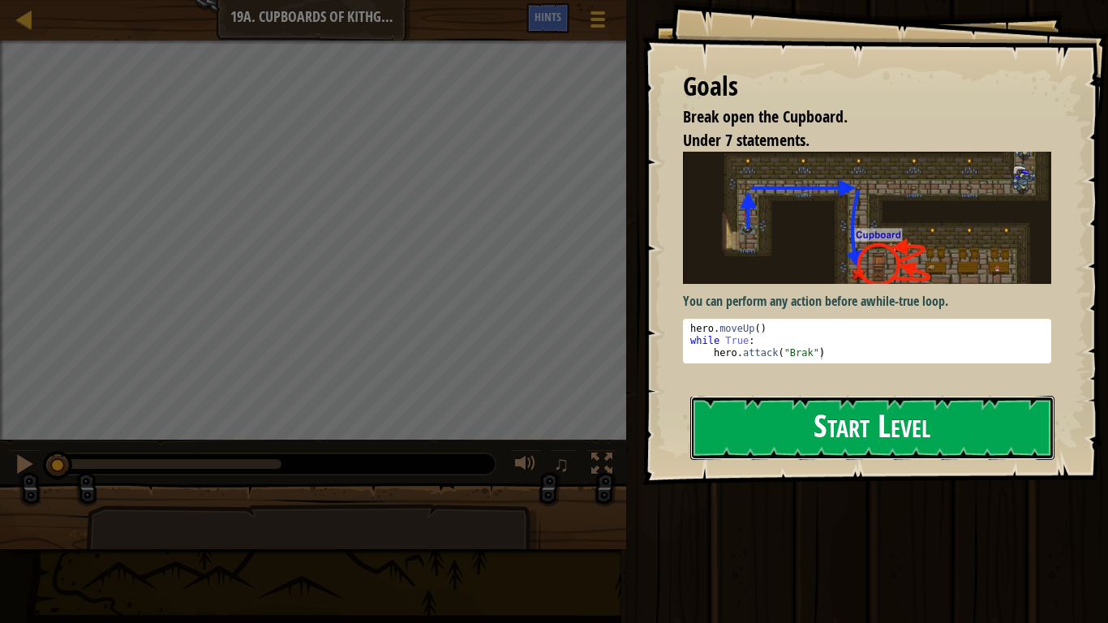
click at [815, 409] on button "Start Level" at bounding box center [872, 428] width 364 height 64
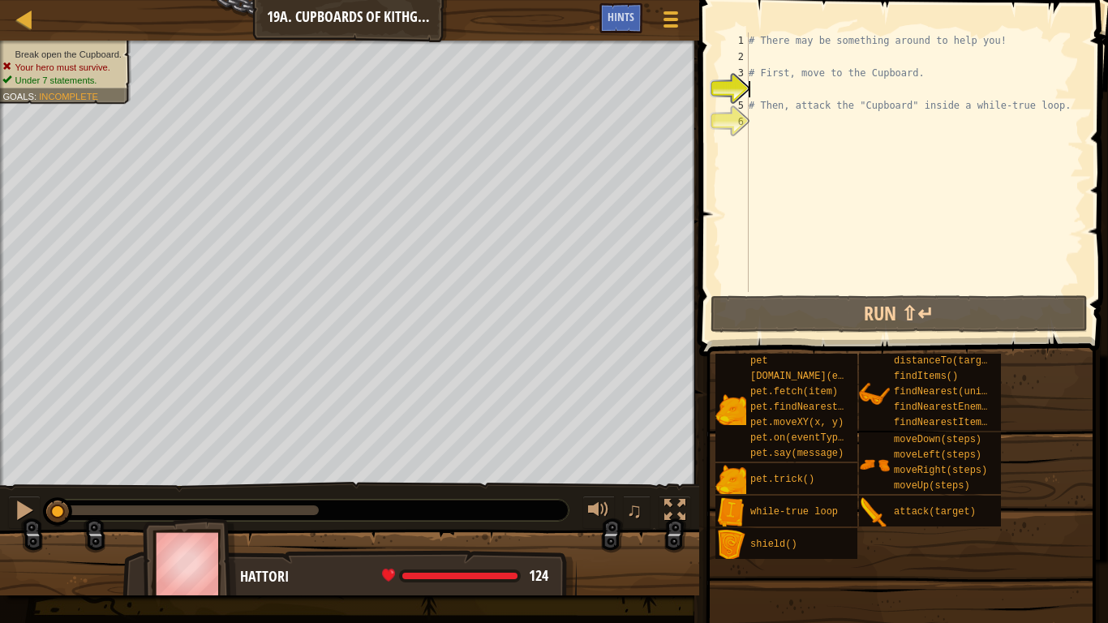
type textarea "h"
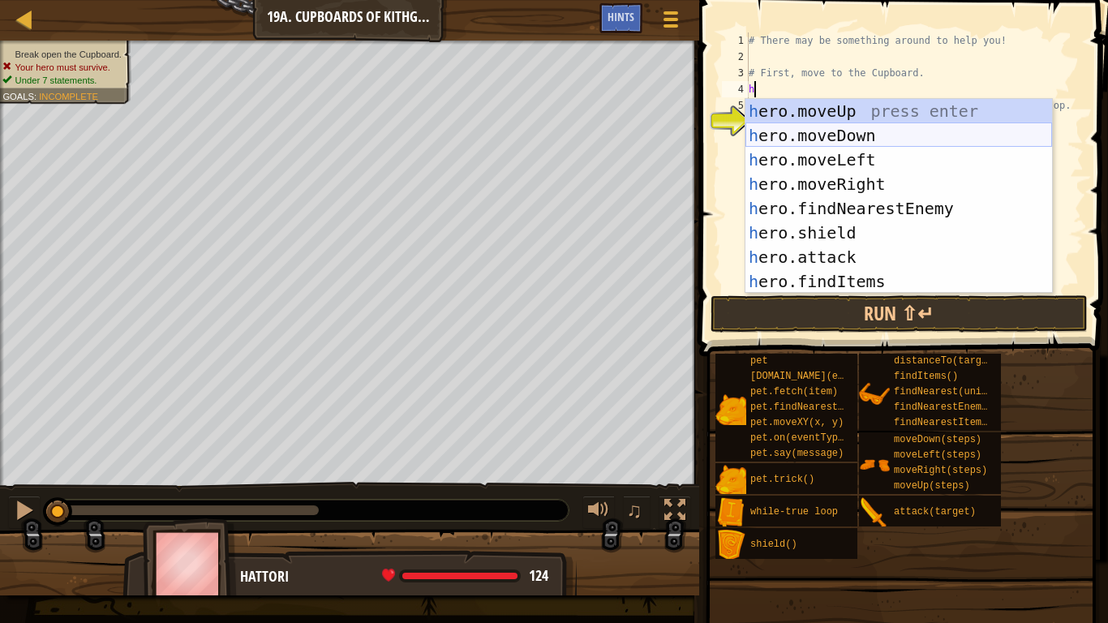
click at [833, 139] on div "h ero.moveUp press enter h ero.moveDown press enter h ero.moveLeft press enter …" at bounding box center [898, 220] width 307 height 243
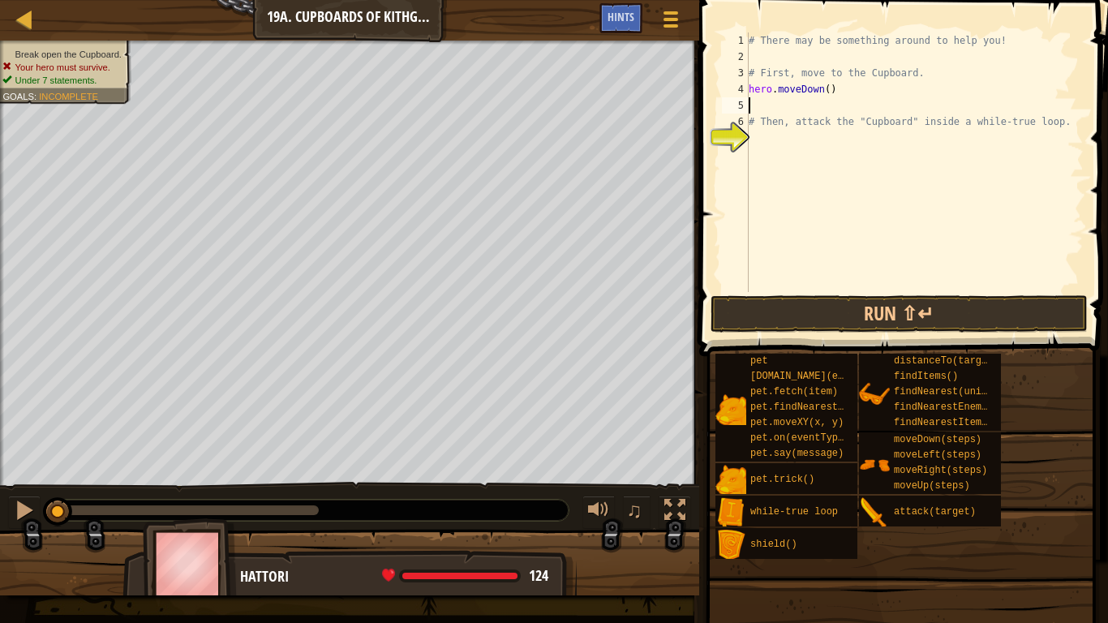
type textarea "h"
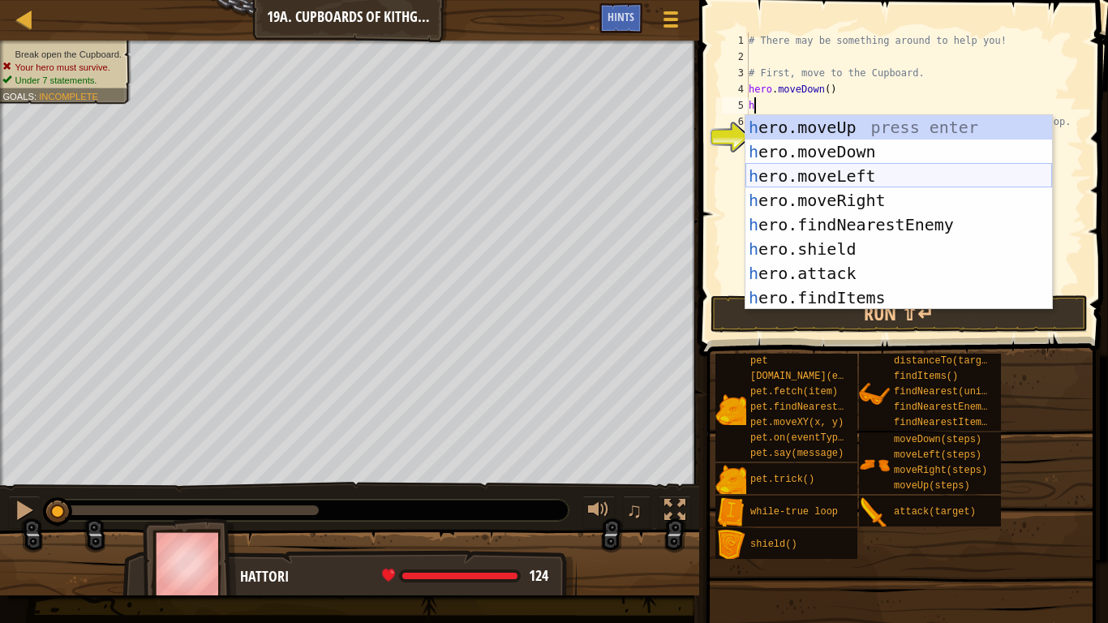
click at [831, 183] on div "h ero.moveUp press enter h ero.moveDown press enter h ero.moveLeft press enter …" at bounding box center [898, 236] width 307 height 243
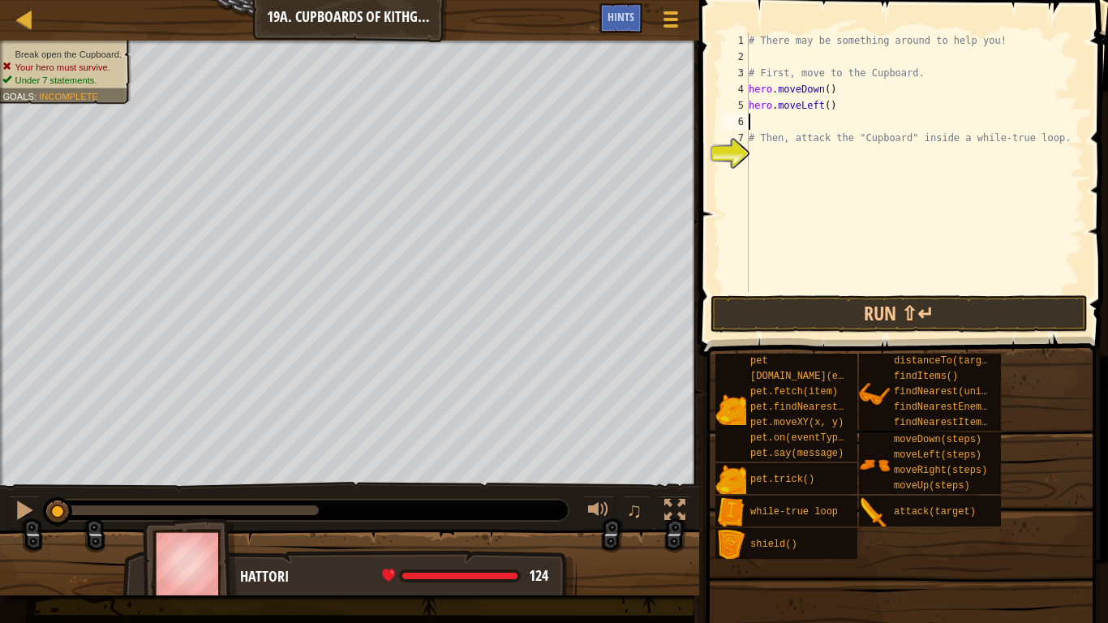
click at [827, 110] on div "# There may be something around to help you! # First, move to the Cupboard. her…" at bounding box center [914, 178] width 338 height 292
type textarea "hero.moveLeft(2)"
click at [796, 148] on div "# There may be something around to help you! # First, move to the Cupboard. her…" at bounding box center [914, 178] width 338 height 292
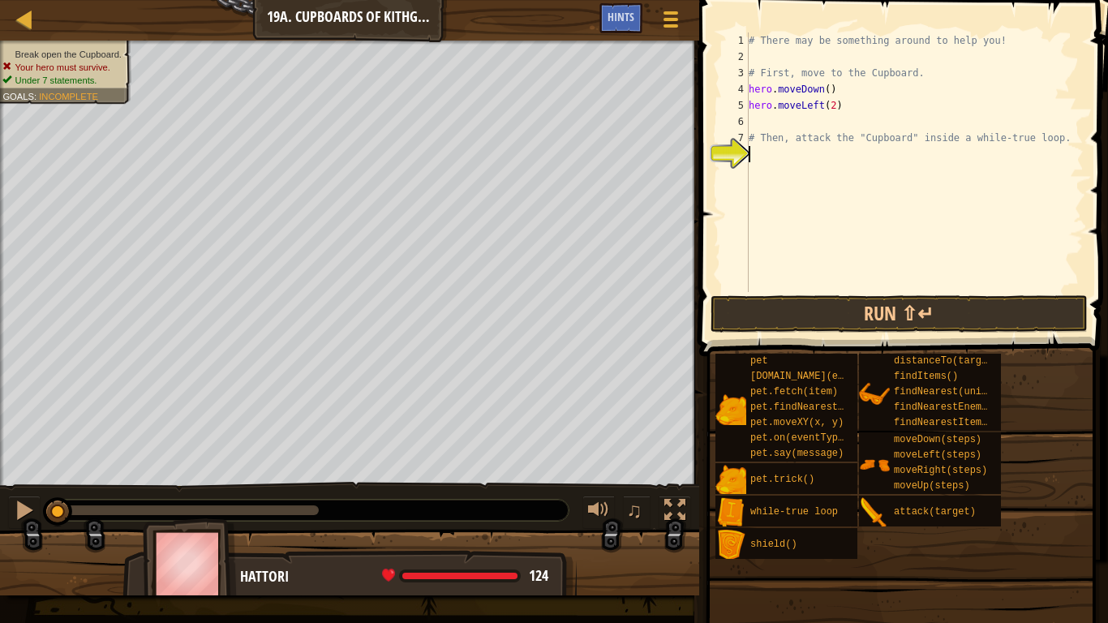
type textarea "h"
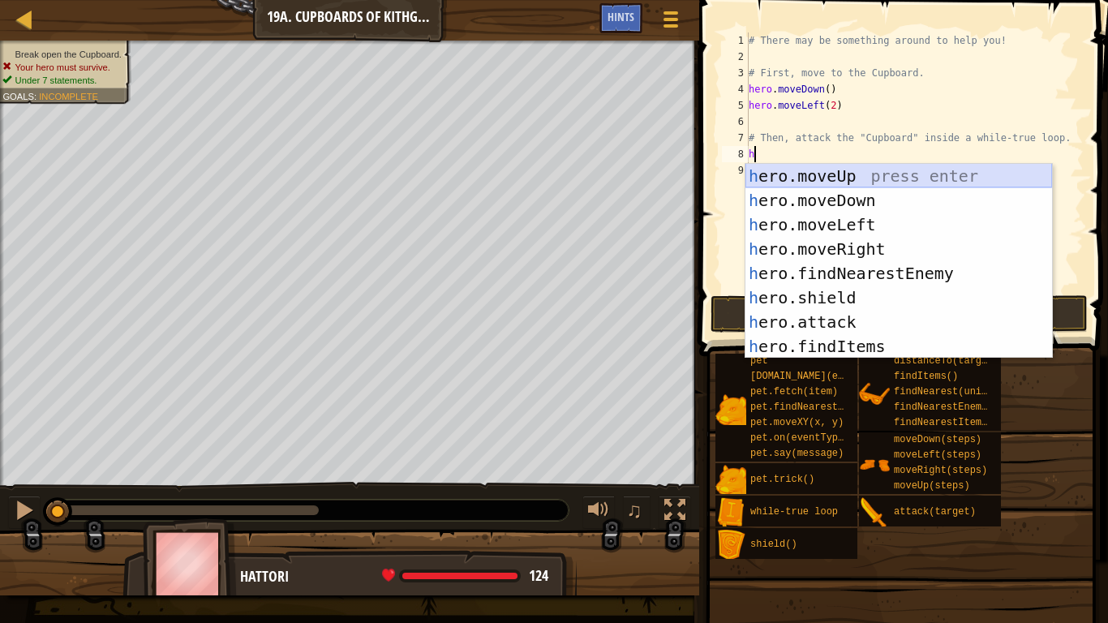
click at [881, 176] on div "h ero.moveUp press enter h ero.moveDown press enter h ero.moveLeft press enter …" at bounding box center [898, 285] width 307 height 243
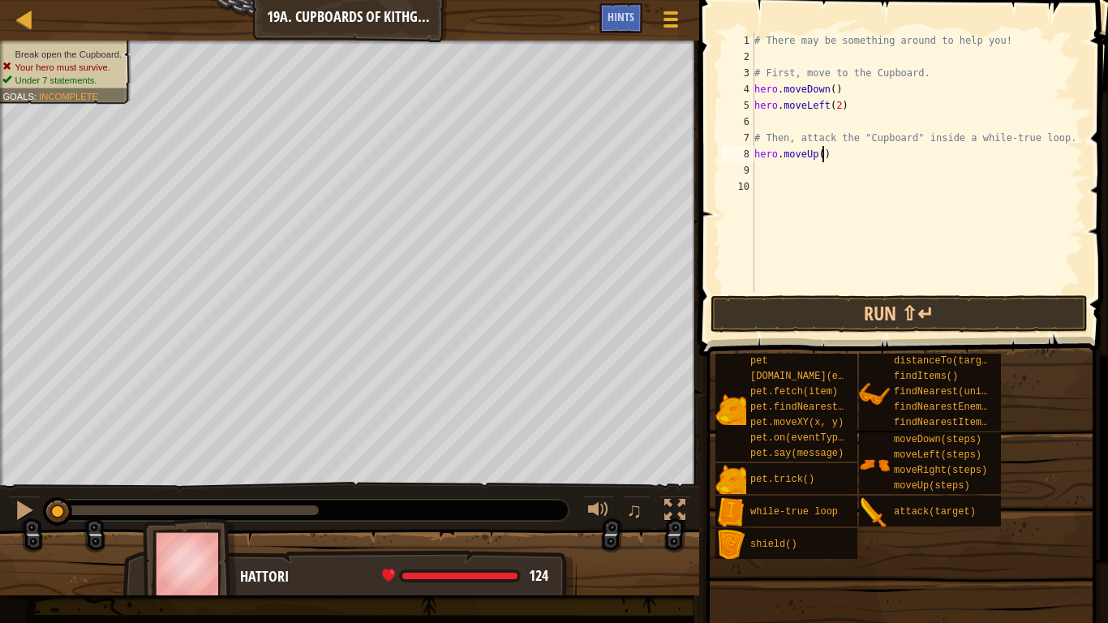
click at [823, 159] on div "# There may be something around to help you! # First, move to the Cupboard. her…" at bounding box center [917, 178] width 333 height 292
type textarea "hero.moveUp(2)"
click at [797, 165] on div "# There may be something around to help you! # First, move to the Cupboard. her…" at bounding box center [917, 178] width 333 height 292
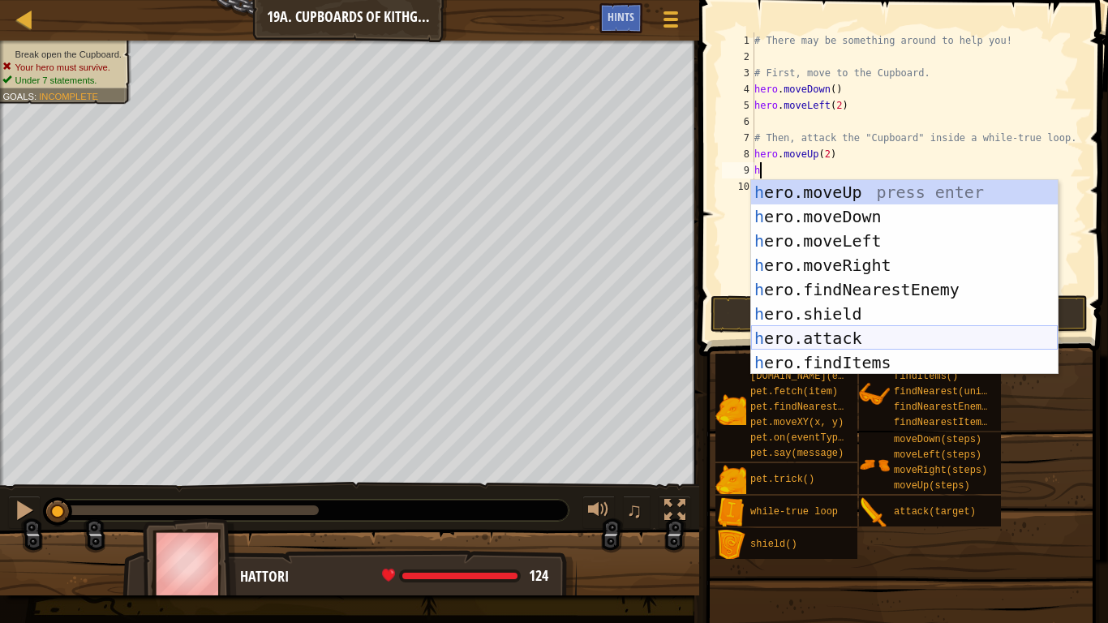
click at [839, 337] on div "h ero.moveUp press enter h ero.moveDown press enter h ero.moveLeft press enter …" at bounding box center [904, 301] width 307 height 243
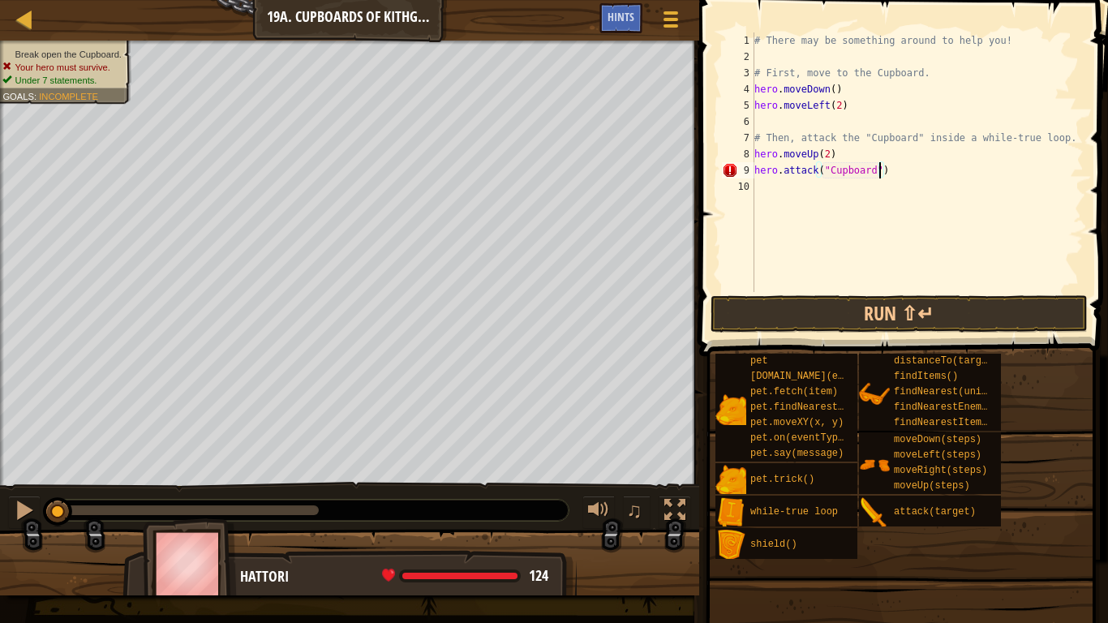
scroll to position [7, 18]
type textarea "hero.attack("Cupboard")"
click at [897, 311] on button "Run ⇧↵" at bounding box center [900, 313] width 378 height 37
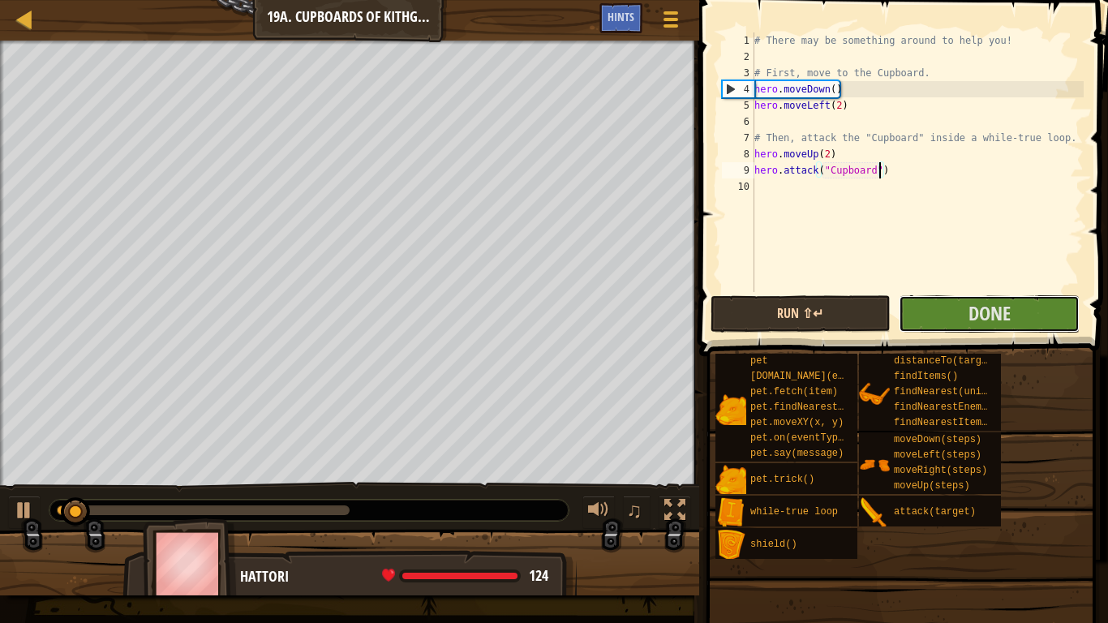
click at [965, 311] on button "Done" at bounding box center [989, 313] width 181 height 37
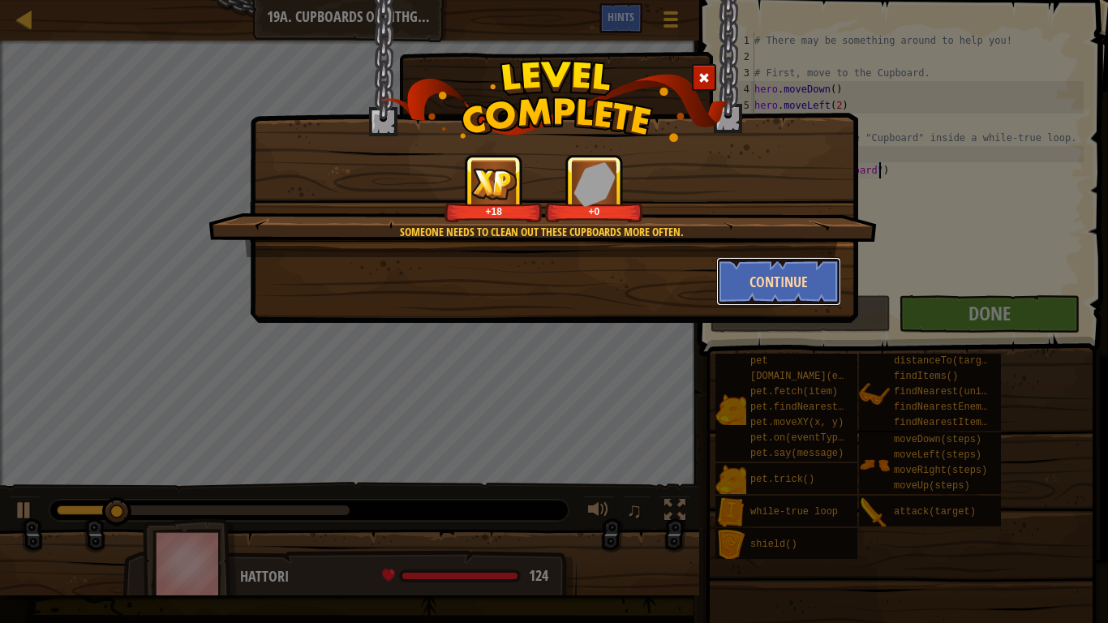
click at [780, 275] on button "Continue" at bounding box center [779, 281] width 126 height 49
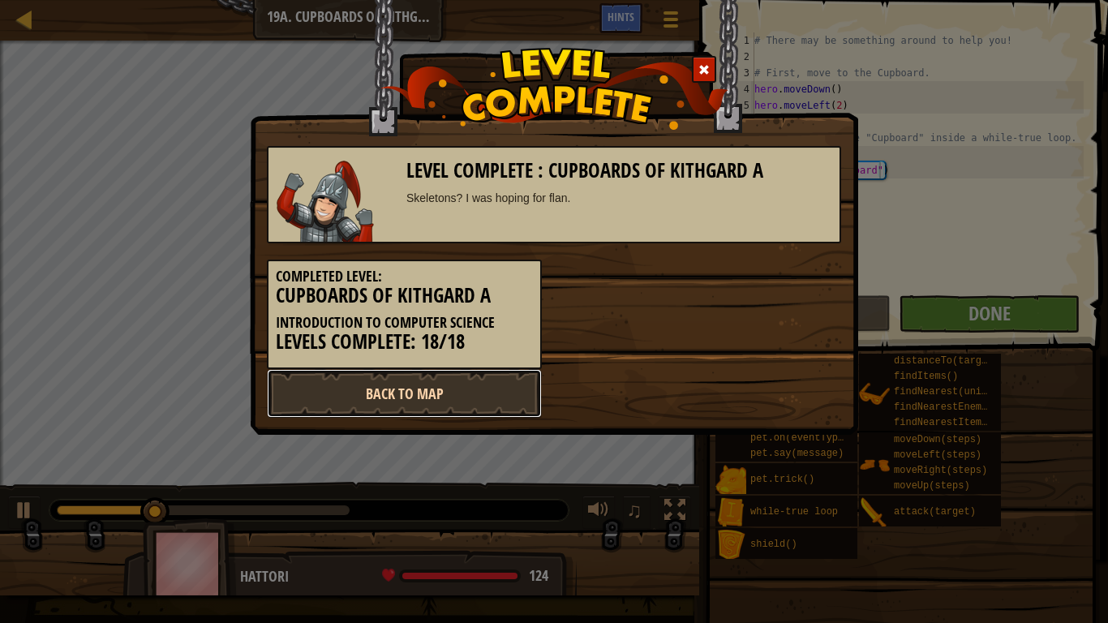
click at [437, 396] on link "Back to Map" at bounding box center [404, 393] width 275 height 49
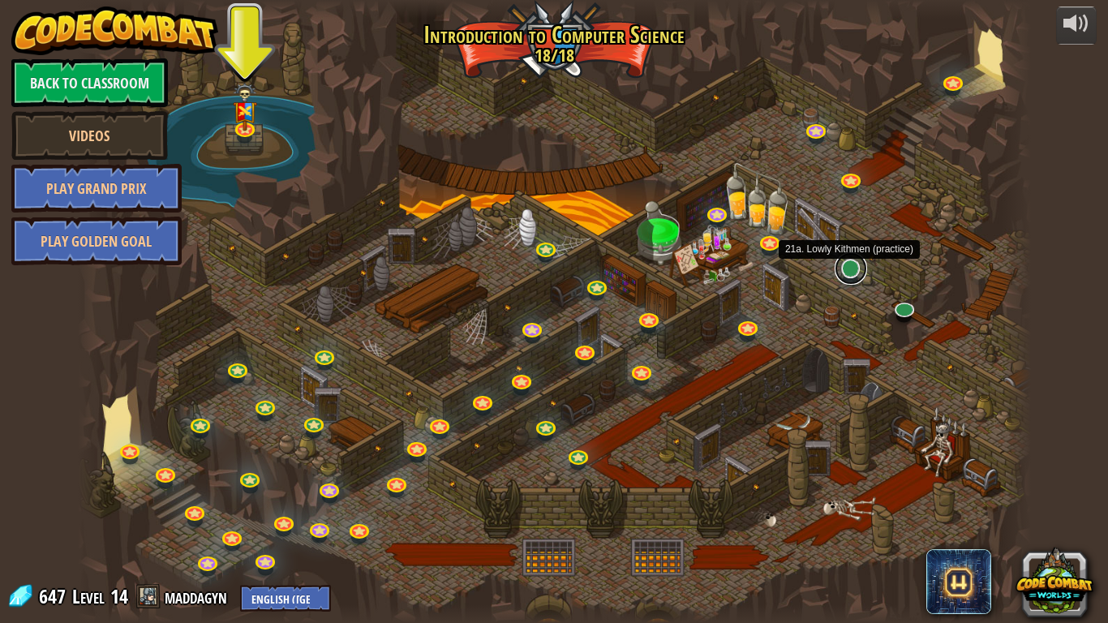
click at [843, 276] on link at bounding box center [851, 268] width 32 height 32
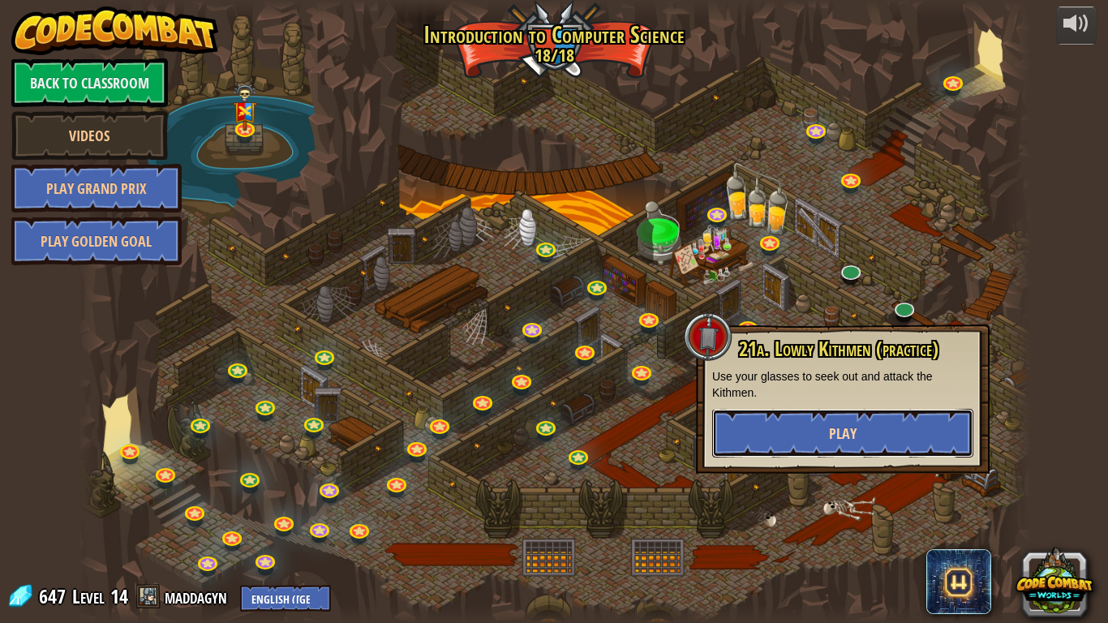
click at [870, 425] on button "Play" at bounding box center [842, 433] width 261 height 49
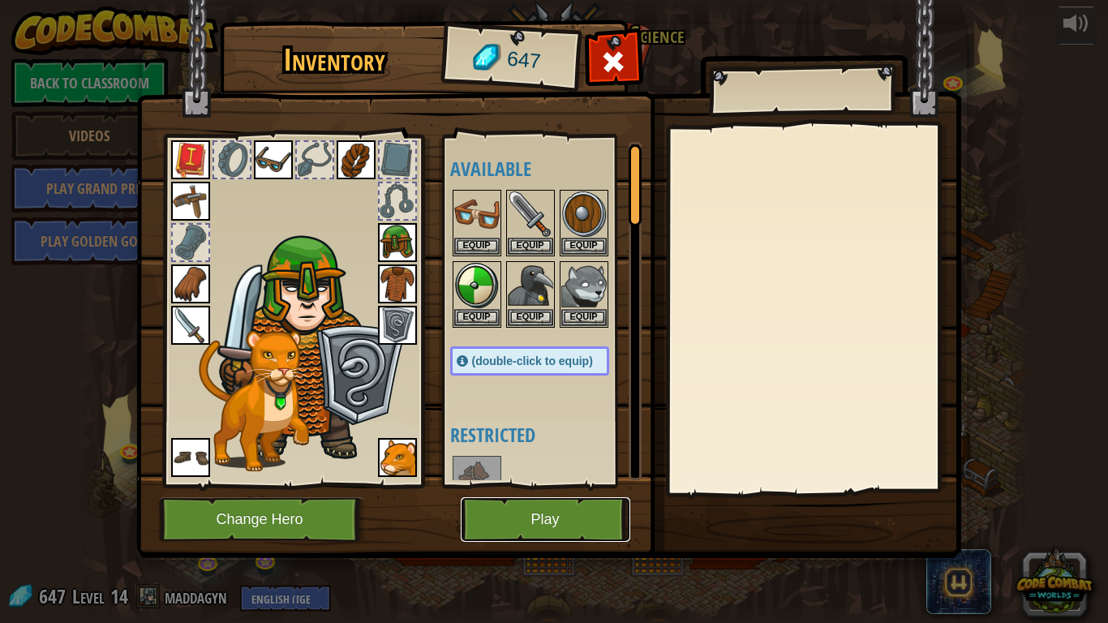
click at [552, 485] on button "Play" at bounding box center [546, 519] width 170 height 45
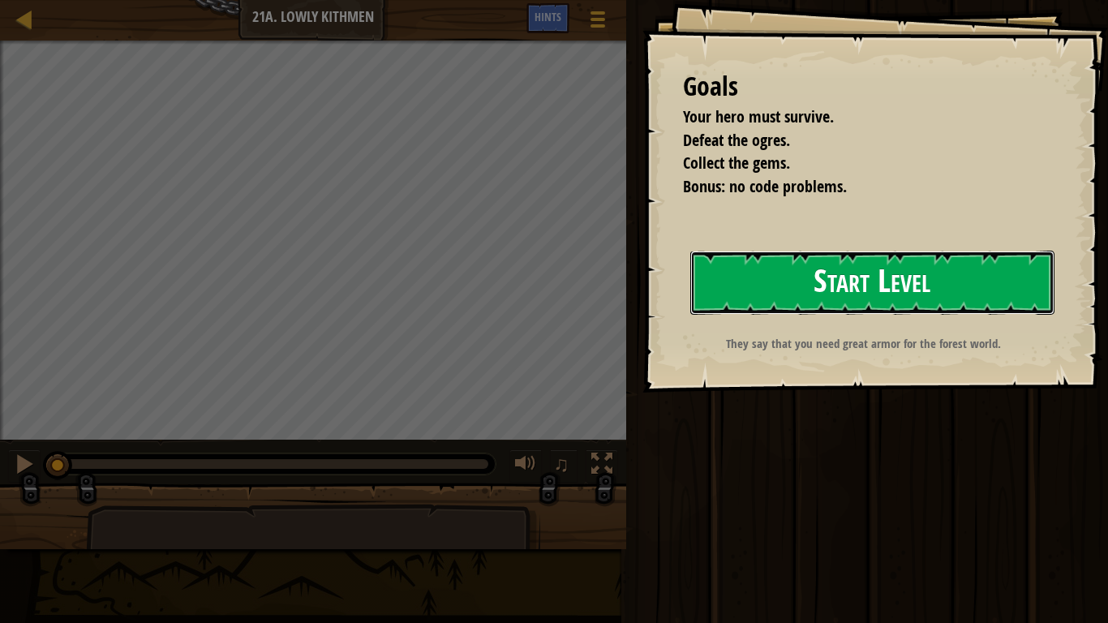
click at [913, 282] on button "Start Level" at bounding box center [872, 283] width 364 height 64
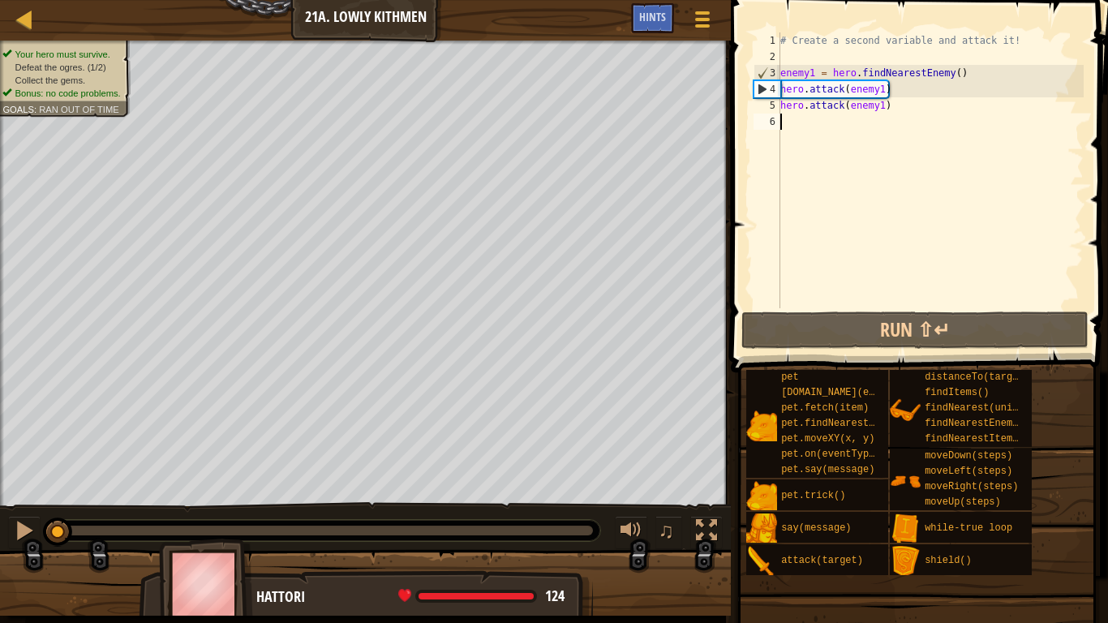
type textarea "h"
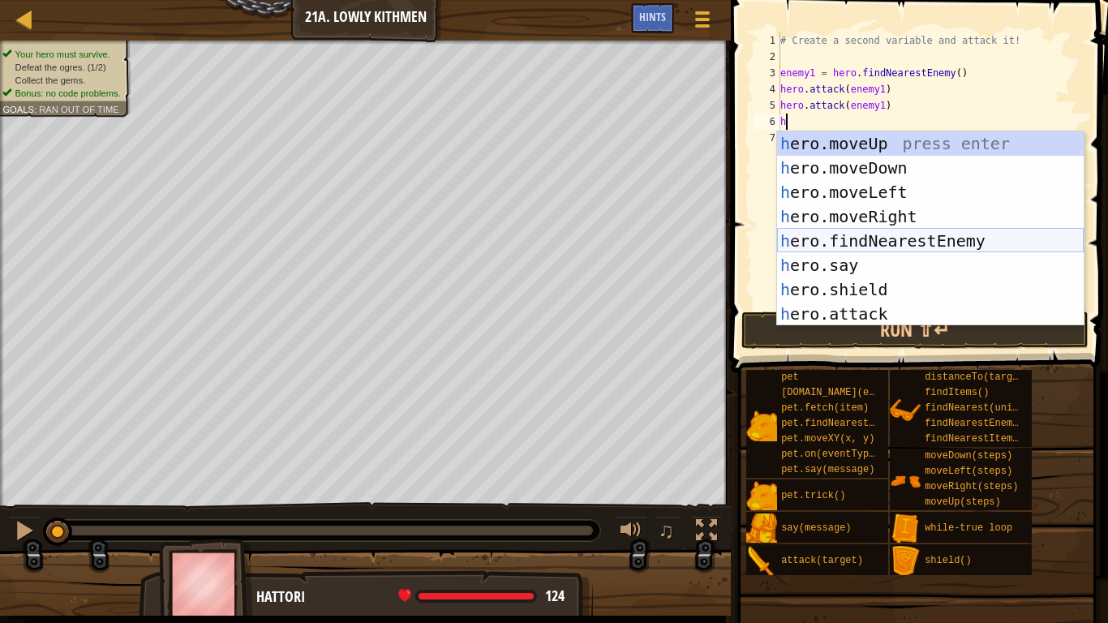
click at [947, 237] on div "h ero.moveUp press enter h ero.moveDown press enter h ero.moveLeft press enter …" at bounding box center [930, 252] width 307 height 243
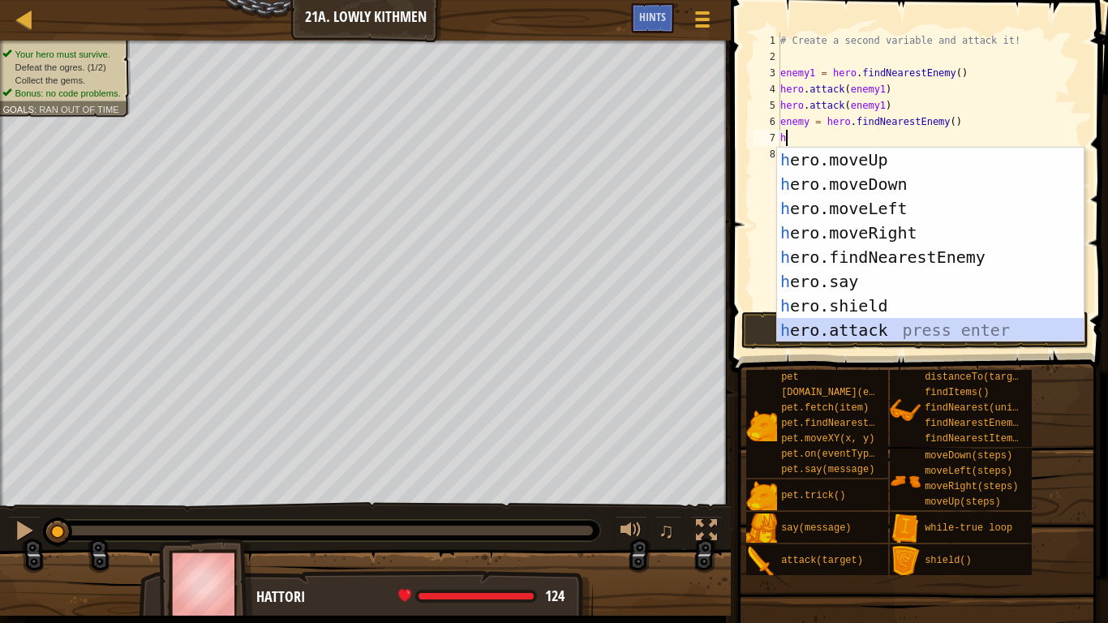
click at [891, 324] on div "h ero.moveUp press enter h ero.moveDown press enter h ero.moveLeft press enter …" at bounding box center [930, 269] width 307 height 243
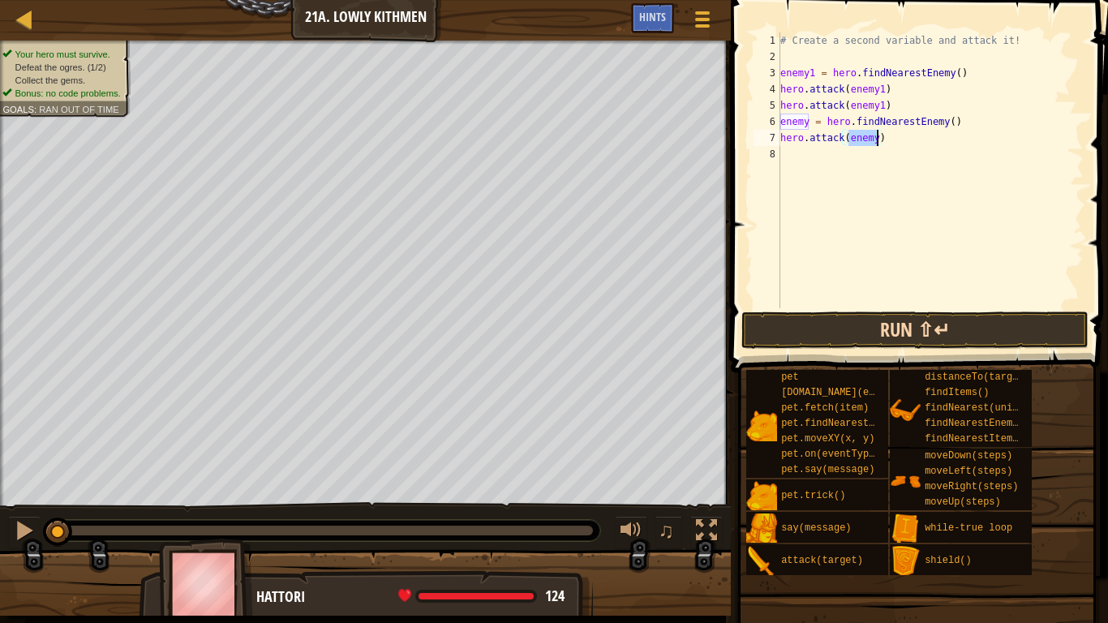
type textarea "hero.attack(enemy)"
click at [908, 327] on button "Run ⇧↵" at bounding box center [914, 329] width 347 height 37
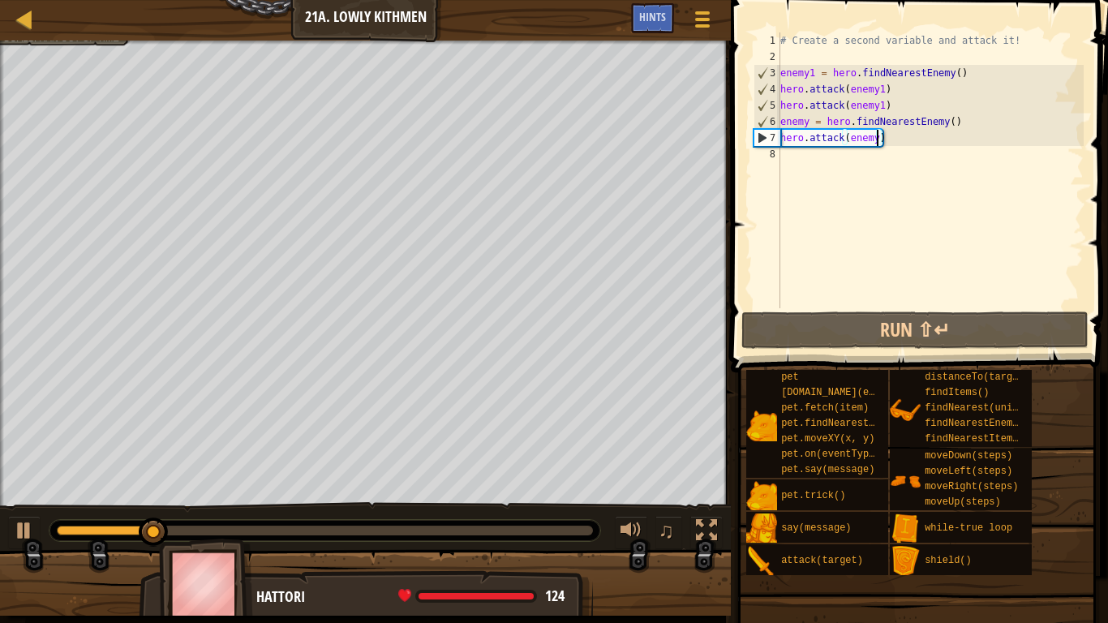
click at [810, 155] on div "# Create a second variable and attack it! enemy1 = hero . findNearestEnemy ( ) …" at bounding box center [930, 186] width 307 height 308
type textarea "h"
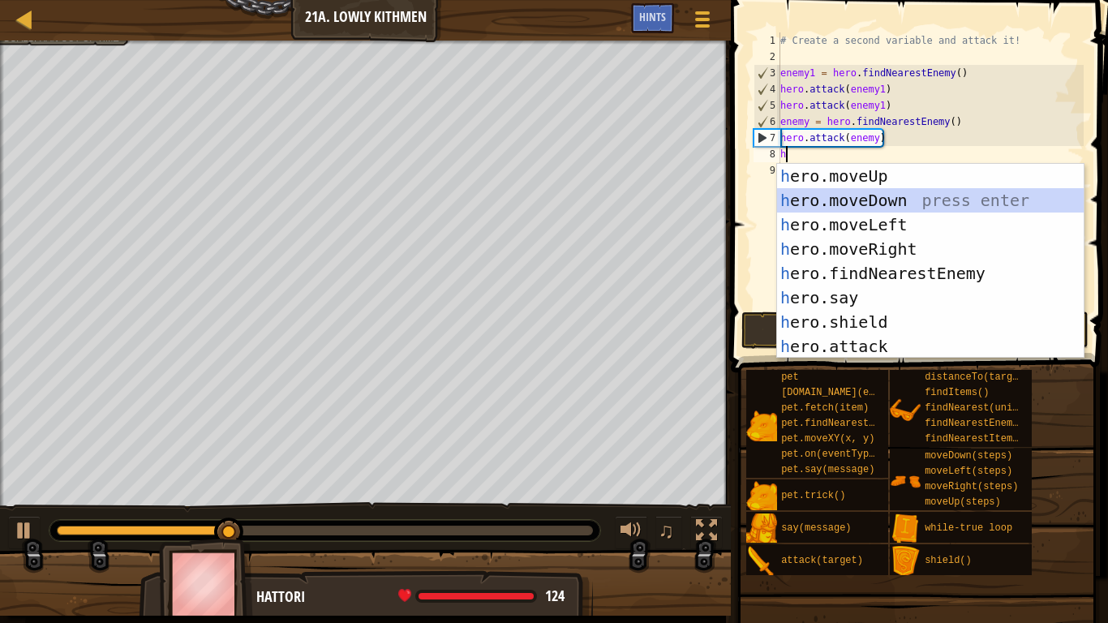
click at [831, 204] on div "h ero.moveUp press enter h ero.moveDown press enter h ero.moveLeft press enter …" at bounding box center [930, 285] width 307 height 243
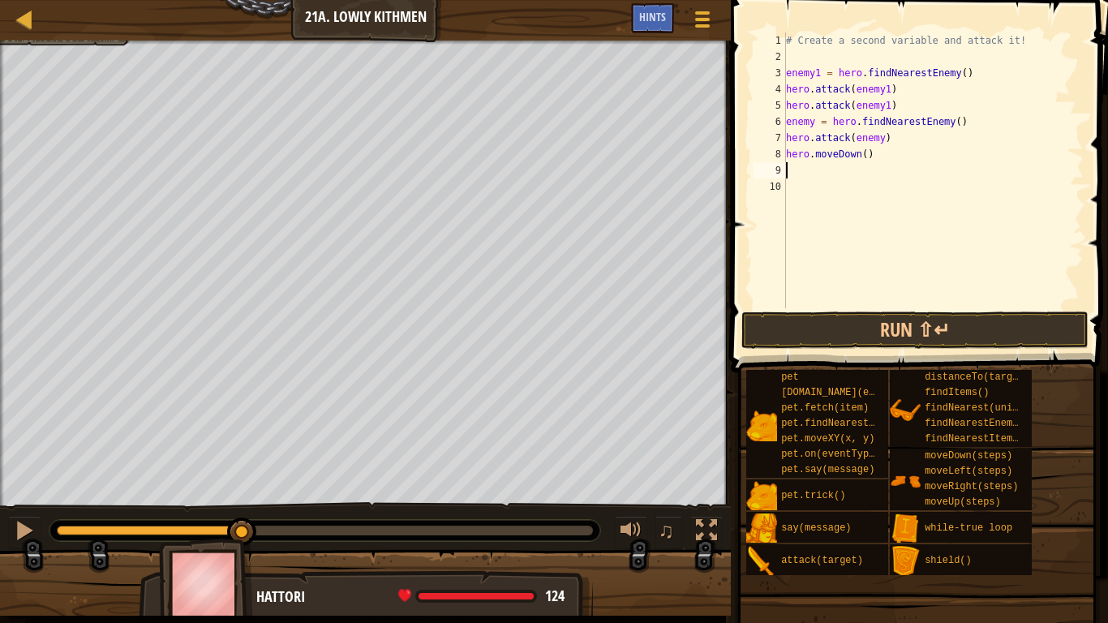
type textarea "h"
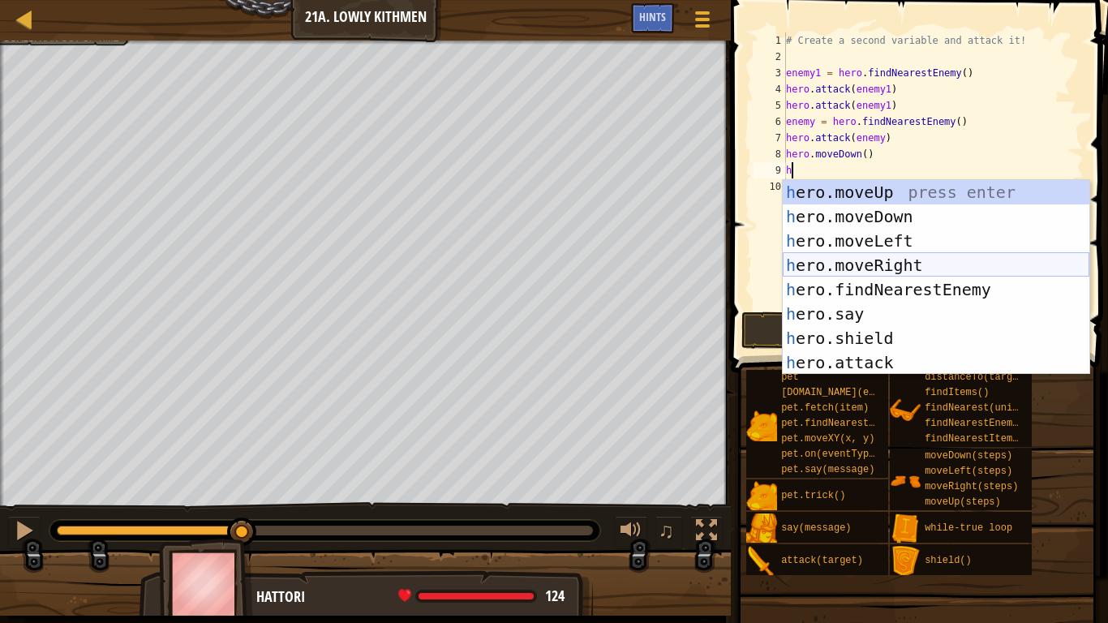
click at [862, 260] on div "h ero.moveUp press enter h ero.moveDown press enter h ero.moveLeft press enter …" at bounding box center [936, 301] width 307 height 243
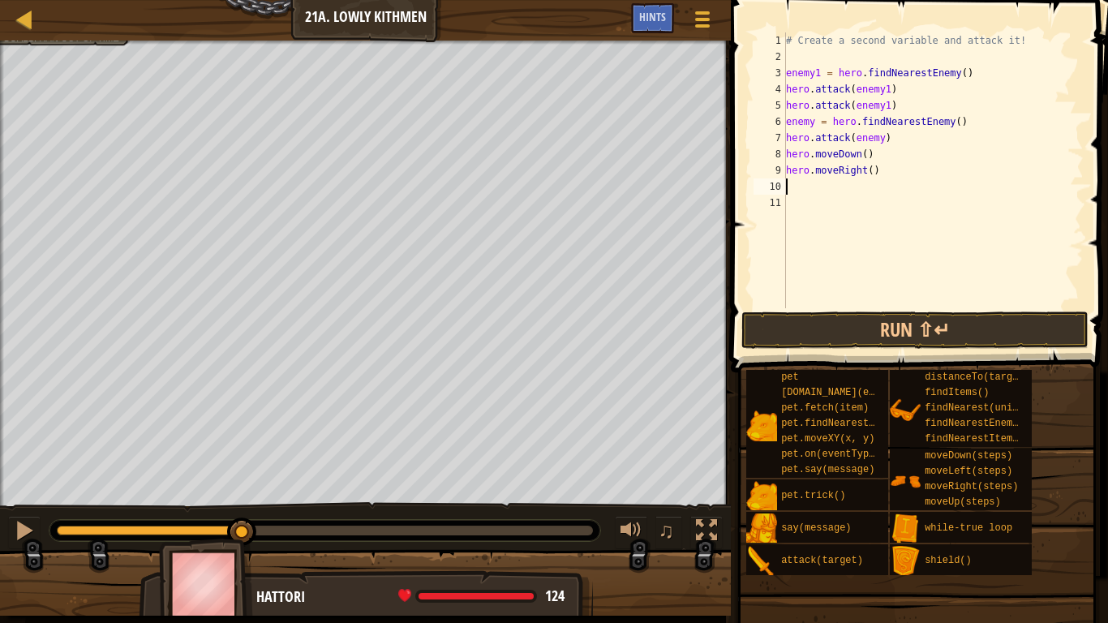
click at [870, 171] on div "# Create a second variable and attack it! enemy1 = hero . findNearestEnemy ( ) …" at bounding box center [933, 186] width 301 height 308
type textarea "hero.moveRight(3)"
click at [987, 341] on button "Run ⇧↵" at bounding box center [914, 329] width 347 height 37
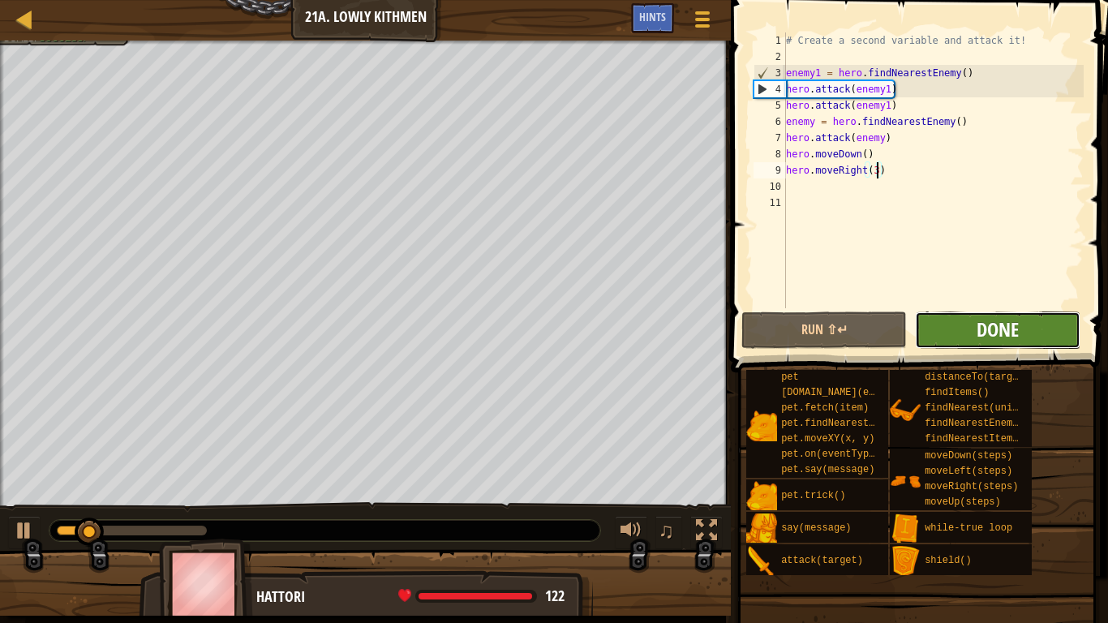
click at [994, 339] on span "Done" at bounding box center [998, 329] width 42 height 26
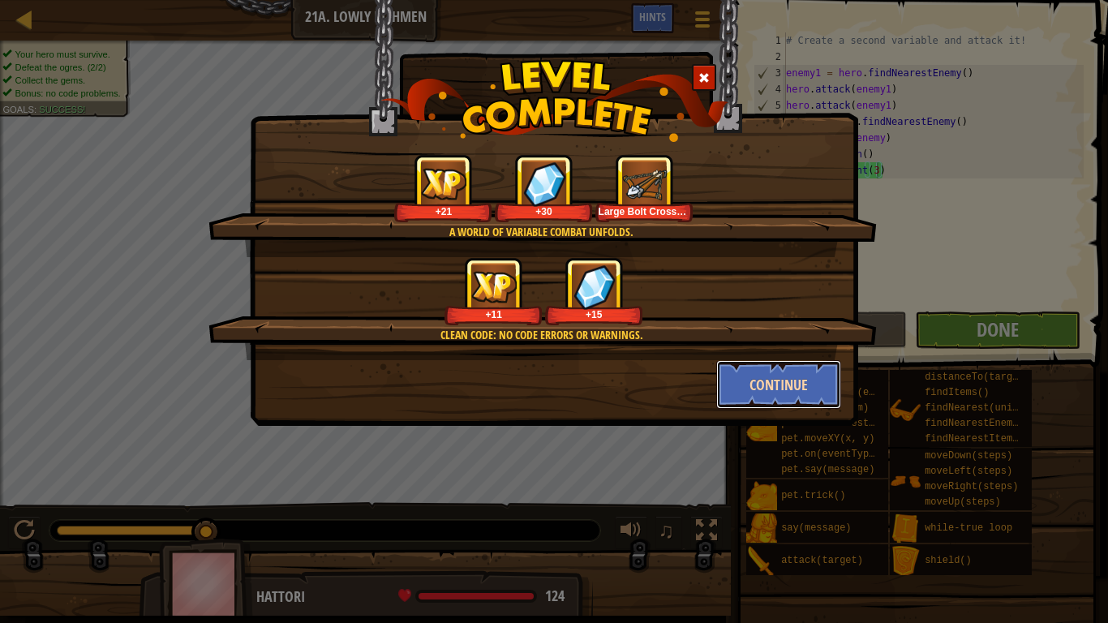
click at [766, 389] on button "Continue" at bounding box center [779, 384] width 126 height 49
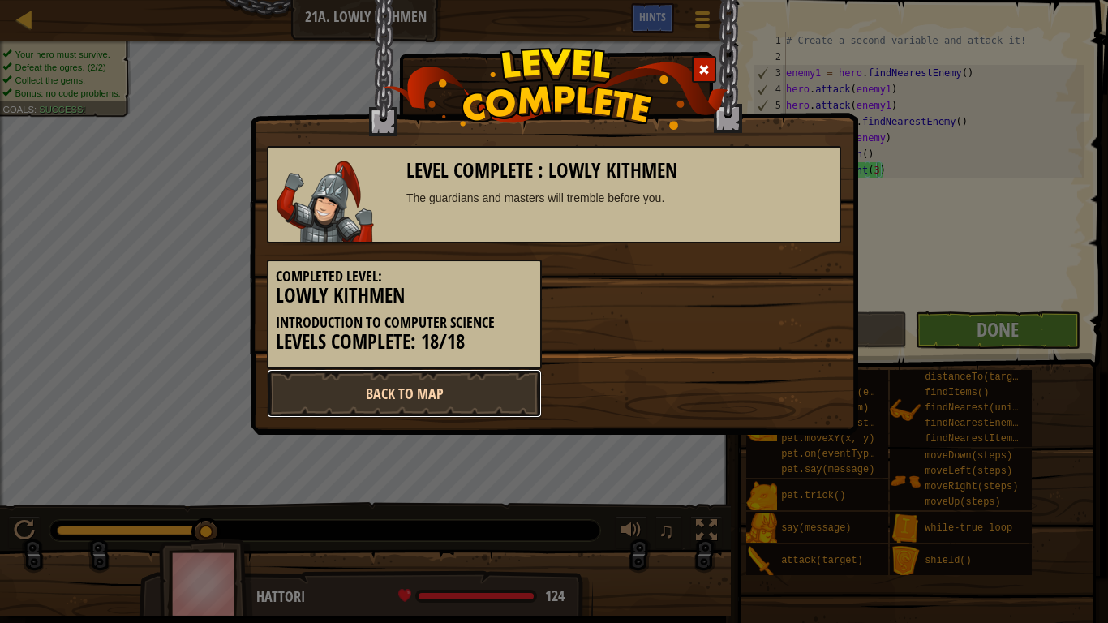
click at [444, 395] on link "Back to Map" at bounding box center [404, 393] width 275 height 49
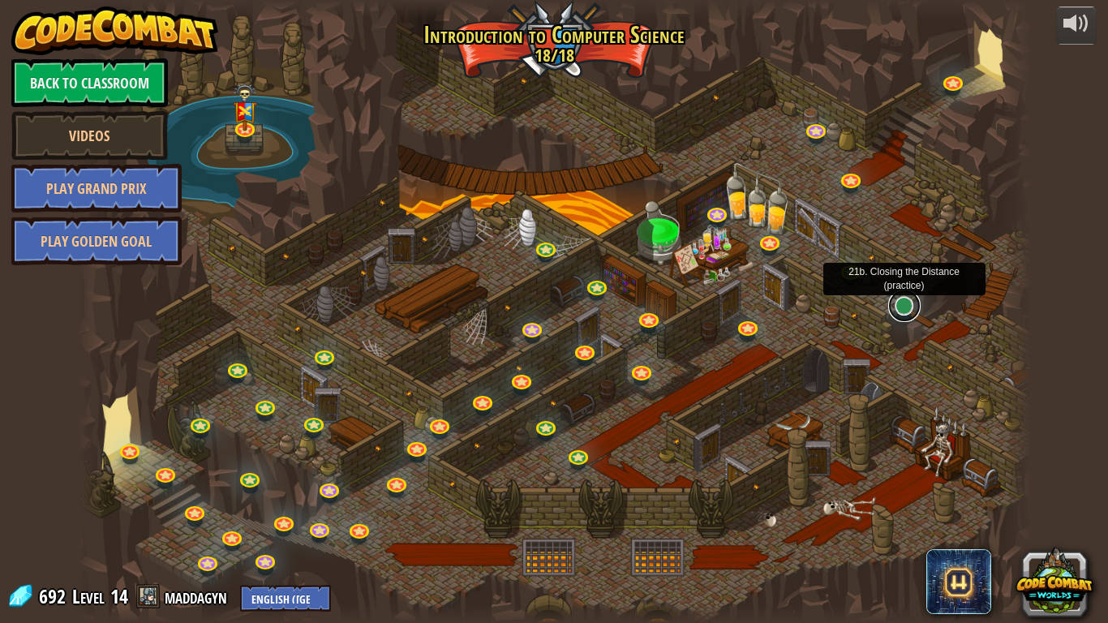
click at [896, 306] on link at bounding box center [904, 306] width 32 height 32
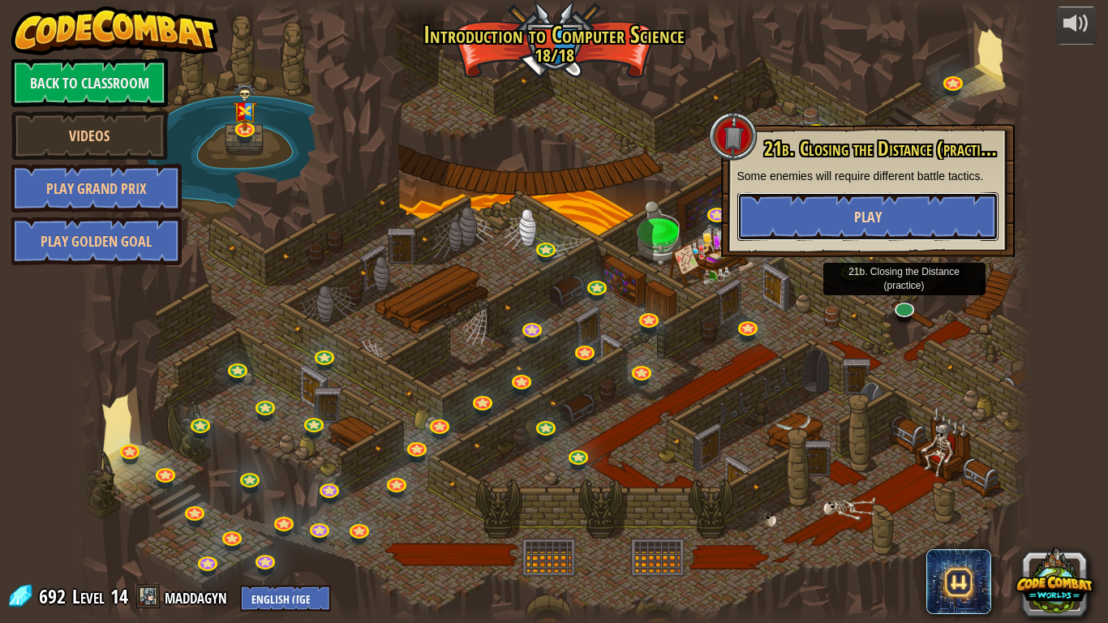
click at [850, 215] on button "Play" at bounding box center [867, 216] width 261 height 49
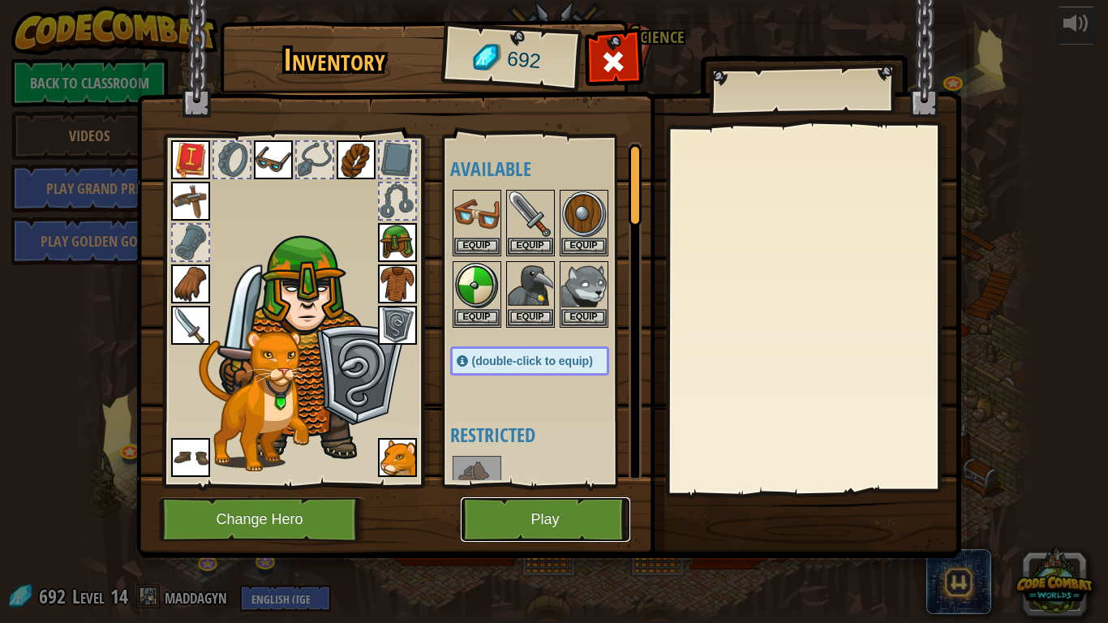
click at [548, 485] on button "Play" at bounding box center [546, 519] width 170 height 45
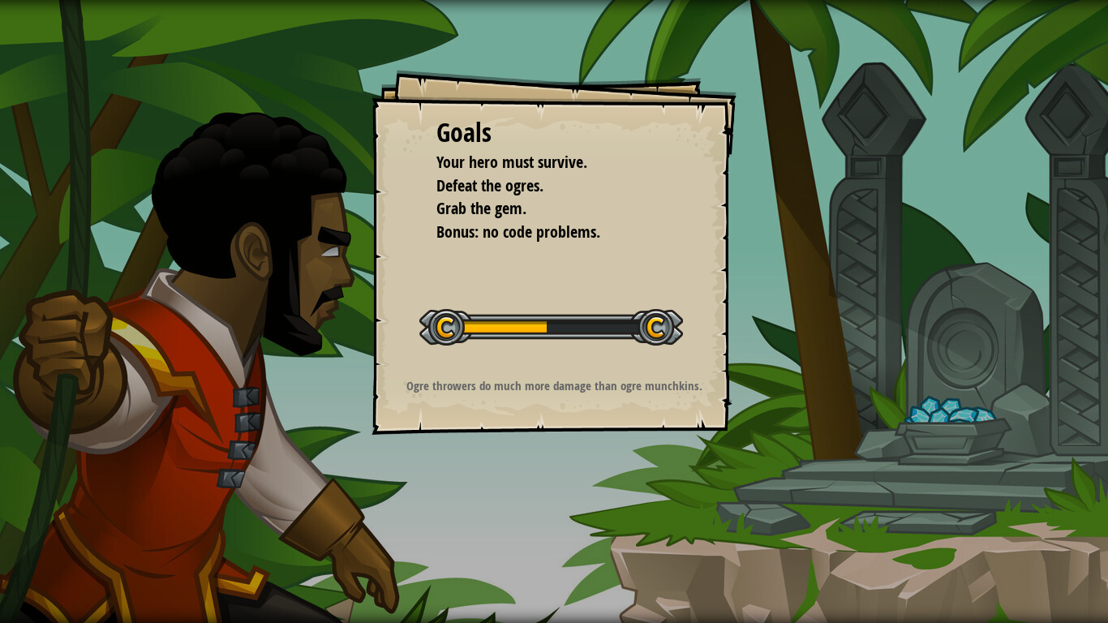
click at [548, 485] on div "Goals Your hero must survive. Defeat the ogres. Grab the gem. Bonus: no code pr…" at bounding box center [554, 311] width 1108 height 623
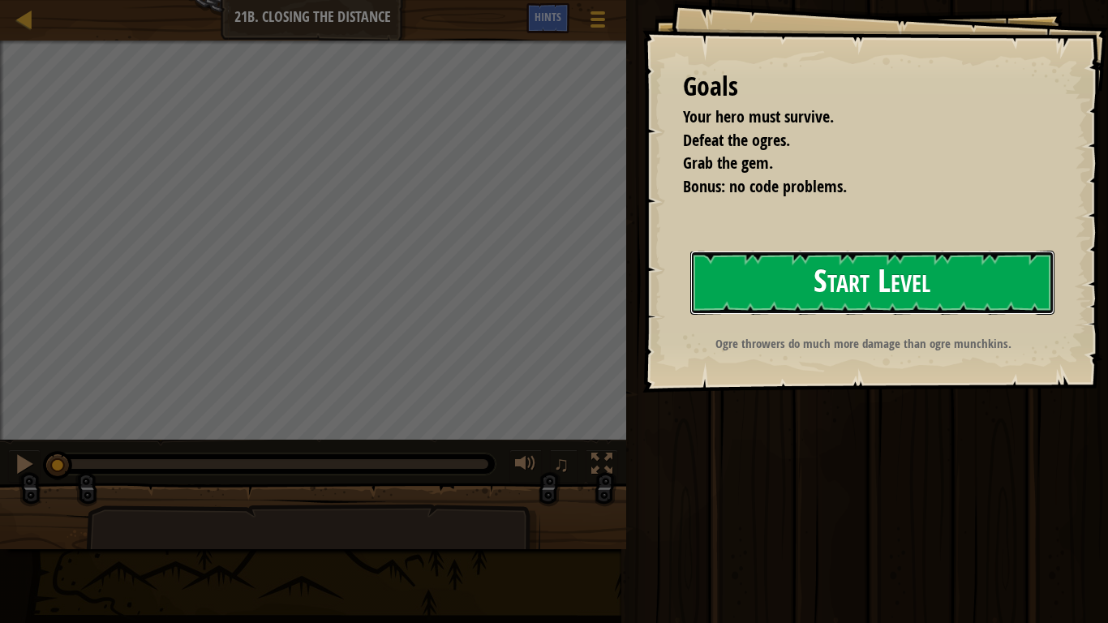
click at [835, 277] on button "Start Level" at bounding box center [872, 283] width 364 height 64
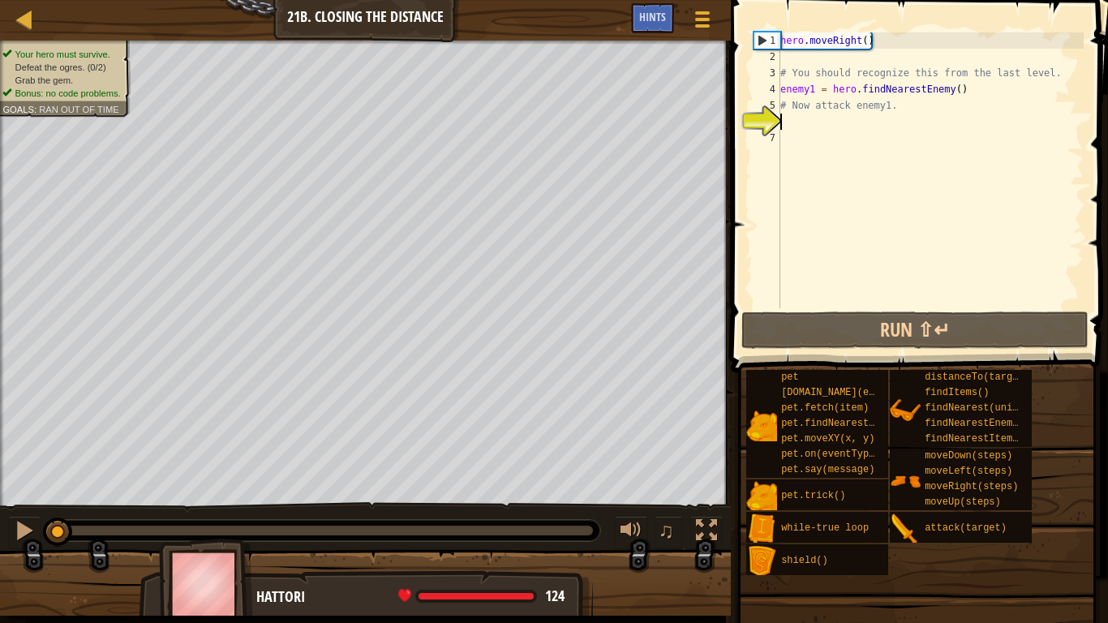
scroll to position [7, 0]
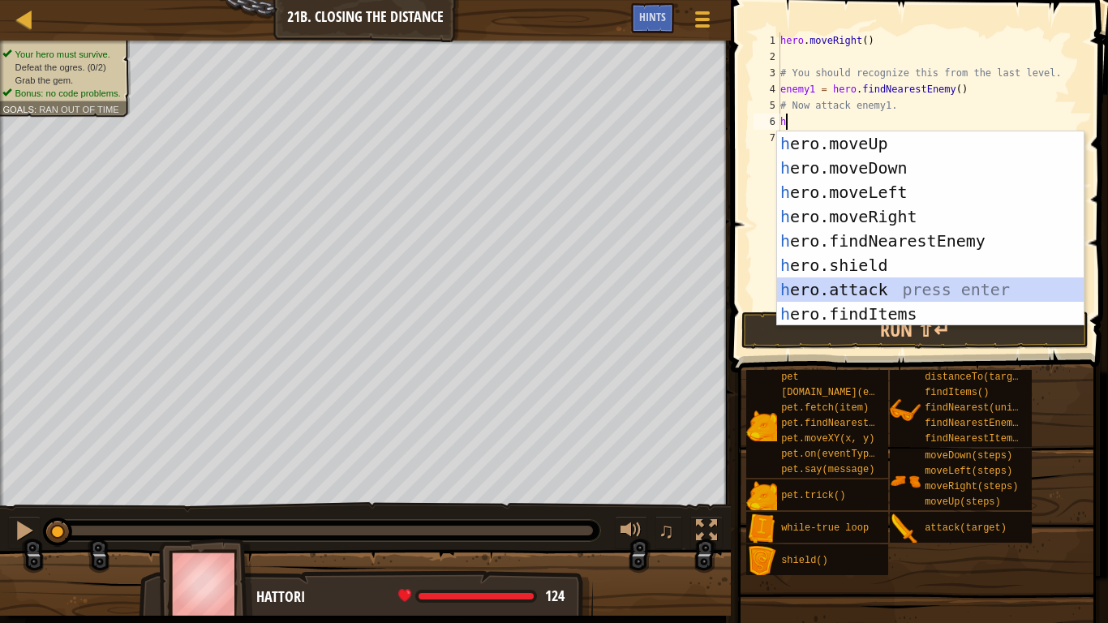
click at [895, 294] on div "h ero.moveUp press enter h ero.moveDown press enter h ero.moveLeft press enter …" at bounding box center [930, 252] width 307 height 243
type textarea "hero.attack(enemy)"
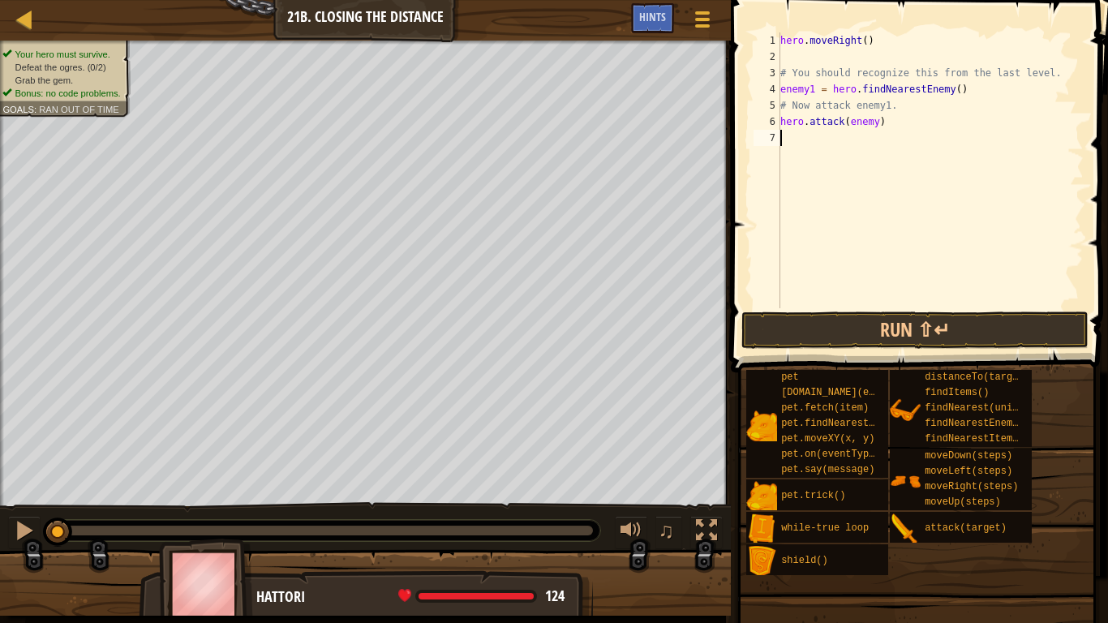
click at [814, 144] on div "hero . moveRight ( ) # You should recognize this from the last level. enemy1 = …" at bounding box center [930, 186] width 307 height 308
type textarea "h"
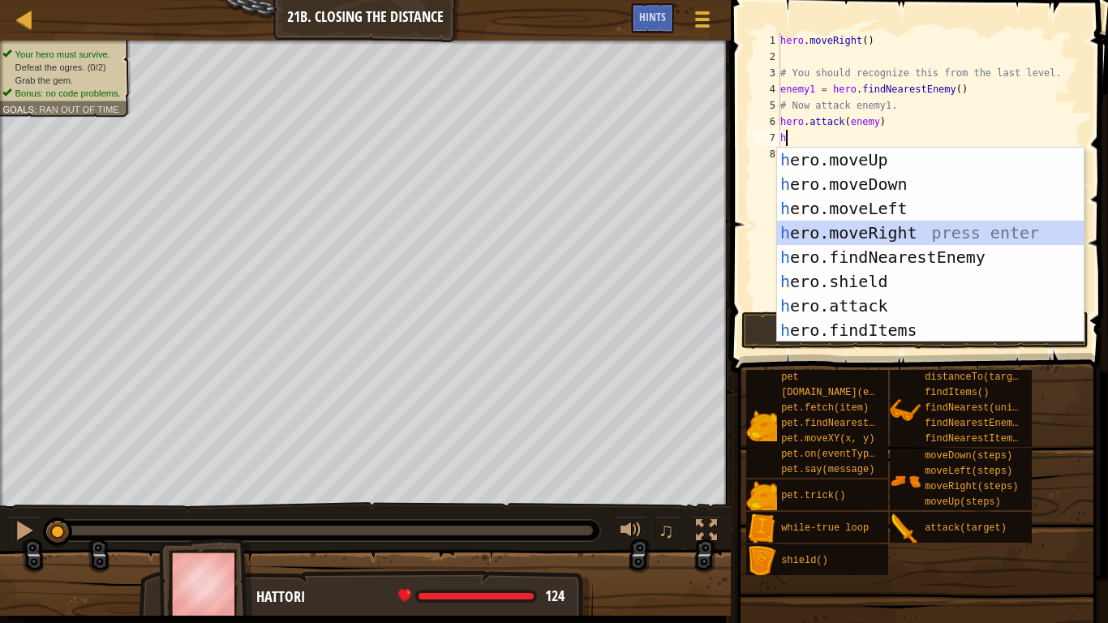
click at [908, 230] on div "h ero.moveUp press enter h ero.moveDown press enter h ero.moveLeft press enter …" at bounding box center [930, 269] width 307 height 243
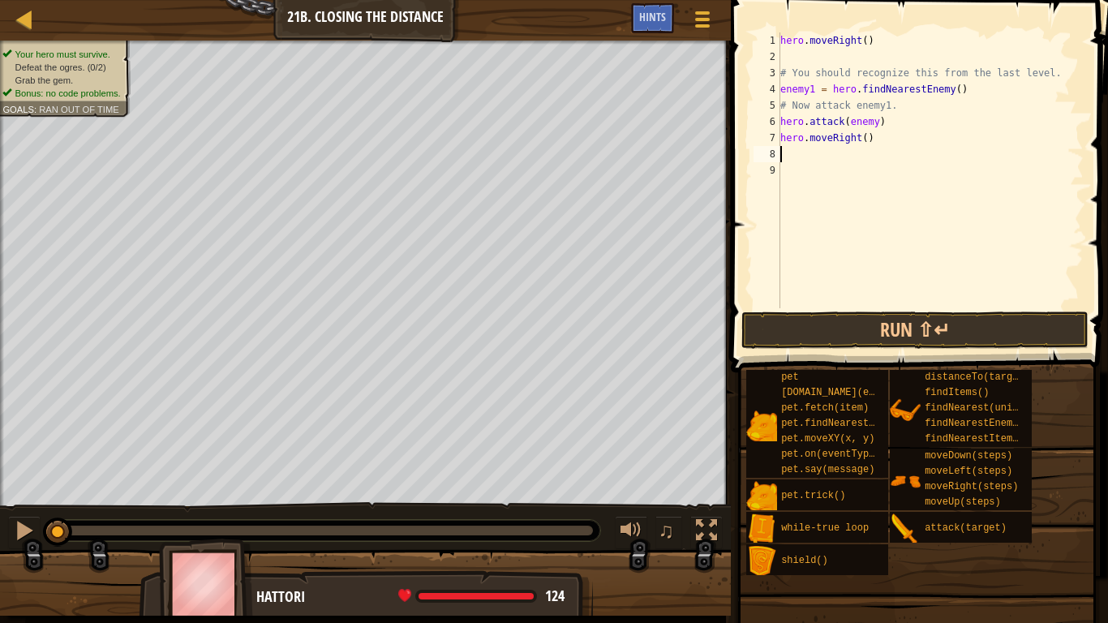
click at [865, 141] on div "hero . moveRight ( ) # You should recognize this from the last level. enemy1 = …" at bounding box center [930, 186] width 307 height 308
type textarea "hero.moveRight(2)"
click at [825, 152] on div "hero . moveRight ( ) # You should recognize this from the last level. enemy1 = …" at bounding box center [930, 186] width 307 height 308
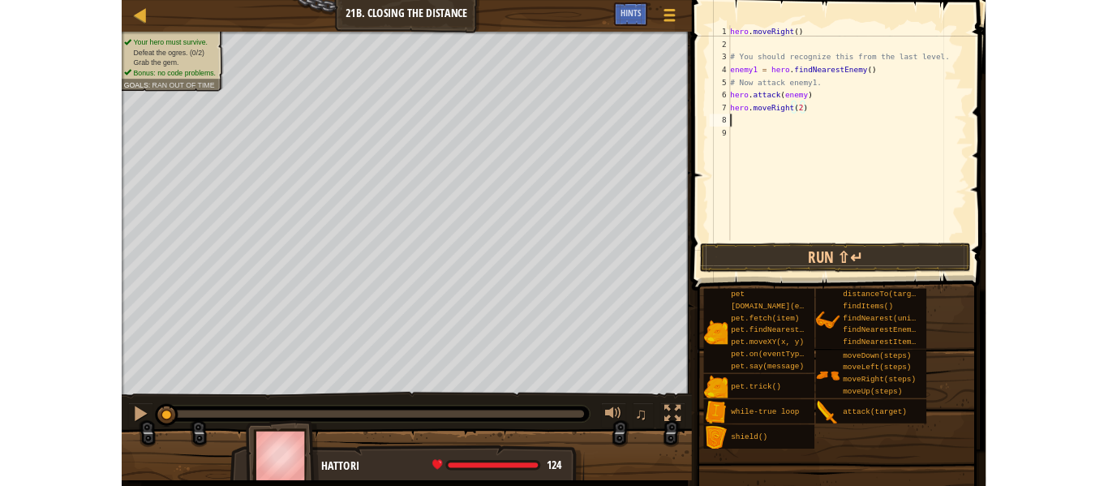
scroll to position [7, 0]
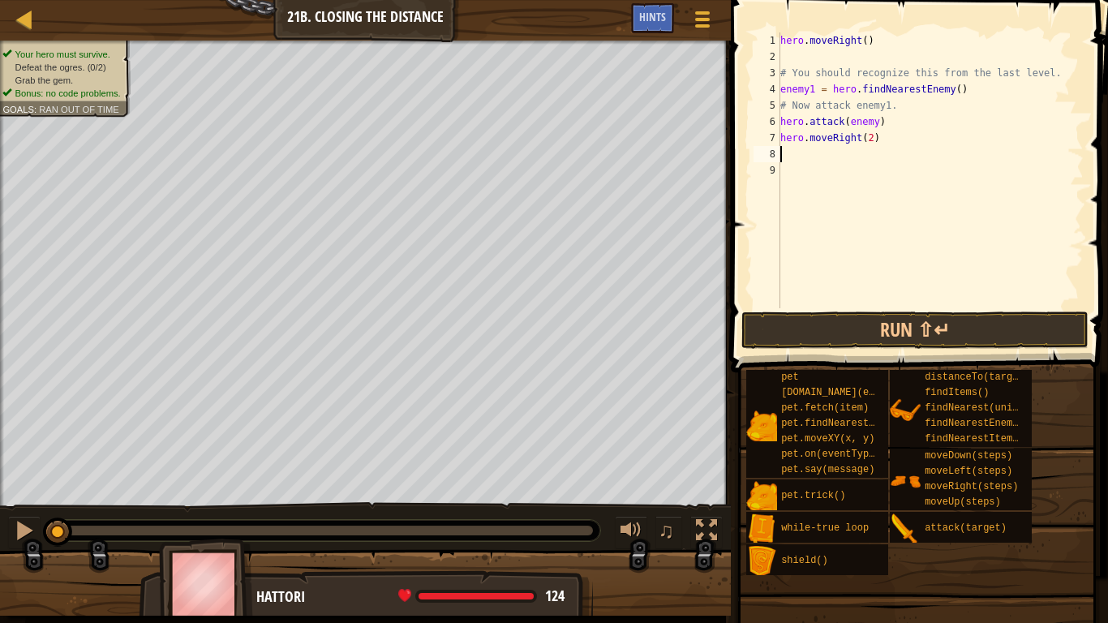
type textarea "h"
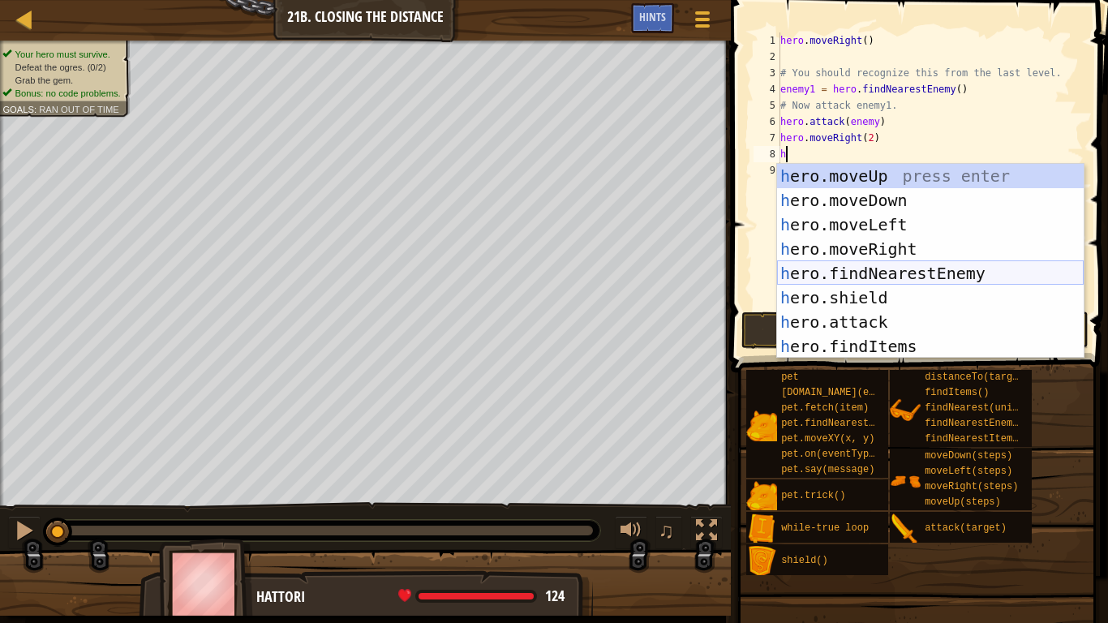
click at [921, 273] on div "h ero.moveUp press enter h ero.moveDown press enter h ero.moveLeft press enter …" at bounding box center [930, 285] width 307 height 243
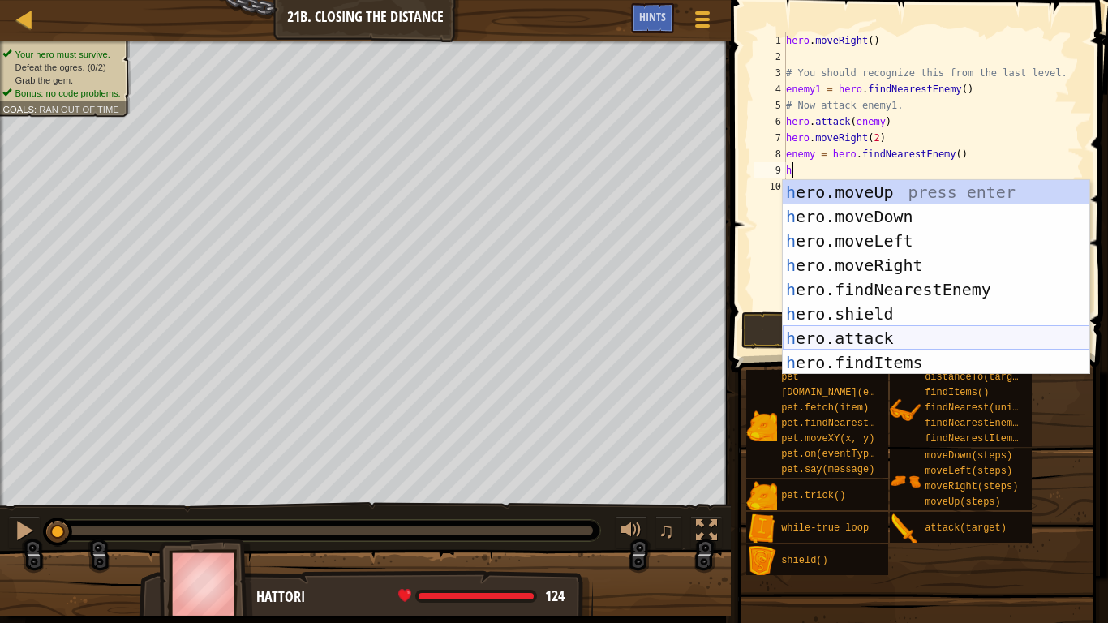
click at [906, 335] on div "h ero.moveUp press enter h ero.moveDown press enter h ero.moveLeft press enter …" at bounding box center [936, 301] width 307 height 243
type textarea "hero.attack(enemy)"
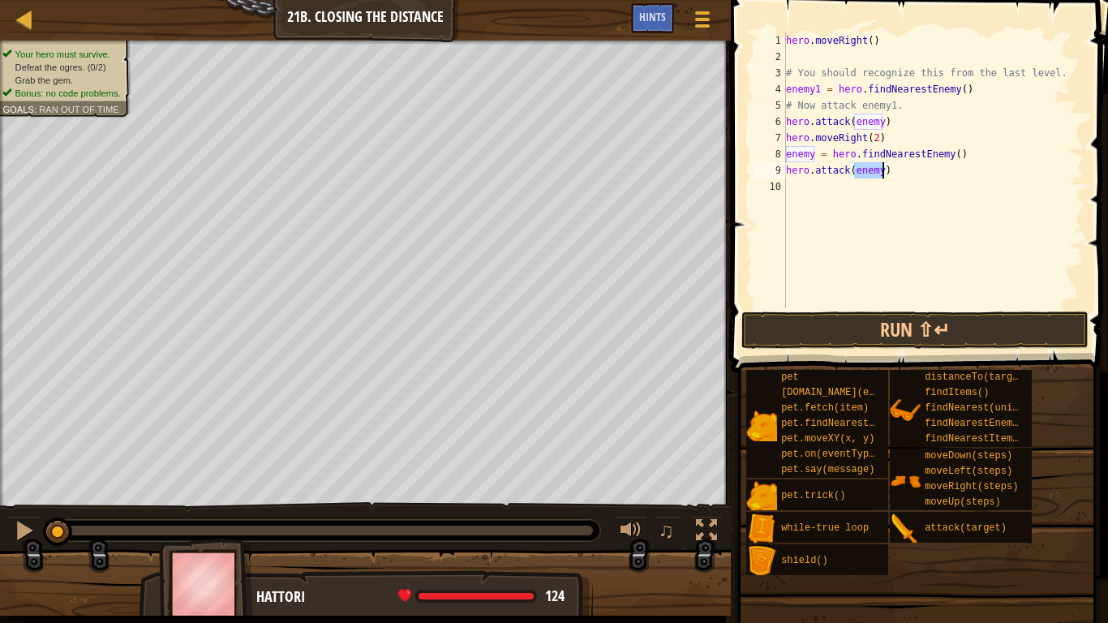
click at [844, 188] on div "hero . moveRight ( ) # You should recognize this from the last level. enemy1 = …" at bounding box center [933, 186] width 301 height 308
type textarea "h"
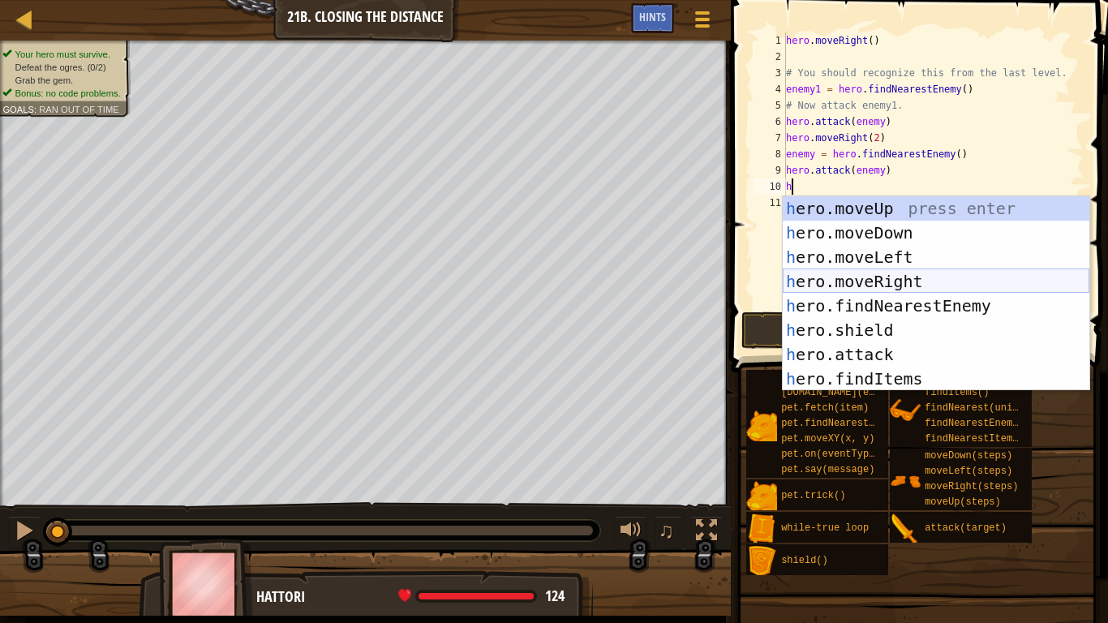
click at [925, 281] on div "h ero.moveUp press enter h ero.moveDown press enter h ero.moveLeft press enter …" at bounding box center [936, 317] width 307 height 243
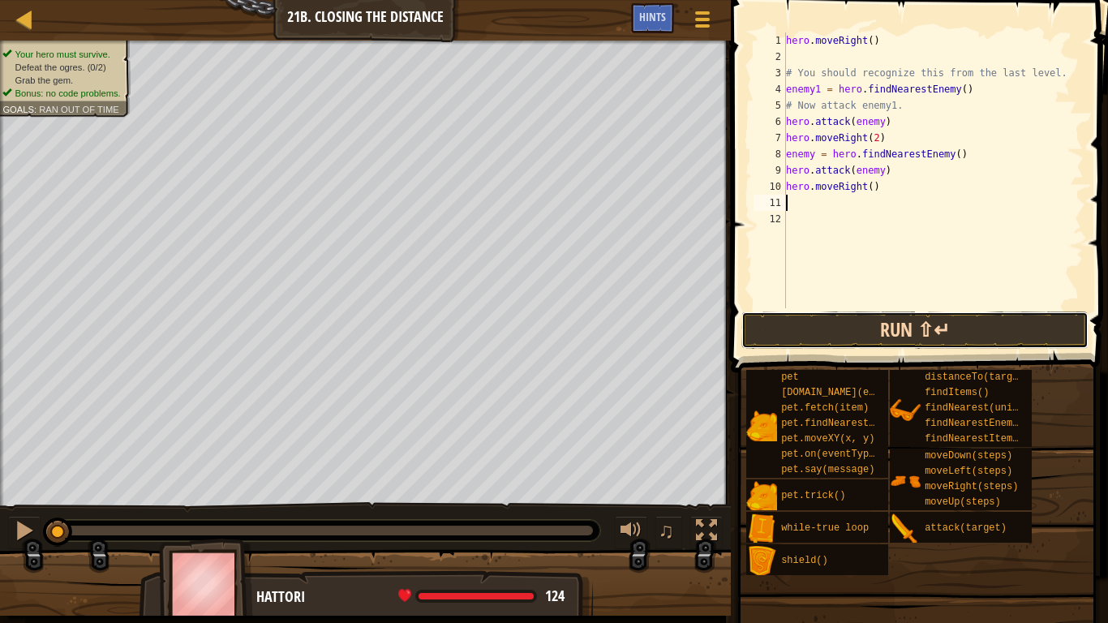
click at [929, 338] on button "Run ⇧↵" at bounding box center [914, 329] width 347 height 37
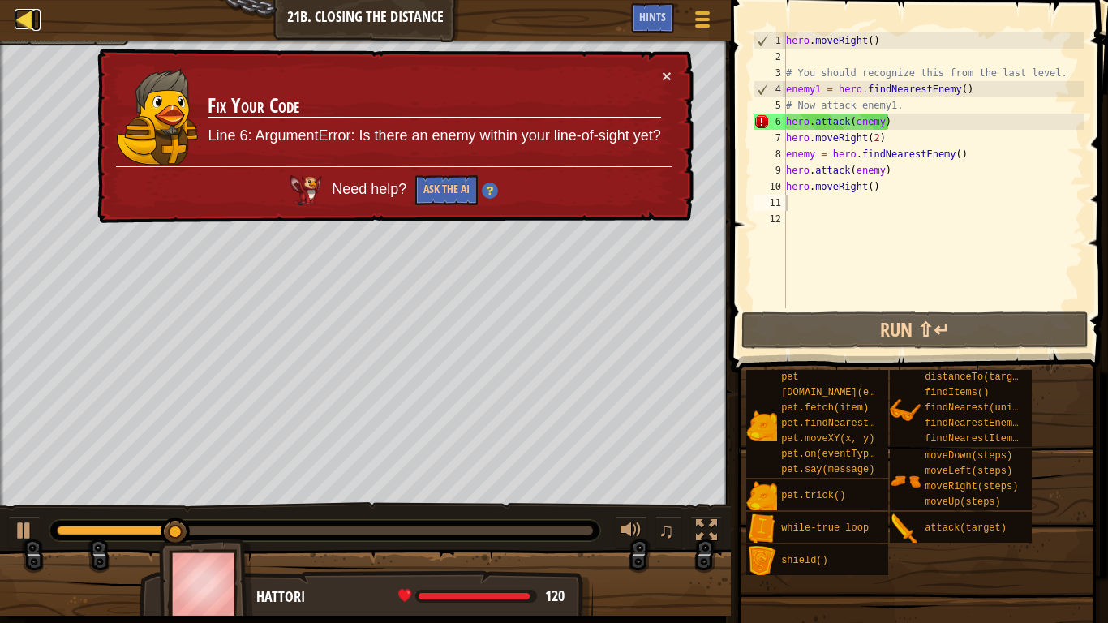
click at [28, 15] on div at bounding box center [25, 19] width 20 height 20
